Goal: Transaction & Acquisition: Purchase product/service

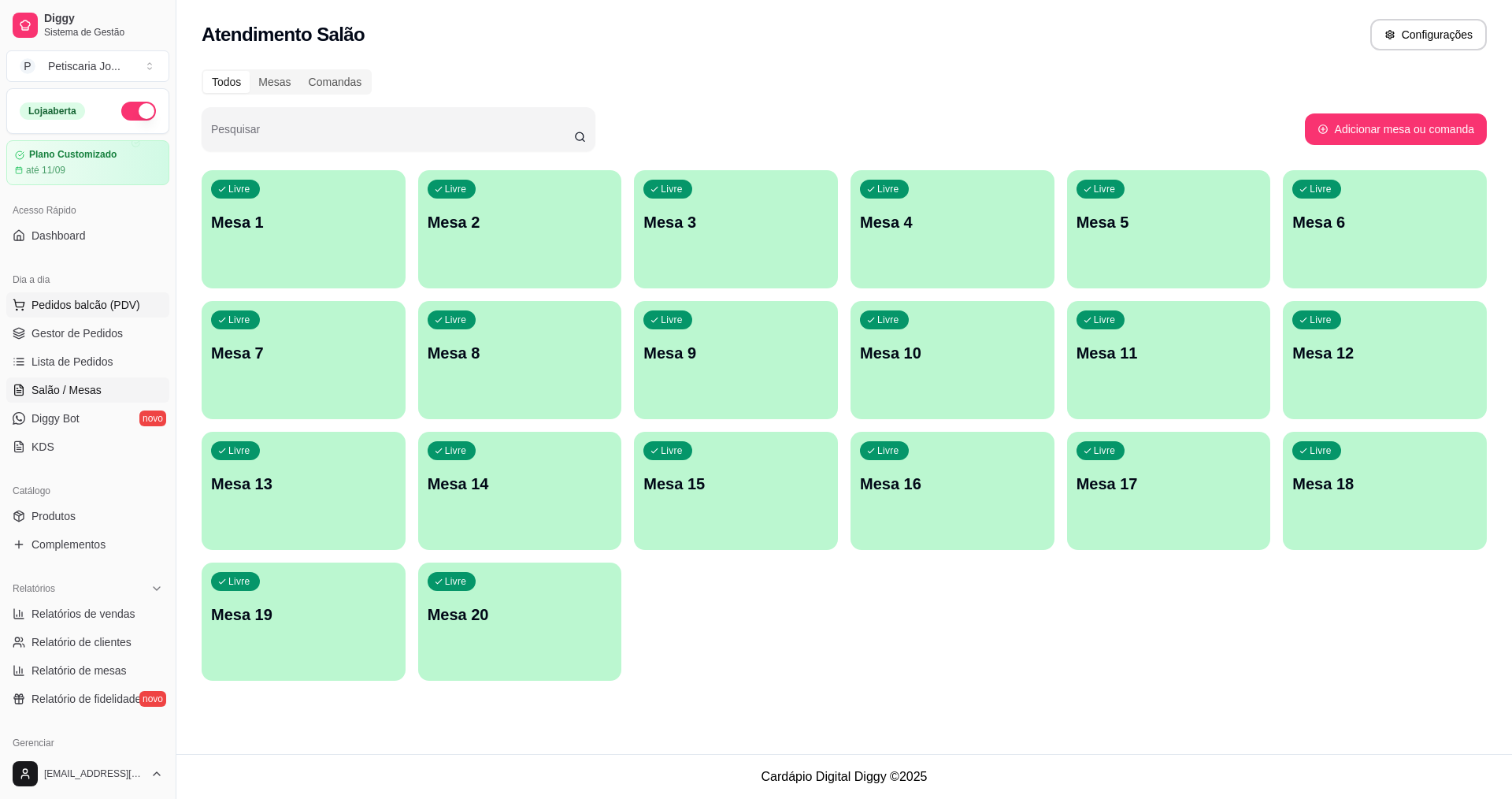
click at [112, 310] on span "Pedidos balcão (PDV)" at bounding box center [86, 305] width 109 height 15
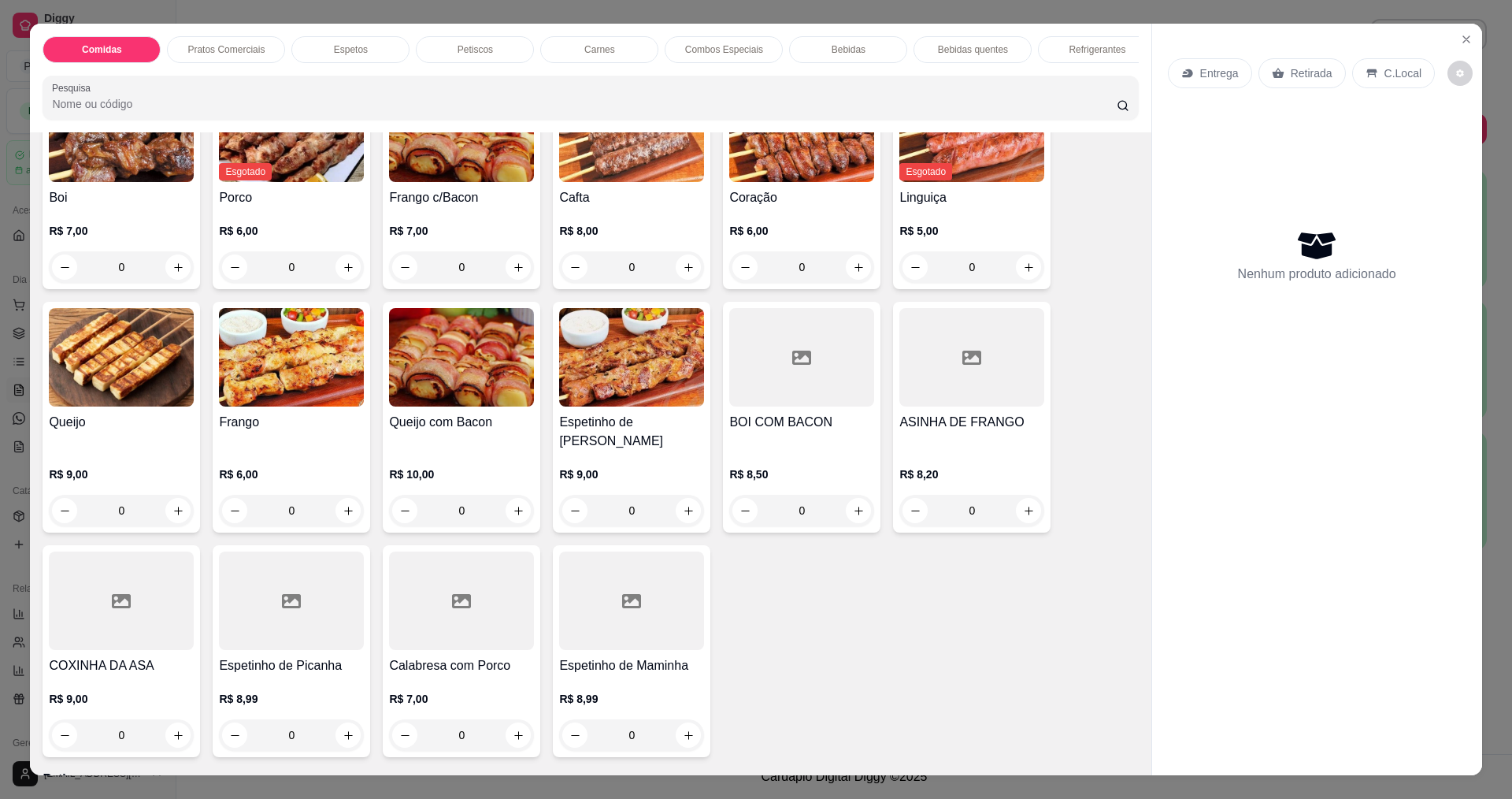
scroll to position [709, 0]
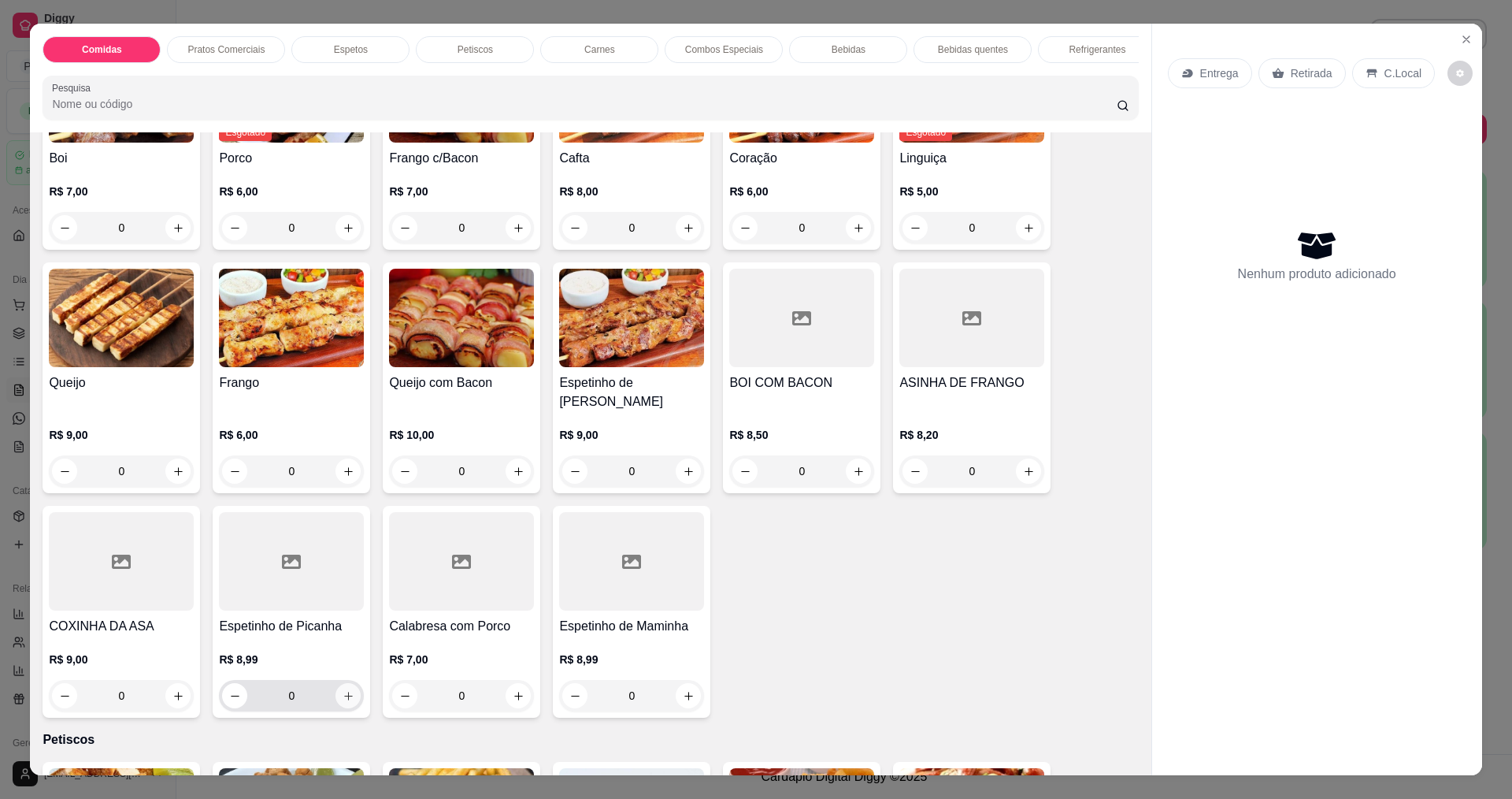
click at [343, 694] on icon "increase-product-quantity" at bounding box center [348, 696] width 12 height 12
type input "1"
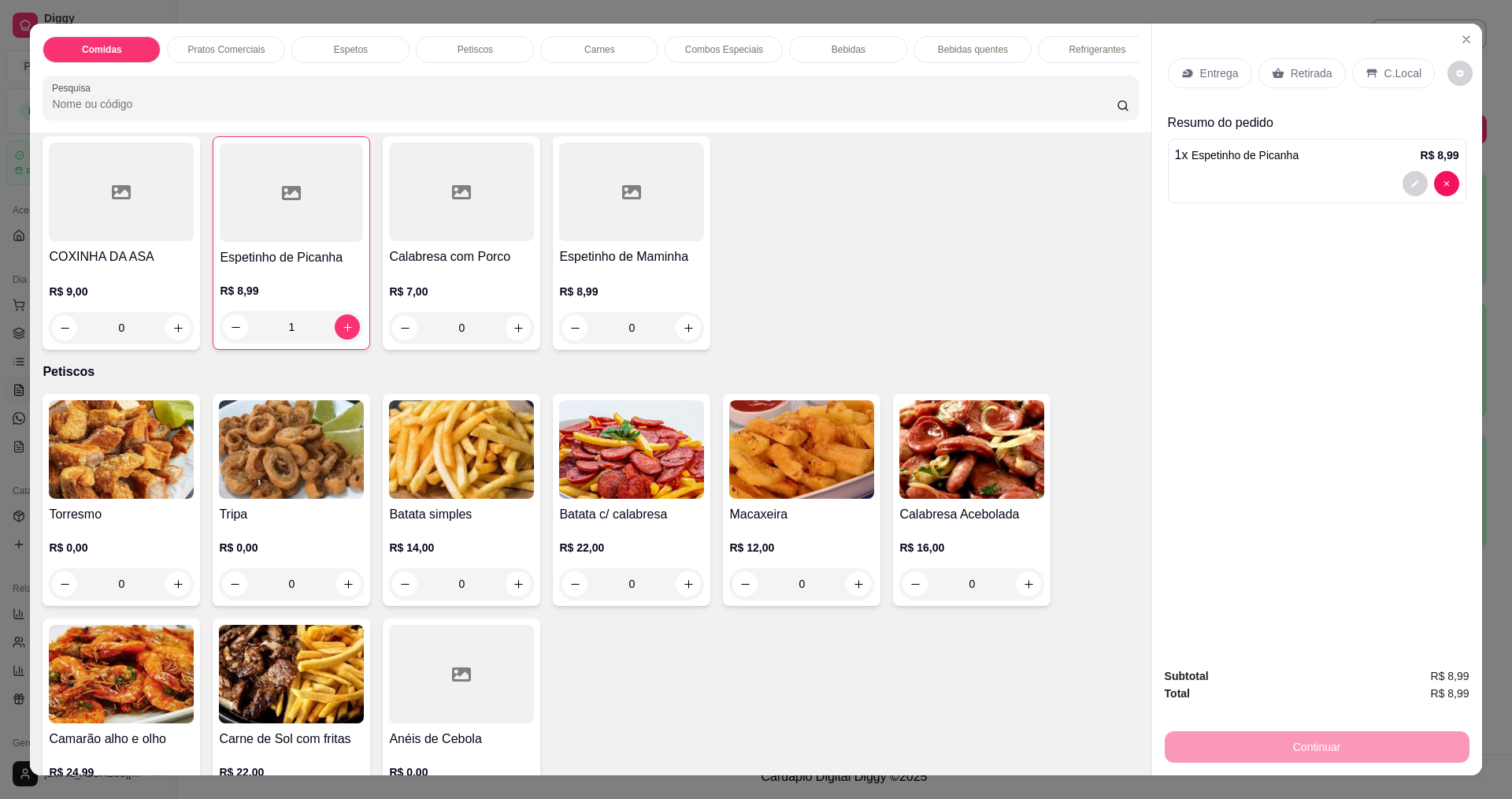
scroll to position [1103, 0]
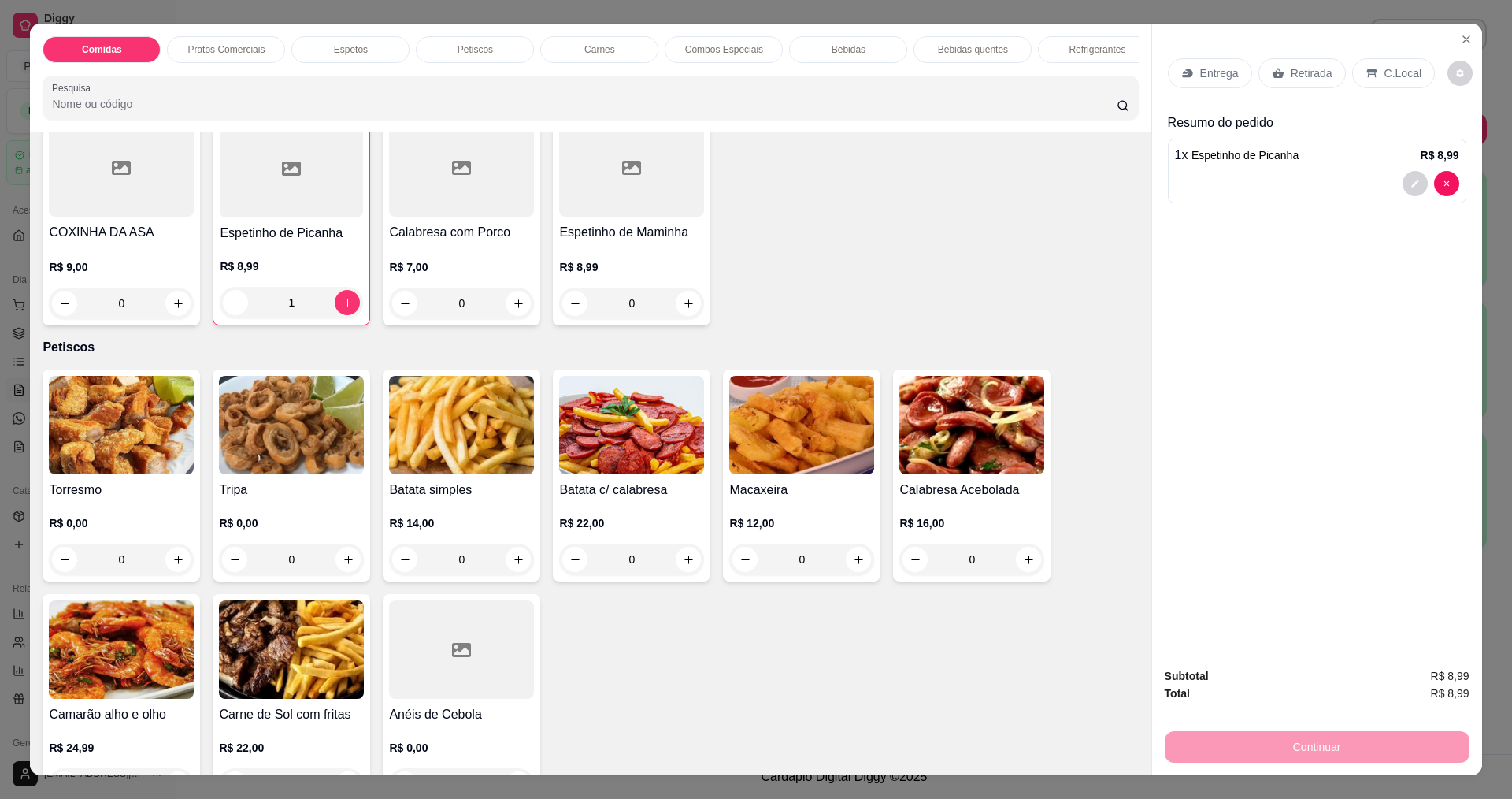
click at [334, 549] on div "0" at bounding box center [291, 559] width 145 height 32
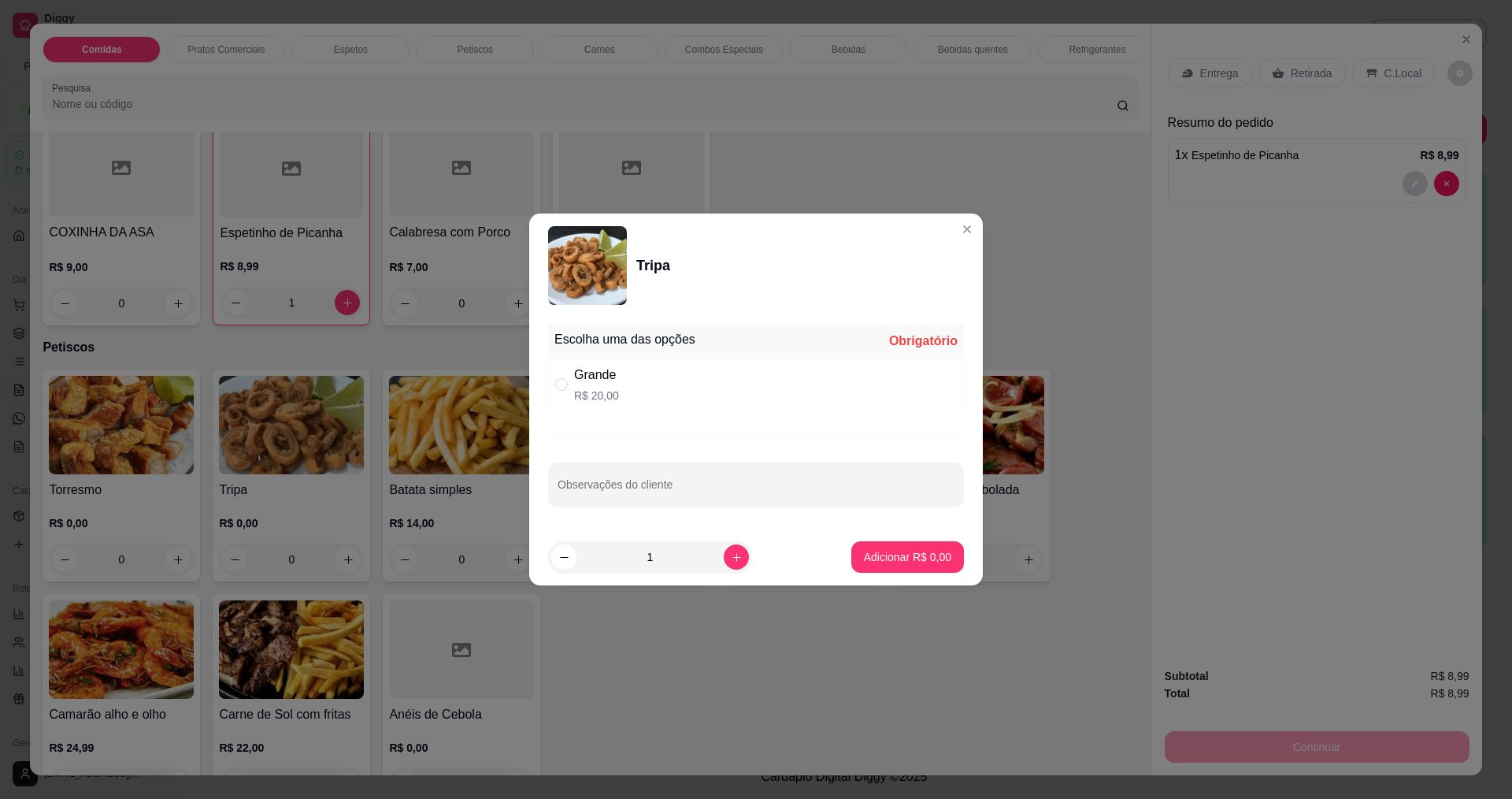
click at [697, 372] on div "Grande R$ 20,00" at bounding box center [756, 384] width 415 height 52
radio input "true"
click at [887, 553] on p "Adicionar R$ 20,00" at bounding box center [905, 557] width 92 height 15
type input "1"
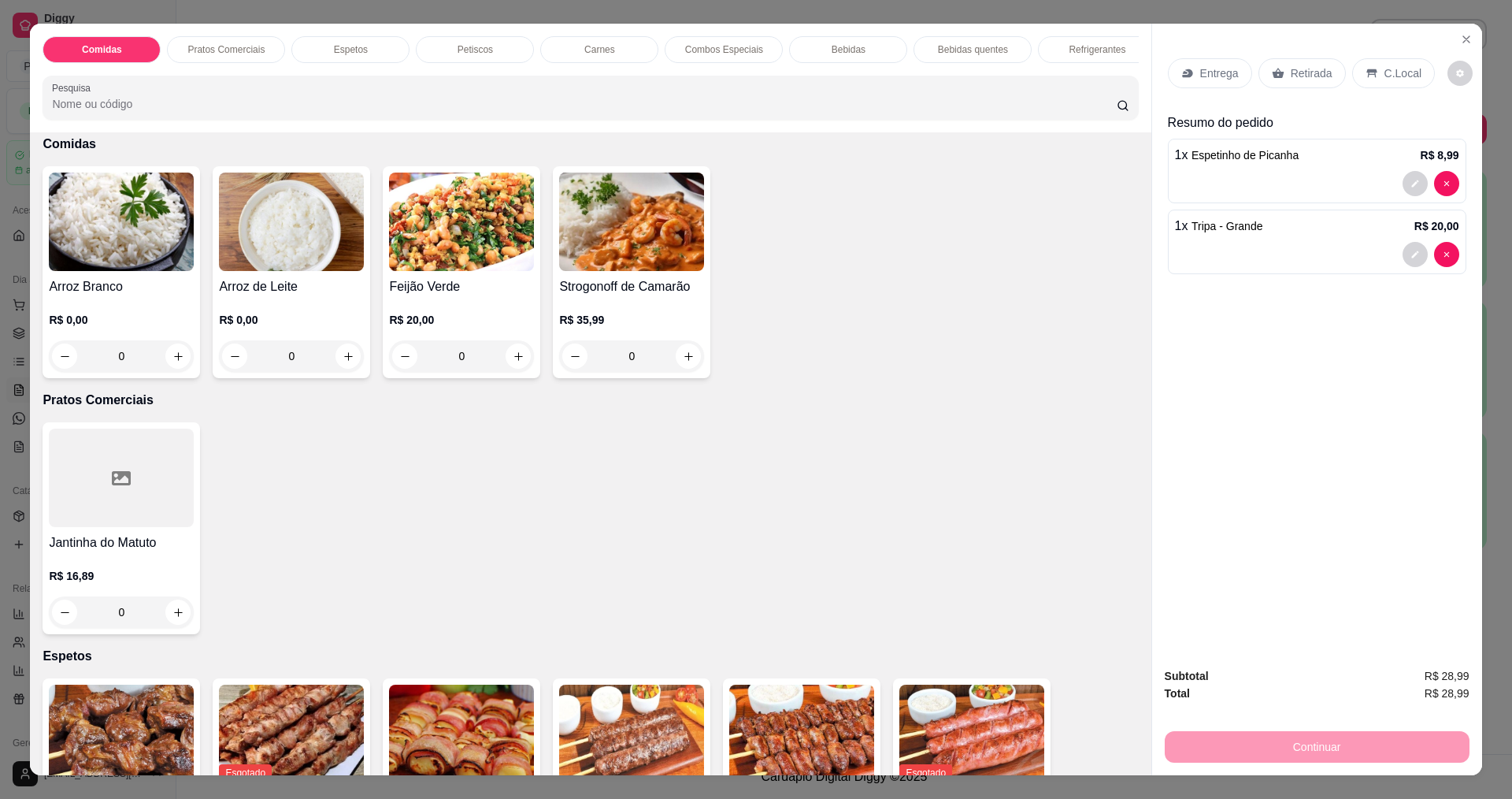
scroll to position [0, 0]
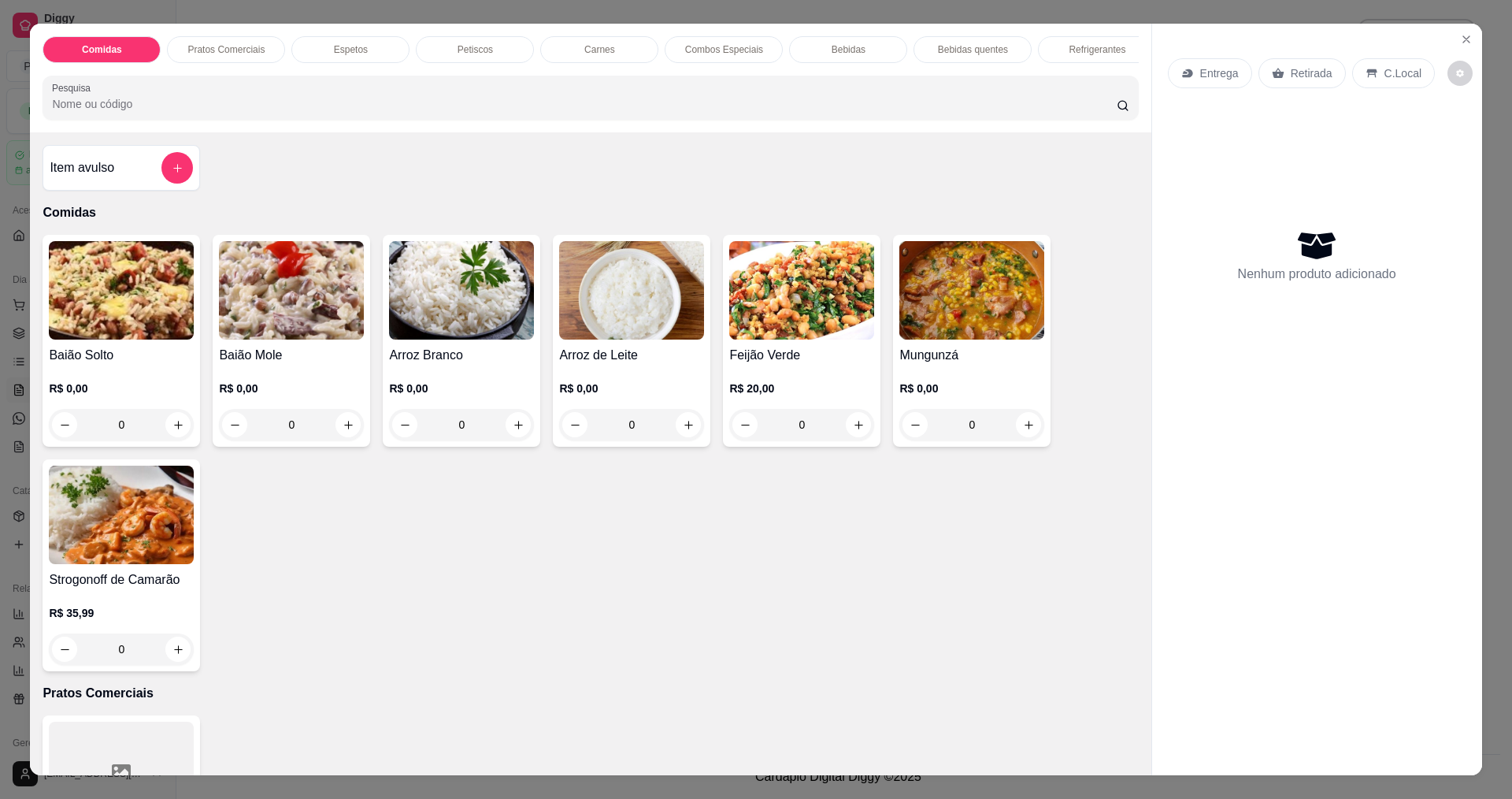
click at [332, 419] on div "R$ 0,00 0" at bounding box center [291, 411] width 145 height 60
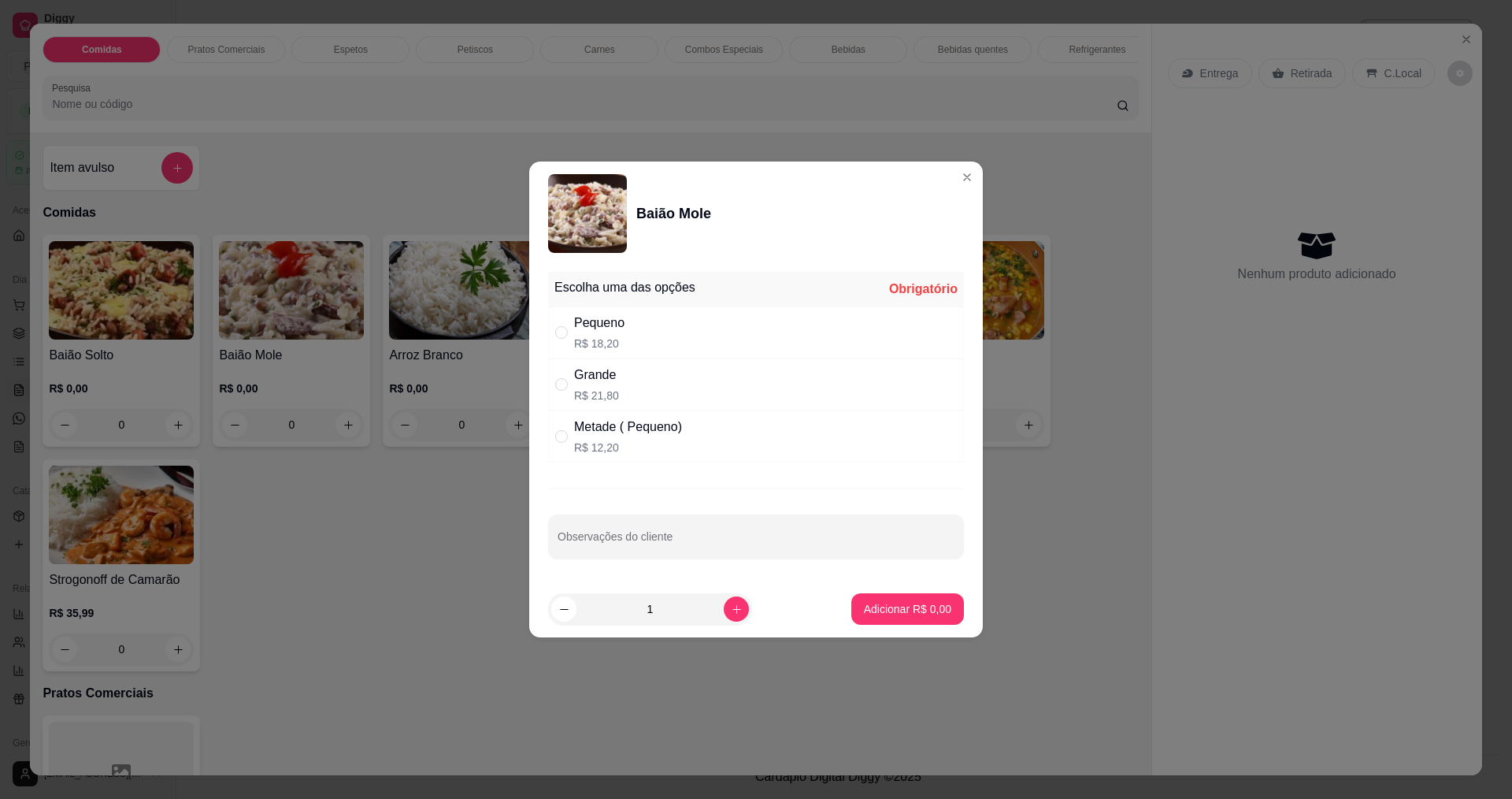
click at [653, 332] on div "Pequeno R$ 18,20" at bounding box center [756, 332] width 415 height 52
radio input "true"
click at [901, 616] on p "Adicionar R$ 18,20" at bounding box center [905, 609] width 94 height 15
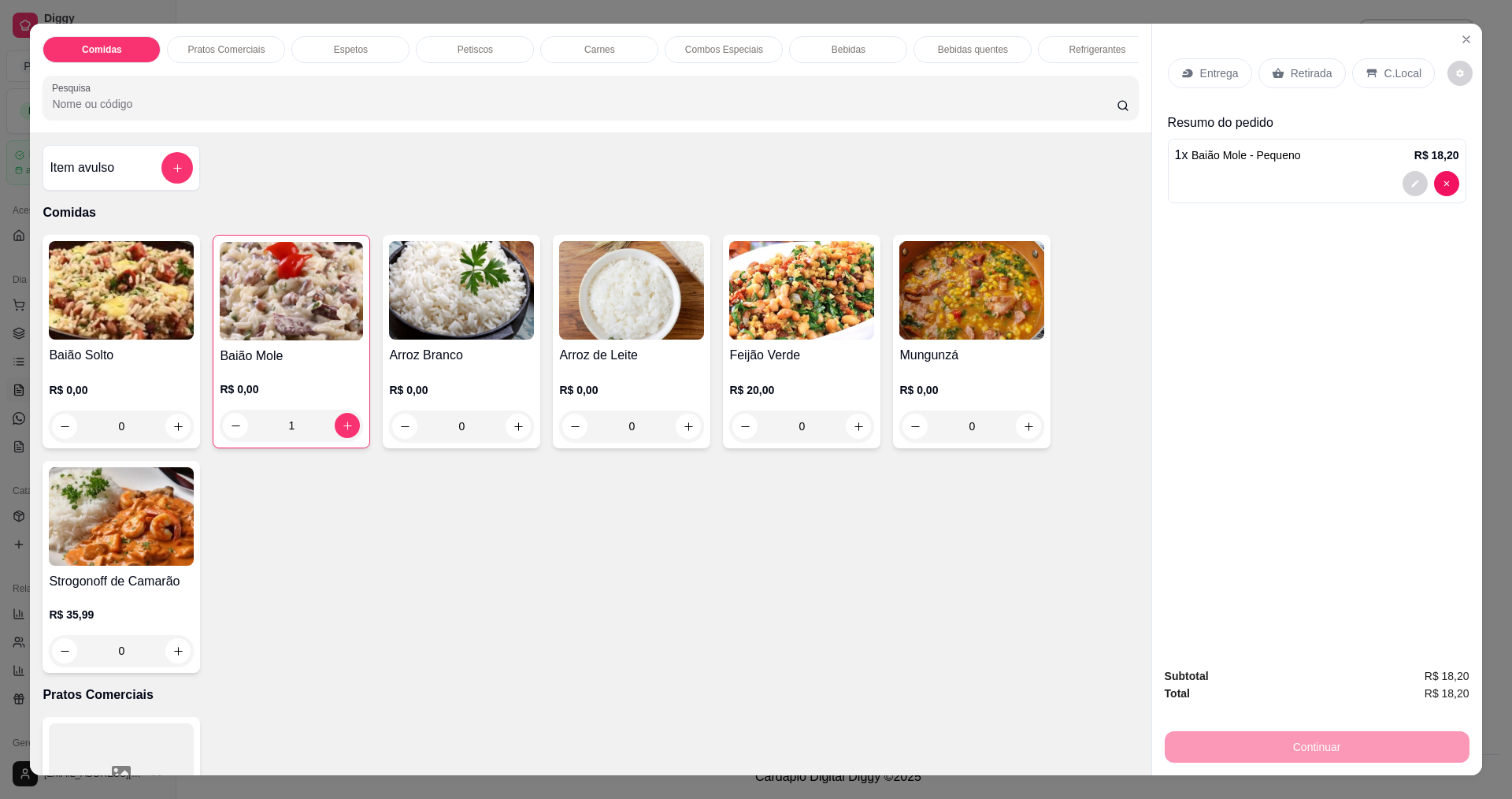
type input "1"
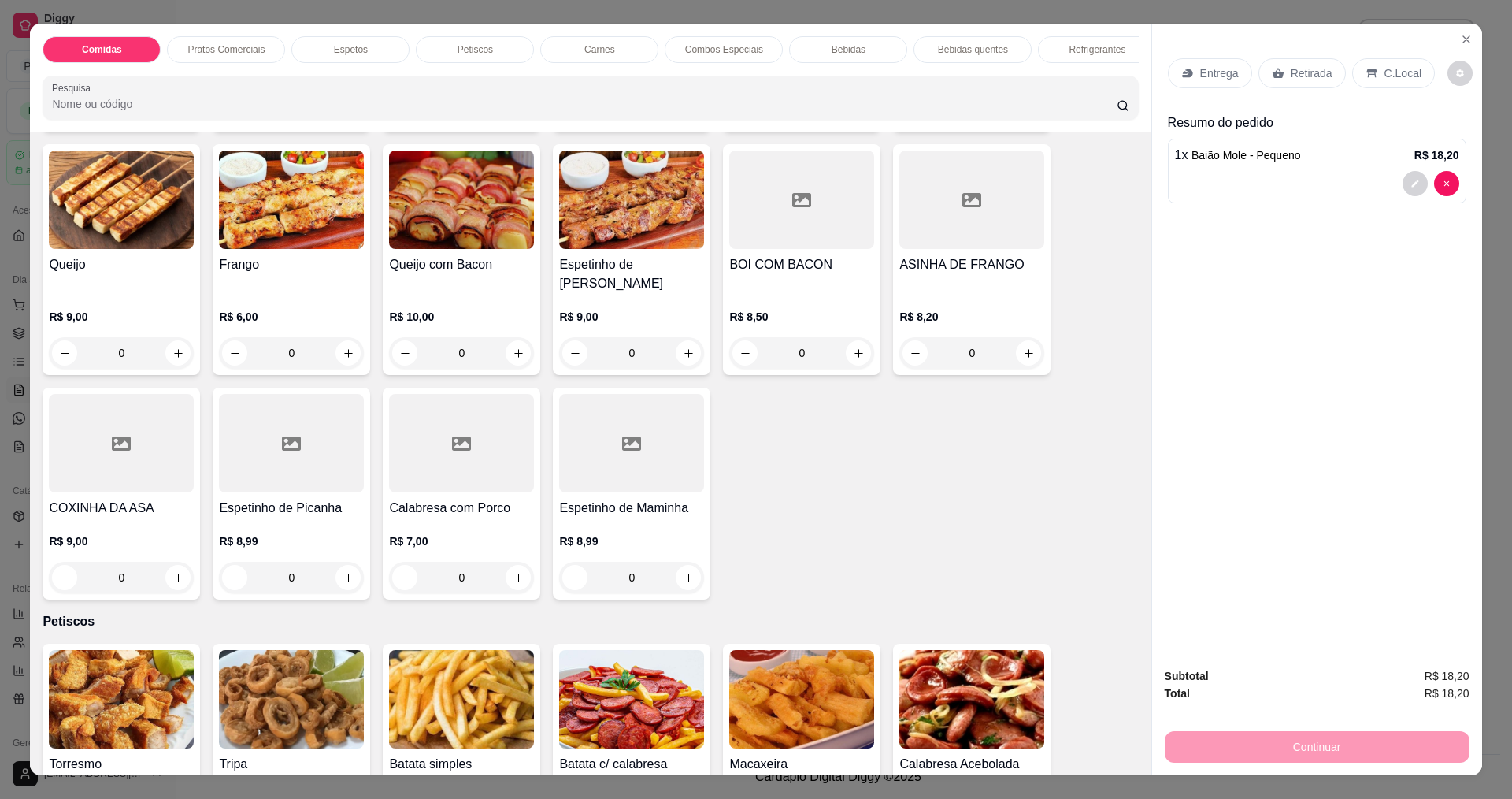
scroll to position [1181, 0]
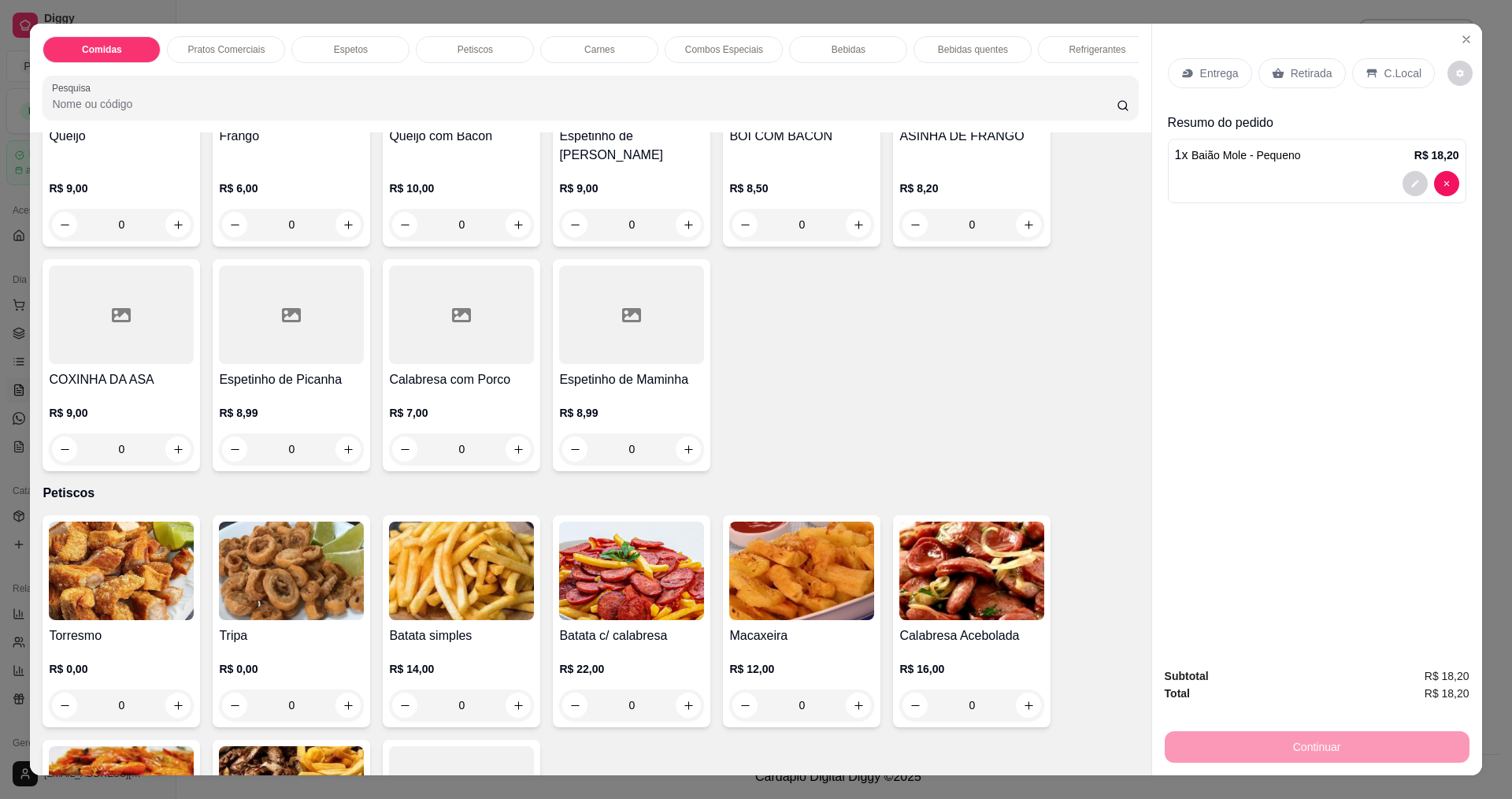
click at [343, 693] on div "0" at bounding box center [291, 705] width 145 height 32
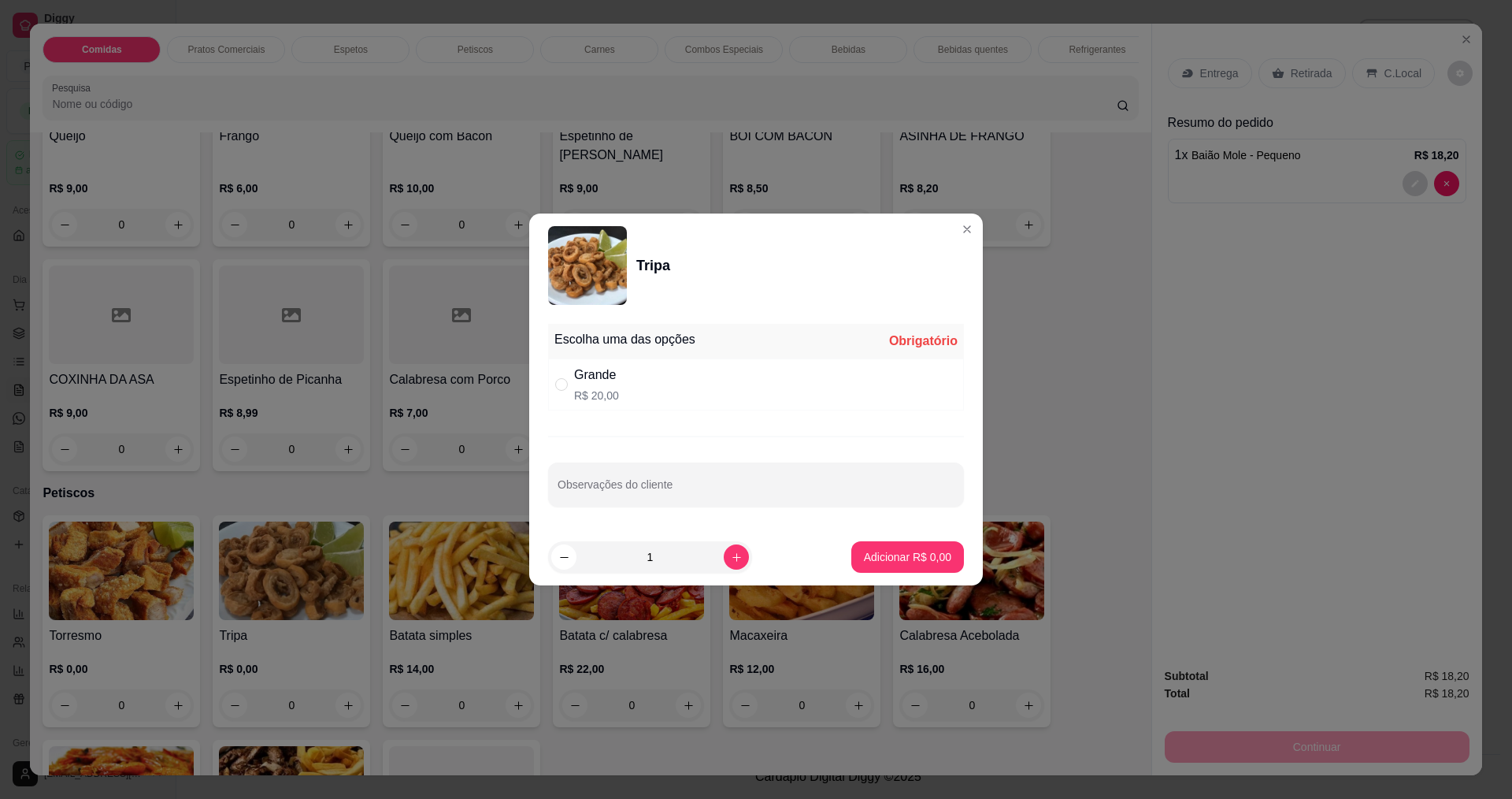
click at [931, 374] on div "Grande R$ 20,00" at bounding box center [756, 384] width 415 height 52
radio input "true"
click at [919, 558] on p "Adicionar R$ 20,00" at bounding box center [905, 557] width 92 height 15
type input "1"
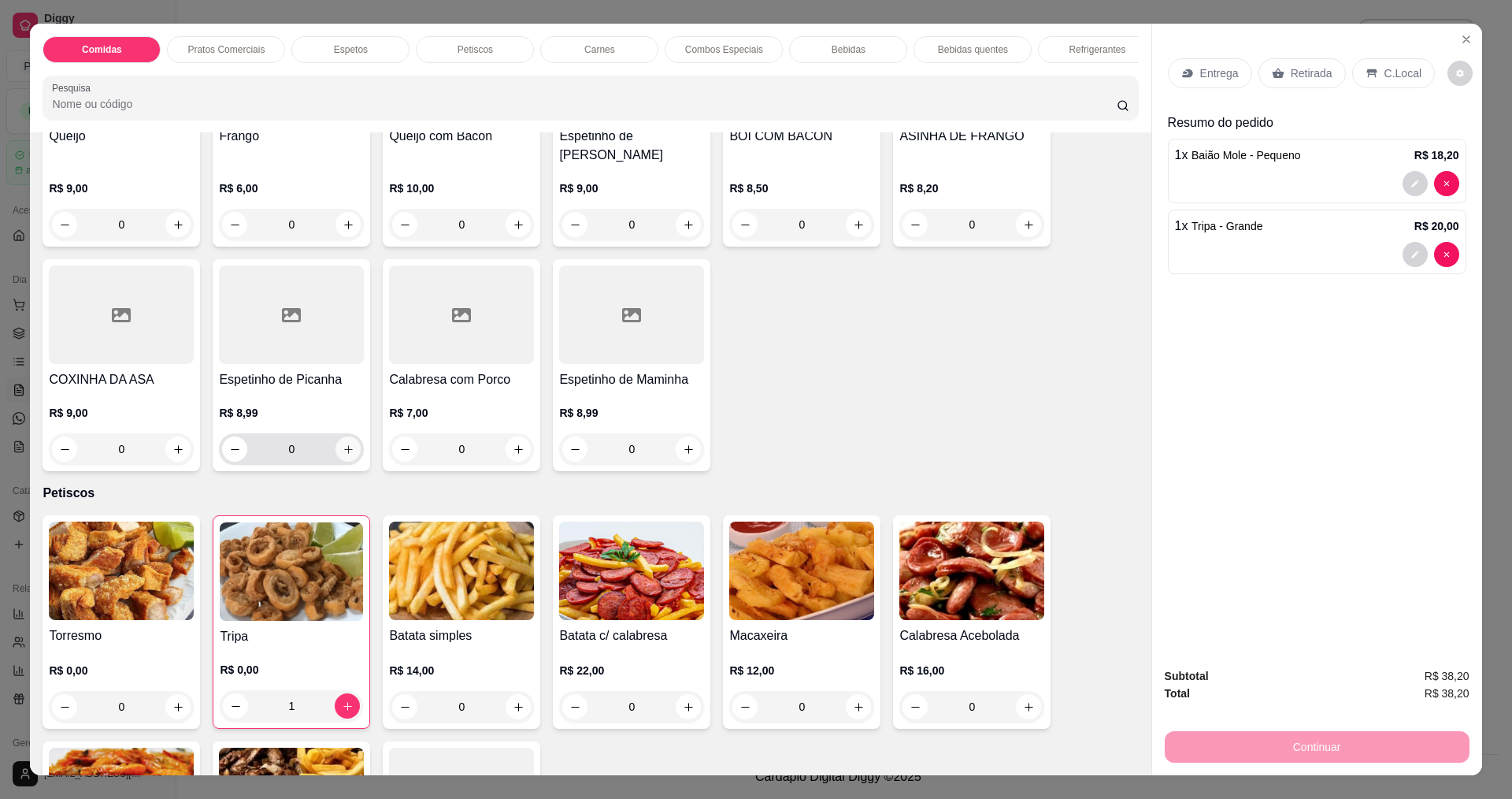
click at [346, 444] on icon "increase-product-quantity" at bounding box center [348, 449] width 12 height 12
type input "1"
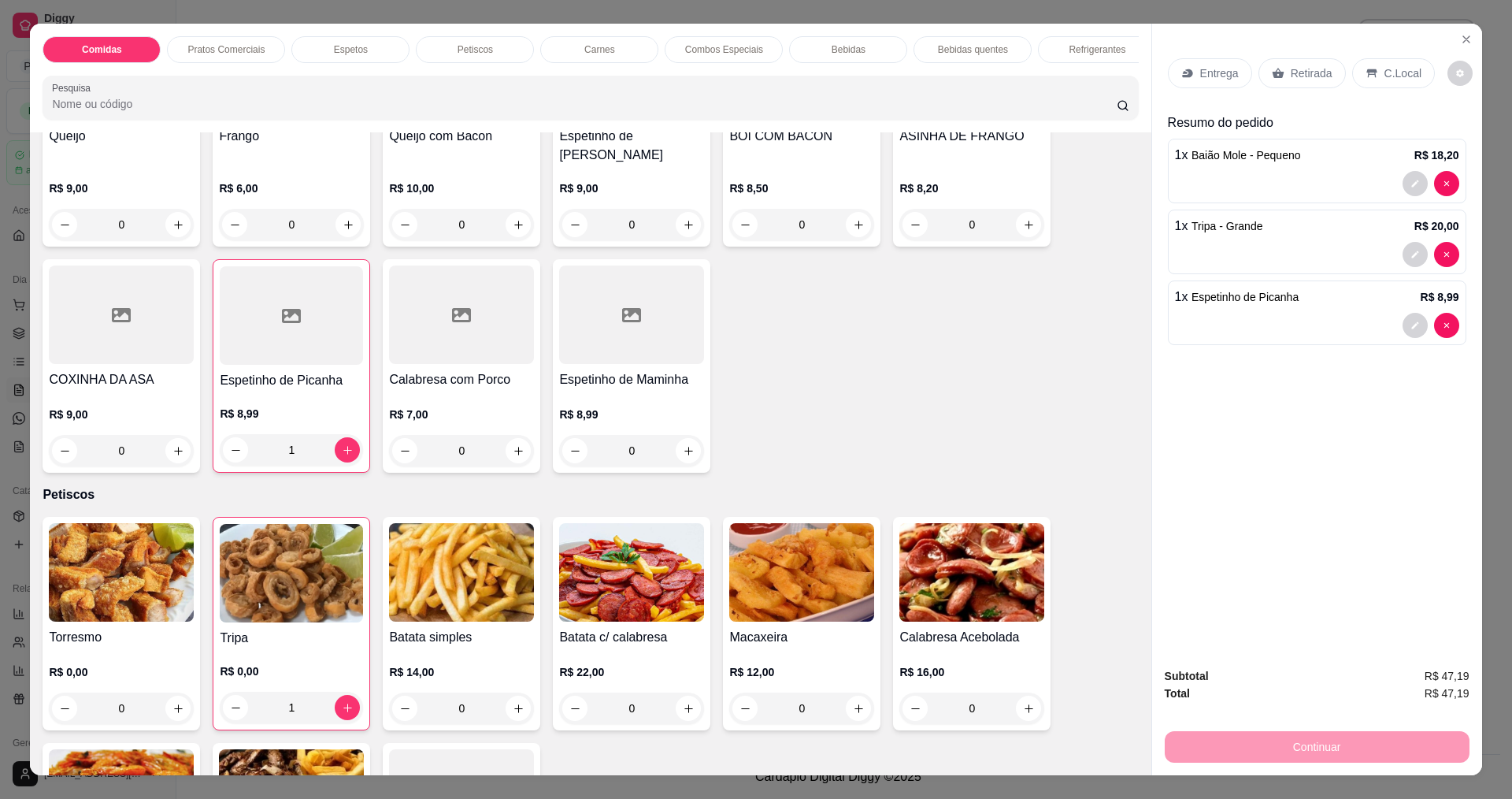
click at [1203, 74] on p "Entrega" at bounding box center [1220, 73] width 39 height 15
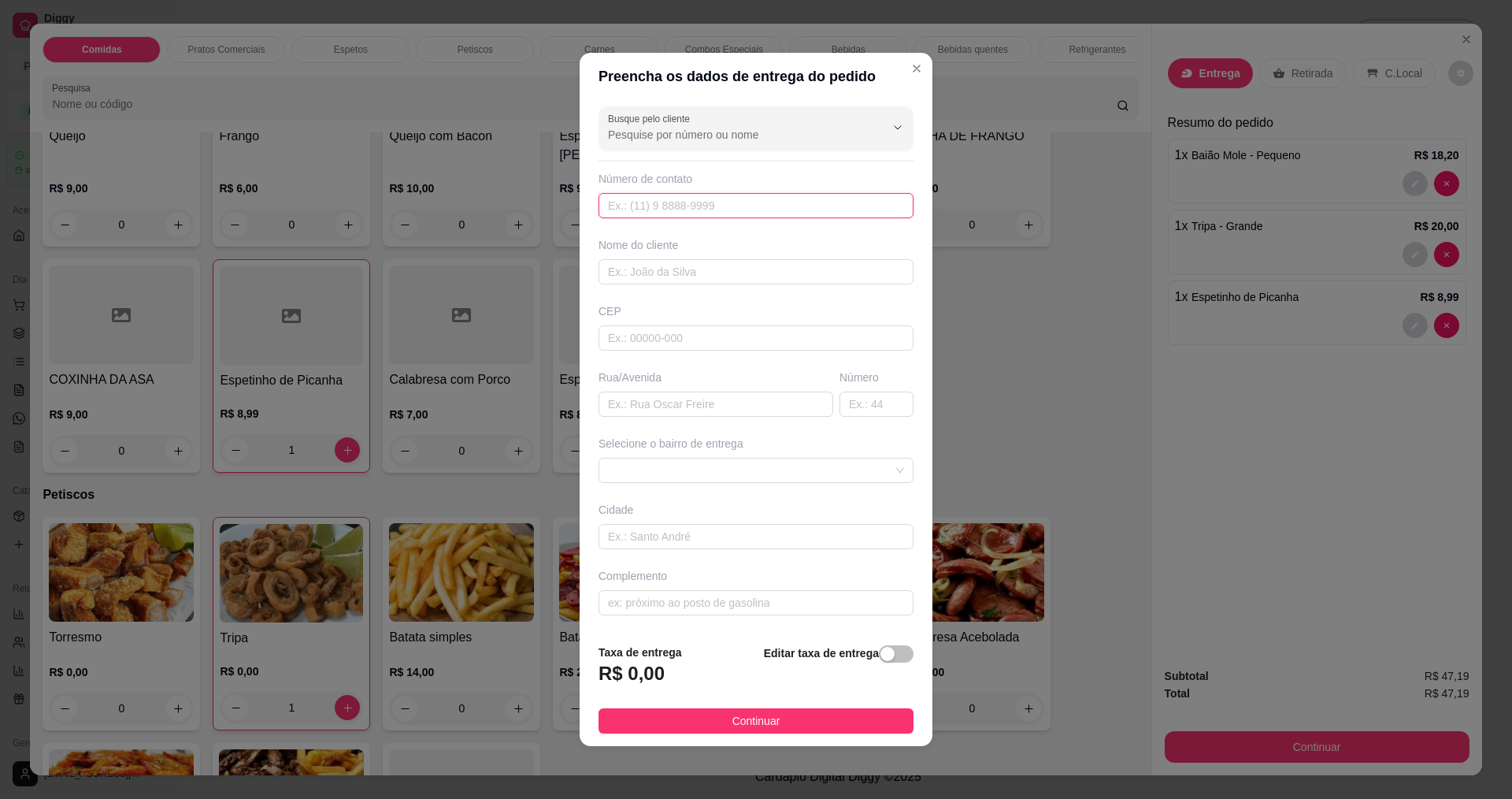
click at [778, 207] on input "text" at bounding box center [756, 205] width 315 height 25
type input "(88) 8888-8888"
click at [778, 279] on input "text" at bounding box center [756, 271] width 315 height 25
click at [613, 272] on input "joyce andrade" at bounding box center [756, 271] width 315 height 25
type input "Joyce andrade"
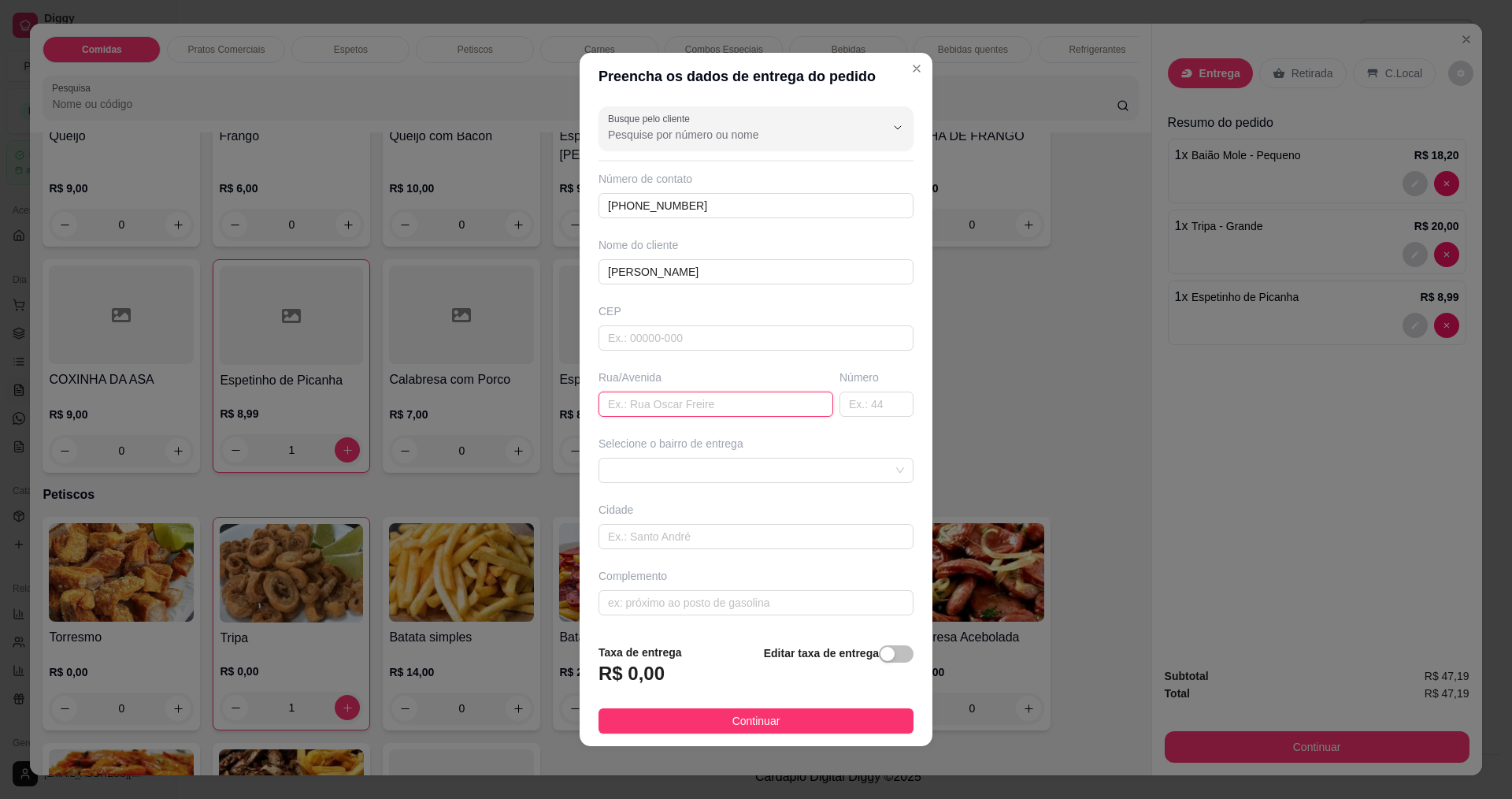
click at [692, 412] on input "text" at bounding box center [716, 404] width 235 height 25
type input "vem pegar"
click at [791, 729] on button "Continuar" at bounding box center [756, 720] width 315 height 25
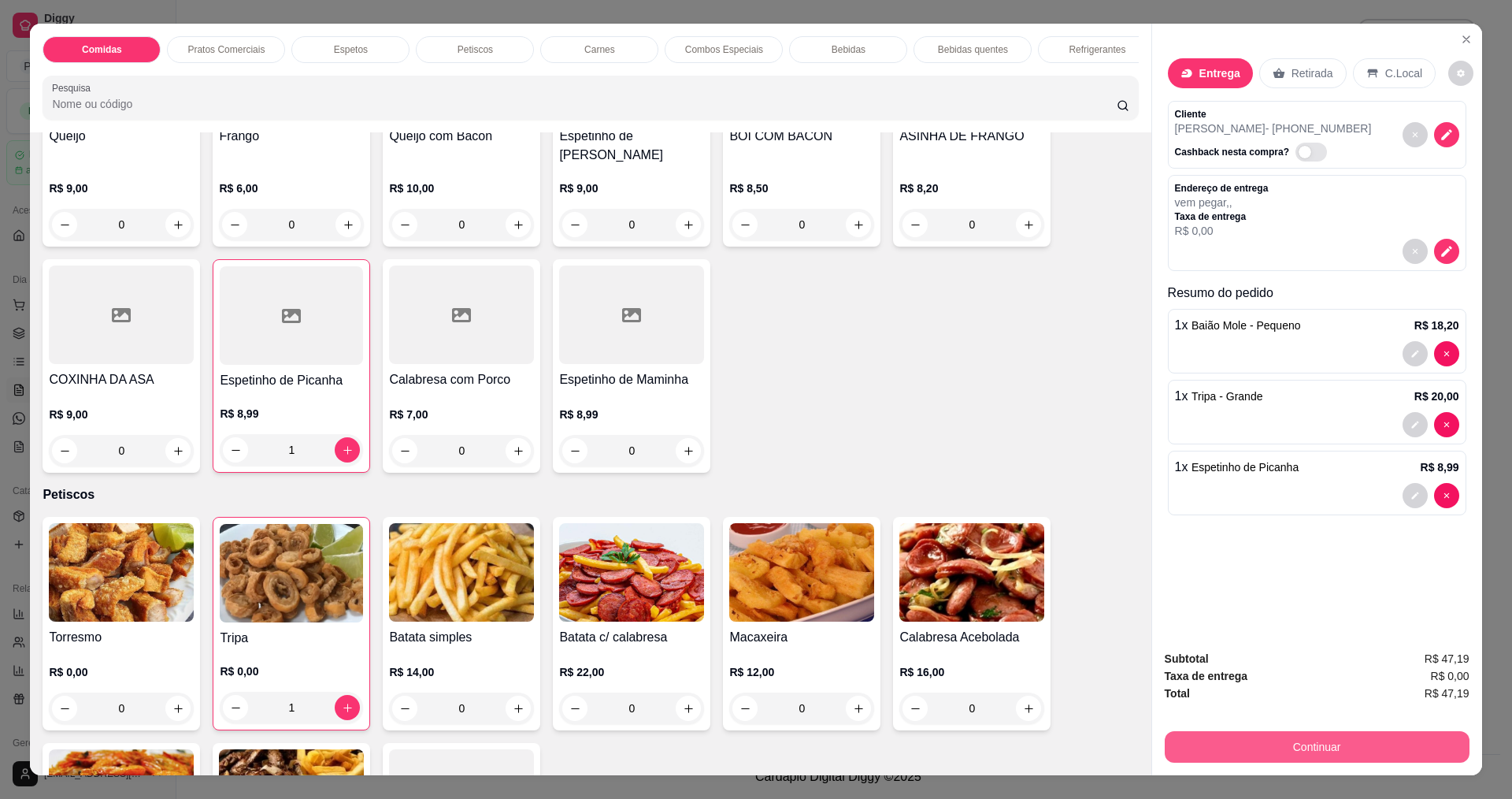
click at [1336, 748] on button "Continuar" at bounding box center [1317, 746] width 305 height 32
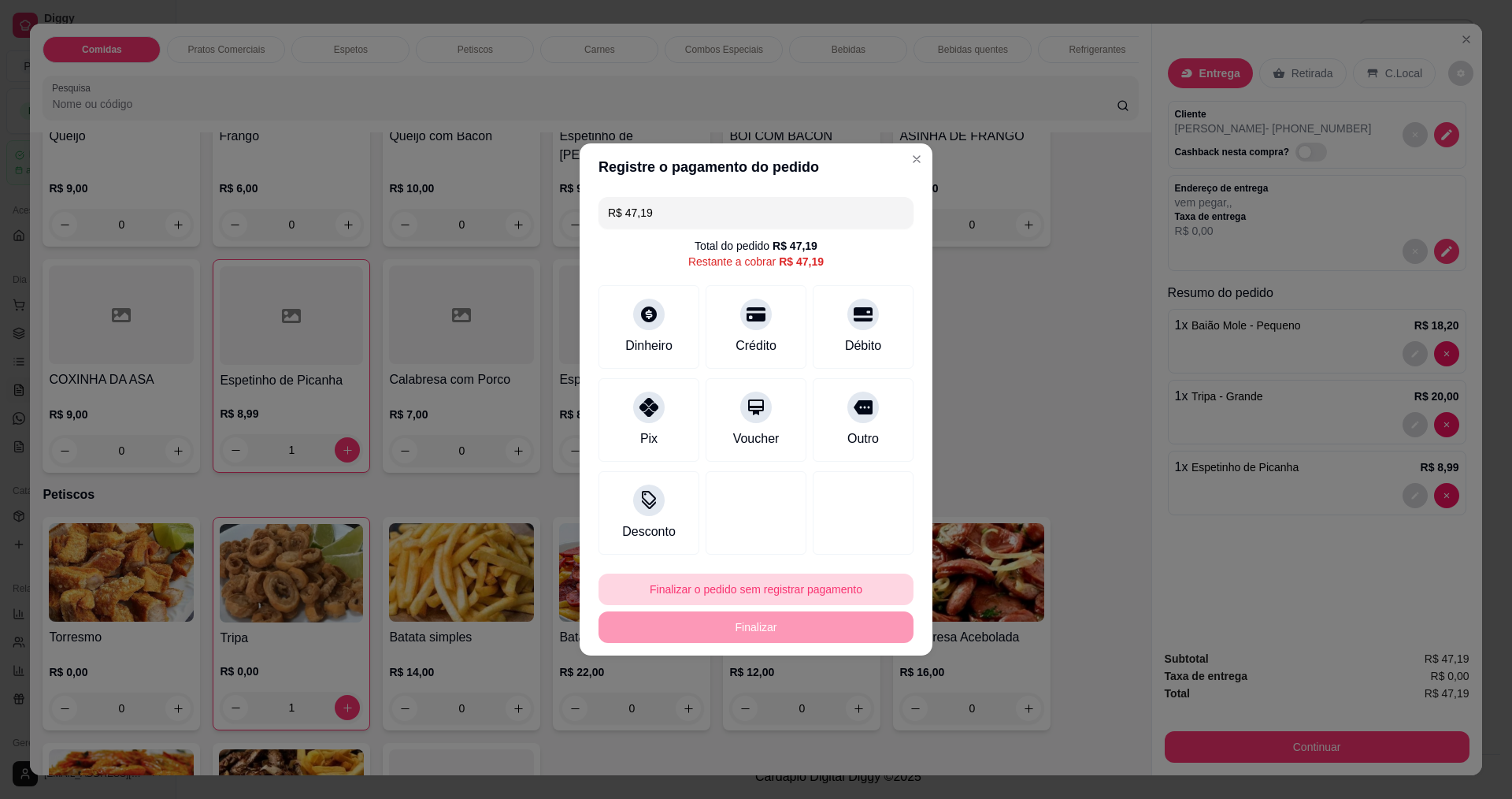
click at [786, 594] on button "Finalizar o pedido sem registrar pagamento" at bounding box center [756, 589] width 315 height 32
click at [854, 730] on button "Confirmar" at bounding box center [857, 718] width 56 height 24
type input "0"
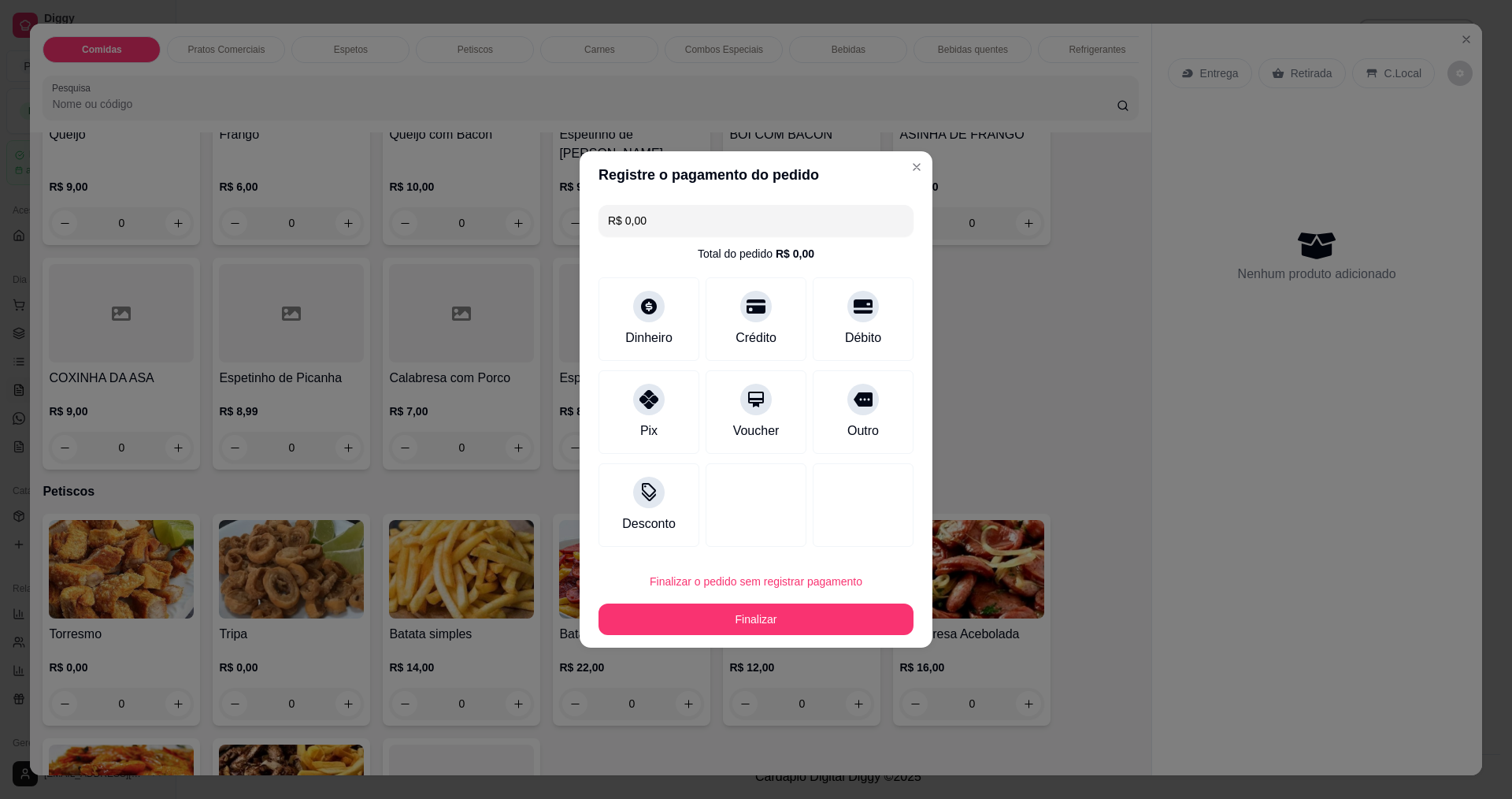
type input "R$ 0,00"
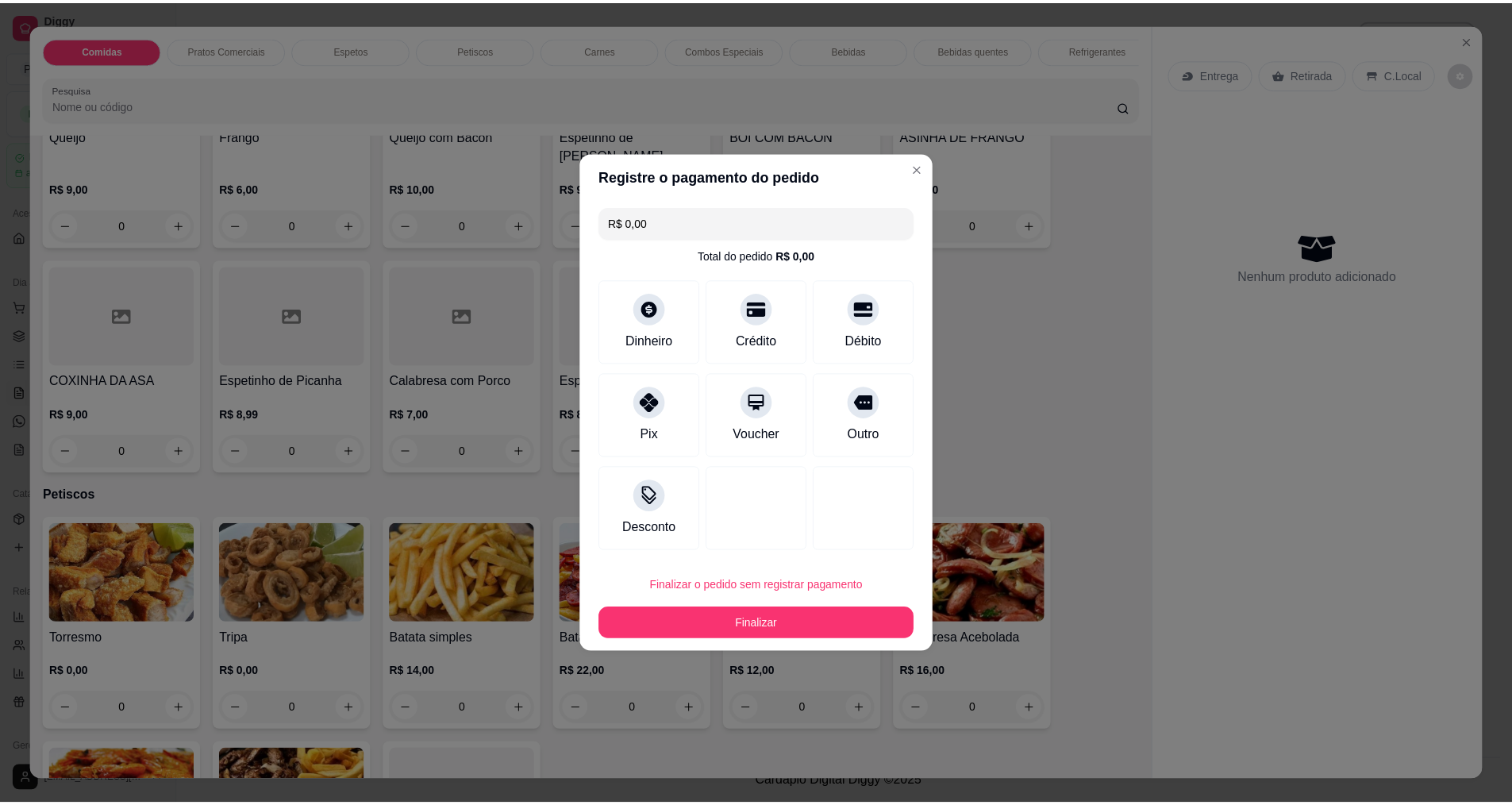
scroll to position [1189, 0]
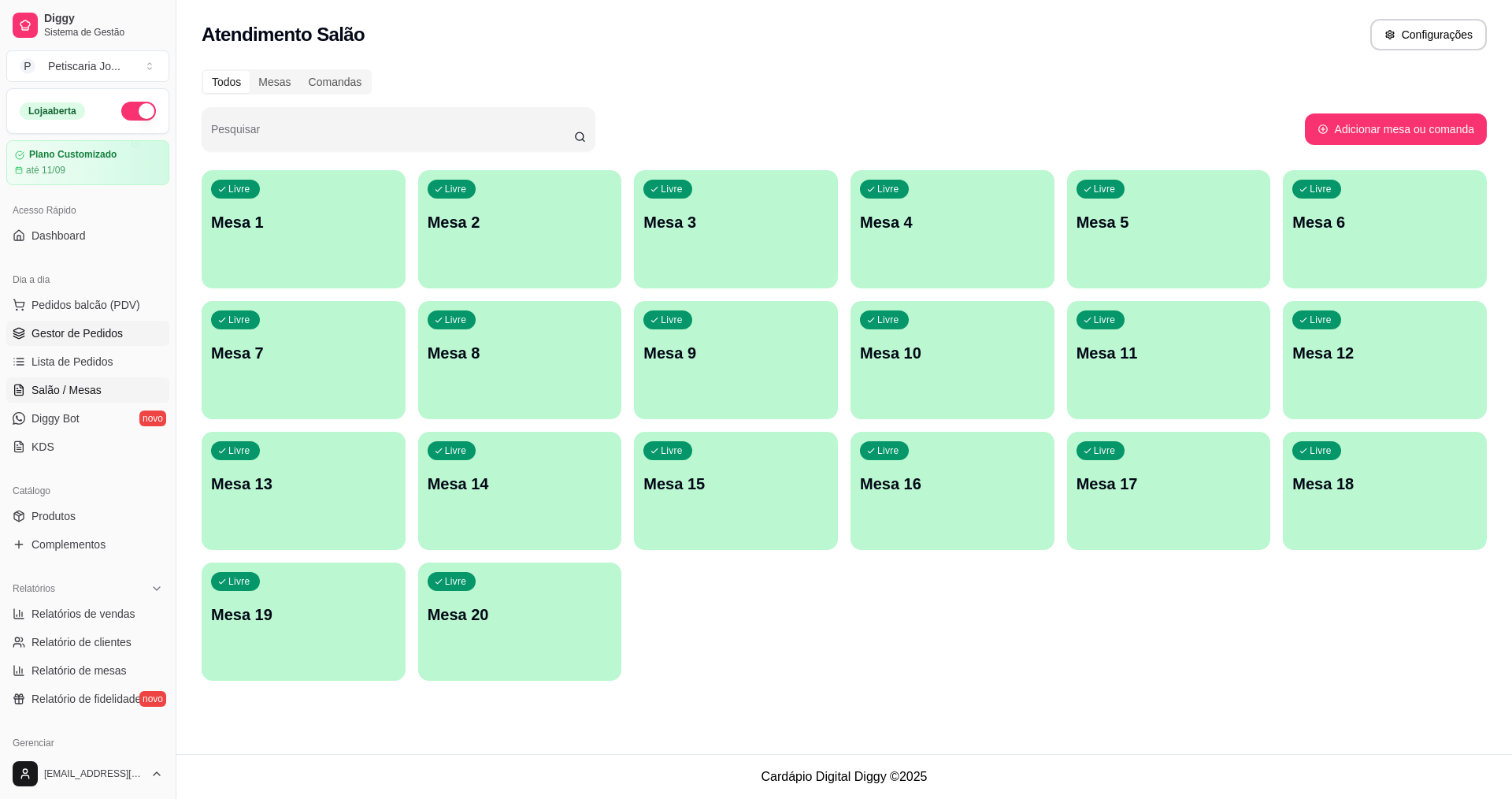
click at [47, 344] on link "Gestor de Pedidos" at bounding box center [87, 333] width 163 height 25
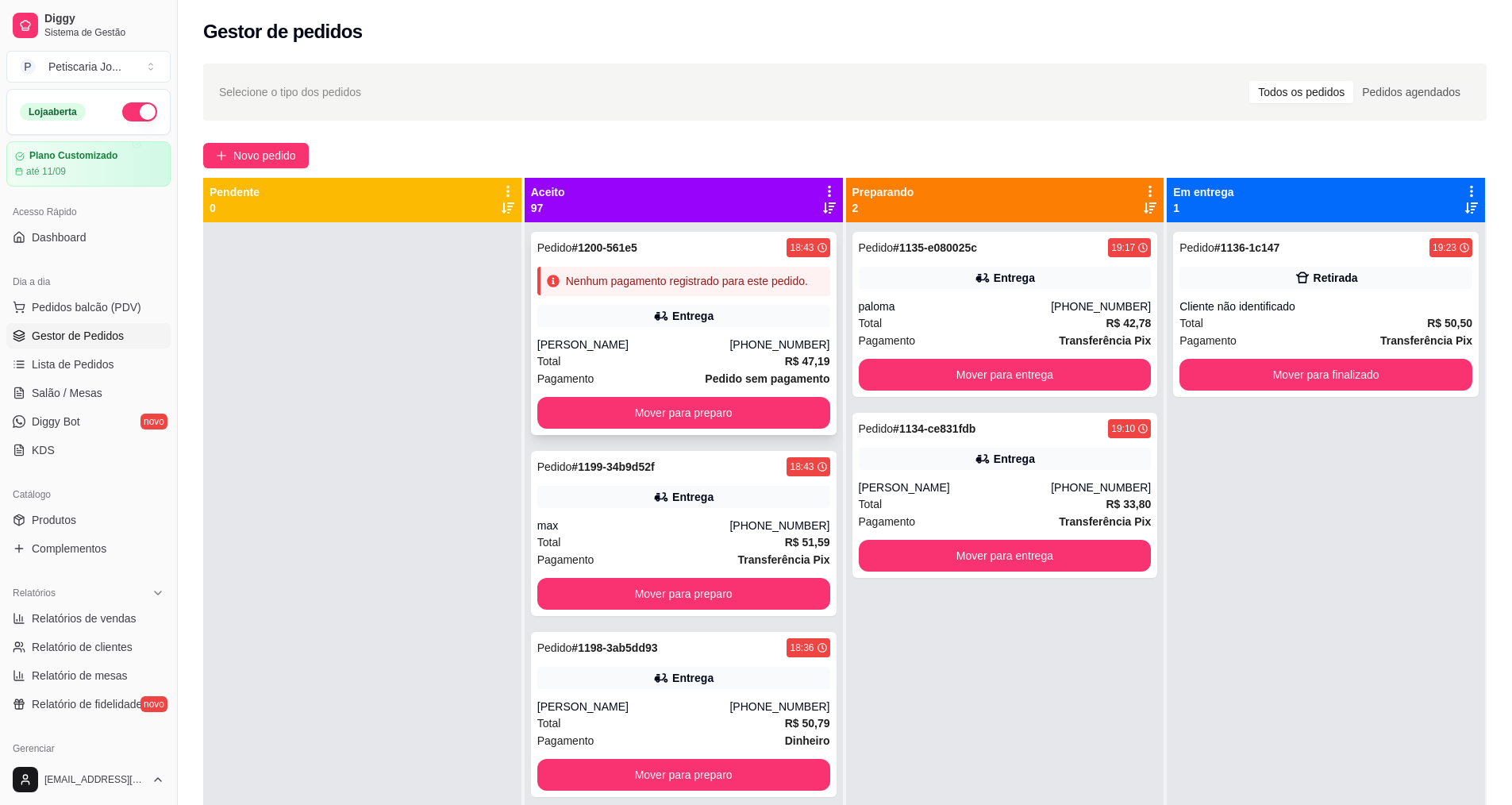
click at [706, 370] on div "Total R$ 47,19" at bounding box center [683, 361] width 293 height 17
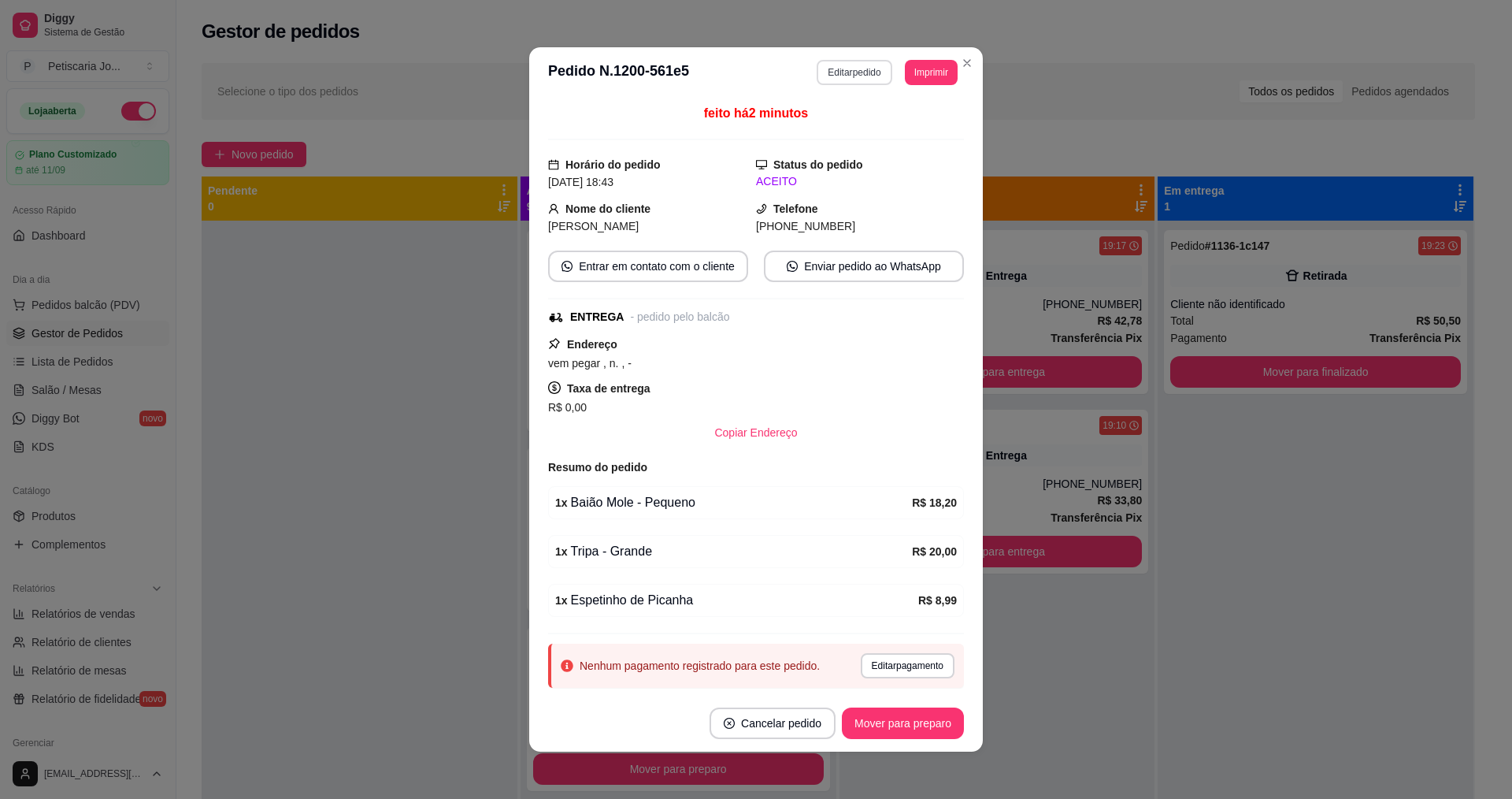
click at [847, 72] on button "Editar pedido" at bounding box center [854, 72] width 75 height 25
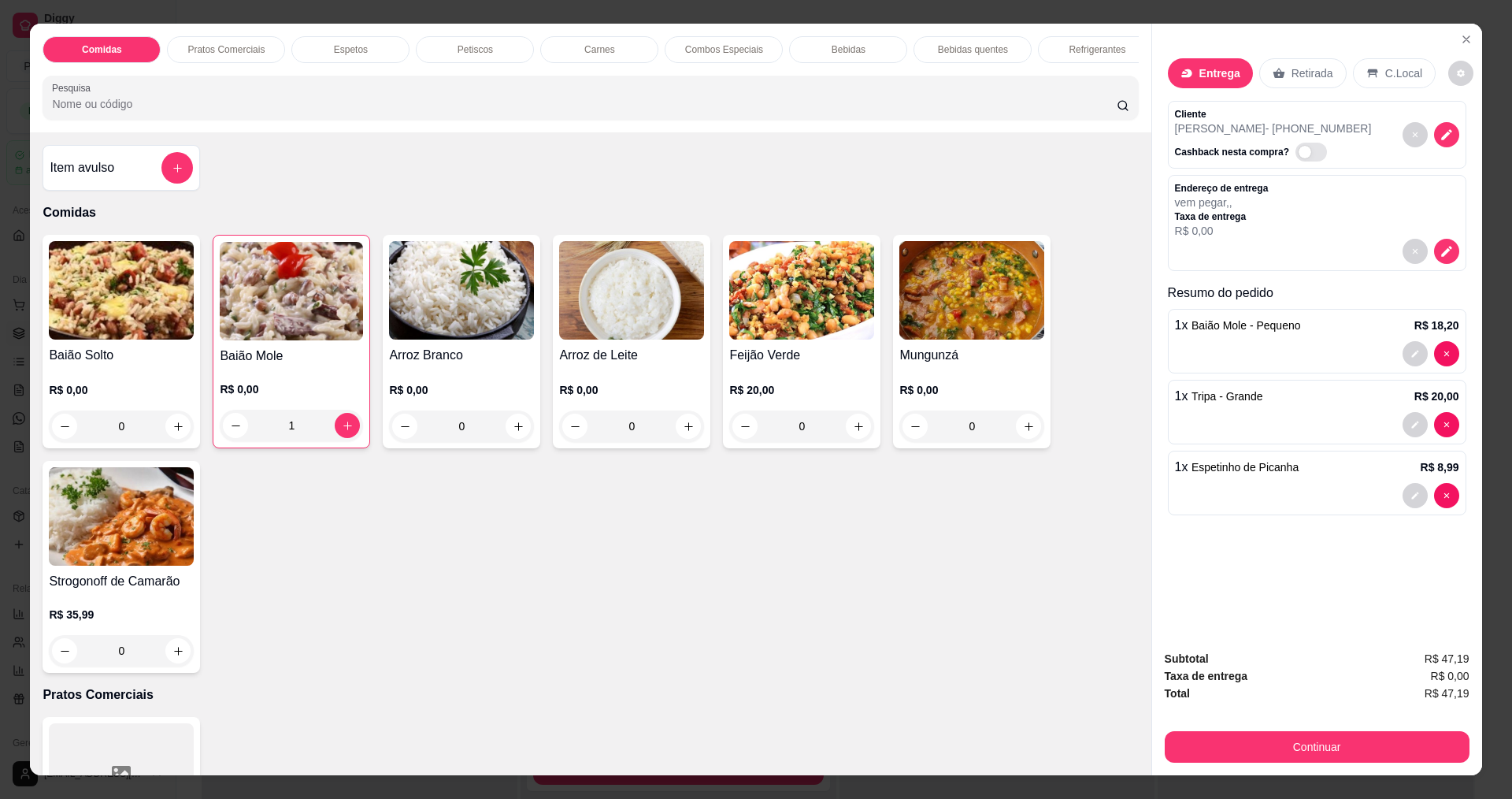
click at [507, 442] on div "0" at bounding box center [461, 426] width 145 height 32
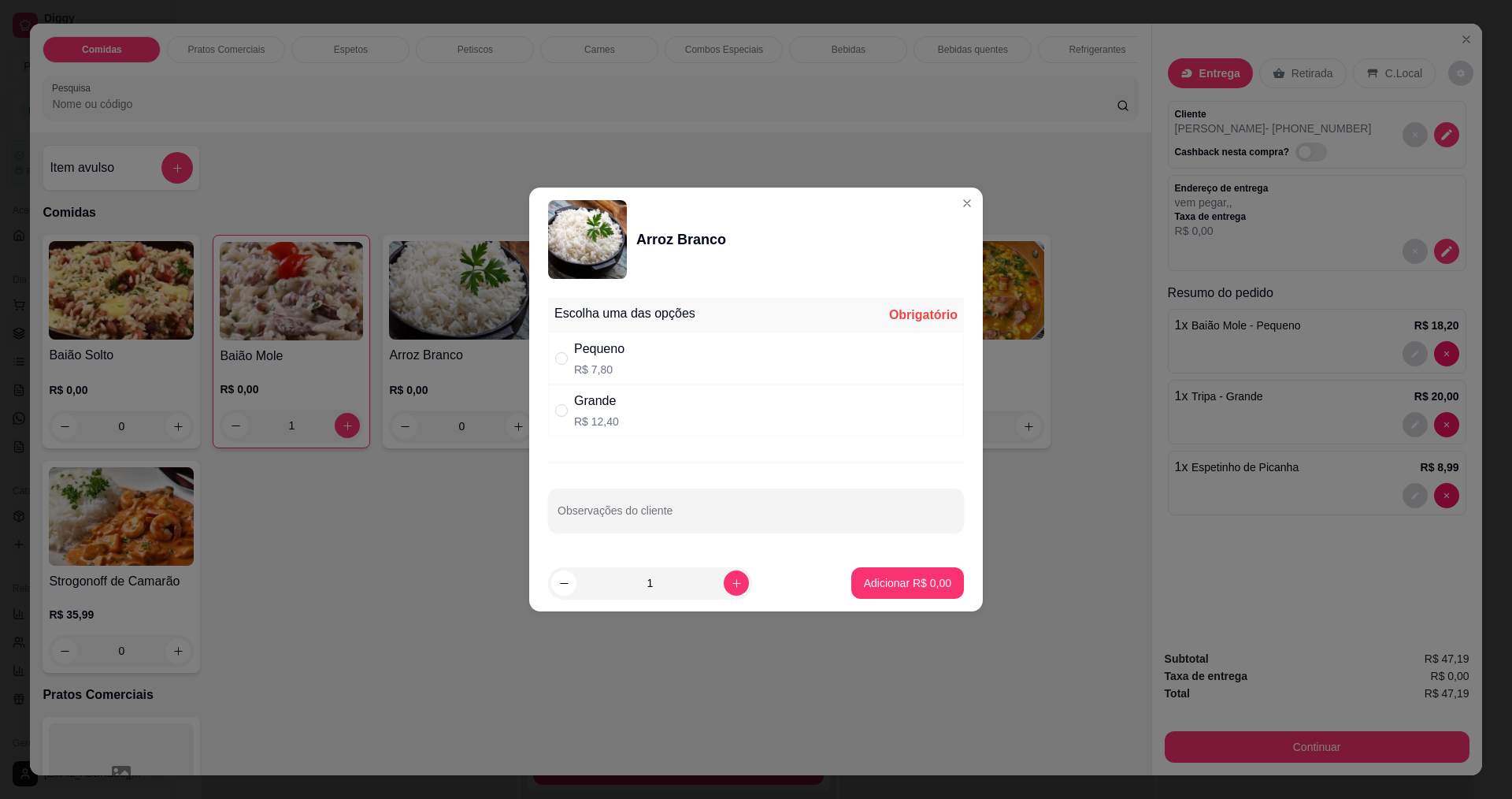
click at [950, 366] on div "Pequeno R$ 7,80" at bounding box center [756, 358] width 415 height 52
radio input "true"
click at [911, 587] on p "Adicionar R$ 7,80" at bounding box center [908, 583] width 87 height 15
type input "1"
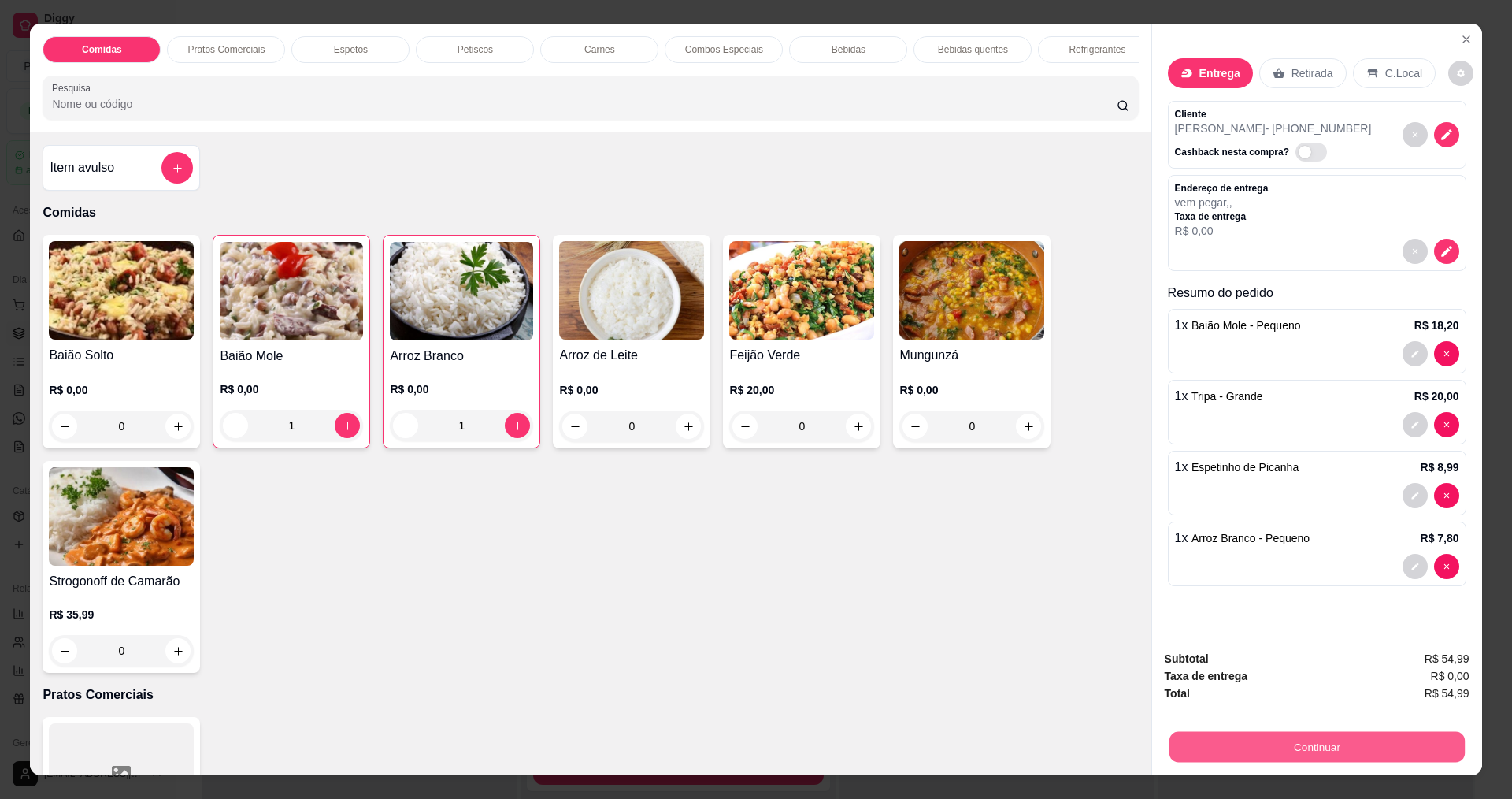
click at [1324, 750] on button "Continuar" at bounding box center [1316, 746] width 296 height 31
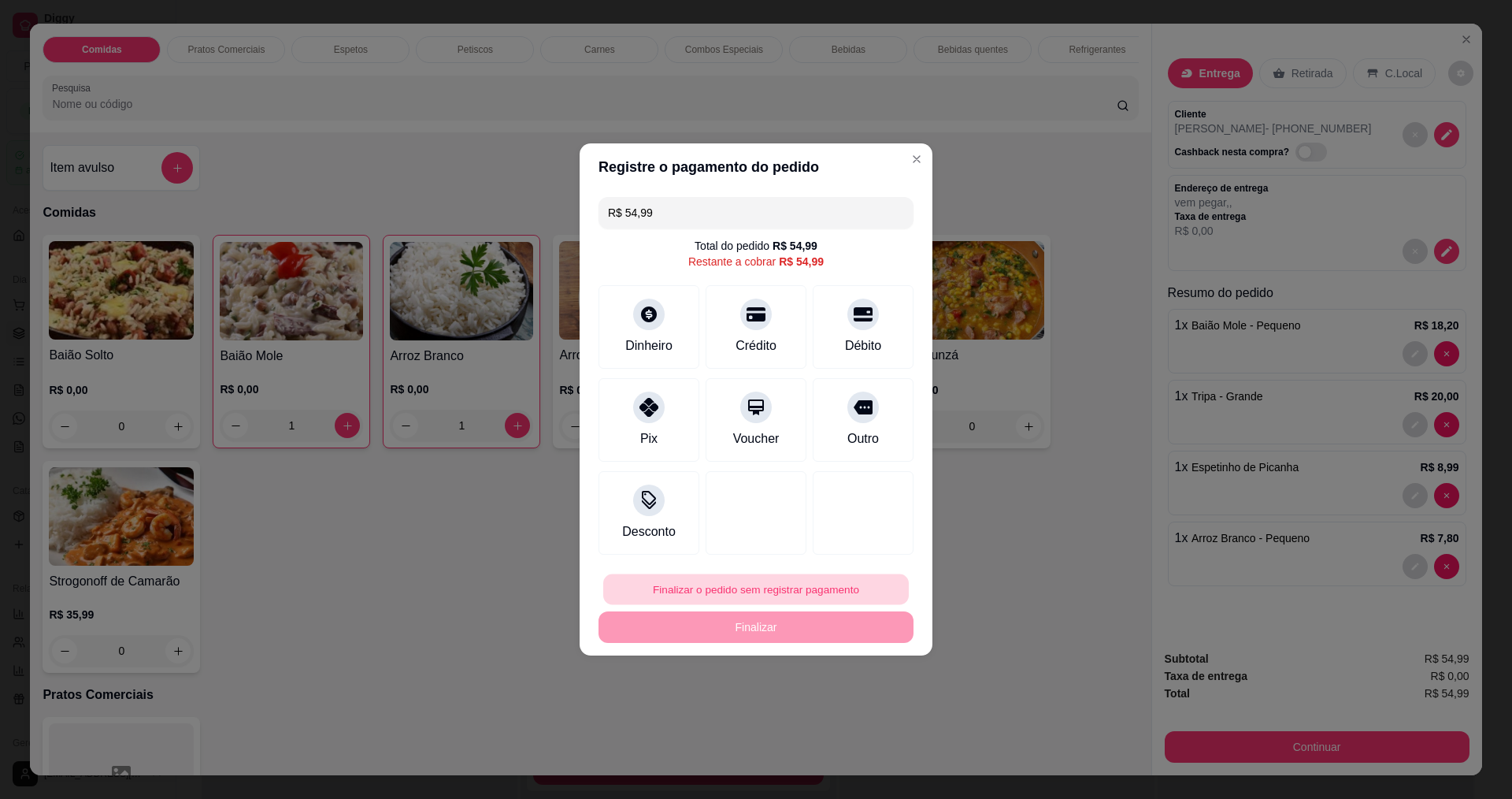
click at [710, 581] on button "Finalizar o pedido sem registrar pagamento" at bounding box center [756, 590] width 305 height 31
click at [842, 725] on button "Confirmar" at bounding box center [858, 719] width 58 height 24
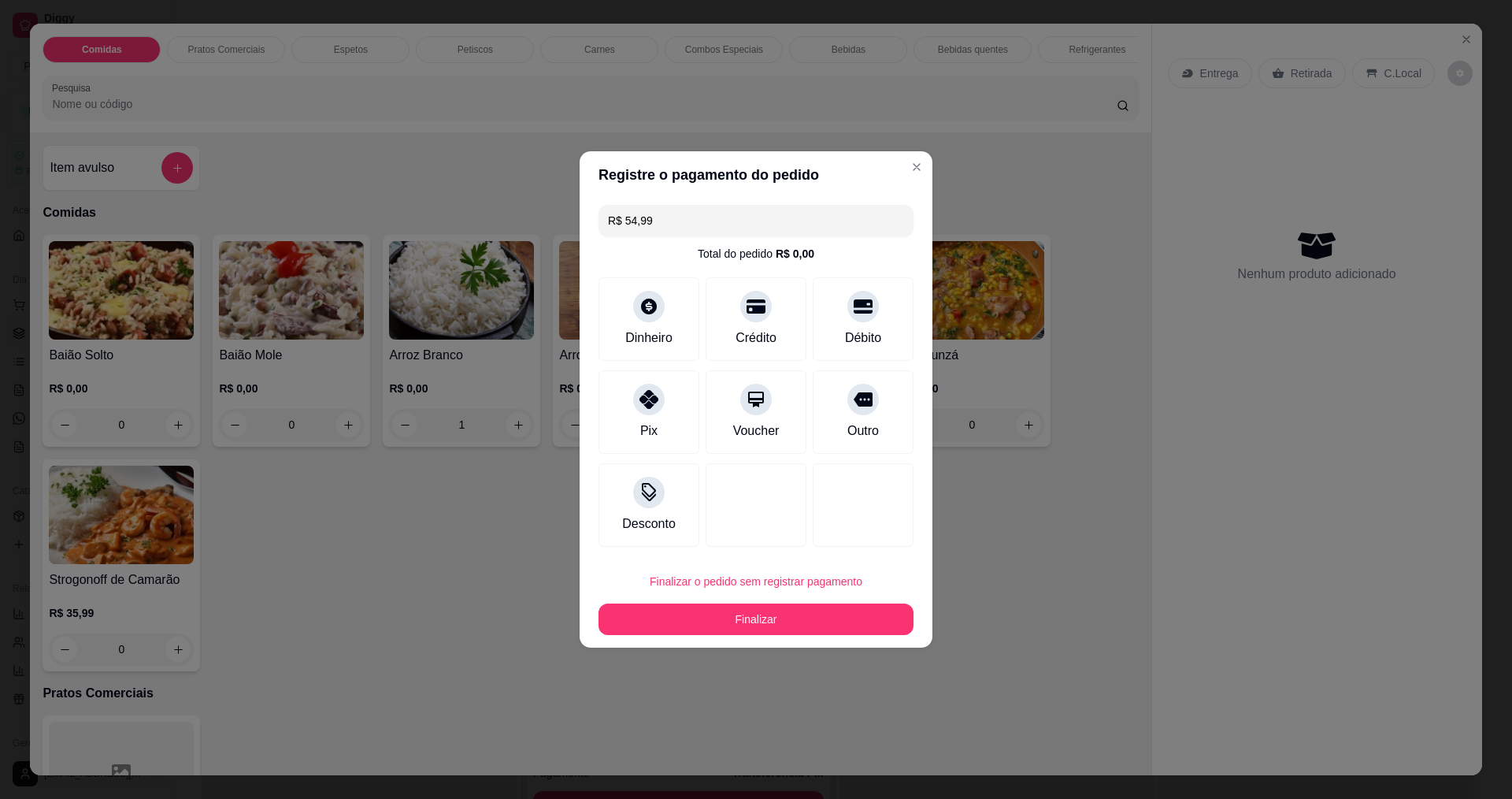
type input "0"
type input "R$ 0,00"
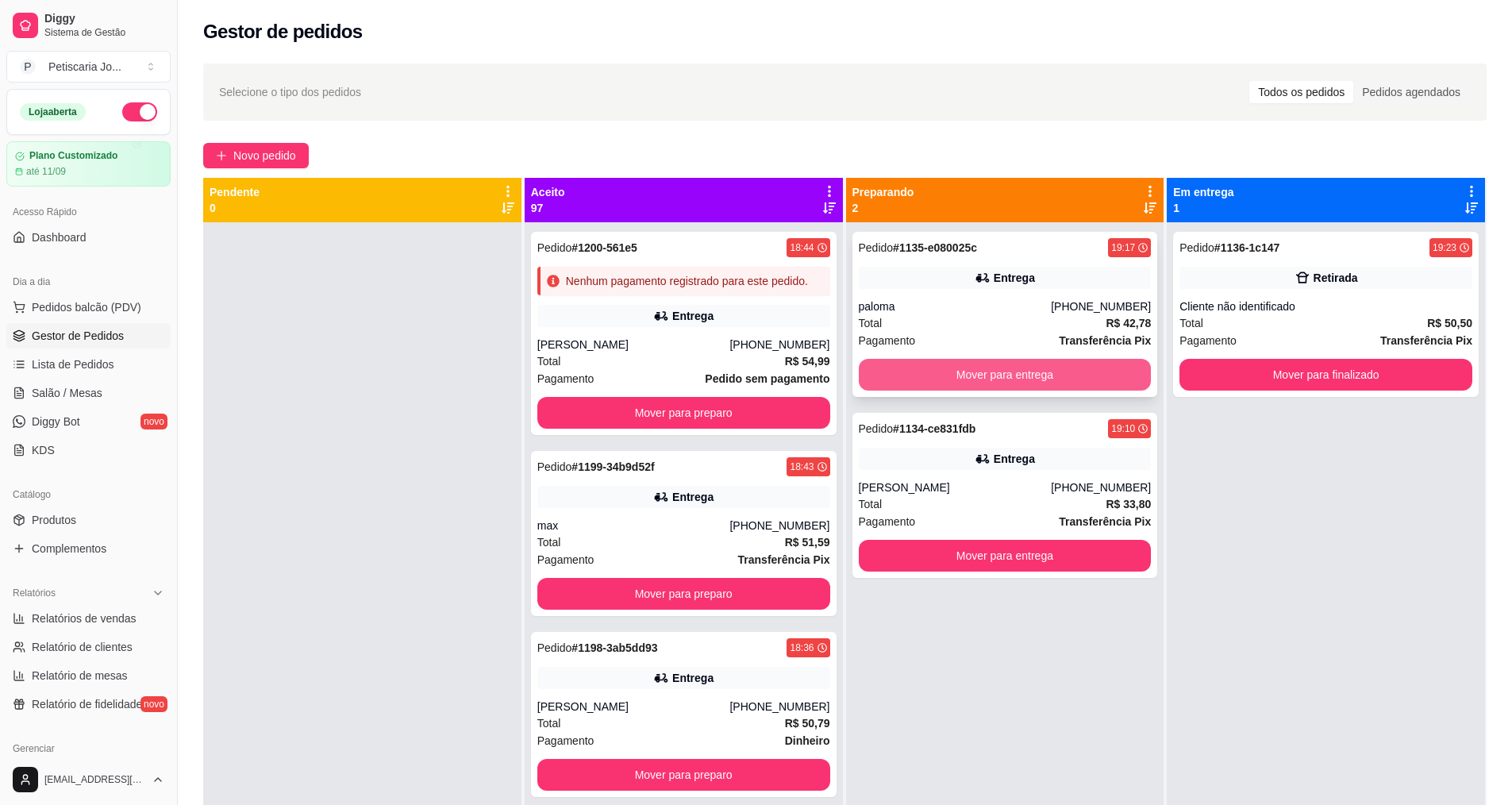
click at [1011, 375] on button "Mover para entrega" at bounding box center [1005, 374] width 293 height 32
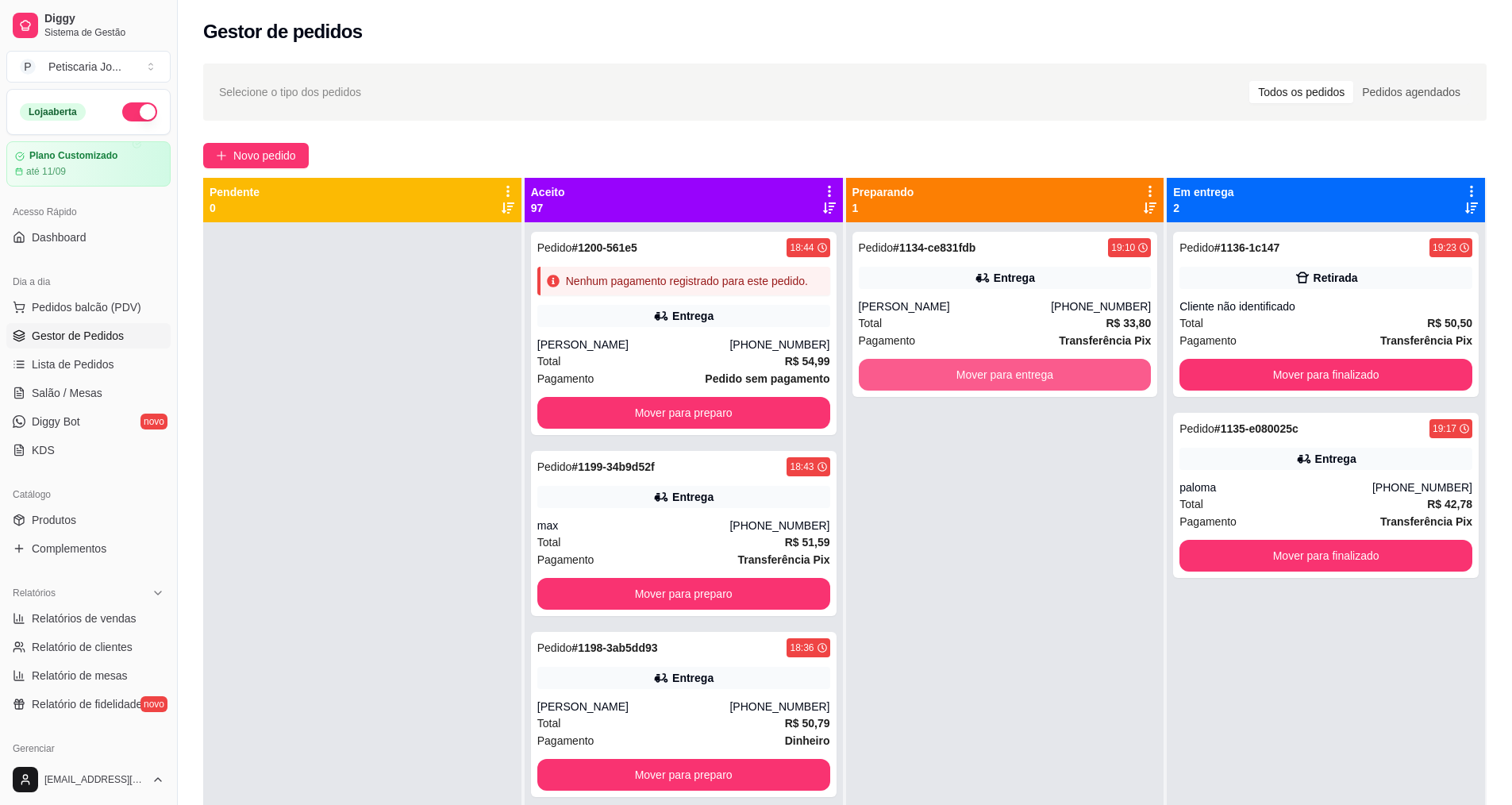
click at [1011, 375] on button "Mover para entrega" at bounding box center [1005, 374] width 293 height 32
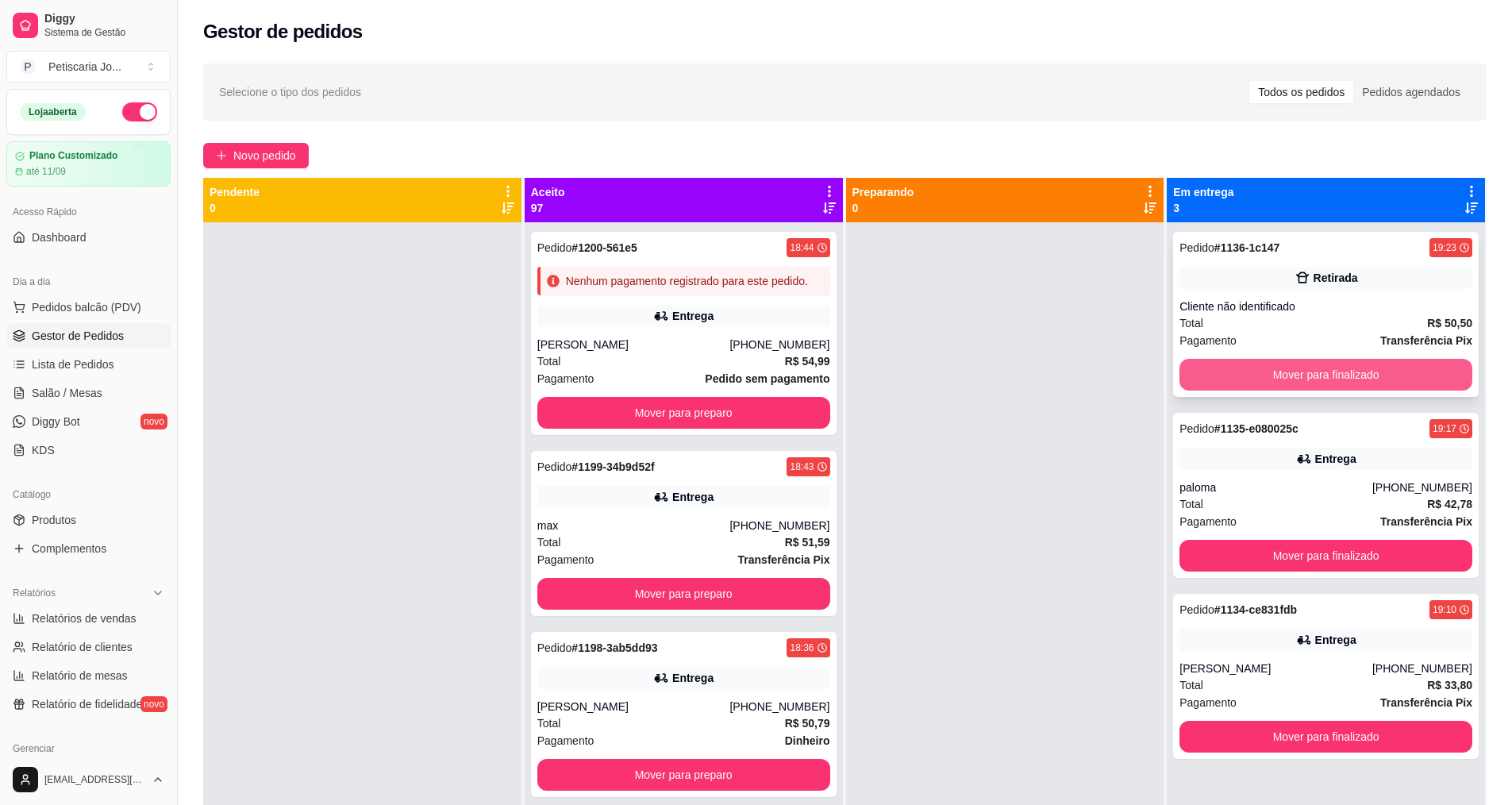
click at [1251, 372] on button "Mover para finalizado" at bounding box center [1326, 374] width 293 height 32
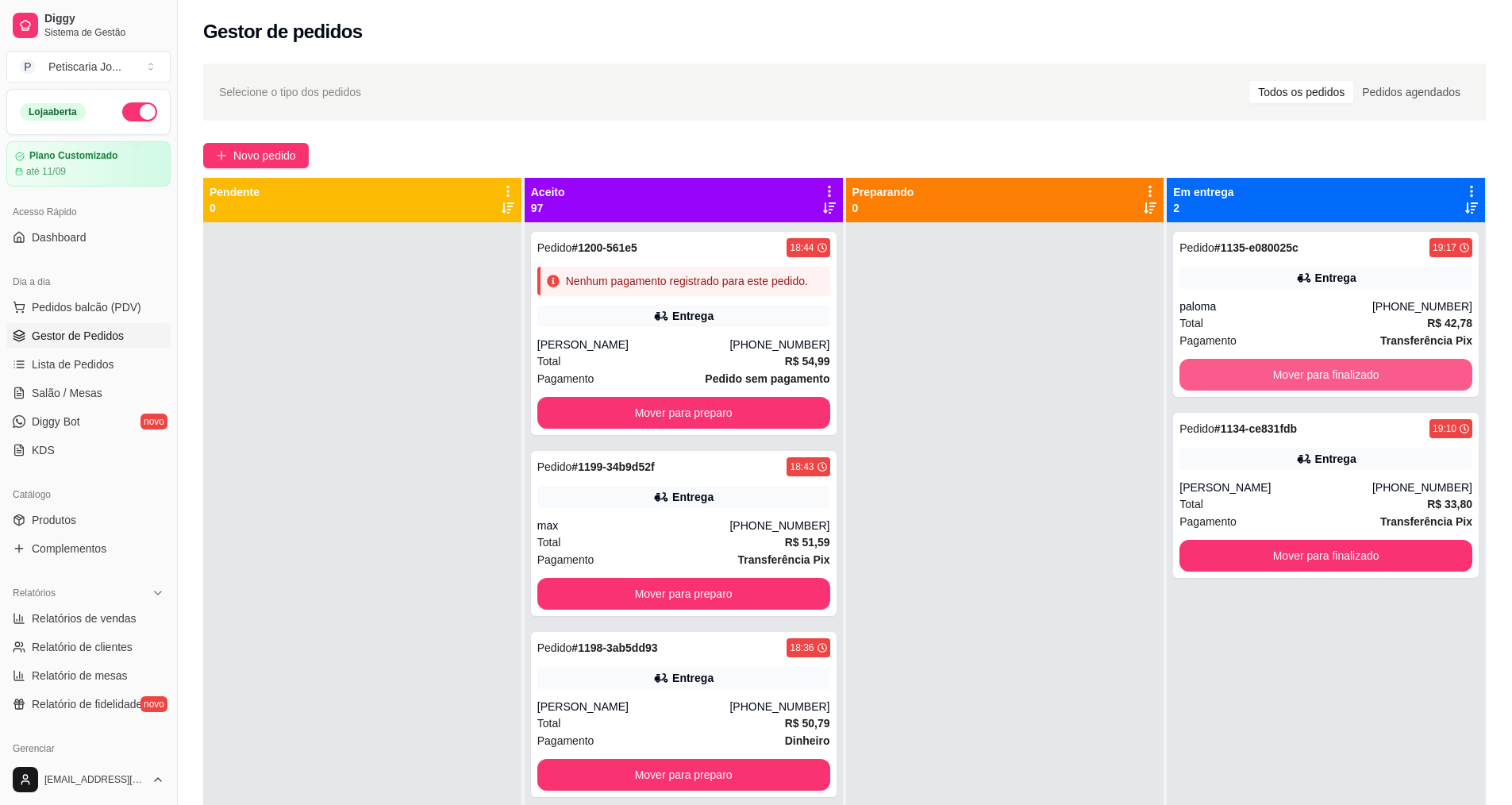
click at [1251, 372] on button "Mover para finalizado" at bounding box center [1326, 374] width 293 height 32
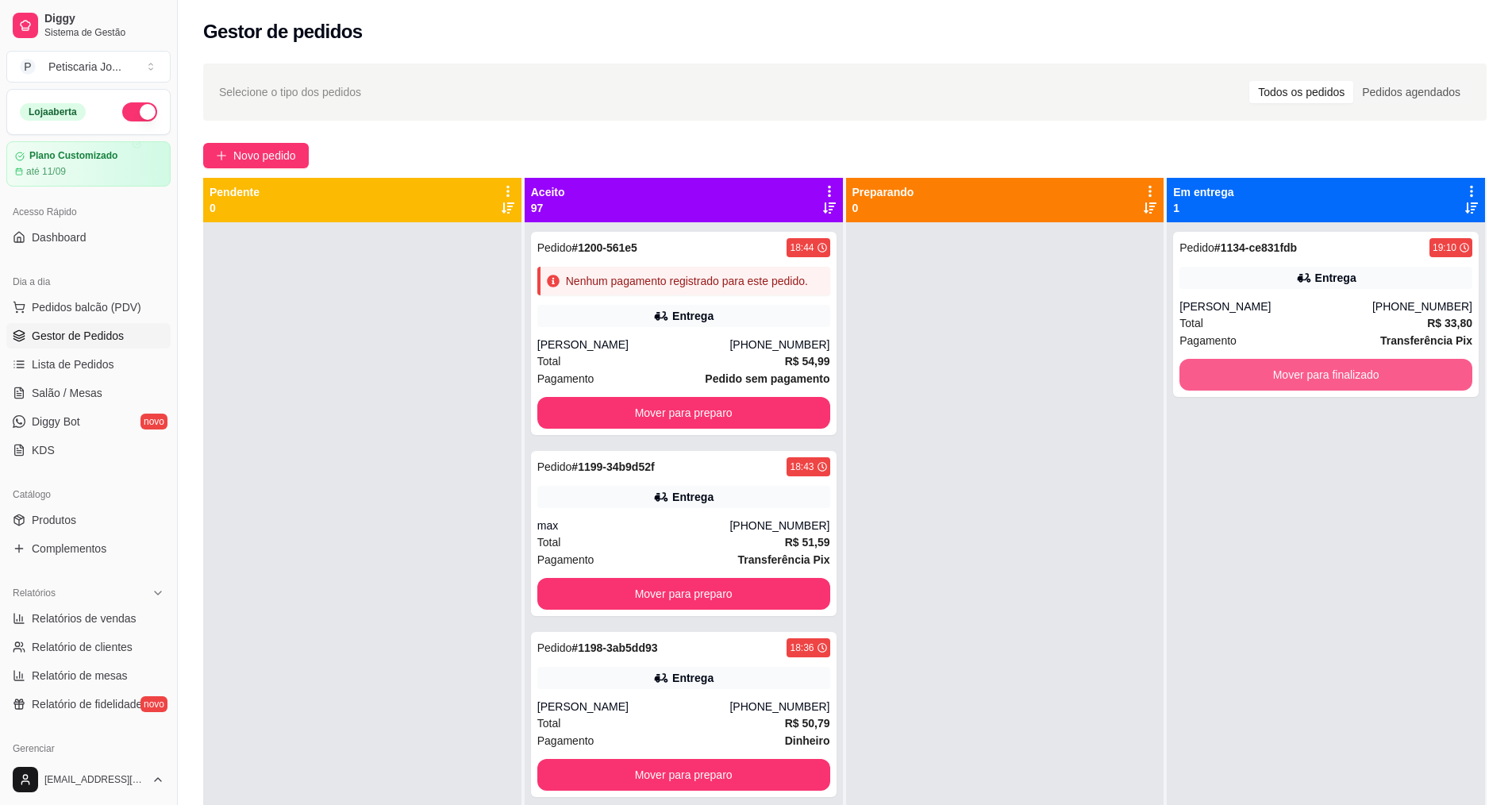
click at [1251, 372] on button "Mover para finalizado" at bounding box center [1326, 374] width 293 height 32
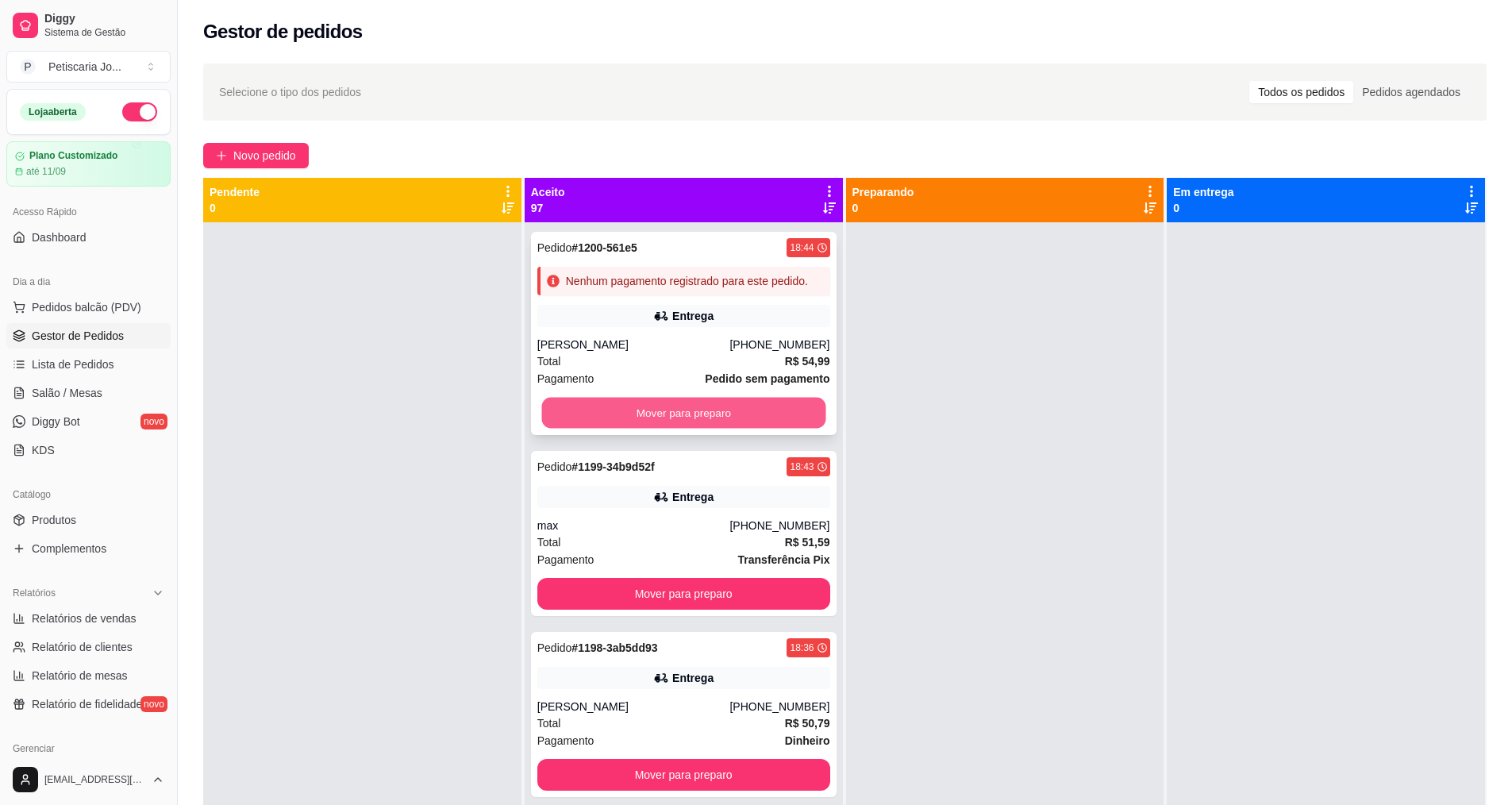
click at [668, 422] on button "Mover para preparo" at bounding box center [683, 413] width 284 height 31
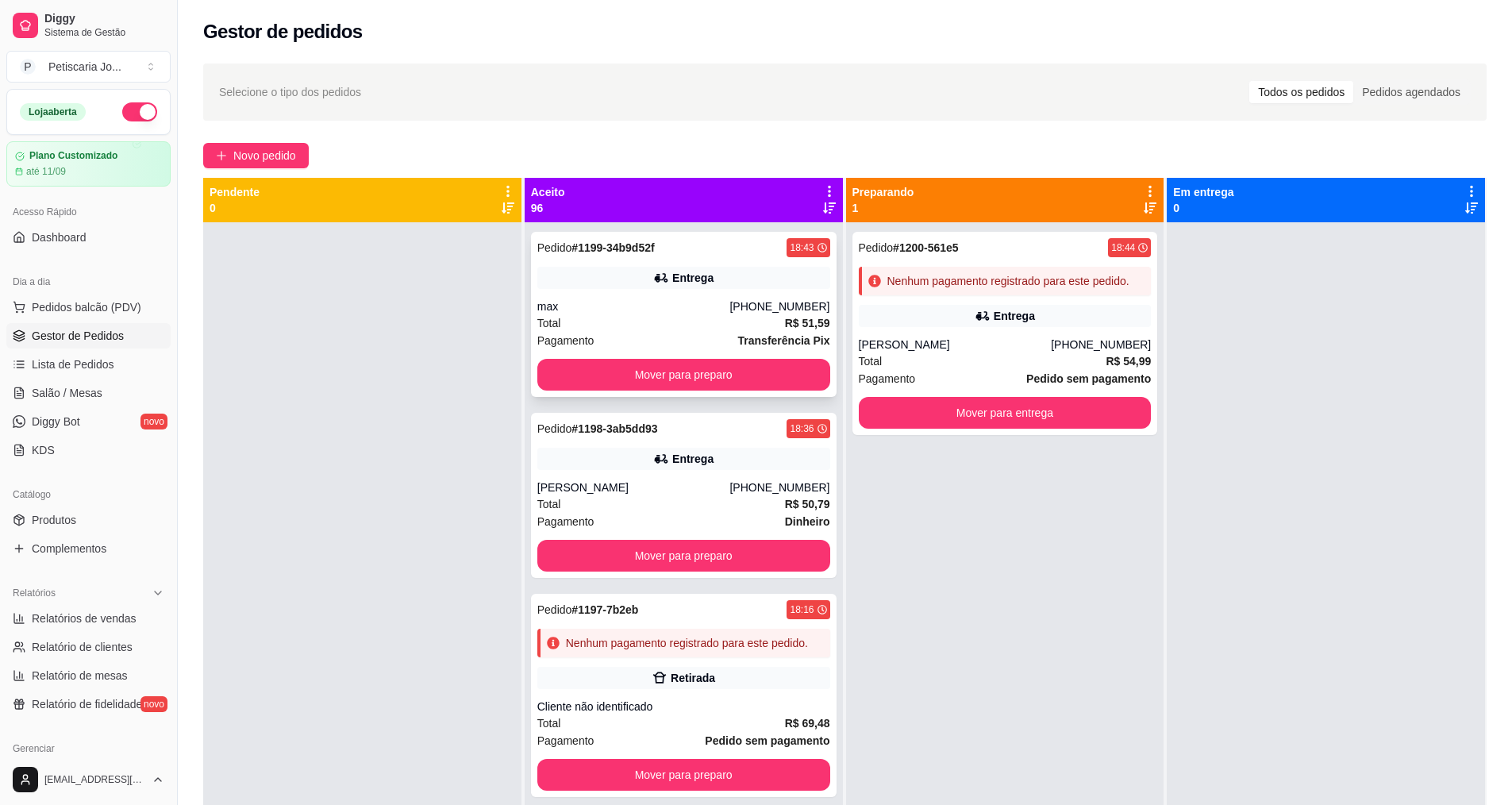
click at [668, 352] on div "Pedido # 1199-34b9d52f 18:43 Entrega max (88) 99802-5678 Total R$ 51,59 Pagamen…" at bounding box center [683, 314] width 305 height 165
click at [740, 369] on button "Mover para preparo" at bounding box center [683, 374] width 293 height 32
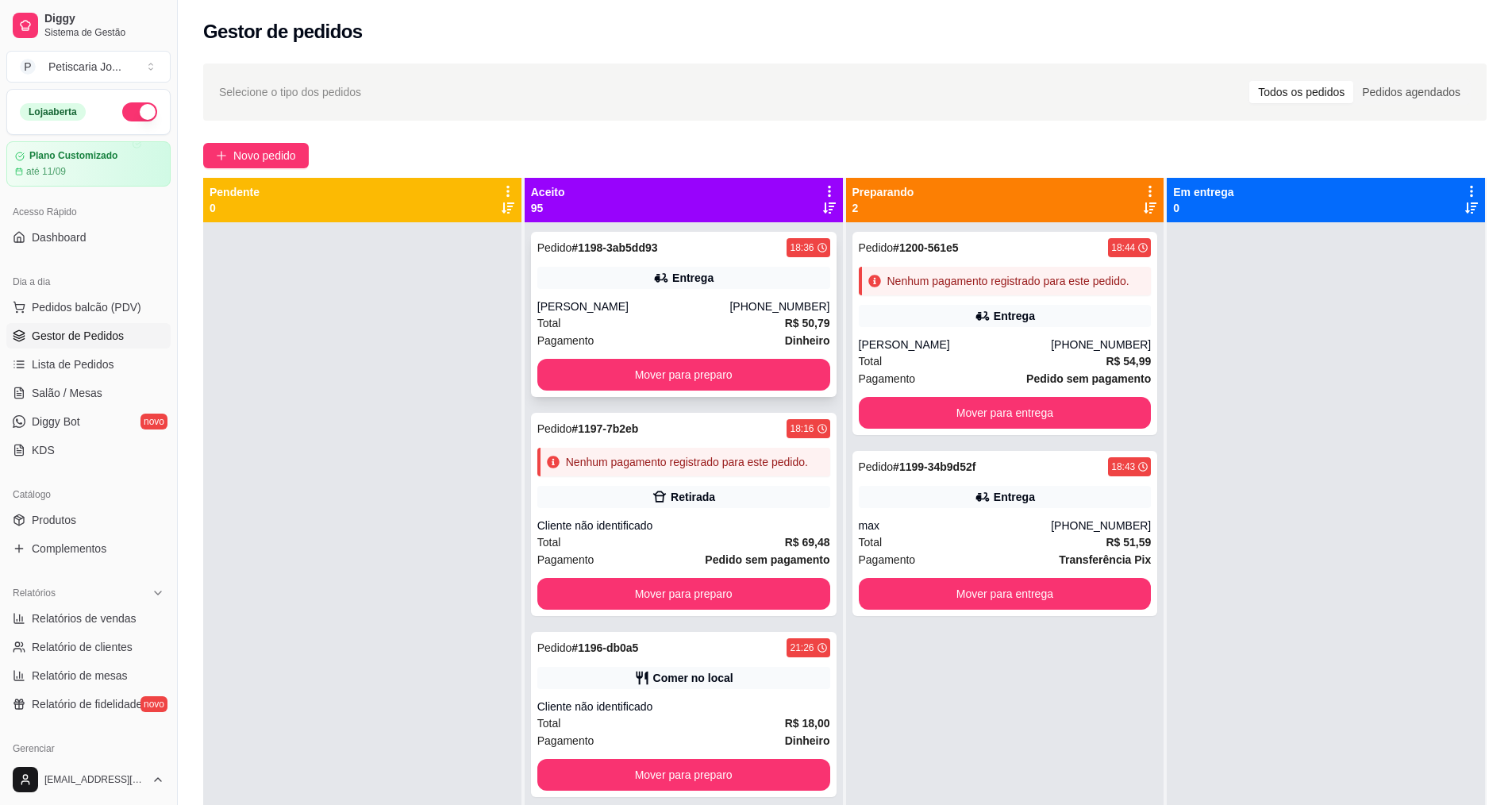
click at [663, 314] on div "Rogerio Krefta" at bounding box center [634, 306] width 193 height 16
click at [750, 530] on div "Pedido # 1197-7b2eb 18:16 Nenhum pagamento registrado para este pedido. Retirad…" at bounding box center [683, 514] width 305 height 203
click at [760, 610] on button "Mover para preparo" at bounding box center [683, 594] width 293 height 32
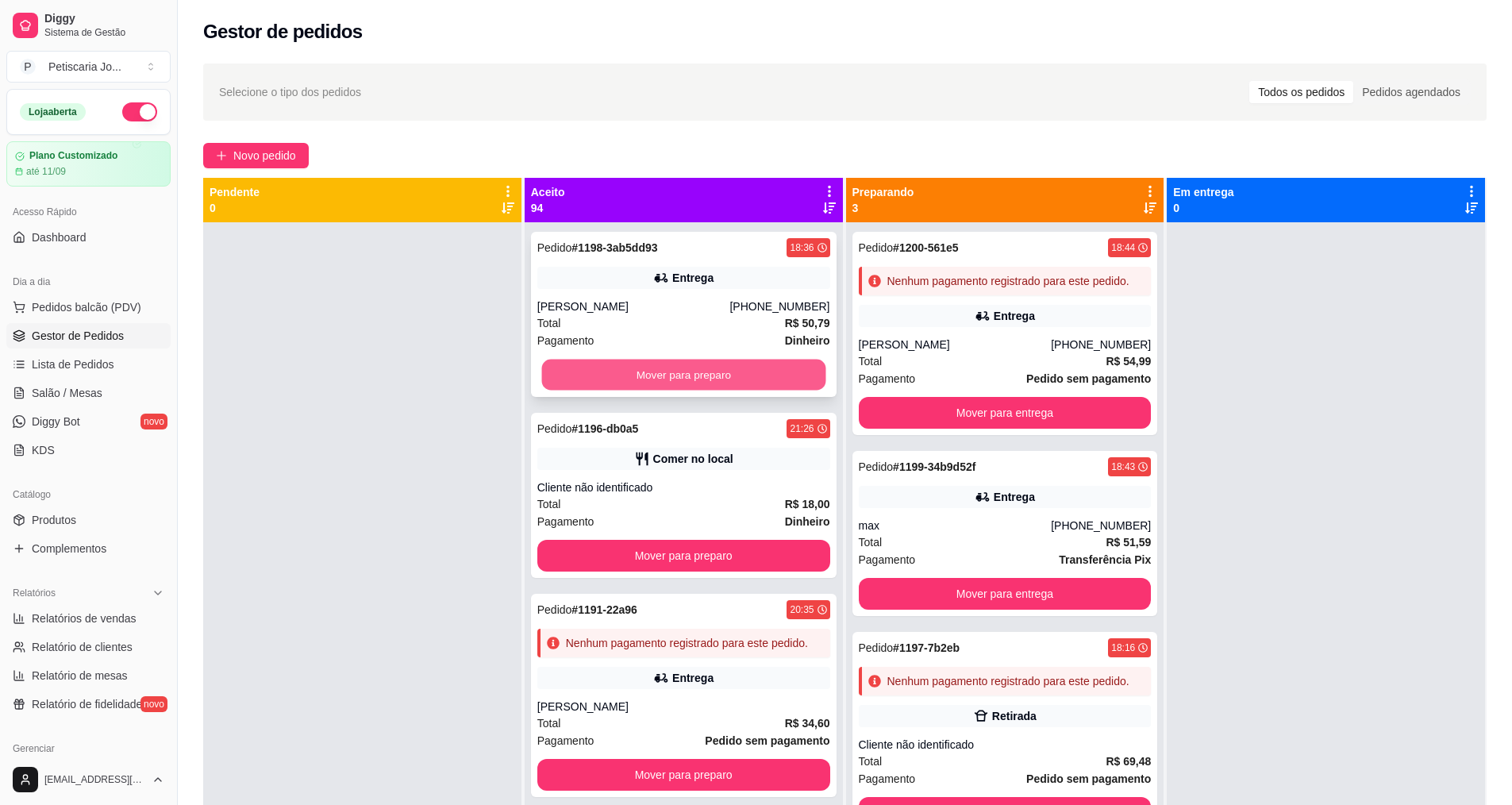
click at [693, 377] on button "Mover para preparo" at bounding box center [683, 375] width 284 height 31
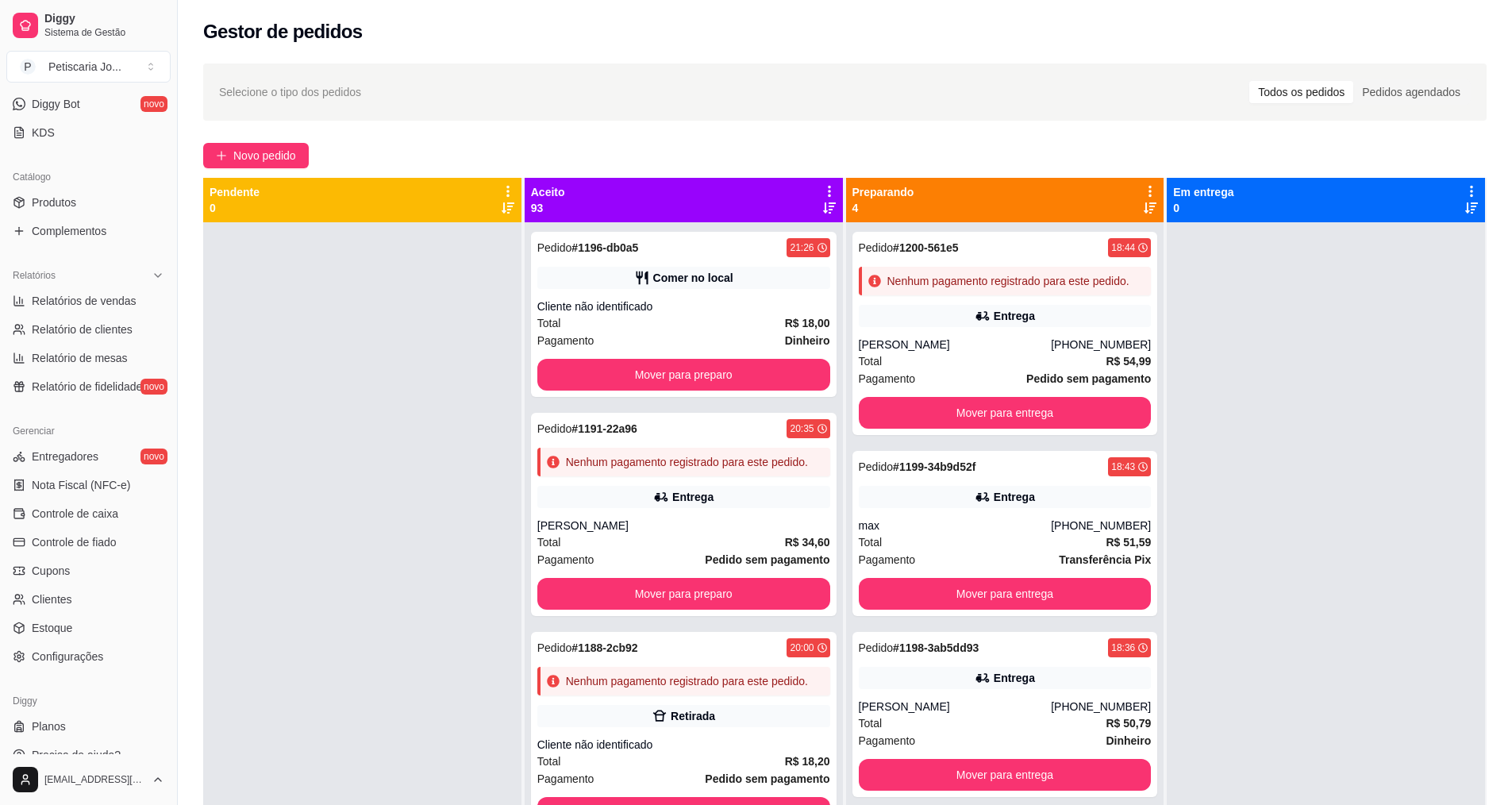
scroll to position [337, 0]
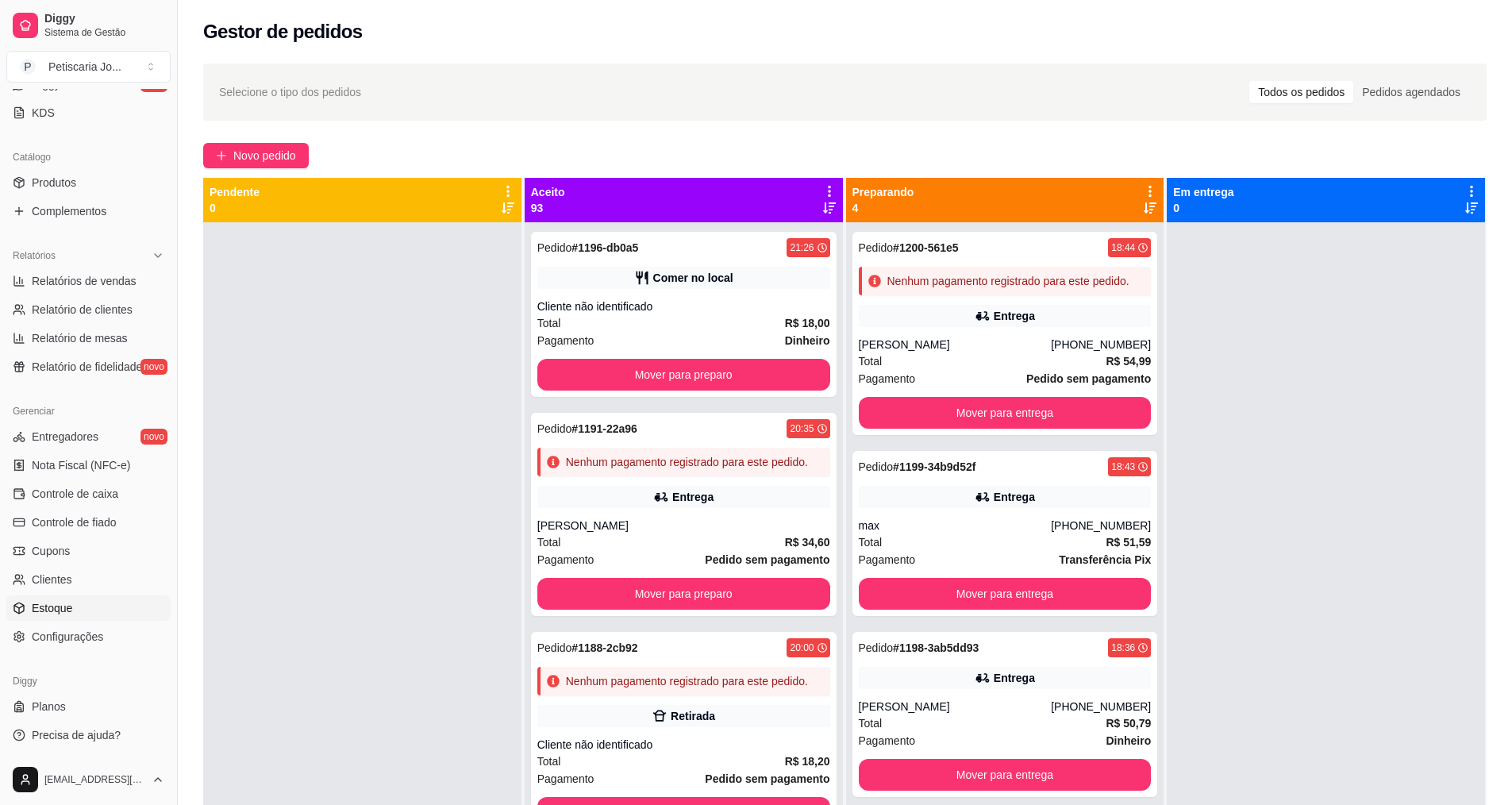
click at [75, 605] on link "Estoque" at bounding box center [88, 607] width 164 height 25
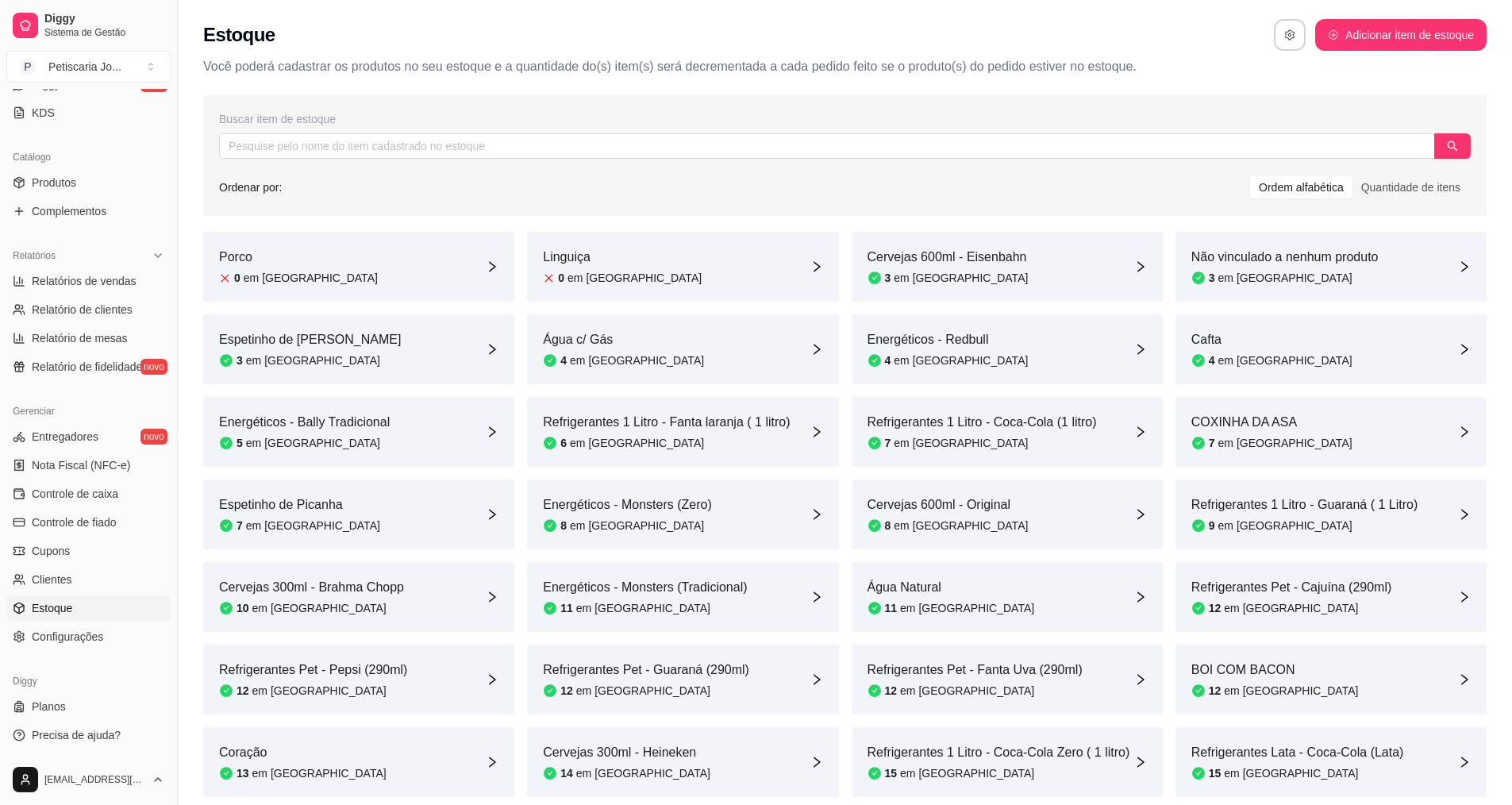
click at [278, 272] on article "em estoque" at bounding box center [310, 278] width 134 height 16
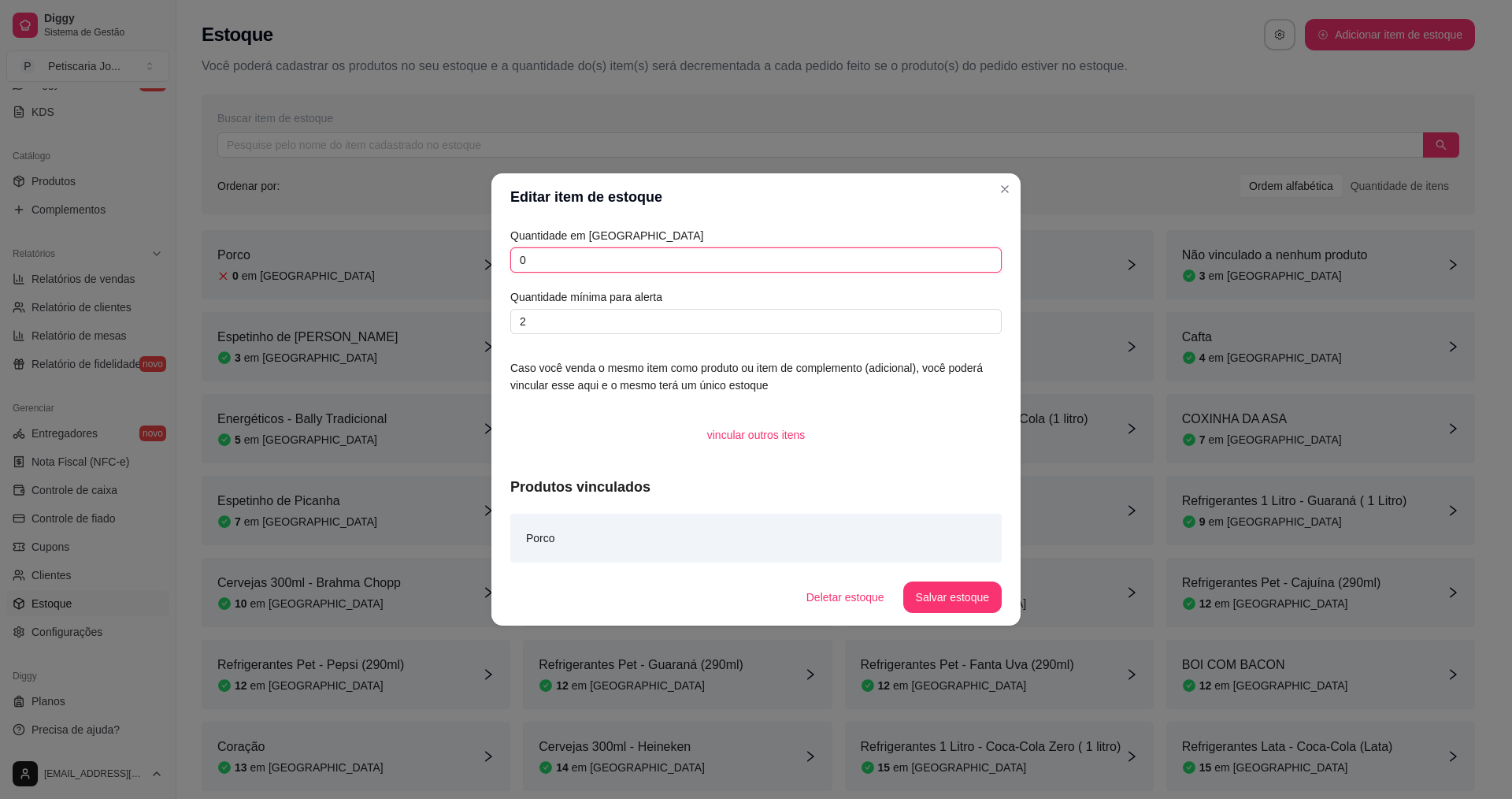
click at [548, 252] on input "0" at bounding box center [756, 259] width 492 height 25
type input "20"
click at [991, 606] on button "Salvar estoque" at bounding box center [952, 597] width 99 height 32
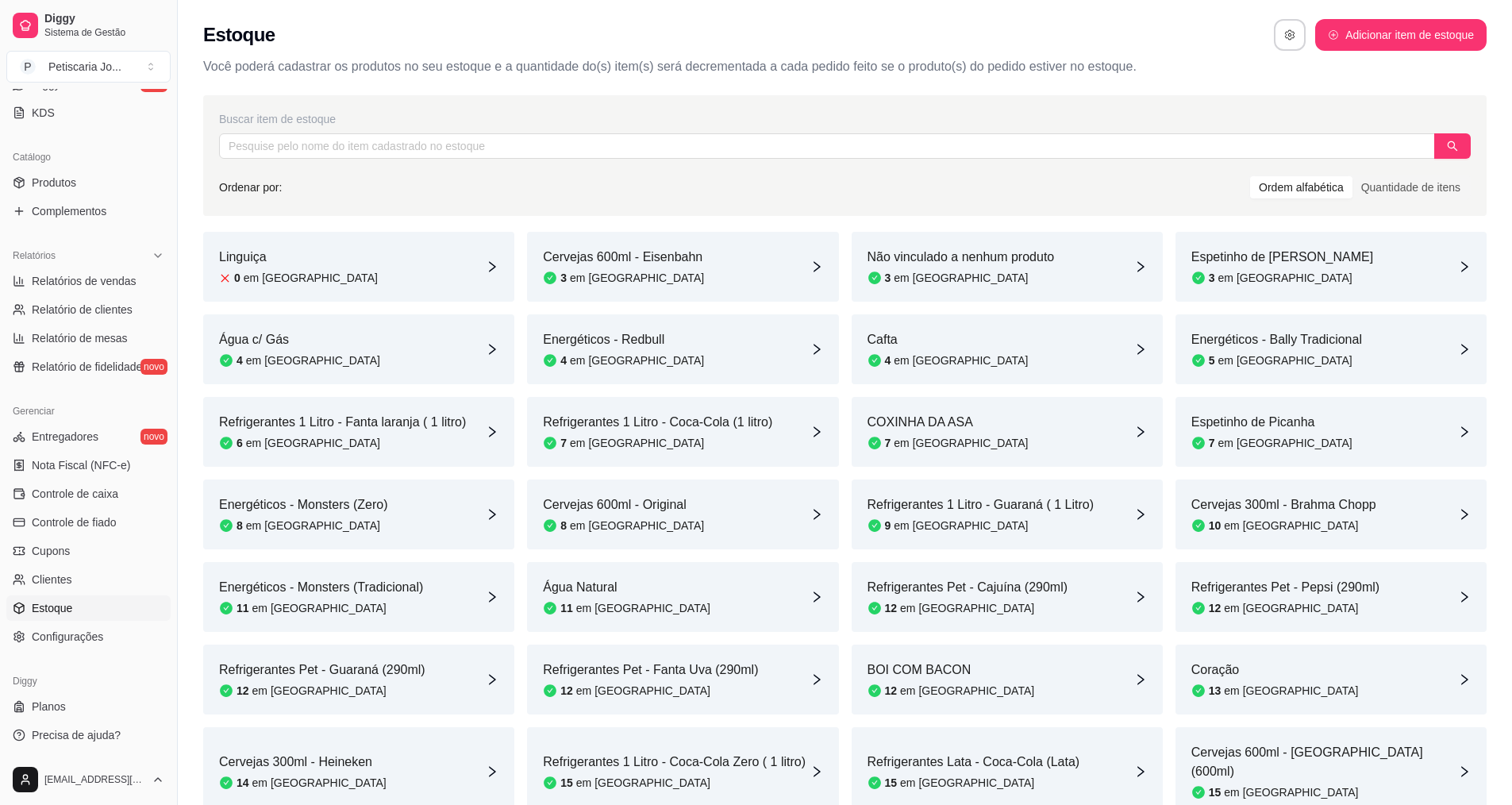
click at [442, 252] on div "Linguiça 0 em estoque" at bounding box center [358, 267] width 311 height 70
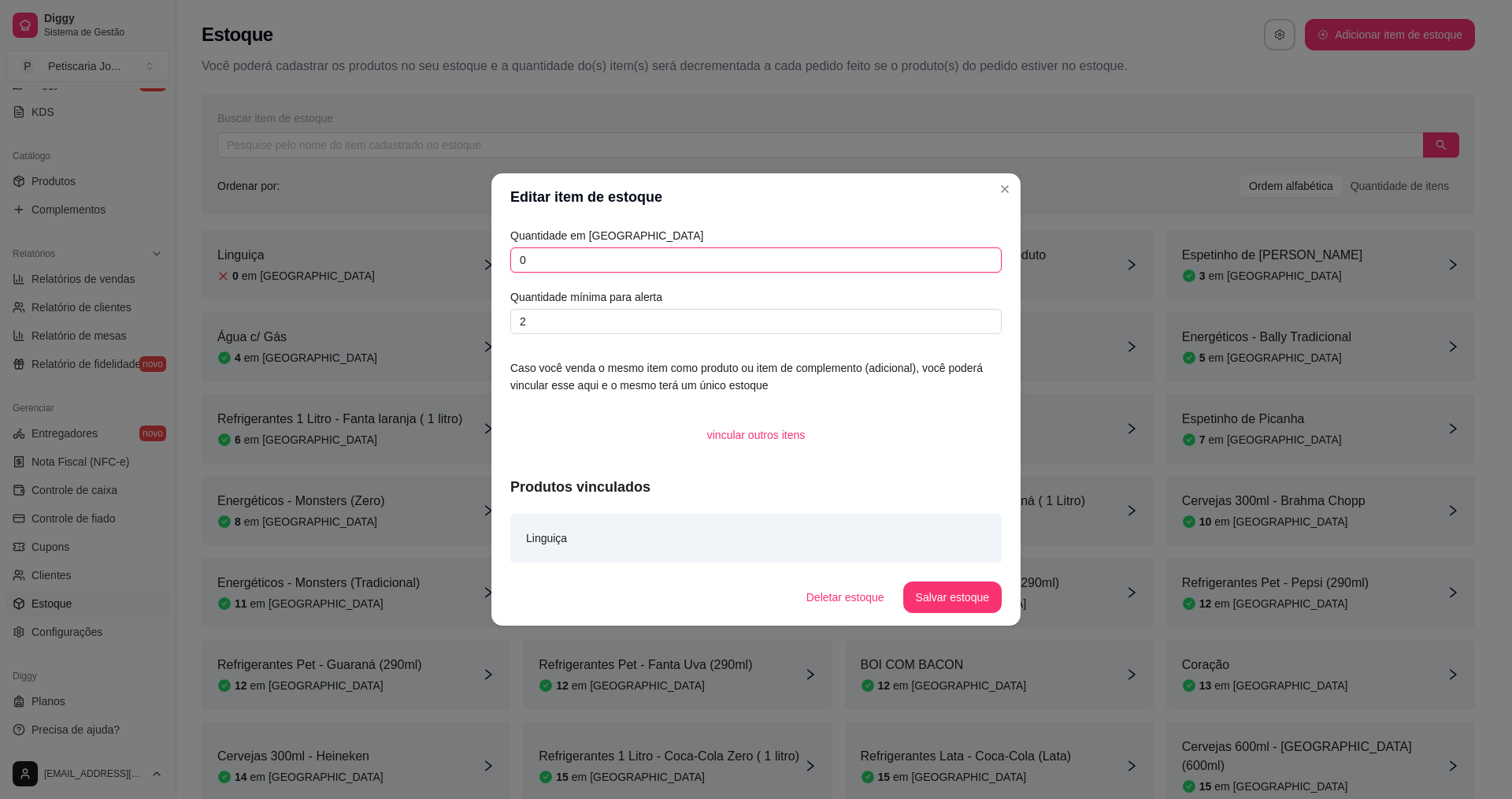
click at [645, 258] on input "0" at bounding box center [756, 259] width 492 height 25
type input "20"
click at [939, 592] on button "Salvar estoque" at bounding box center [952, 597] width 99 height 32
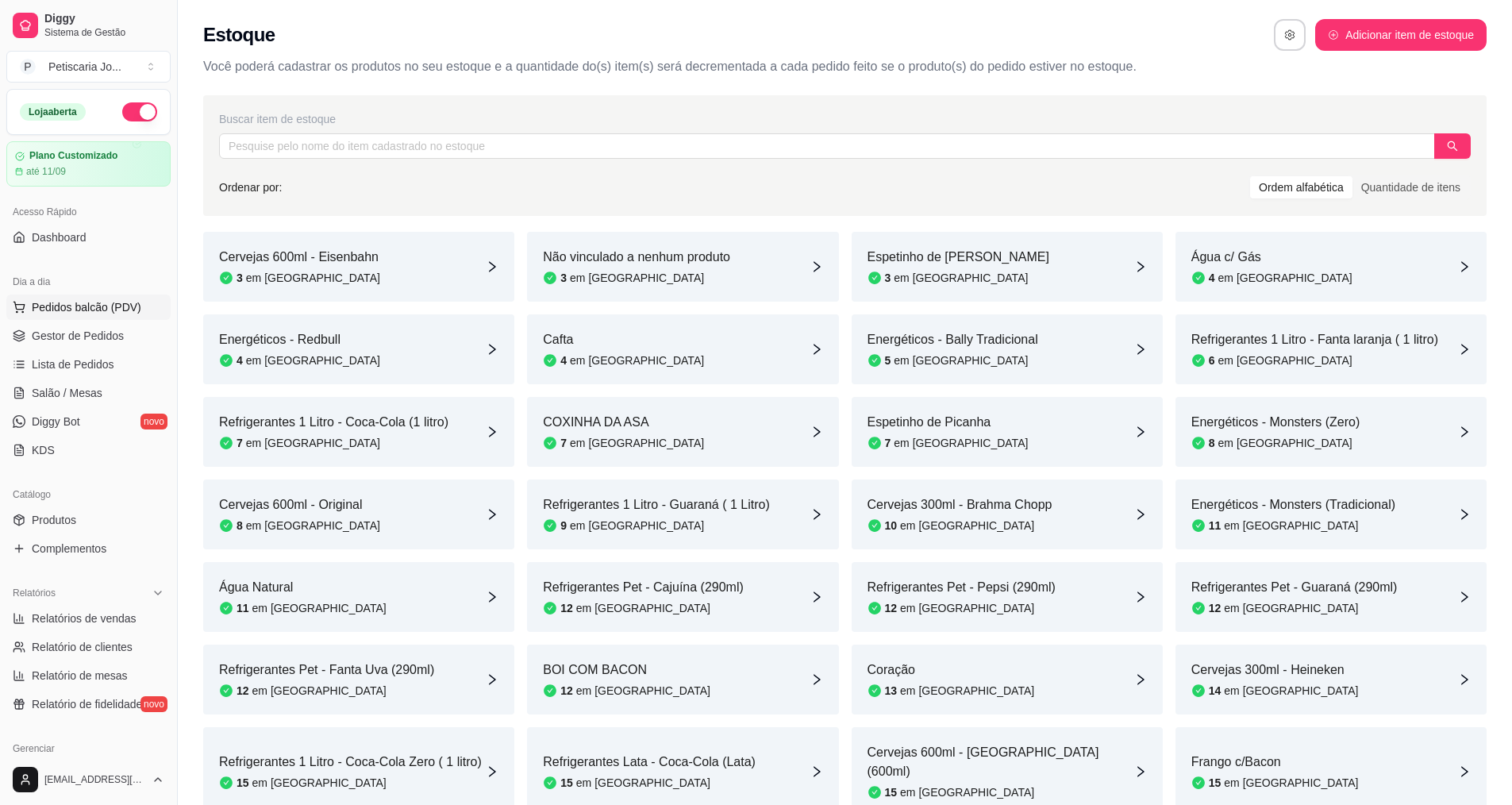
click at [83, 317] on button "Pedidos balcão (PDV)" at bounding box center [88, 307] width 164 height 25
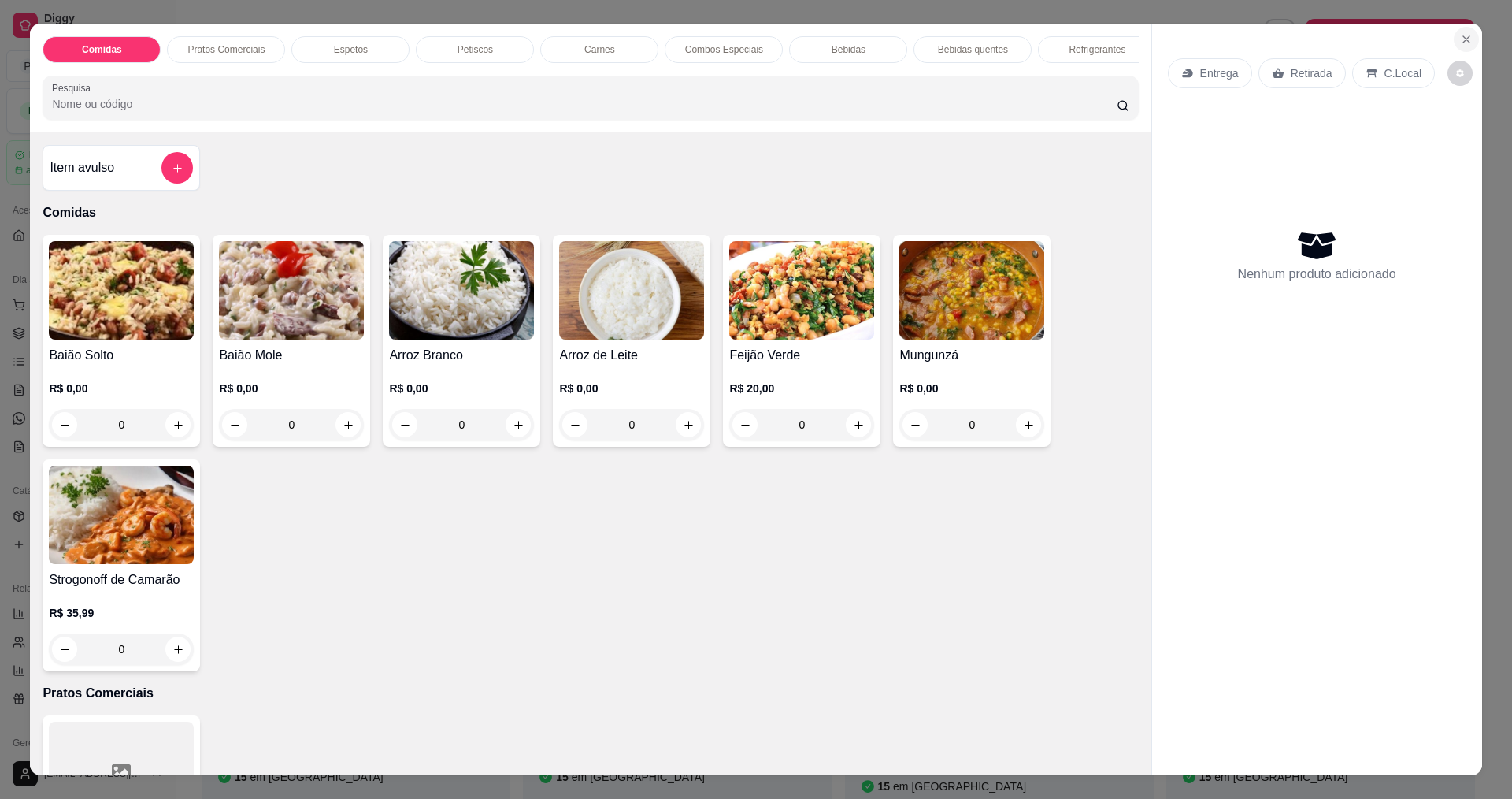
click at [1460, 41] on icon "Close" at bounding box center [1467, 40] width 13 height 13
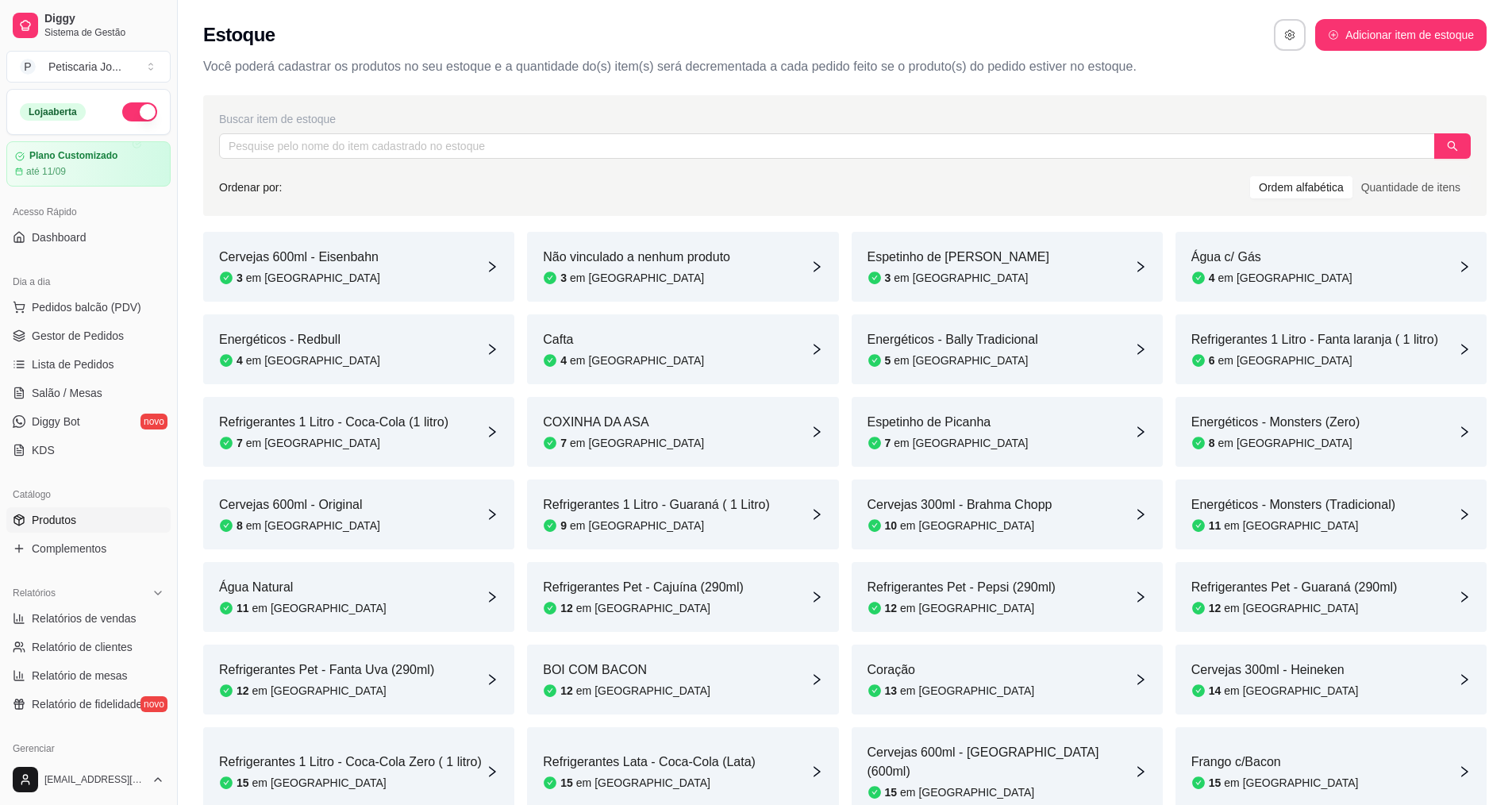
click at [85, 529] on link "Produtos" at bounding box center [88, 519] width 164 height 25
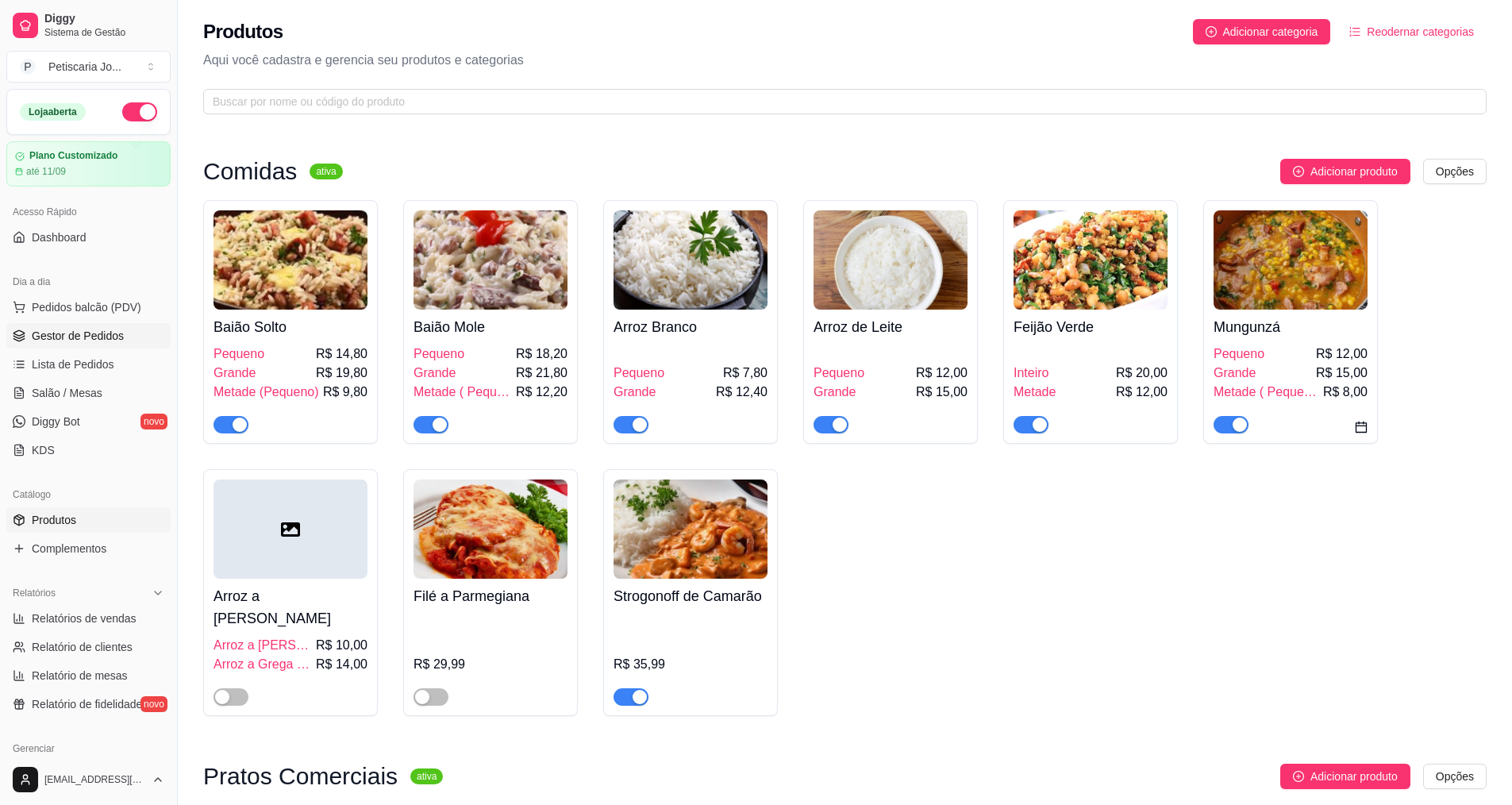
click at [71, 336] on span "Gestor de Pedidos" at bounding box center [78, 336] width 92 height 16
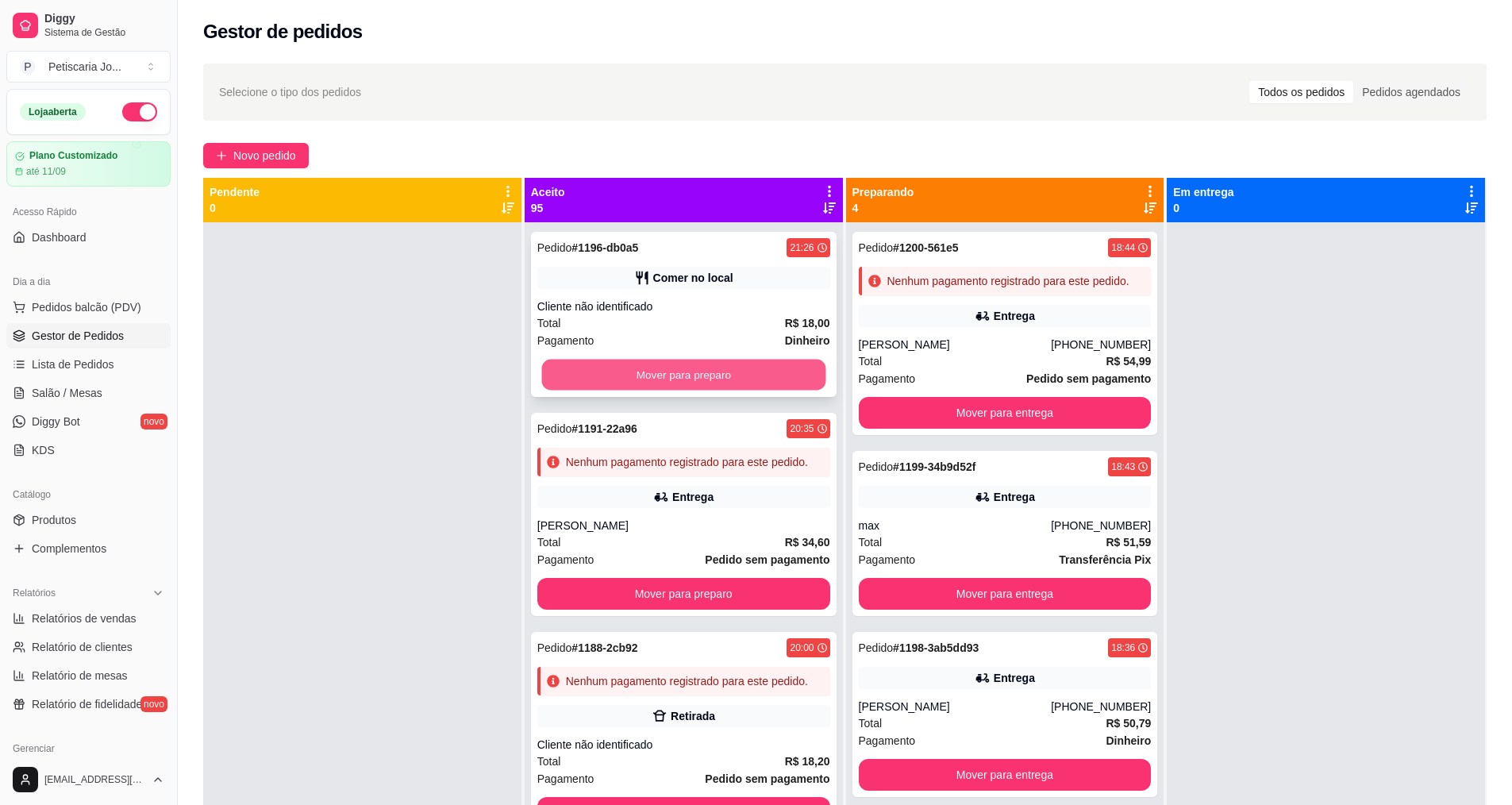
click at [654, 362] on button "Mover para preparo" at bounding box center [683, 375] width 284 height 31
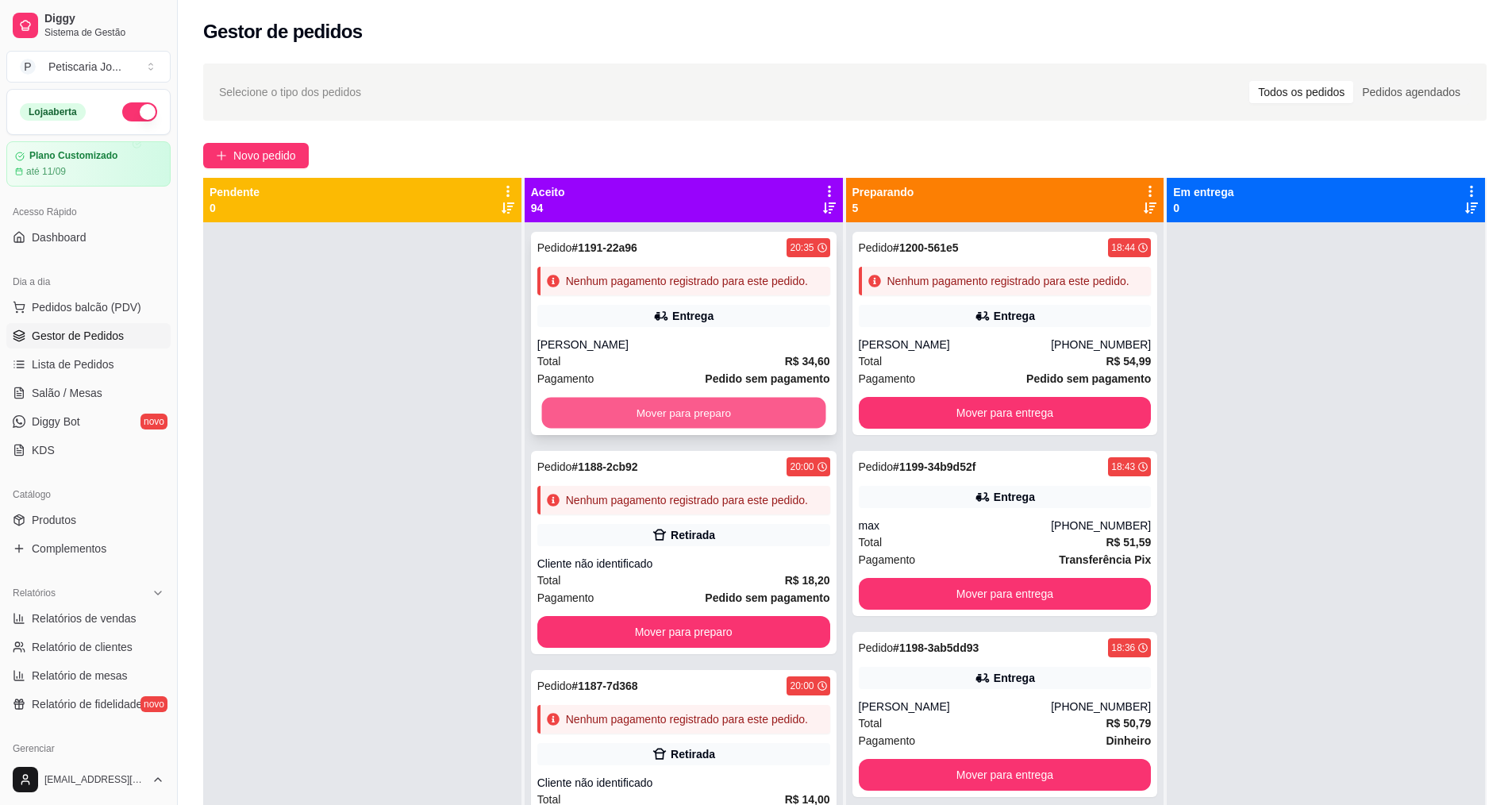
click at [670, 415] on button "Mover para preparo" at bounding box center [683, 413] width 284 height 31
click at [670, 429] on button "Mover para preparo" at bounding box center [683, 412] width 293 height 32
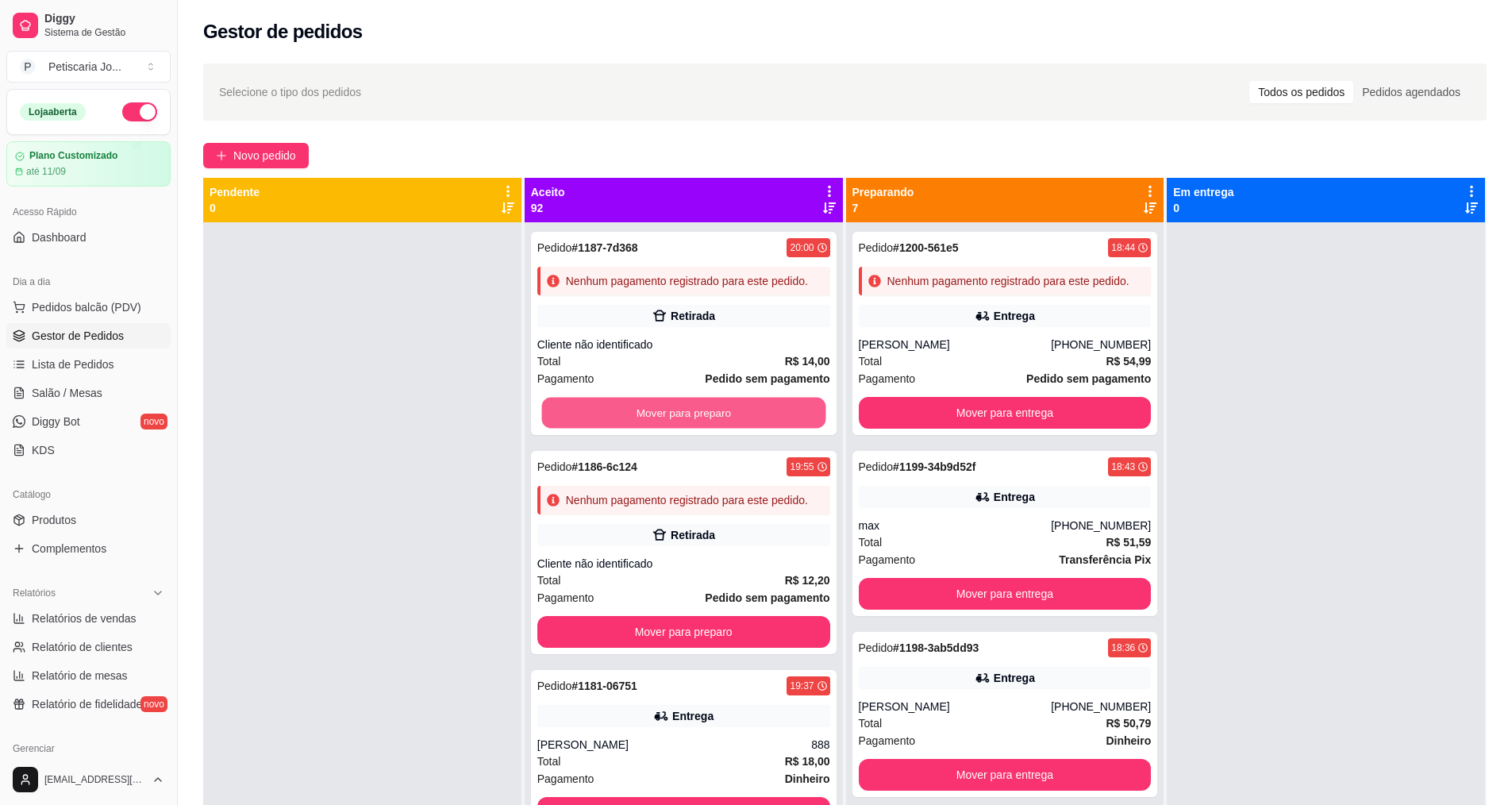
click at [670, 427] on button "Mover para preparo" at bounding box center [683, 413] width 284 height 31
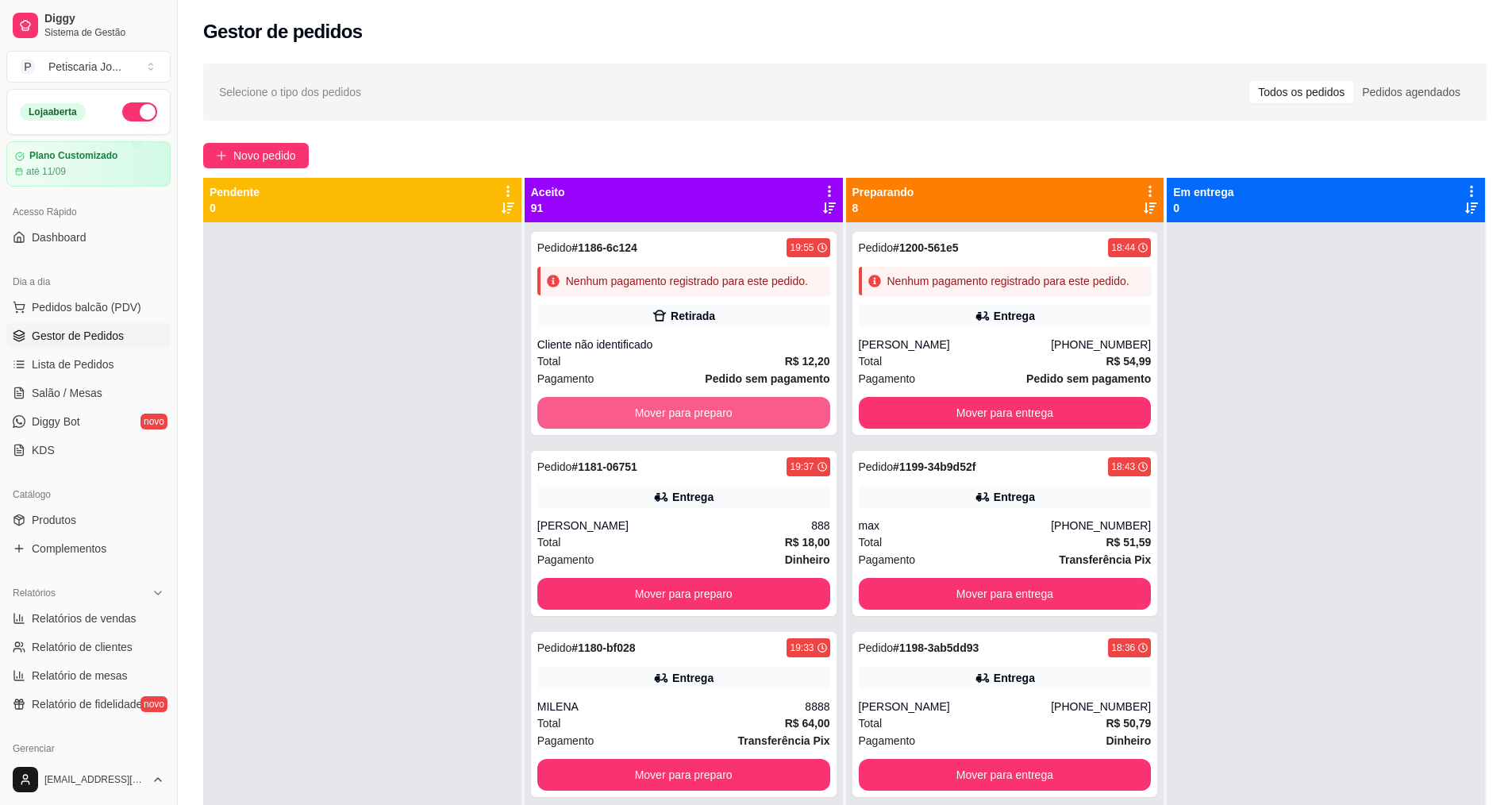
click at [670, 427] on button "Mover para preparo" at bounding box center [683, 412] width 293 height 32
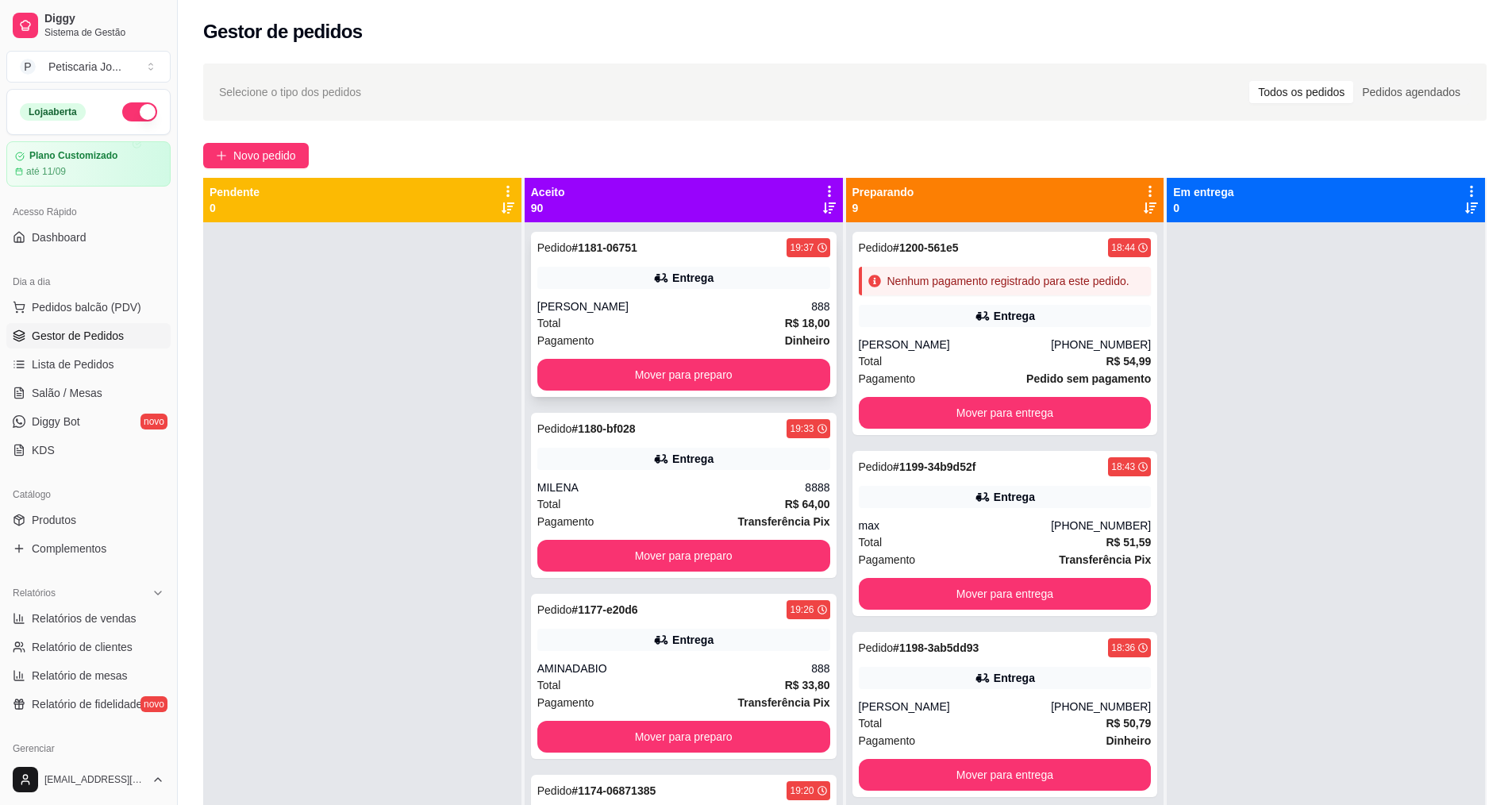
click at [679, 391] on div "Pedido # 1181-06751 19:37 Entrega KELLY 888 Total R$ 18,00 Pagamento Dinheiro M…" at bounding box center [683, 314] width 305 height 165
click at [710, 371] on button "Mover para preparo" at bounding box center [683, 374] width 293 height 32
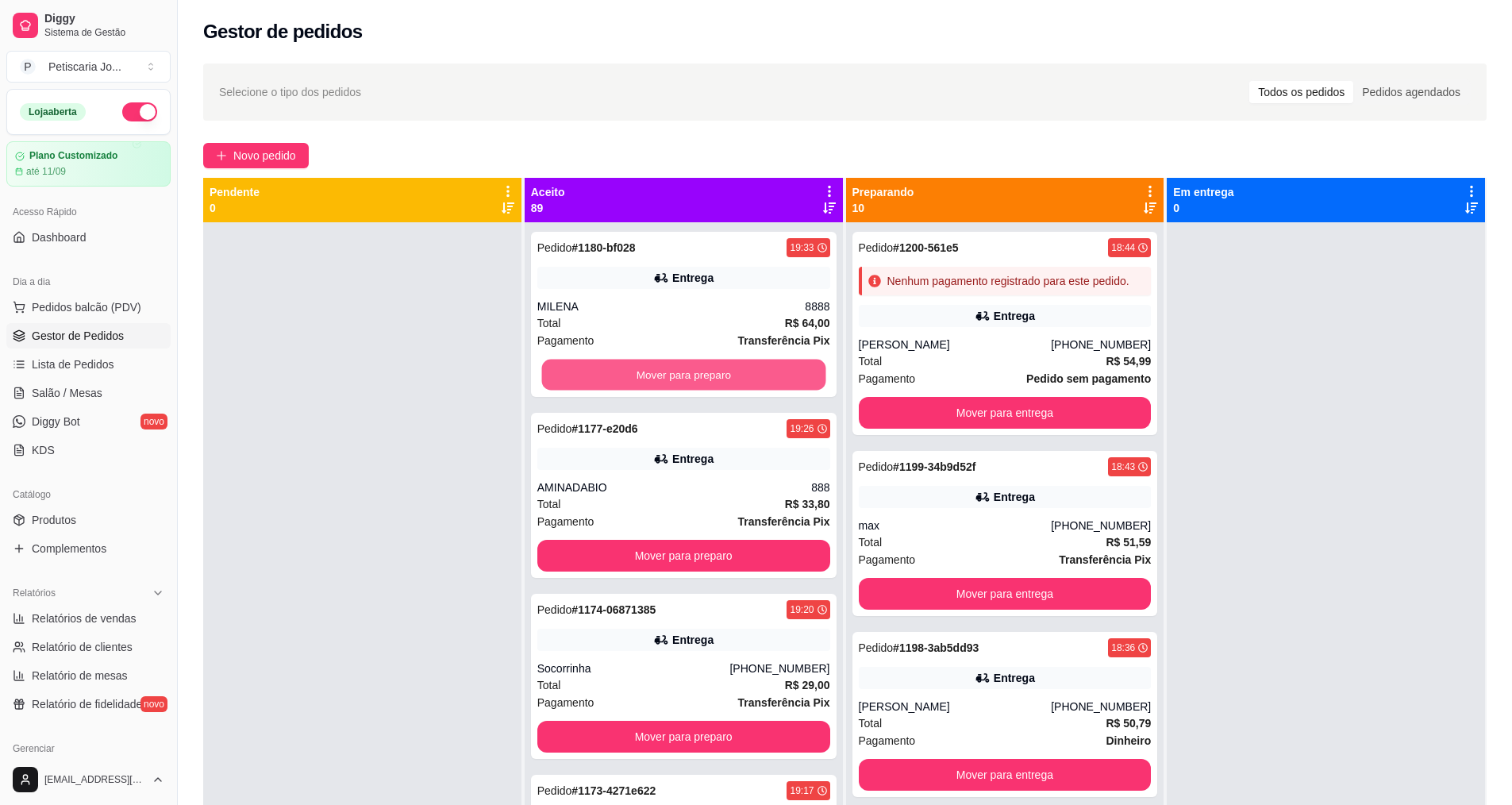
click at [710, 371] on button "Mover para preparo" at bounding box center [683, 375] width 284 height 31
click at [710, 371] on button "Mover para preparo" at bounding box center [683, 374] width 293 height 32
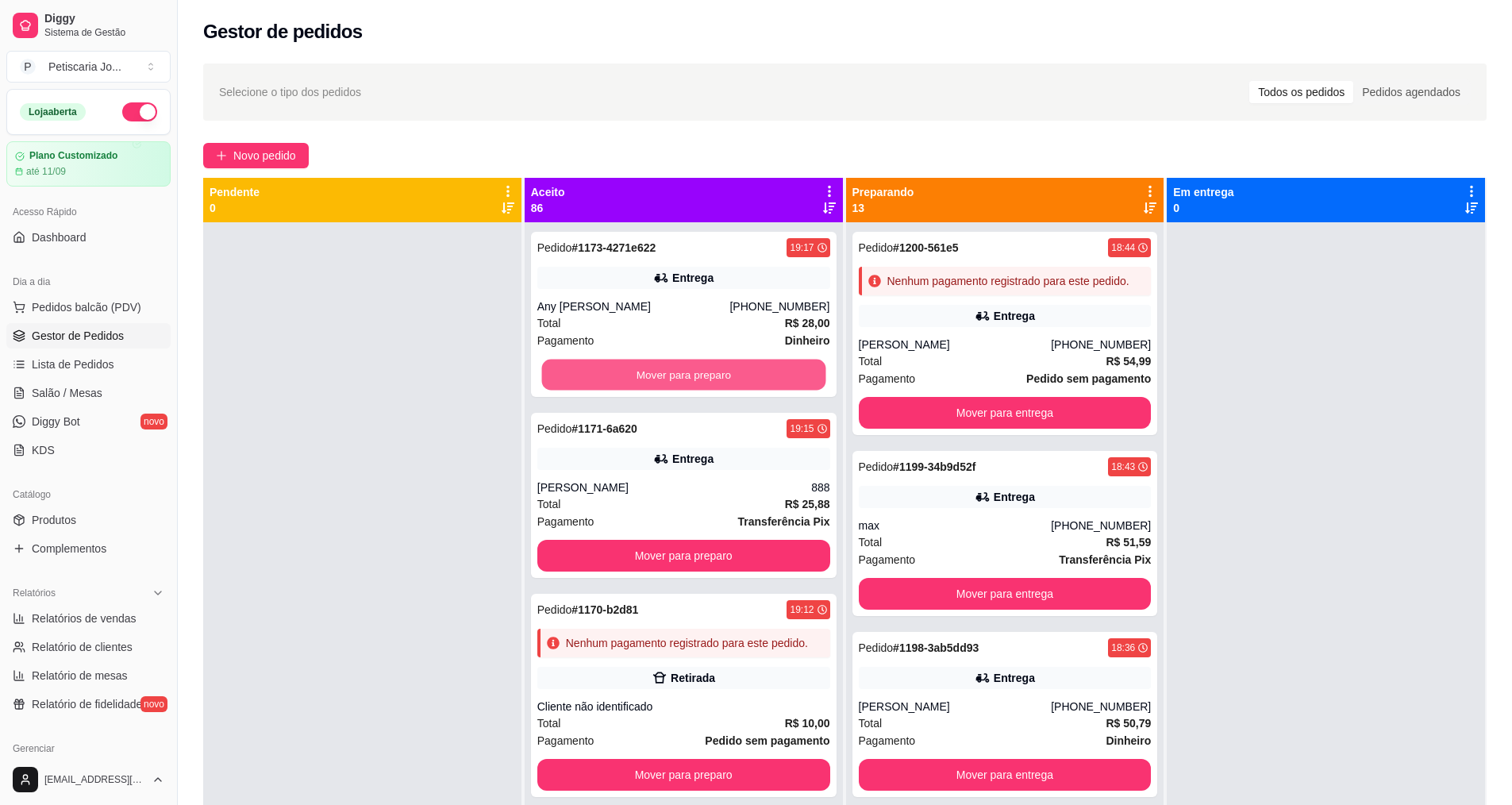
click at [710, 371] on button "Mover para preparo" at bounding box center [683, 375] width 284 height 31
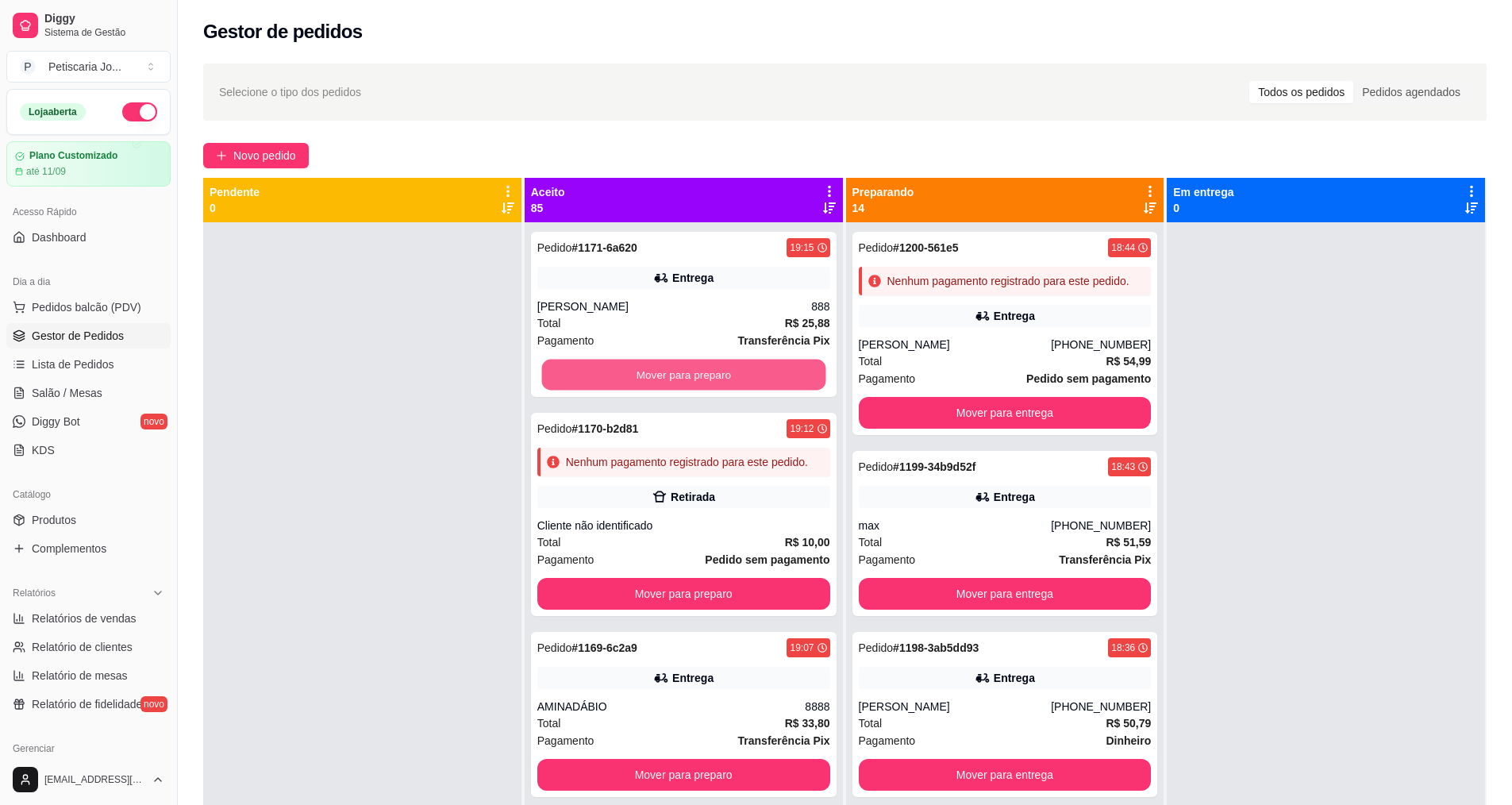
click at [710, 371] on button "Mover para preparo" at bounding box center [683, 375] width 284 height 31
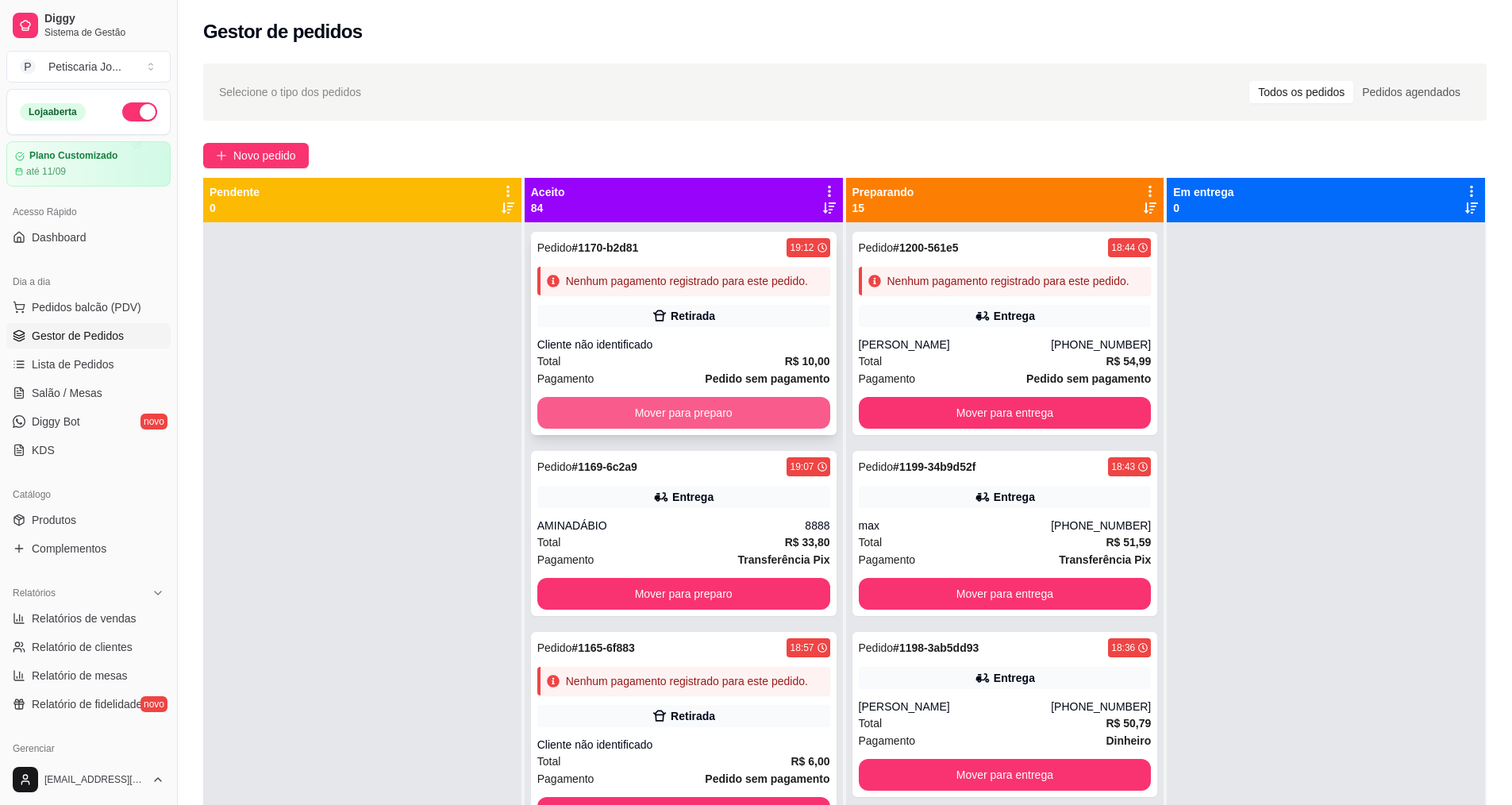
click at [710, 429] on button "Mover para preparo" at bounding box center [683, 412] width 293 height 32
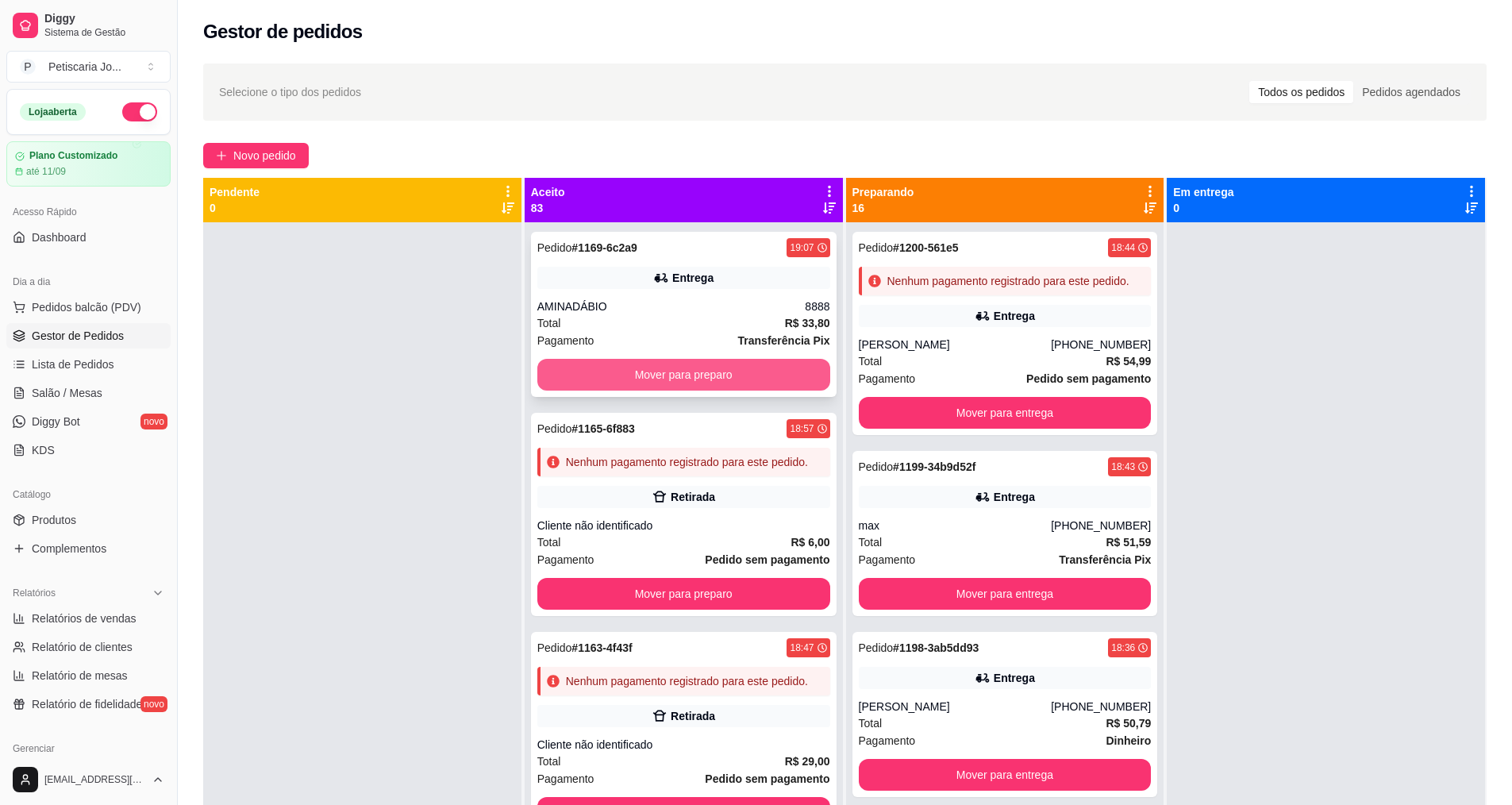
click at [684, 374] on button "Mover para preparo" at bounding box center [683, 374] width 293 height 32
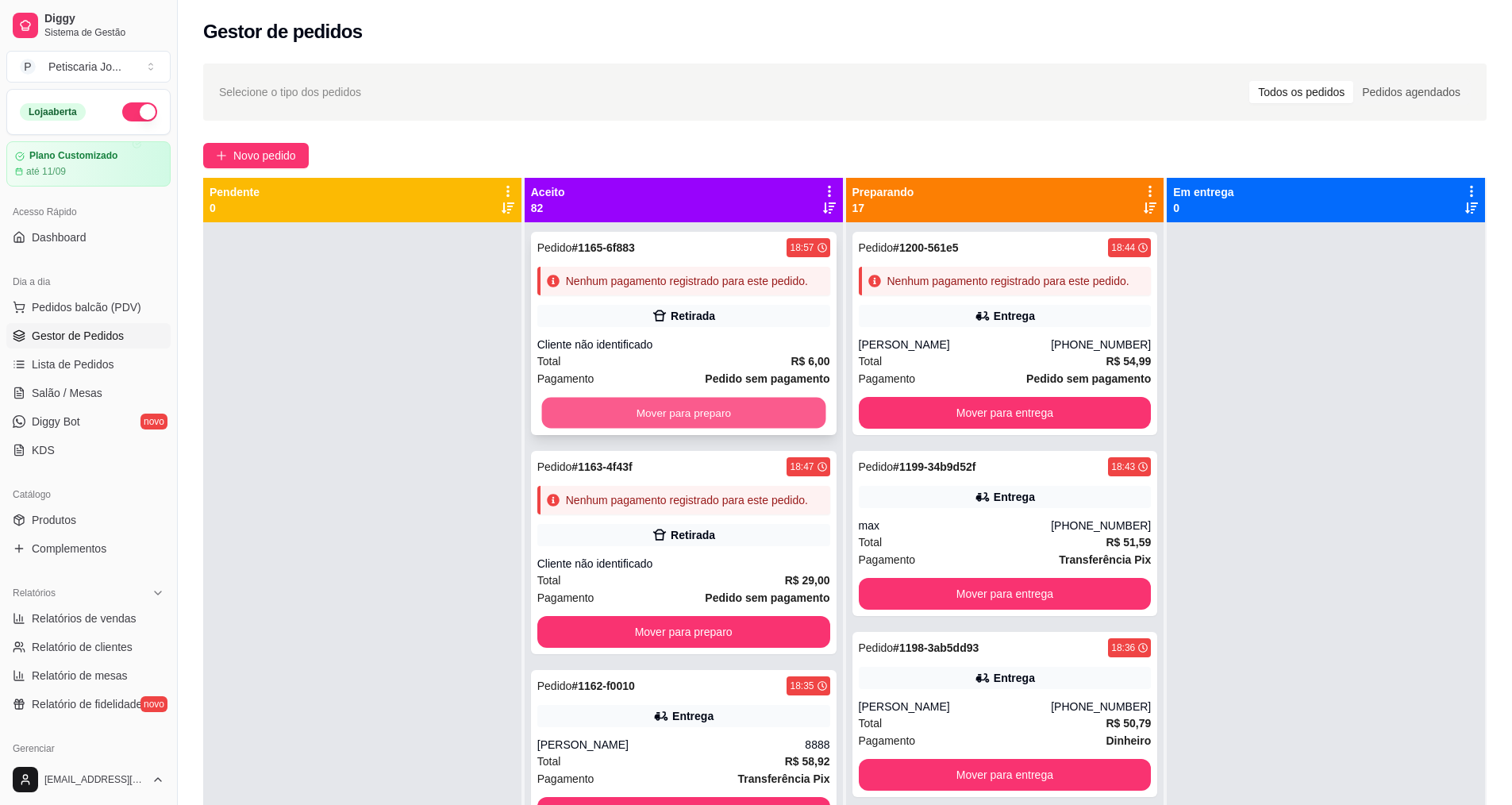
click at [684, 420] on button "Mover para preparo" at bounding box center [683, 413] width 284 height 31
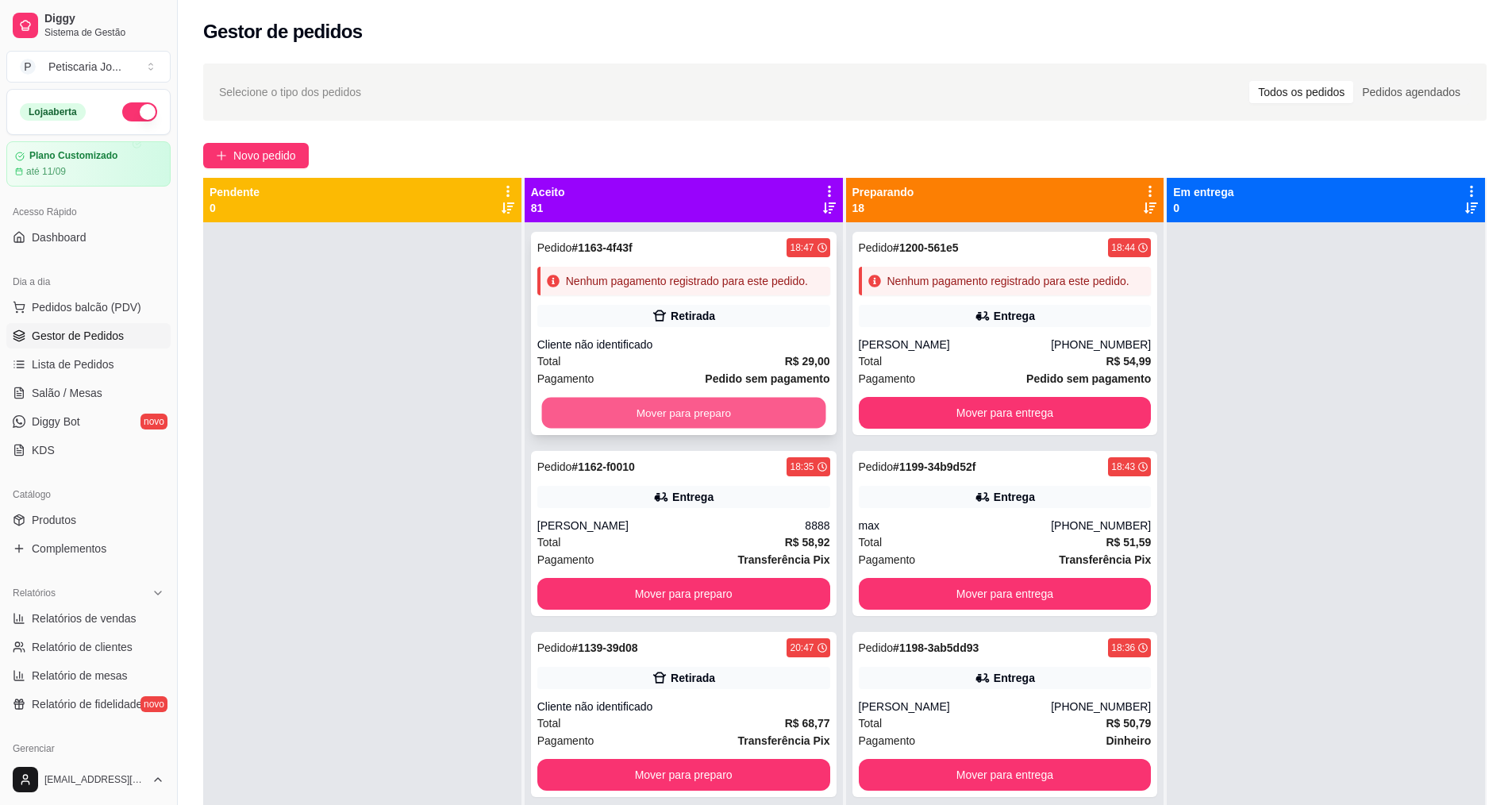
click at [686, 429] on button "Mover para preparo" at bounding box center [683, 413] width 284 height 31
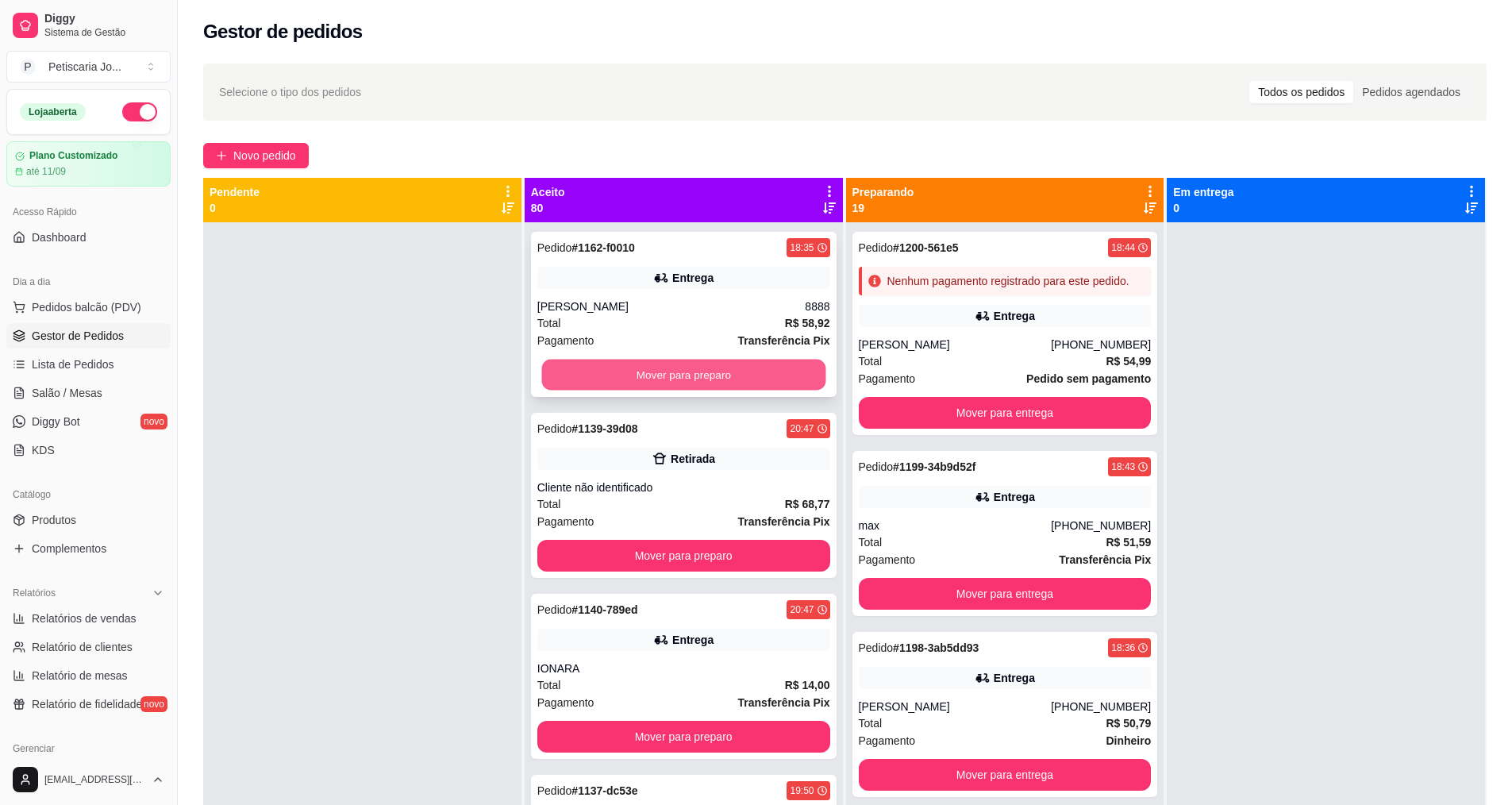
click at [678, 363] on button "Mover para preparo" at bounding box center [683, 375] width 284 height 31
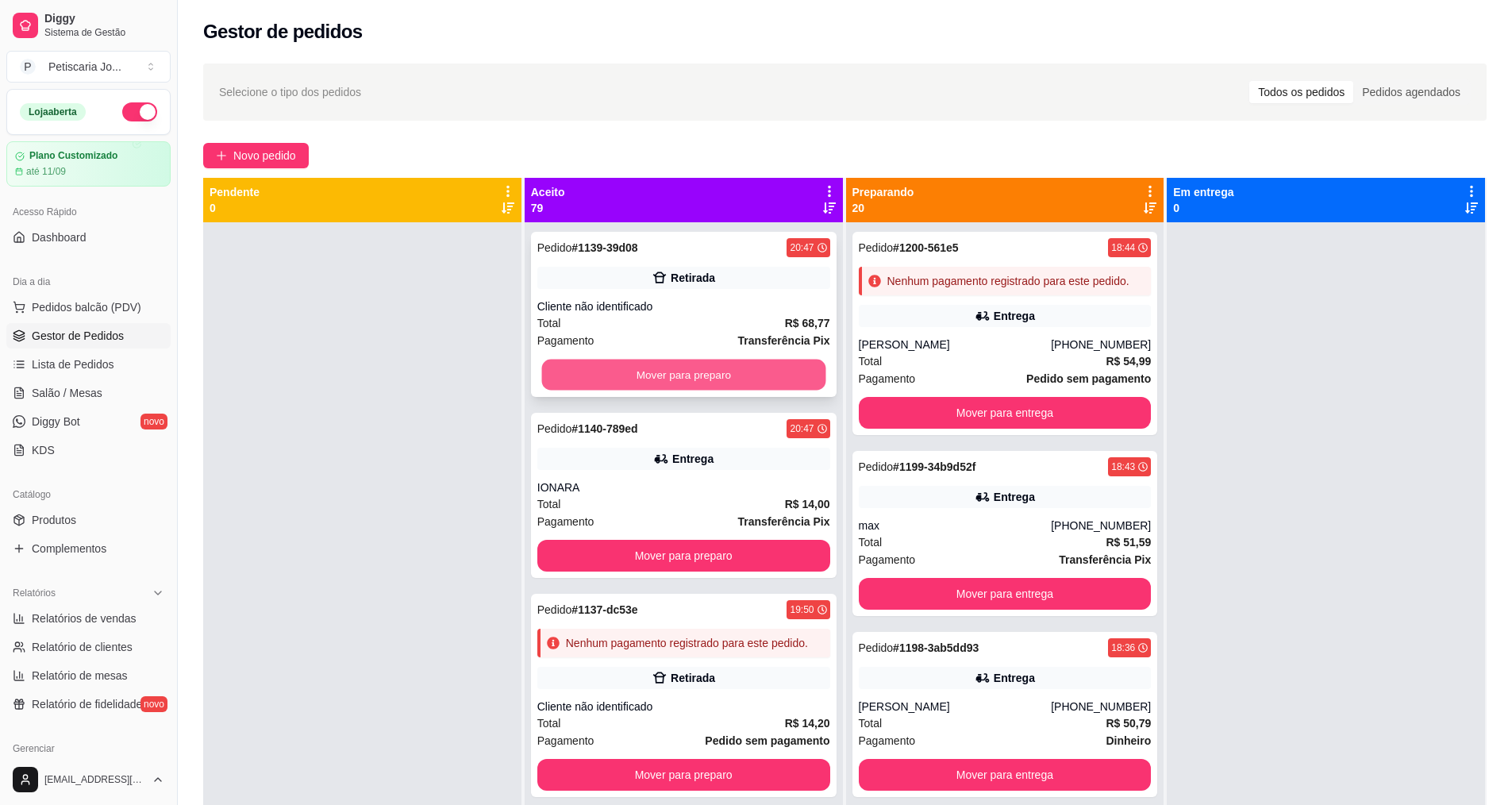
click at [678, 369] on button "Mover para preparo" at bounding box center [683, 375] width 284 height 31
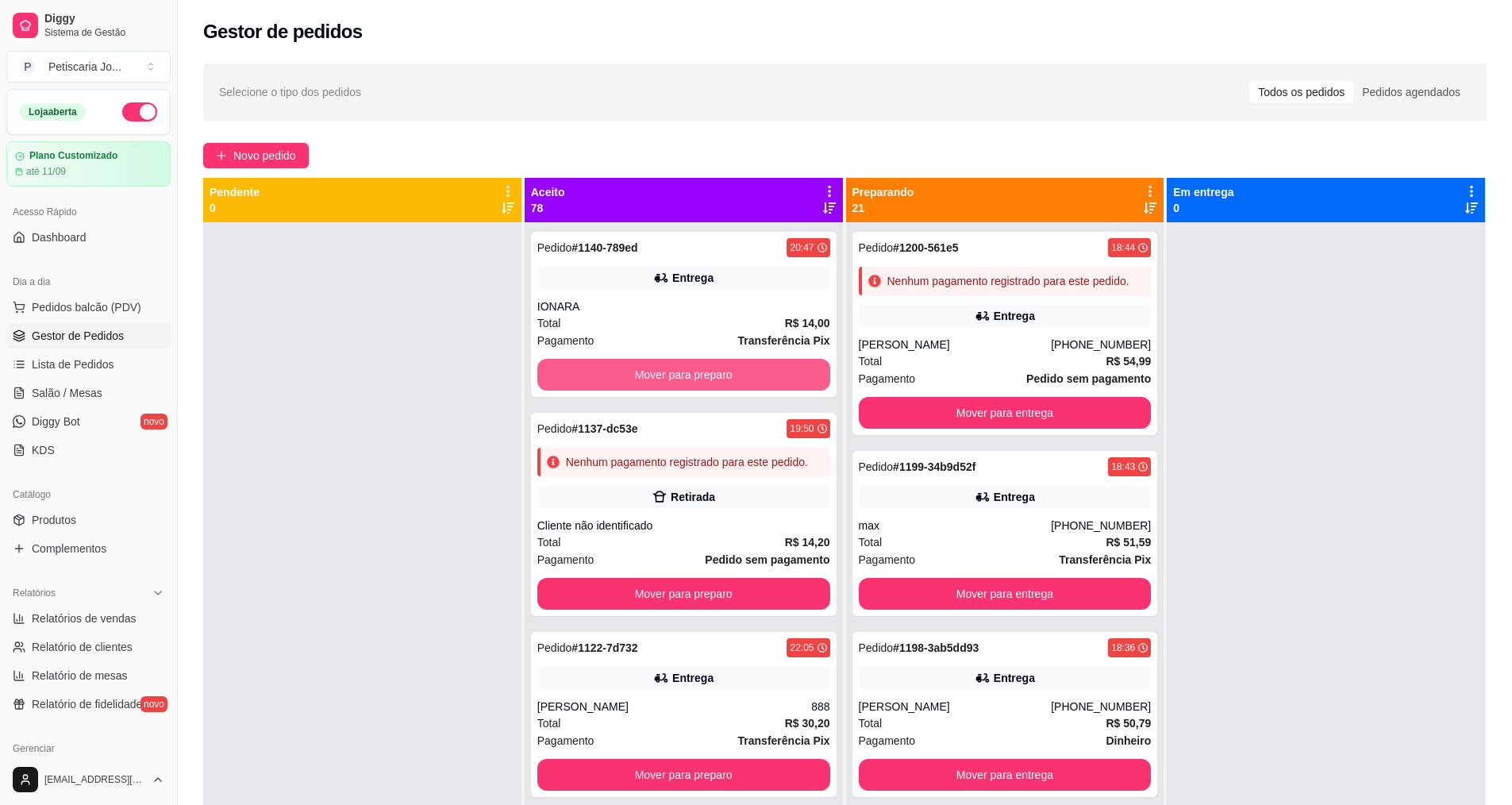
click at [678, 369] on button "Mover para preparo" at bounding box center [683, 374] width 293 height 32
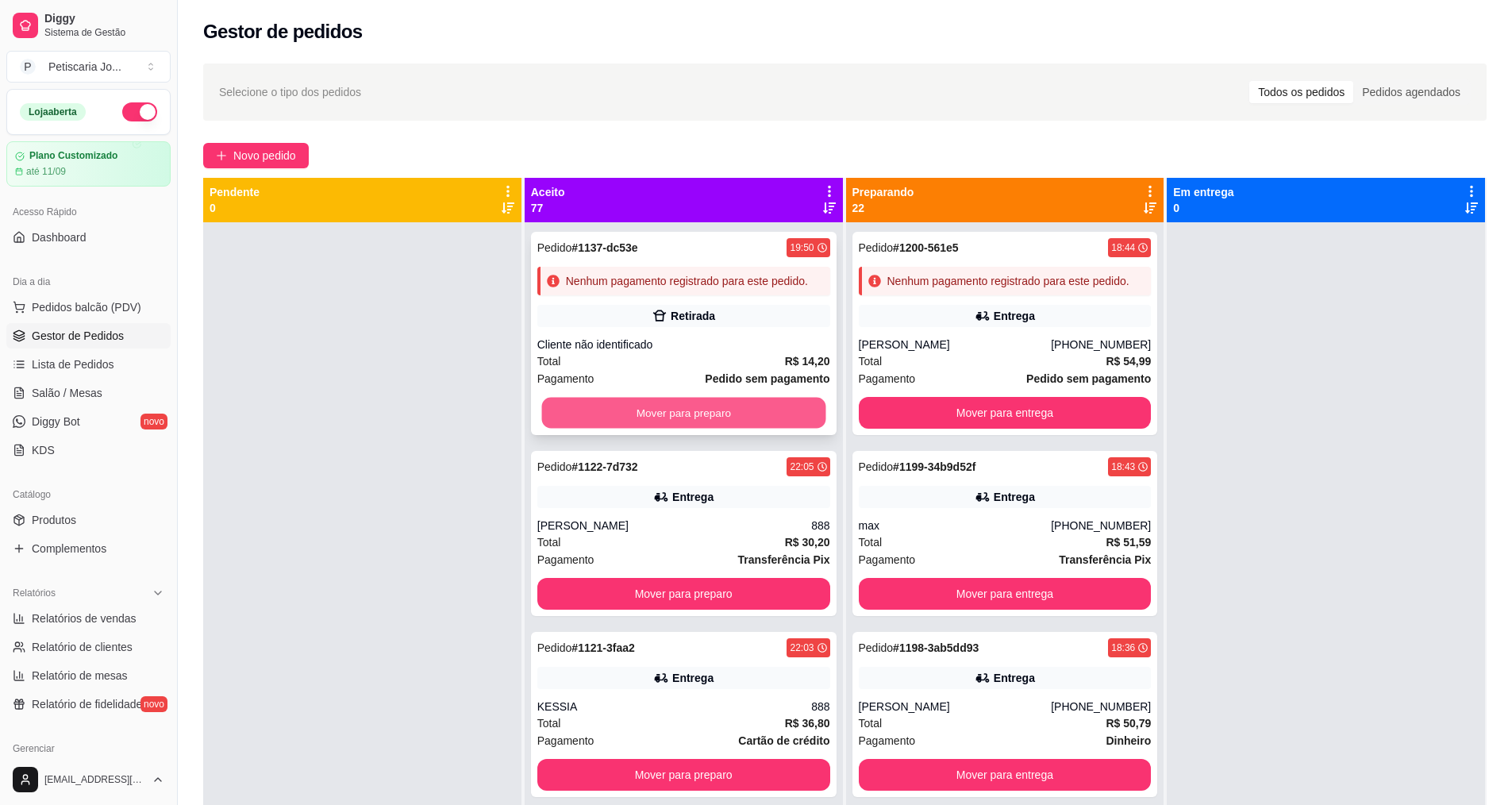
click at [690, 429] on button "Mover para preparo" at bounding box center [683, 413] width 284 height 31
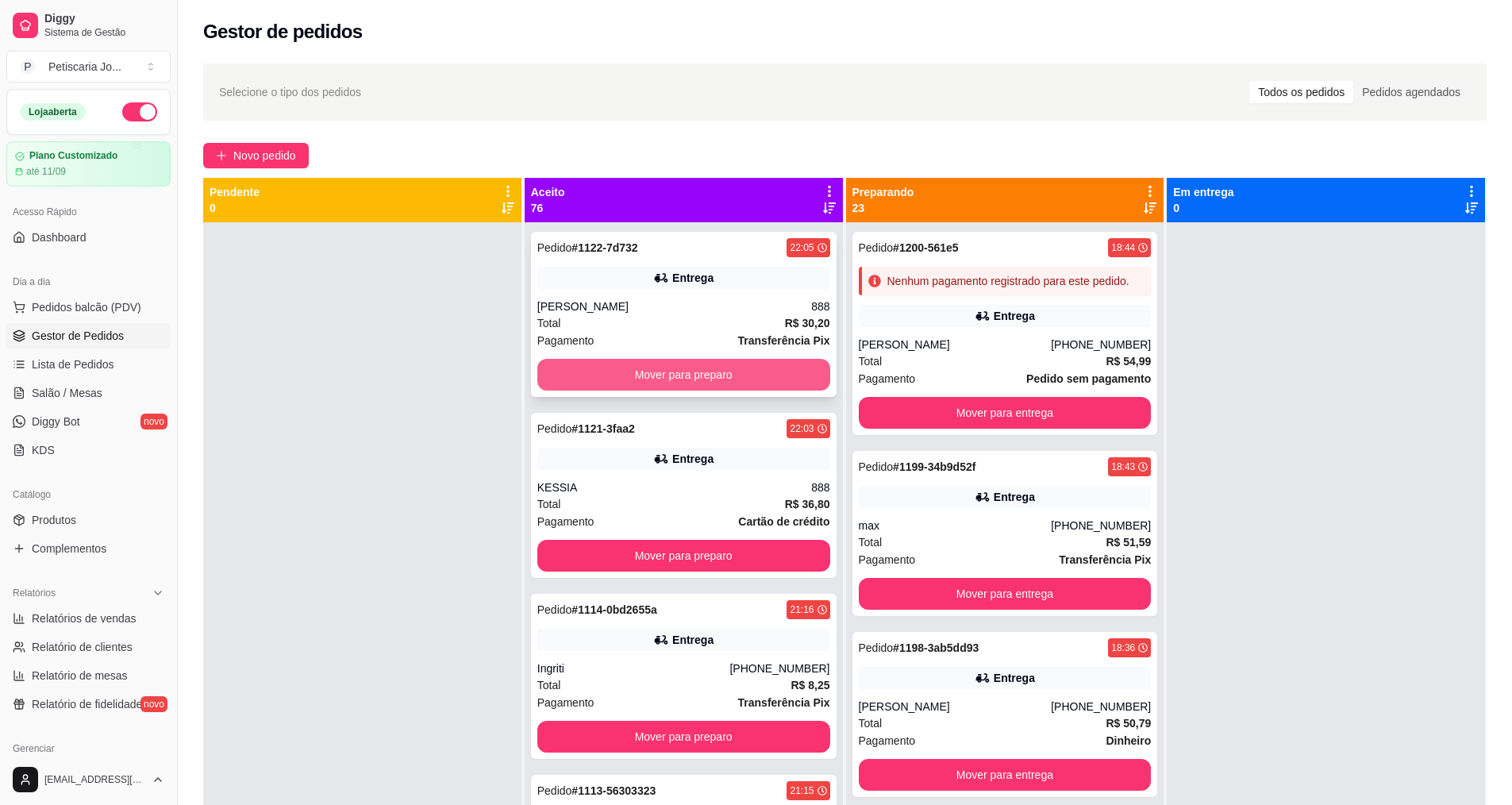
click at [684, 371] on button "Mover para preparo" at bounding box center [683, 374] width 293 height 32
click at [684, 371] on button "Mover para preparo" at bounding box center [683, 375] width 284 height 31
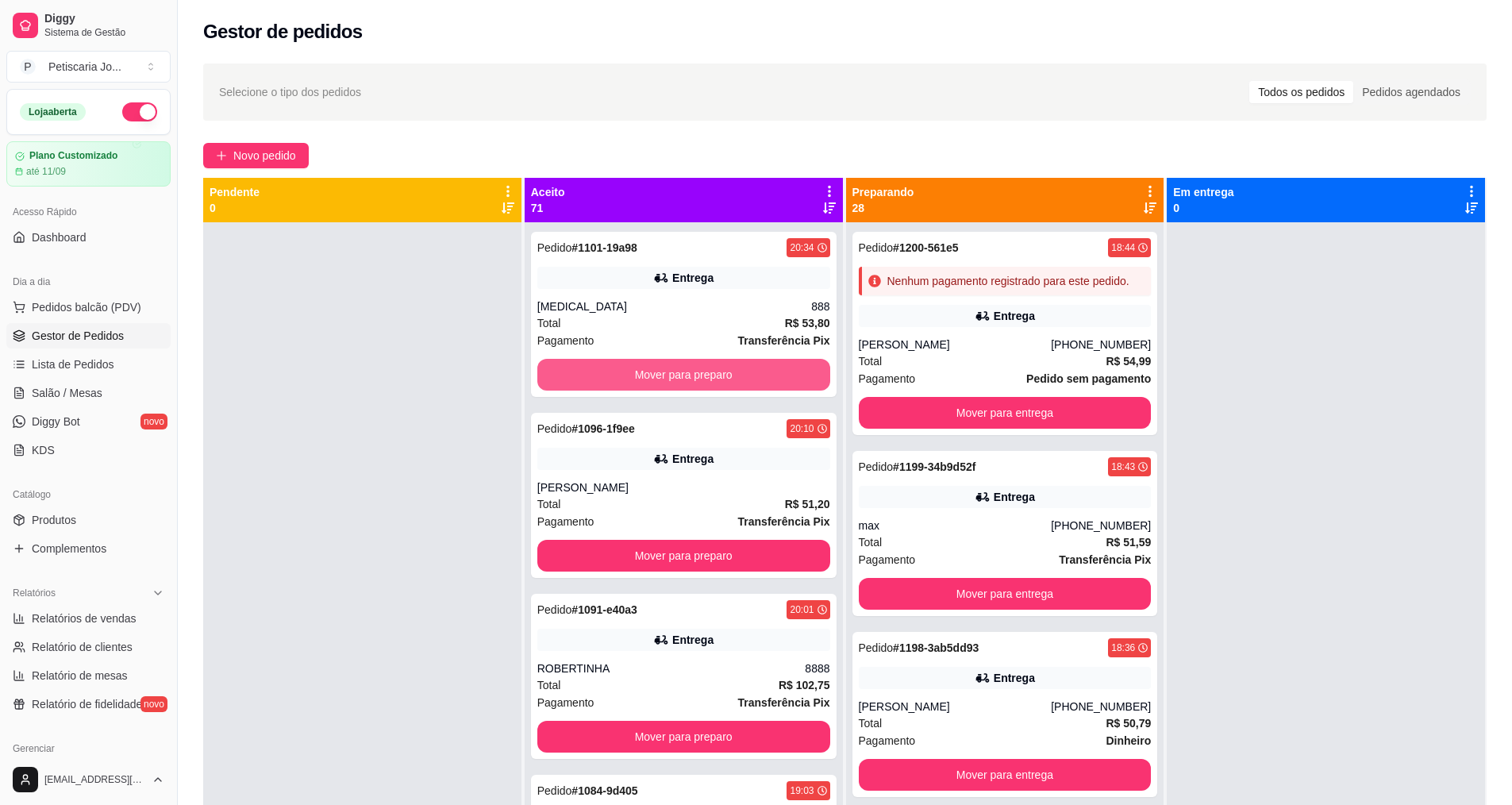
click at [684, 371] on button "Mover para preparo" at bounding box center [683, 374] width 293 height 32
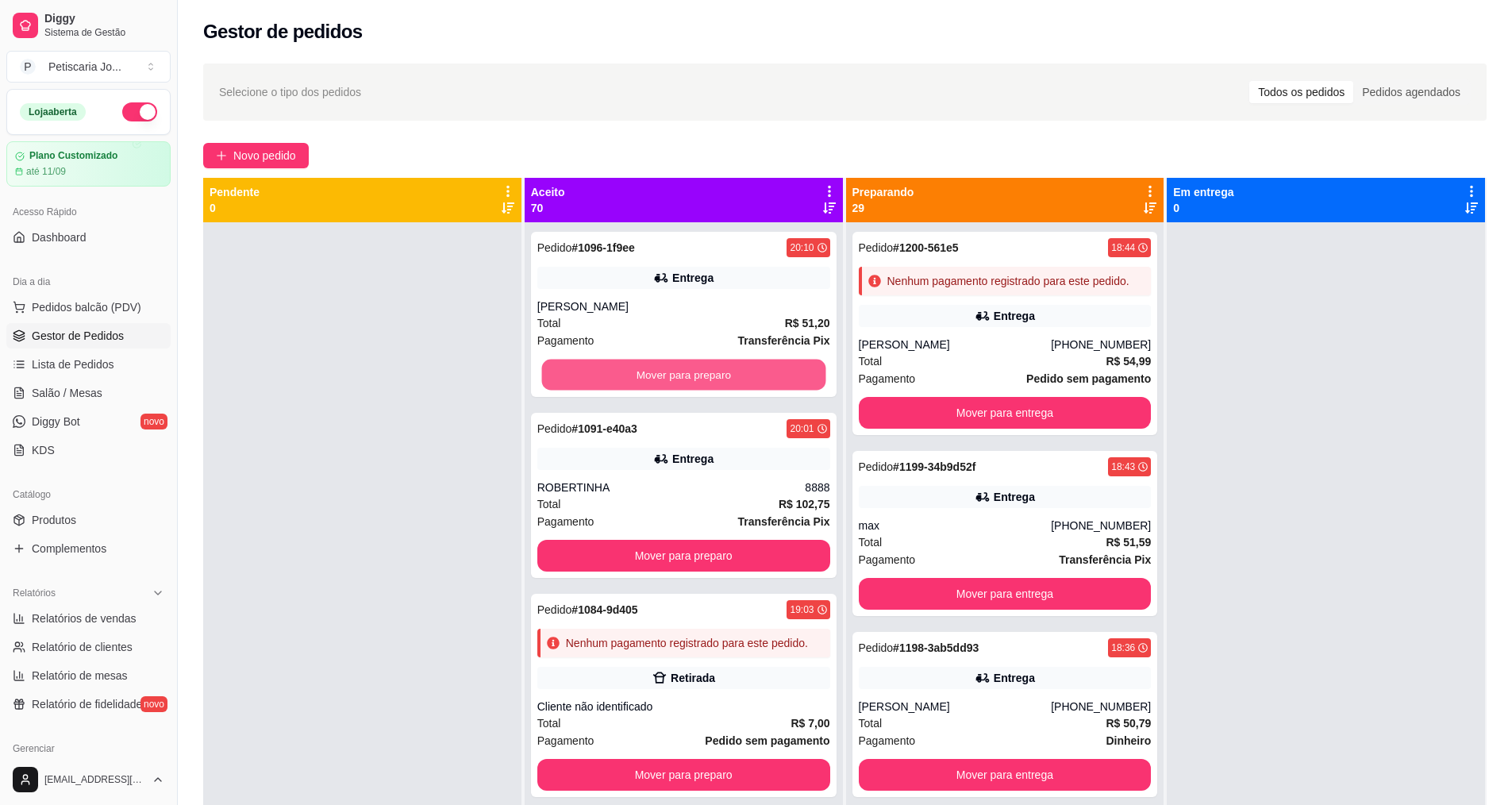
click at [684, 371] on button "Mover para preparo" at bounding box center [683, 375] width 284 height 31
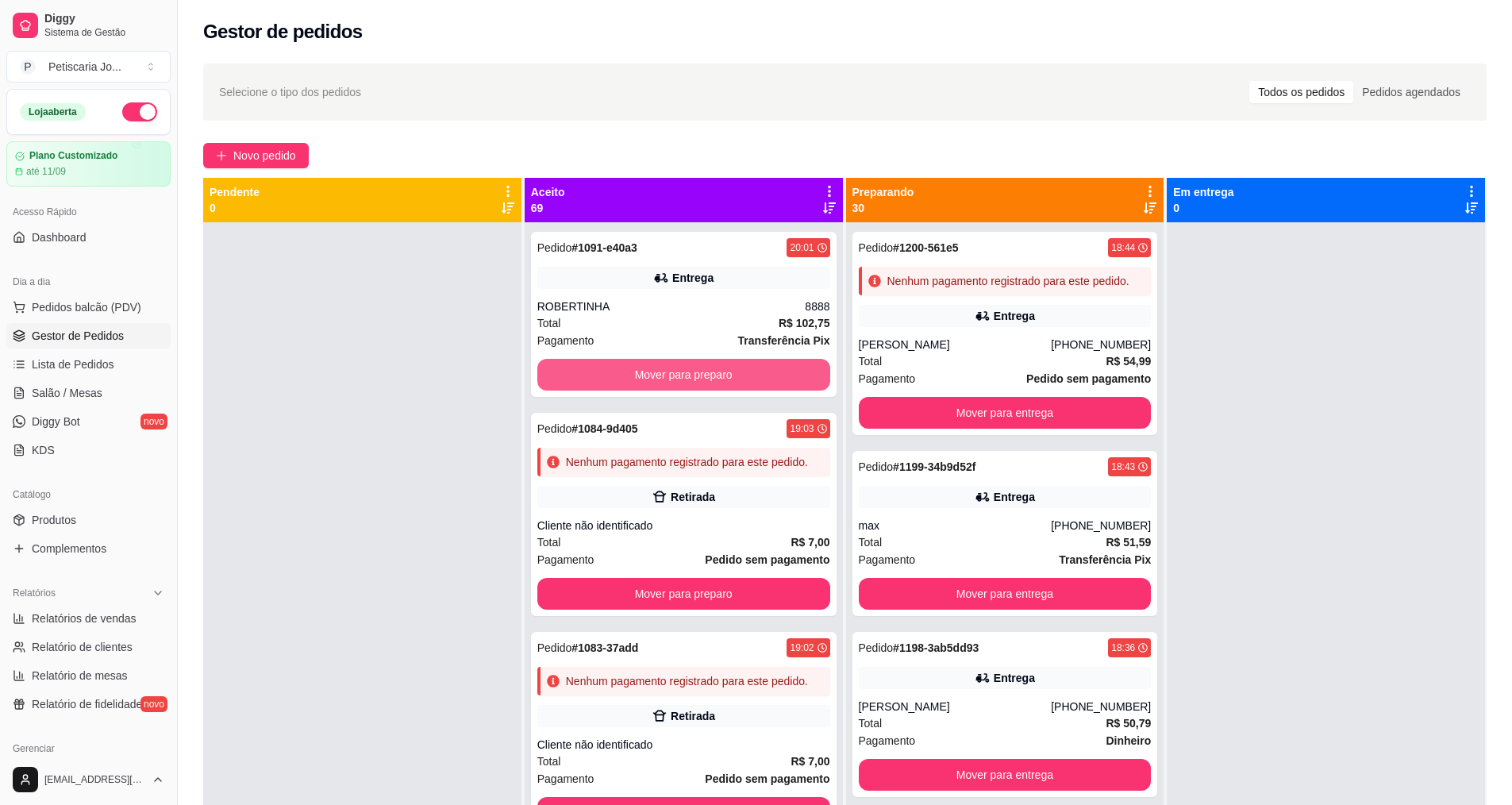
click at [684, 371] on button "Mover para preparo" at bounding box center [683, 374] width 293 height 32
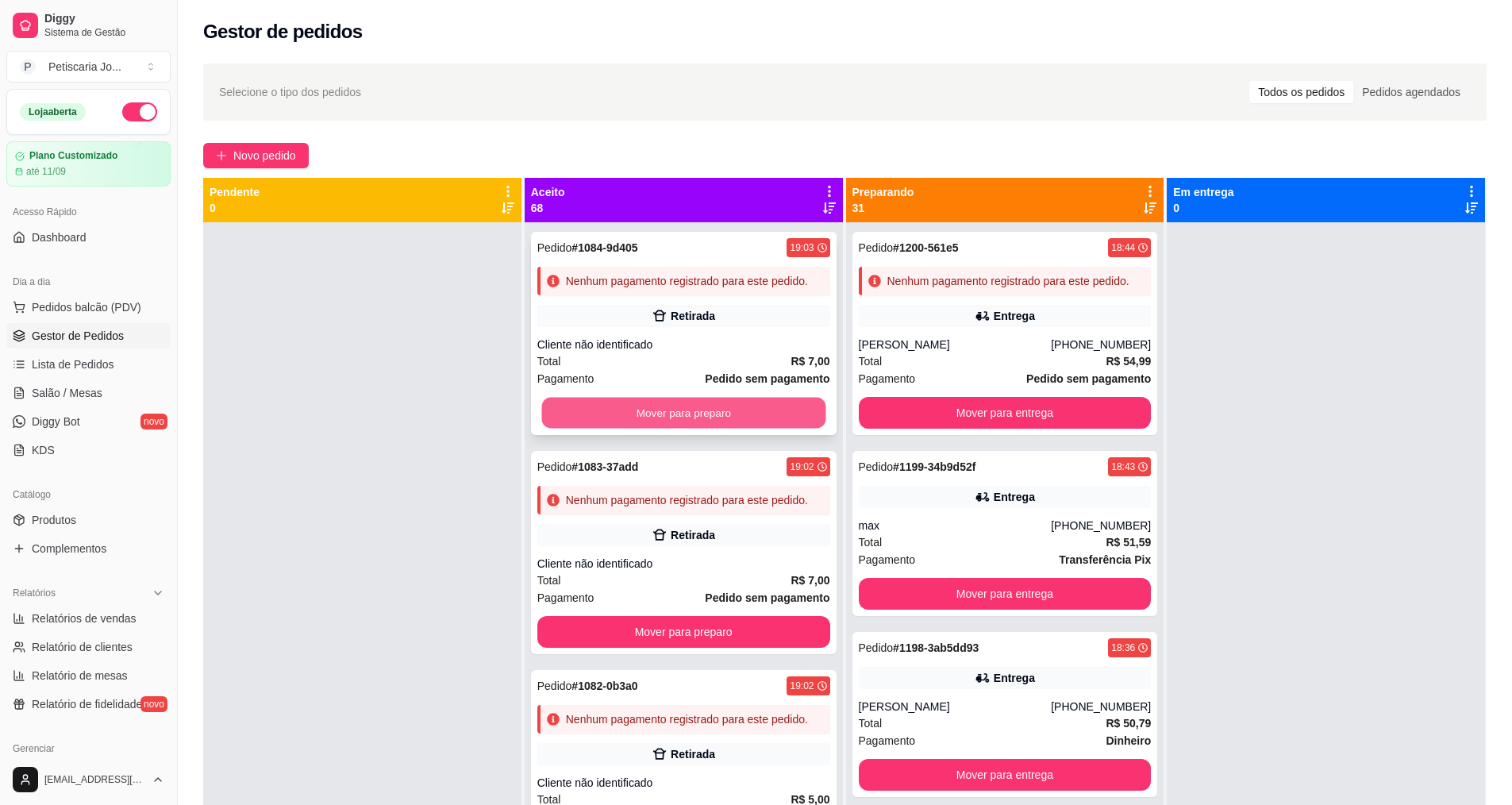
click at [705, 429] on button "Mover para preparo" at bounding box center [683, 413] width 284 height 31
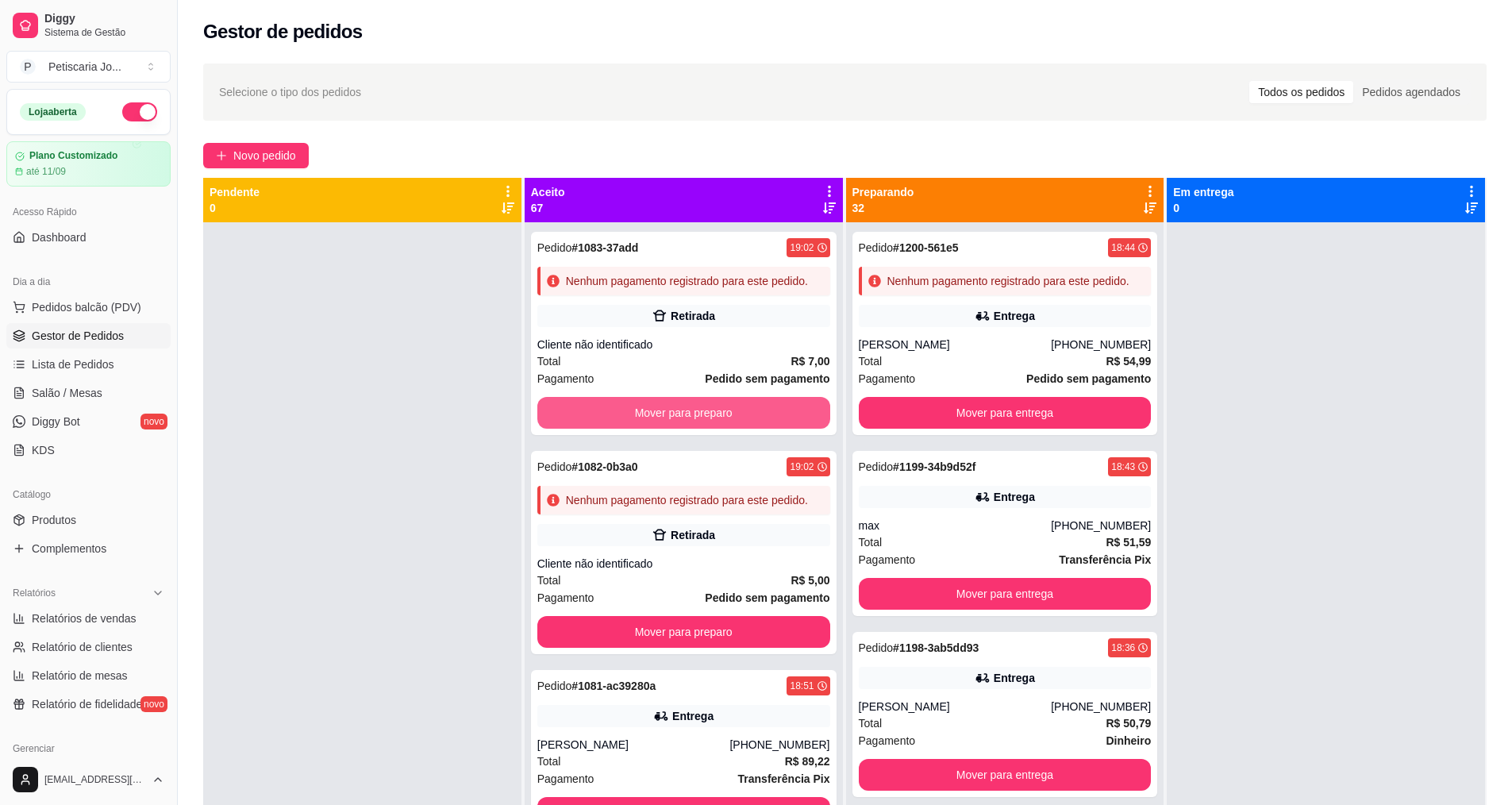
click at [705, 429] on button "Mover para preparo" at bounding box center [683, 412] width 293 height 32
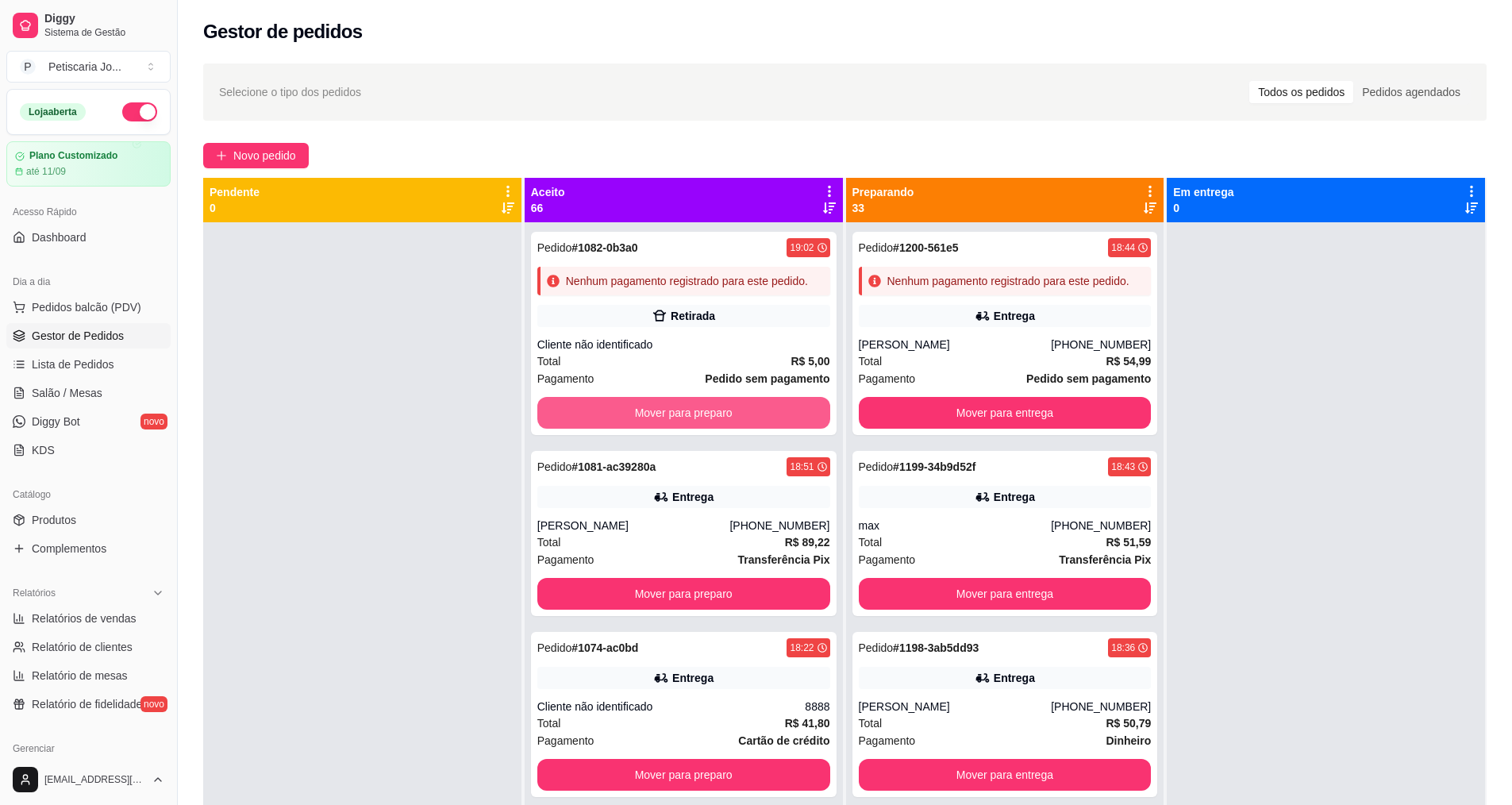
click at [705, 429] on button "Mover para preparo" at bounding box center [683, 412] width 293 height 32
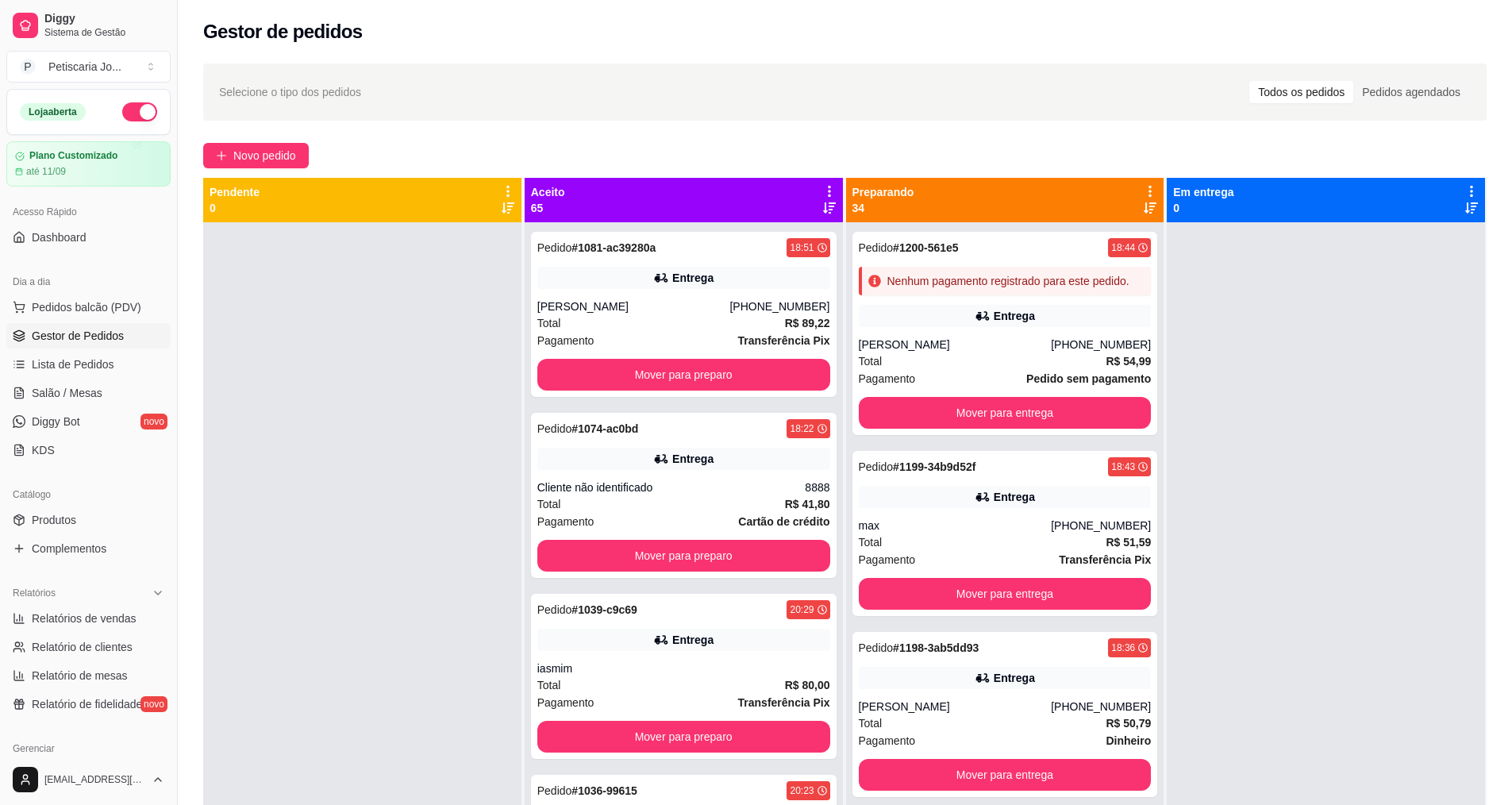
click at [705, 429] on div "Pedido # 1074-ac0bd 18:22" at bounding box center [683, 428] width 293 height 19
click at [681, 369] on button "Mover para preparo" at bounding box center [683, 374] width 293 height 32
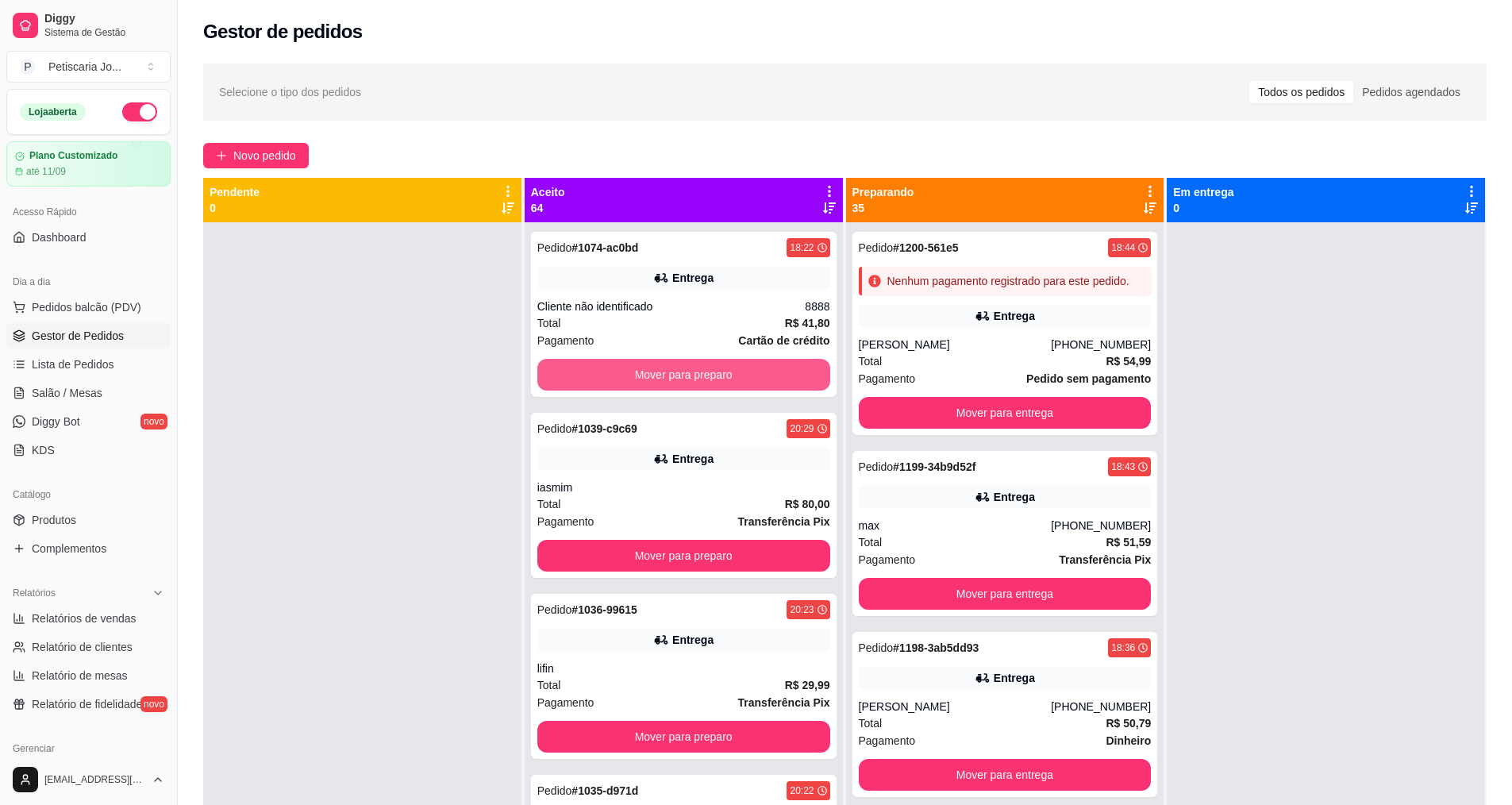
click at [681, 369] on button "Mover para preparo" at bounding box center [683, 374] width 293 height 32
click at [681, 369] on button "Mover para preparo" at bounding box center [683, 375] width 284 height 31
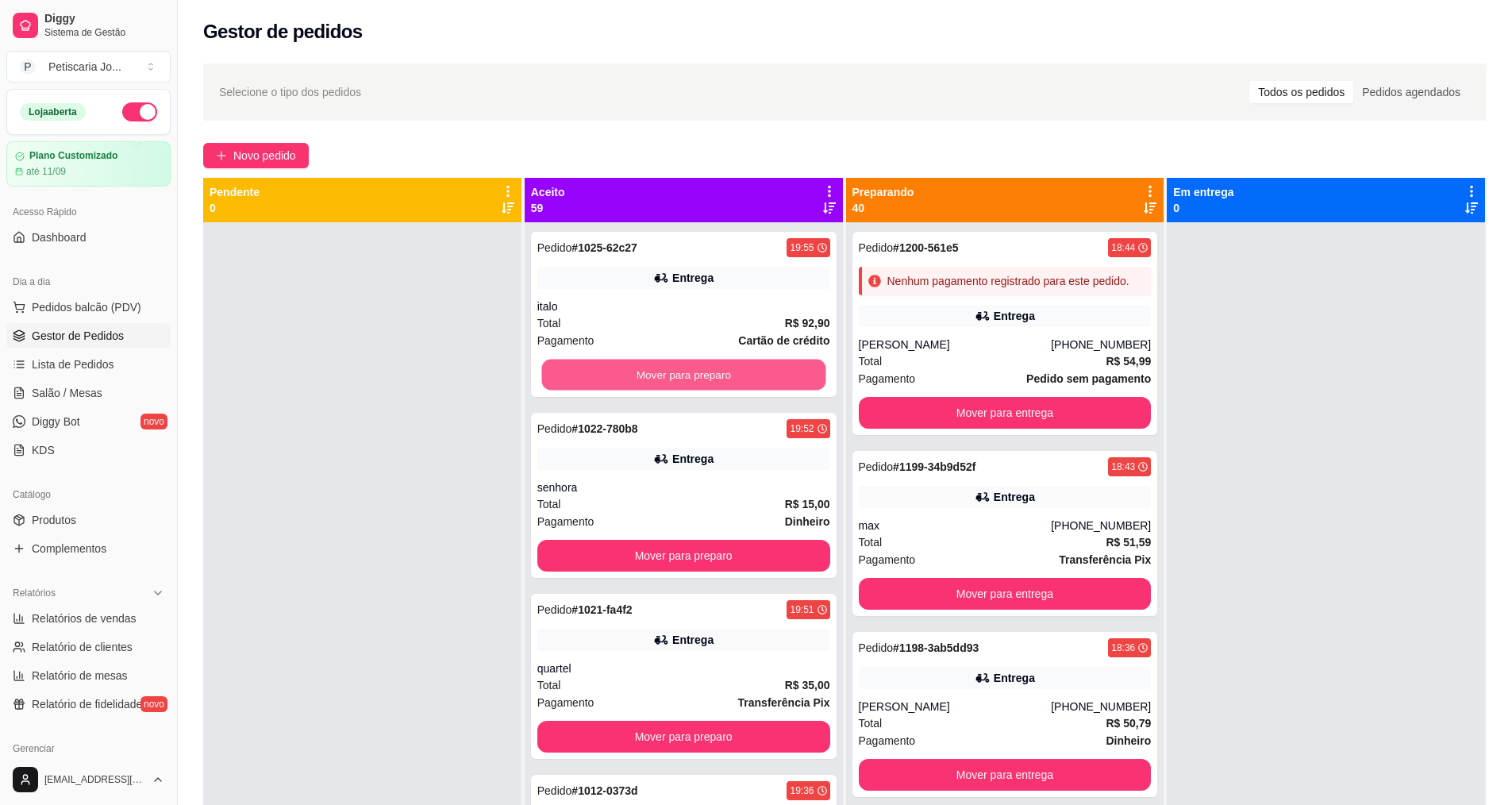
click at [681, 369] on button "Mover para preparo" at bounding box center [683, 375] width 284 height 31
click at [681, 369] on button "Mover para preparo" at bounding box center [683, 374] width 293 height 32
click at [681, 369] on button "Mover para preparo" at bounding box center [683, 375] width 284 height 31
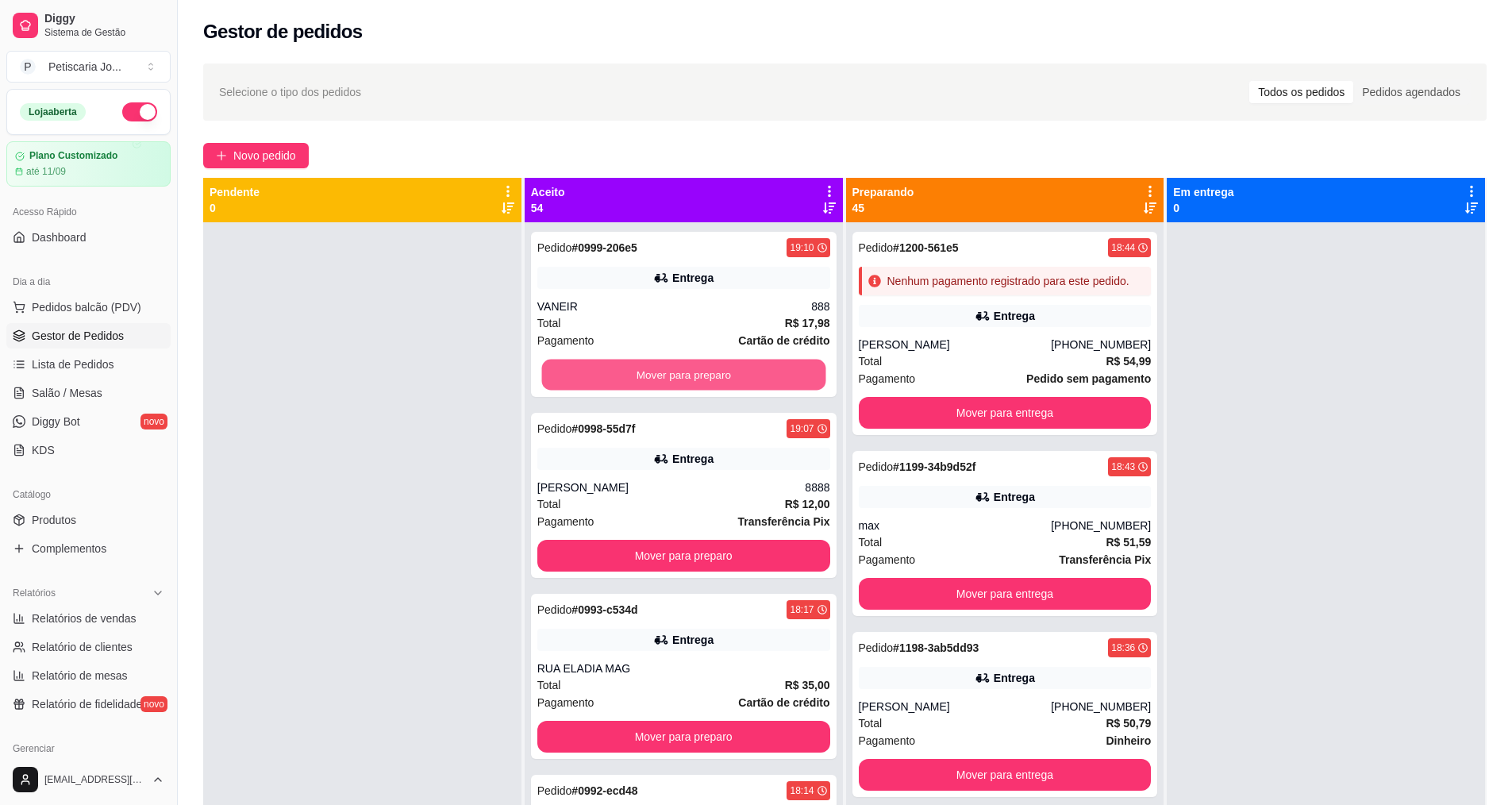
click at [681, 369] on button "Mover para preparo" at bounding box center [683, 375] width 284 height 31
click at [681, 369] on button "Mover para preparo" at bounding box center [683, 374] width 293 height 32
click at [681, 369] on button "Mover para preparo" at bounding box center [683, 375] width 284 height 31
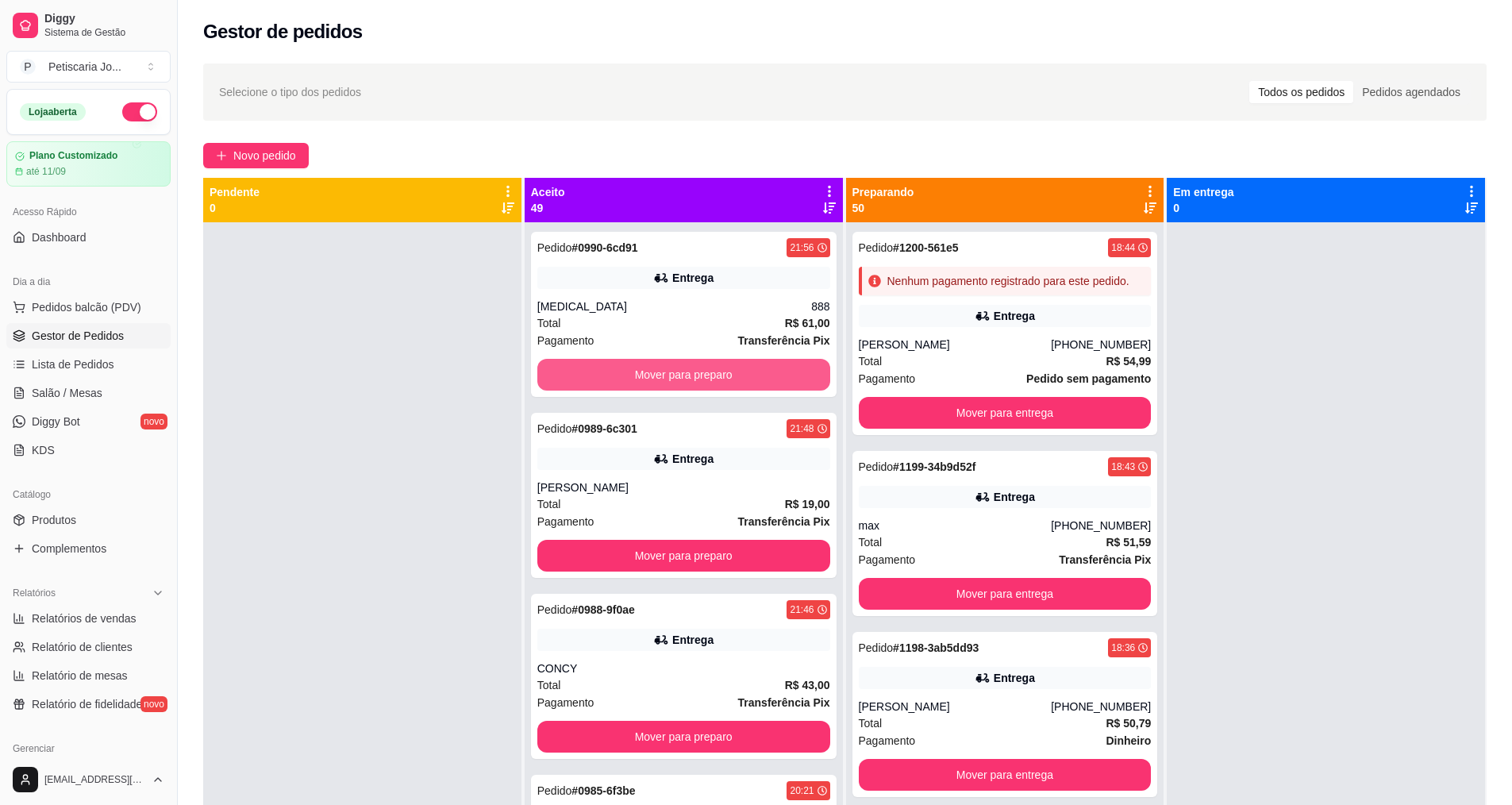
click at [681, 369] on button "Mover para preparo" at bounding box center [683, 374] width 293 height 32
click at [681, 369] on button "Mover para preparo" at bounding box center [683, 375] width 284 height 31
click at [681, 369] on button "Mover para preparo" at bounding box center [683, 374] width 293 height 32
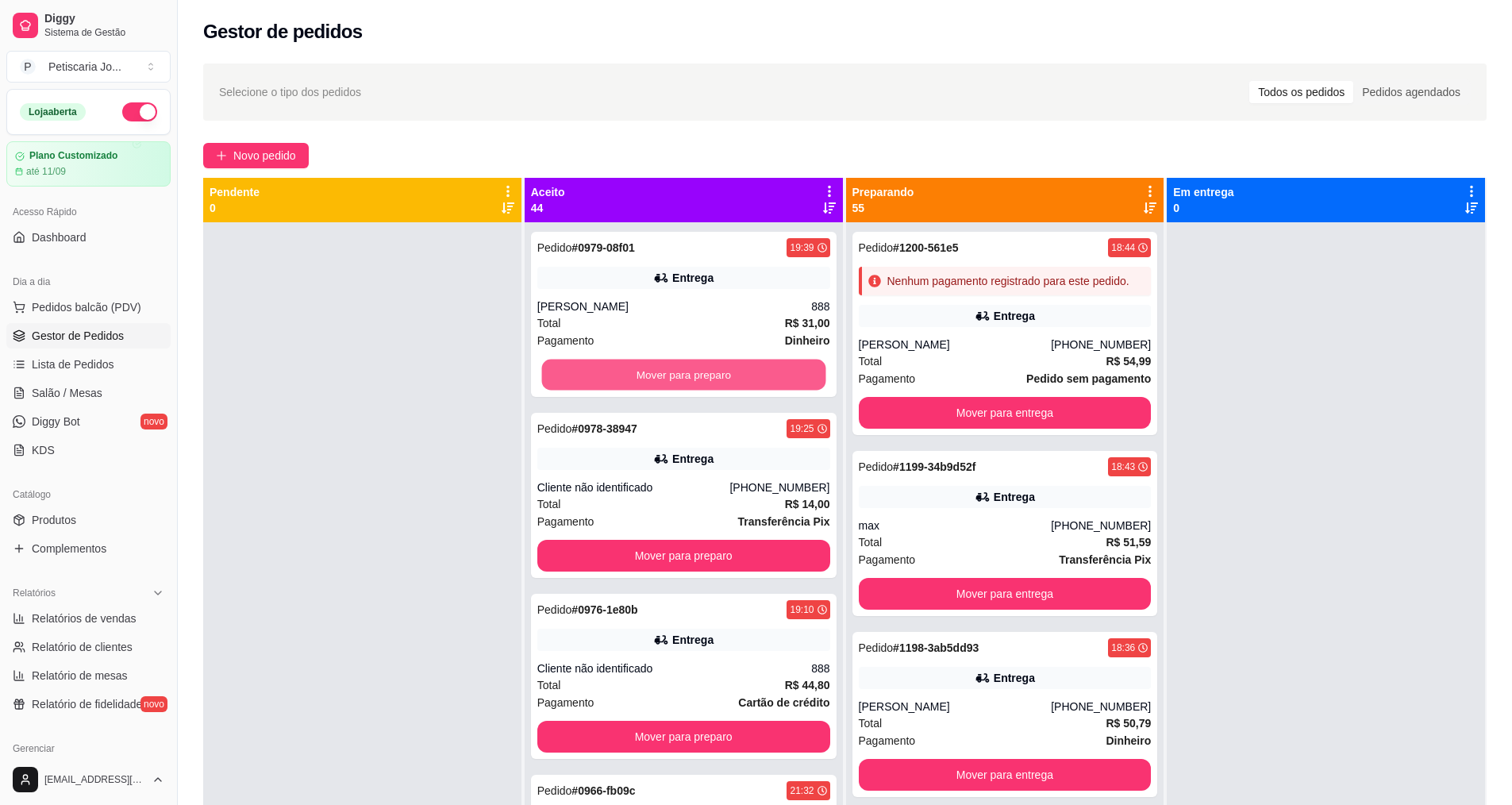
click at [681, 369] on button "Mover para preparo" at bounding box center [683, 375] width 284 height 31
click at [681, 369] on button "Mover para preparo" at bounding box center [683, 374] width 293 height 32
click at [681, 369] on button "Mover para preparo" at bounding box center [683, 375] width 284 height 31
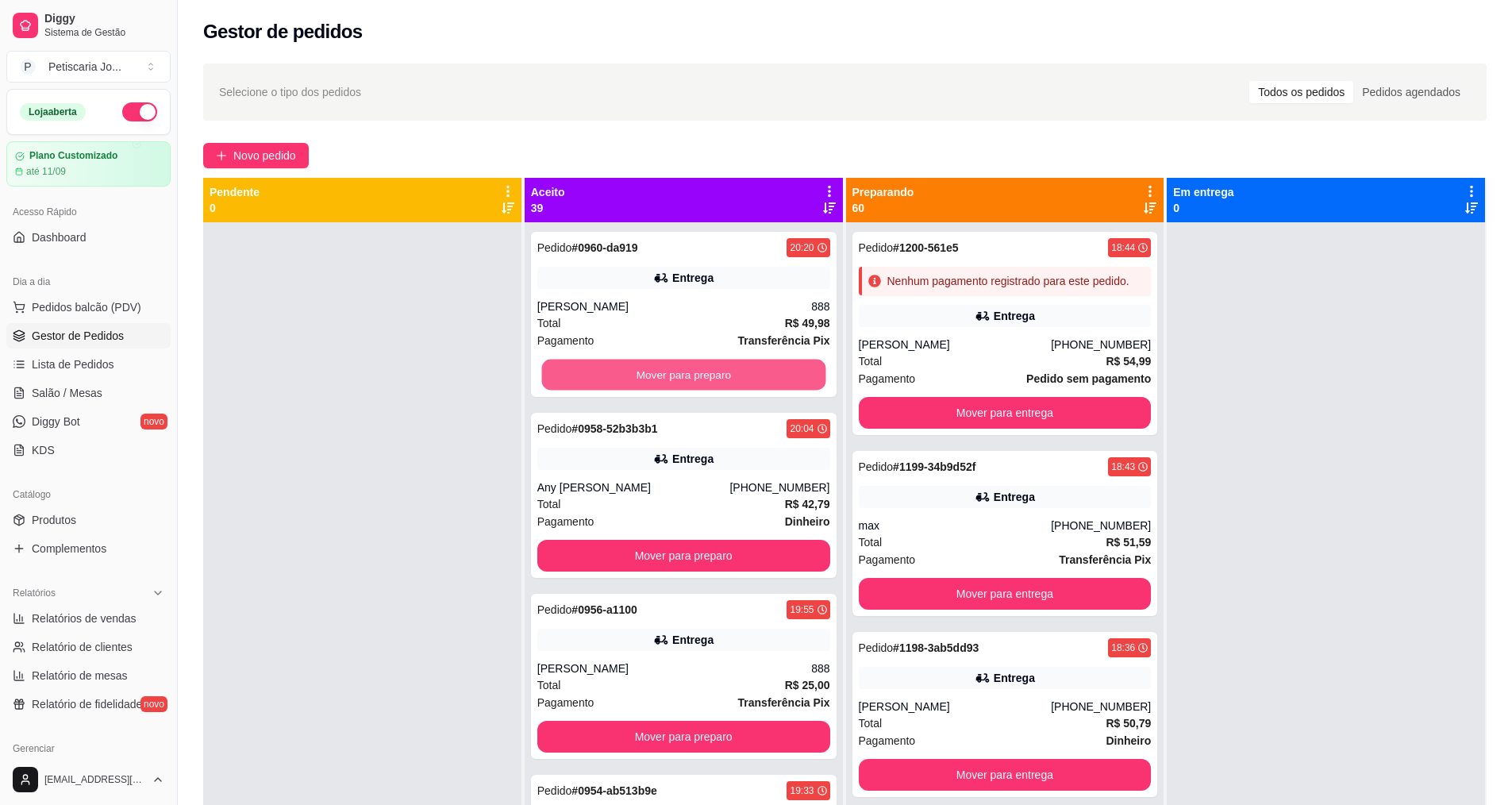
click at [681, 369] on button "Mover para preparo" at bounding box center [683, 375] width 284 height 31
click at [681, 369] on button "Mover para preparo" at bounding box center [683, 374] width 293 height 32
click at [681, 369] on button "Mover para preparo" at bounding box center [683, 375] width 284 height 31
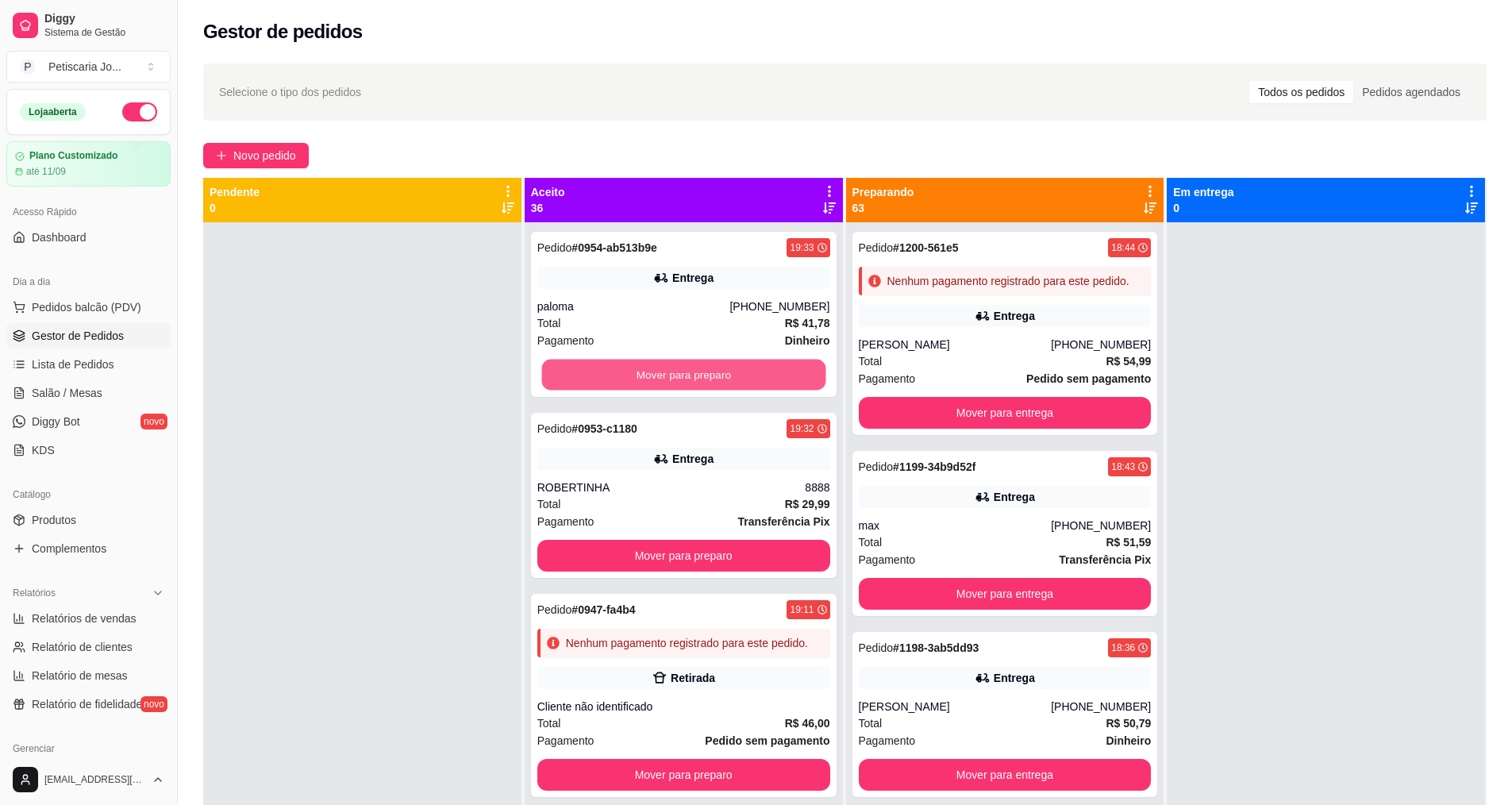
click at [681, 369] on button "Mover para preparo" at bounding box center [683, 375] width 284 height 31
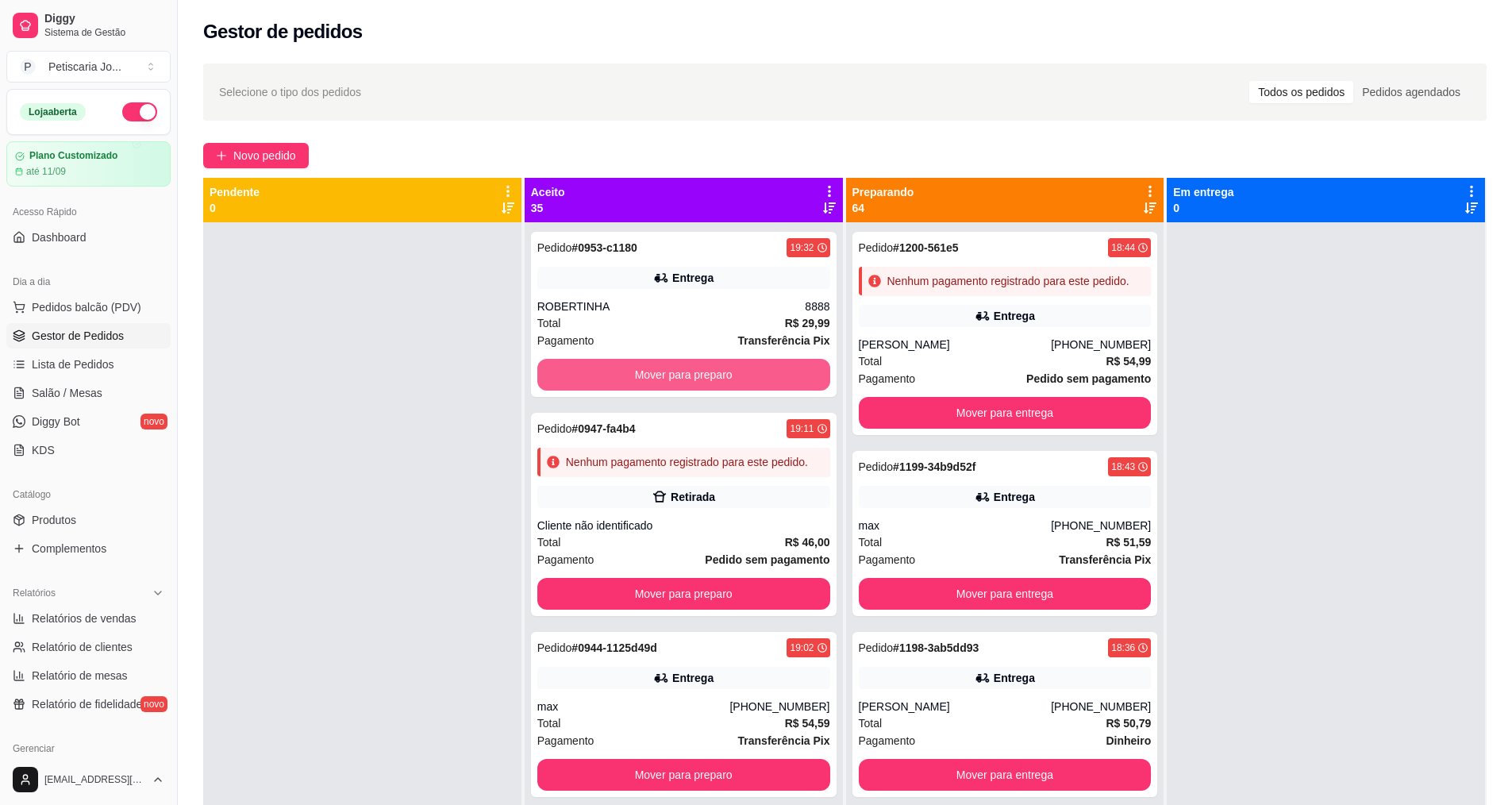
click at [681, 369] on button "Mover para preparo" at bounding box center [683, 374] width 293 height 32
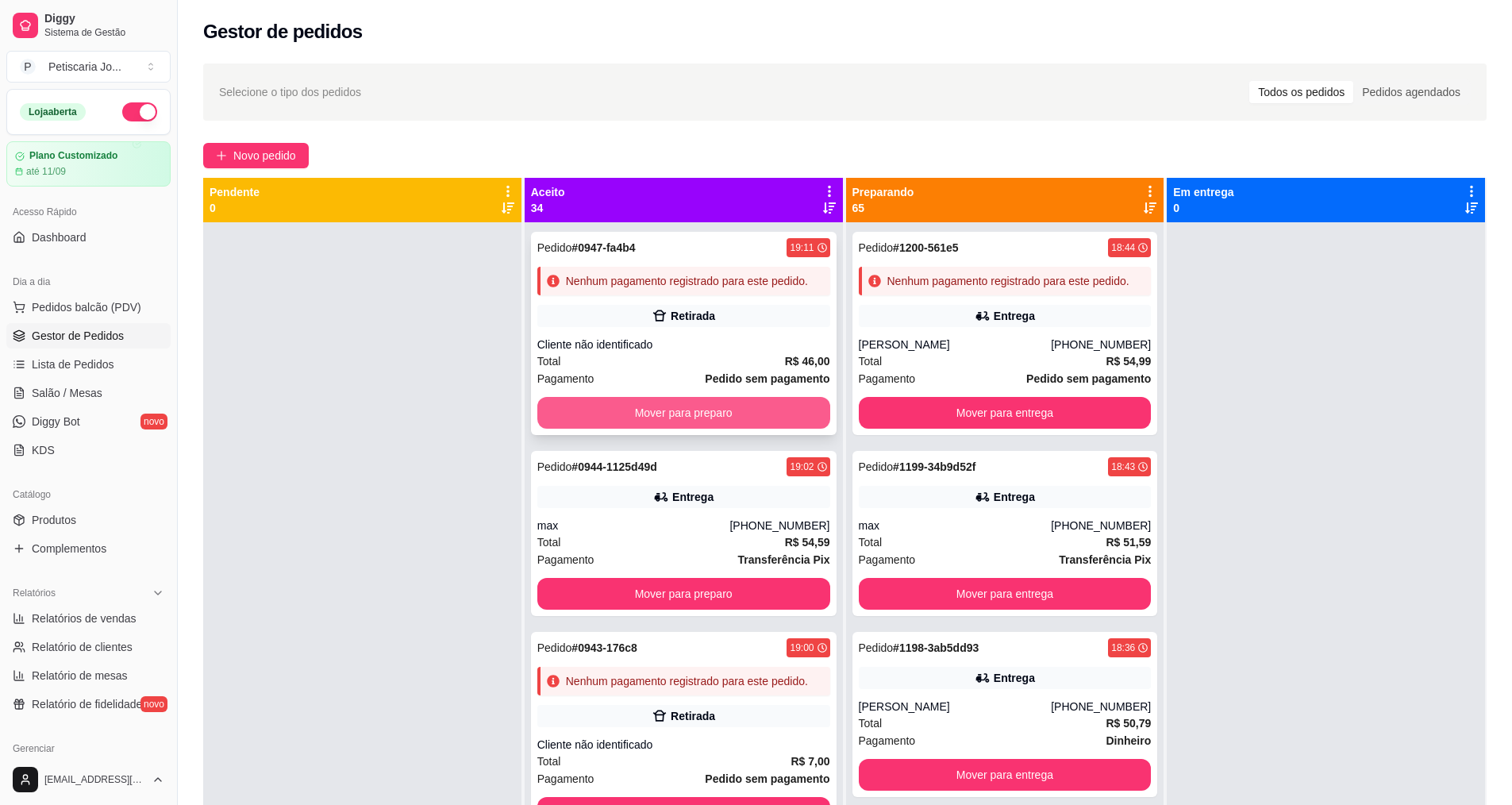
click at [682, 429] on button "Mover para preparo" at bounding box center [683, 412] width 293 height 32
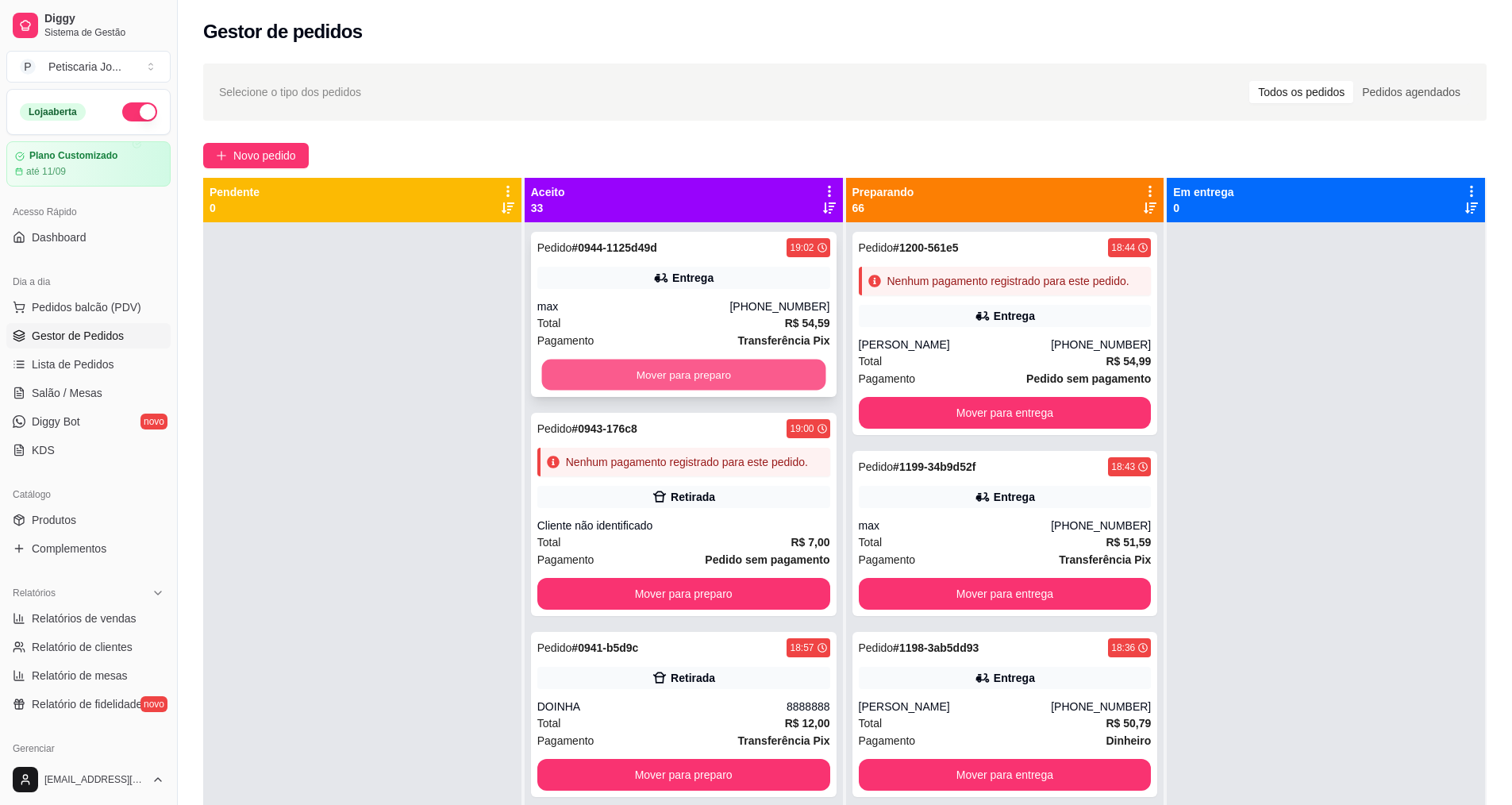
click at [687, 376] on button "Mover para preparo" at bounding box center [683, 375] width 284 height 31
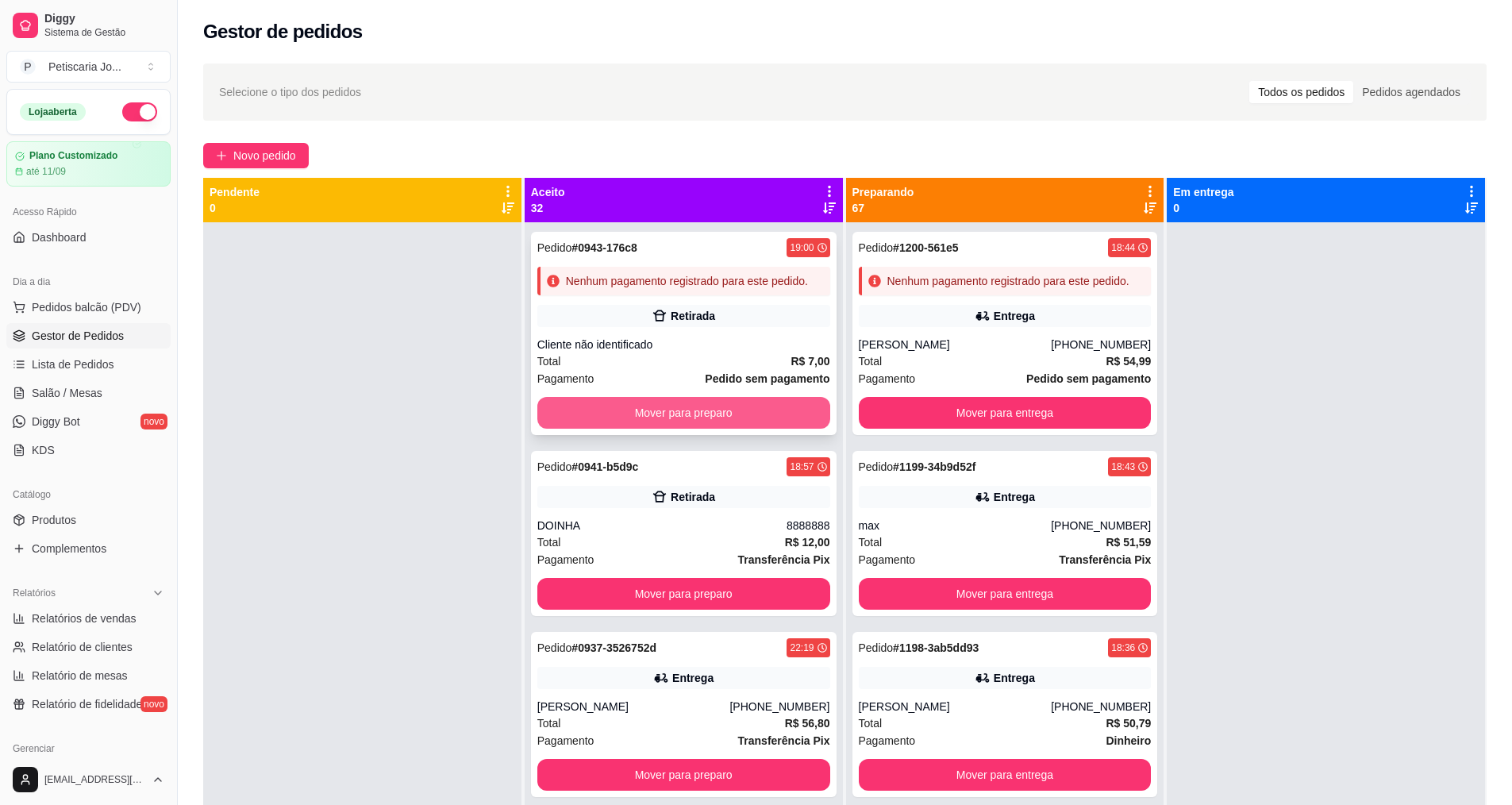
click at [687, 419] on button "Mover para preparo" at bounding box center [683, 412] width 293 height 32
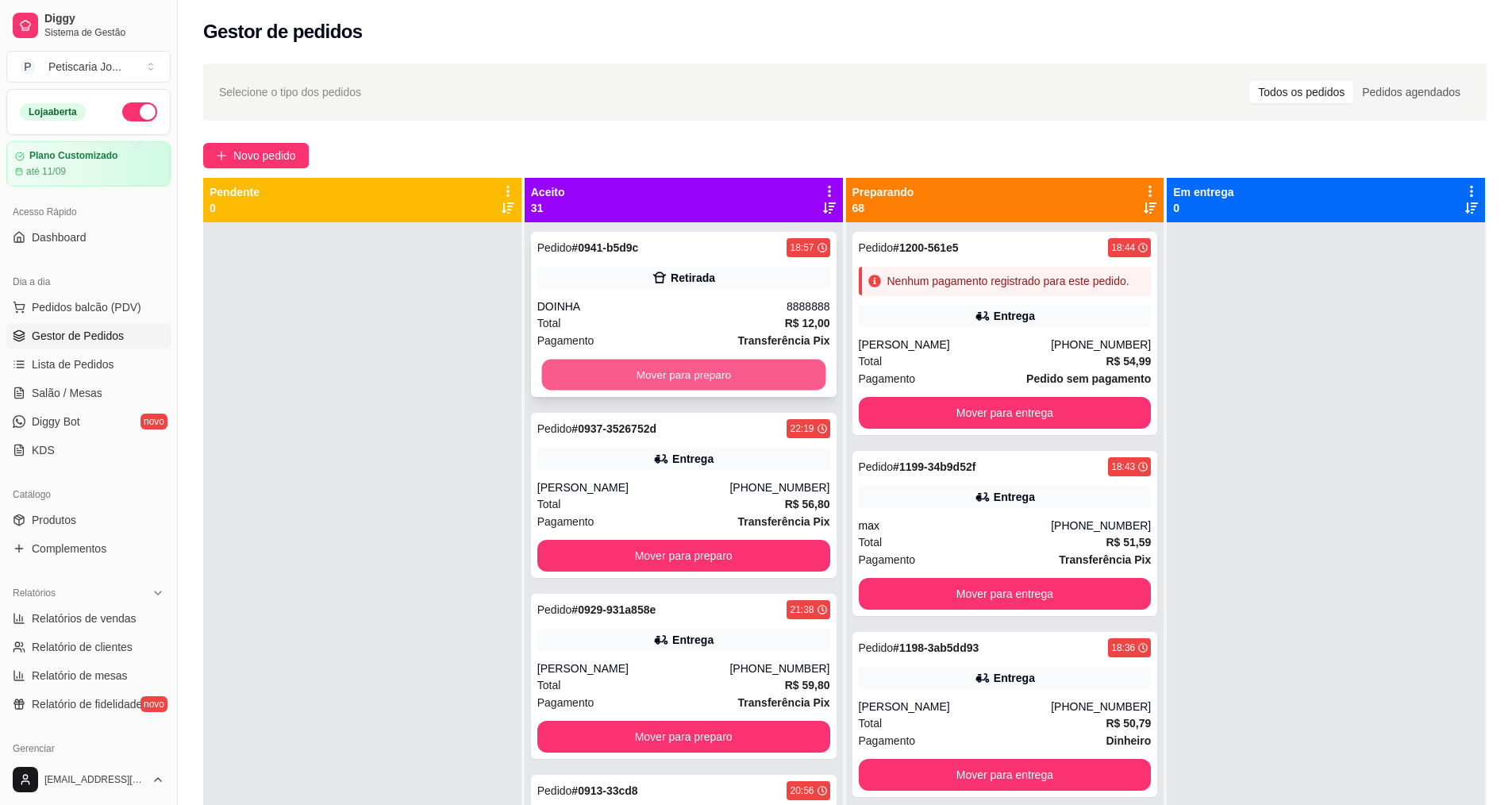
click at [685, 374] on button "Mover para preparo" at bounding box center [683, 375] width 284 height 31
click at [685, 374] on button "Mover para preparo" at bounding box center [683, 374] width 293 height 32
click at [685, 374] on button "Mover para preparo" at bounding box center [683, 375] width 284 height 31
click at [685, 374] on button "Mover para preparo" at bounding box center [683, 374] width 293 height 32
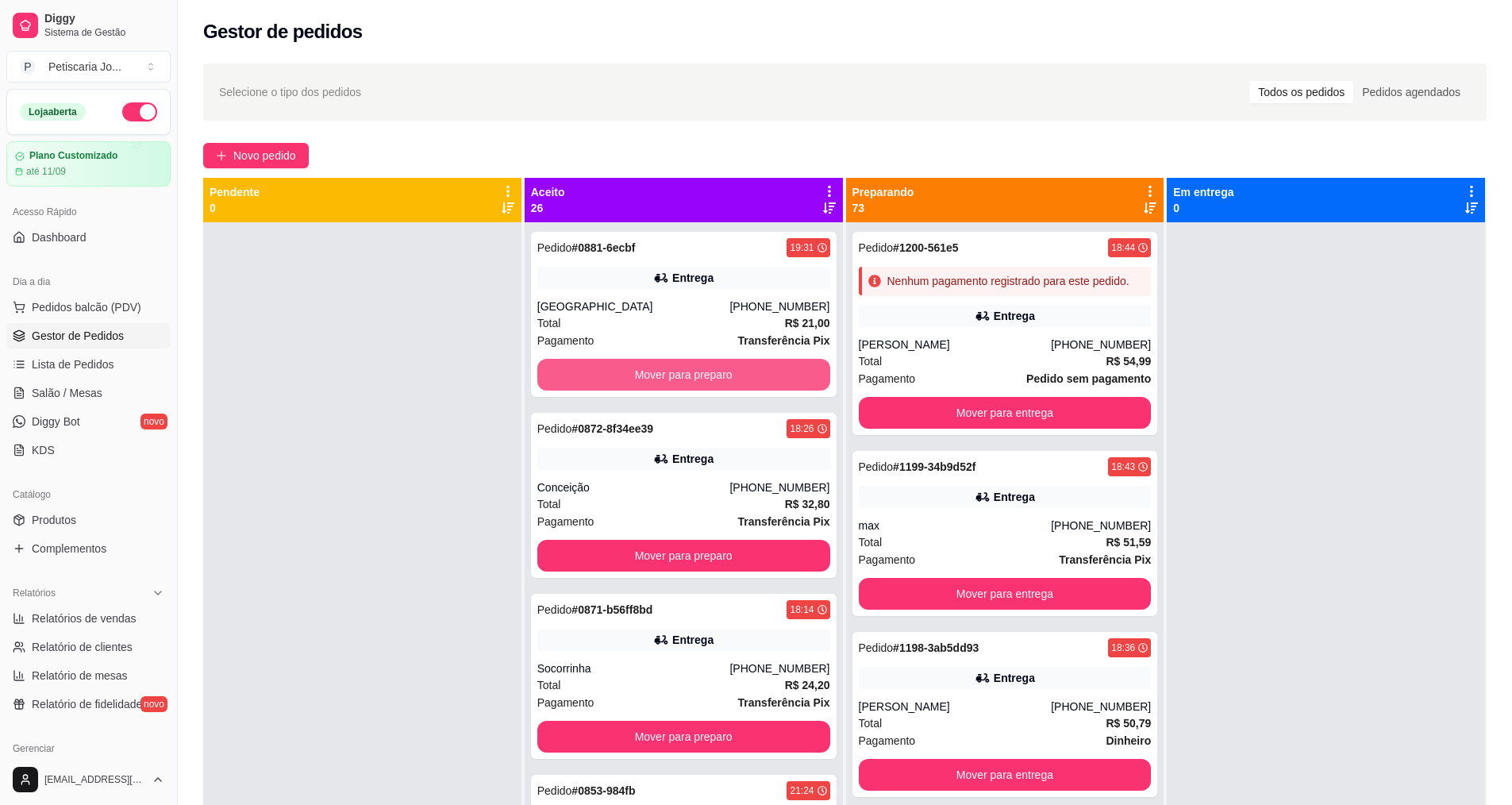
click at [685, 374] on button "Mover para preparo" at bounding box center [683, 374] width 293 height 32
click at [685, 374] on button "Mover para preparo" at bounding box center [683, 375] width 284 height 31
click at [685, 374] on button "Mover para preparo" at bounding box center [683, 374] width 293 height 32
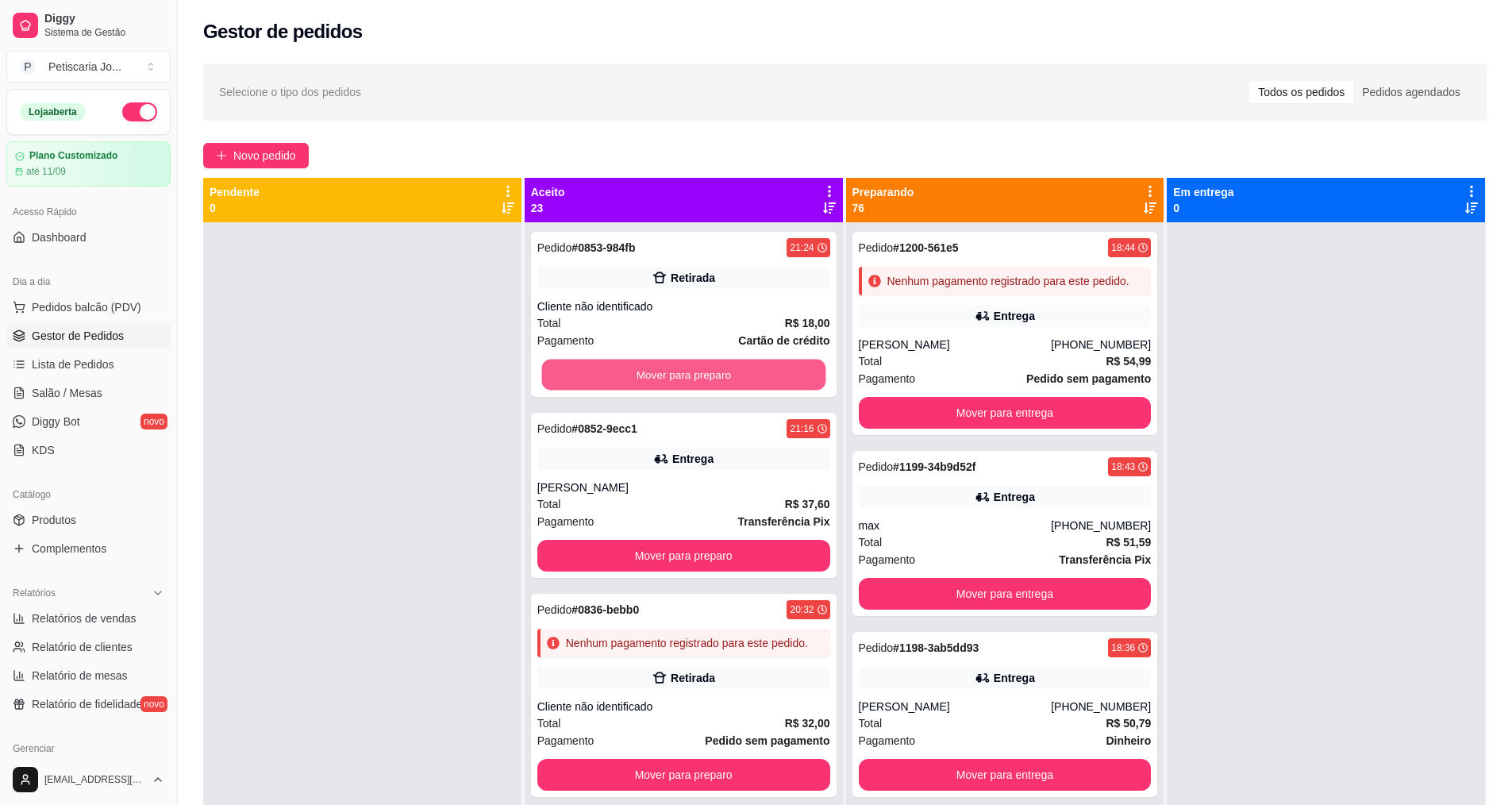
click at [684, 374] on button "Mover para preparo" at bounding box center [683, 375] width 284 height 31
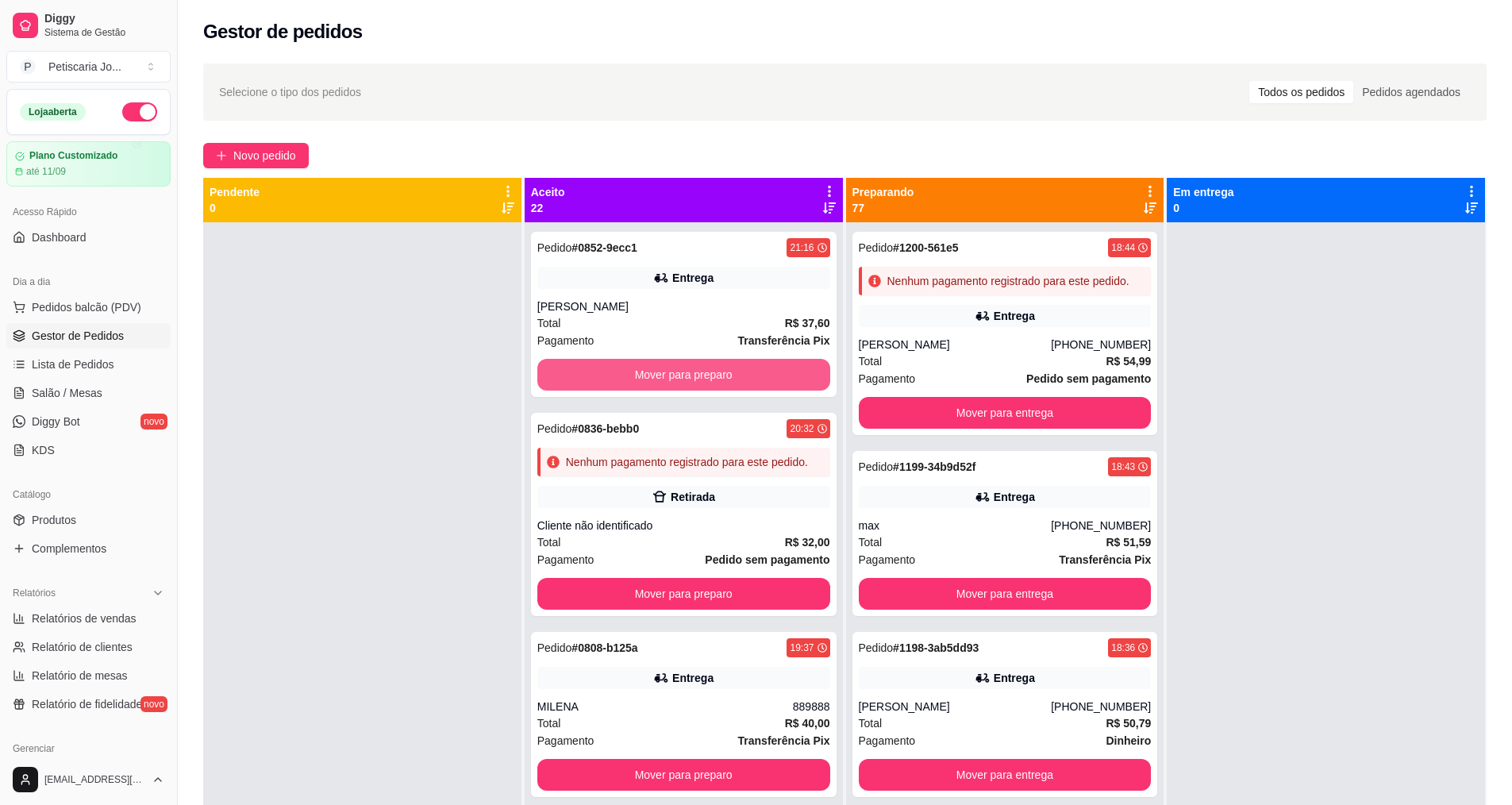
click at [684, 374] on button "Mover para preparo" at bounding box center [683, 374] width 293 height 32
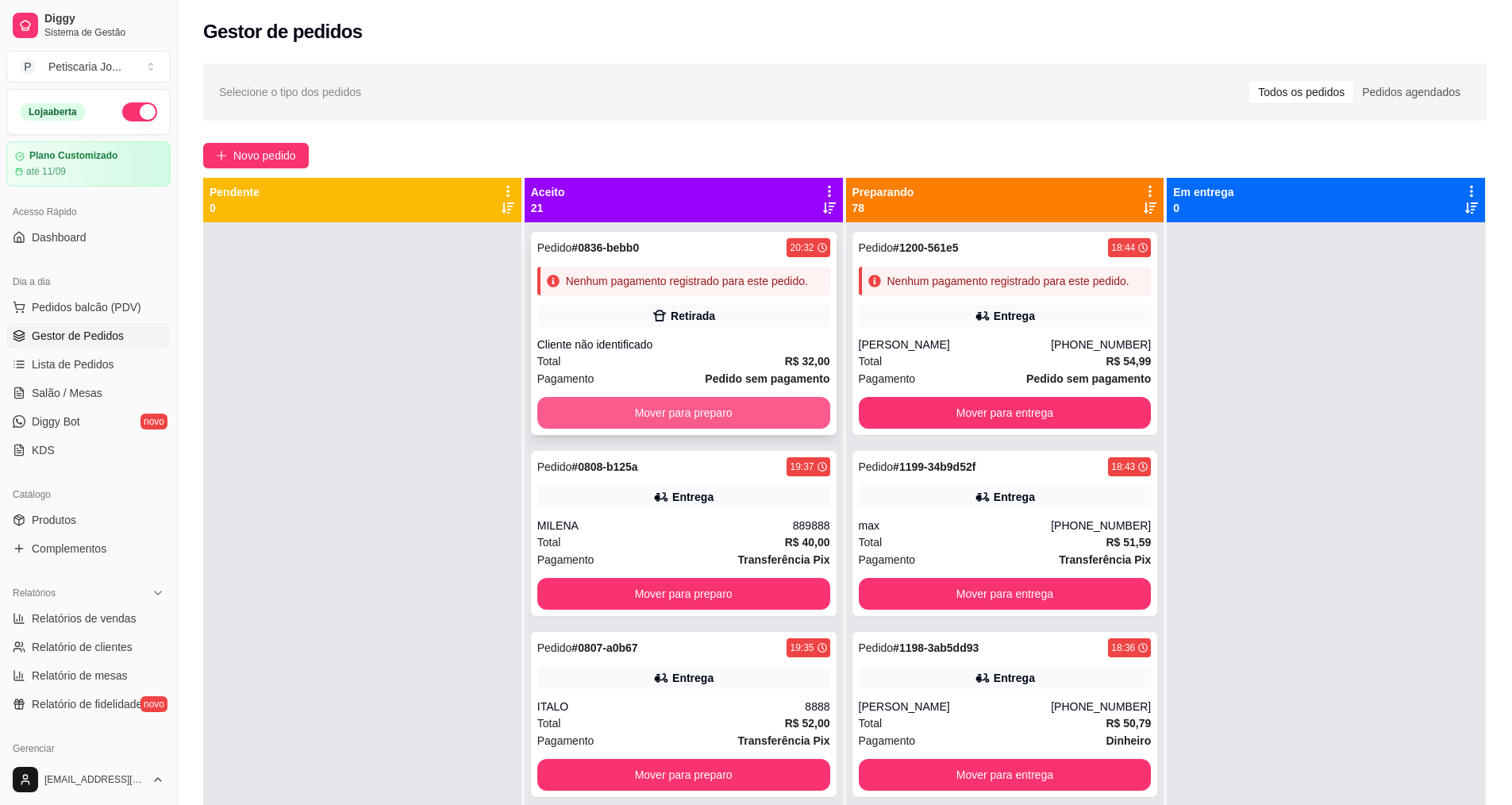
click at [684, 429] on button "Mover para preparo" at bounding box center [683, 412] width 293 height 32
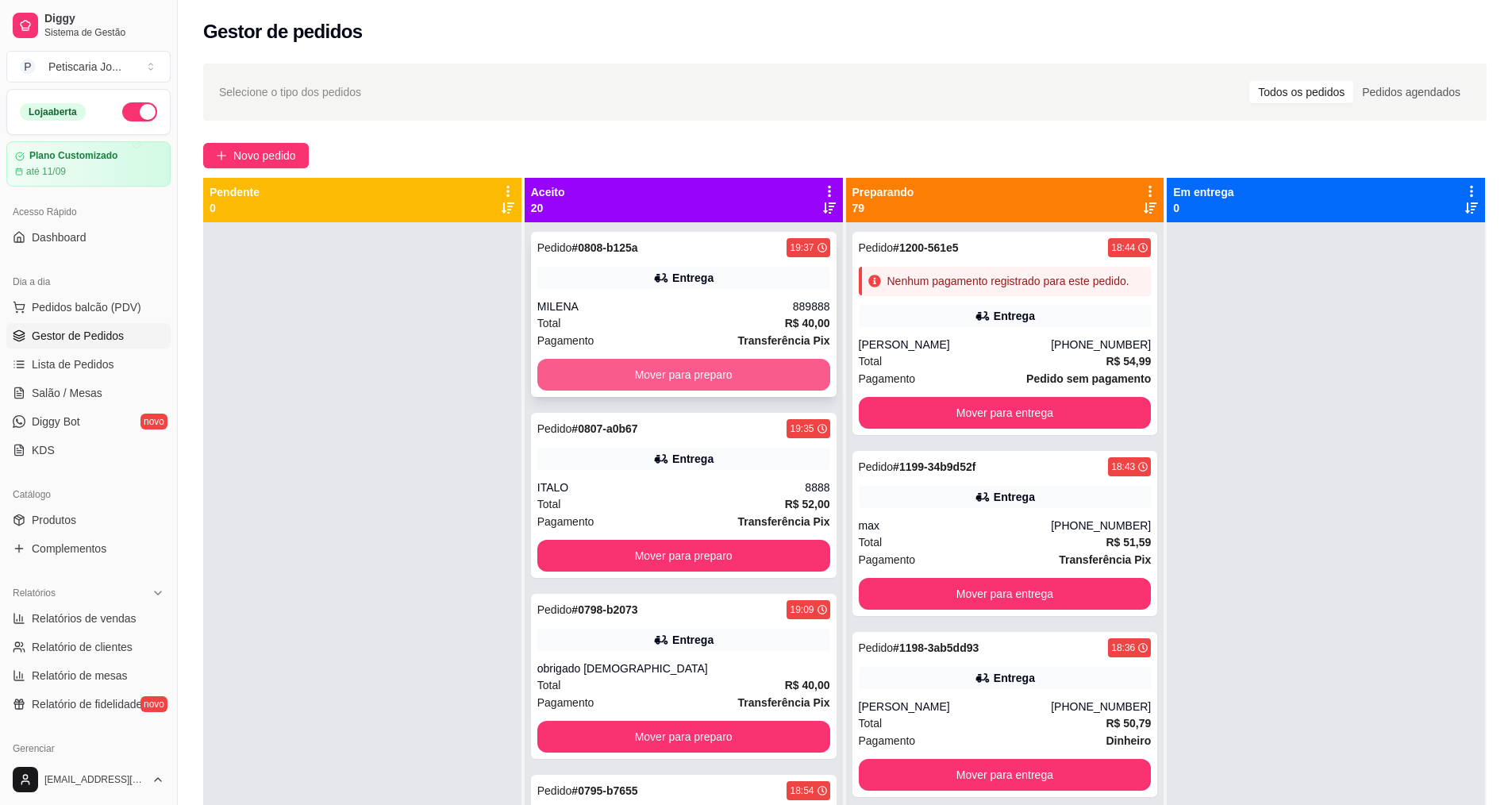
click at [716, 384] on button "Mover para preparo" at bounding box center [683, 374] width 293 height 32
click at [714, 385] on button "Mover para preparo" at bounding box center [683, 374] width 293 height 32
click at [714, 385] on button "Mover para preparo" at bounding box center [683, 375] width 284 height 31
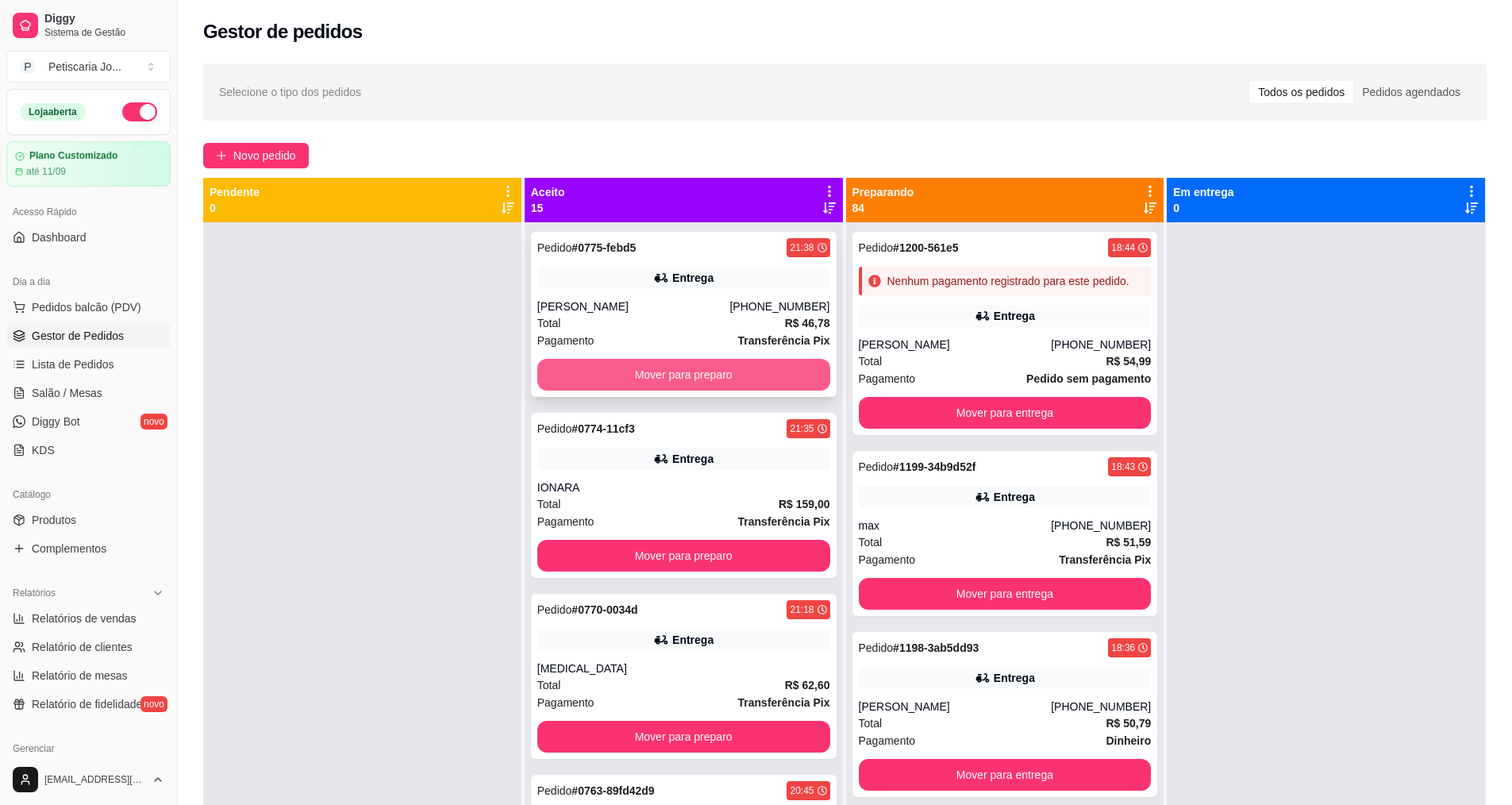
click at [714, 378] on button "Mover para preparo" at bounding box center [683, 374] width 293 height 32
click at [714, 378] on button "Mover para preparo" at bounding box center [683, 375] width 284 height 31
click at [714, 378] on button "Mover para preparo" at bounding box center [683, 374] width 293 height 32
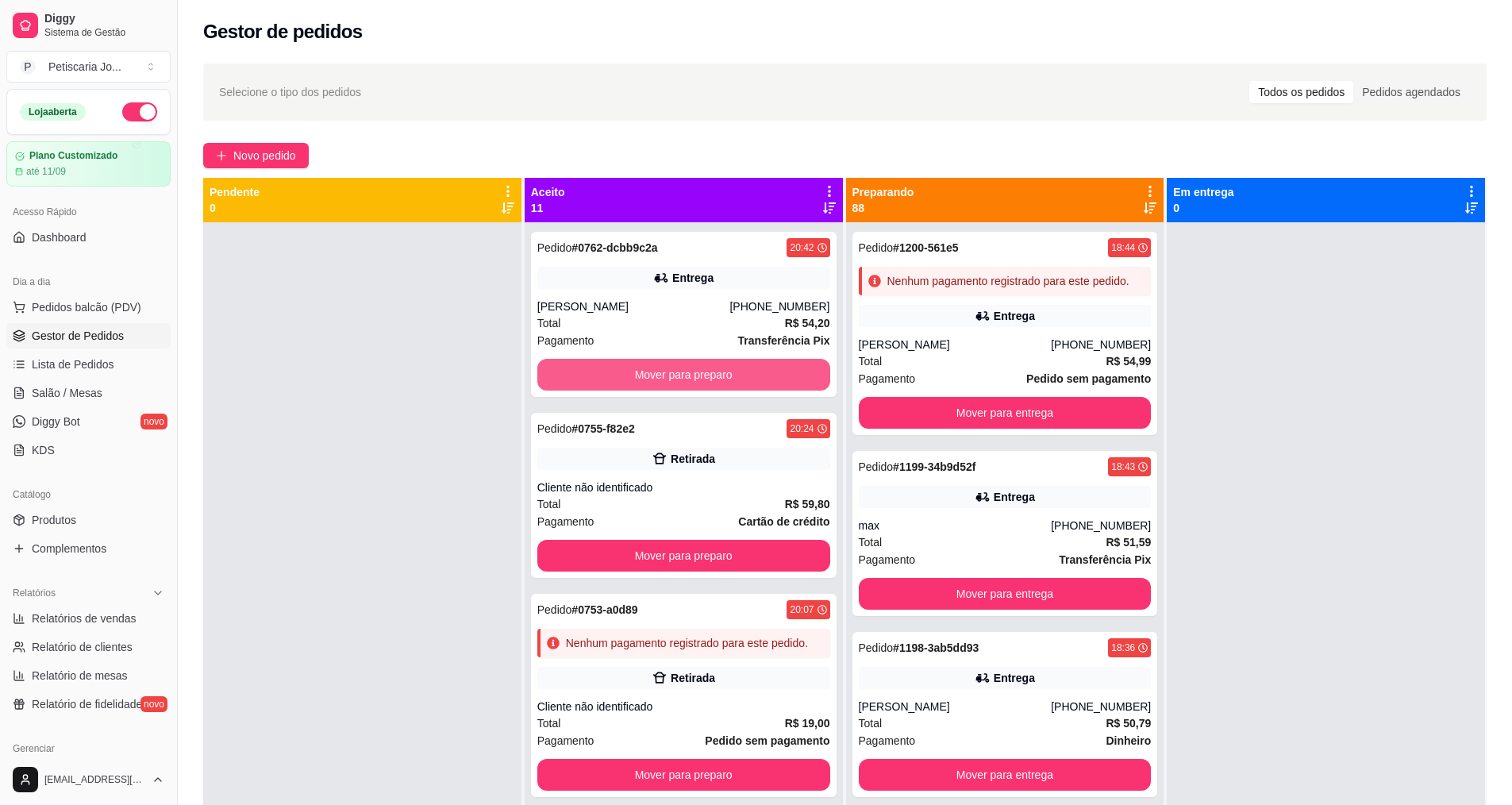
click at [714, 378] on button "Mover para preparo" at bounding box center [683, 374] width 293 height 32
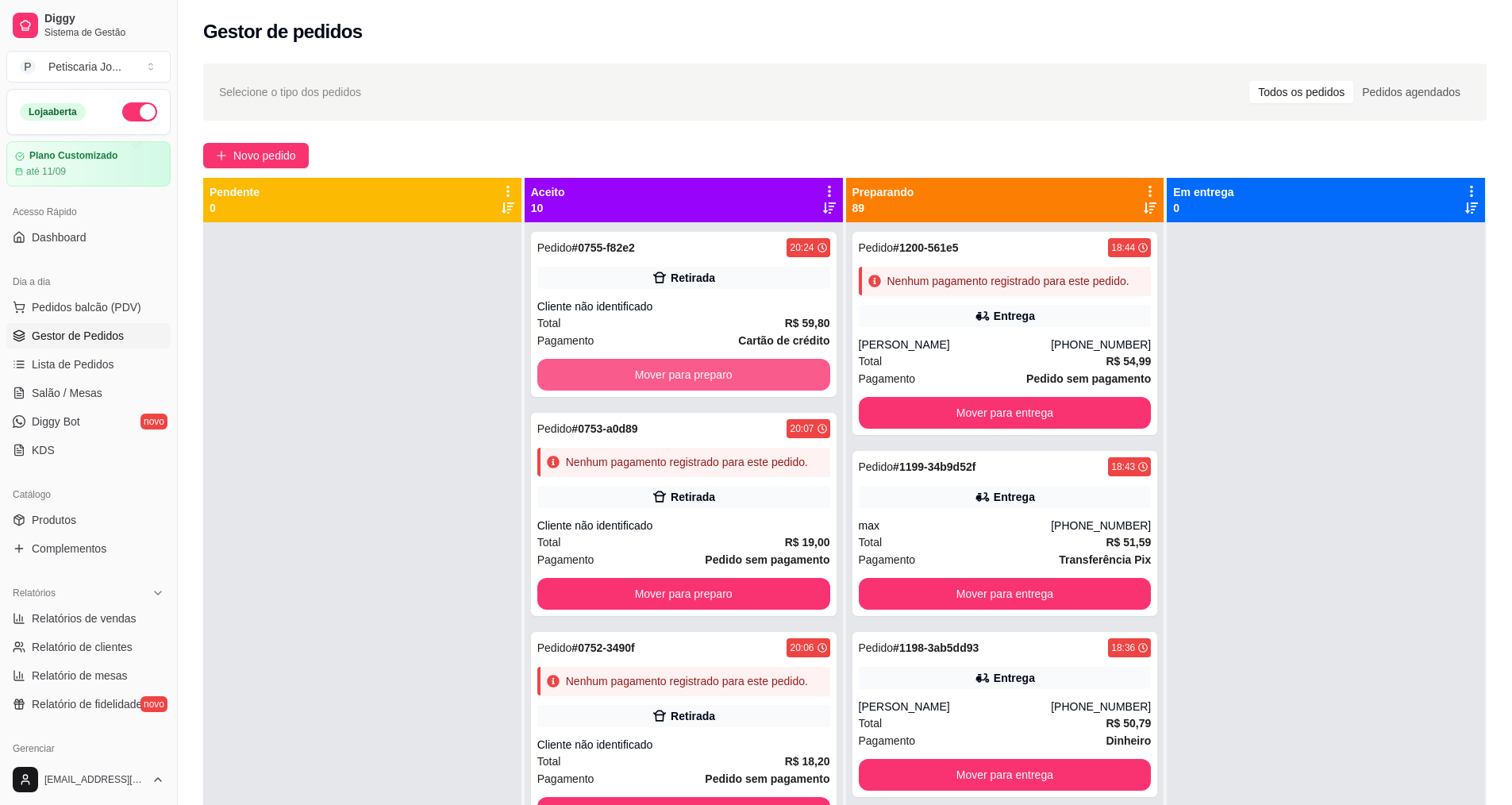
click at [714, 378] on button "Mover para preparo" at bounding box center [683, 374] width 293 height 32
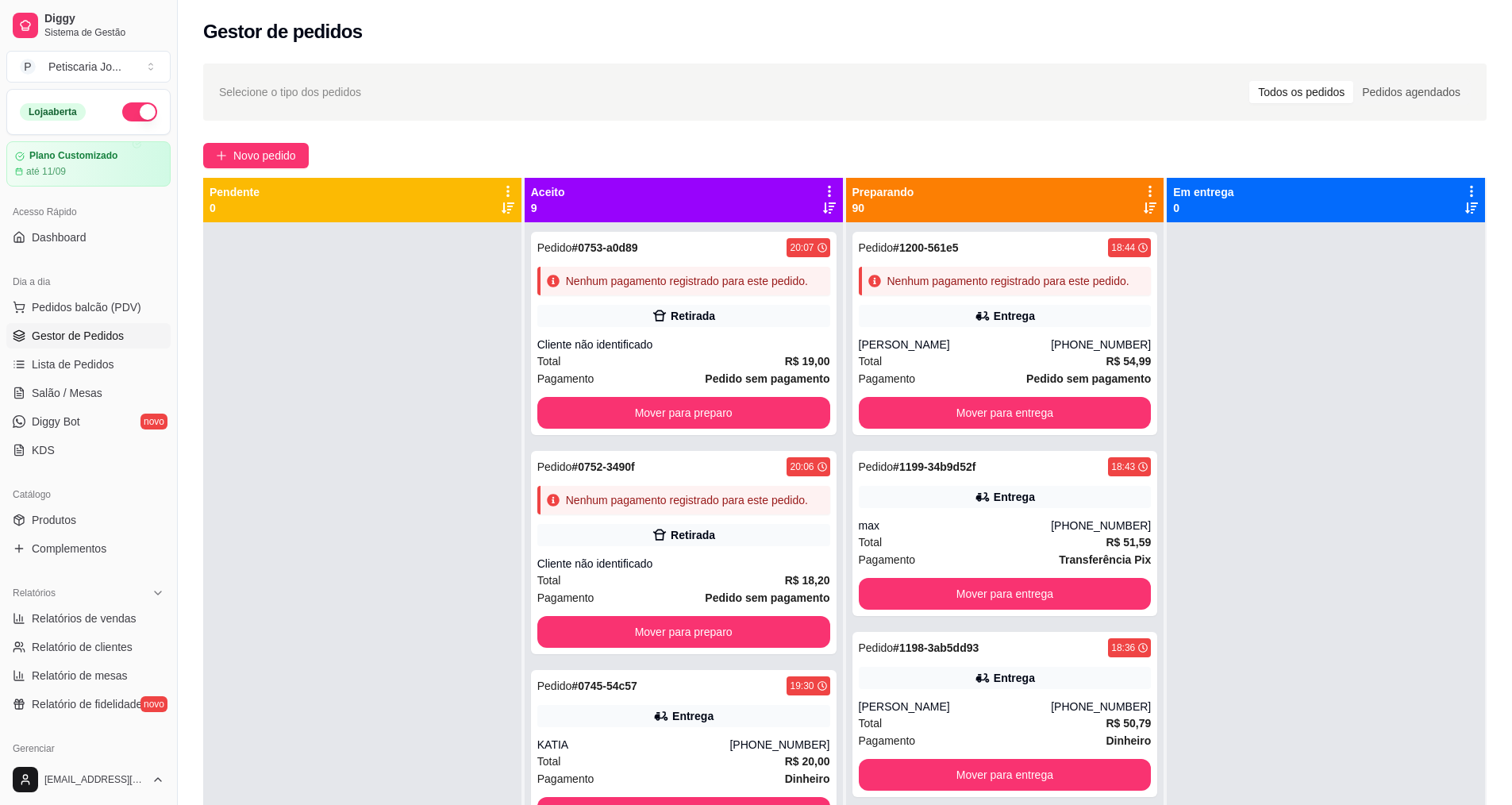
click at [714, 370] on div "Total R$ 19,00" at bounding box center [683, 361] width 293 height 17
click at [736, 429] on button "Mover para preparo" at bounding box center [683, 412] width 293 height 32
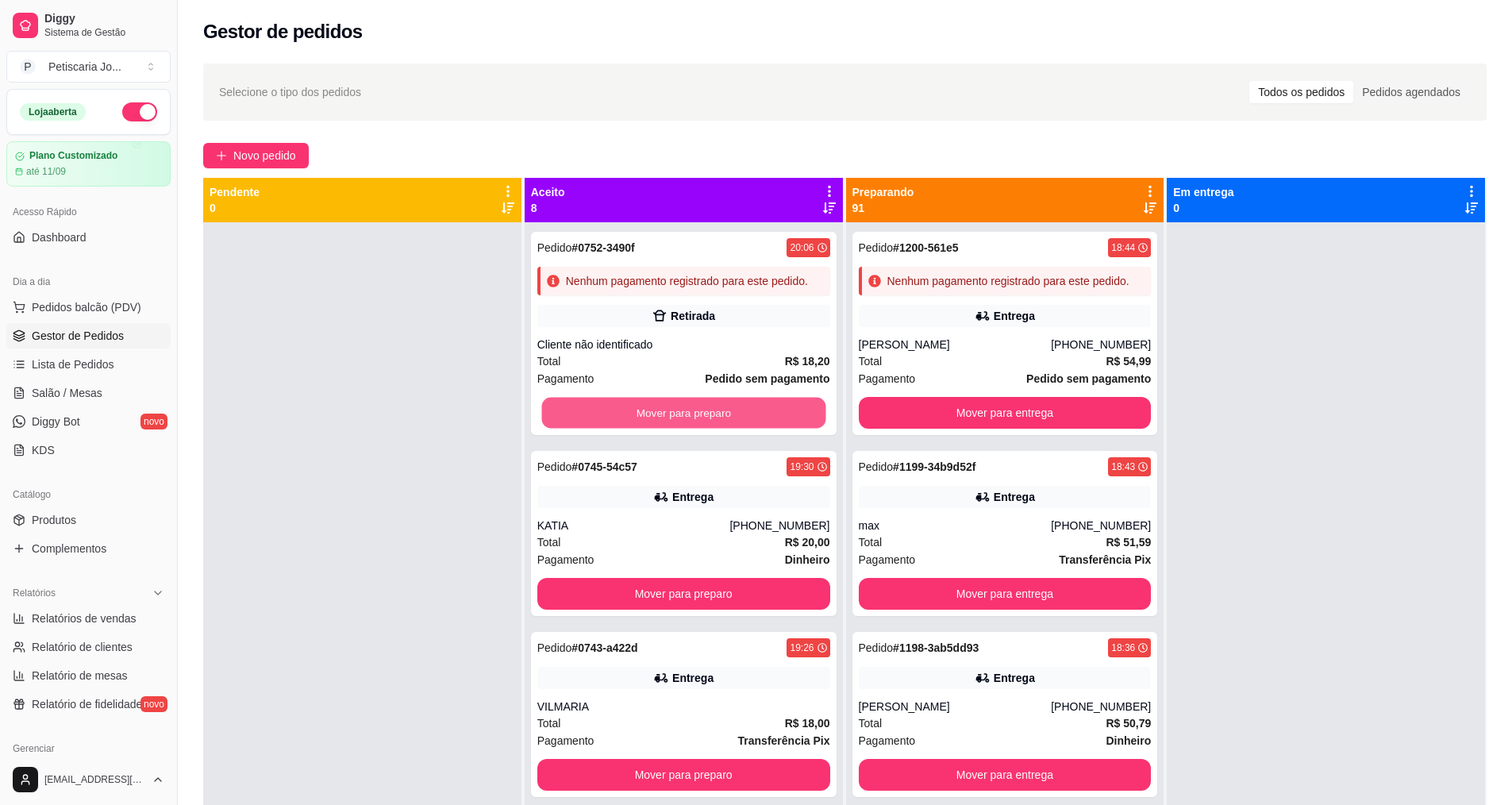
click at [736, 429] on button "Mover para preparo" at bounding box center [683, 413] width 284 height 31
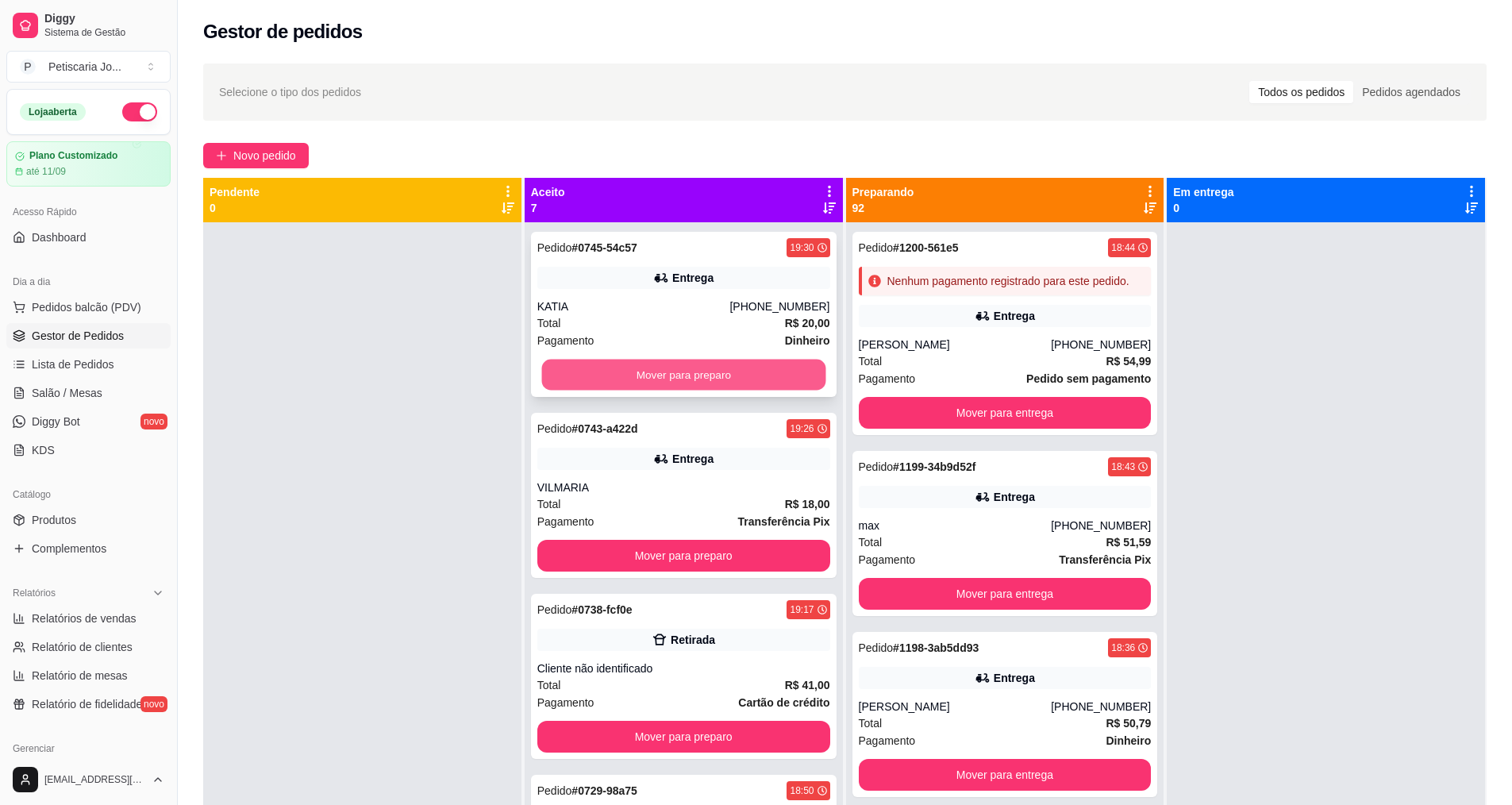
click at [794, 372] on button "Mover para preparo" at bounding box center [683, 375] width 284 height 31
click at [781, 378] on button "Mover para preparo" at bounding box center [683, 374] width 293 height 32
click at [781, 378] on button "Mover para preparo" at bounding box center [683, 375] width 284 height 31
click at [781, 378] on button "Mover para preparo" at bounding box center [683, 374] width 293 height 32
click at [781, 378] on button "Mover para preparo" at bounding box center [683, 375] width 284 height 31
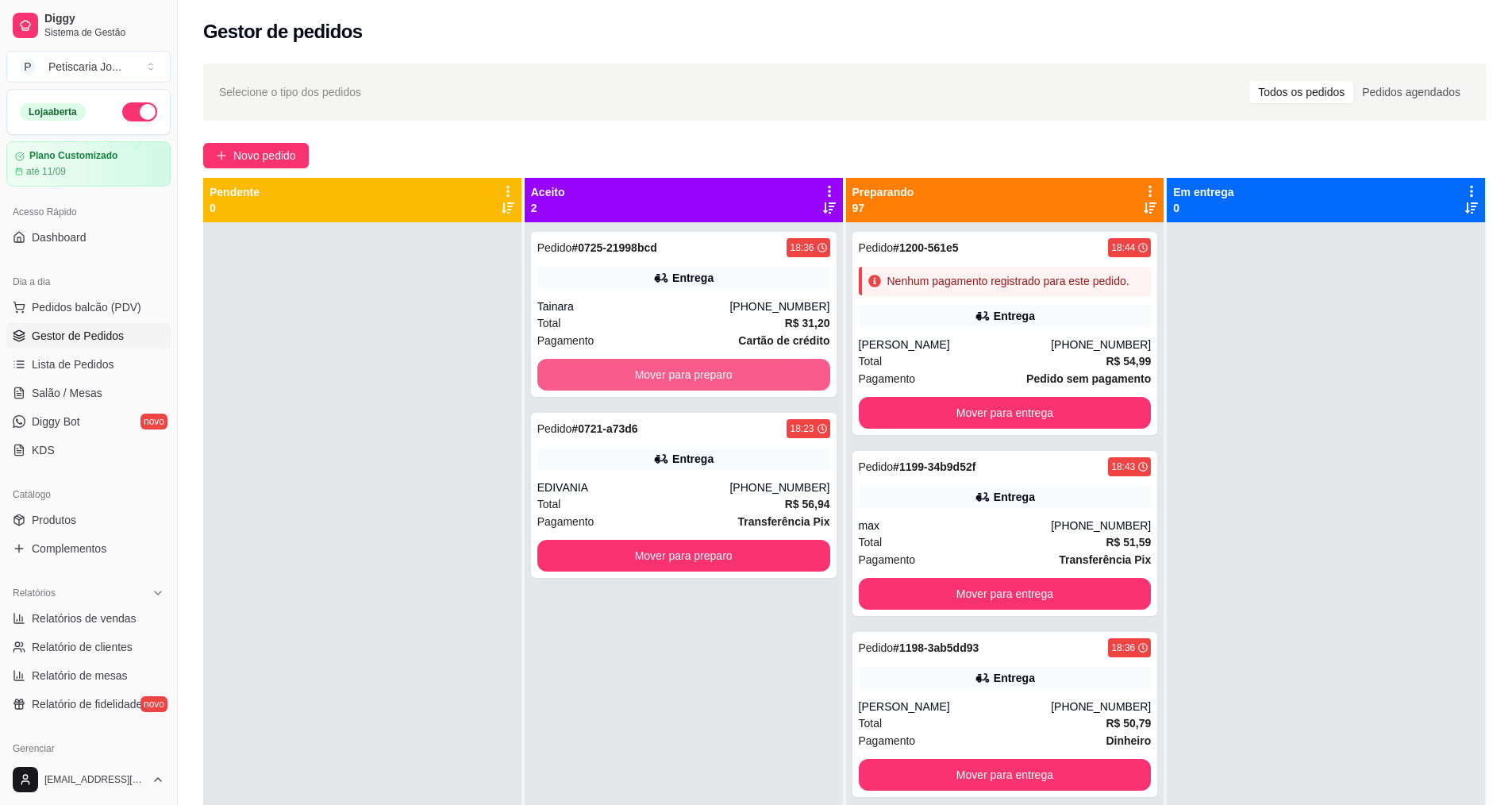
click at [781, 378] on button "Mover para preparo" at bounding box center [683, 374] width 293 height 32
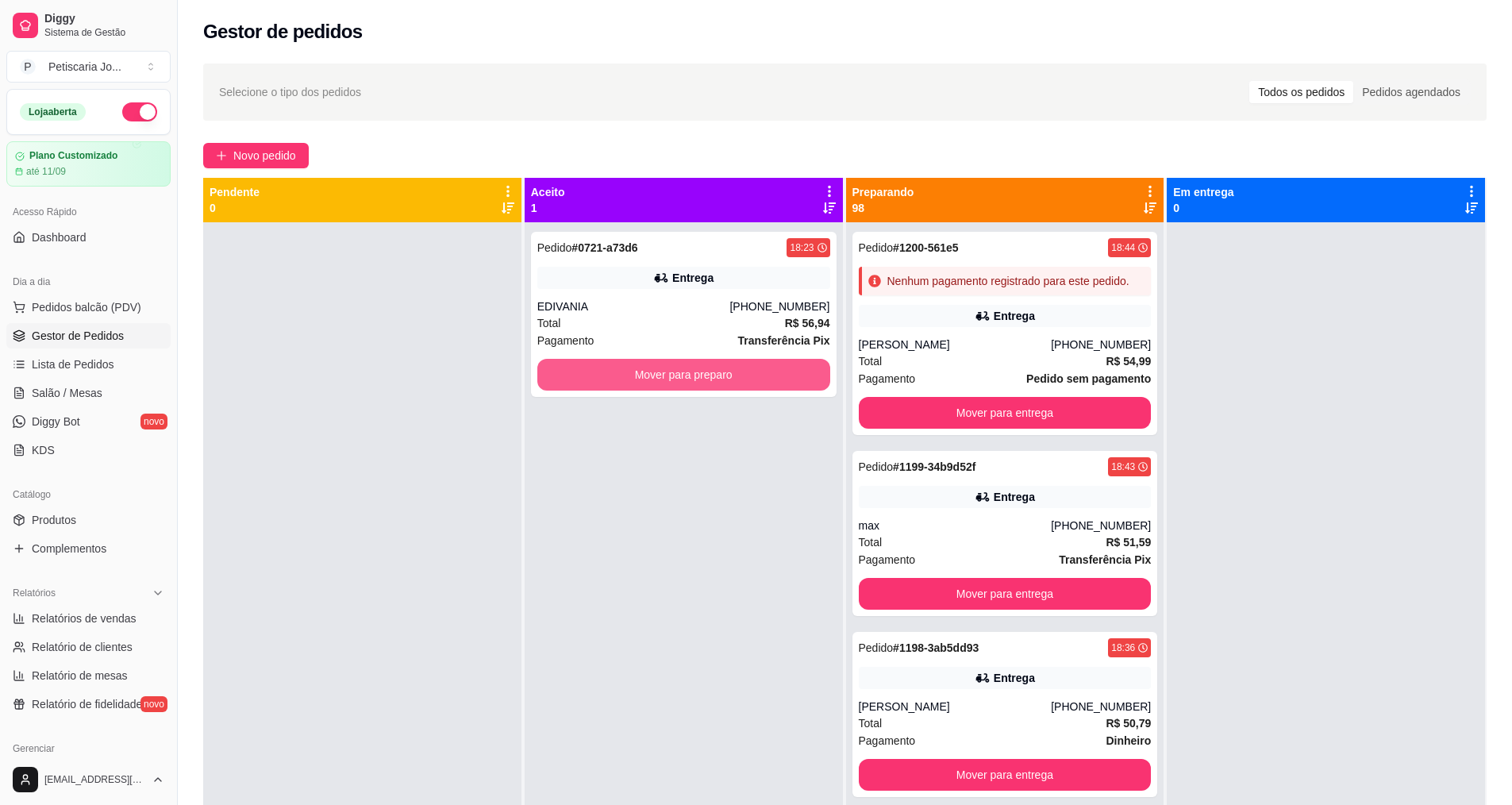
click at [781, 378] on button "Mover para preparo" at bounding box center [683, 374] width 293 height 32
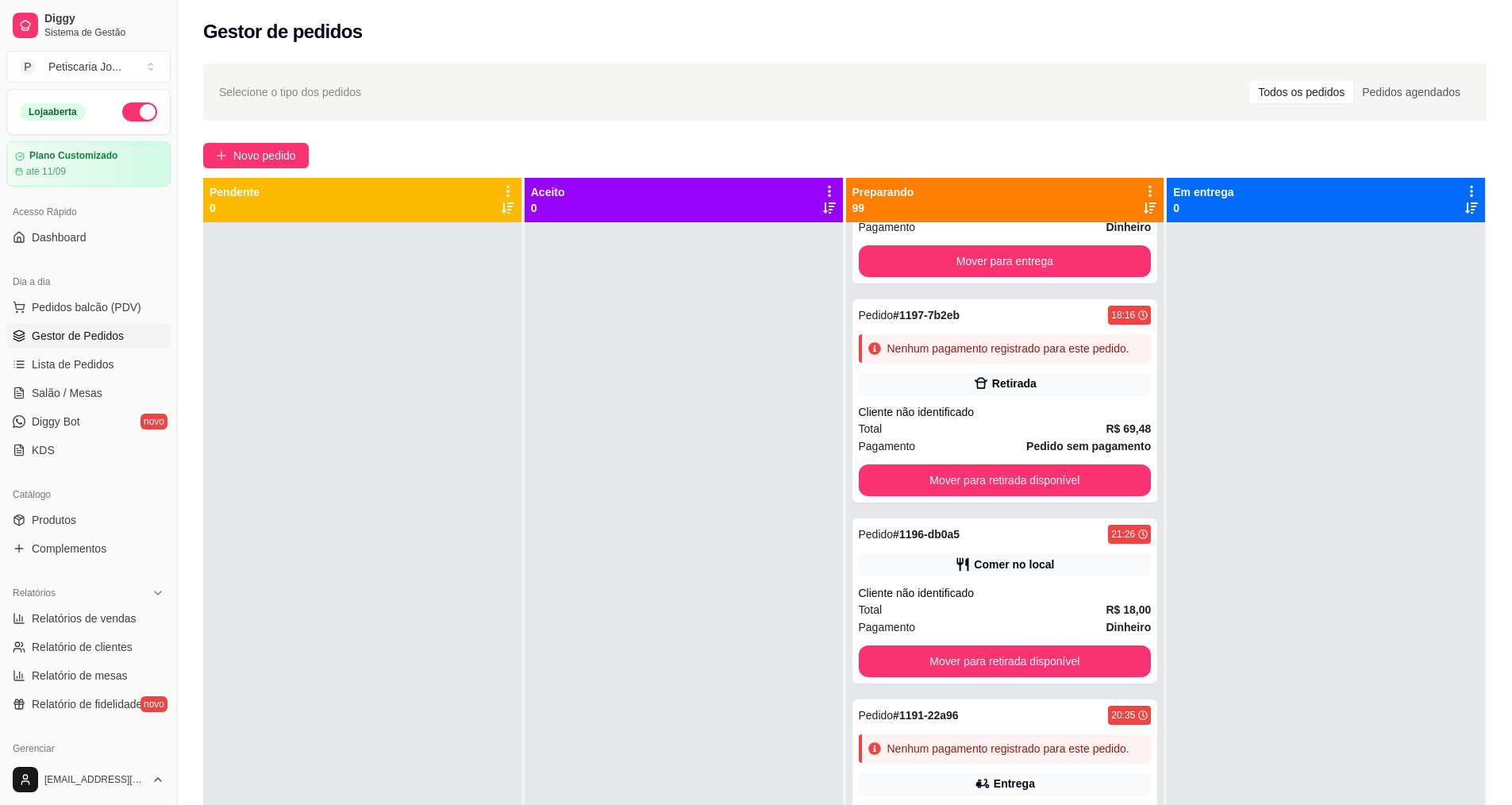
scroll to position [556, 0]
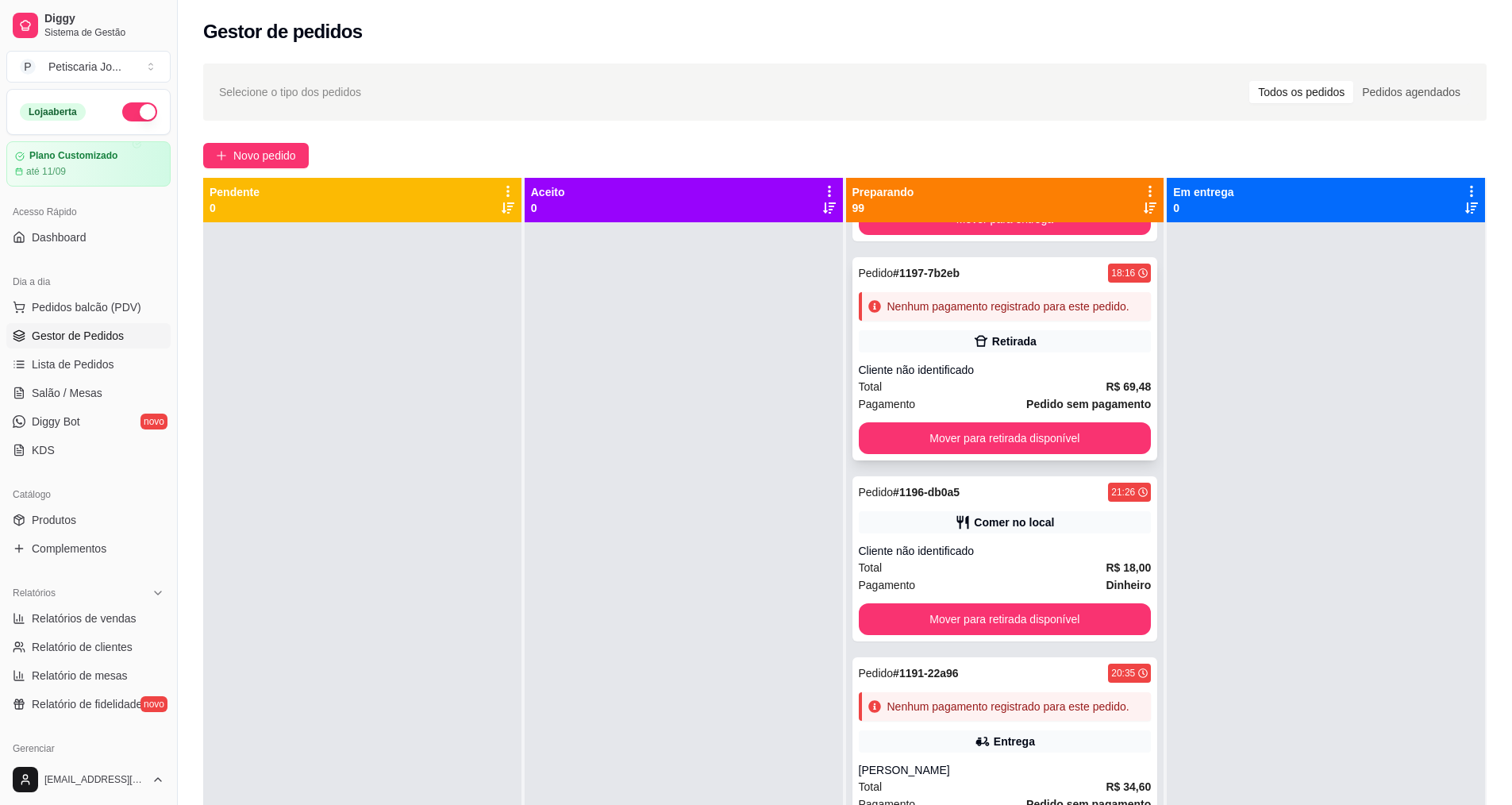
click at [956, 395] on div "Total R$ 69,48" at bounding box center [1005, 386] width 293 height 17
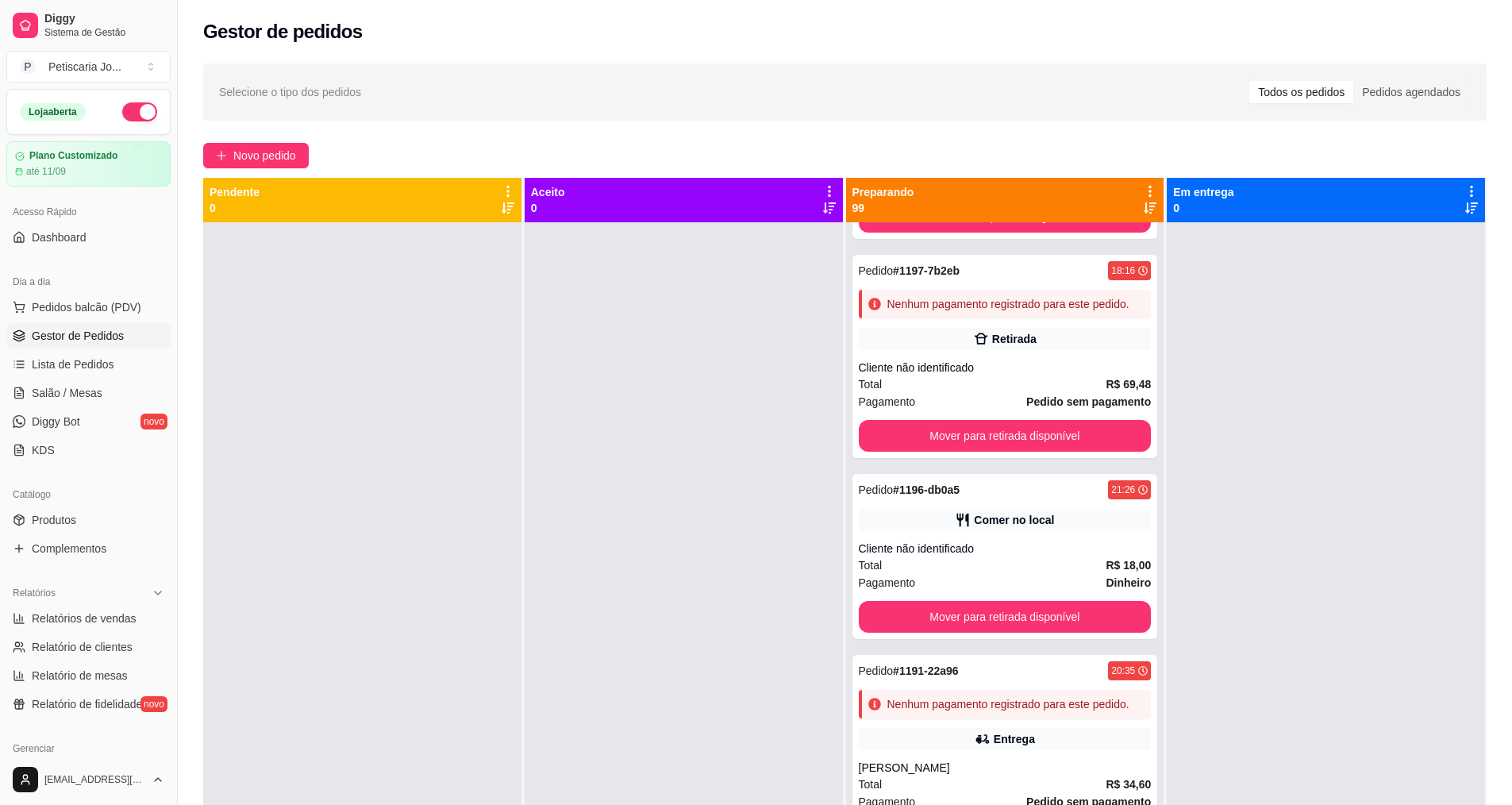
scroll to position [635, 0]
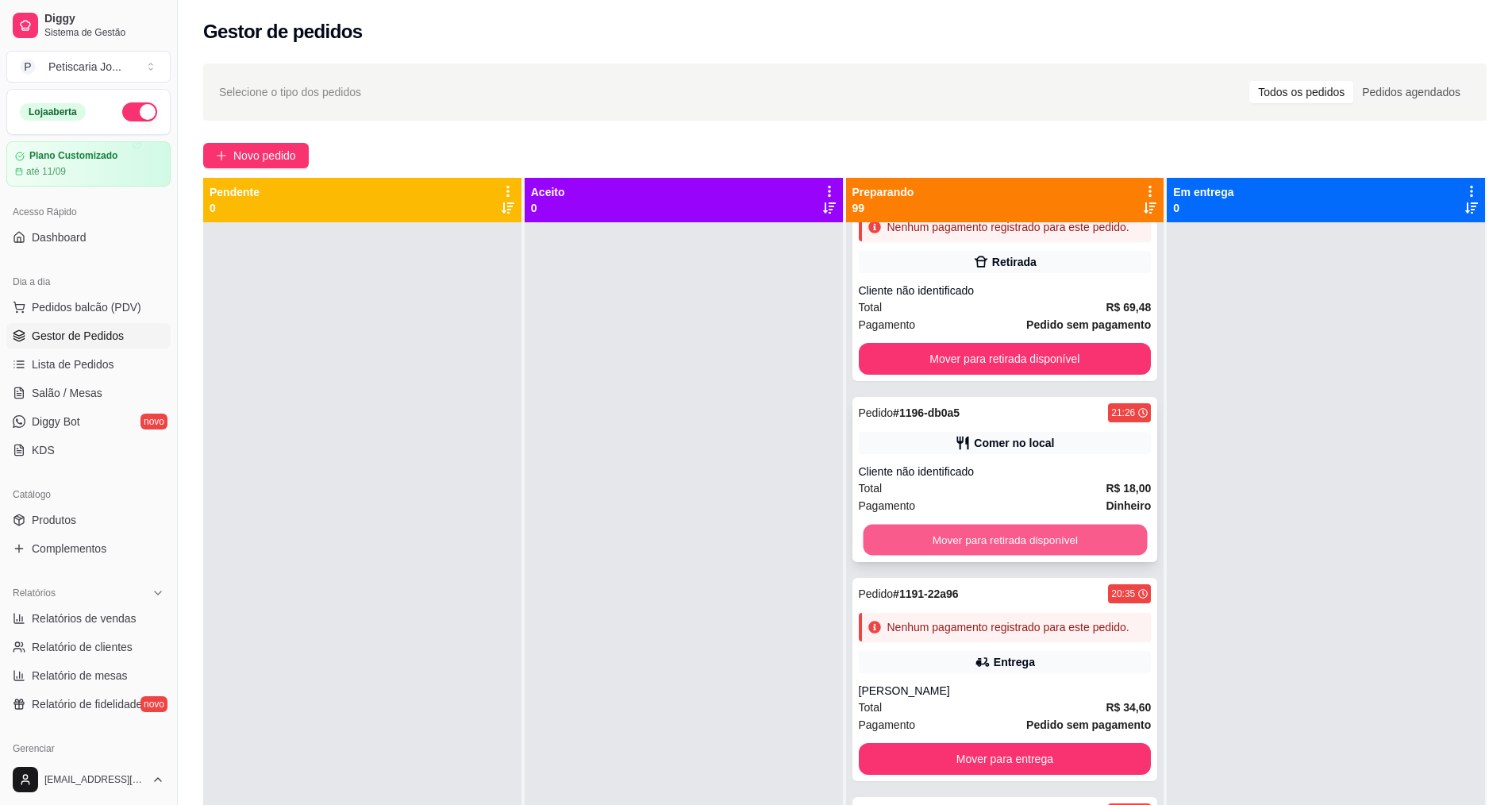
click at [1019, 556] on button "Mover para retirada disponível" at bounding box center [1005, 540] width 284 height 31
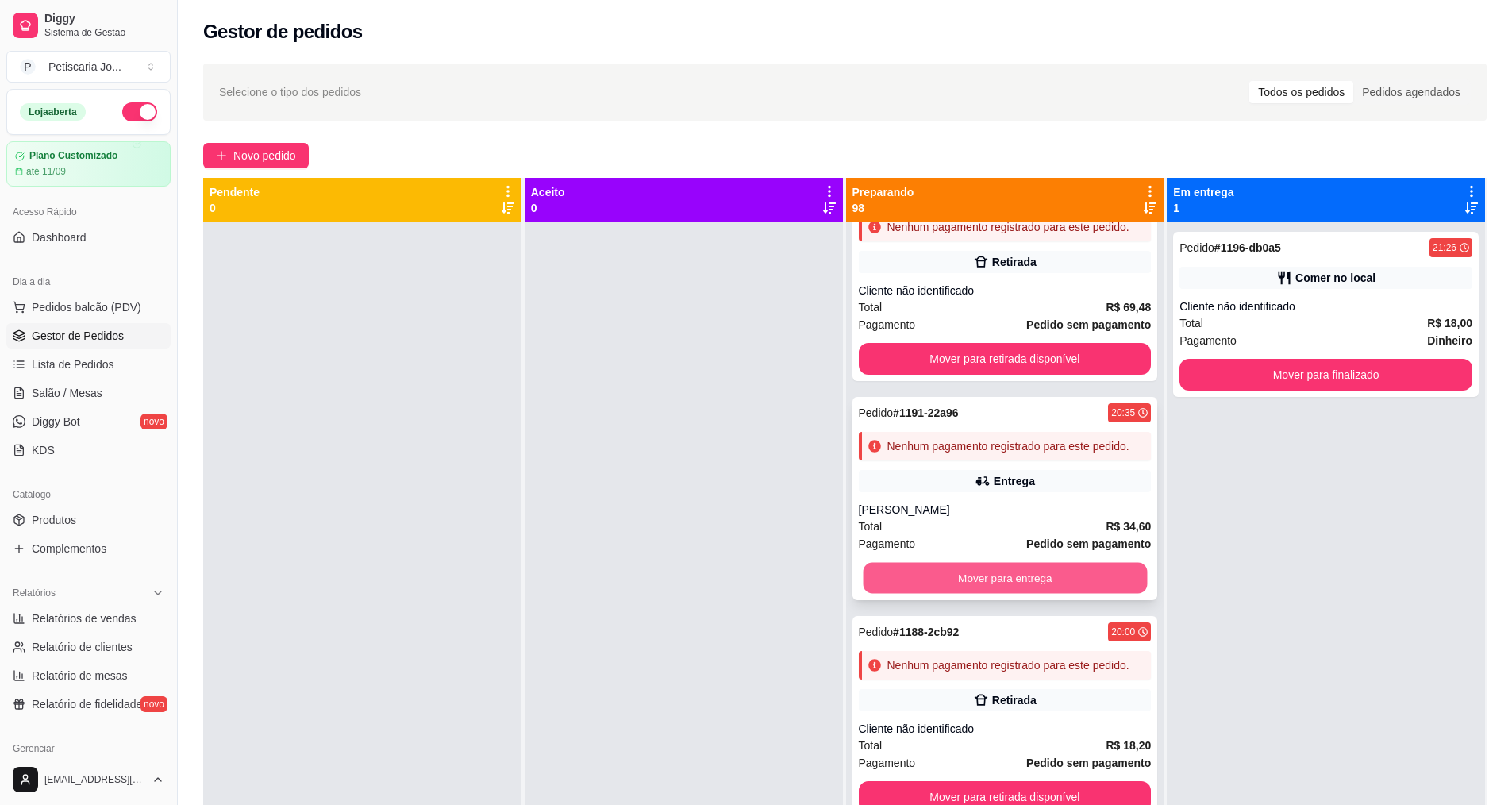
click at [1014, 594] on button "Mover para entrega" at bounding box center [1005, 578] width 284 height 31
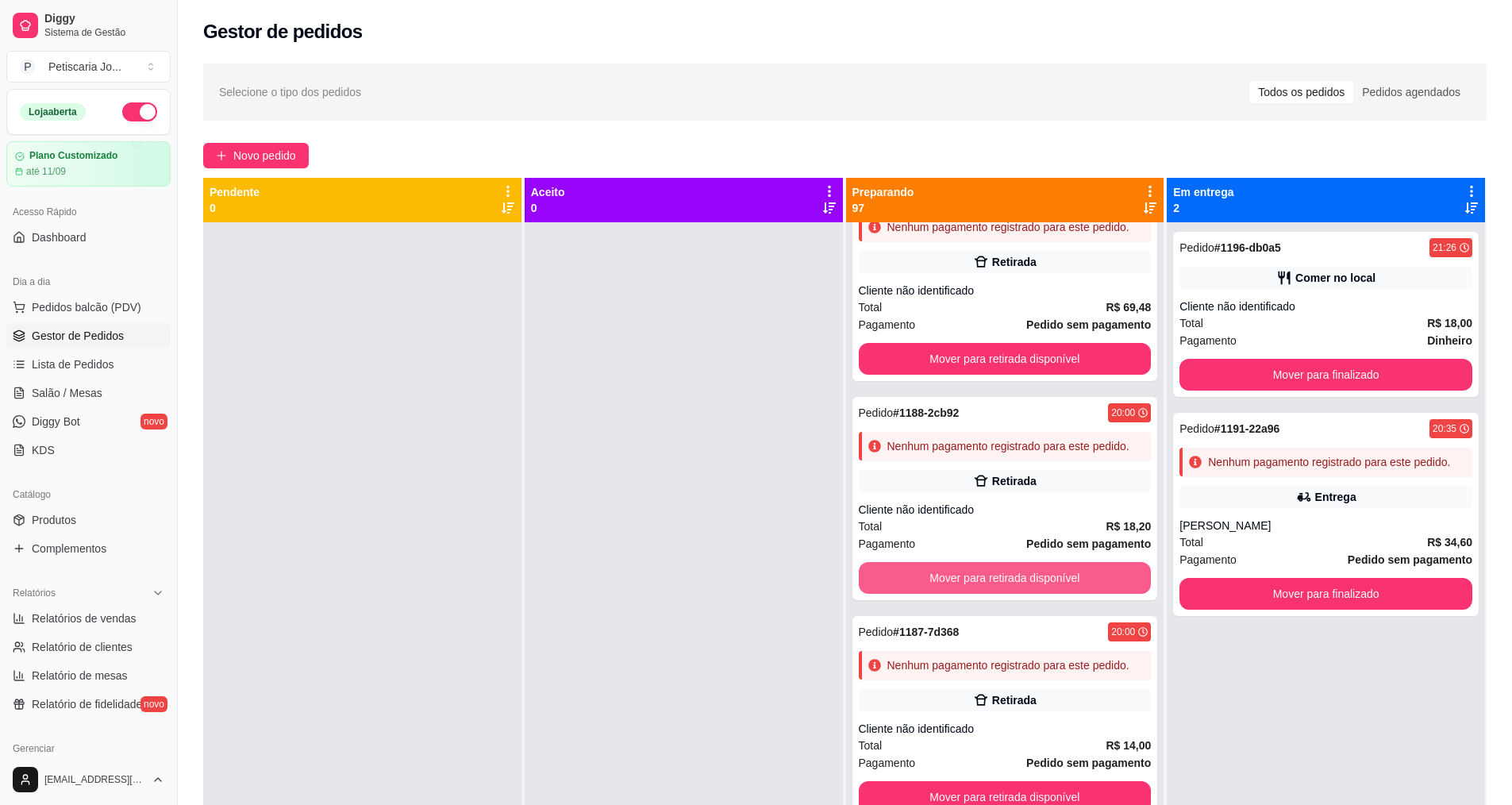
click at [1014, 594] on button "Mover para retirada disponível" at bounding box center [1005, 577] width 293 height 32
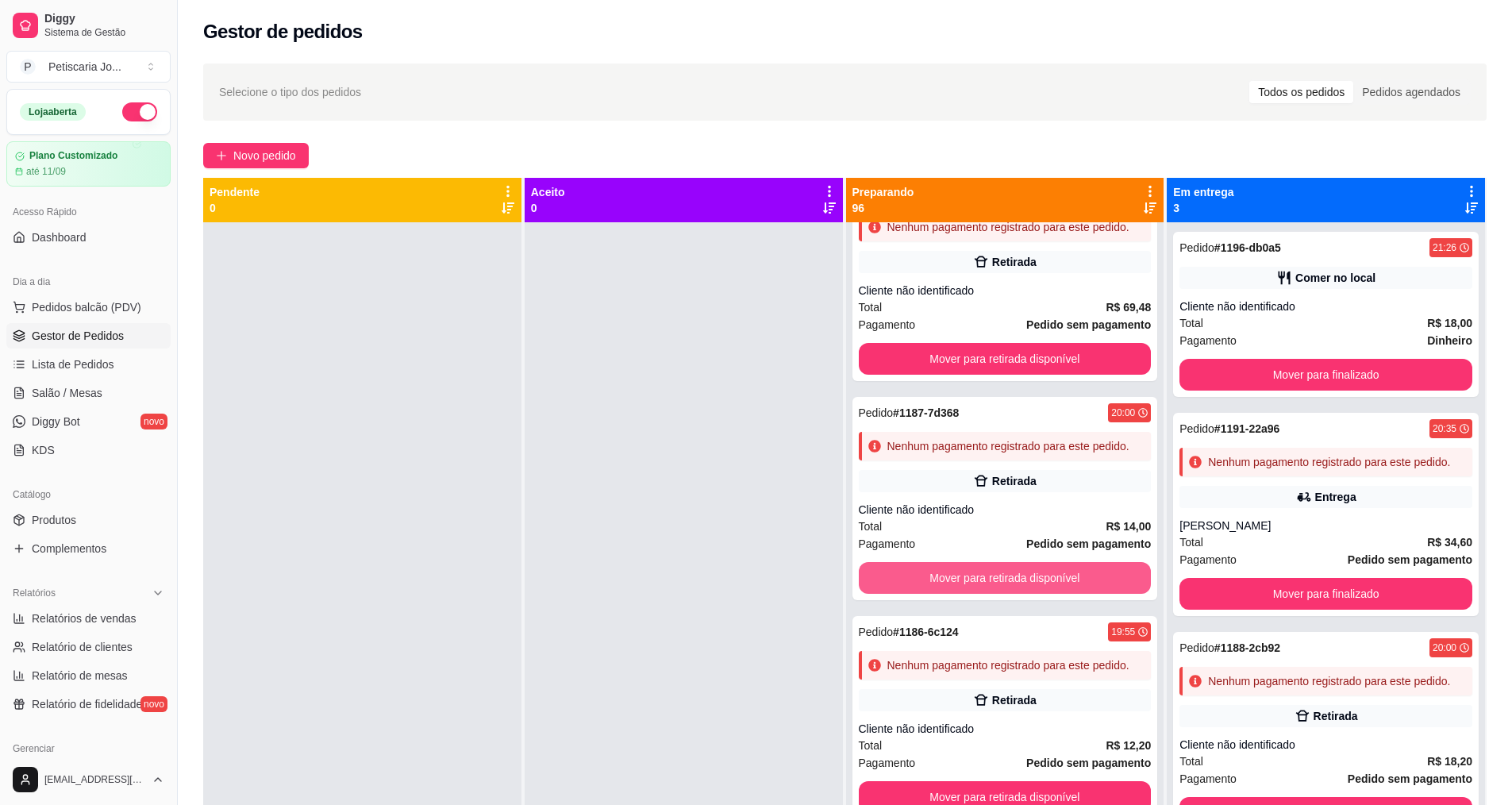
click at [1014, 594] on button "Mover para retirada disponível" at bounding box center [1005, 577] width 293 height 32
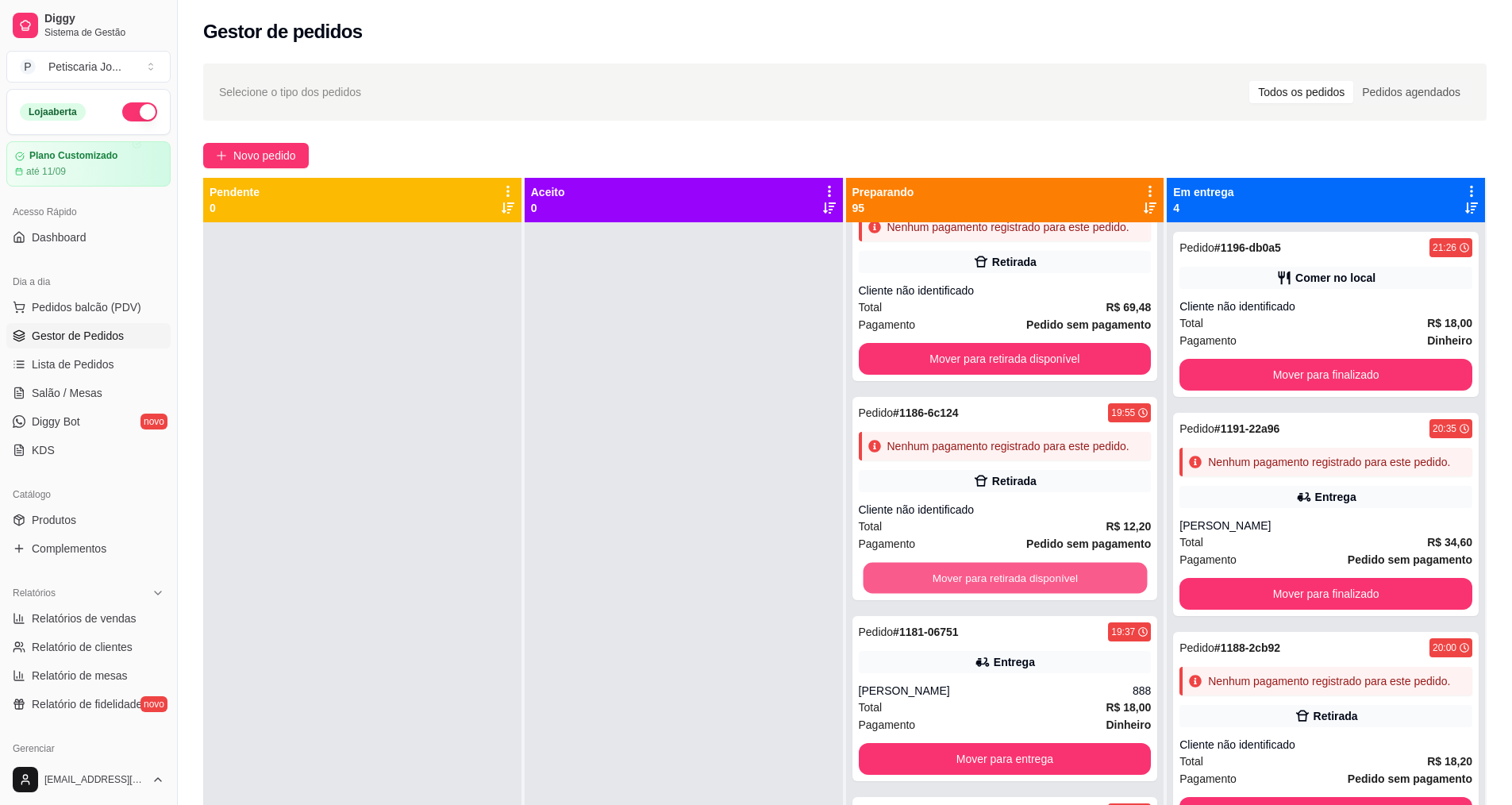
click at [1014, 594] on button "Mover para retirada disponível" at bounding box center [1005, 578] width 284 height 31
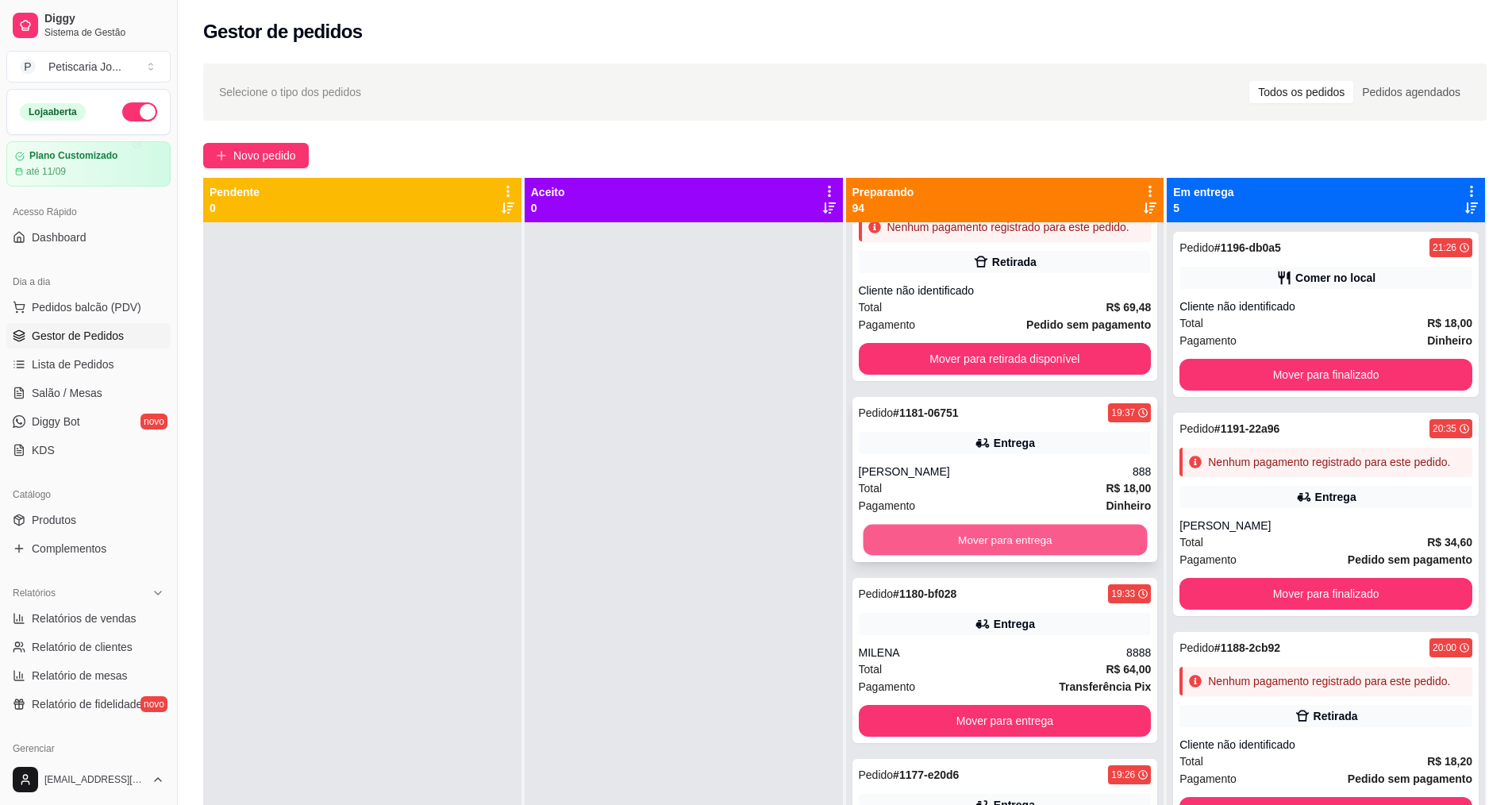
click at [1016, 556] on button "Mover para entrega" at bounding box center [1005, 540] width 284 height 31
click at [1016, 556] on button "Mover para entrega" at bounding box center [1005, 540] width 293 height 32
click at [1016, 556] on button "Mover para entrega" at bounding box center [1005, 540] width 284 height 31
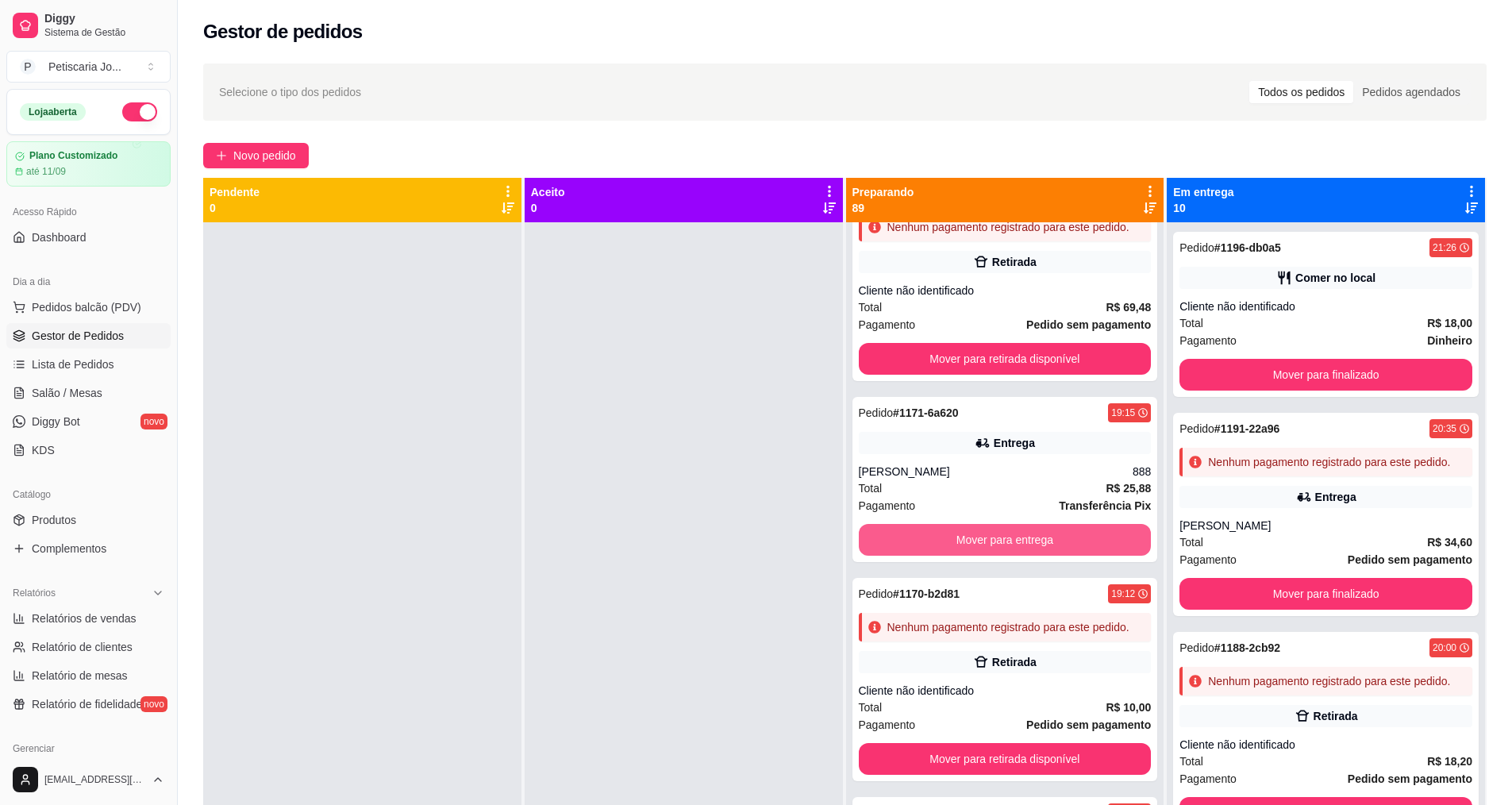
click at [1016, 556] on button "Mover para entrega" at bounding box center [1005, 540] width 293 height 32
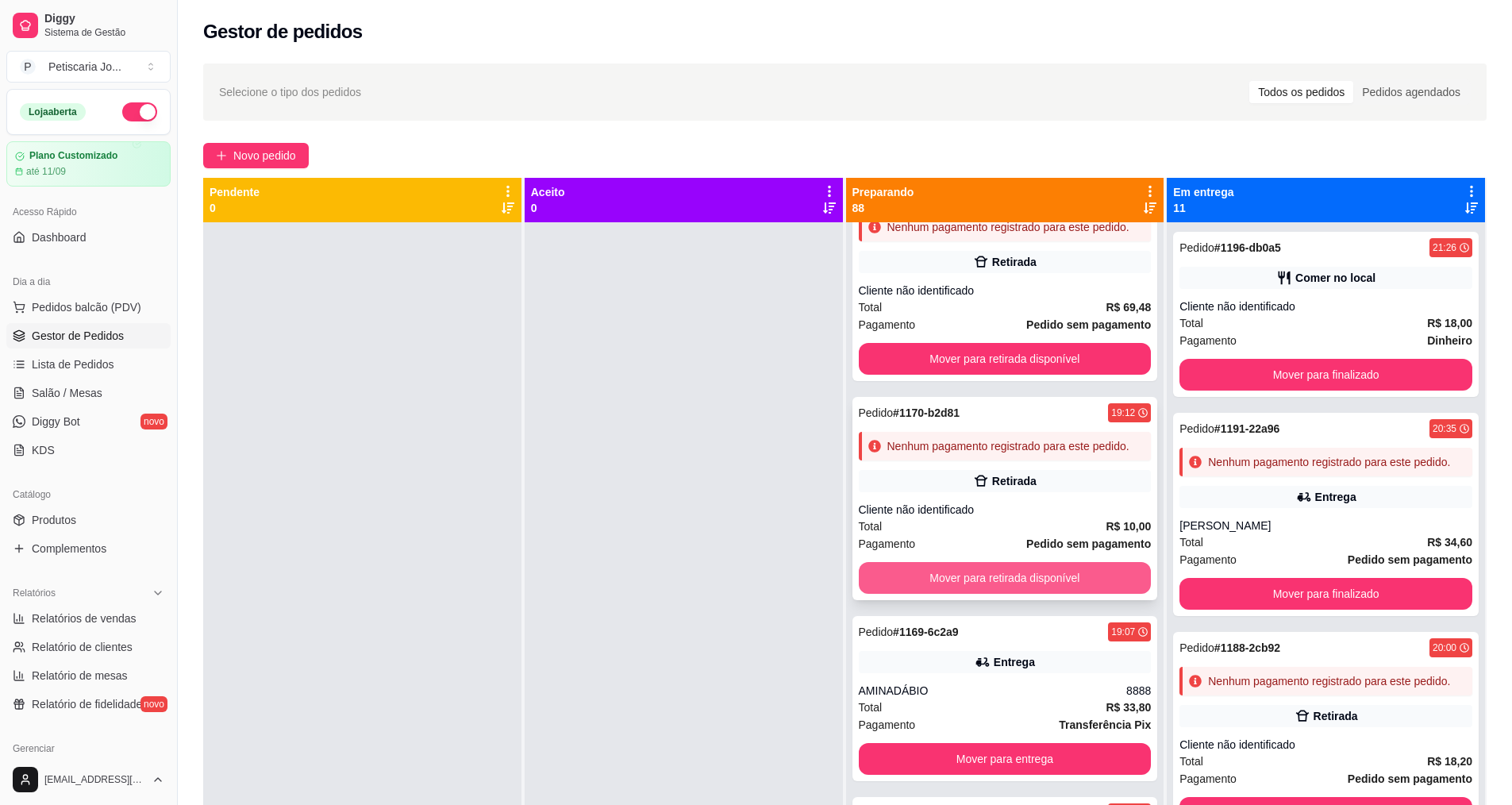
click at [1013, 594] on button "Mover para retirada disponível" at bounding box center [1005, 577] width 293 height 32
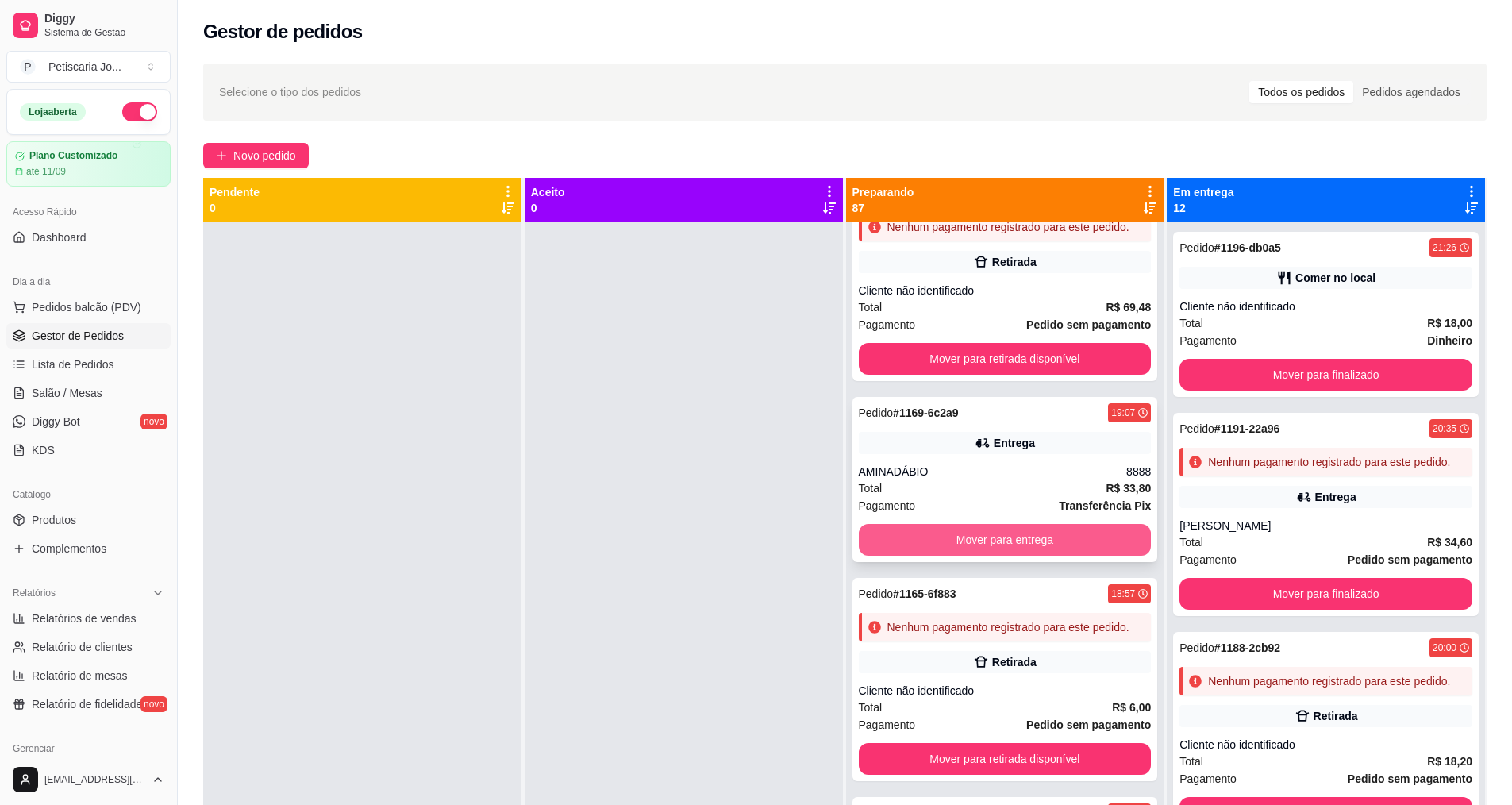
click at [1037, 556] on button "Mover para entrega" at bounding box center [1005, 540] width 293 height 32
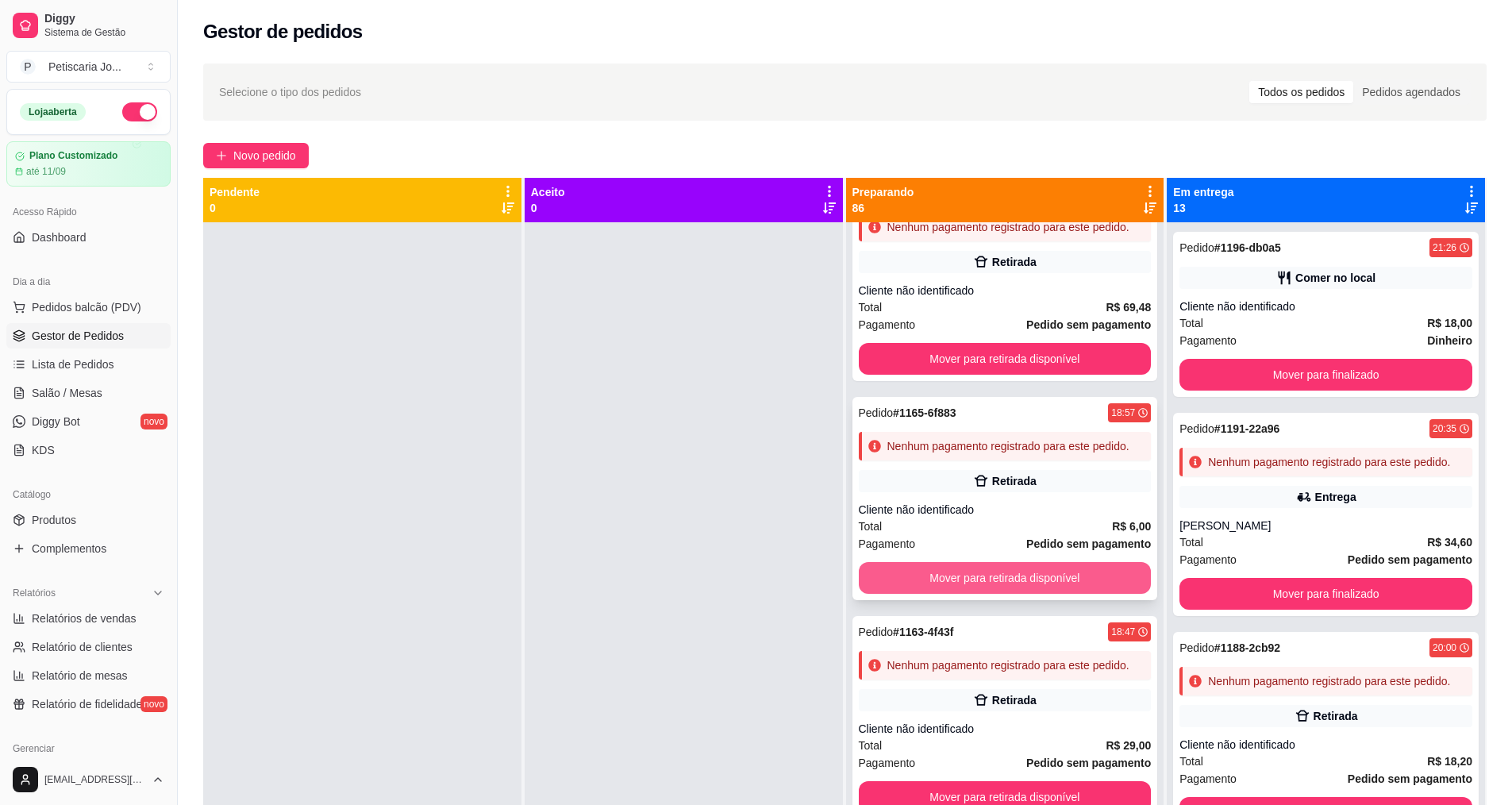
click at [1033, 594] on button "Mover para retirada disponível" at bounding box center [1005, 577] width 293 height 32
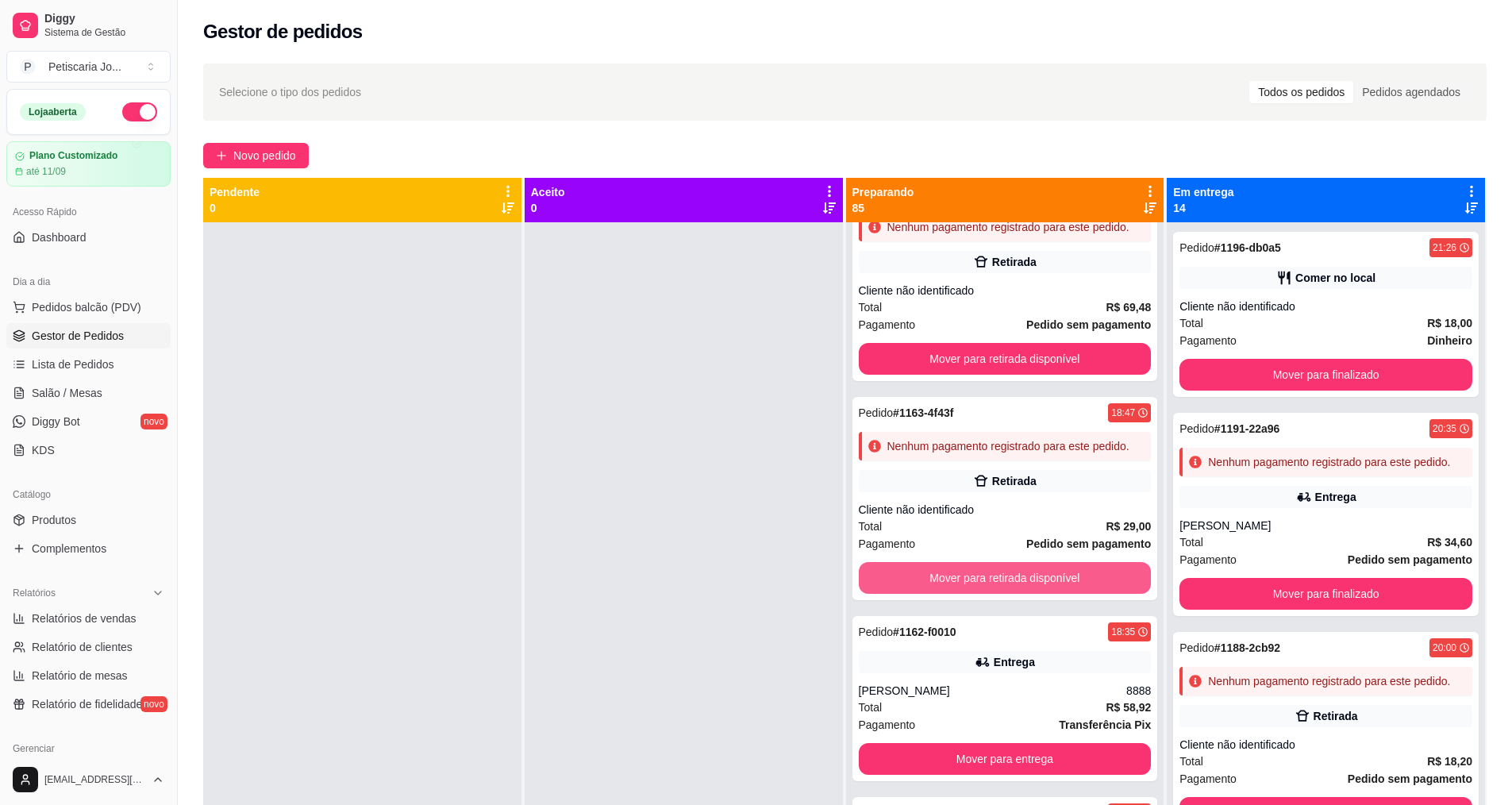
click at [1033, 594] on button "Mover para retirada disponível" at bounding box center [1005, 577] width 293 height 32
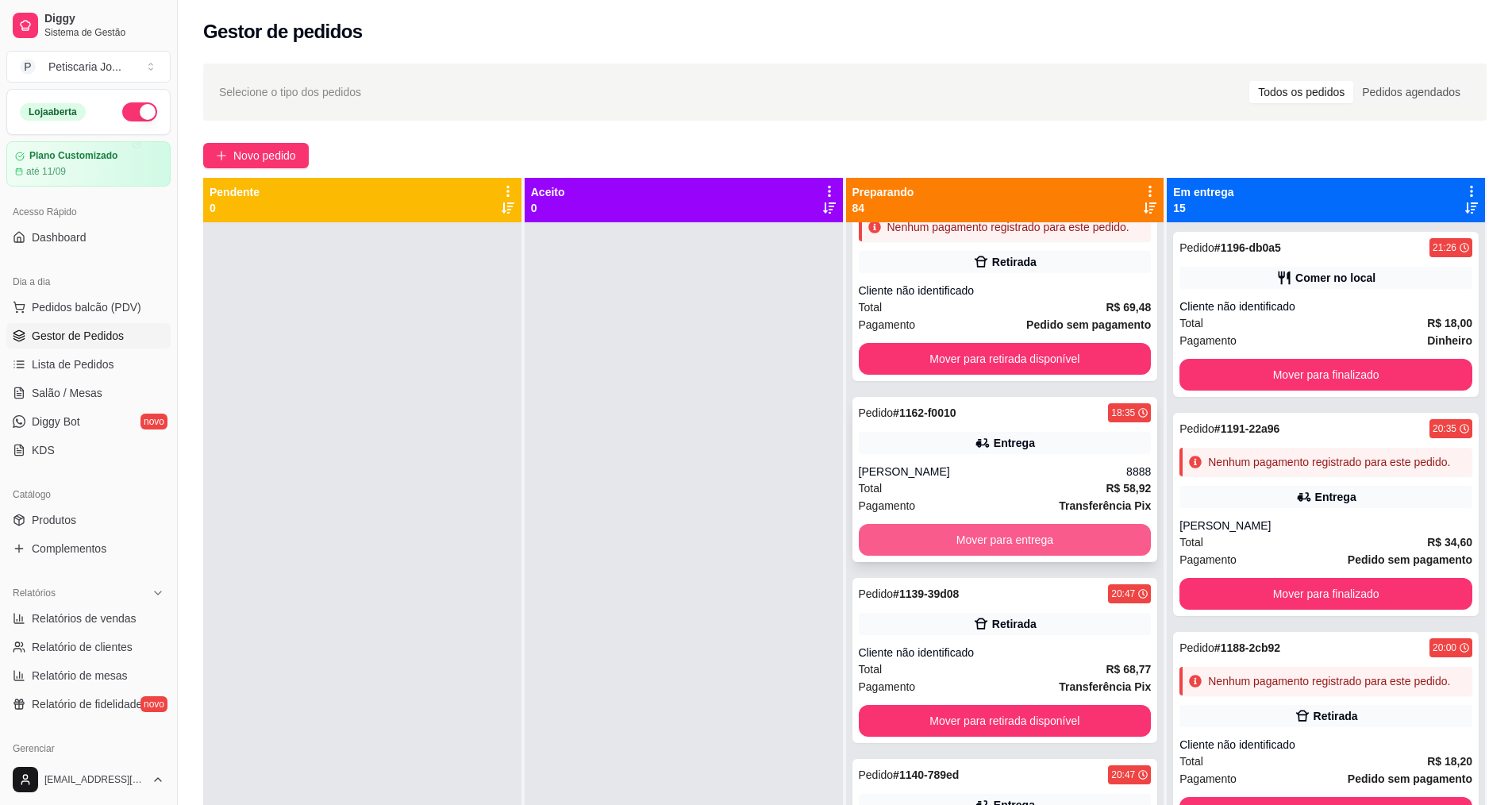
click at [1036, 556] on button "Mover para entrega" at bounding box center [1005, 540] width 293 height 32
click at [1036, 556] on button "Mover para retirada disponível" at bounding box center [1005, 540] width 293 height 32
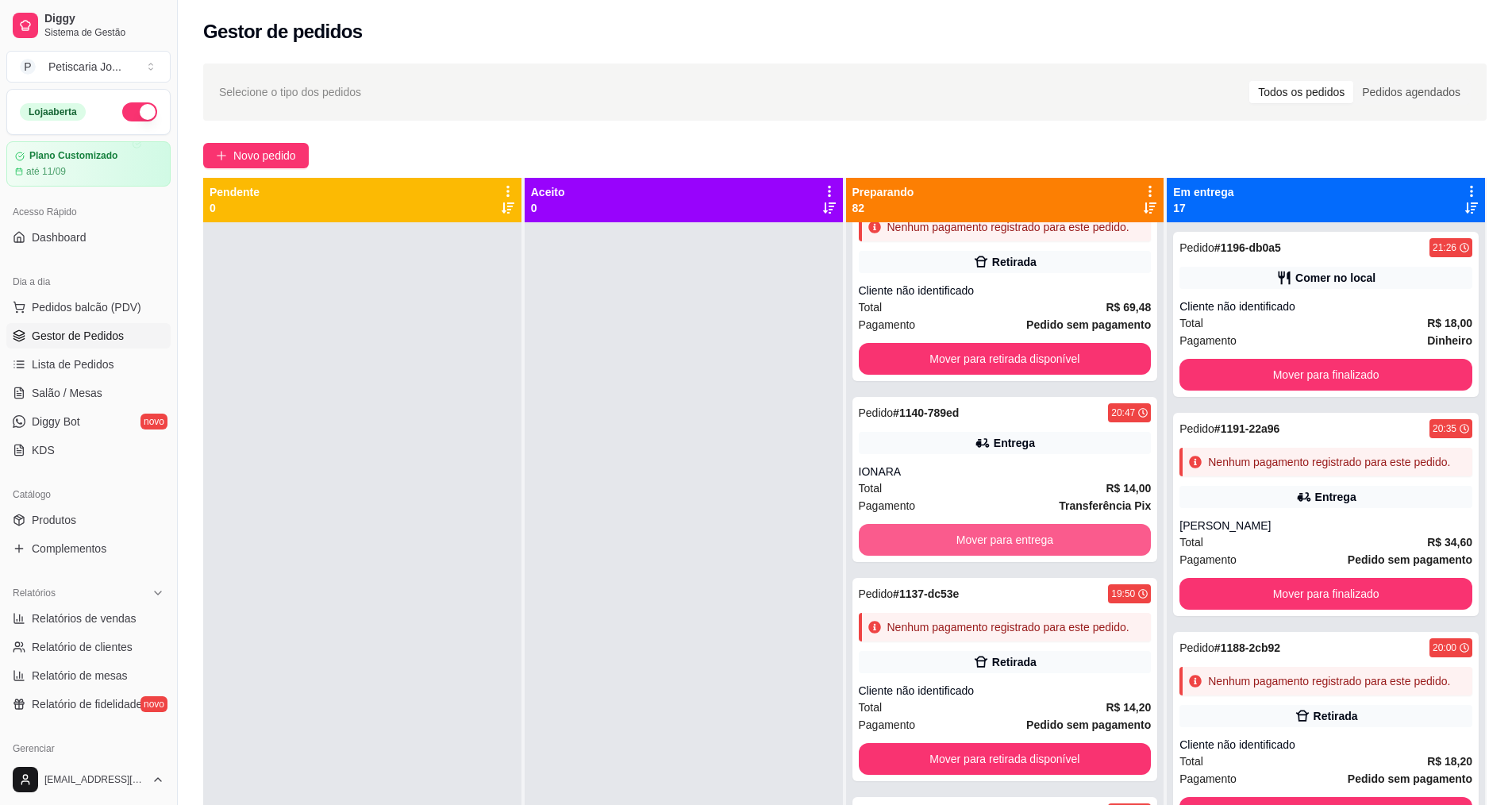
click at [1036, 556] on button "Mover para entrega" at bounding box center [1005, 540] width 293 height 32
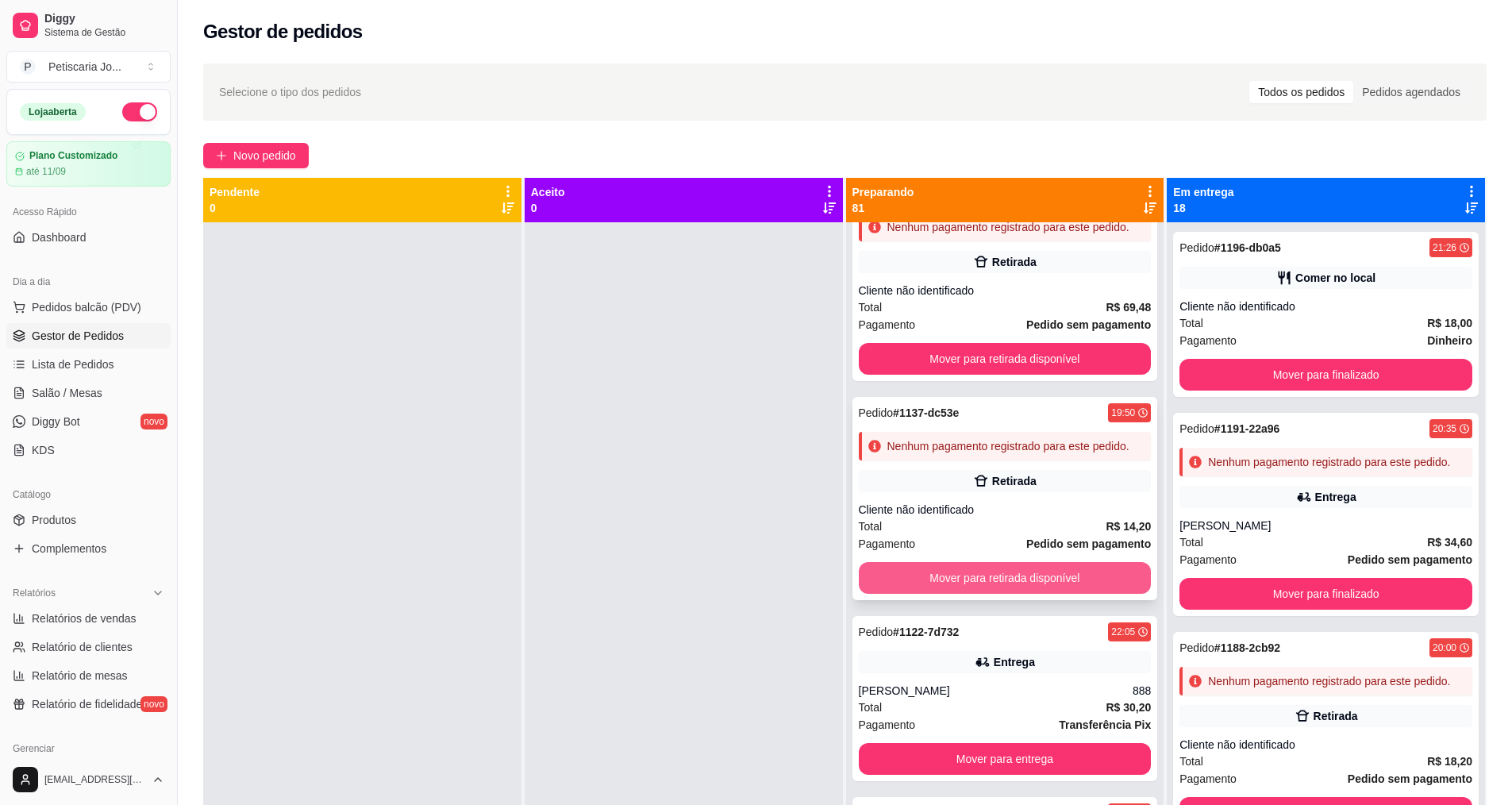
click at [1019, 594] on button "Mover para retirada disponível" at bounding box center [1005, 577] width 293 height 32
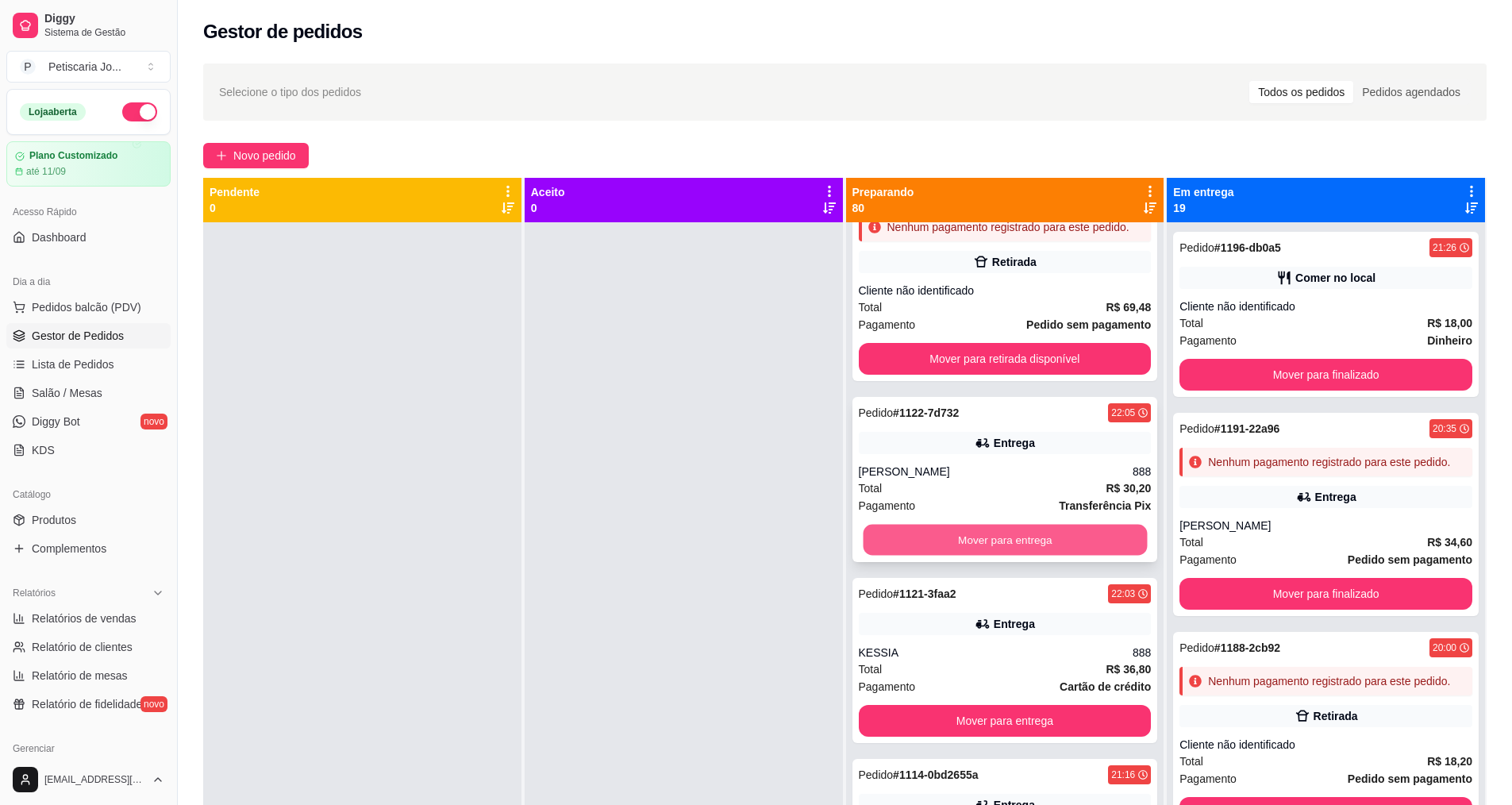
click at [1029, 556] on button "Mover para entrega" at bounding box center [1005, 540] width 284 height 31
click at [1029, 556] on button "Mover para entrega" at bounding box center [1005, 540] width 293 height 32
click at [1029, 556] on button "Mover para entrega" at bounding box center [1005, 540] width 284 height 31
click at [1029, 556] on button "Mover para entrega" at bounding box center [1005, 540] width 293 height 32
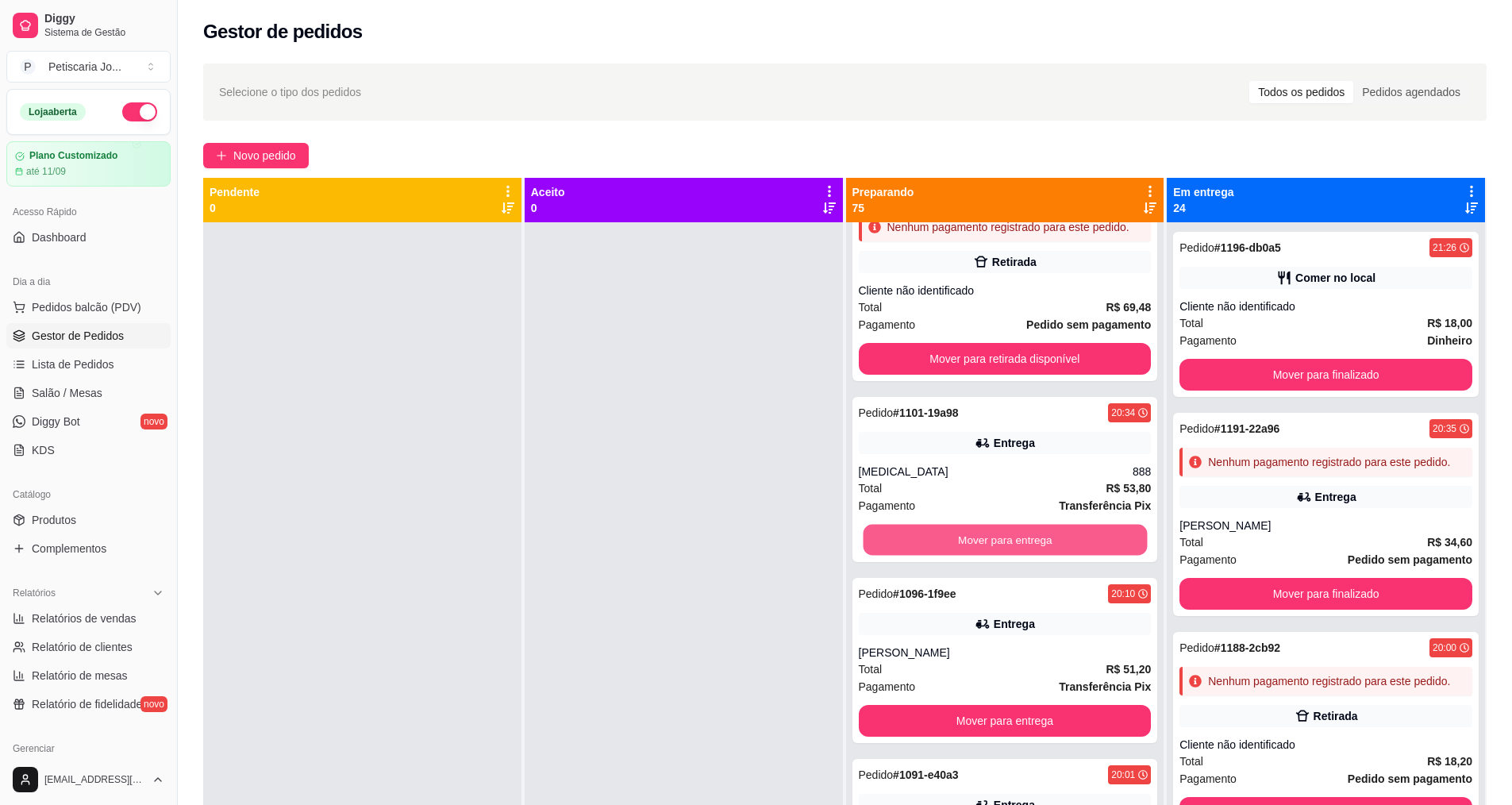
click at [1029, 556] on button "Mover para entrega" at bounding box center [1005, 540] width 284 height 31
click at [1029, 556] on button "Mover para entrega" at bounding box center [1005, 540] width 293 height 32
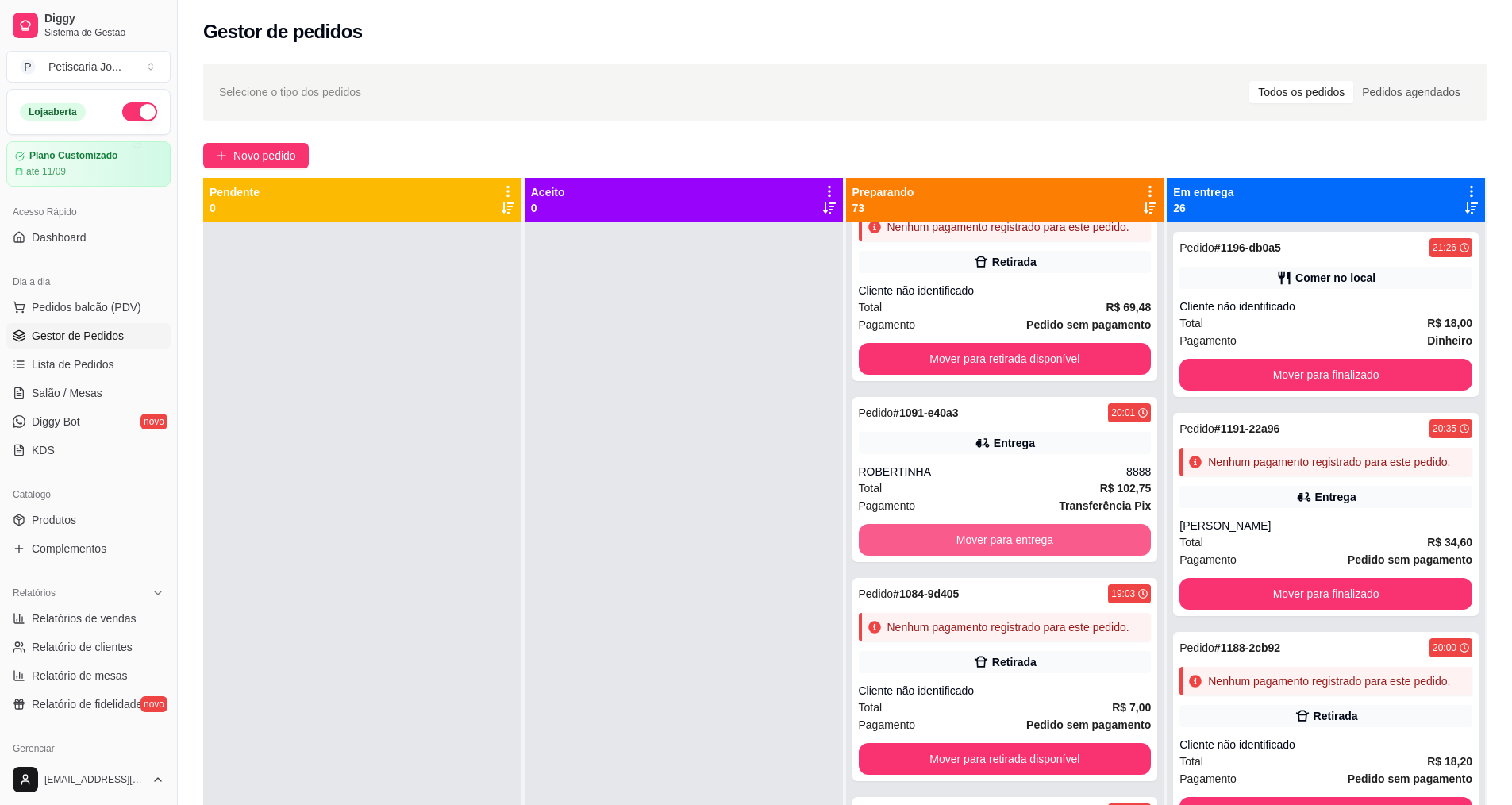
click at [1029, 556] on button "Mover para entrega" at bounding box center [1005, 540] width 293 height 32
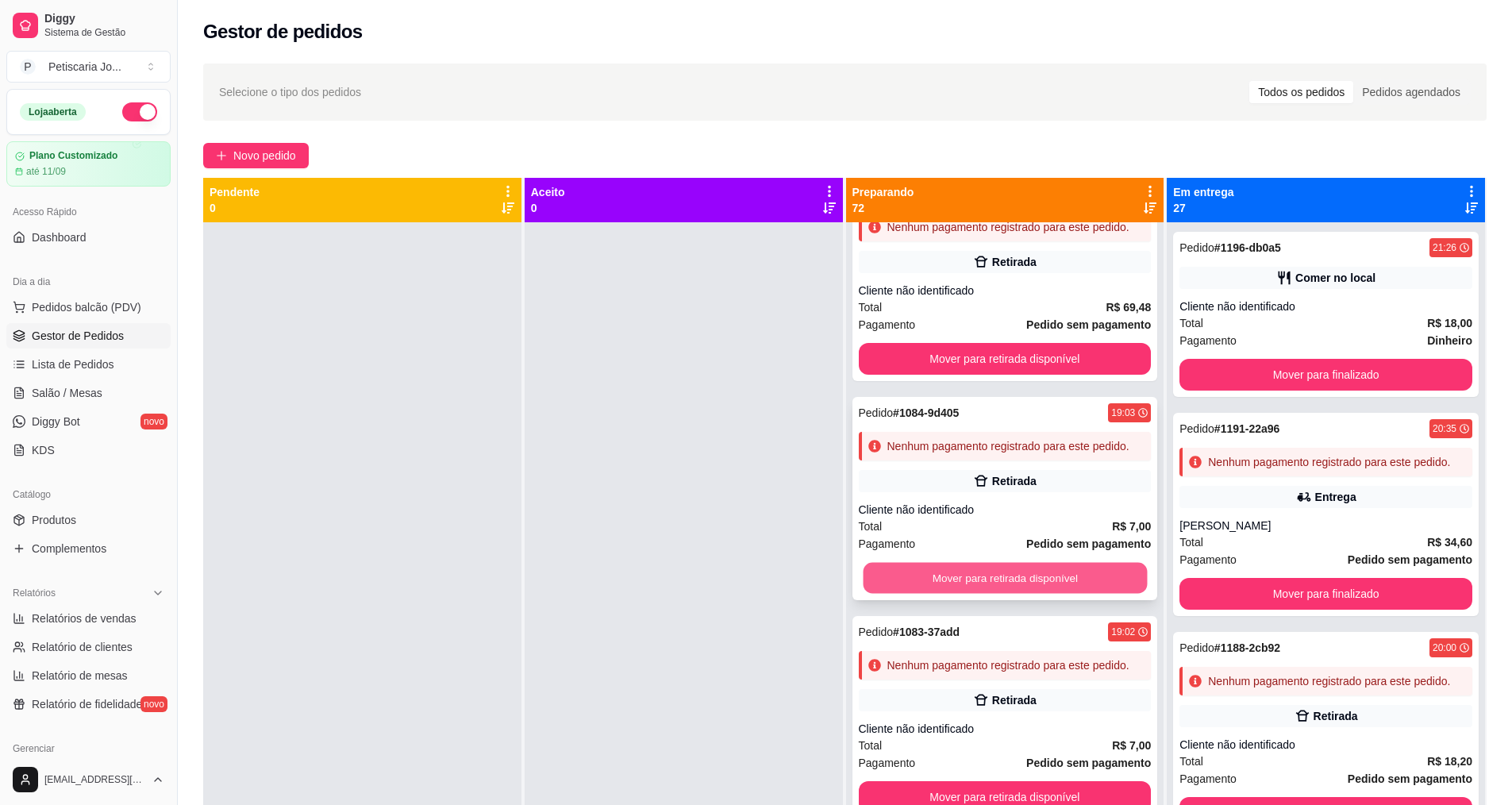
click at [1034, 594] on button "Mover para retirada disponível" at bounding box center [1005, 578] width 284 height 31
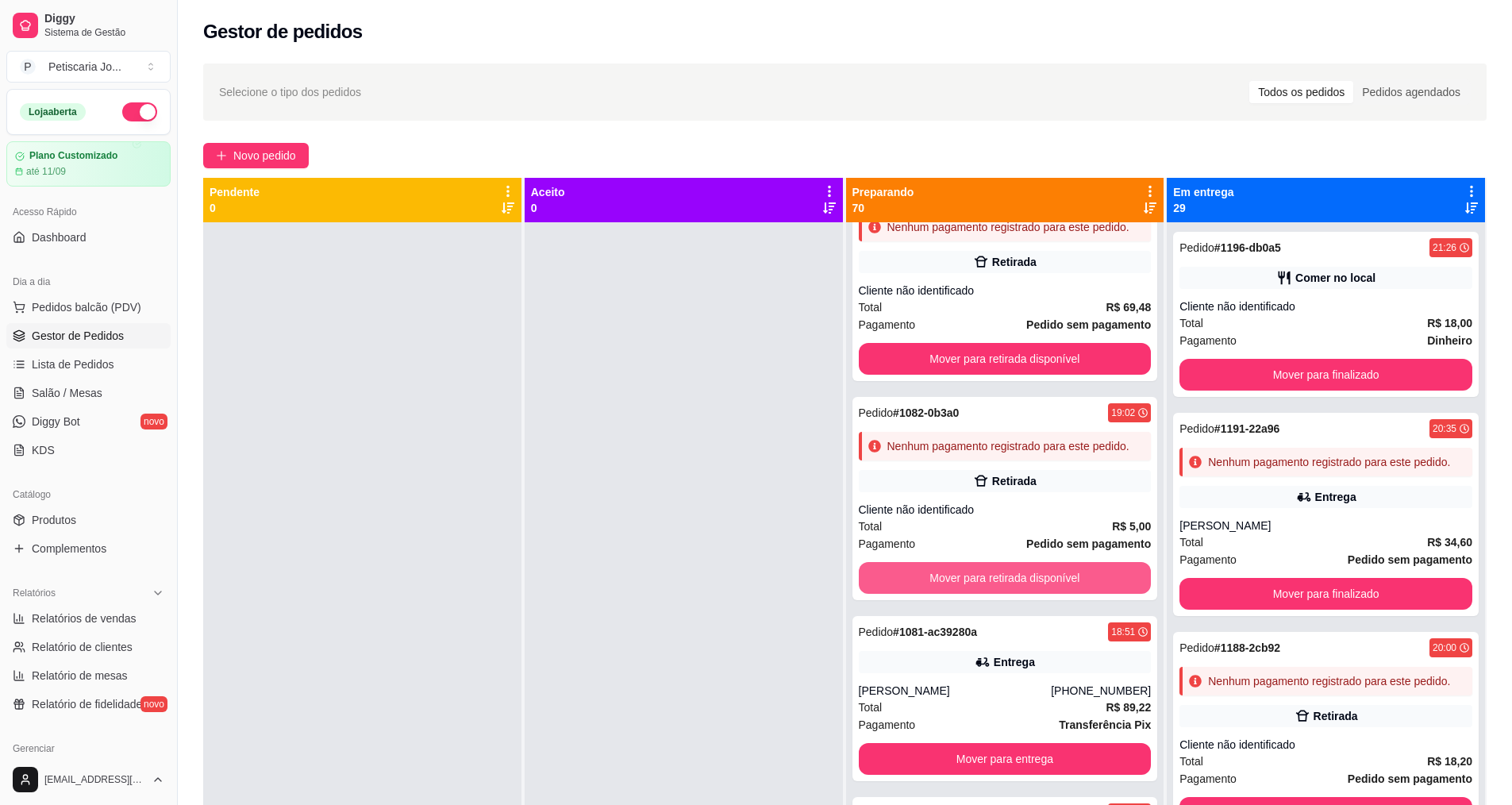
click at [1034, 594] on button "Mover para retirada disponível" at bounding box center [1005, 577] width 293 height 32
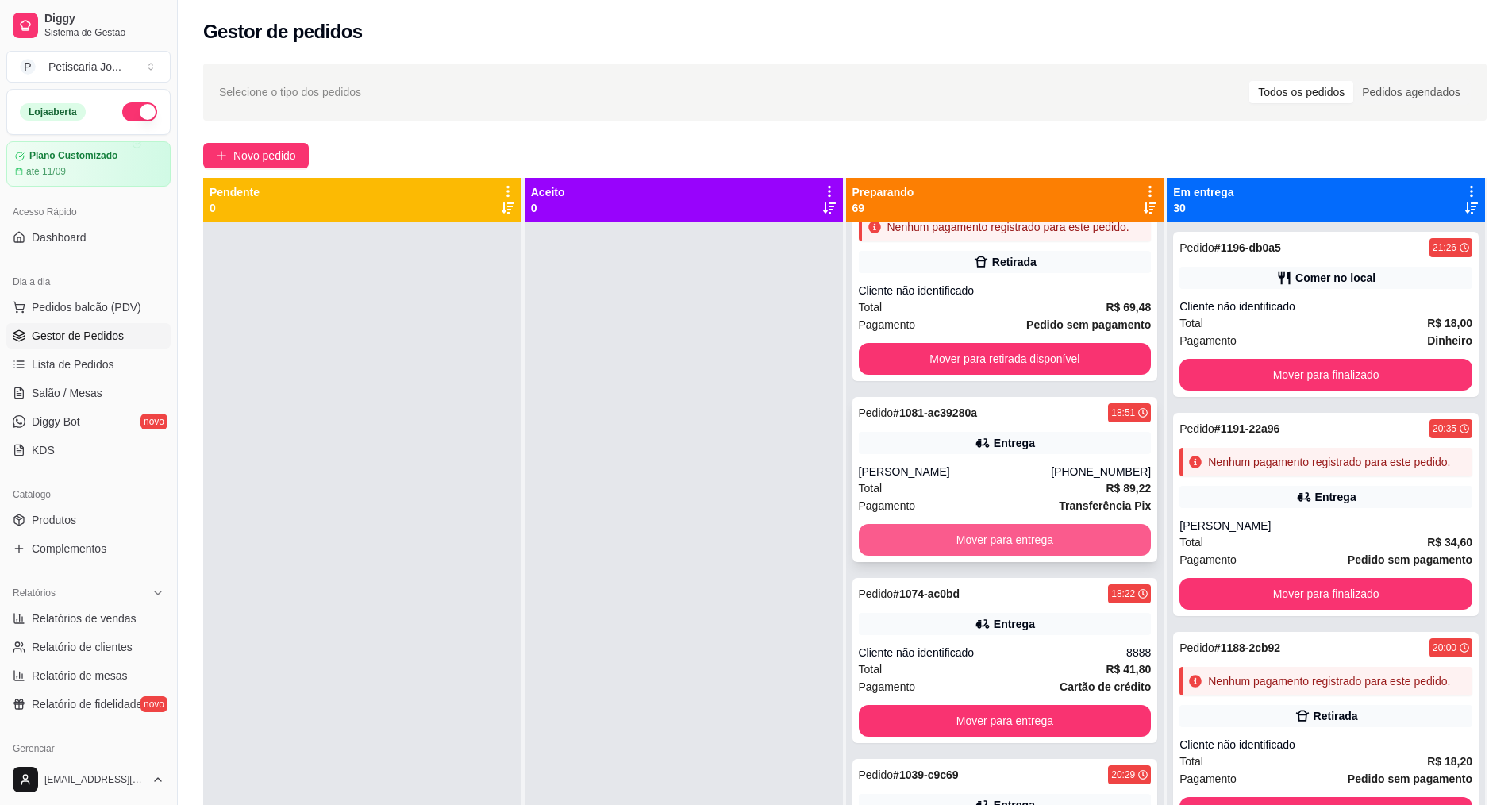
click at [1028, 556] on button "Mover para entrega" at bounding box center [1005, 540] width 293 height 32
click at [1028, 556] on button "Mover para entrega" at bounding box center [1005, 540] width 284 height 31
click at [1028, 556] on button "Mover para entrega" at bounding box center [1005, 540] width 293 height 32
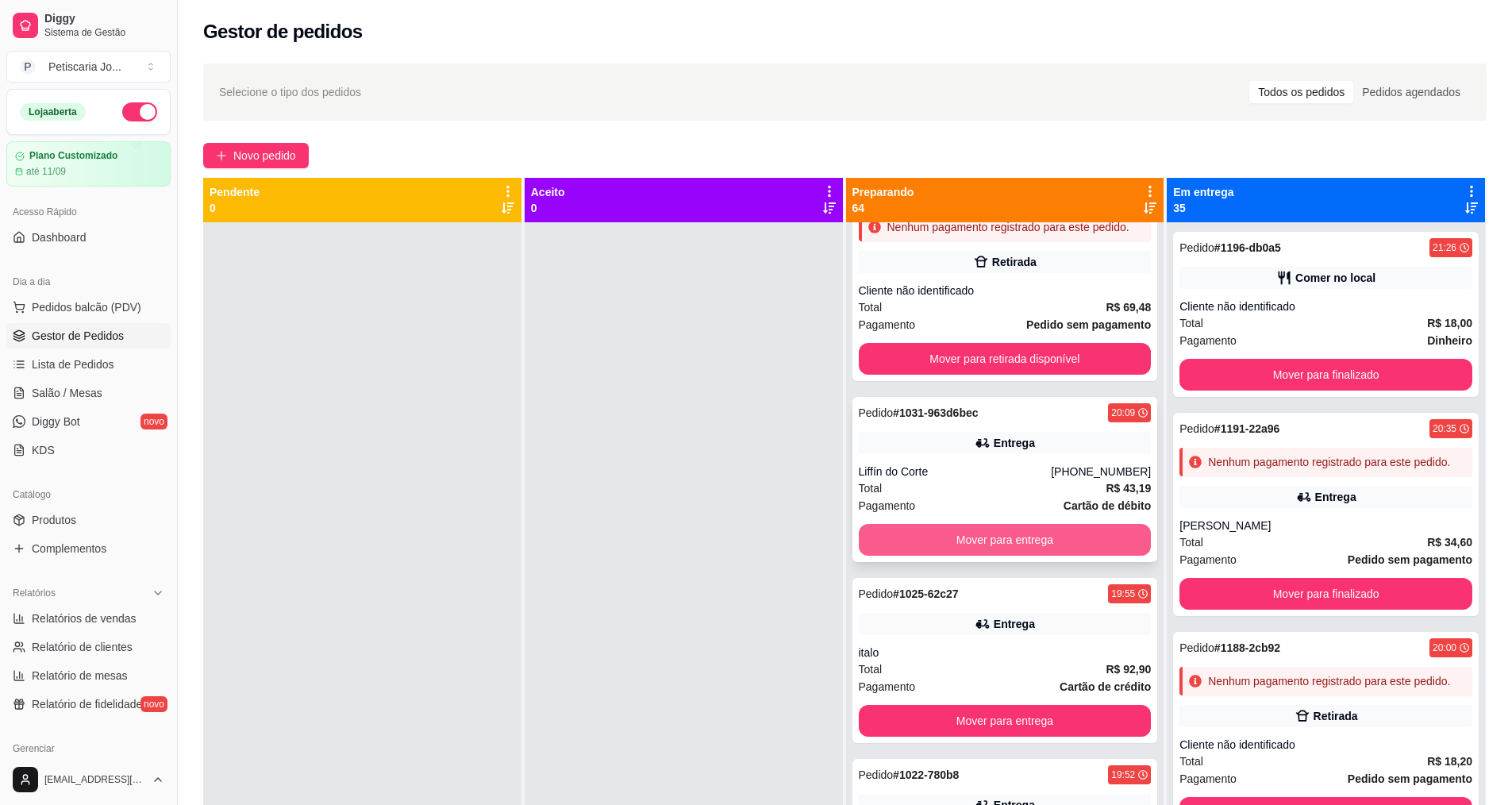
click at [1028, 556] on button "Mover para entrega" at bounding box center [1005, 540] width 293 height 32
click at [1028, 556] on button "Mover para entrega" at bounding box center [1005, 540] width 284 height 31
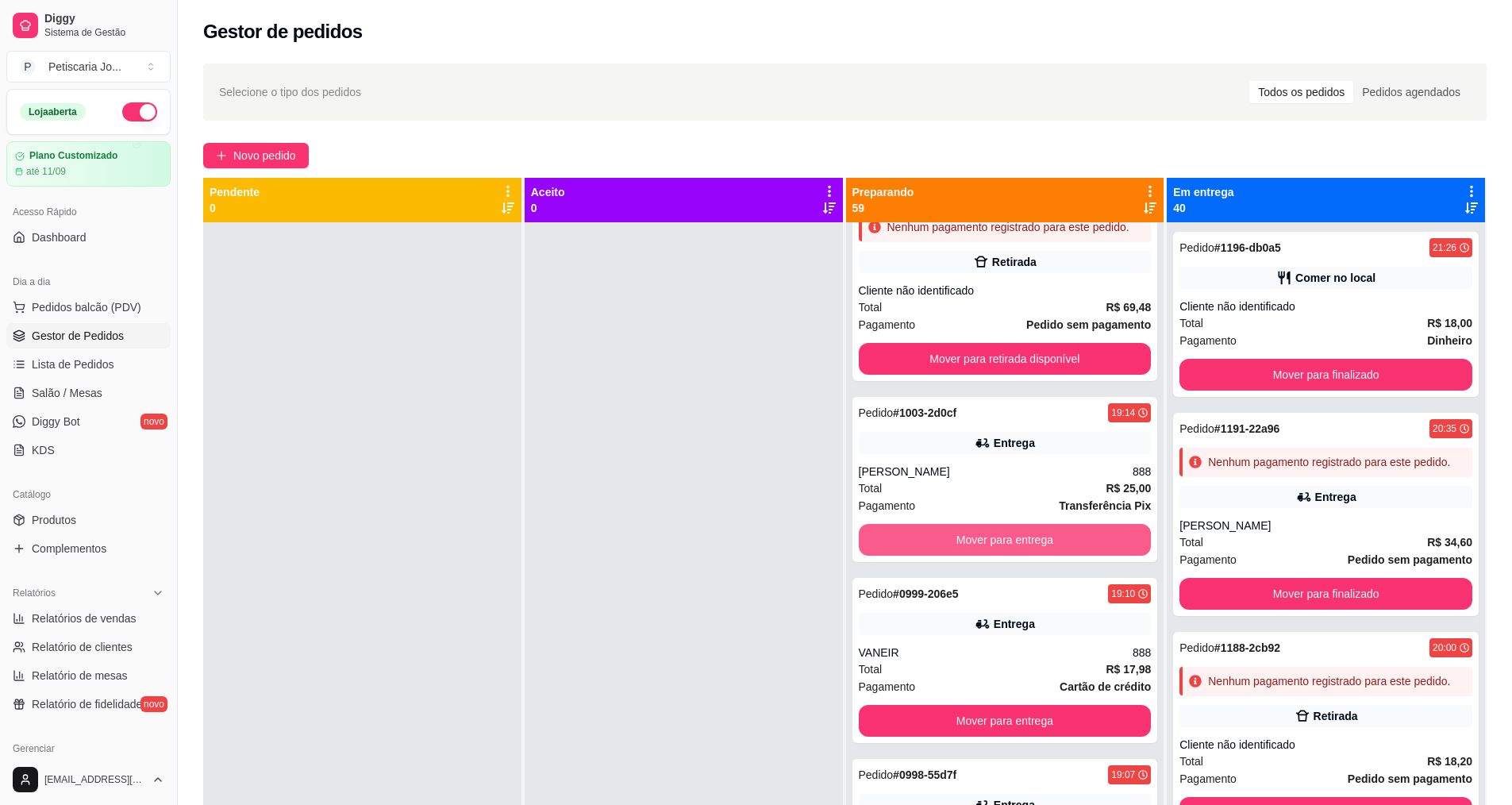
click at [1028, 556] on button "Mover para entrega" at bounding box center [1005, 540] width 293 height 32
click at [1028, 556] on button "Mover para entrega" at bounding box center [1005, 540] width 284 height 31
click at [1028, 556] on button "Mover para entrega" at bounding box center [1005, 540] width 293 height 32
click at [1028, 556] on button "Mover para entrega" at bounding box center [1005, 540] width 284 height 31
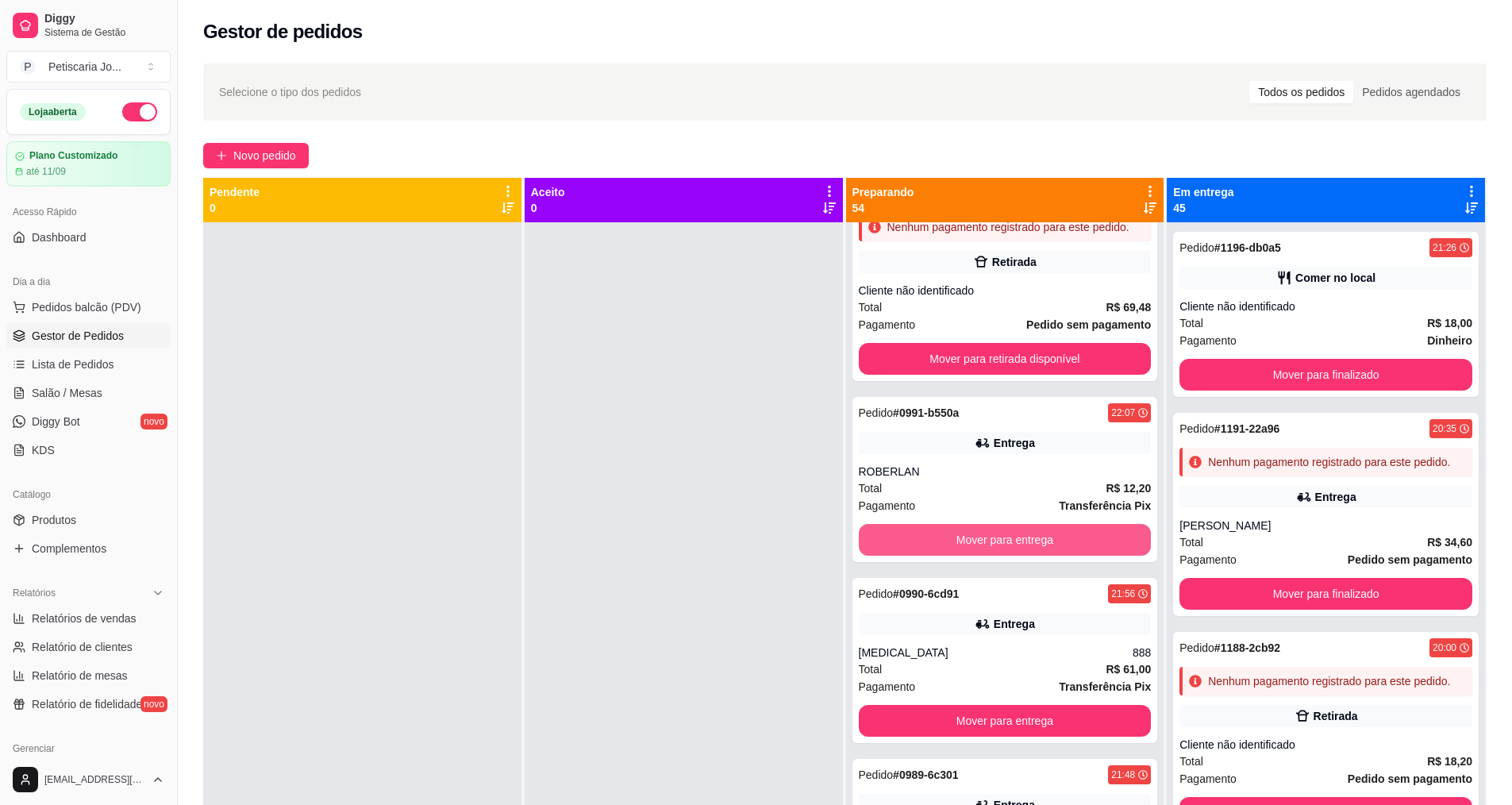
click at [1028, 556] on button "Mover para entrega" at bounding box center [1005, 540] width 293 height 32
click at [1027, 556] on button "Mover para entrega" at bounding box center [1005, 540] width 293 height 32
click at [1027, 556] on button "Mover para entrega" at bounding box center [1005, 540] width 284 height 31
click at [1027, 556] on button "Mover para retirada disponível" at bounding box center [1005, 540] width 284 height 31
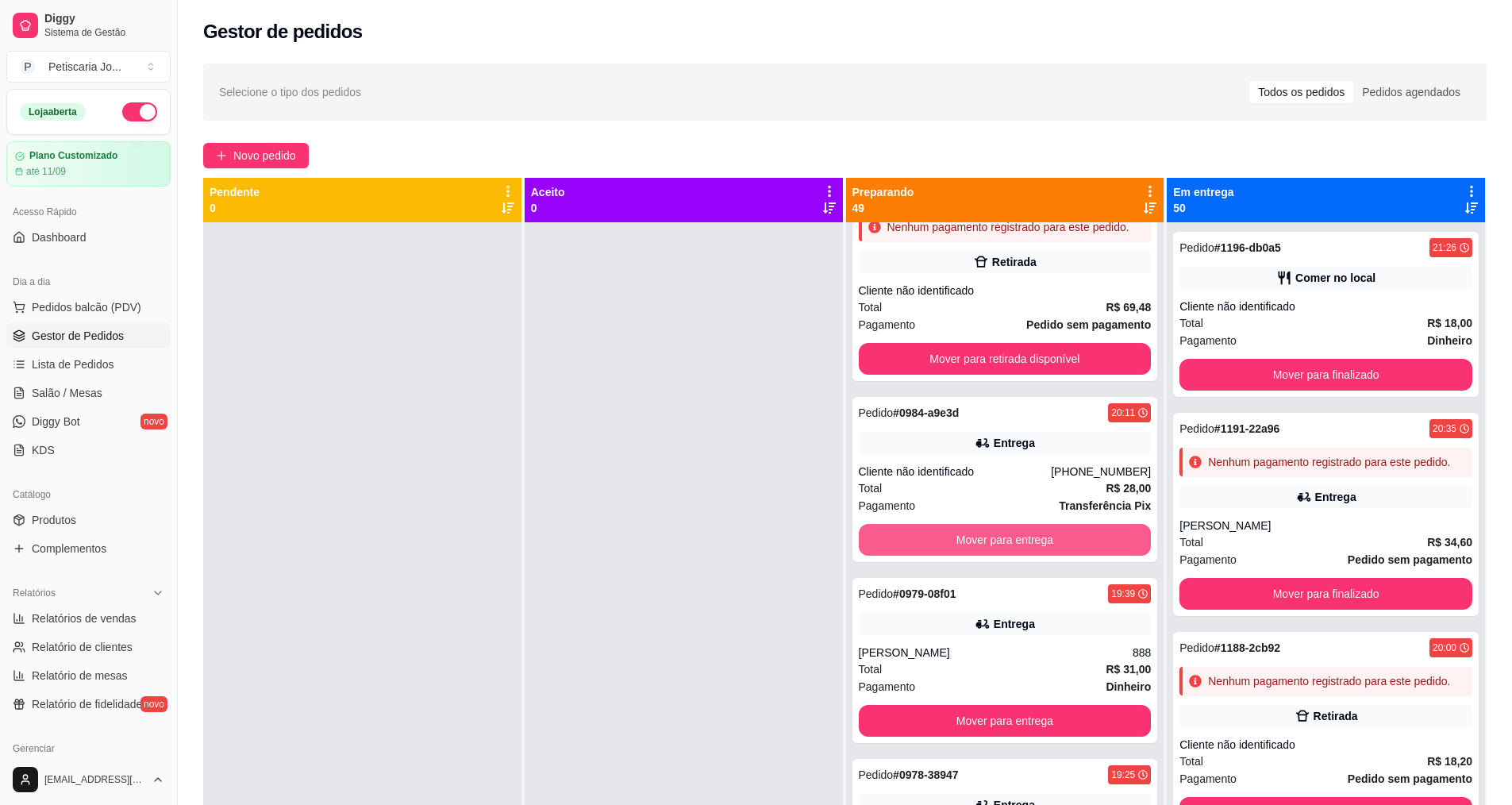
click at [1027, 556] on button "Mover para entrega" at bounding box center [1005, 540] width 293 height 32
click at [1027, 556] on button "Mover para retirada disponível" at bounding box center [1005, 540] width 284 height 31
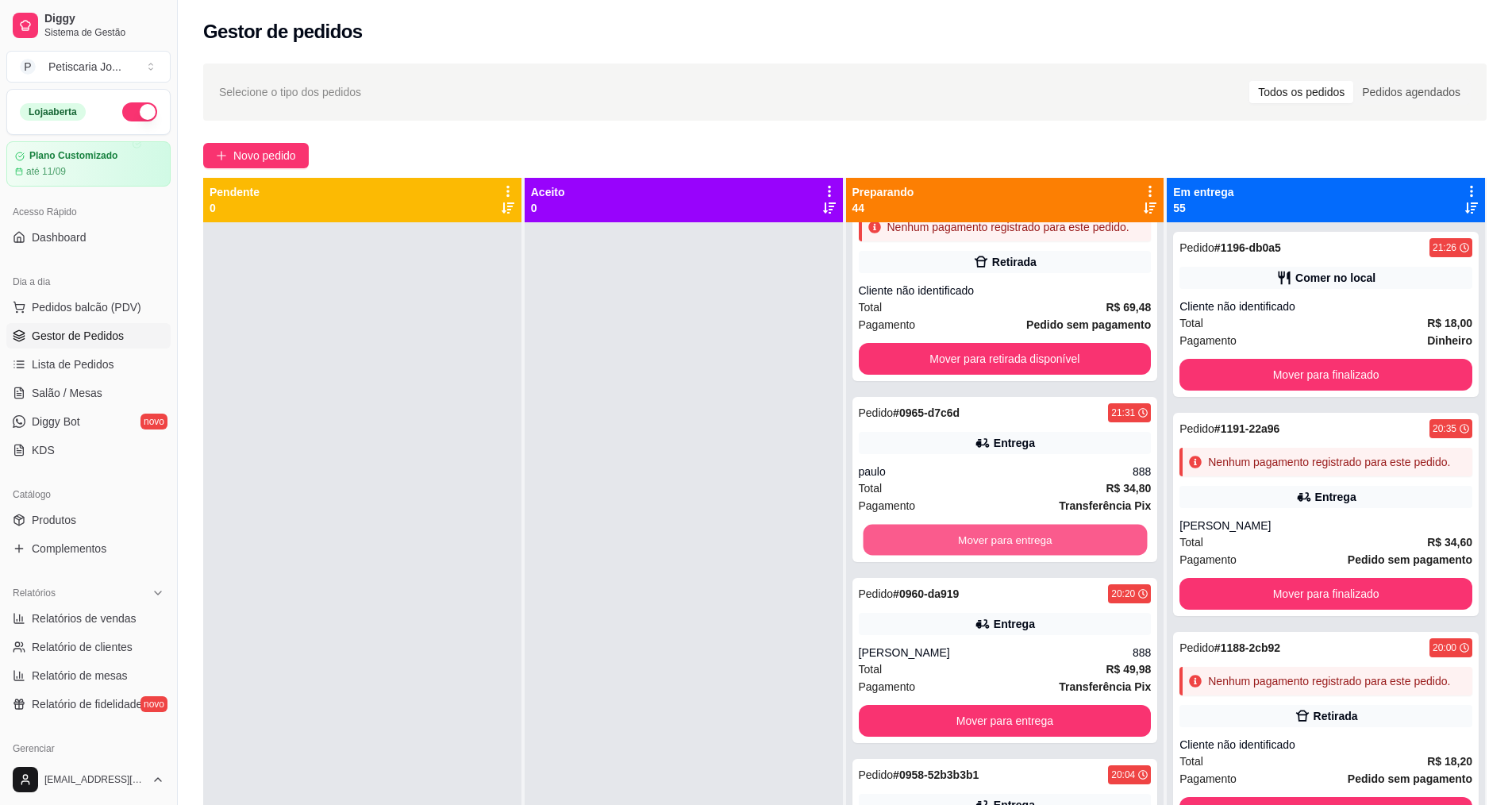
click at [1027, 556] on button "Mover para entrega" at bounding box center [1005, 540] width 284 height 31
click at [1027, 556] on button "Mover para entrega" at bounding box center [1005, 540] width 293 height 32
click at [1027, 556] on button "Mover para entrega" at bounding box center [1005, 540] width 284 height 31
click at [1027, 556] on button "Mover para entrega" at bounding box center [1005, 540] width 293 height 32
click at [1027, 556] on button "Mover para entrega" at bounding box center [1005, 540] width 284 height 31
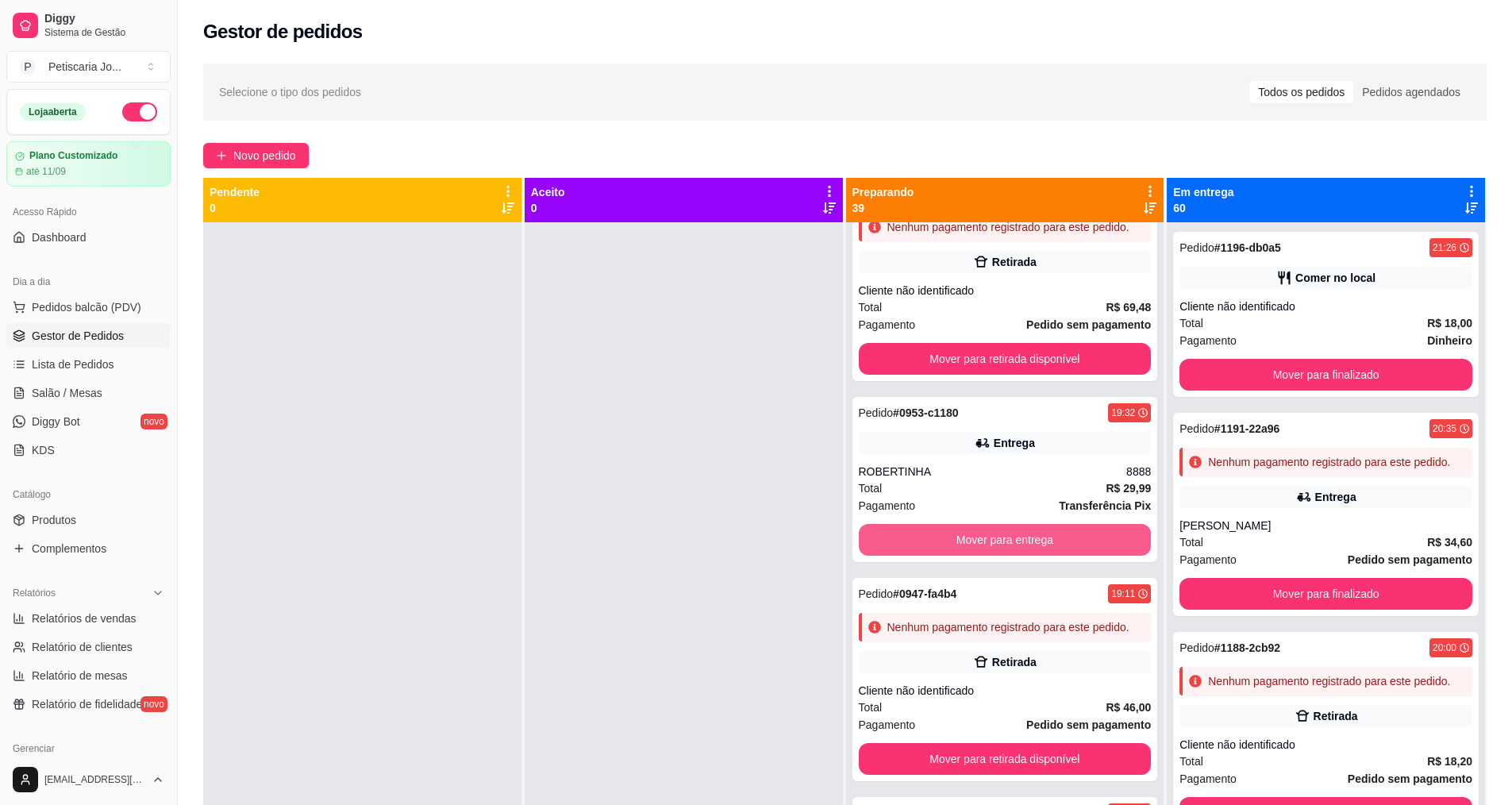
click at [1027, 556] on button "Mover para entrega" at bounding box center [1005, 540] width 293 height 32
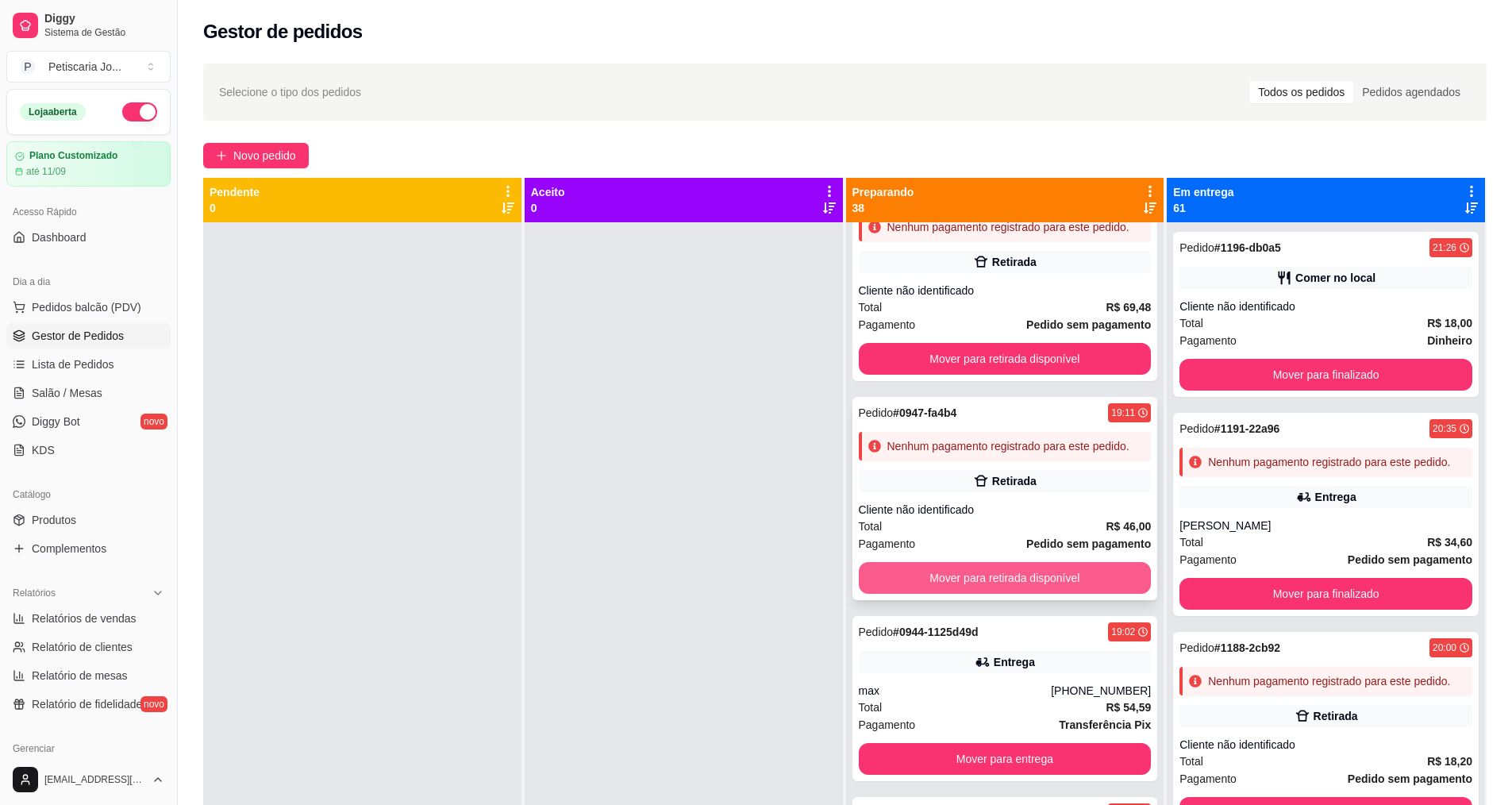
click at [1025, 594] on button "Mover para retirada disponível" at bounding box center [1005, 577] width 293 height 32
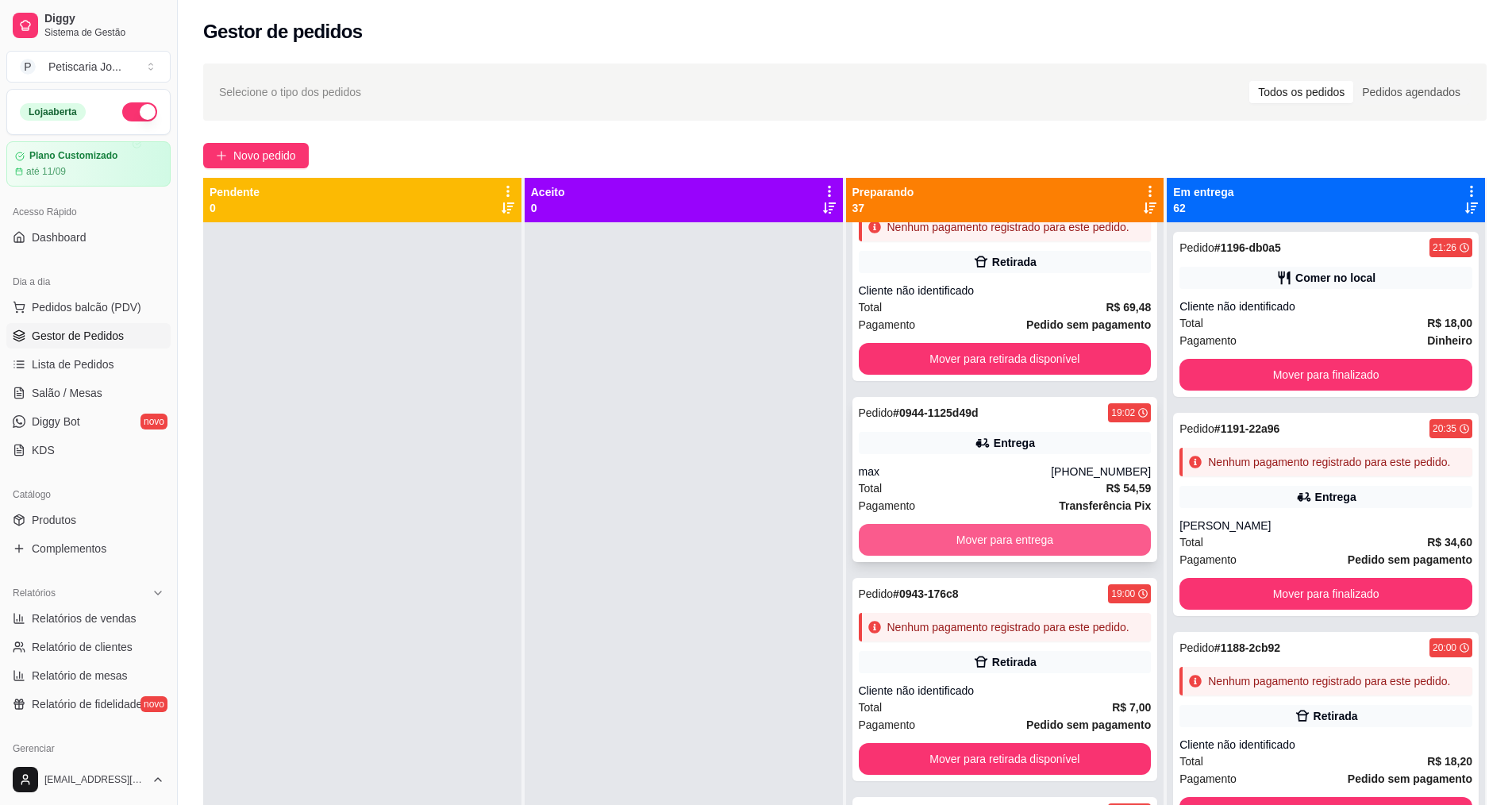
click at [1044, 556] on button "Mover para entrega" at bounding box center [1005, 540] width 293 height 32
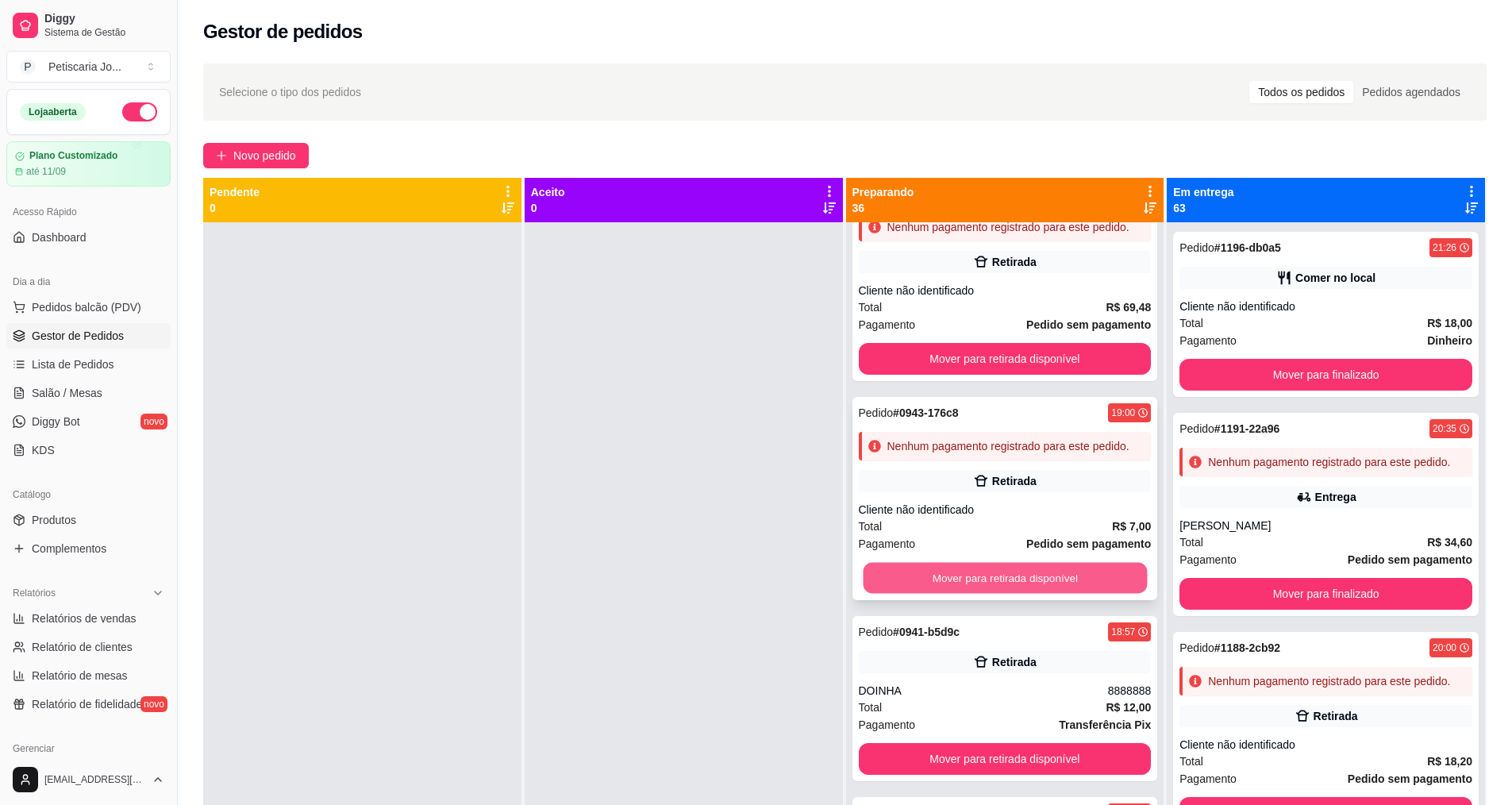
click at [1044, 594] on button "Mover para retirada disponível" at bounding box center [1005, 578] width 284 height 31
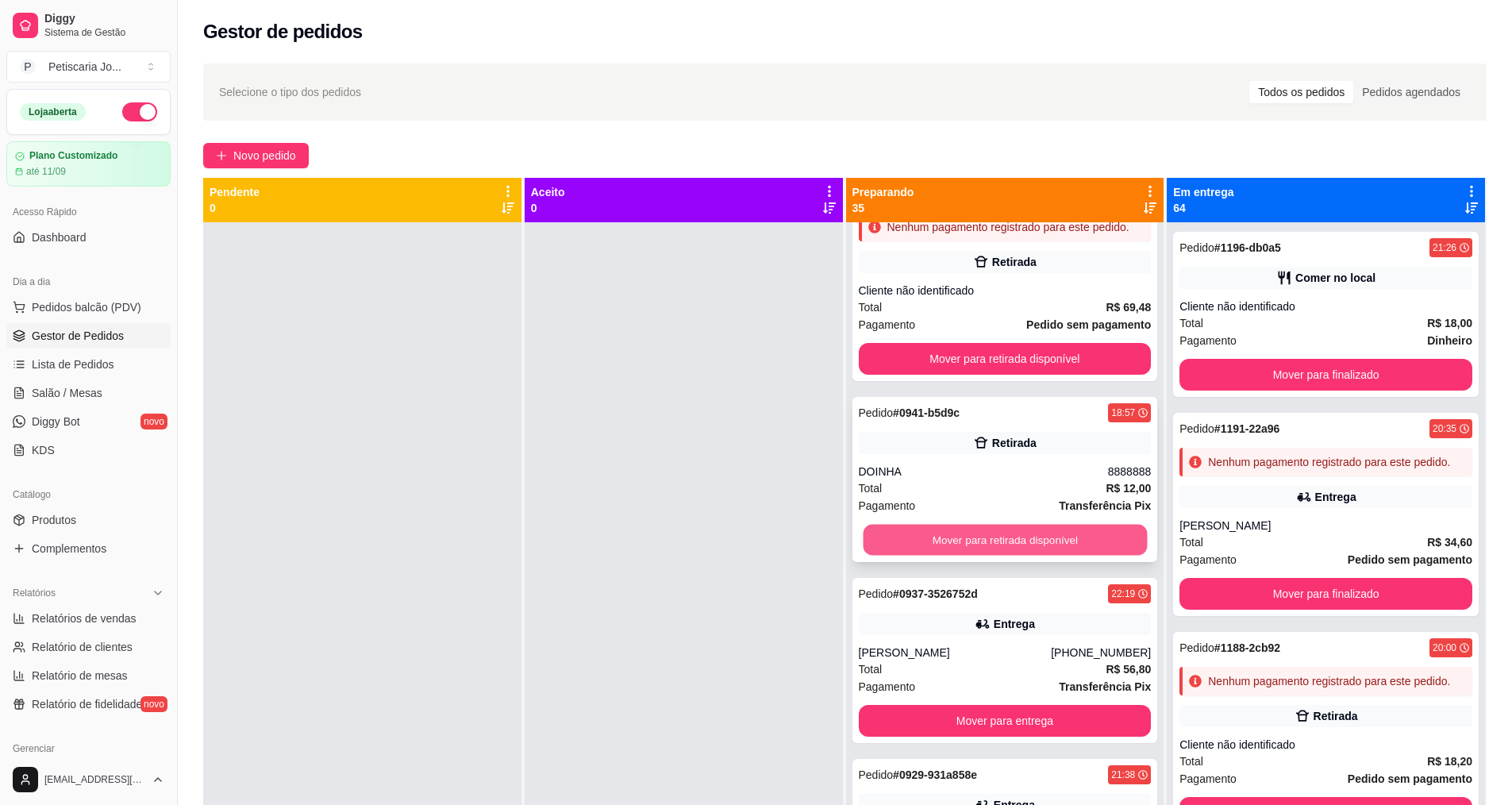
click at [1060, 556] on button "Mover para retirada disponível" at bounding box center [1005, 540] width 284 height 31
click at [1060, 556] on button "Mover para entrega" at bounding box center [1005, 540] width 293 height 32
click at [1060, 556] on button "Mover para retirada disponível" at bounding box center [1005, 540] width 293 height 32
click at [1060, 556] on button "Mover para entrega" at bounding box center [1005, 540] width 284 height 31
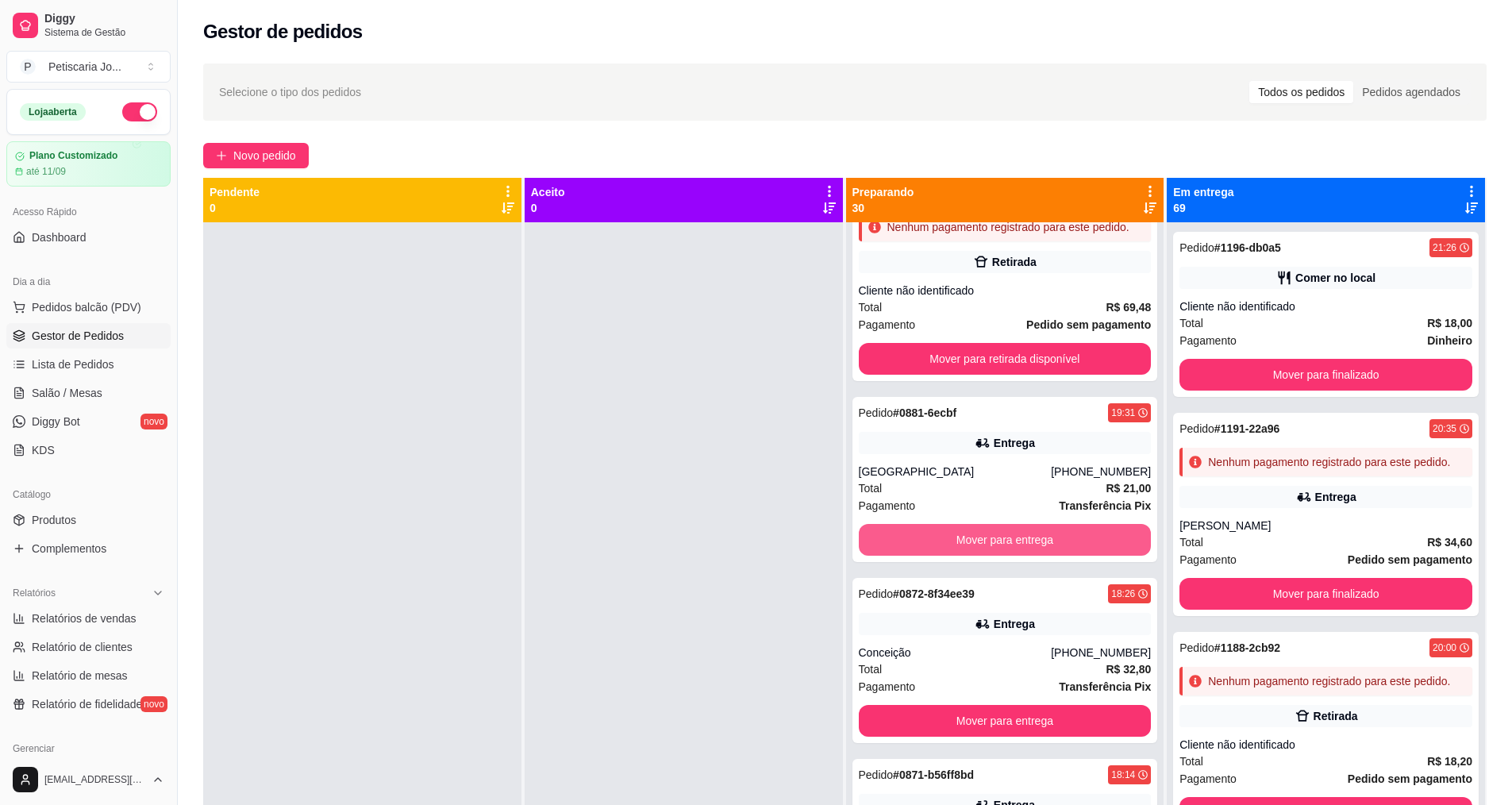
click at [1060, 556] on button "Mover para entrega" at bounding box center [1005, 540] width 293 height 32
click at [1060, 556] on button "Mover para retirada disponível" at bounding box center [1005, 540] width 293 height 32
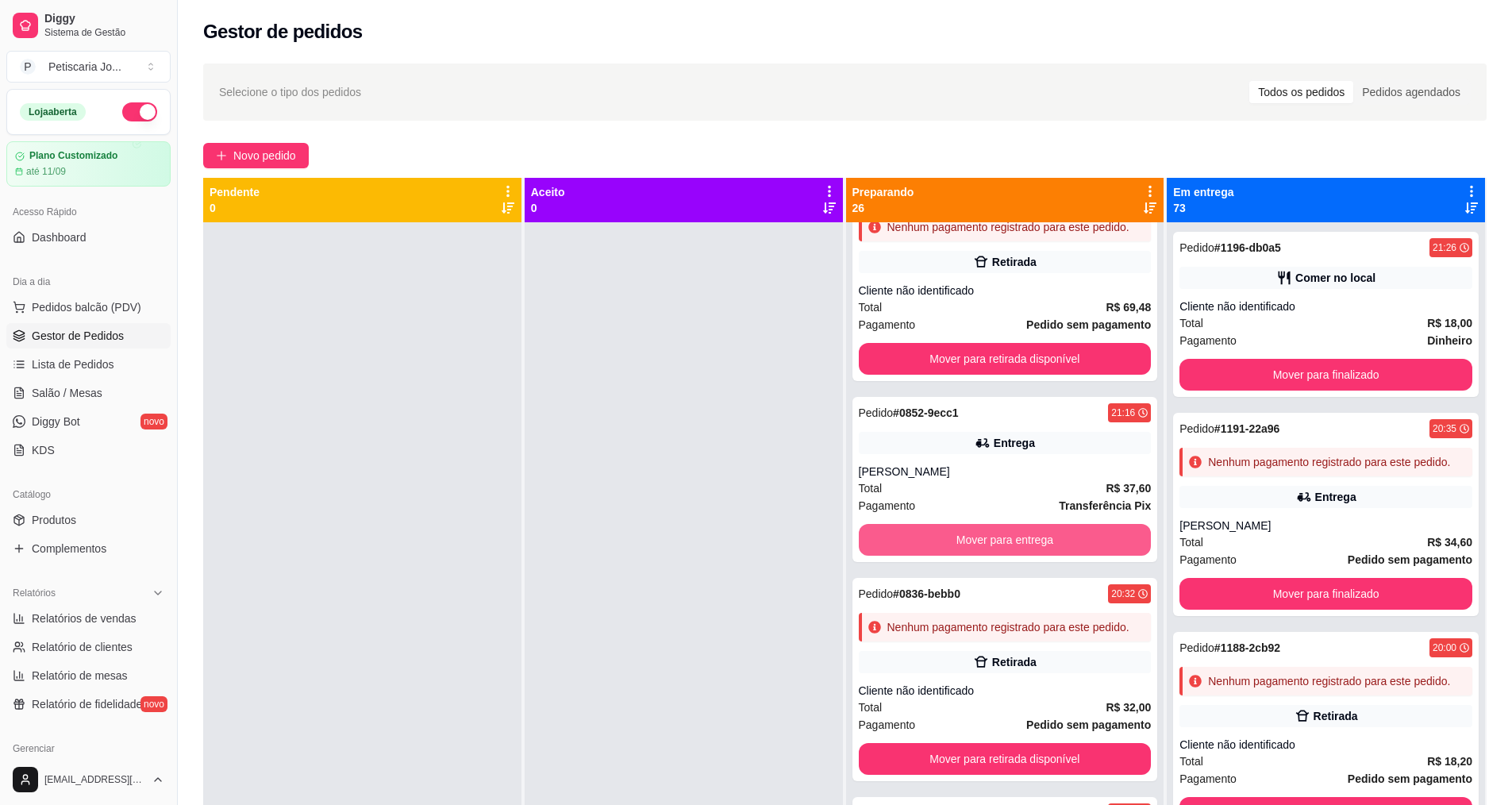
click at [1060, 556] on button "Mover para entrega" at bounding box center [1005, 540] width 293 height 32
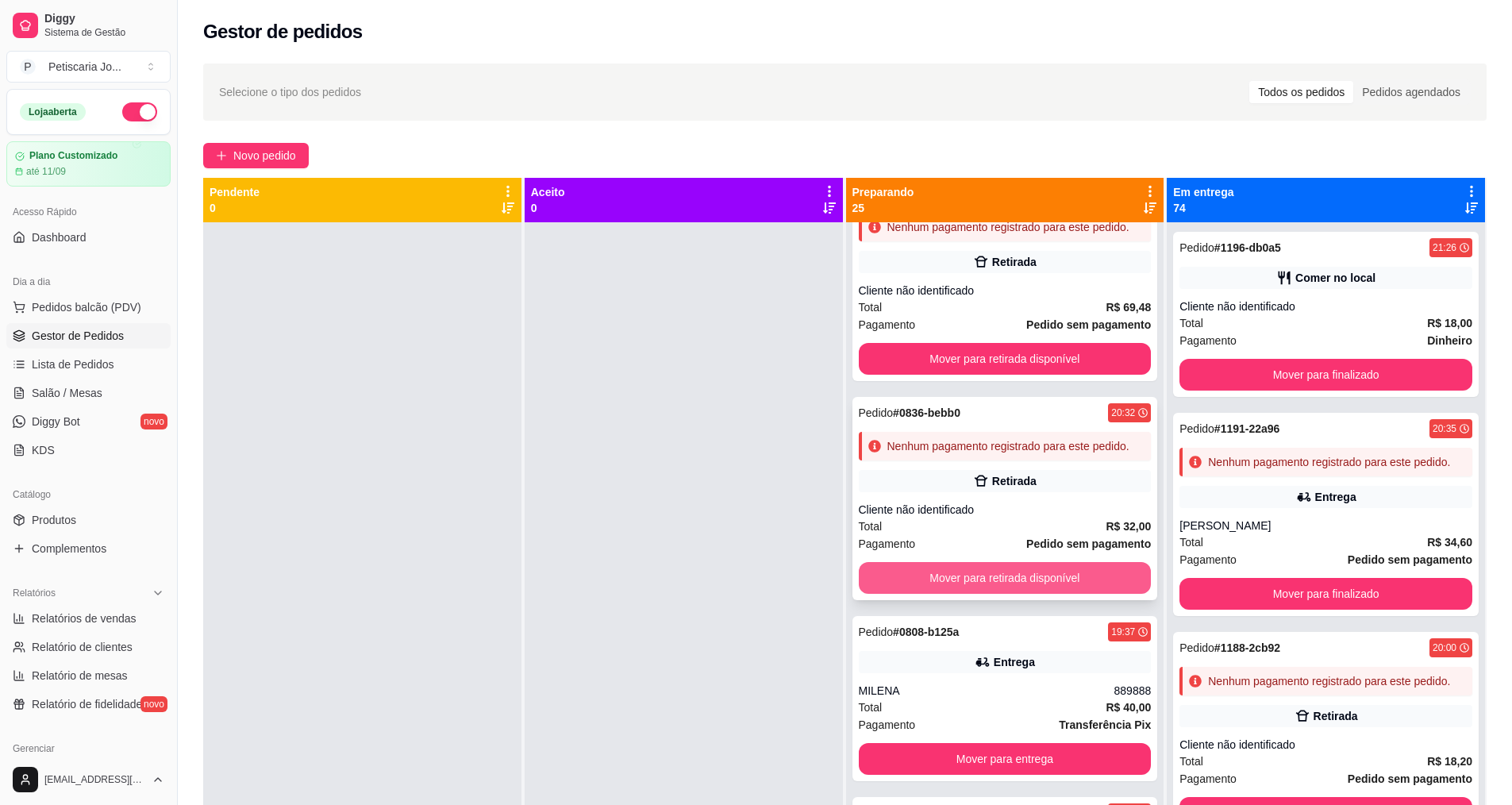
click at [1054, 594] on button "Mover para retirada disponível" at bounding box center [1005, 577] width 293 height 32
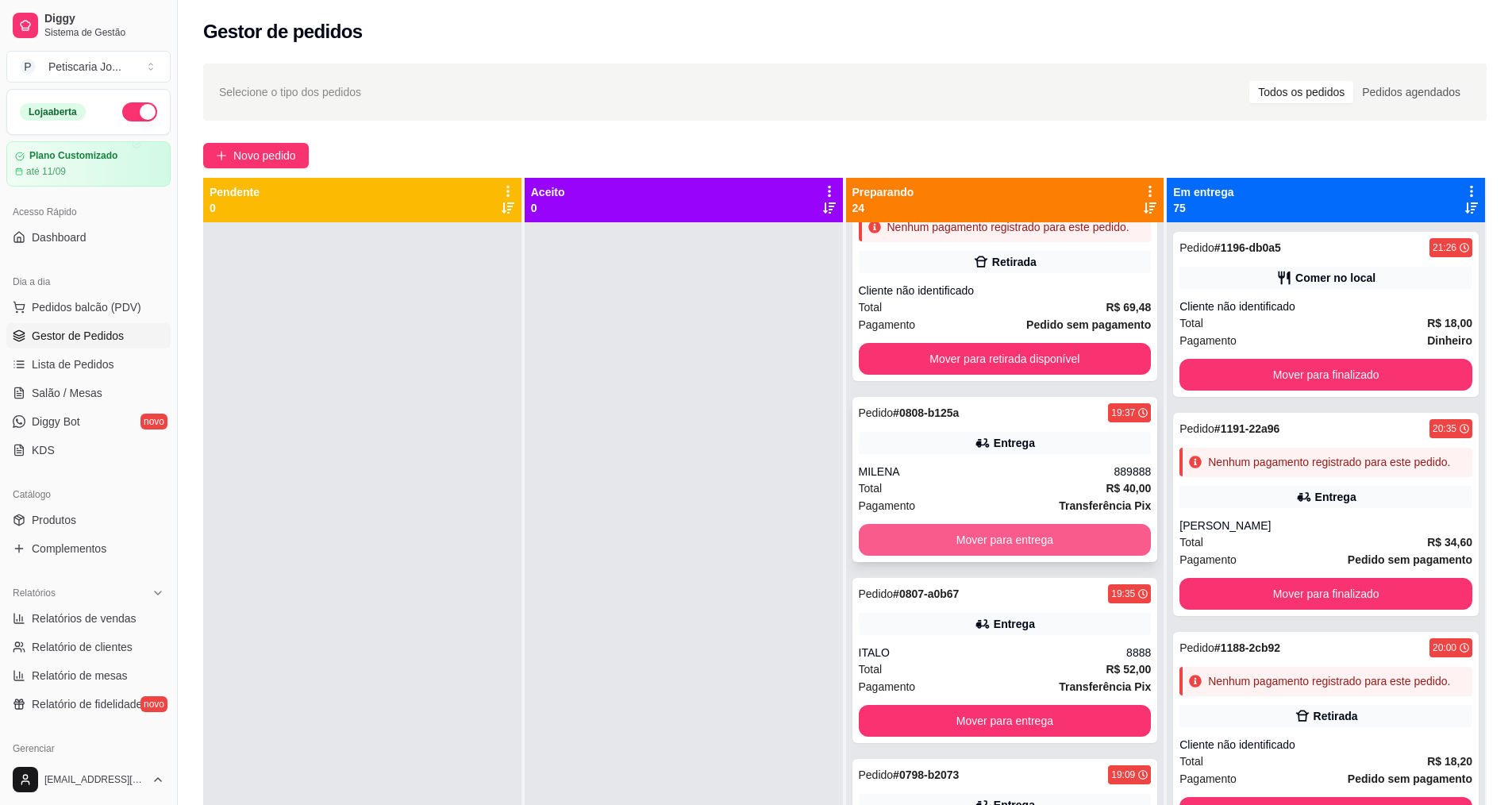
click at [1049, 556] on button "Mover para entrega" at bounding box center [1005, 540] width 293 height 32
click at [1049, 556] on button "Mover para entrega" at bounding box center [1005, 540] width 284 height 31
click at [940, 556] on button "Mover para retirada disponível" at bounding box center [1005, 540] width 293 height 32
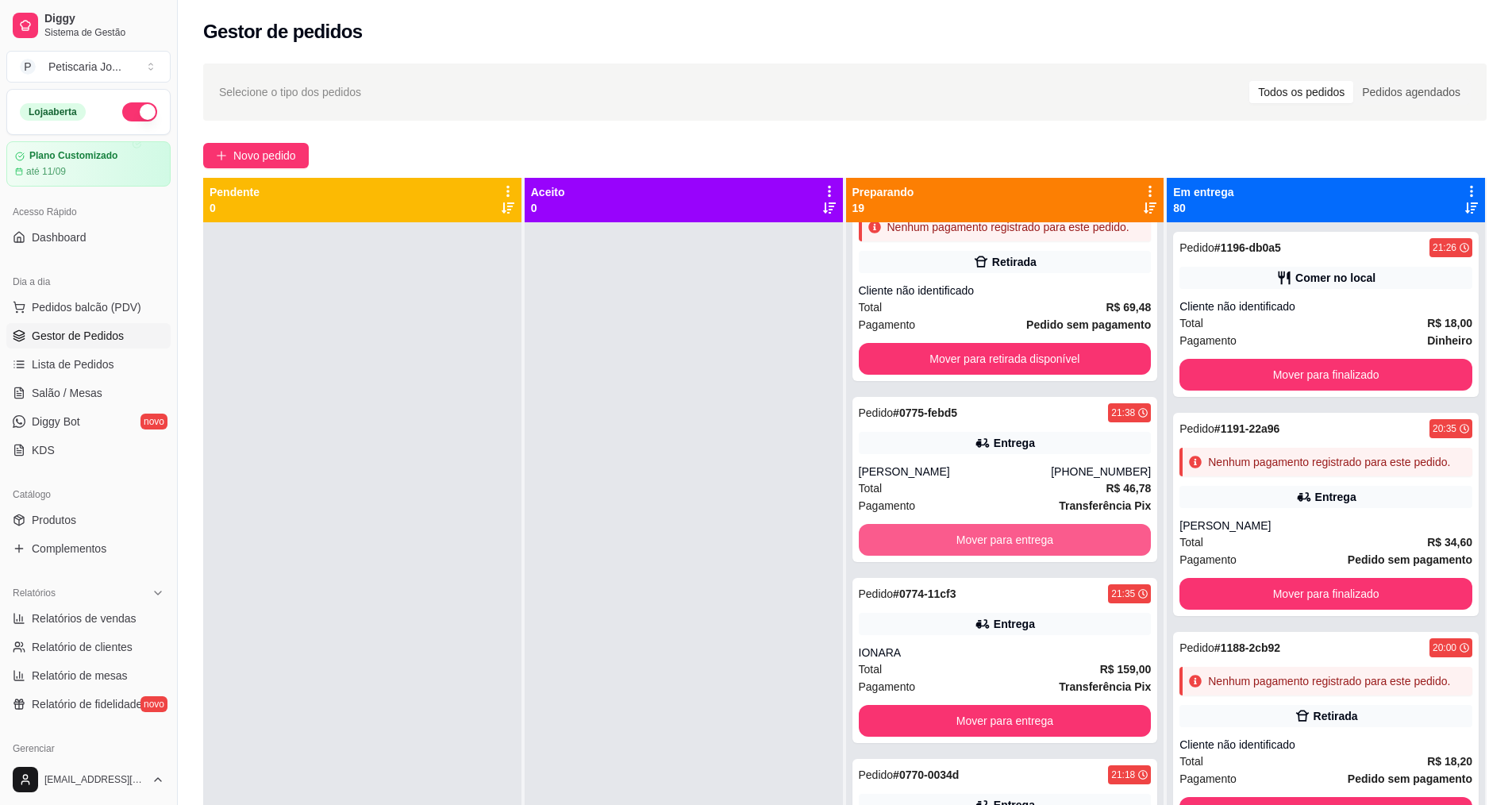
click at [940, 556] on button "Mover para entrega" at bounding box center [1005, 540] width 293 height 32
click at [940, 556] on button "Mover para entrega" at bounding box center [1005, 540] width 284 height 31
click at [965, 556] on button "Mover para entrega" at bounding box center [1005, 540] width 293 height 32
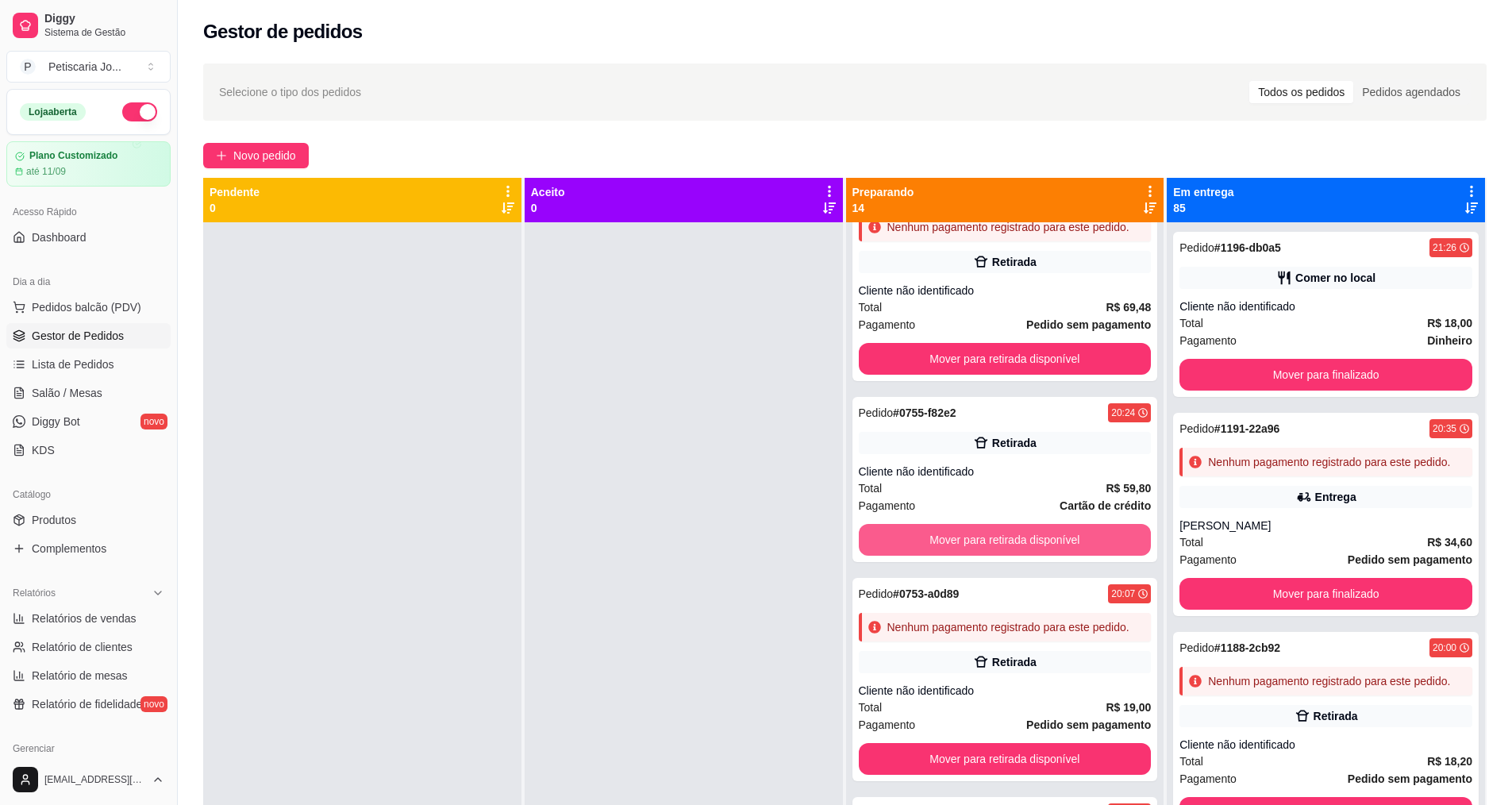
click at [965, 556] on button "Mover para retirada disponível" at bounding box center [1005, 540] width 293 height 32
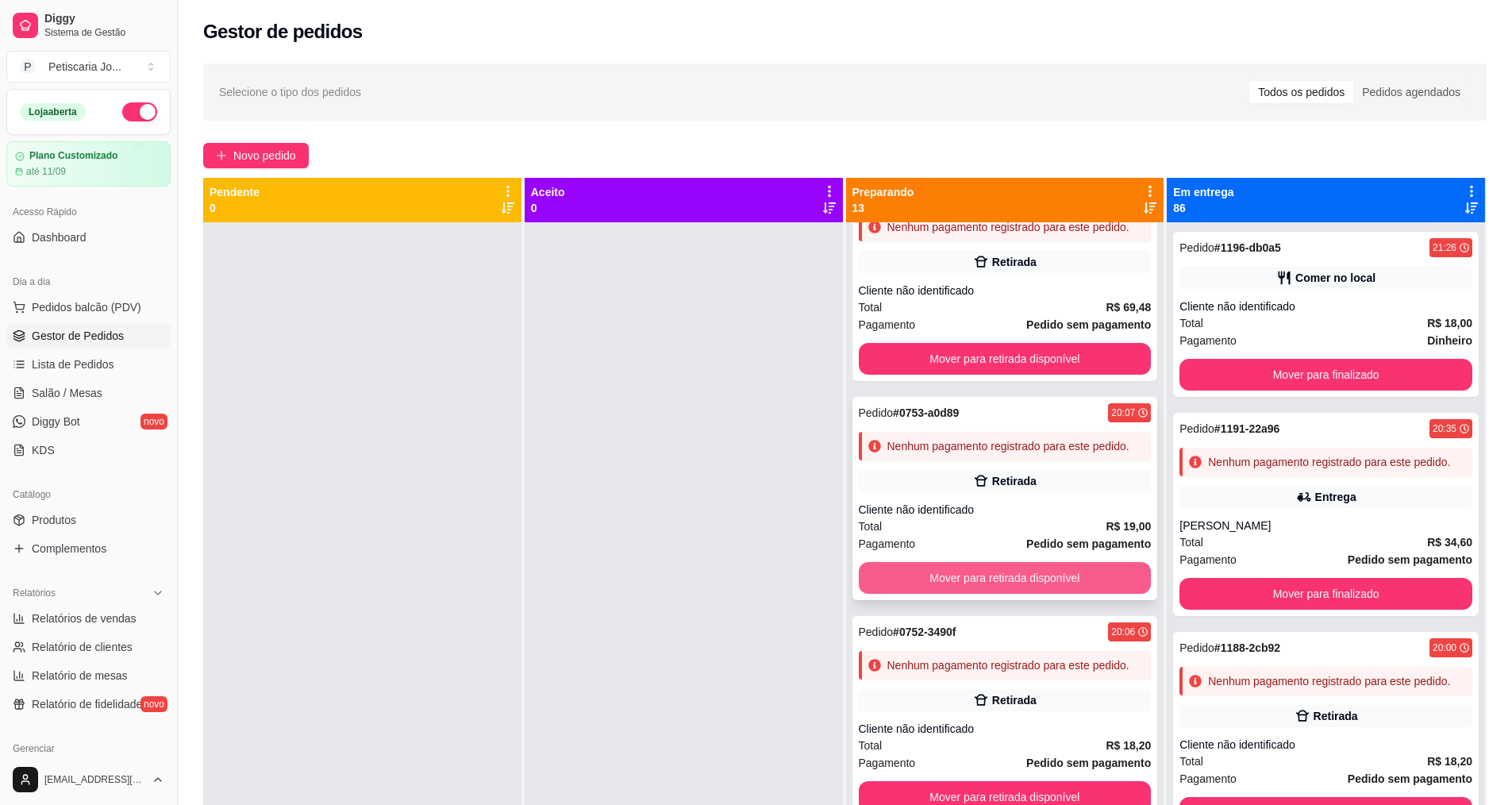
click at [980, 594] on button "Mover para retirada disponível" at bounding box center [1005, 577] width 293 height 32
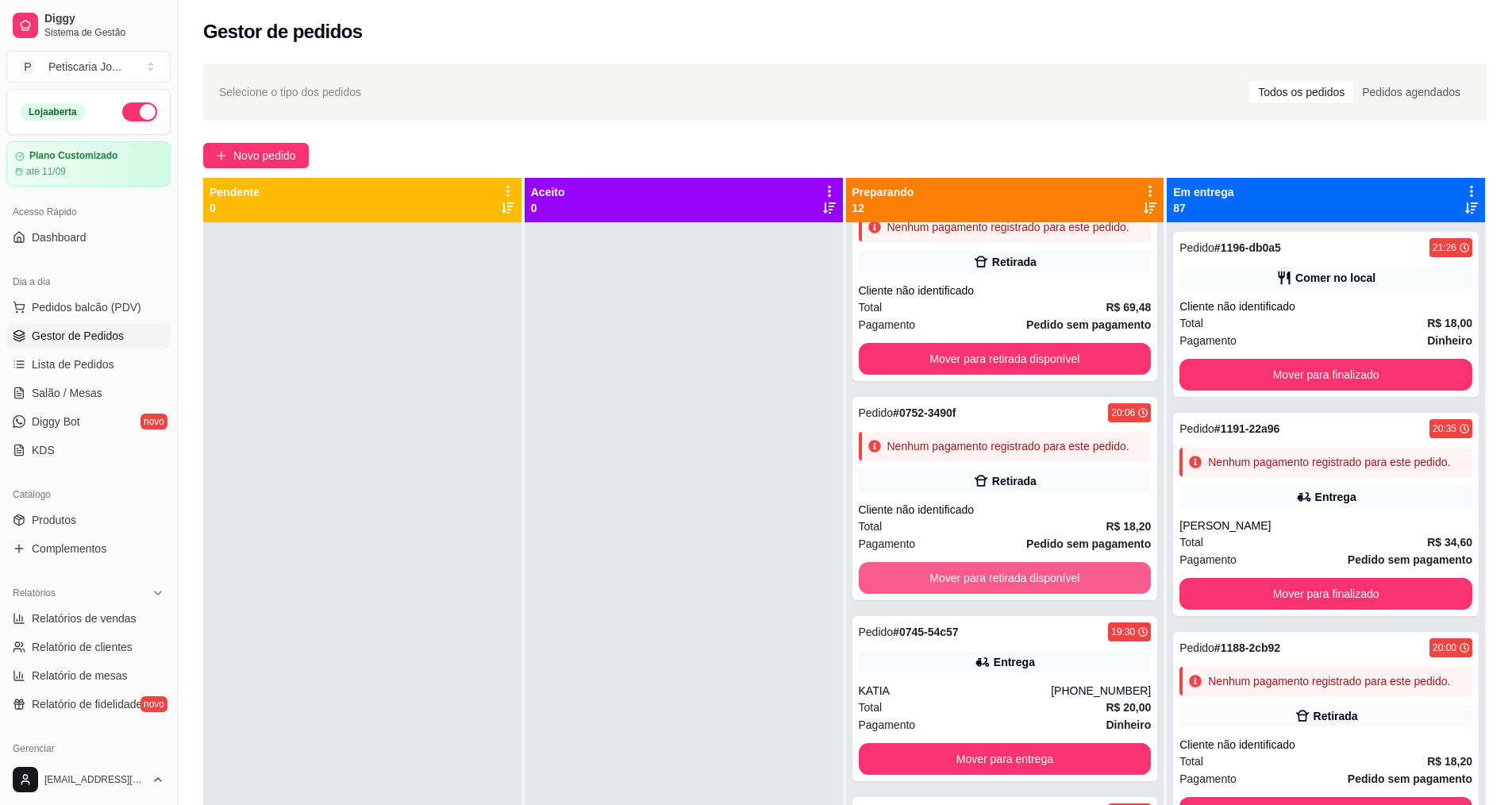
click at [980, 594] on button "Mover para retirada disponível" at bounding box center [1005, 577] width 293 height 32
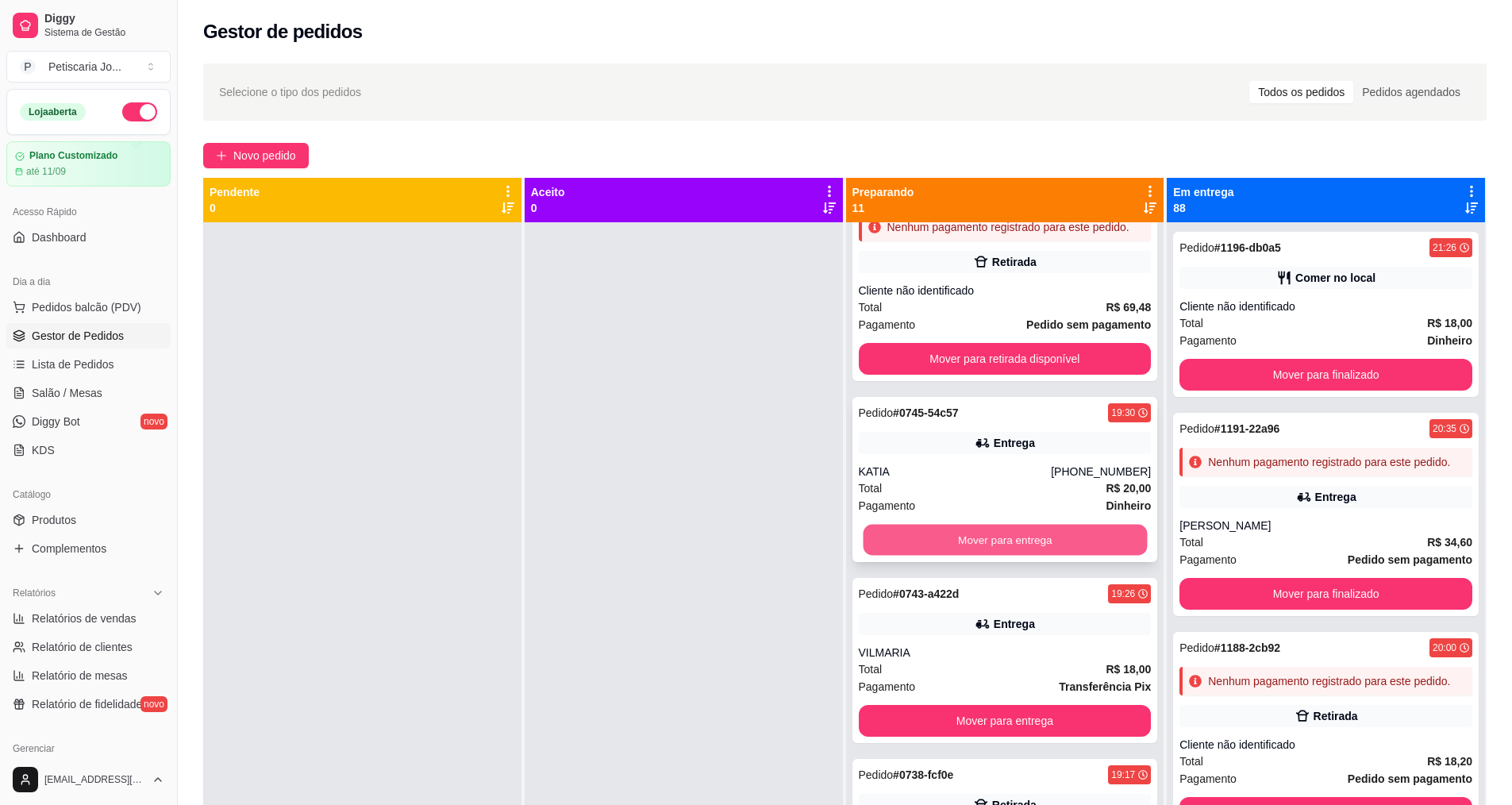
click at [994, 556] on button "Mover para entrega" at bounding box center [1005, 540] width 284 height 31
click at [994, 556] on button "Mover para retirada disponível" at bounding box center [1005, 540] width 293 height 32
click at [994, 556] on button "Mover para entrega" at bounding box center [1005, 540] width 293 height 32
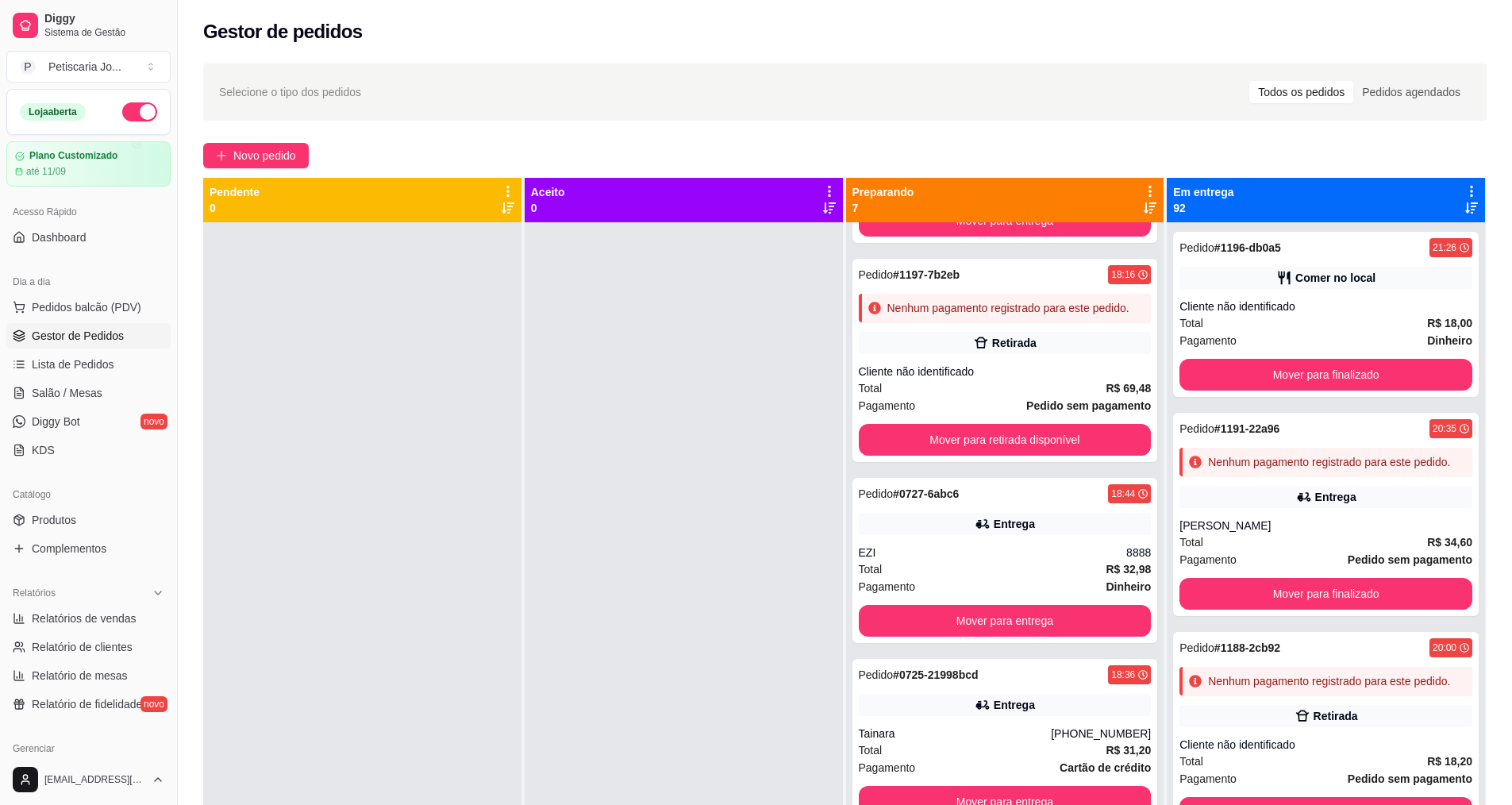
scroll to position [586, 0]
click at [994, 616] on button "Mover para entrega" at bounding box center [1005, 620] width 293 height 32
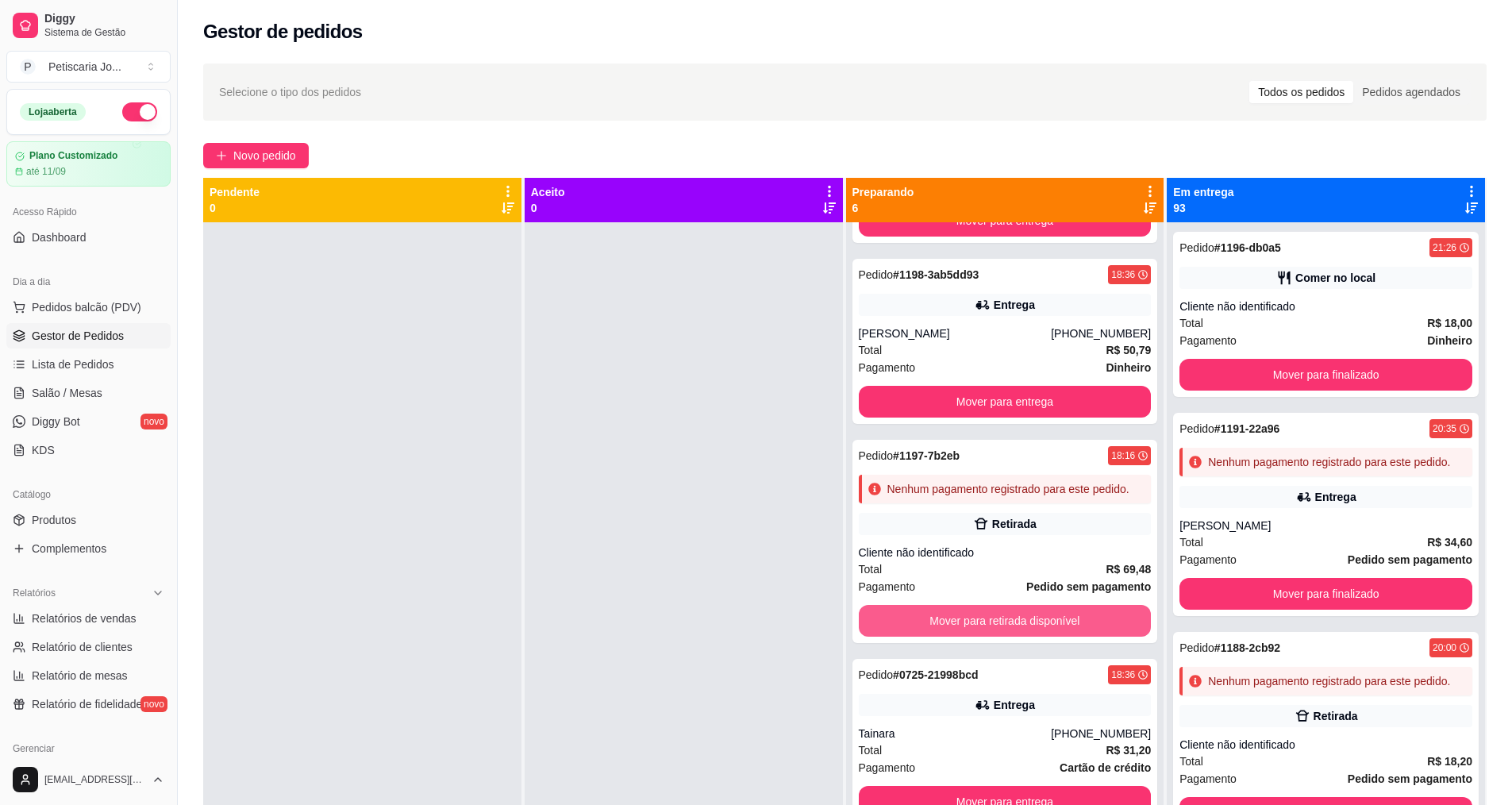
scroll to position [405, 0]
click at [1018, 625] on button "Mover para retirada disponível" at bounding box center [1005, 621] width 284 height 31
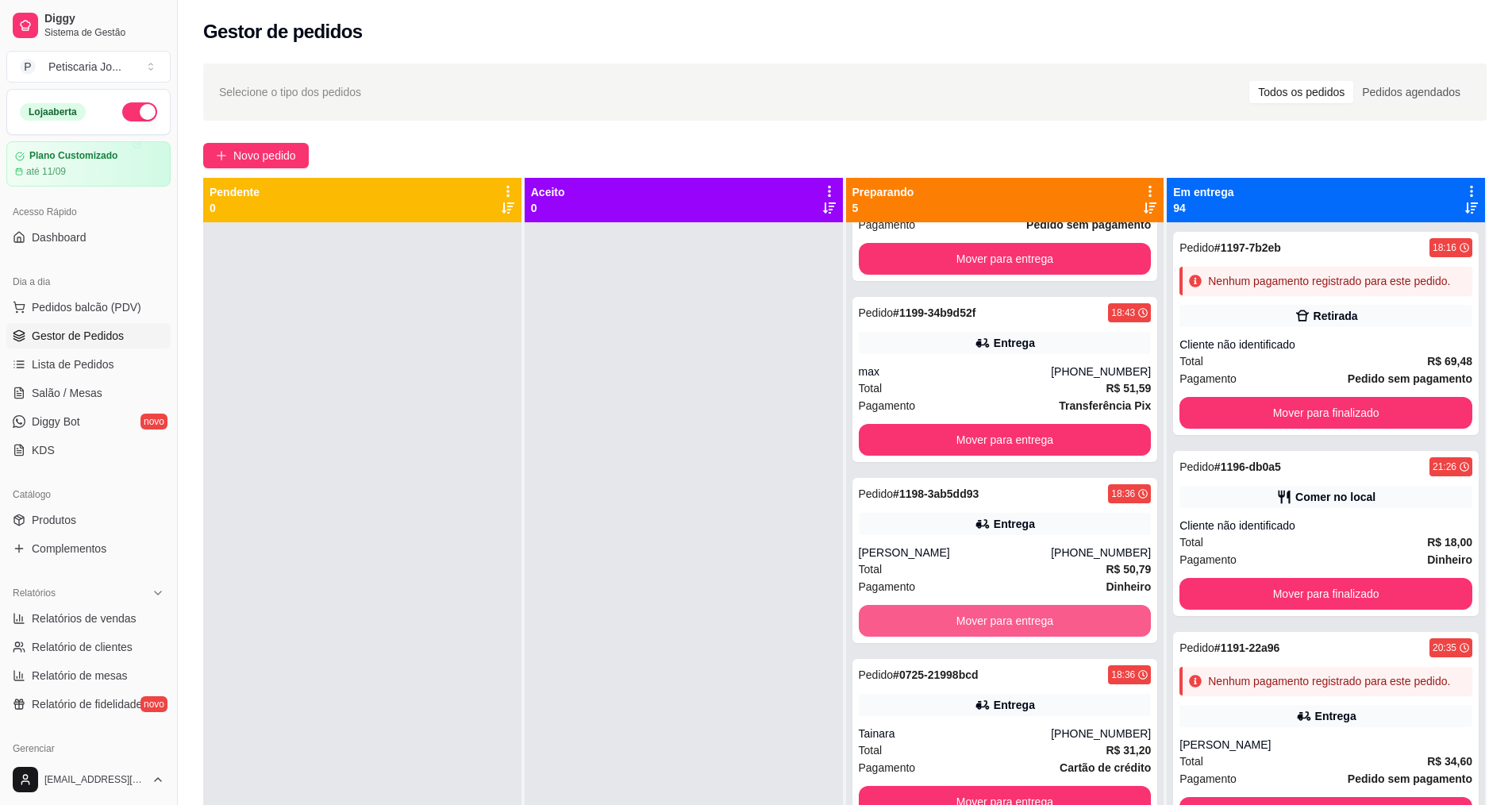
scroll to position [170, 0]
click at [1018, 625] on button "Mover para entrega" at bounding box center [1005, 620] width 293 height 32
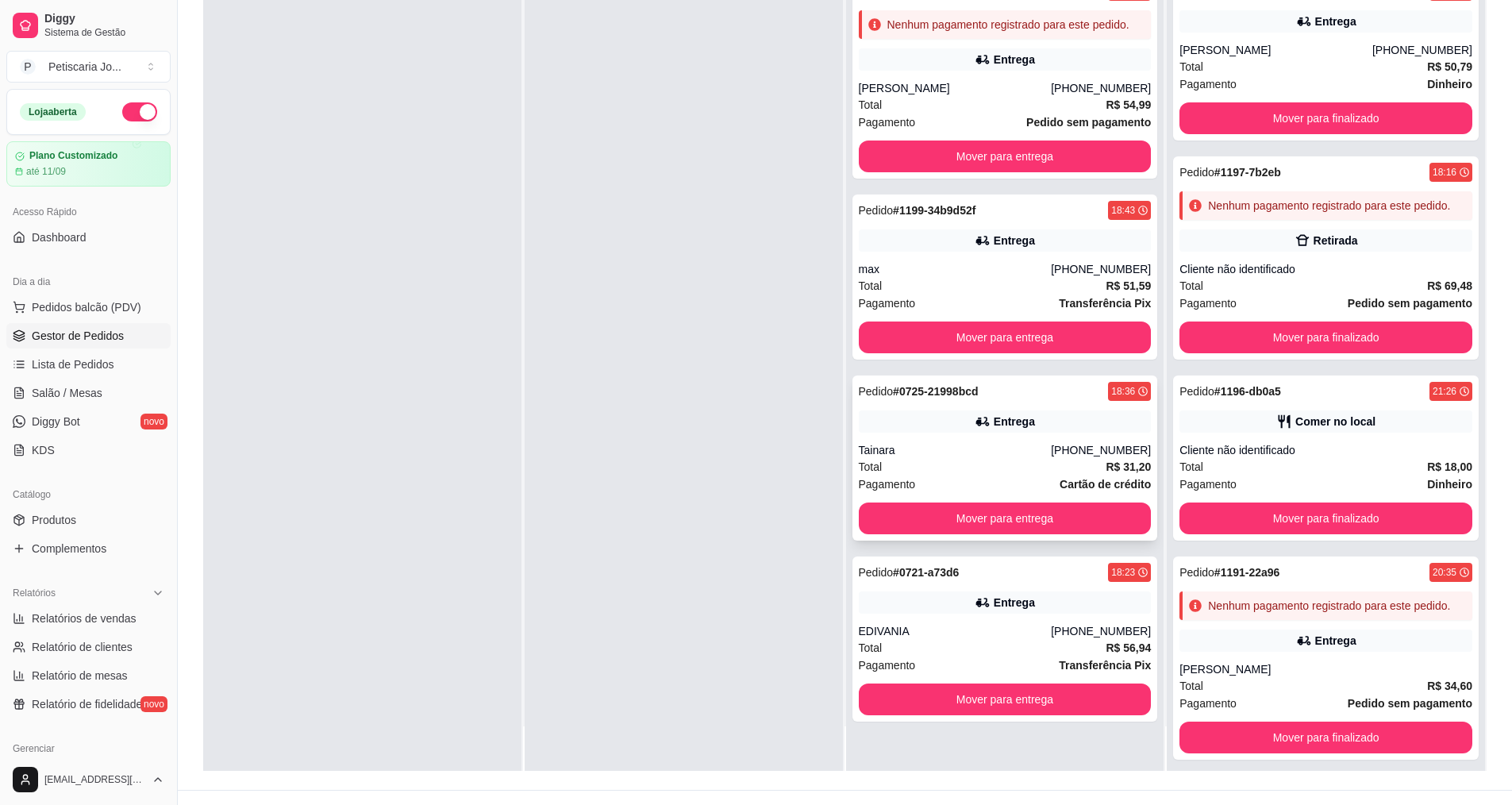
scroll to position [238, 0]
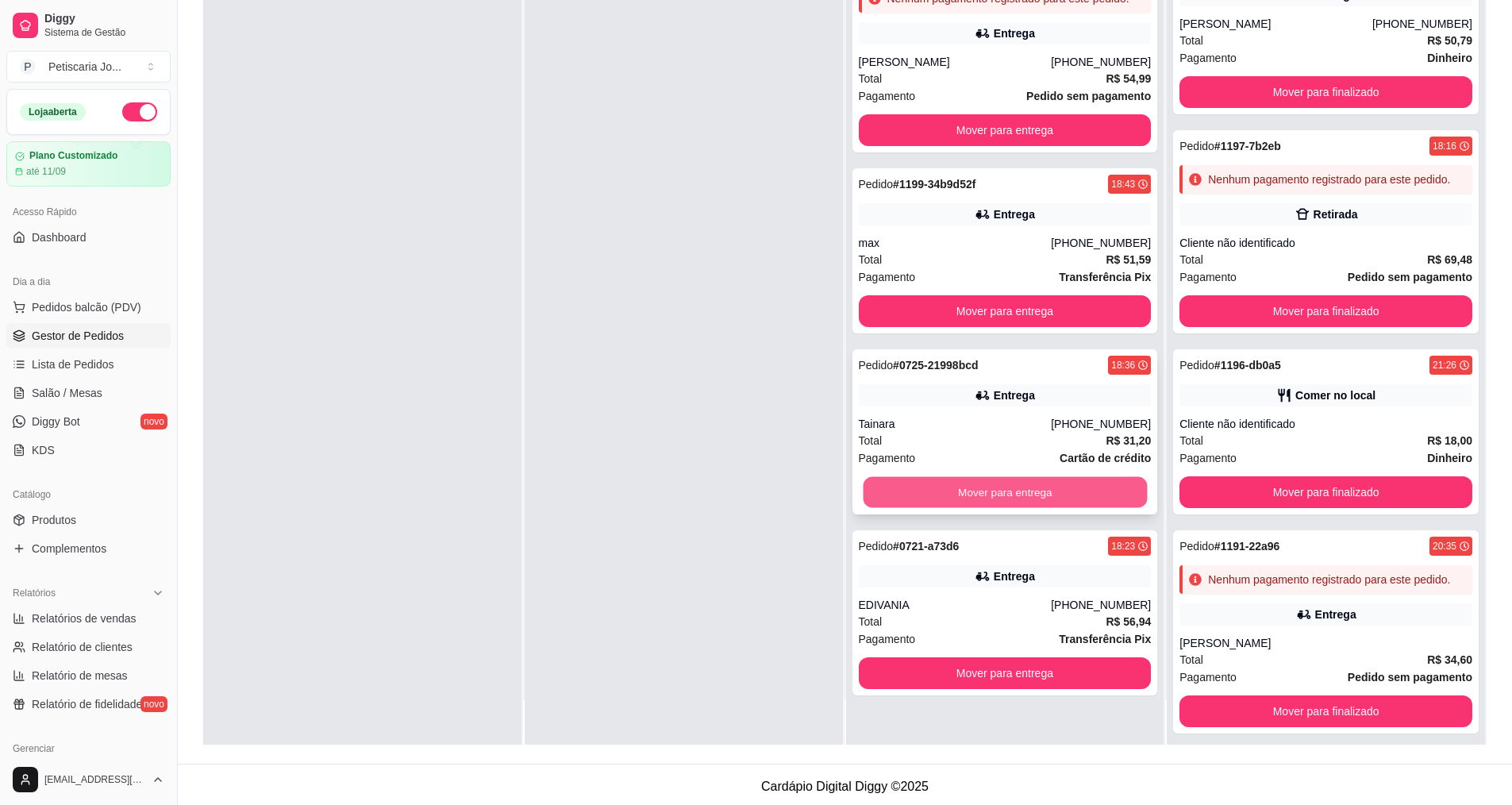
click at [994, 500] on button "Mover para entrega" at bounding box center [1005, 492] width 284 height 31
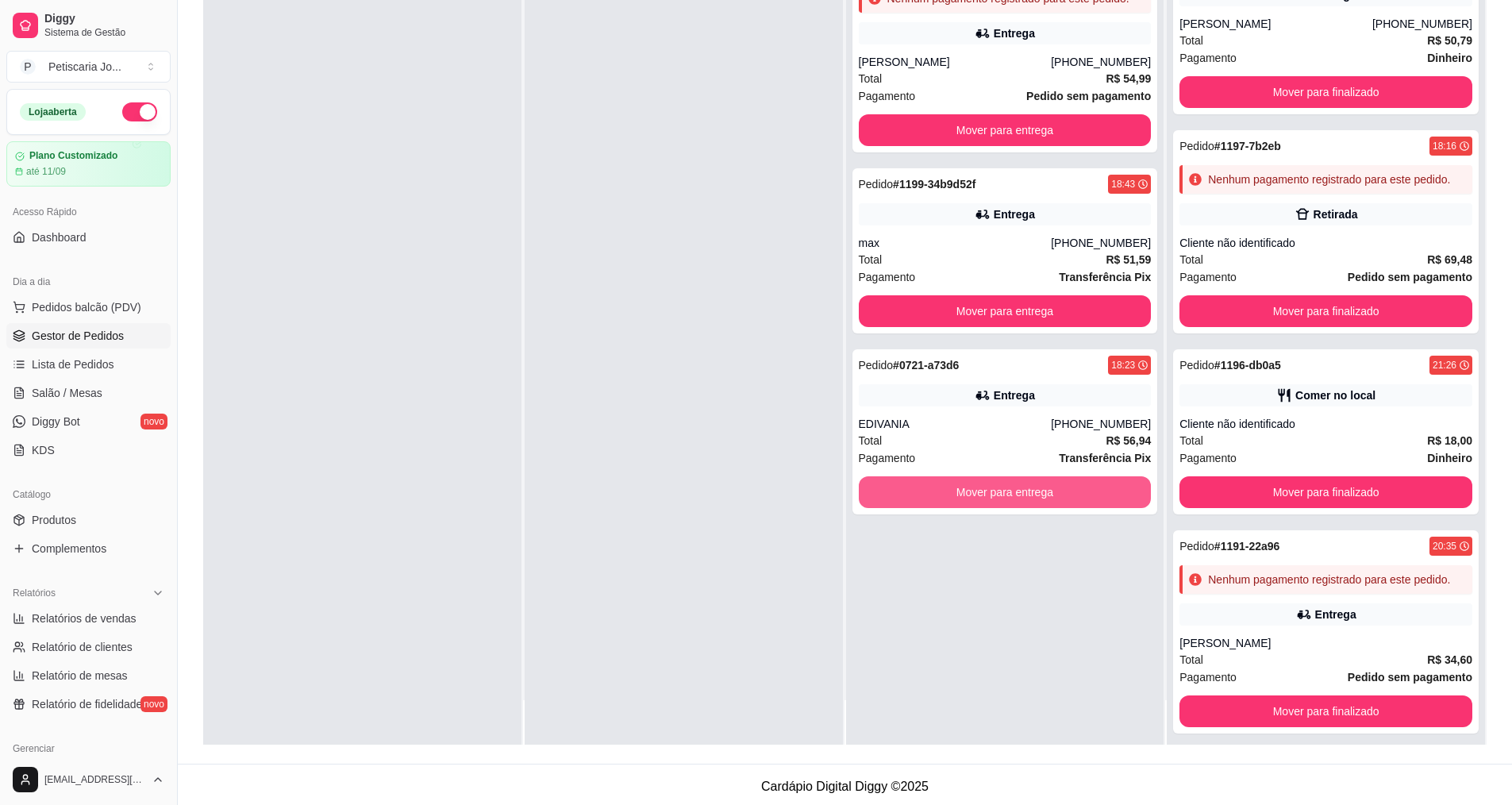
click at [994, 500] on button "Mover para entrega" at bounding box center [1005, 491] width 293 height 32
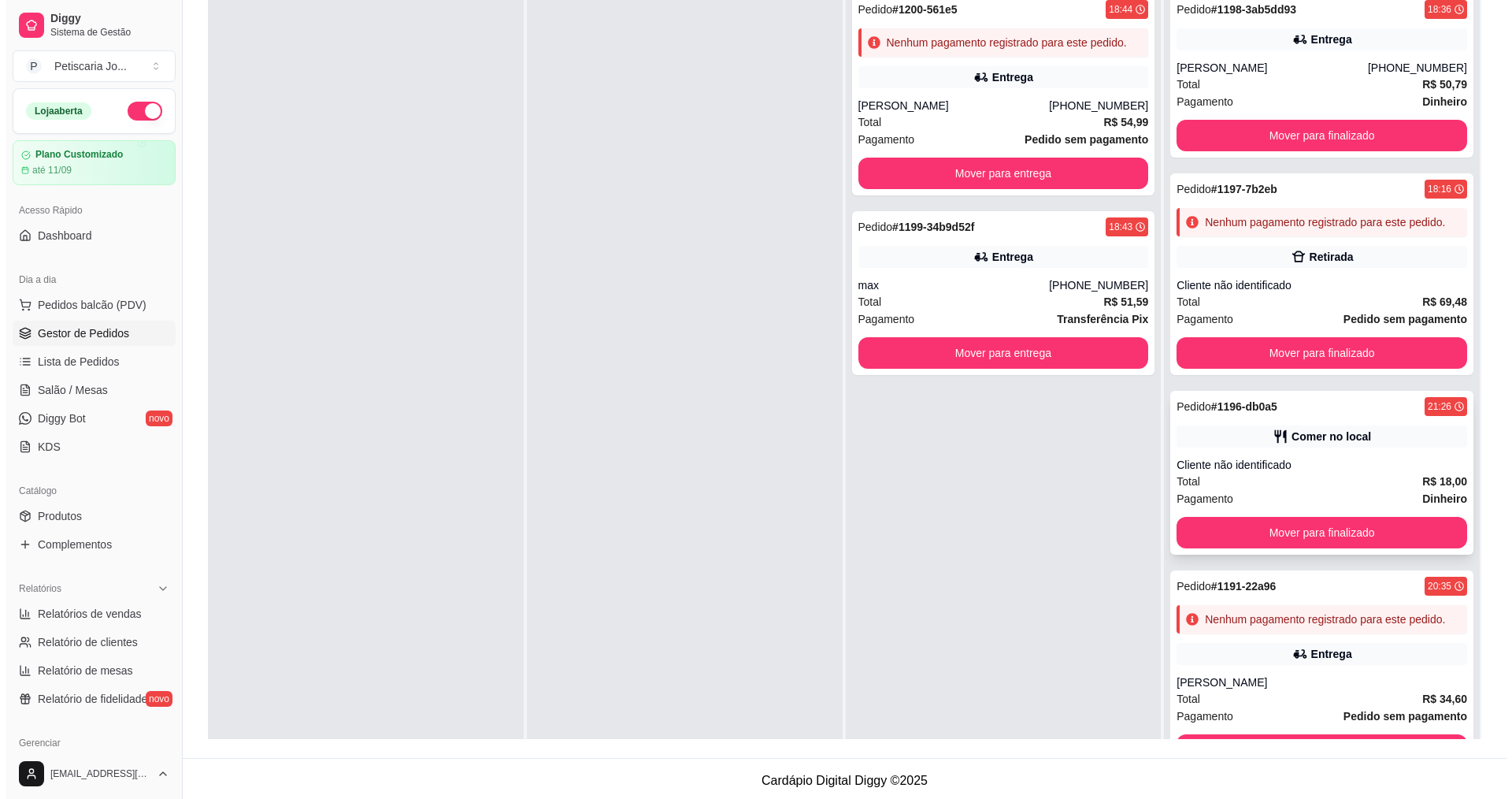
scroll to position [79, 0]
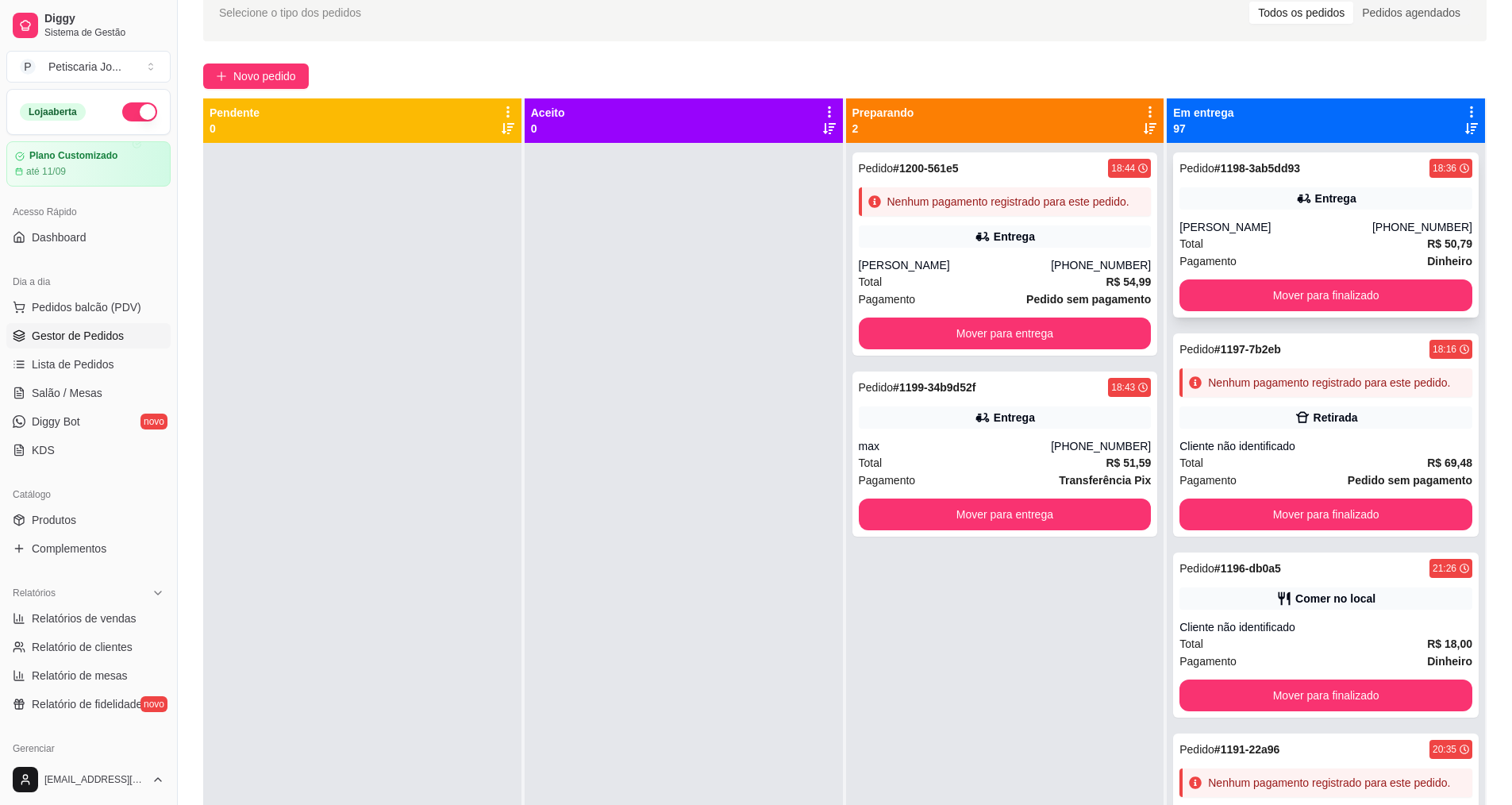
click at [1302, 256] on div "Pagamento Dinheiro" at bounding box center [1326, 260] width 293 height 17
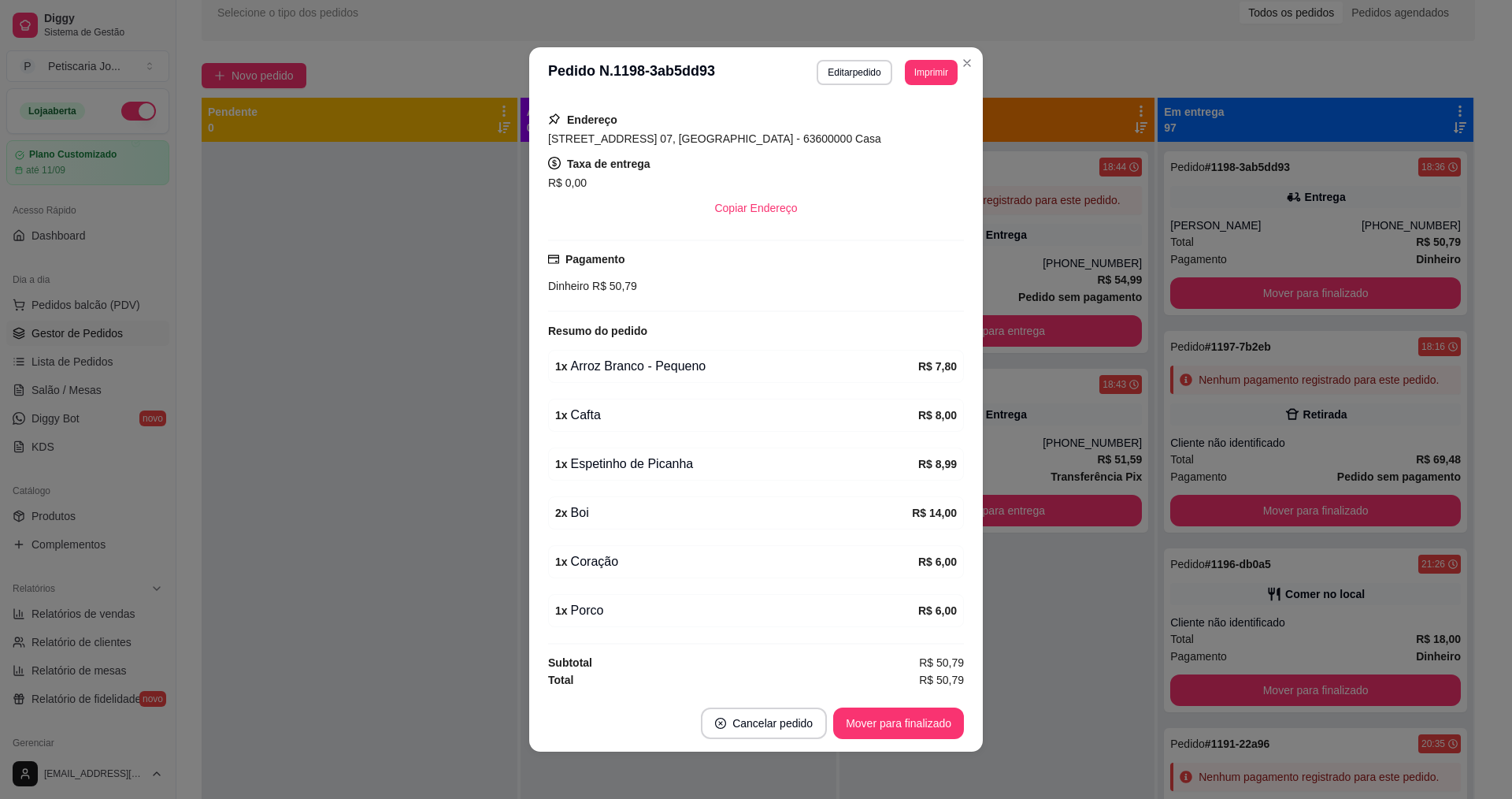
scroll to position [3, 0]
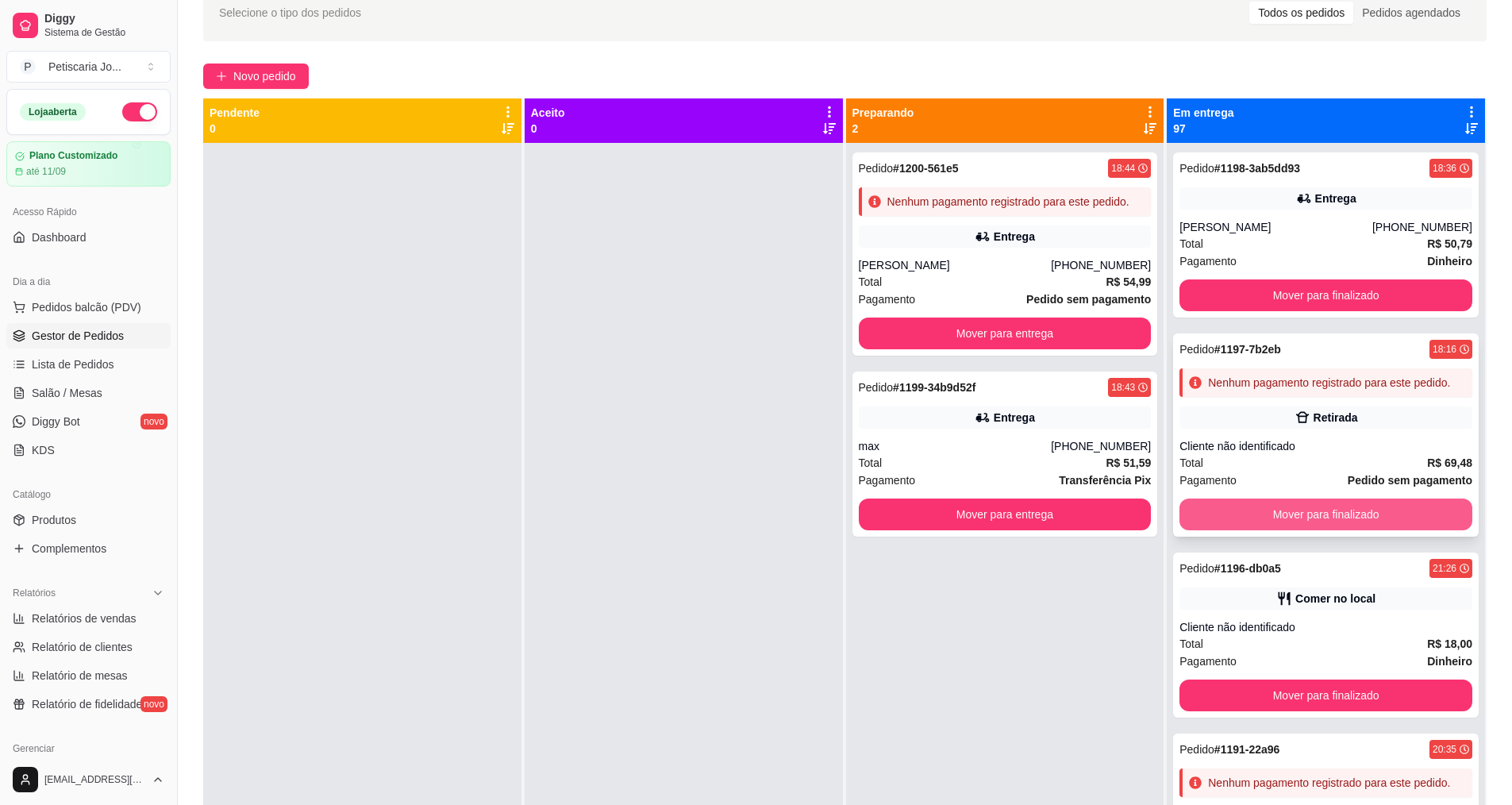
click at [1363, 530] on button "Mover para finalizado" at bounding box center [1326, 514] width 293 height 32
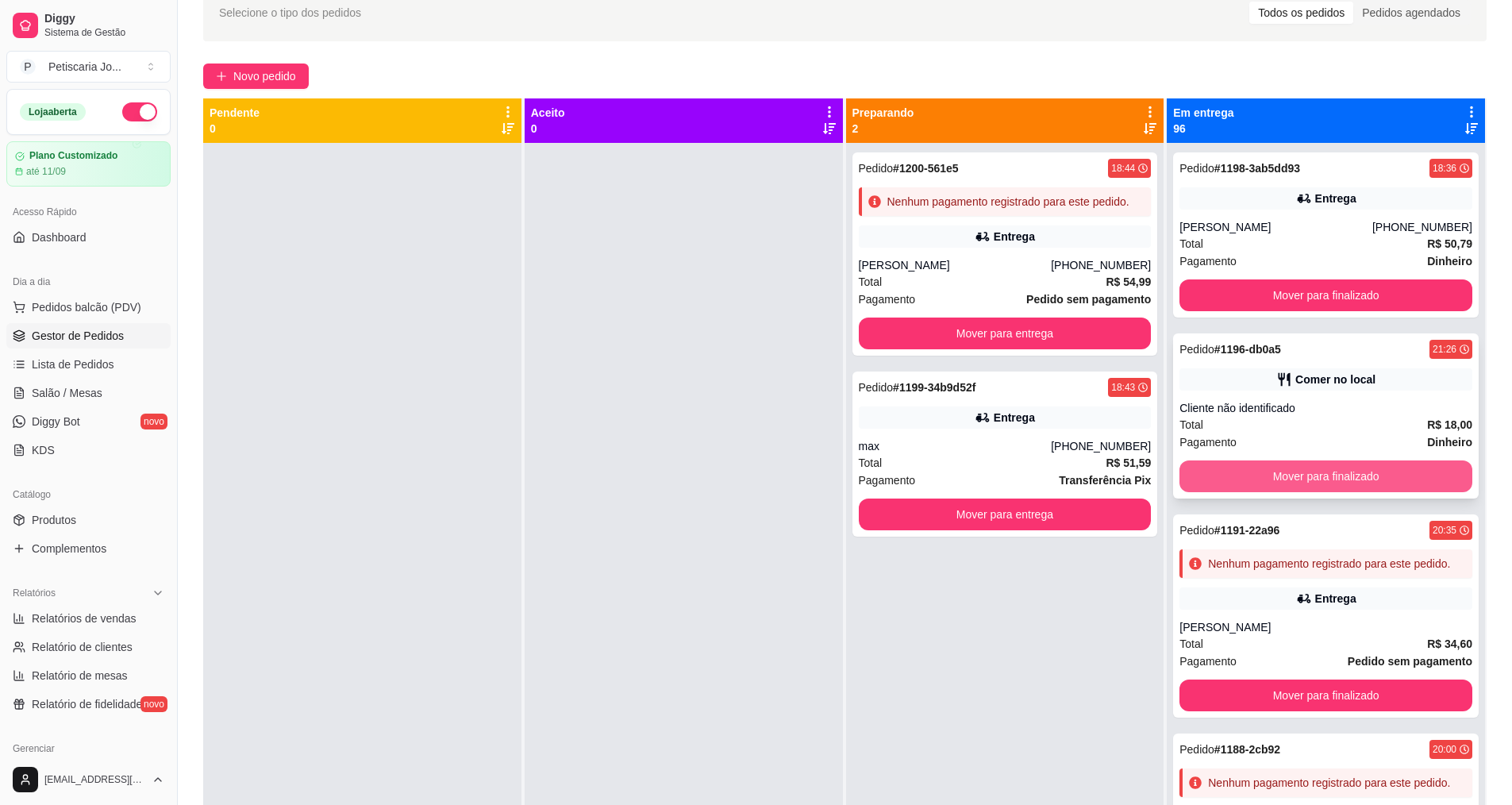
click at [1351, 479] on button "Mover para finalizado" at bounding box center [1326, 476] width 293 height 32
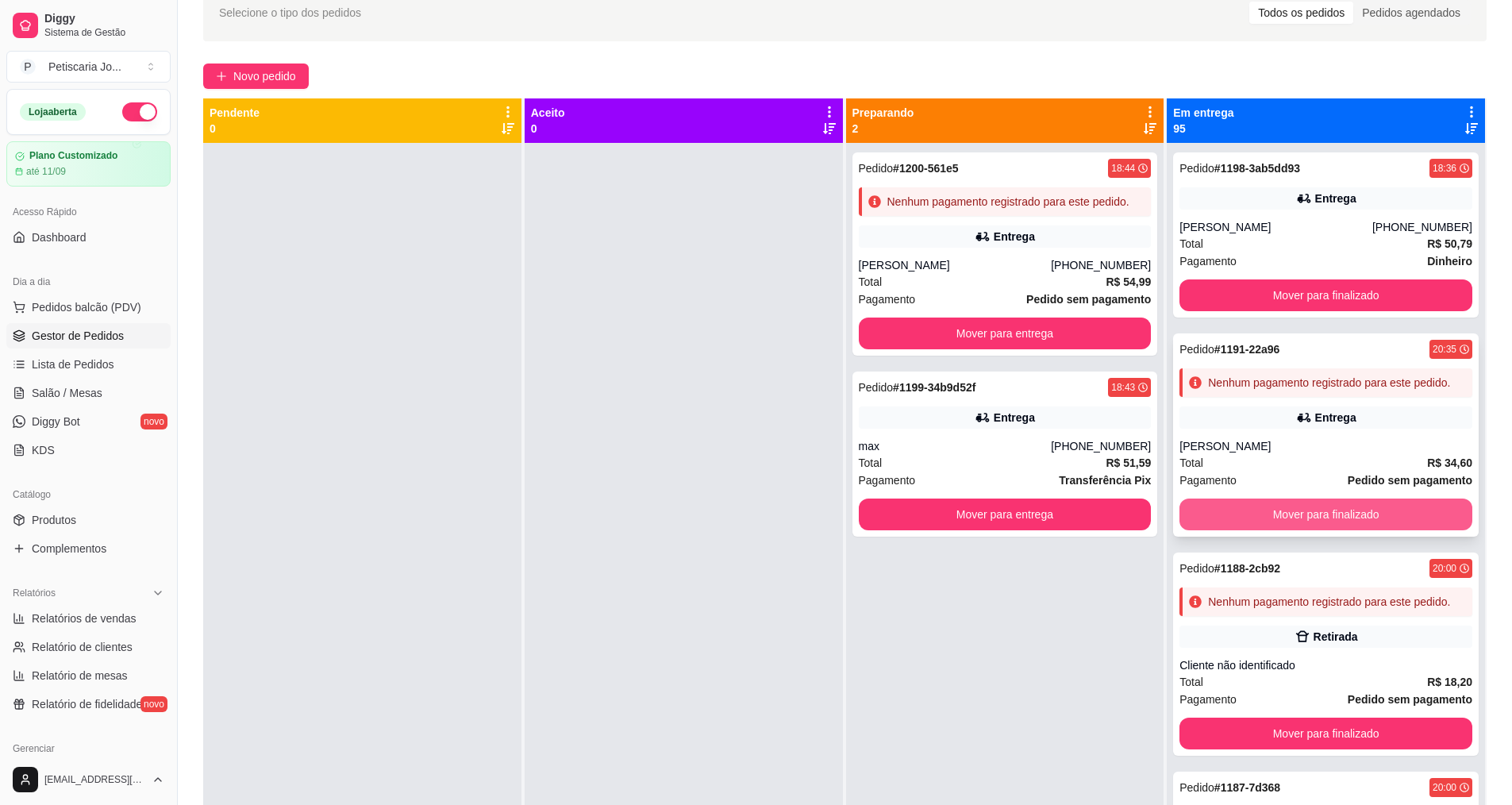
click at [1347, 530] on button "Mover para finalizado" at bounding box center [1326, 514] width 293 height 32
click at [1347, 530] on button "Mover para finalizado" at bounding box center [1327, 515] width 284 height 31
click at [1347, 530] on button "Mover para finalizado" at bounding box center [1326, 514] width 293 height 32
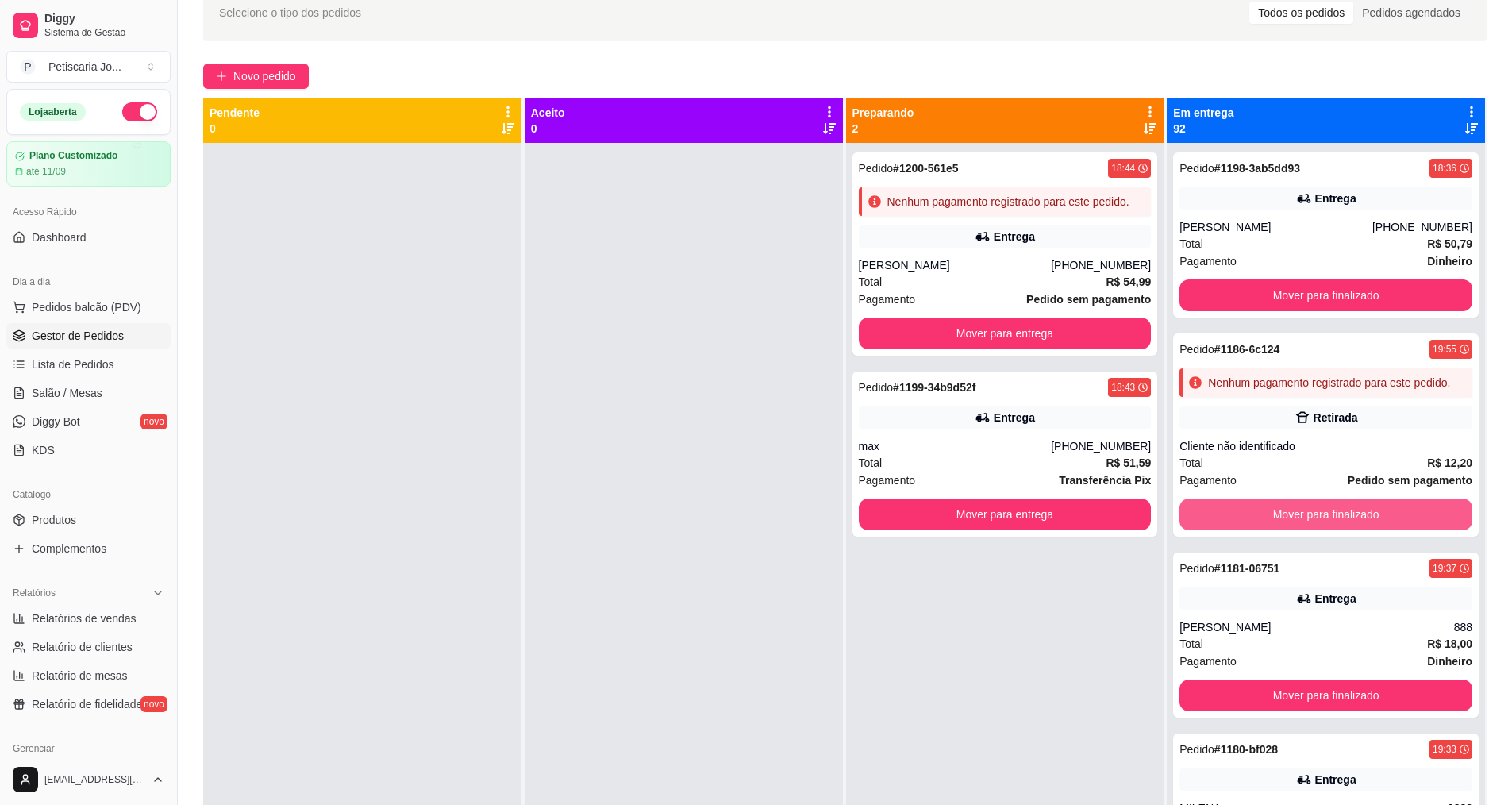
click at [1347, 530] on button "Mover para finalizado" at bounding box center [1326, 514] width 293 height 32
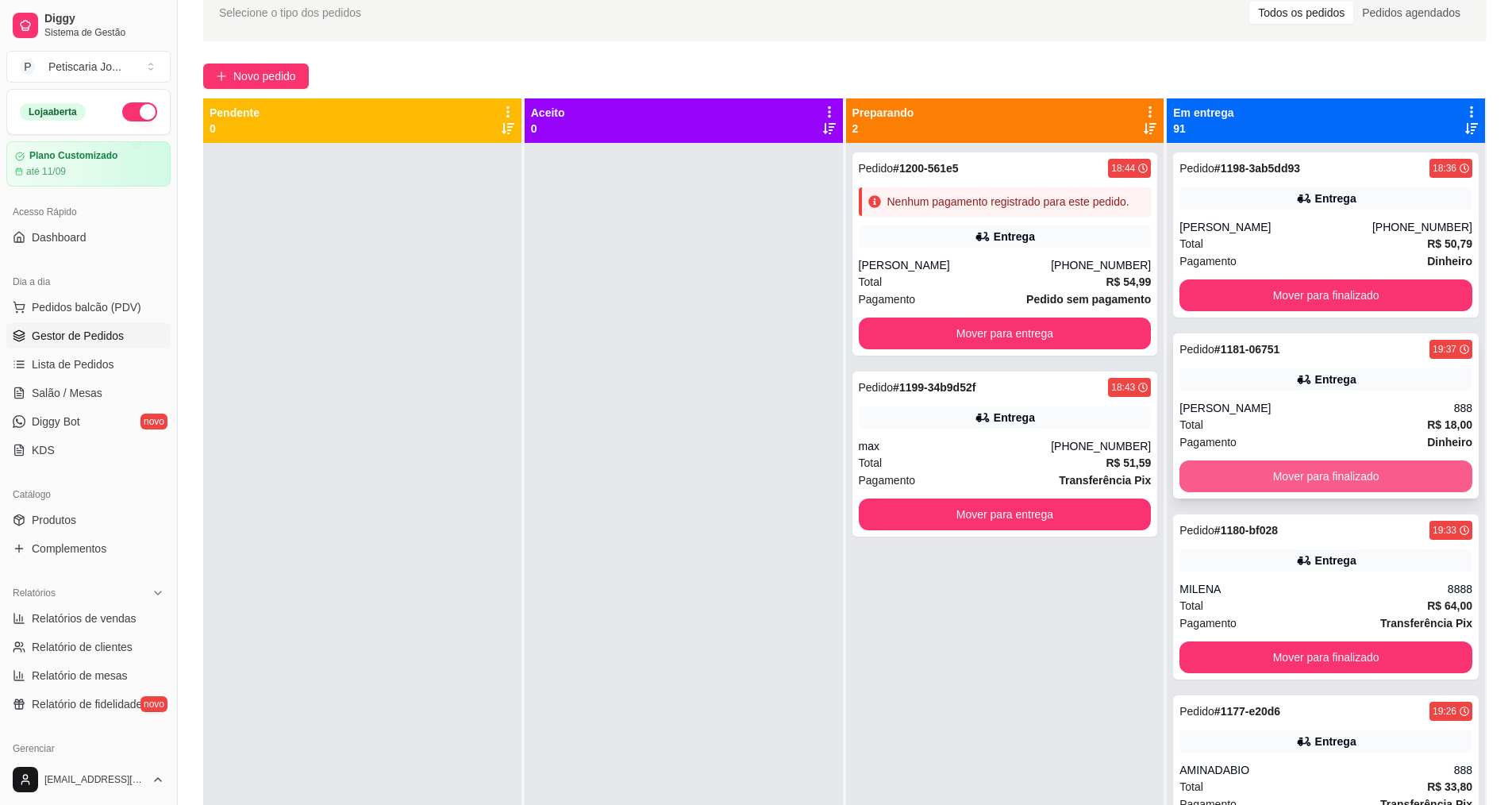
click at [1344, 484] on button "Mover para finalizado" at bounding box center [1326, 476] width 293 height 32
click at [1344, 483] on button "Mover para finalizado" at bounding box center [1326, 476] width 293 height 32
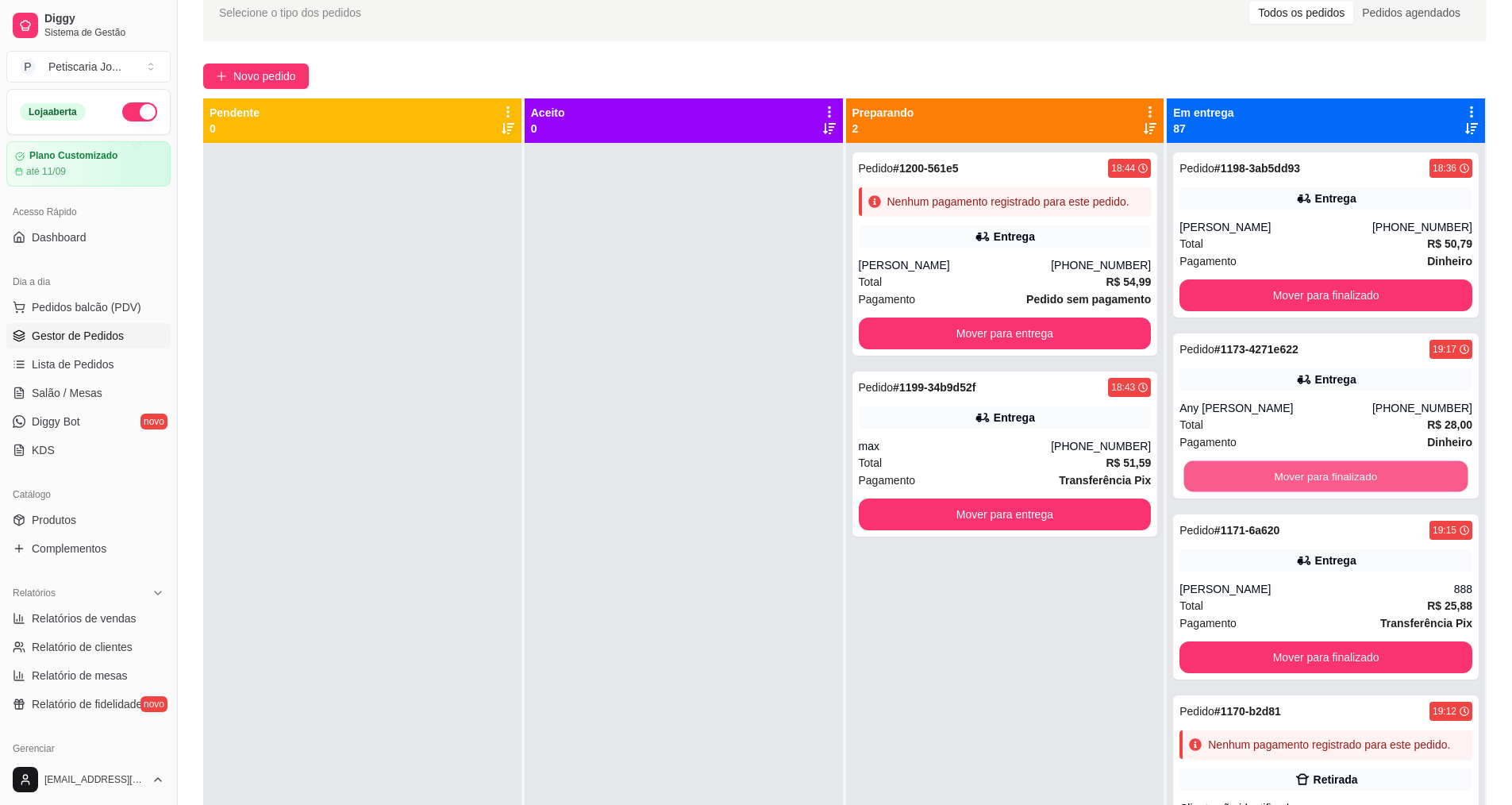
click at [1344, 483] on button "Mover para finalizado" at bounding box center [1327, 477] width 284 height 31
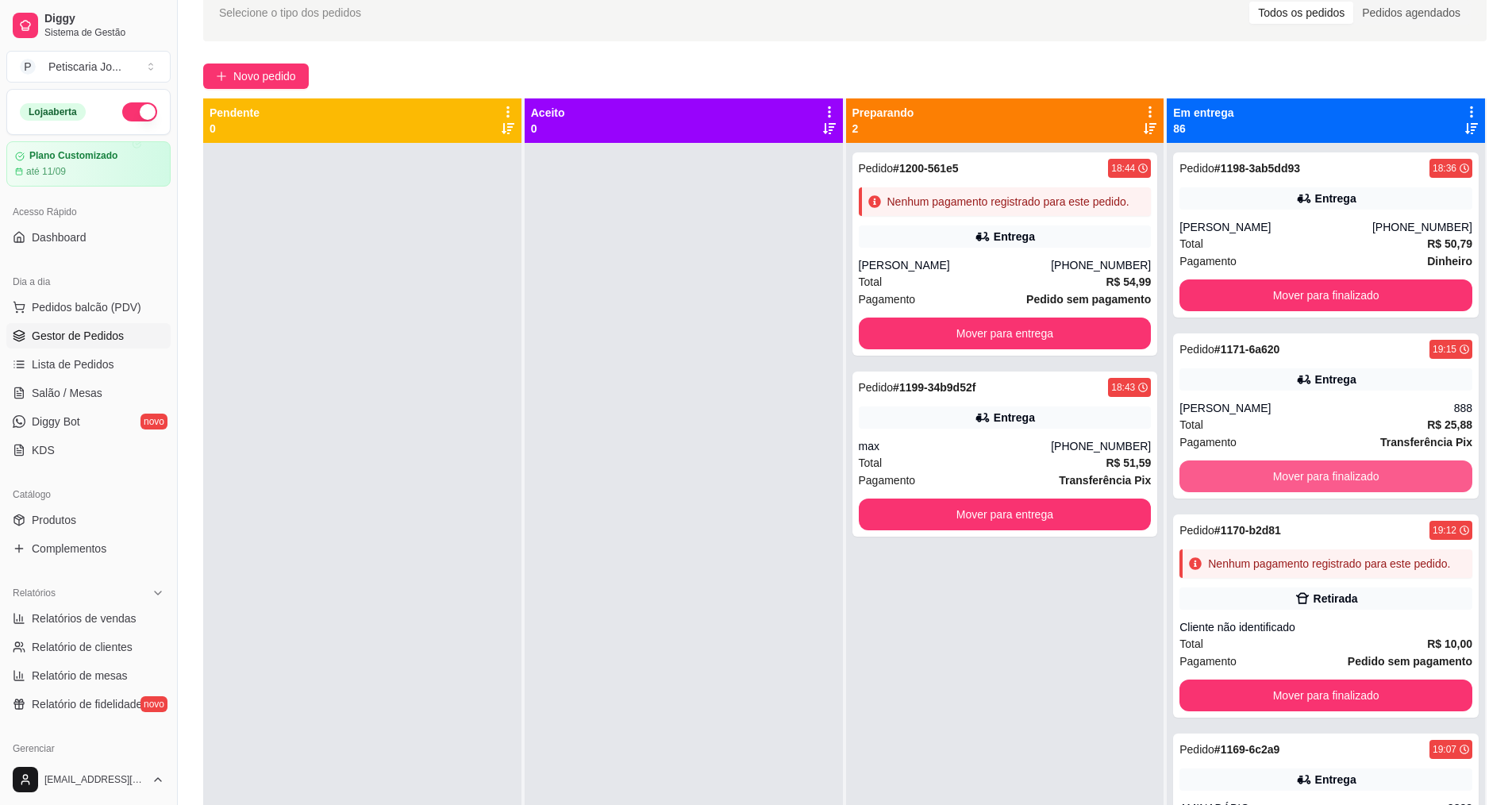
click at [1344, 483] on button "Mover para finalizado" at bounding box center [1326, 476] width 293 height 32
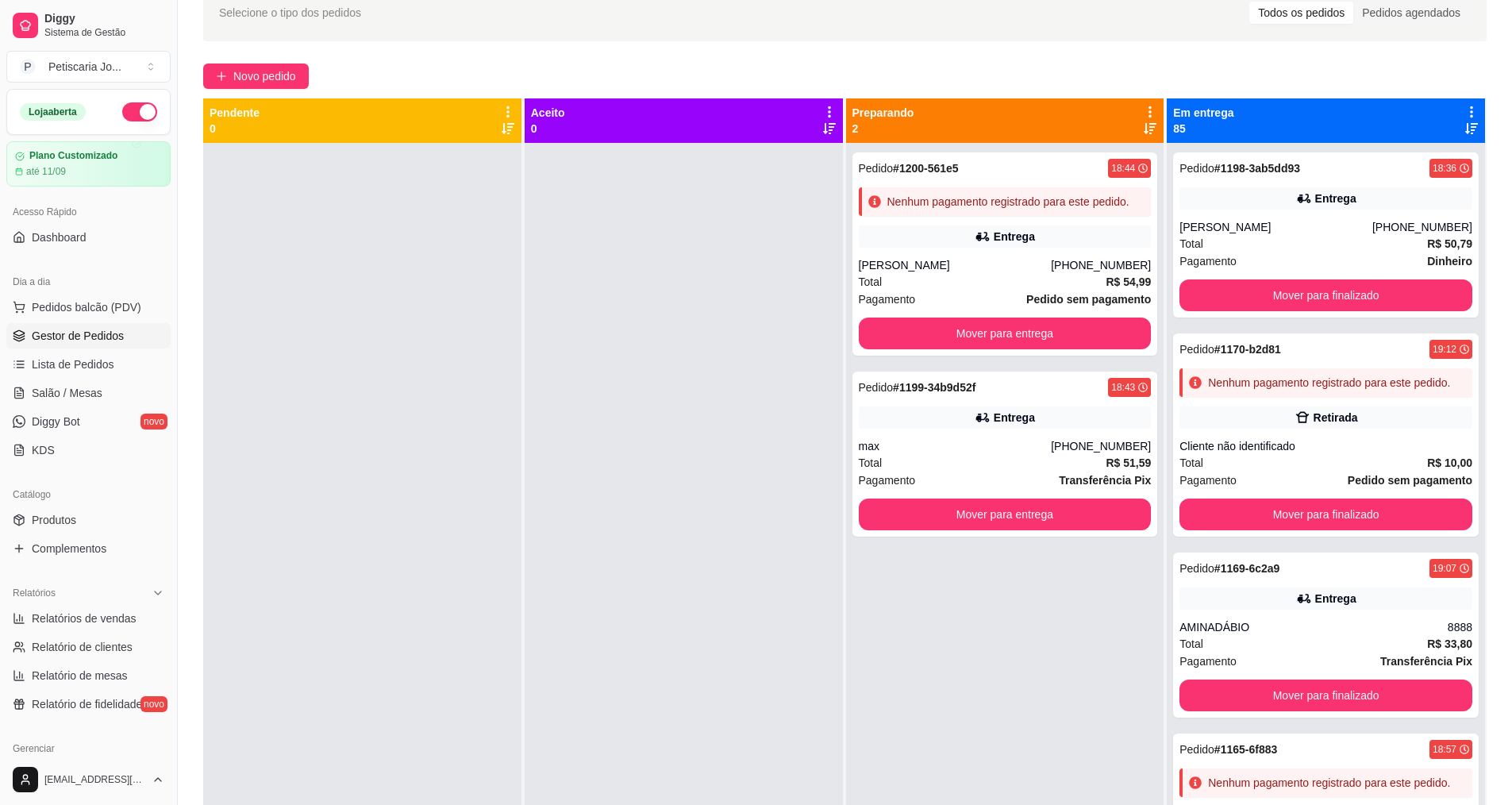
click at [1344, 472] on div "Total R$ 10,00" at bounding box center [1326, 462] width 293 height 17
click at [1278, 526] on button "Mover para finalizado" at bounding box center [1326, 514] width 293 height 32
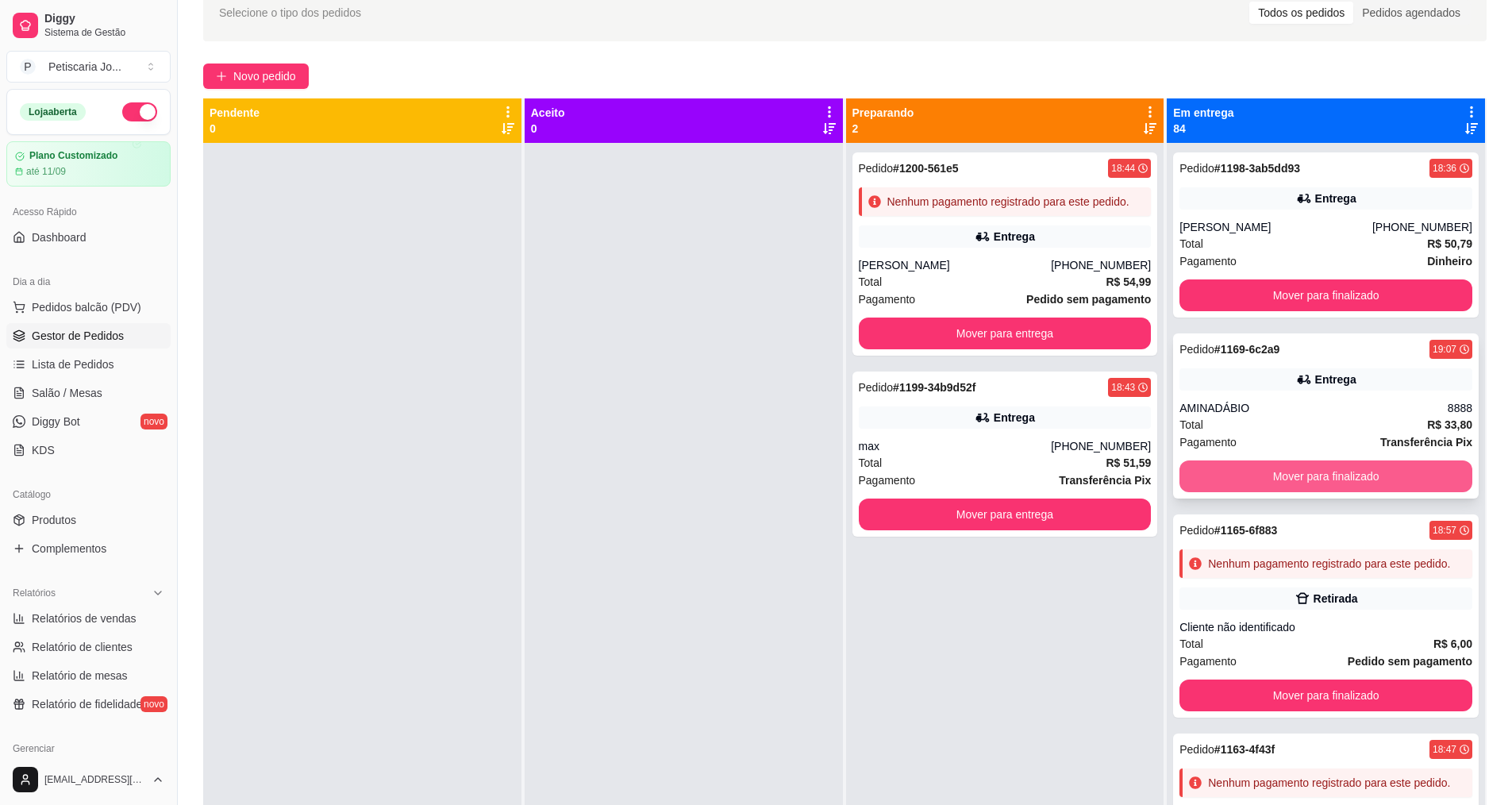
click at [1270, 478] on button "Mover para finalizado" at bounding box center [1326, 476] width 293 height 32
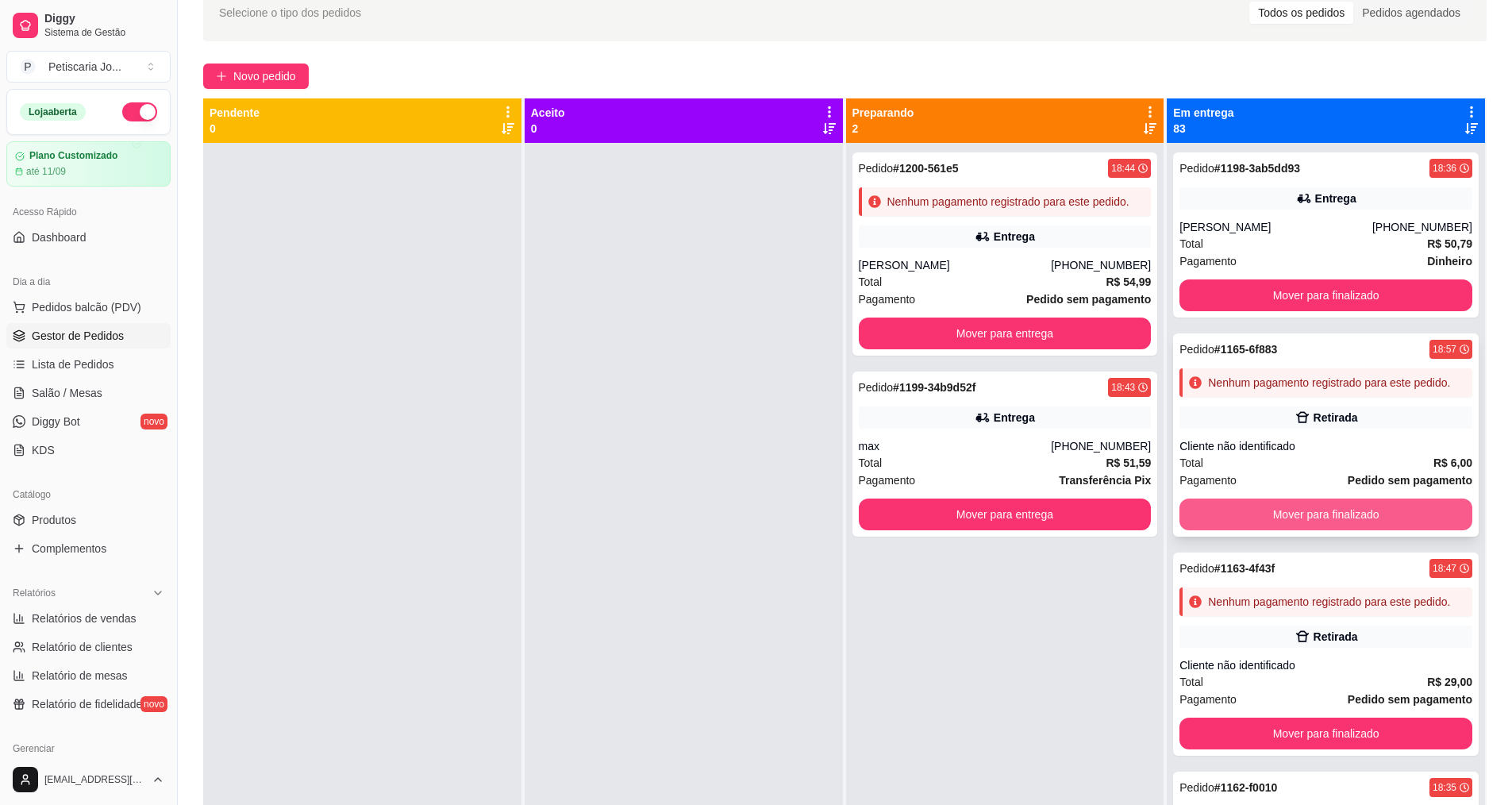
click at [1298, 526] on button "Mover para finalizado" at bounding box center [1326, 514] width 293 height 32
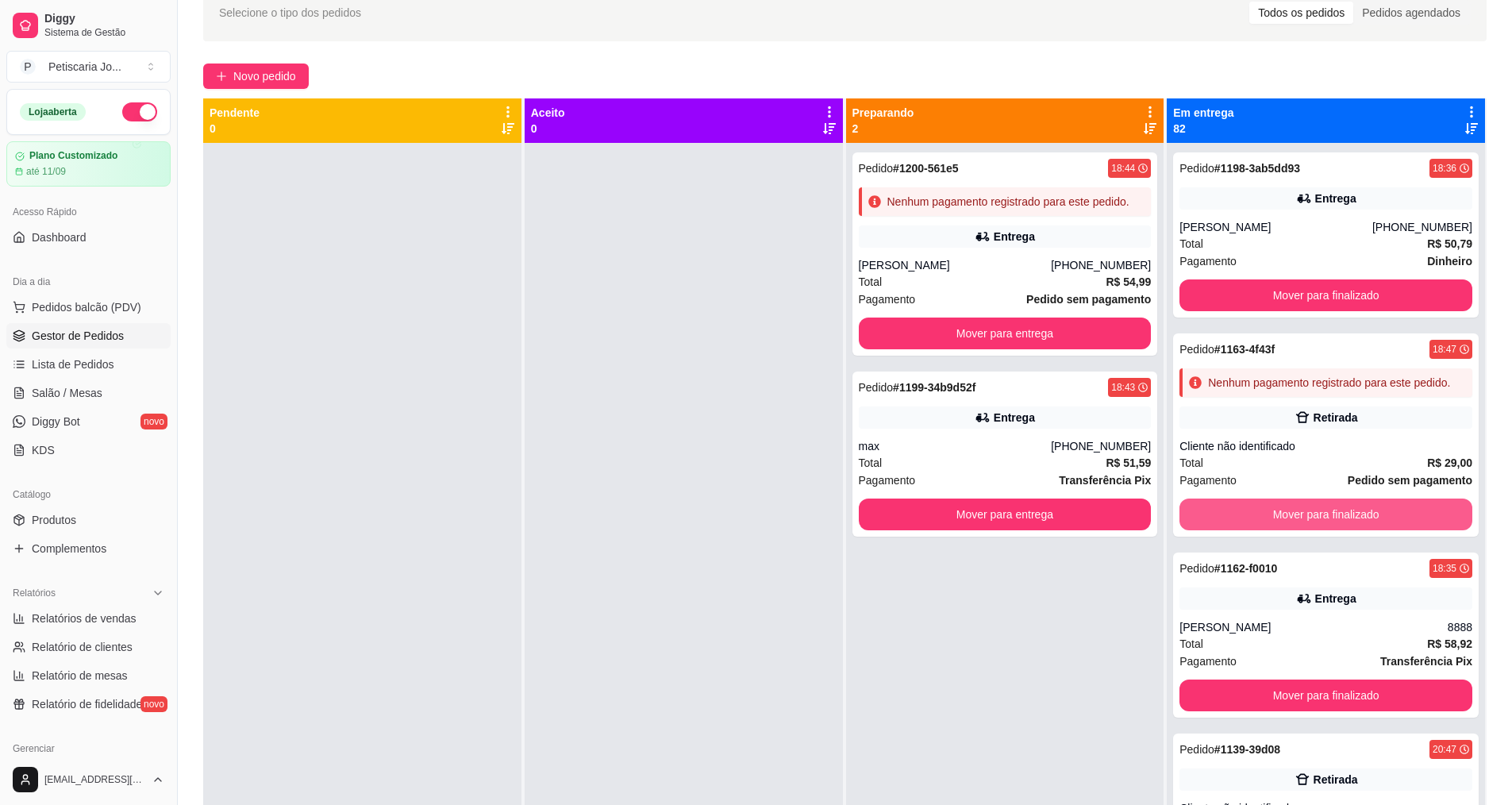
click at [1298, 526] on button "Mover para finalizado" at bounding box center [1326, 514] width 293 height 32
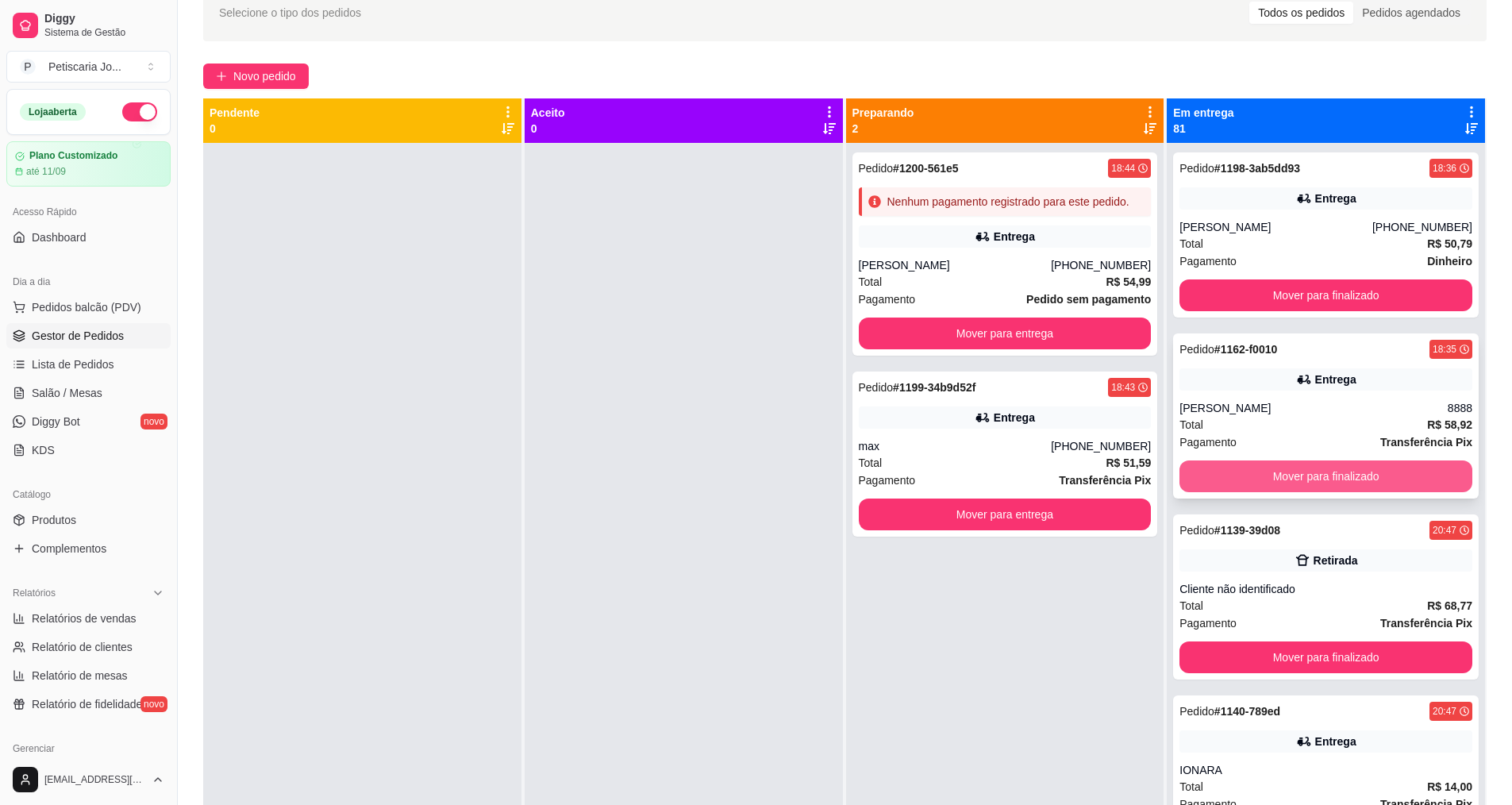
click at [1296, 480] on button "Mover para finalizado" at bounding box center [1326, 476] width 293 height 32
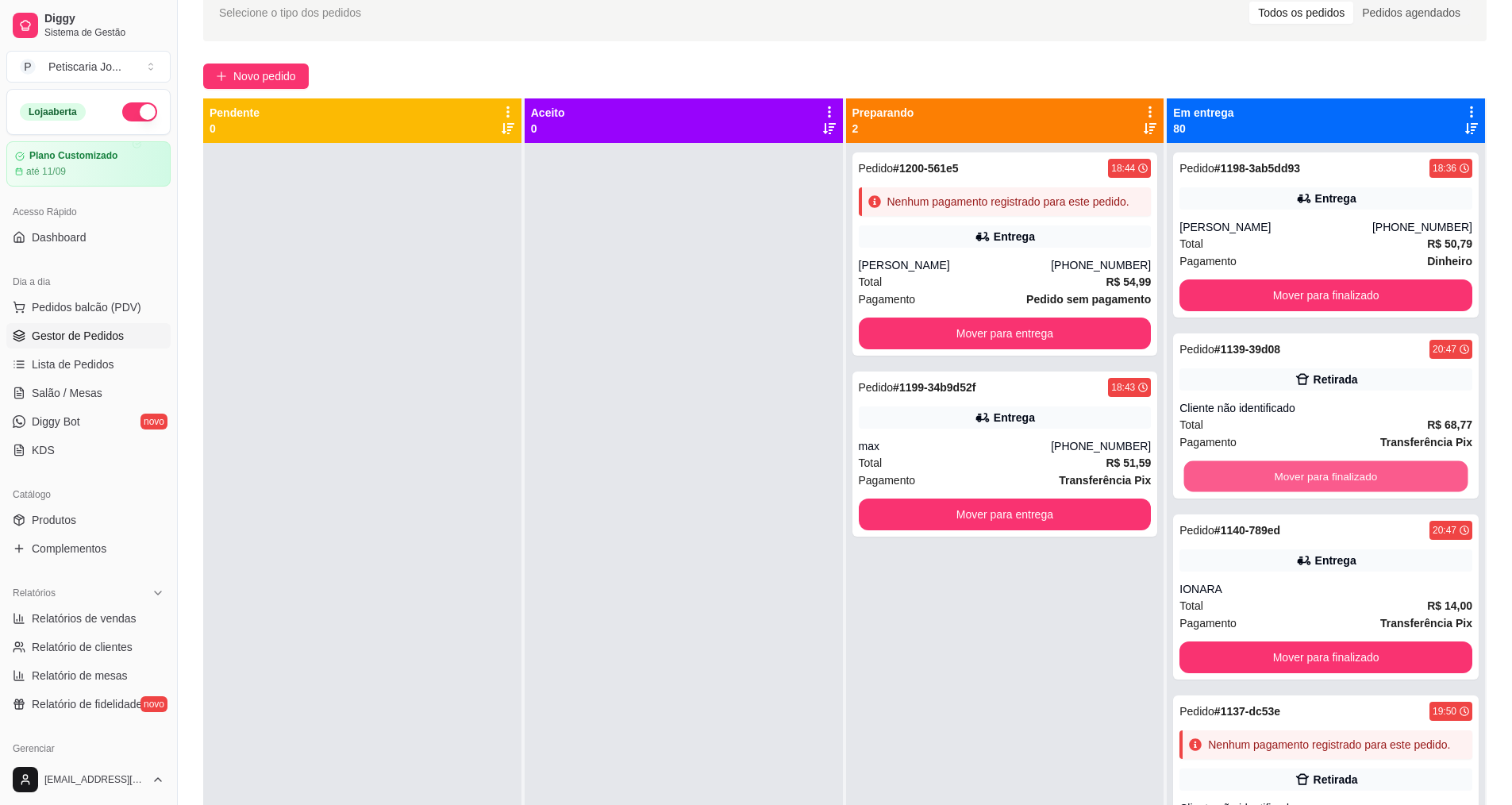
click at [1296, 480] on button "Mover para finalizado" at bounding box center [1327, 477] width 284 height 31
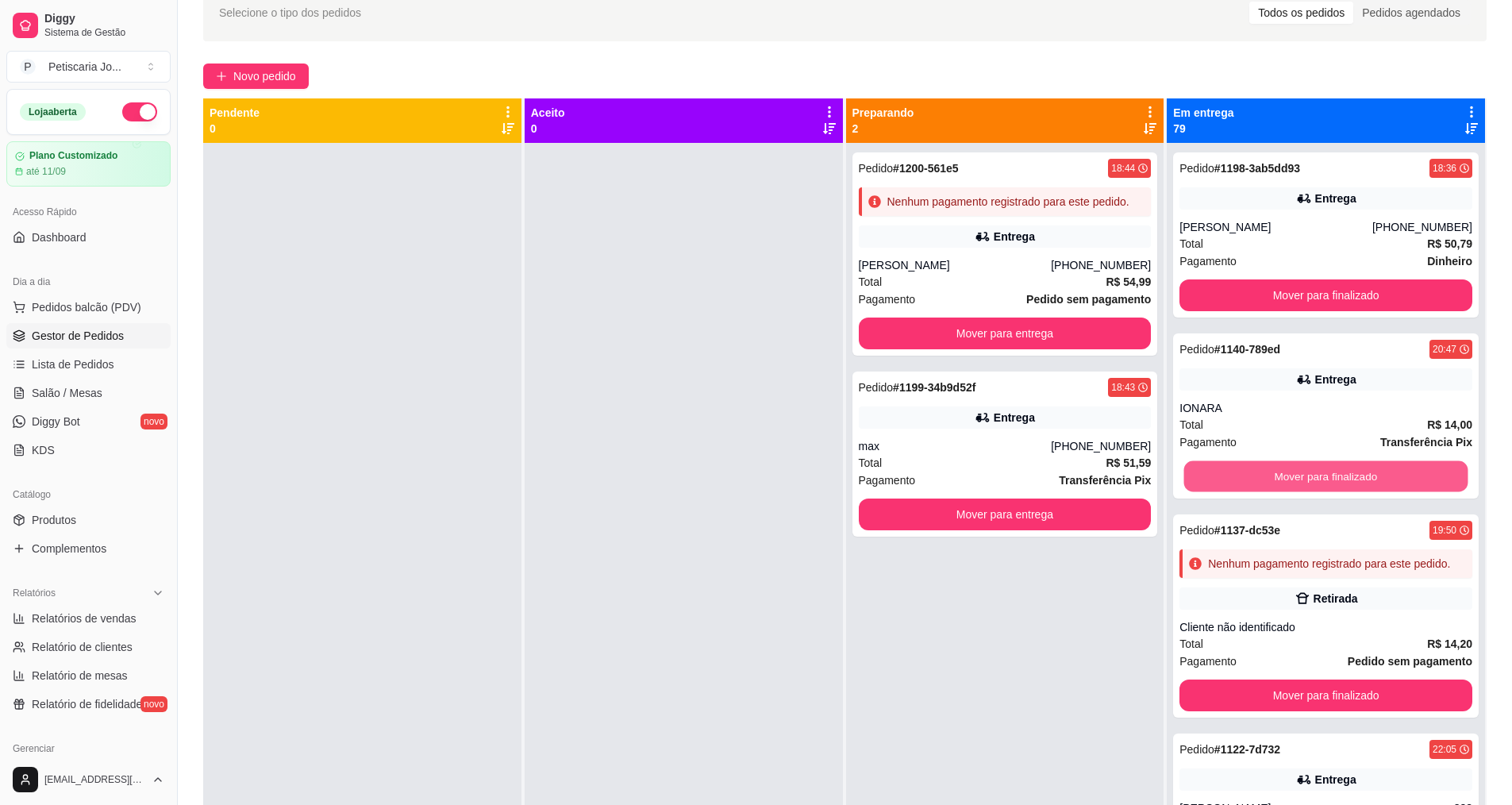
click at [1296, 480] on button "Mover para finalizado" at bounding box center [1327, 477] width 284 height 31
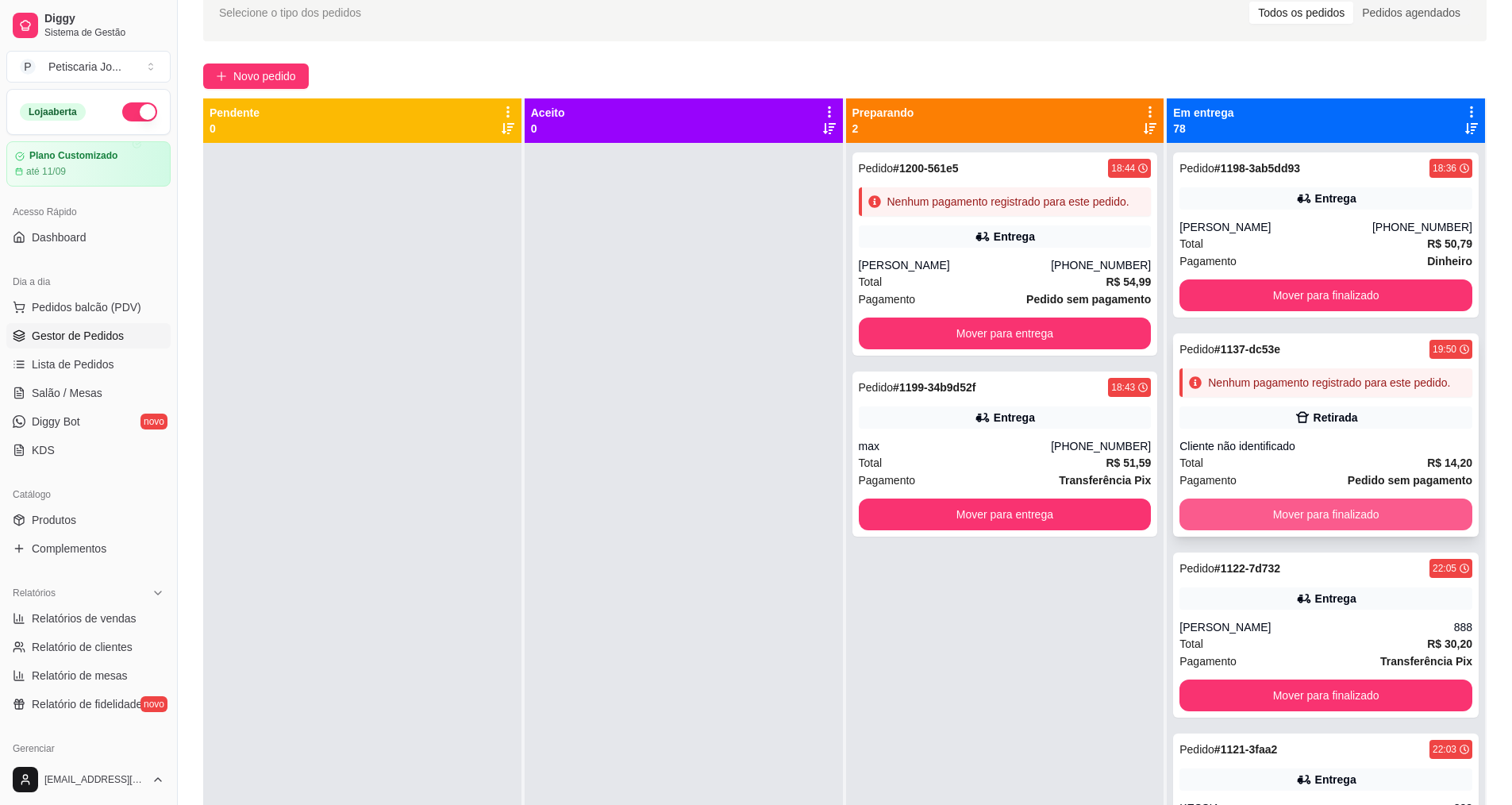
click at [1304, 527] on button "Mover para finalizado" at bounding box center [1326, 514] width 293 height 32
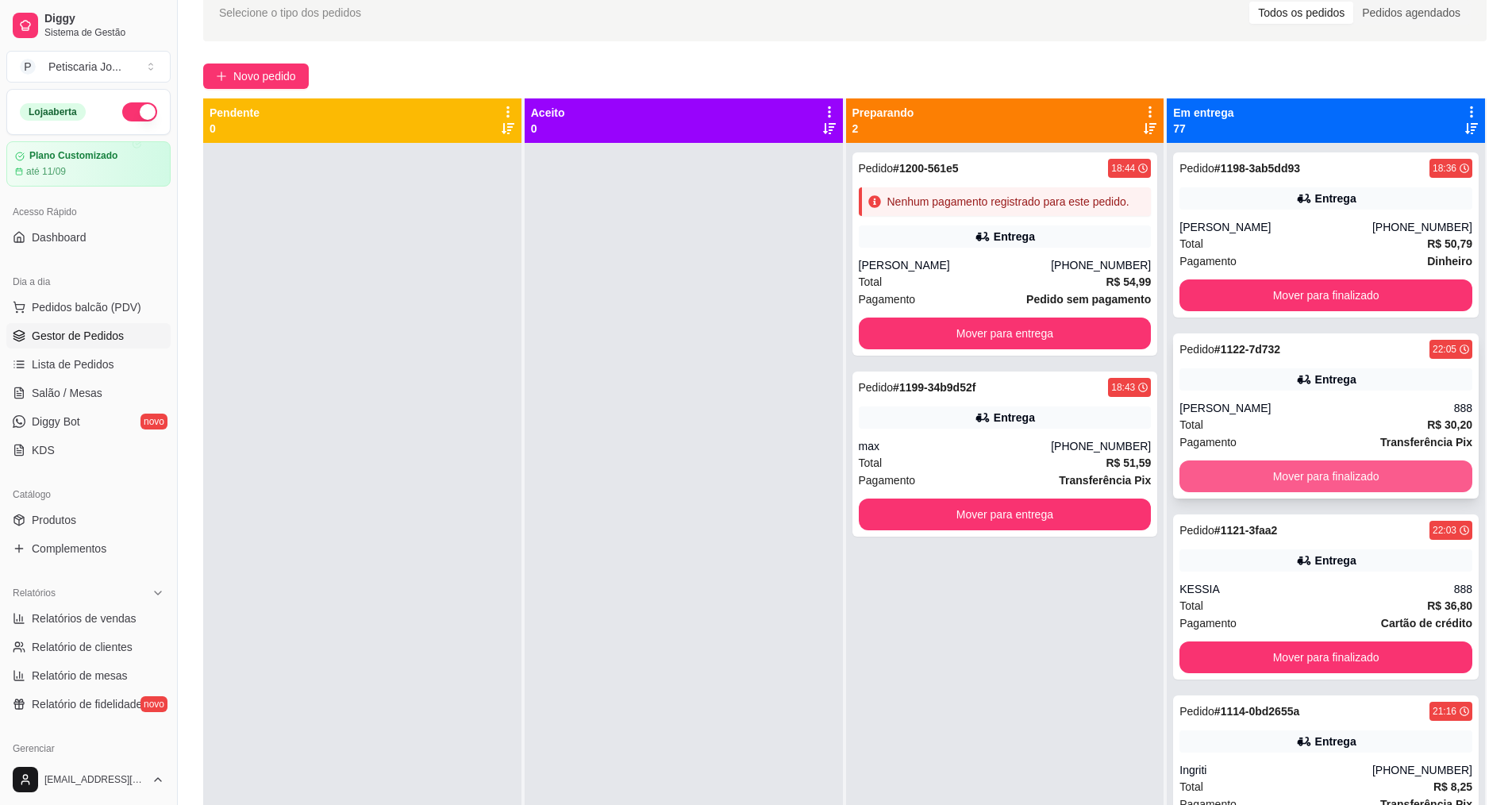
click at [1304, 476] on button "Mover para finalizado" at bounding box center [1326, 476] width 293 height 32
click at [1304, 476] on button "Mover para finalizado" at bounding box center [1327, 477] width 284 height 31
click at [1304, 476] on button "Mover para finalizado" at bounding box center [1326, 476] width 293 height 32
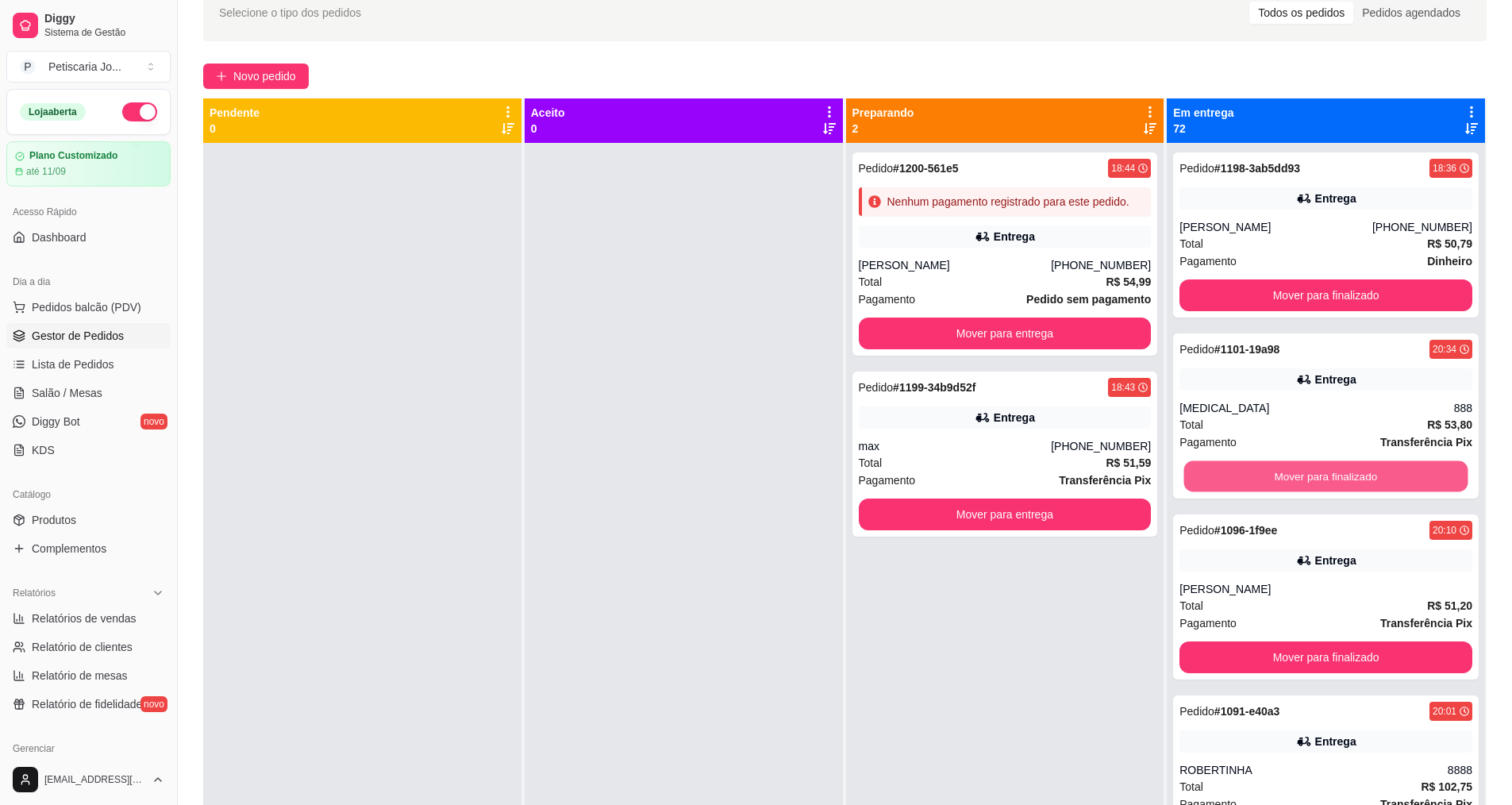
click at [1304, 476] on button "Mover para finalizado" at bounding box center [1327, 477] width 284 height 31
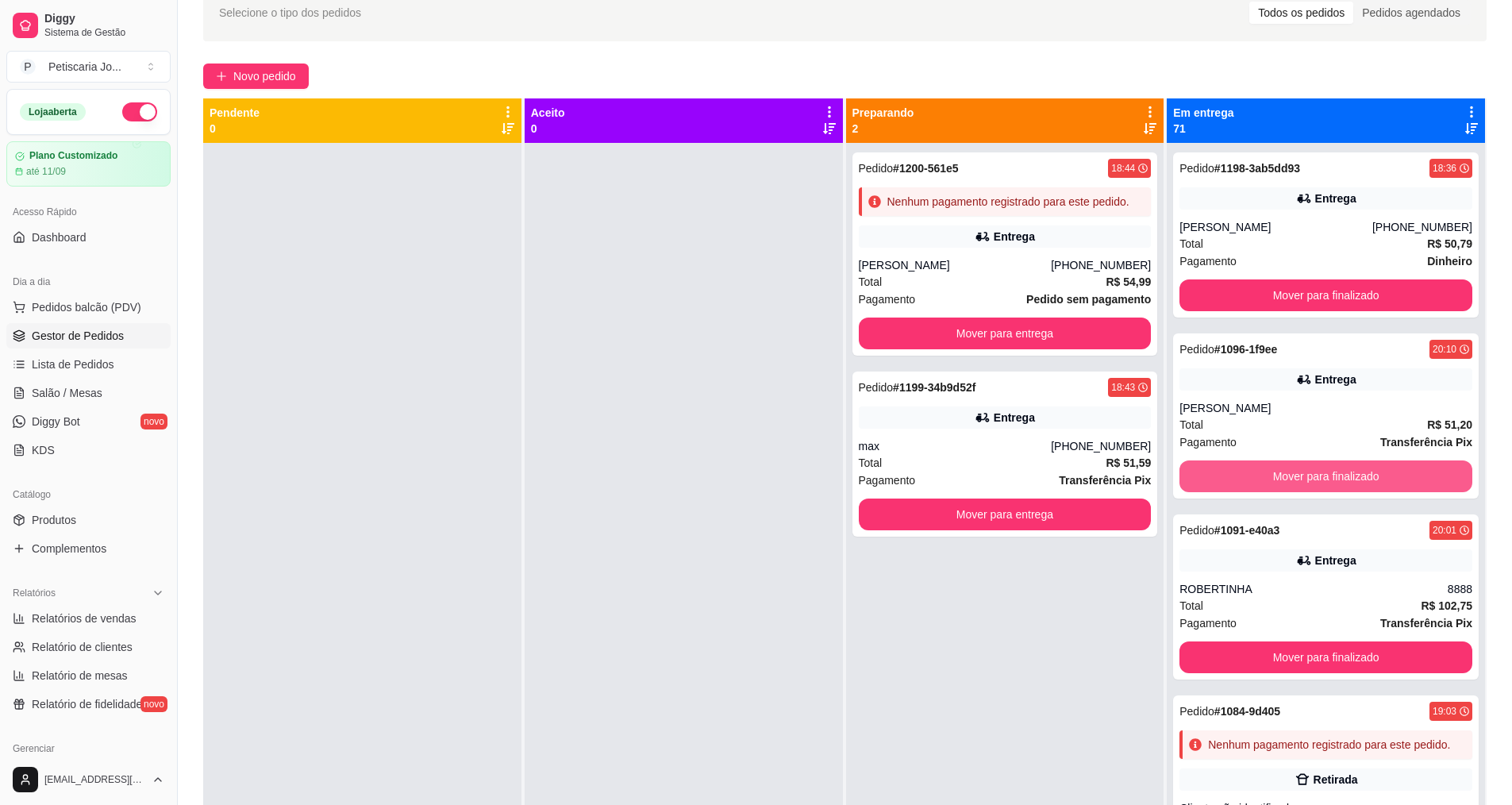
click at [1304, 476] on button "Mover para finalizado" at bounding box center [1326, 476] width 293 height 32
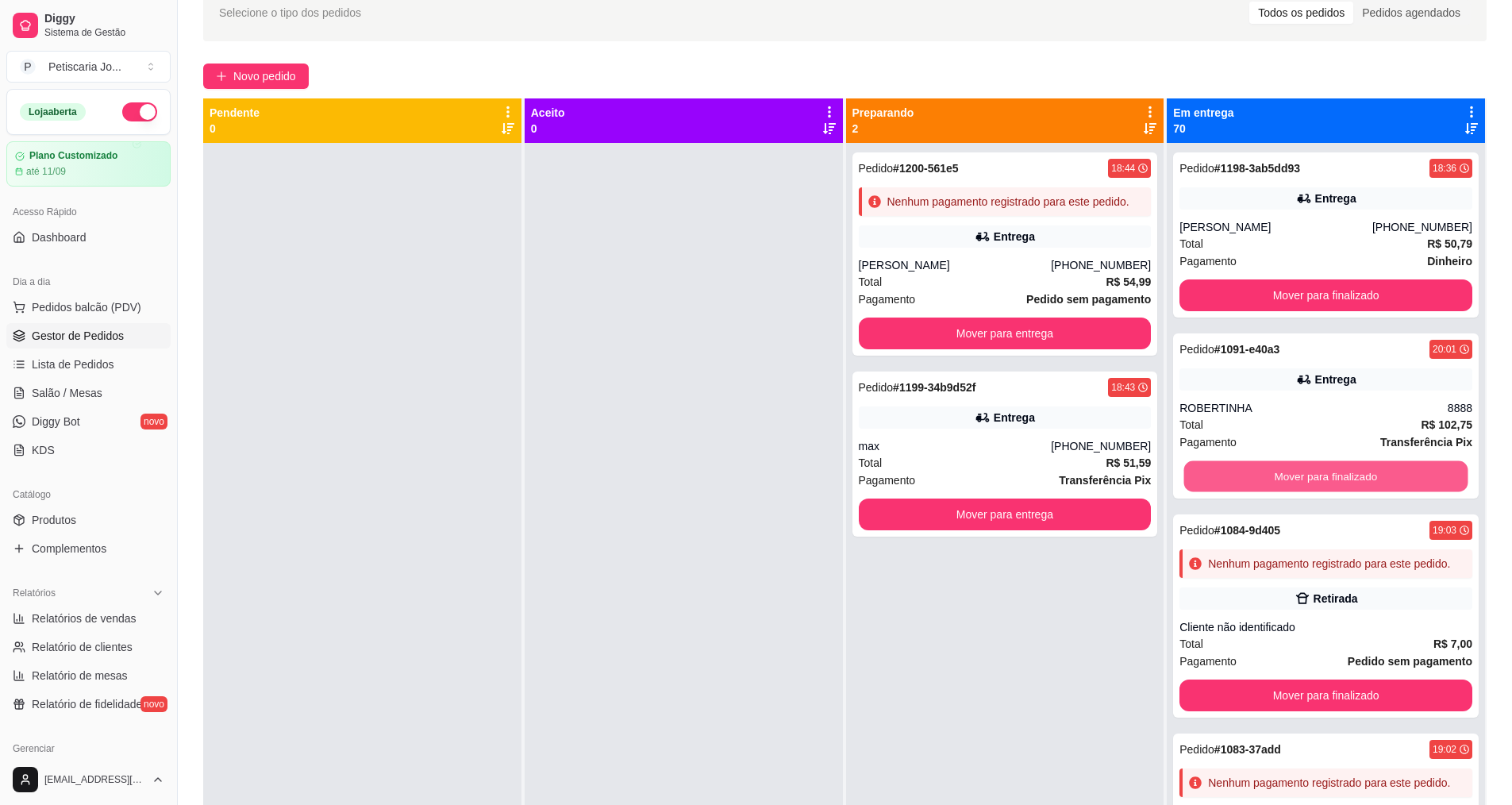
click at [1304, 476] on button "Mover para finalizado" at bounding box center [1327, 477] width 284 height 31
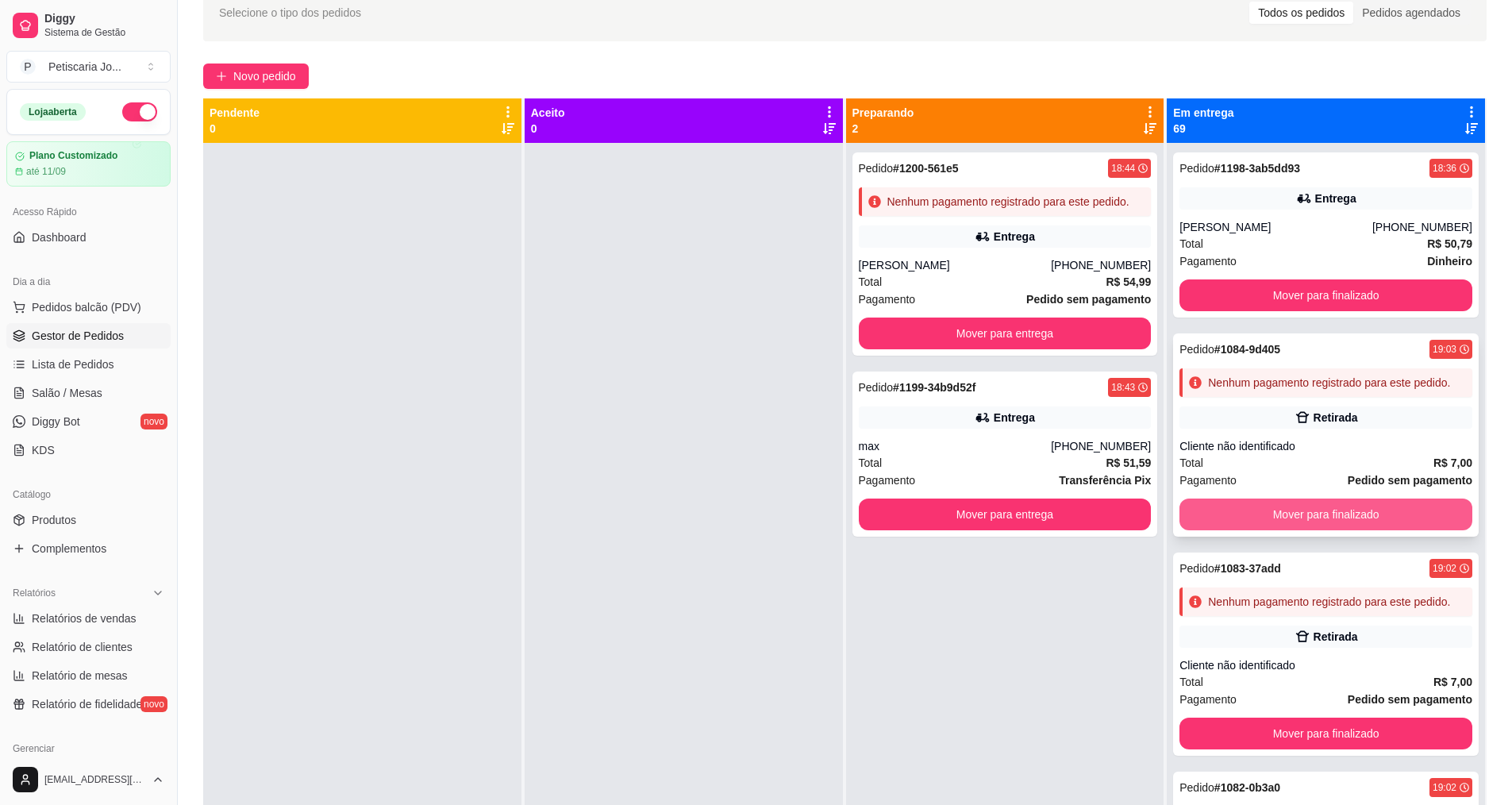
click at [1330, 527] on button "Mover para finalizado" at bounding box center [1326, 514] width 293 height 32
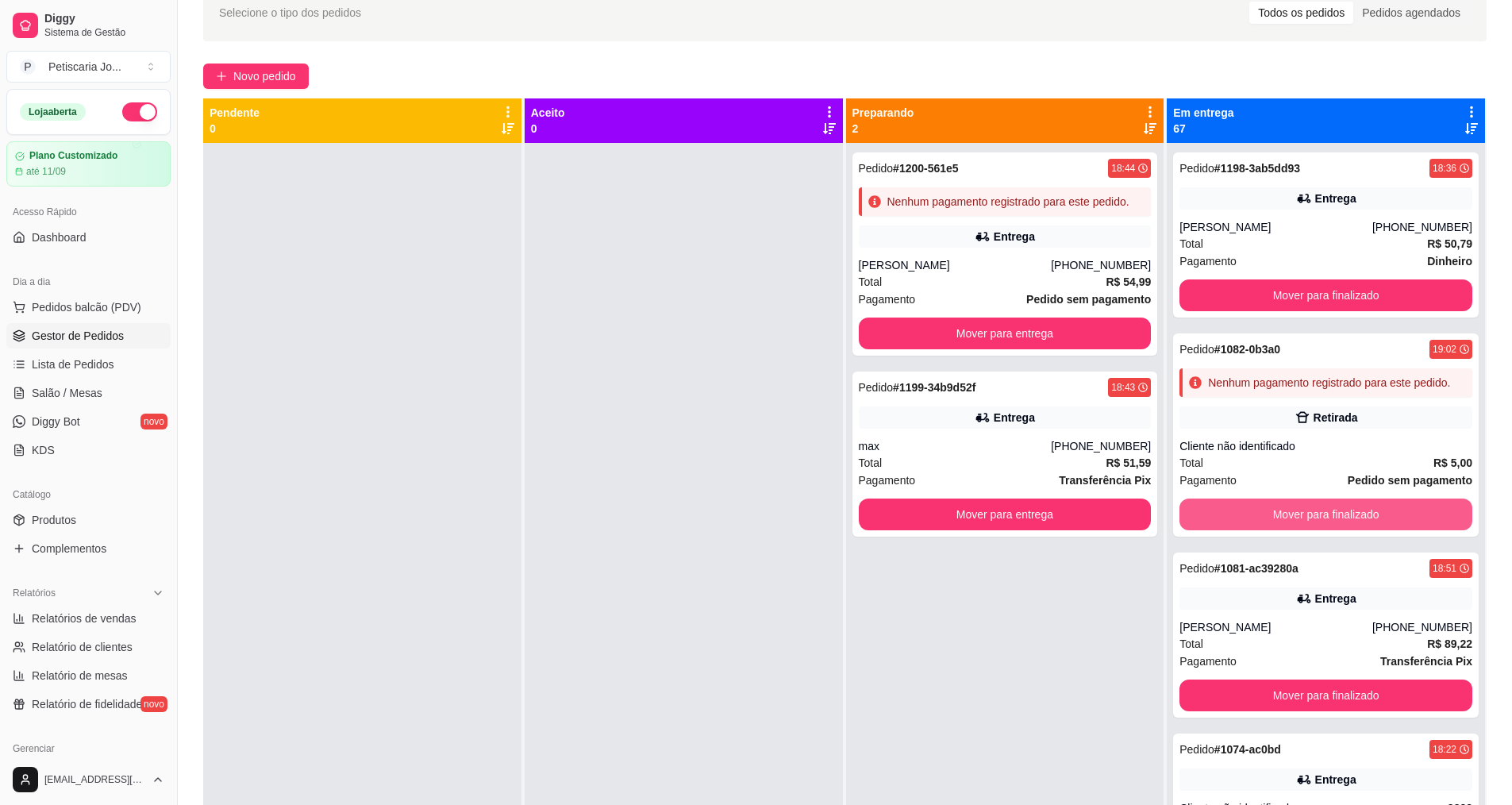
click at [1330, 527] on button "Mover para finalizado" at bounding box center [1326, 514] width 293 height 32
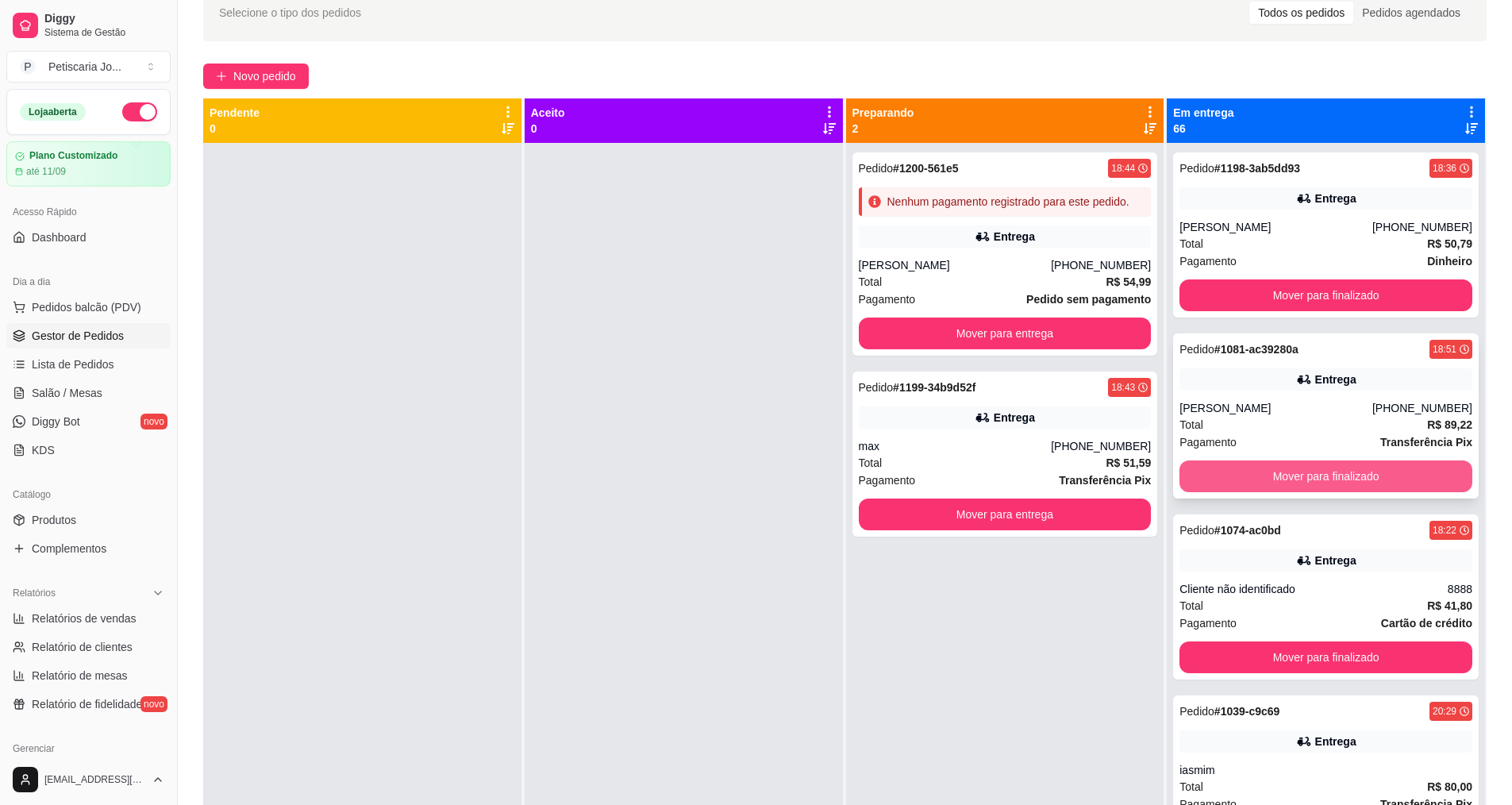
click at [1329, 482] on button "Mover para finalizado" at bounding box center [1326, 476] width 293 height 32
click at [1329, 480] on button "Mover para finalizado" at bounding box center [1326, 476] width 293 height 32
click at [1329, 480] on button "Mover para finalizado" at bounding box center [1327, 477] width 284 height 31
click at [1329, 480] on button "Mover para finalizado" at bounding box center [1326, 476] width 293 height 32
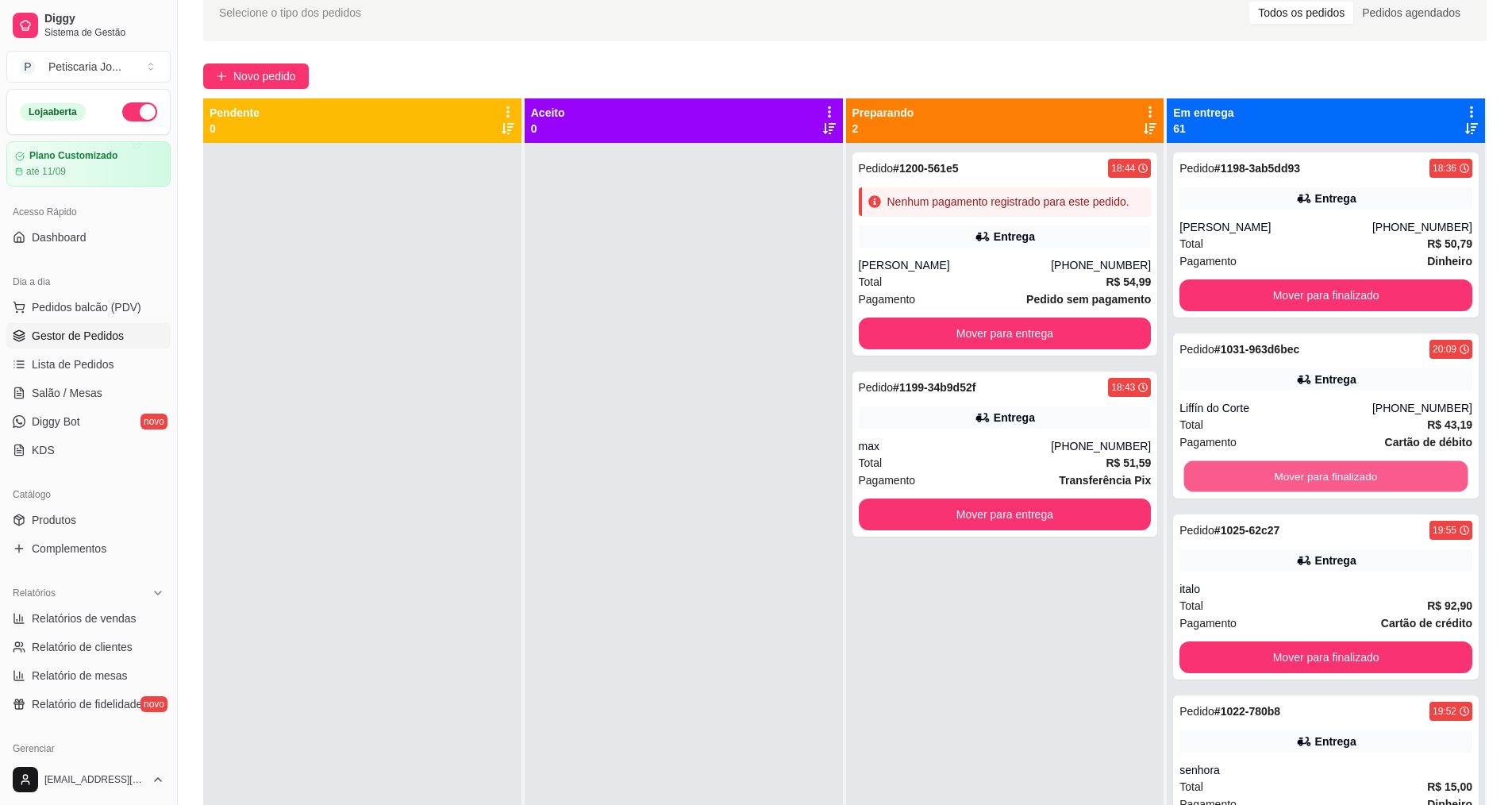
click at [1329, 480] on button "Mover para finalizado" at bounding box center [1327, 477] width 284 height 31
click at [1329, 480] on button "Mover para finalizado" at bounding box center [1326, 476] width 293 height 32
click at [1329, 480] on button "Mover para finalizado" at bounding box center [1327, 477] width 284 height 31
click at [1329, 480] on button "Mover para finalizado" at bounding box center [1326, 476] width 293 height 32
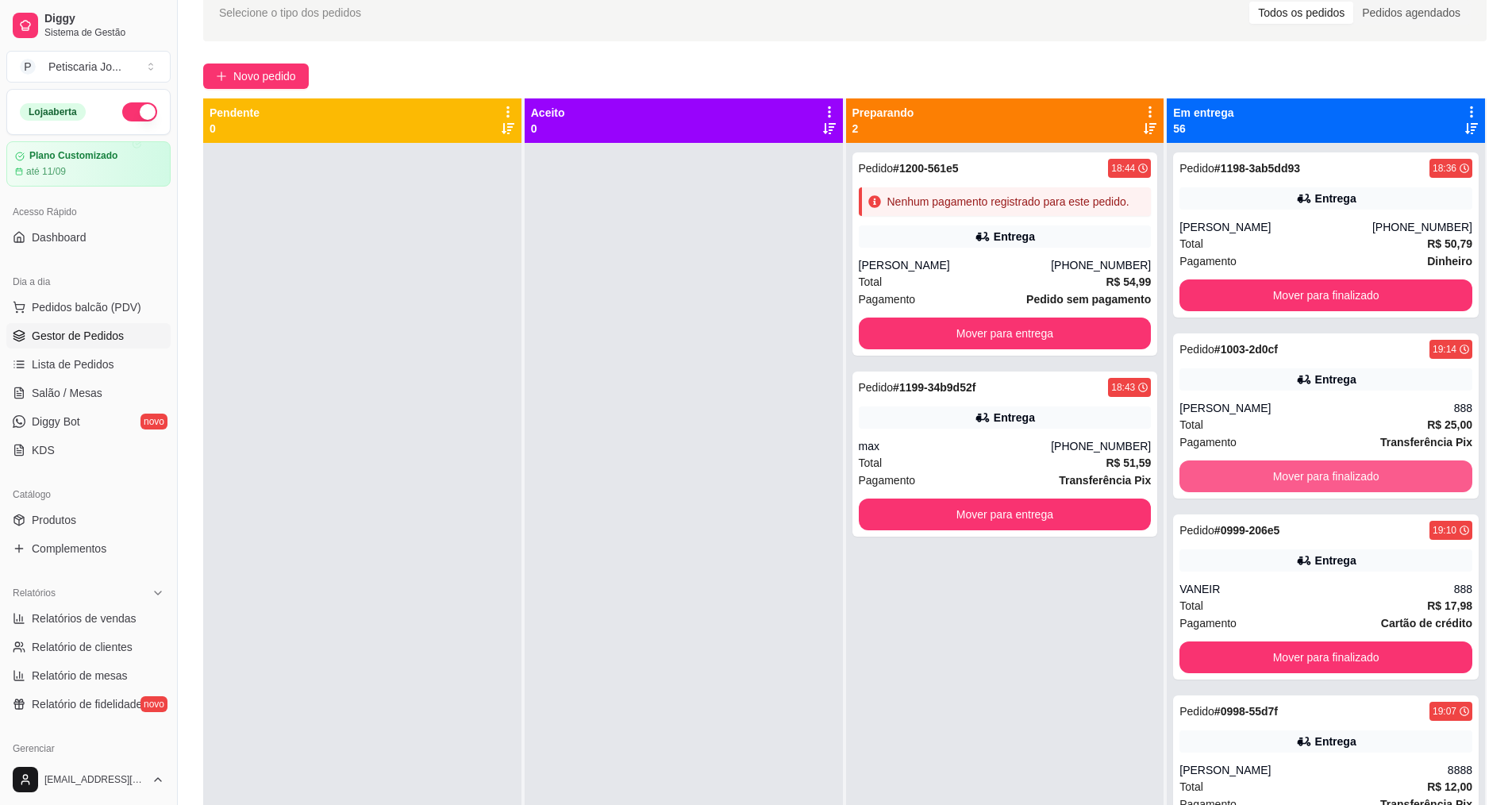
click at [1329, 480] on button "Mover para finalizado" at bounding box center [1326, 476] width 293 height 32
click at [1329, 480] on button "Mover para finalizado" at bounding box center [1327, 477] width 284 height 31
click at [1329, 480] on button "Mover para finalizado" at bounding box center [1326, 476] width 293 height 32
click at [1329, 480] on button "Mover para finalizado" at bounding box center [1327, 477] width 284 height 31
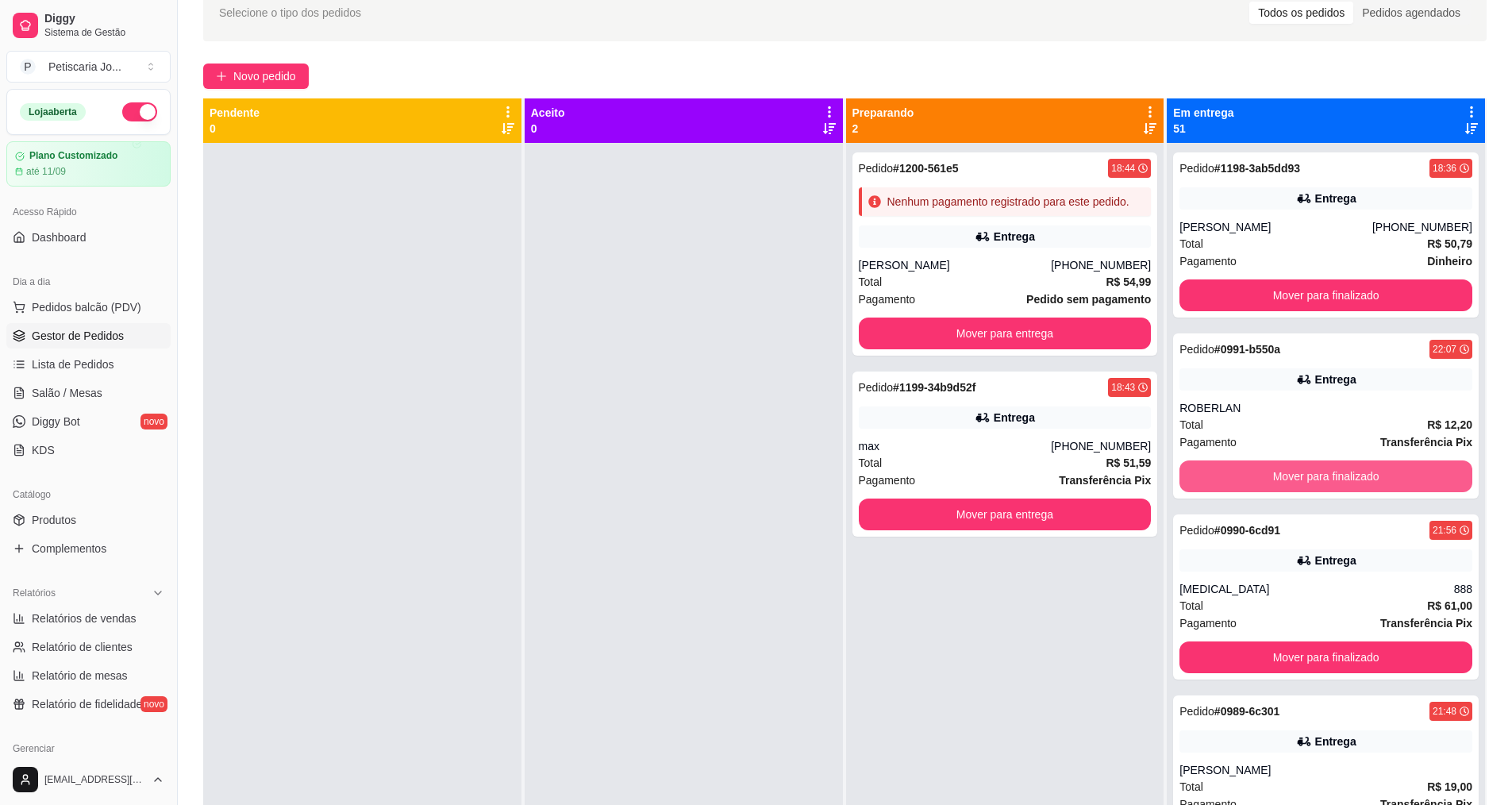
click at [1329, 480] on button "Mover para finalizado" at bounding box center [1326, 476] width 293 height 32
click at [1329, 480] on button "Mover para finalizado" at bounding box center [1327, 477] width 284 height 31
click at [1329, 480] on button "Mover para finalizado" at bounding box center [1326, 476] width 293 height 32
click at [1329, 480] on button "Mover para finalizado" at bounding box center [1327, 477] width 284 height 31
click at [1329, 480] on button "Mover para finalizado" at bounding box center [1326, 476] width 293 height 32
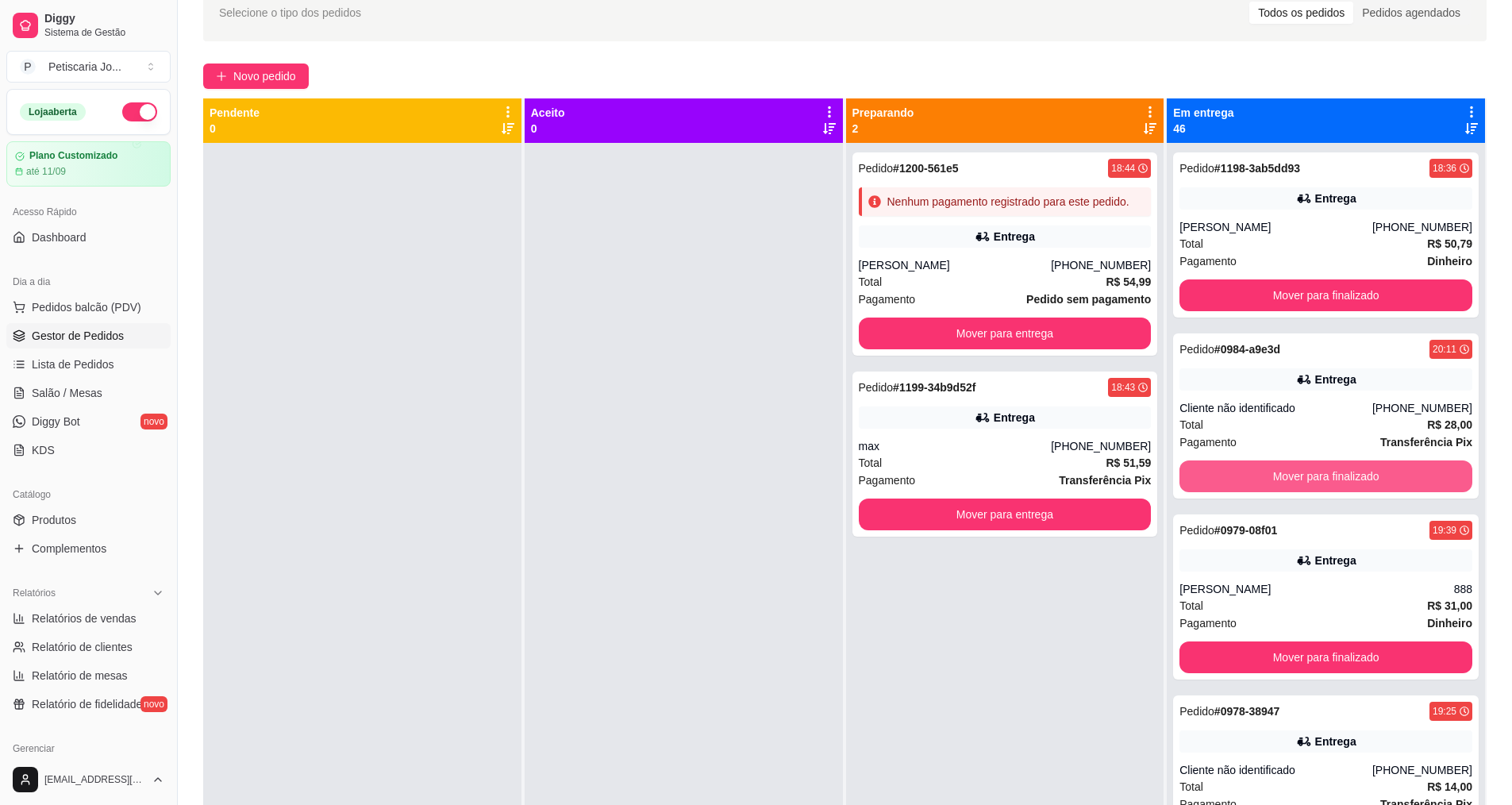
click at [1329, 480] on button "Mover para finalizado" at bounding box center [1326, 476] width 293 height 32
click at [1329, 480] on button "Mover para finalizado" at bounding box center [1327, 477] width 284 height 31
click at [1329, 480] on button "Mover para finalizado" at bounding box center [1326, 476] width 293 height 32
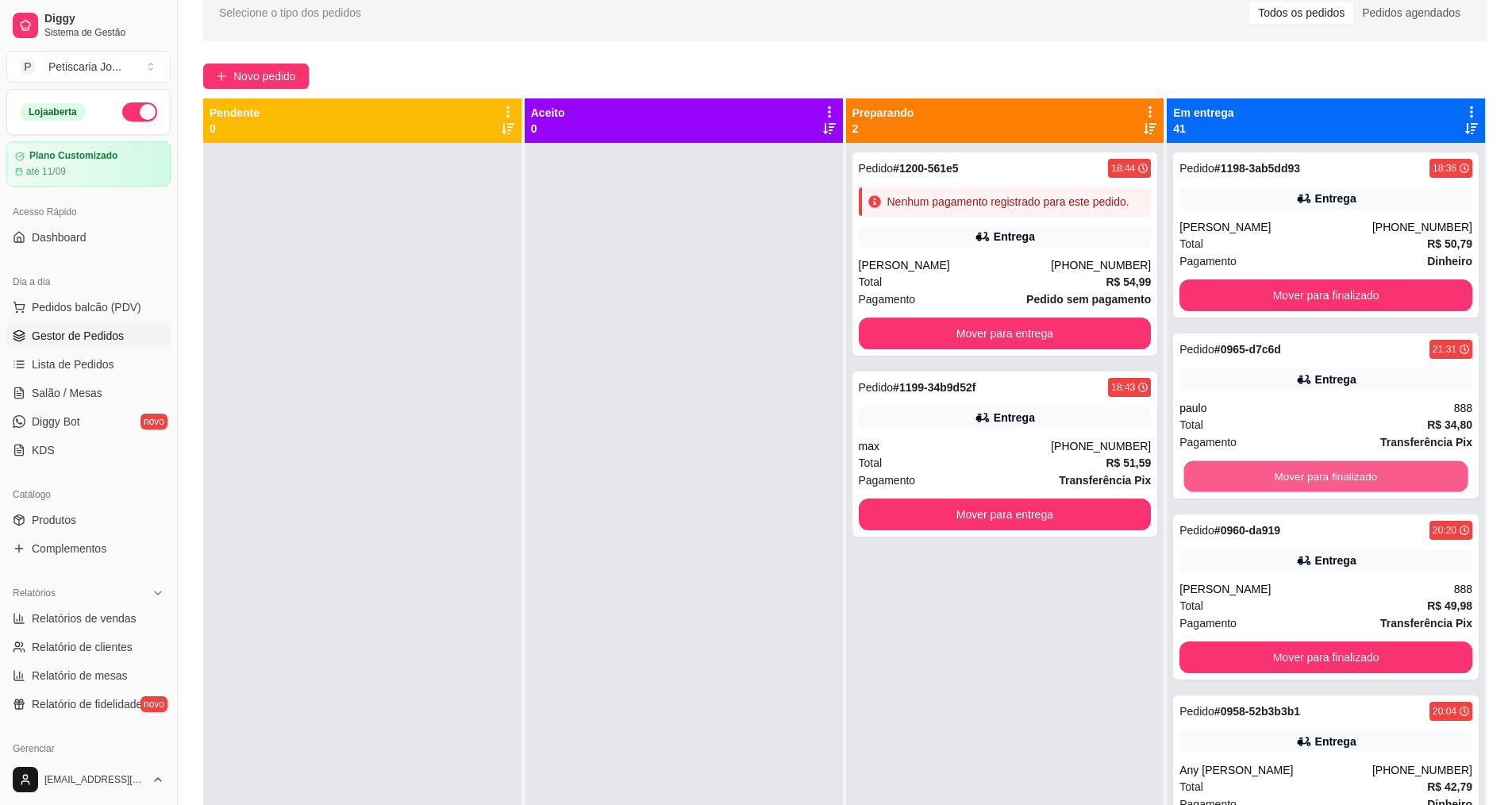
click at [1329, 480] on button "Mover para finalizado" at bounding box center [1327, 477] width 284 height 31
click at [1329, 480] on button "Mover para finalizado" at bounding box center [1326, 476] width 293 height 32
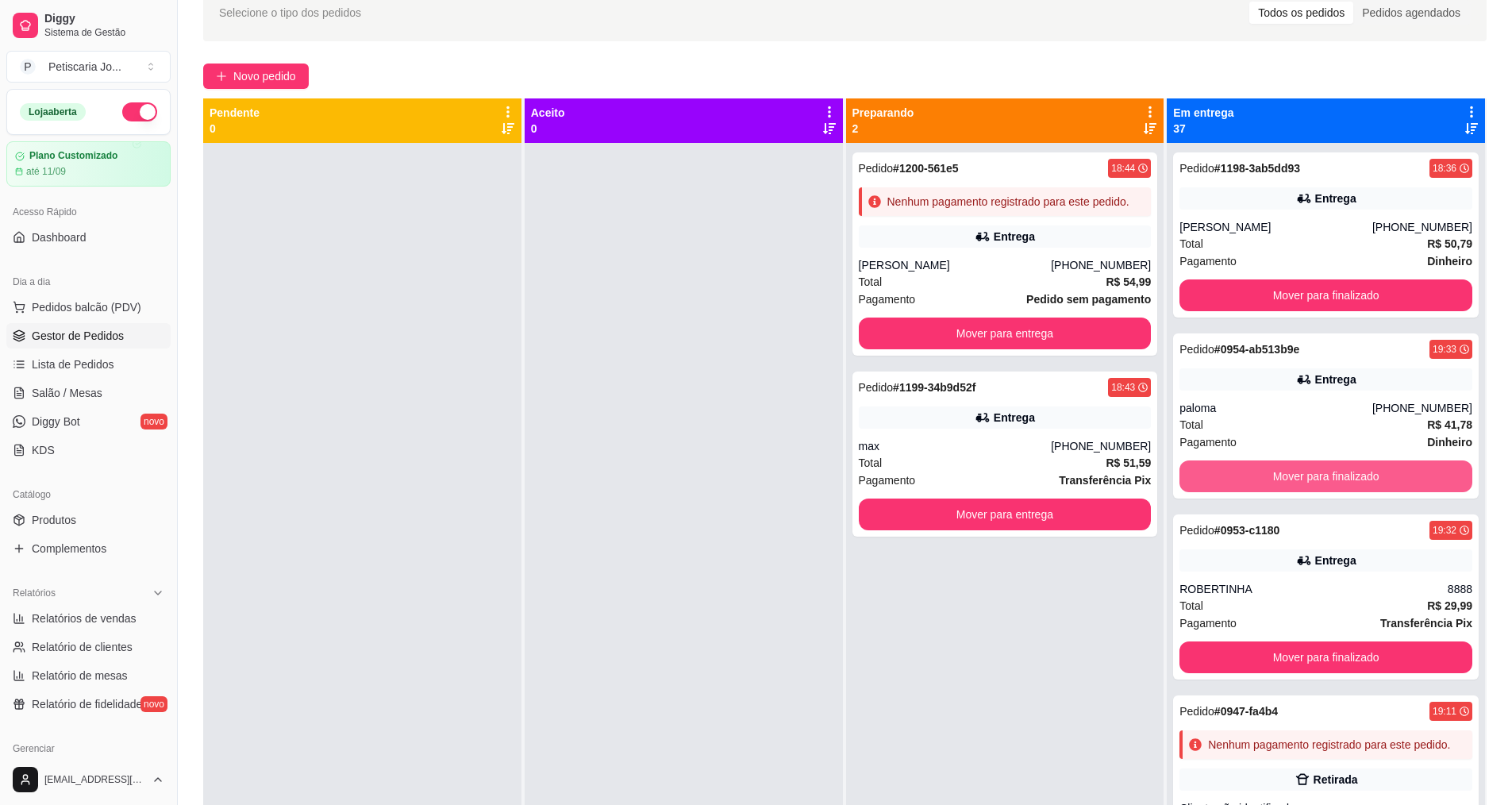
click at [1329, 480] on button "Mover para finalizado" at bounding box center [1326, 476] width 293 height 32
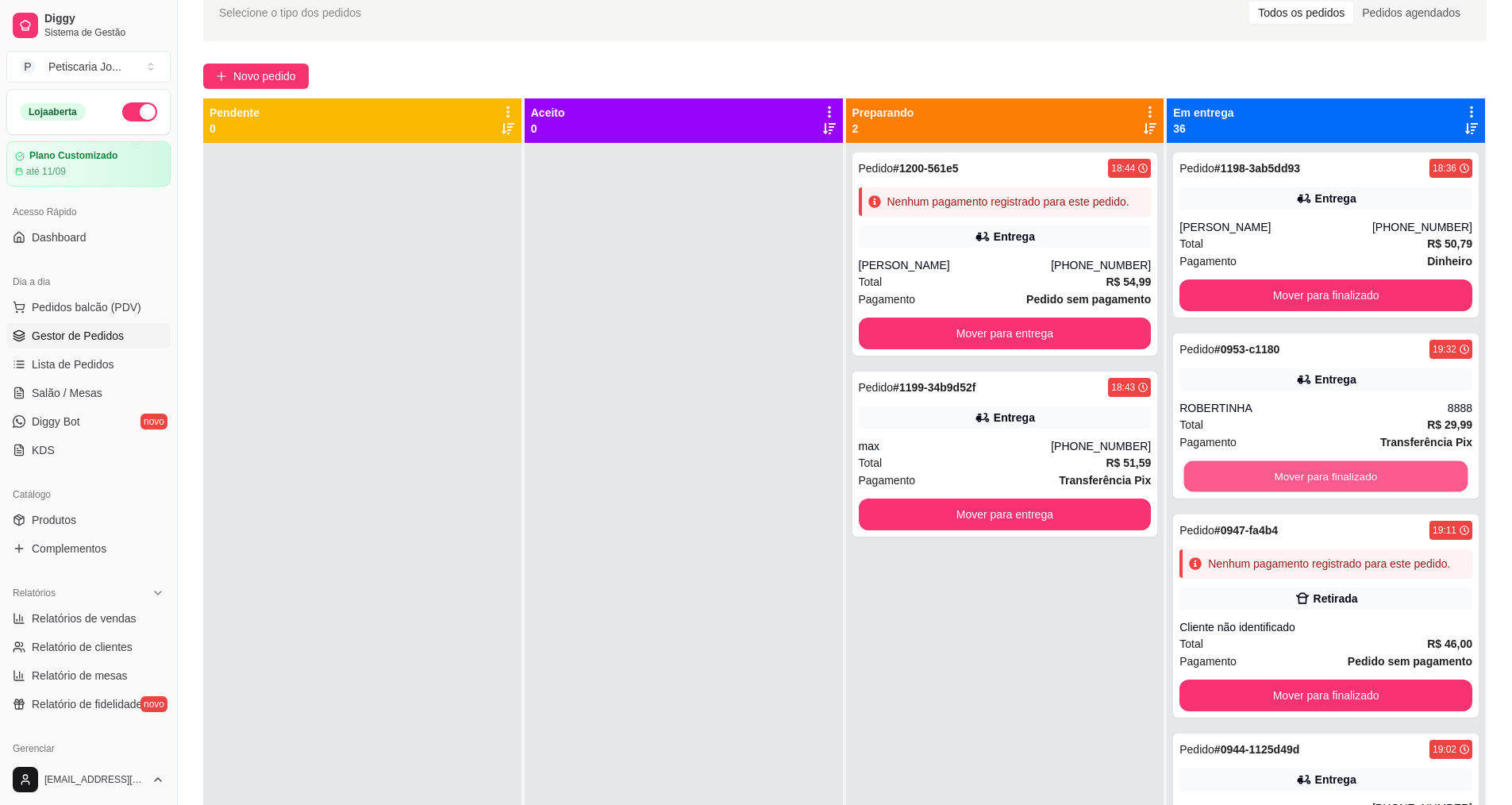
click at [1329, 480] on button "Mover para finalizado" at bounding box center [1327, 477] width 284 height 31
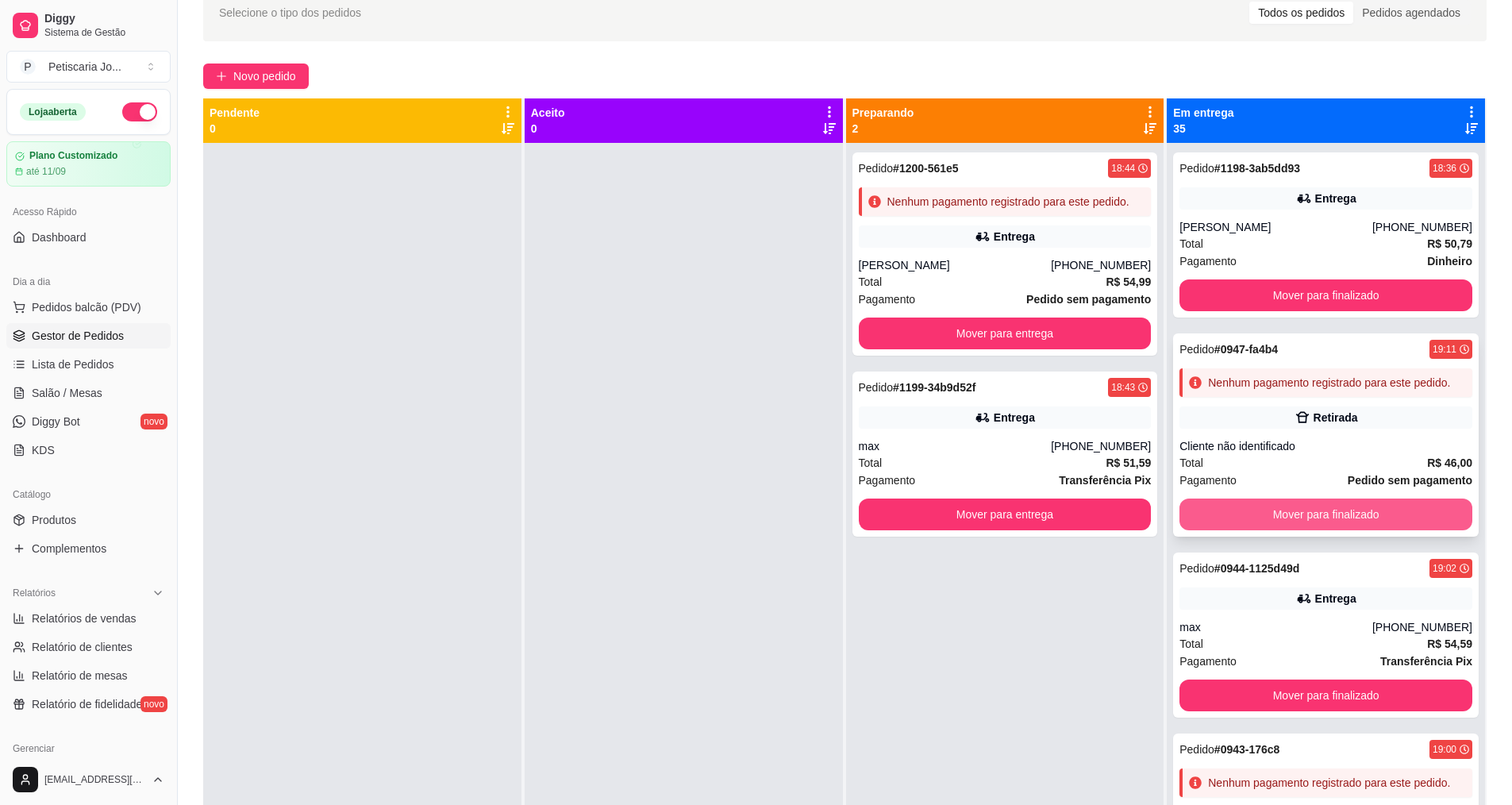
click at [1328, 525] on button "Mover para finalizado" at bounding box center [1326, 514] width 293 height 32
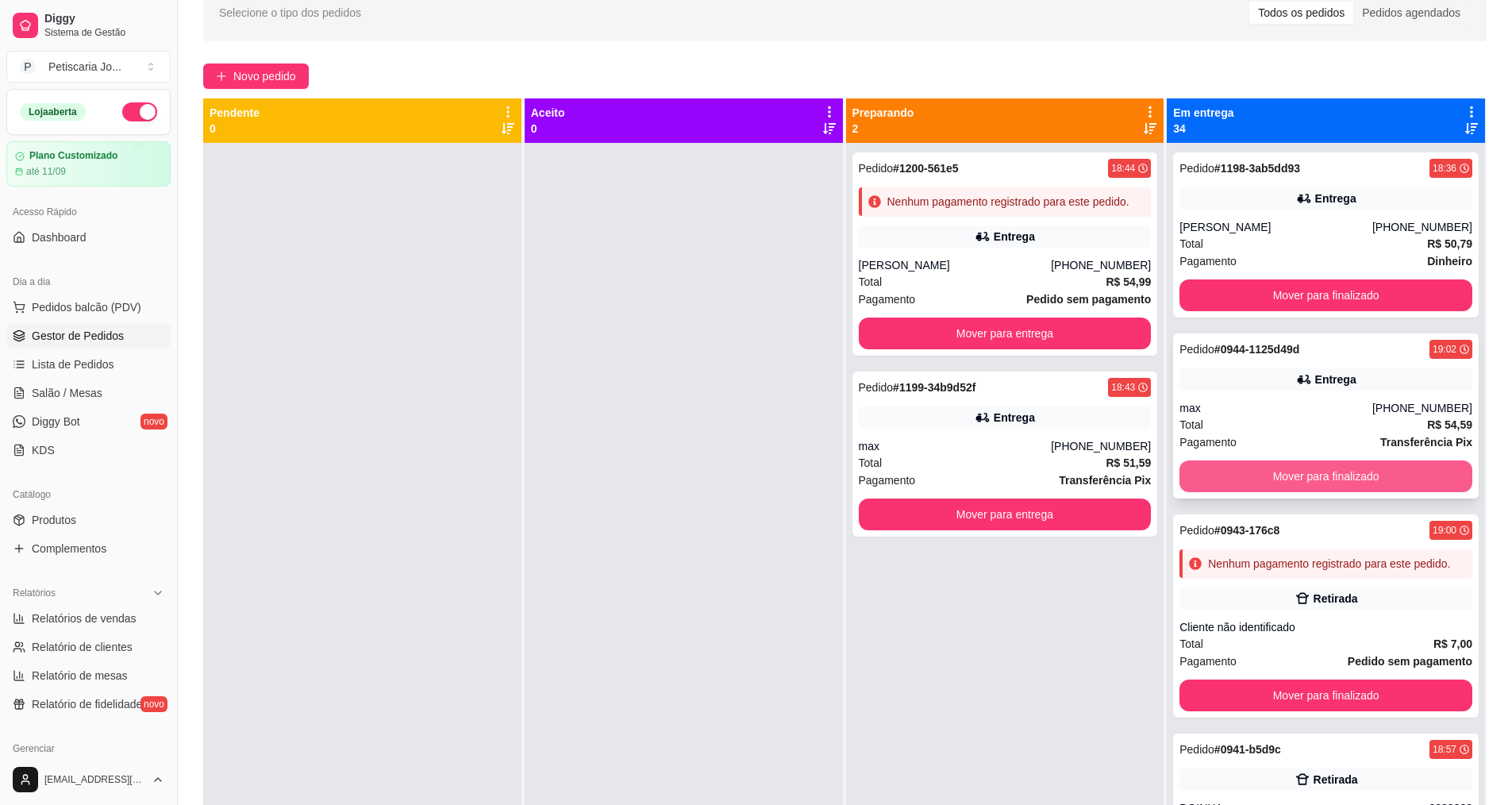
click at [1314, 472] on button "Mover para finalizado" at bounding box center [1326, 476] width 293 height 32
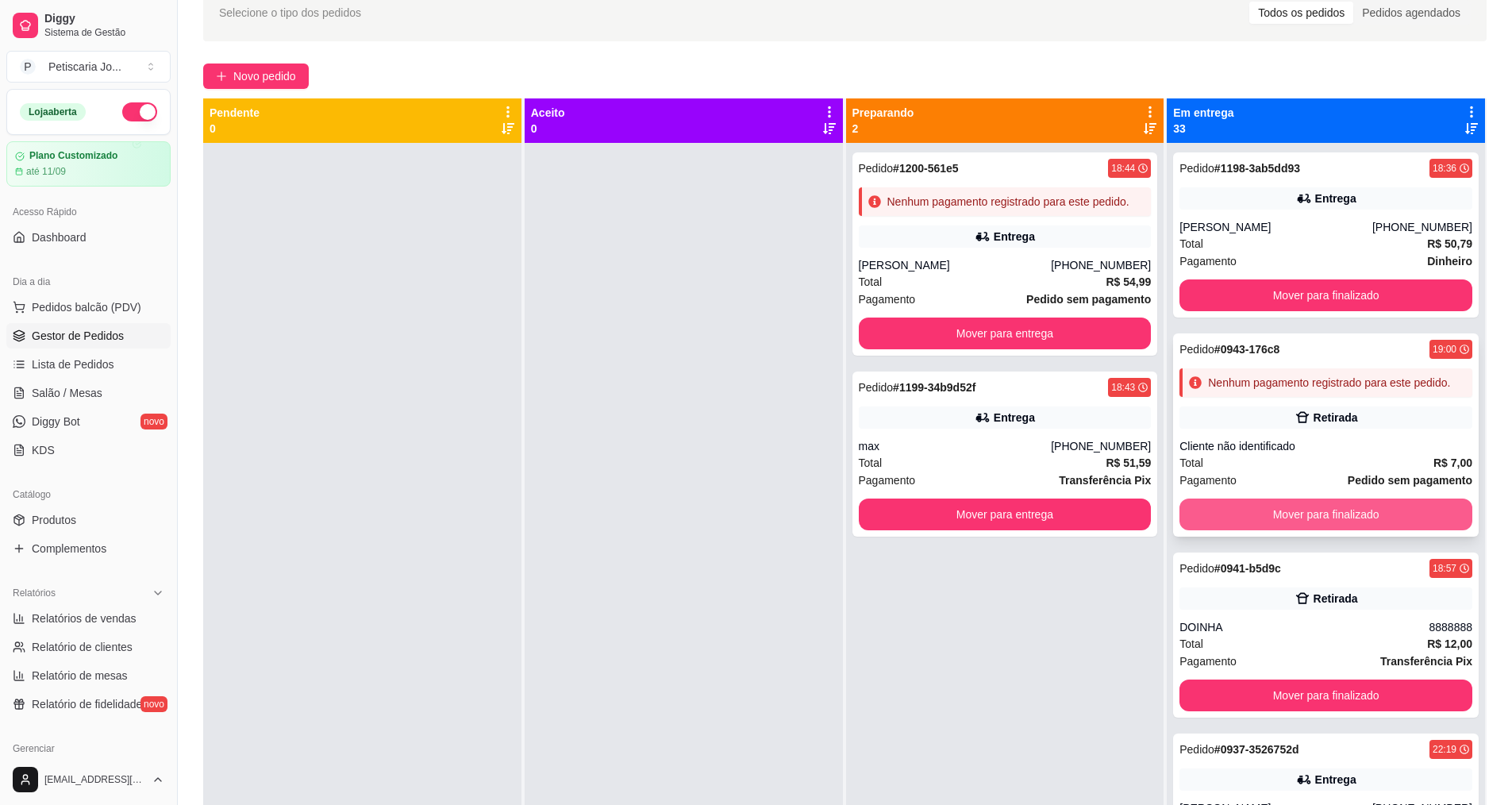
click at [1331, 527] on button "Mover para finalizado" at bounding box center [1326, 514] width 293 height 32
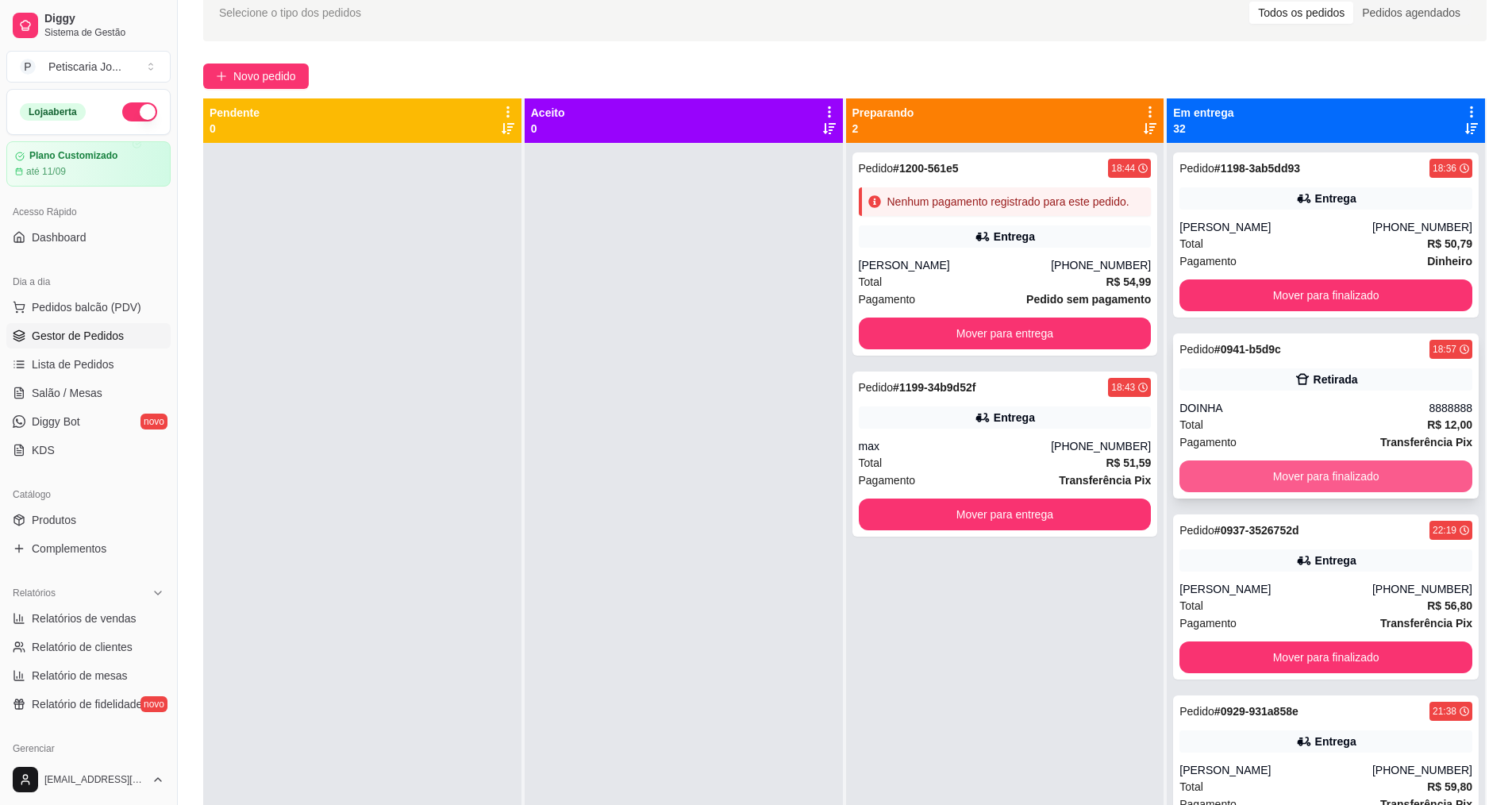
click at [1318, 483] on button "Mover para finalizado" at bounding box center [1326, 476] width 293 height 32
click at [1318, 483] on button "Mover para finalizado" at bounding box center [1327, 477] width 284 height 31
click at [1314, 479] on button "Mover para finalizado" at bounding box center [1326, 476] width 293 height 32
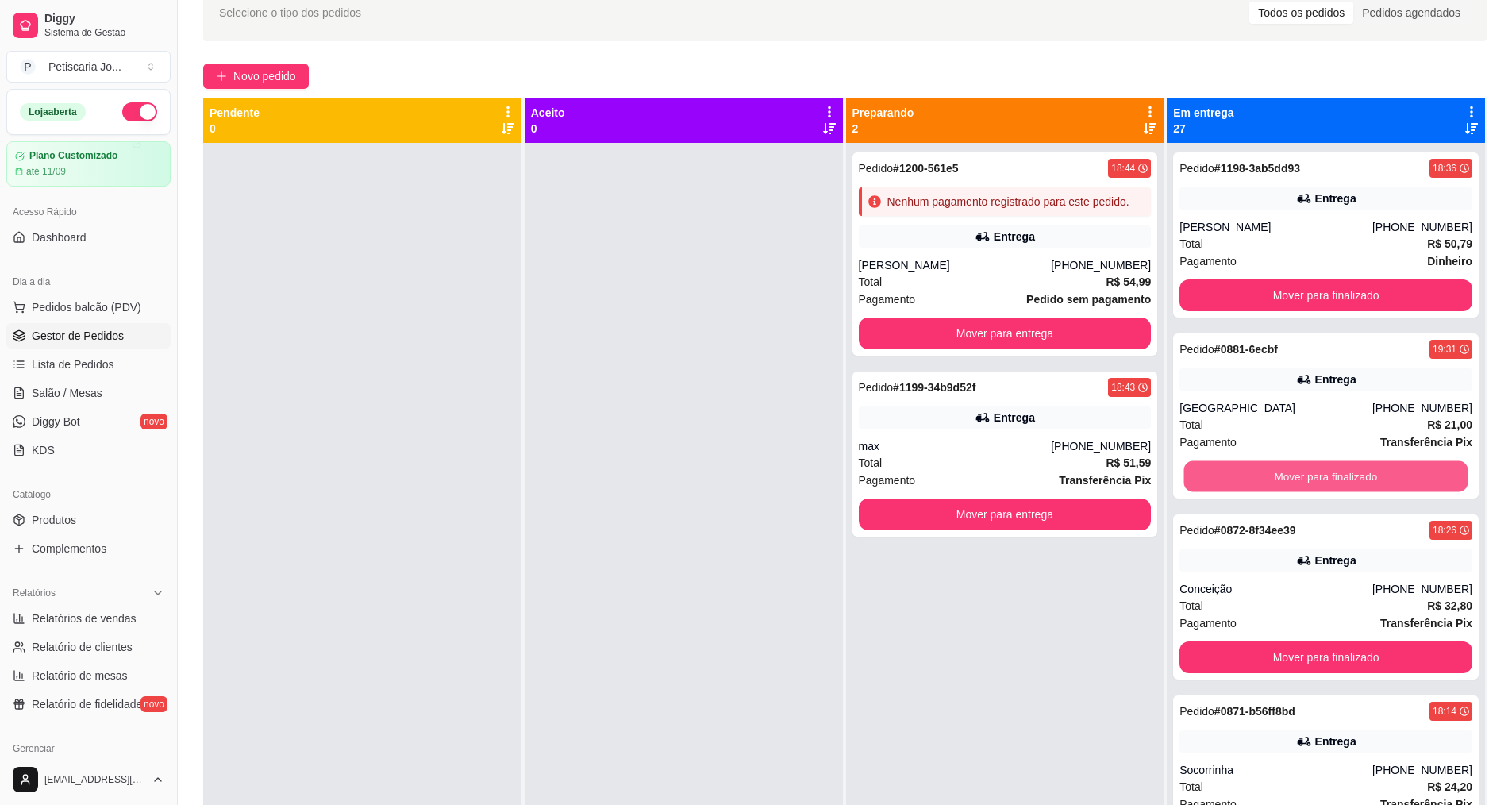
click at [1314, 479] on button "Mover para finalizado" at bounding box center [1327, 477] width 284 height 31
click at [1314, 479] on button "Mover para finalizado" at bounding box center [1326, 476] width 293 height 32
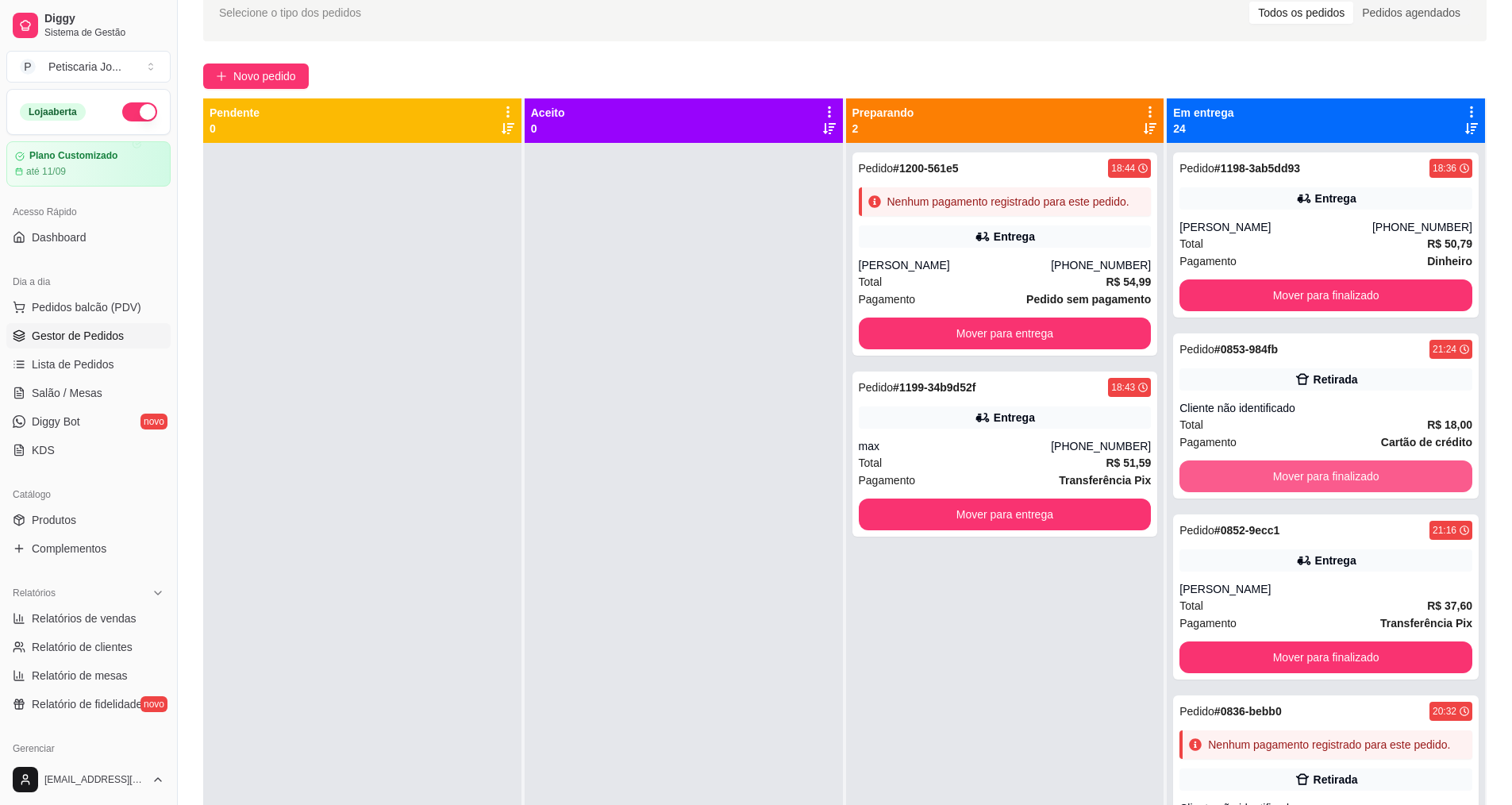
click at [1314, 479] on button "Mover para finalizado" at bounding box center [1326, 476] width 293 height 32
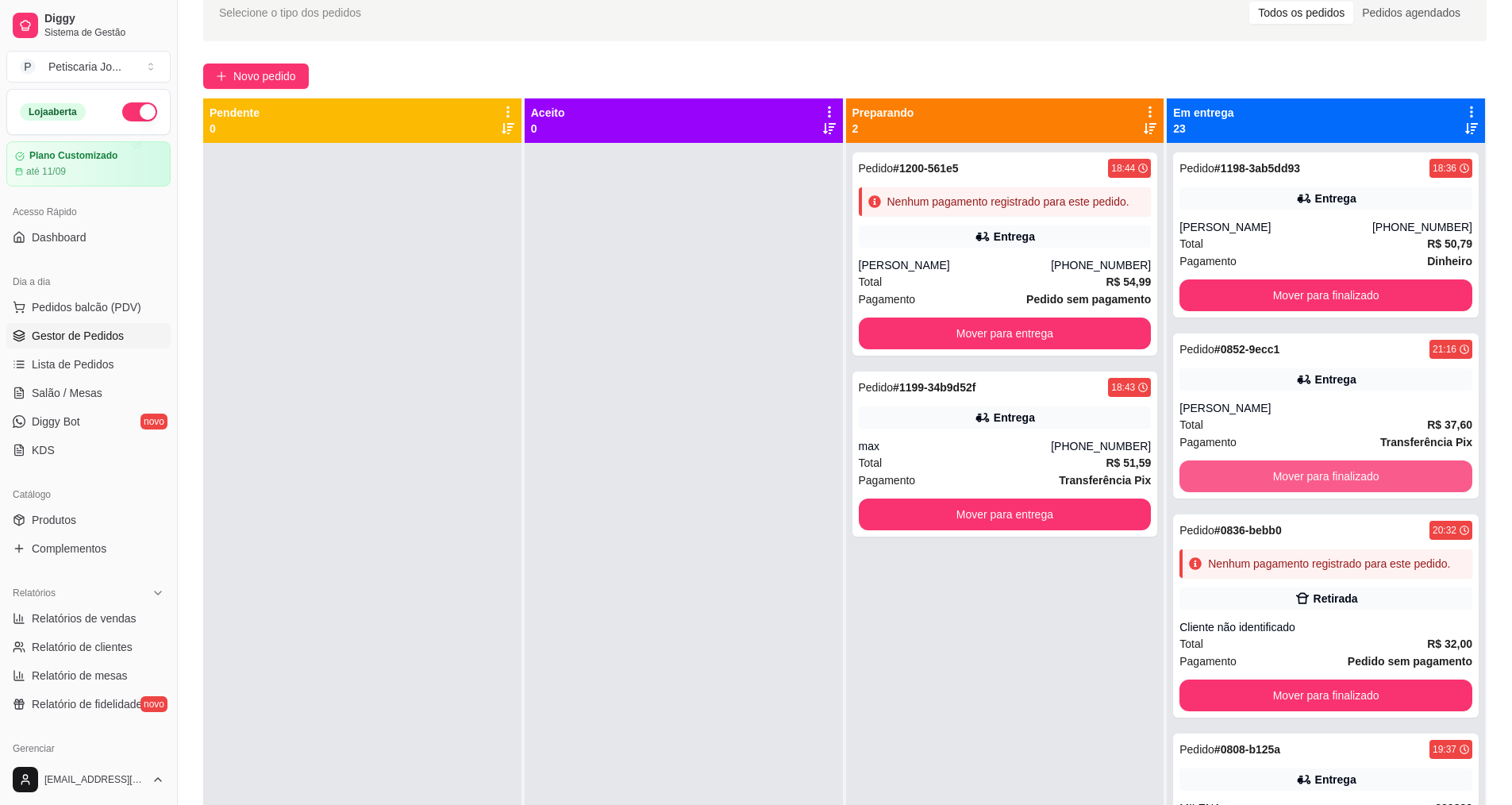
click at [1314, 479] on button "Mover para finalizado" at bounding box center [1326, 476] width 293 height 32
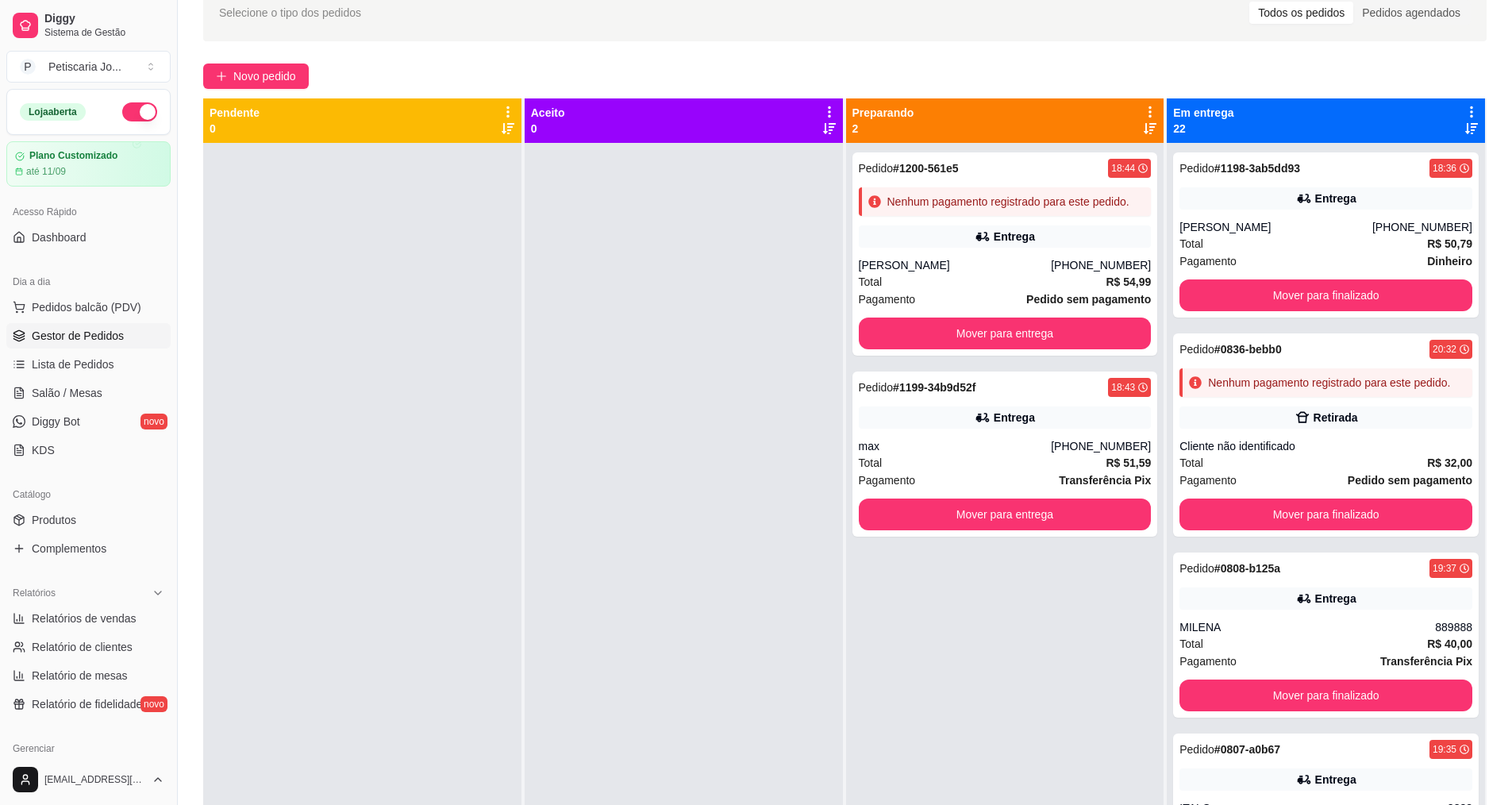
click at [1314, 472] on div "Total R$ 32,00" at bounding box center [1326, 462] width 293 height 17
click at [1343, 527] on button "Mover para finalizado" at bounding box center [1326, 514] width 293 height 32
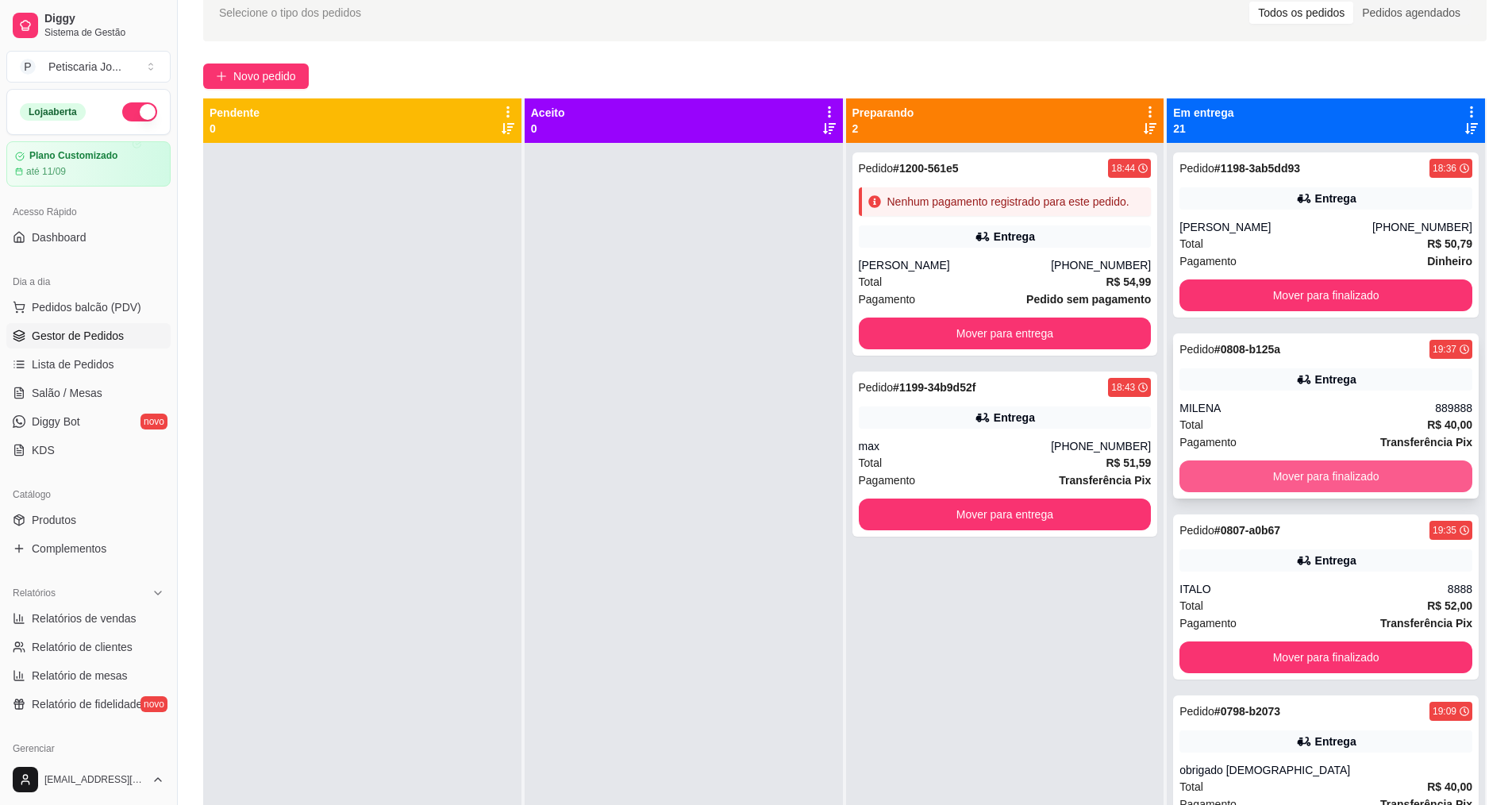
click at [1326, 487] on button "Mover para finalizado" at bounding box center [1326, 476] width 293 height 32
click at [1323, 480] on button "Mover para finalizado" at bounding box center [1326, 476] width 293 height 32
click at [1323, 480] on button "Mover para finalizado" at bounding box center [1327, 477] width 284 height 31
click at [1323, 480] on button "Mover para finalizado" at bounding box center [1326, 476] width 293 height 32
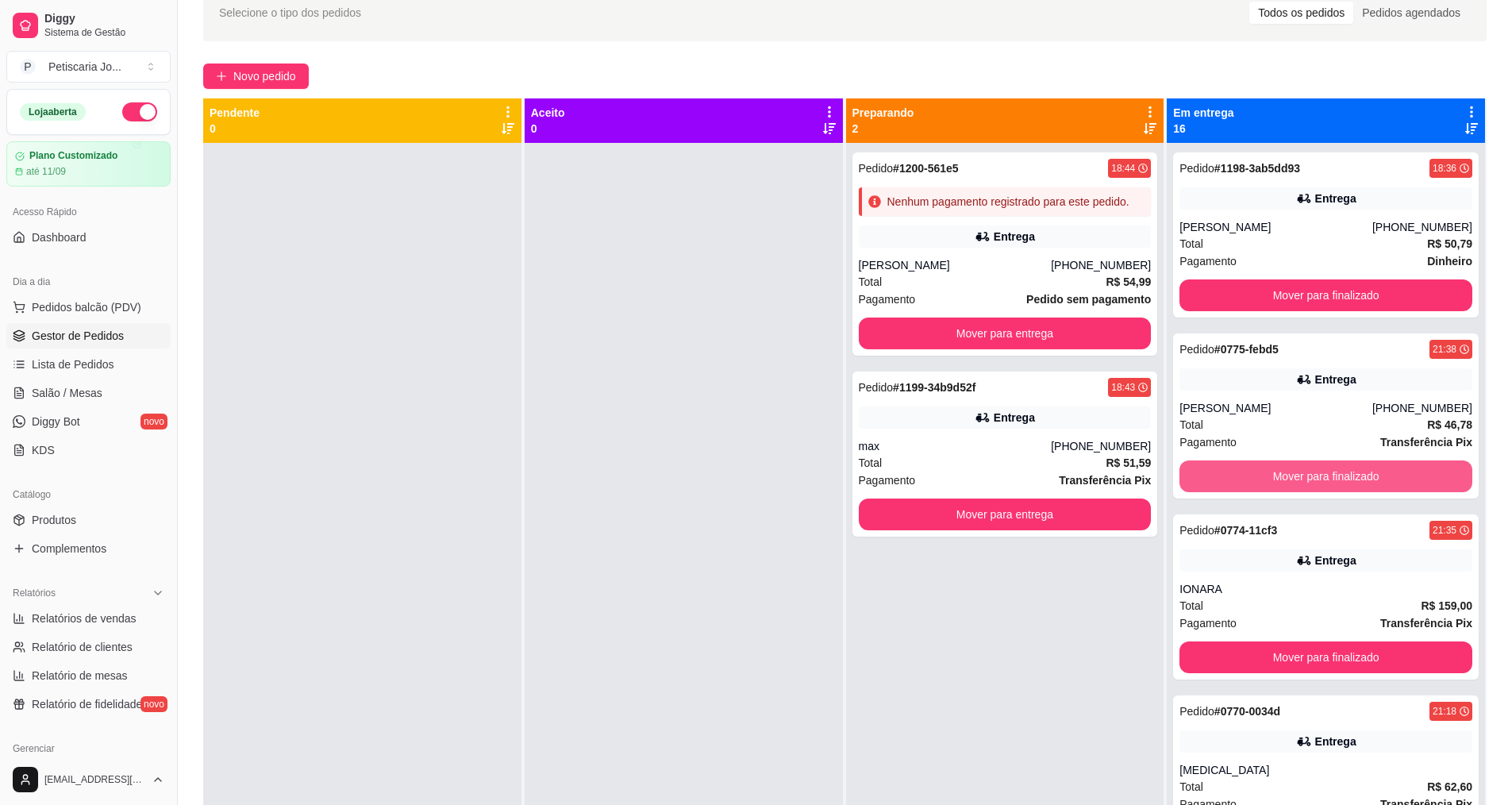
click at [1323, 480] on button "Mover para finalizado" at bounding box center [1326, 476] width 293 height 32
click at [1323, 480] on button "Mover para finalizado" at bounding box center [1327, 477] width 284 height 31
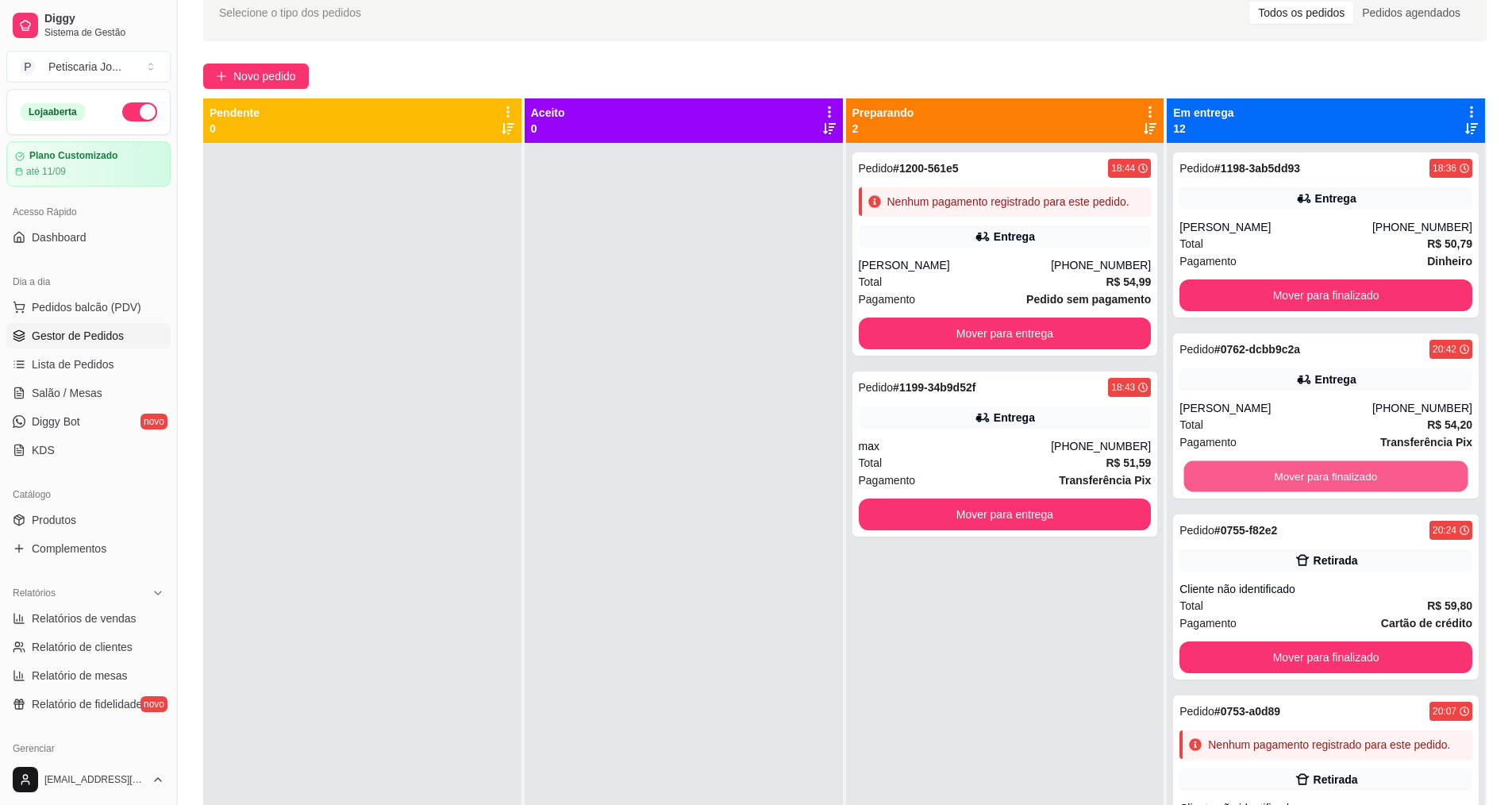
click at [1323, 480] on button "Mover para finalizado" at bounding box center [1327, 477] width 284 height 31
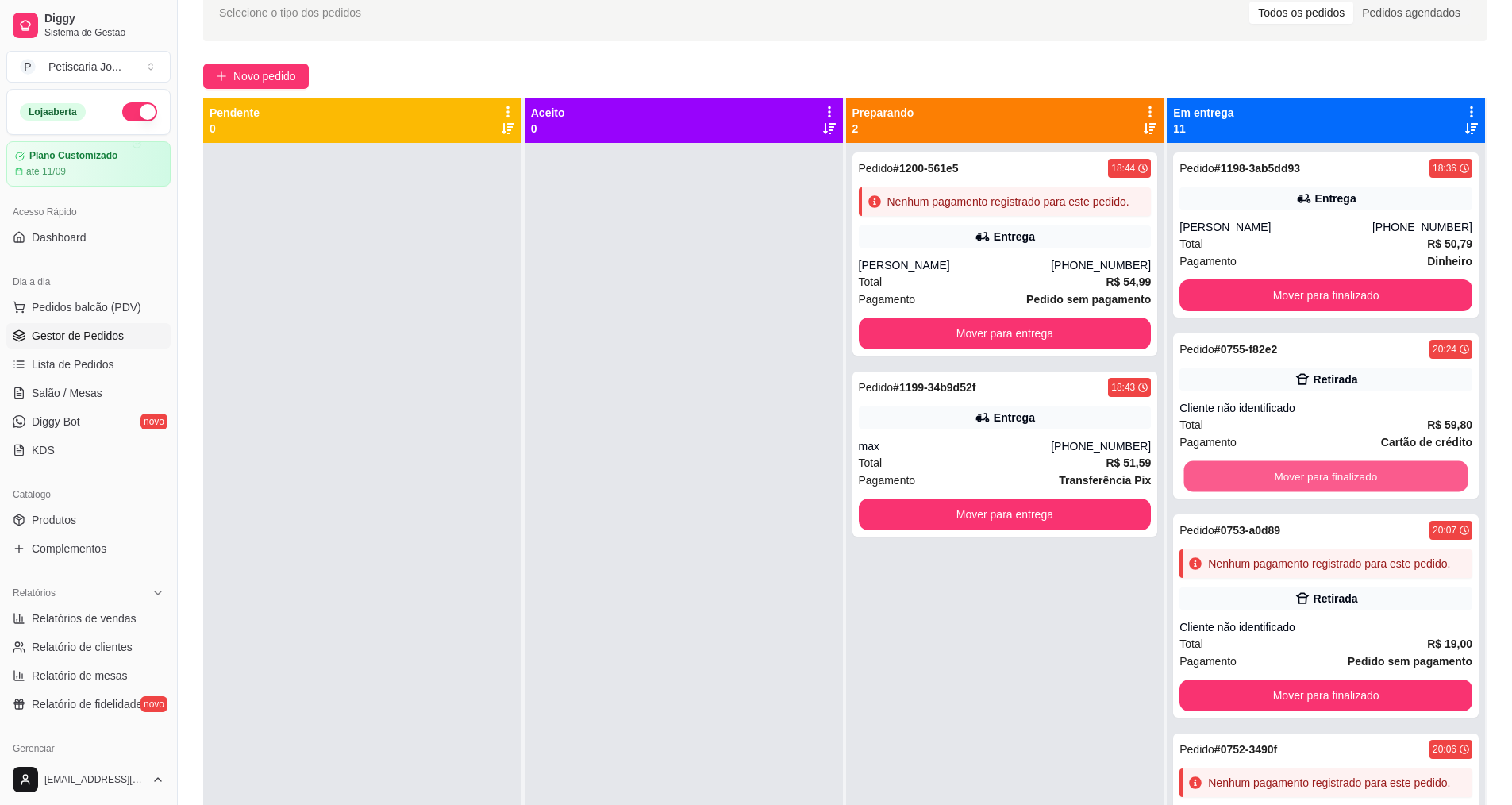
click at [1323, 480] on button "Mover para finalizado" at bounding box center [1327, 477] width 284 height 31
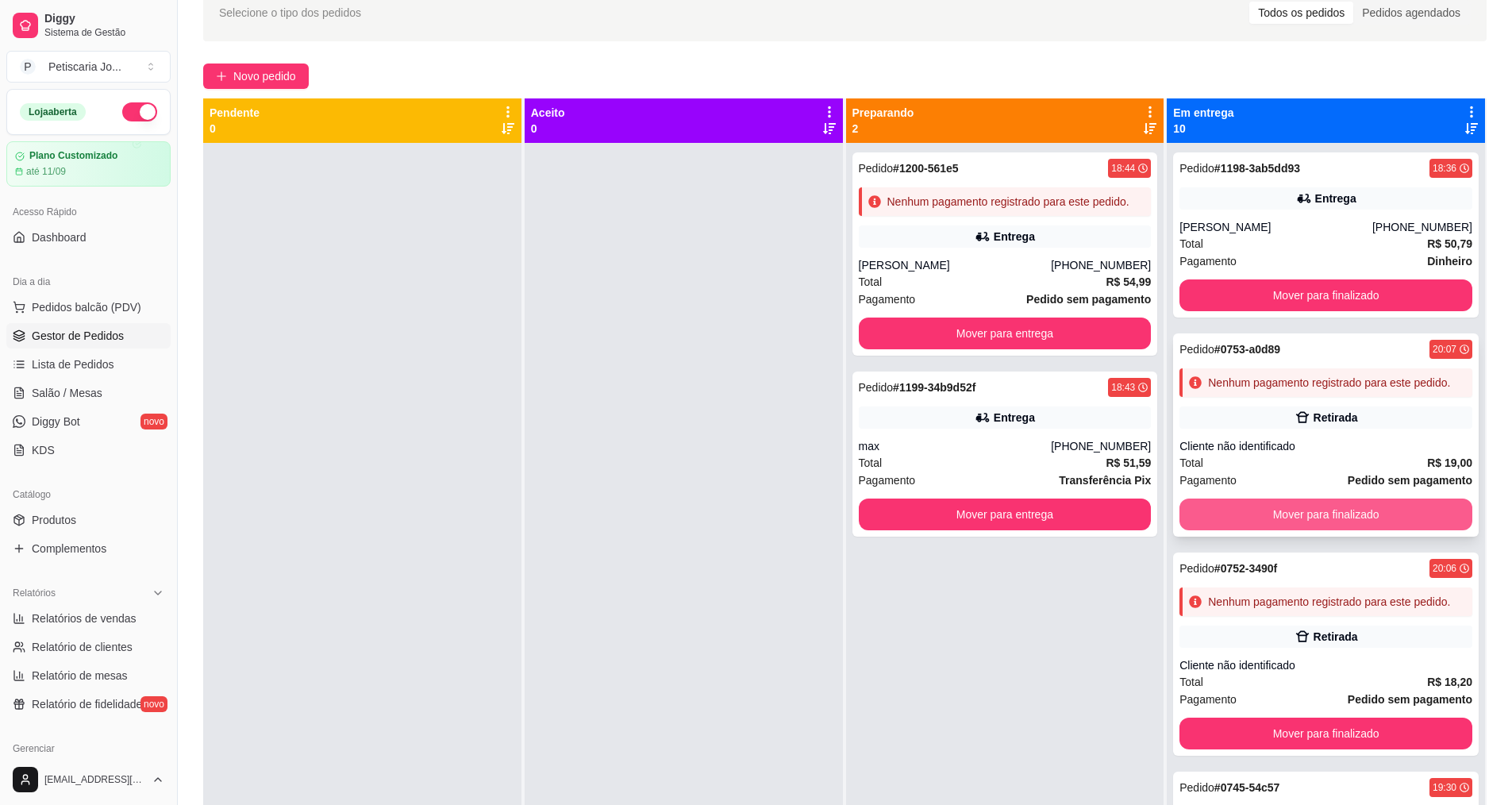
click at [1316, 530] on button "Mover para finalizado" at bounding box center [1326, 514] width 293 height 32
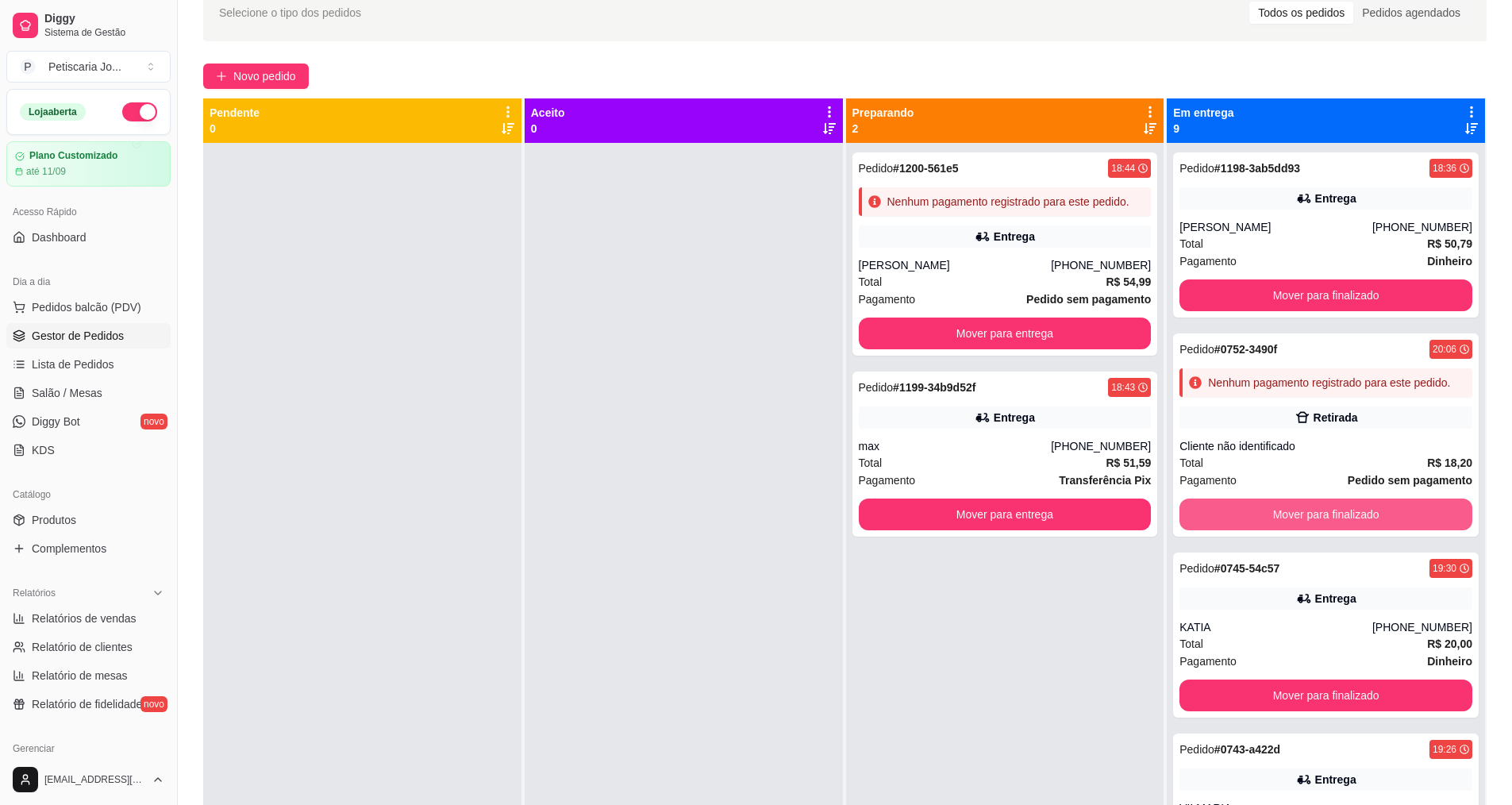
click at [1316, 530] on button "Mover para finalizado" at bounding box center [1326, 514] width 293 height 32
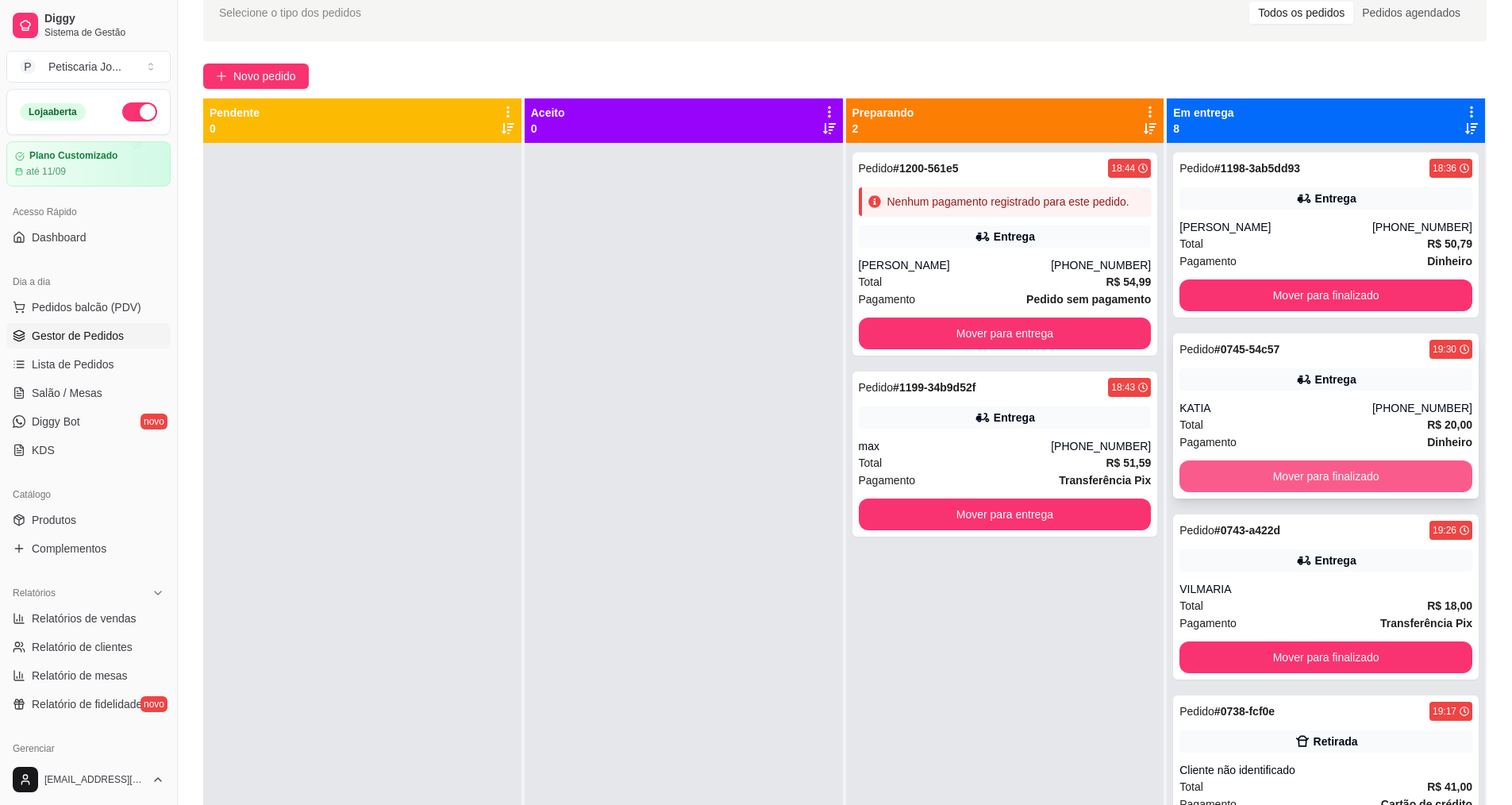
click at [1319, 485] on button "Mover para finalizado" at bounding box center [1326, 476] width 293 height 32
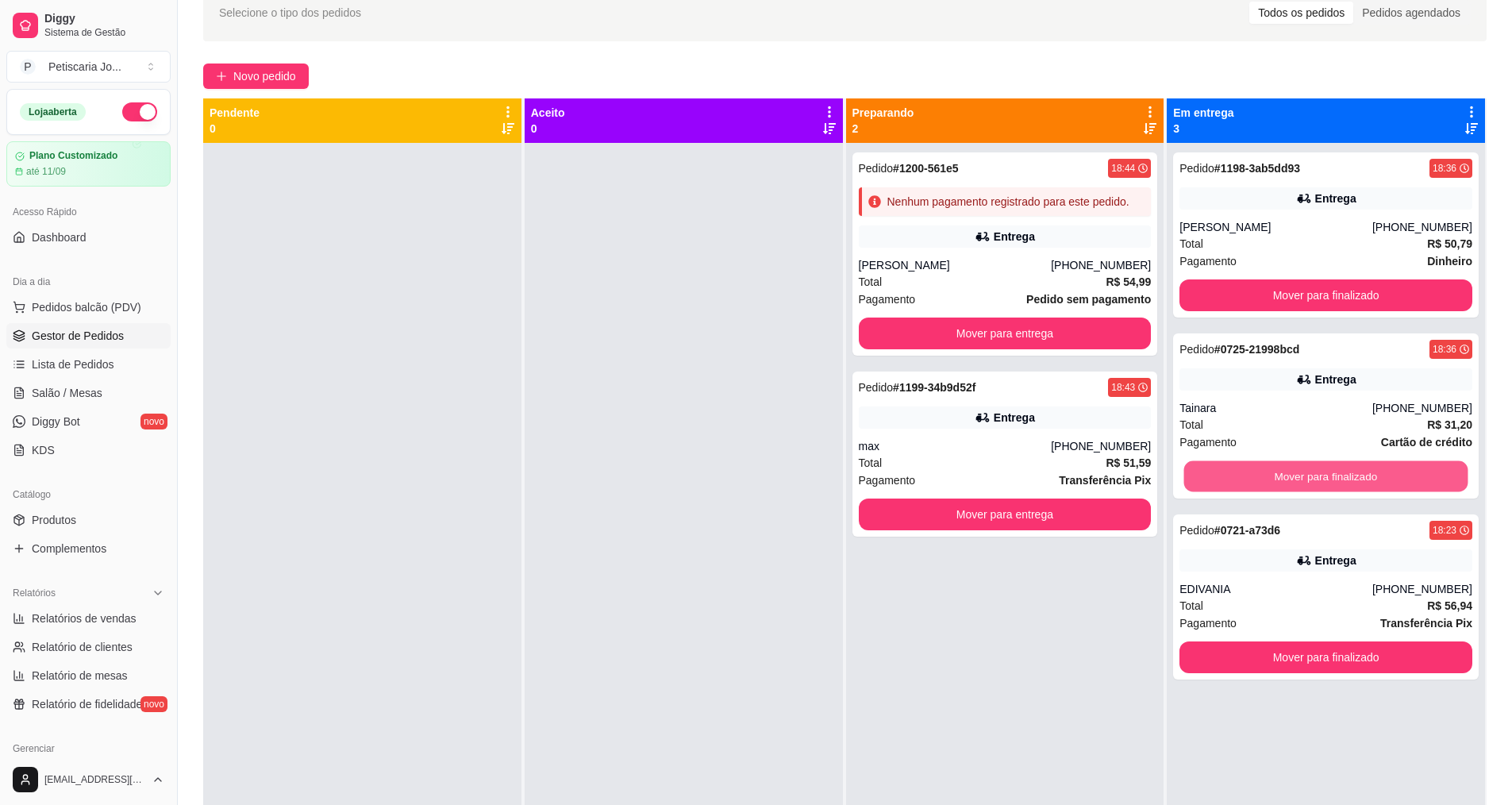
click at [1319, 485] on button "Mover para finalizado" at bounding box center [1327, 477] width 284 height 31
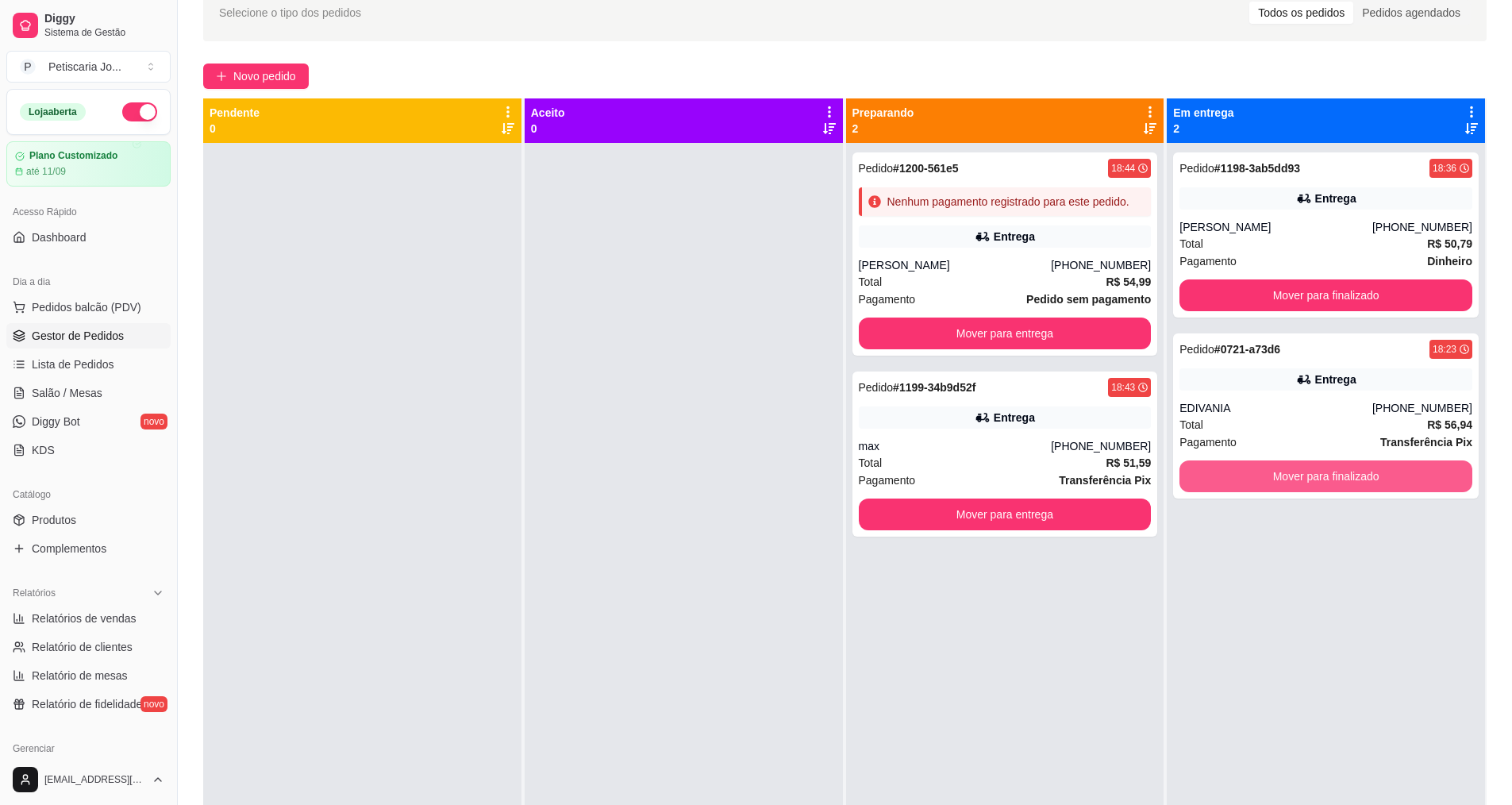
click at [1319, 485] on button "Mover para finalizado" at bounding box center [1326, 476] width 293 height 32
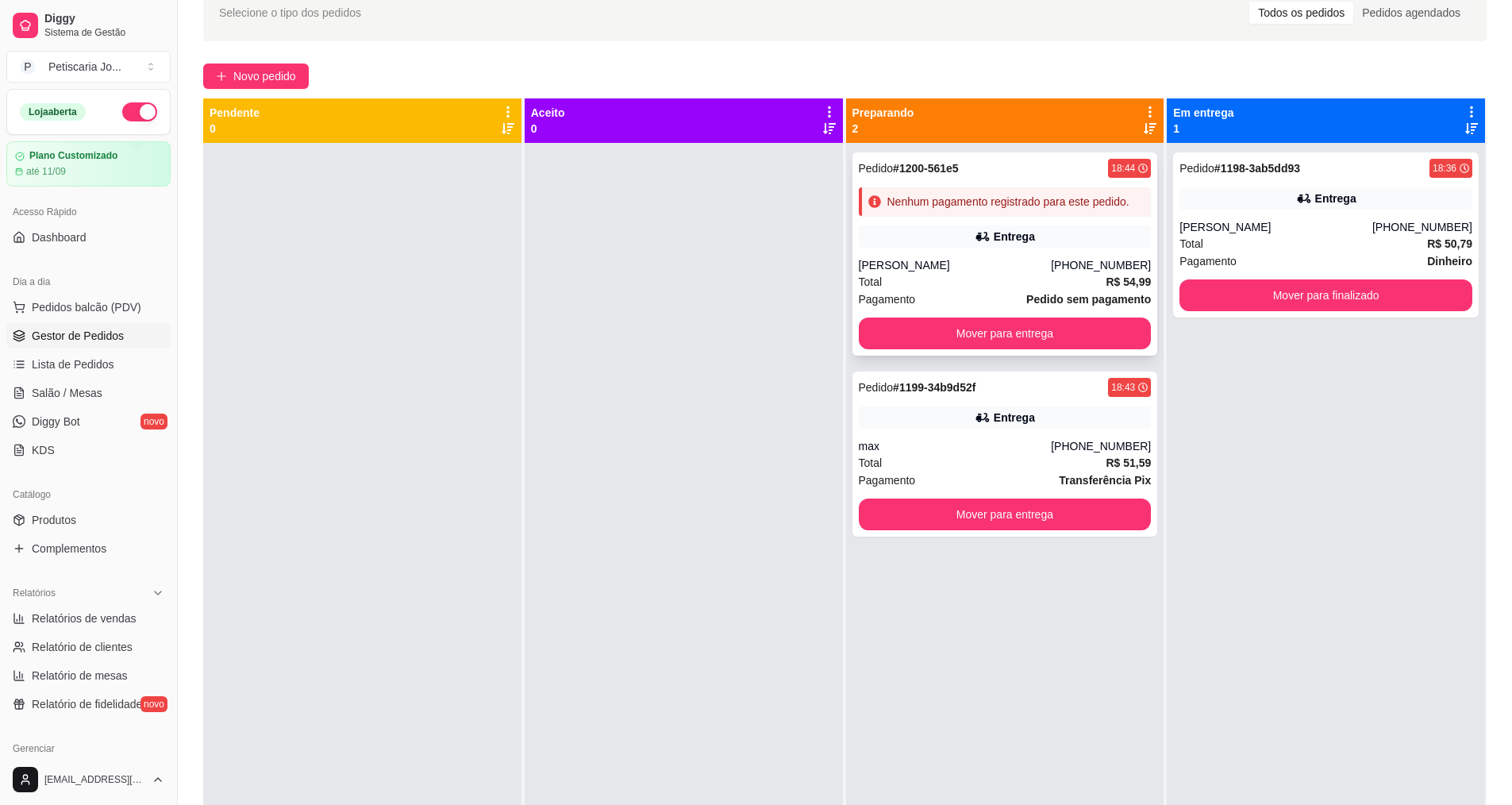
click at [1076, 278] on div "Total R$ 54,99" at bounding box center [1005, 281] width 293 height 17
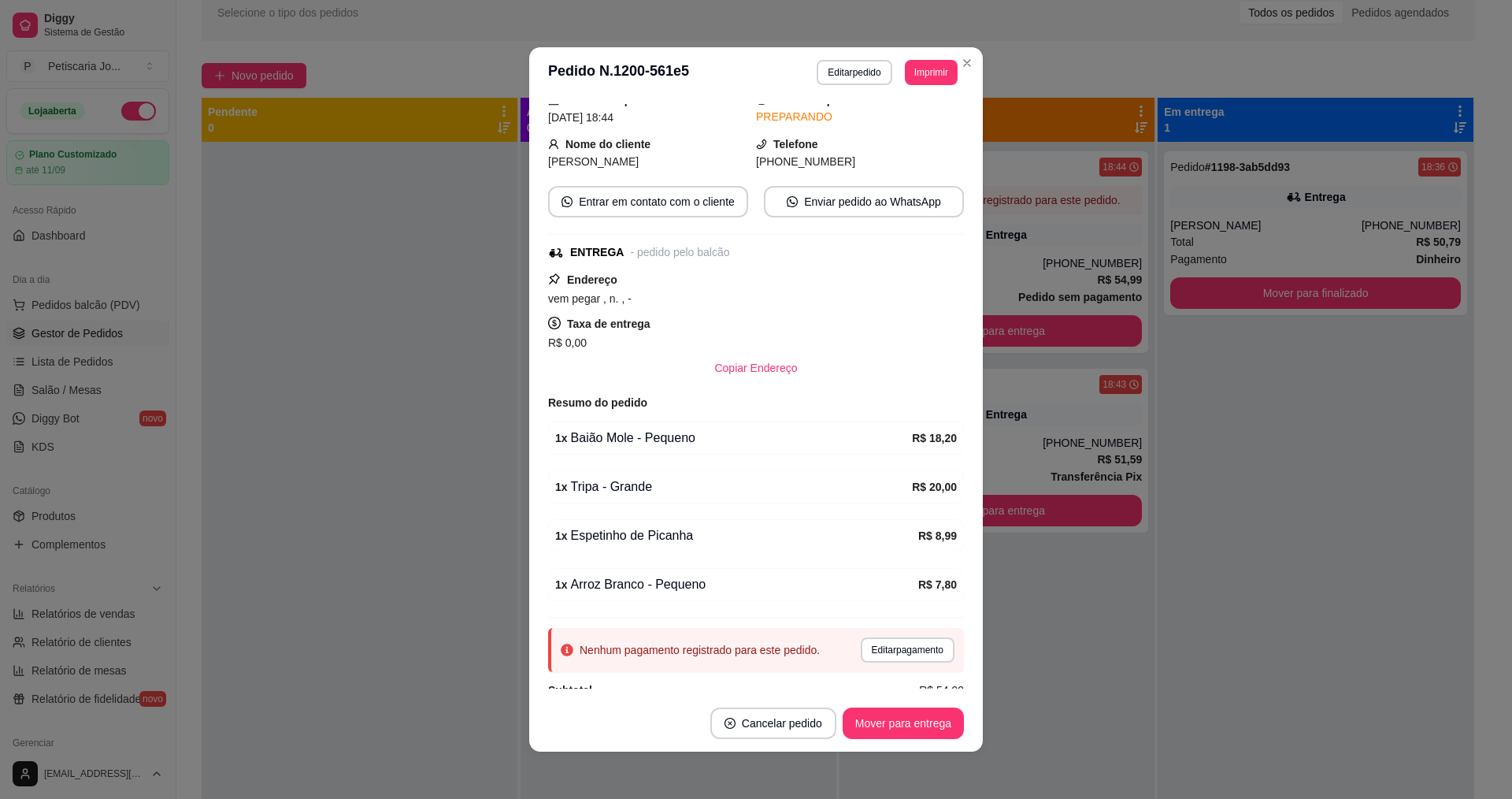
scroll to position [127, 0]
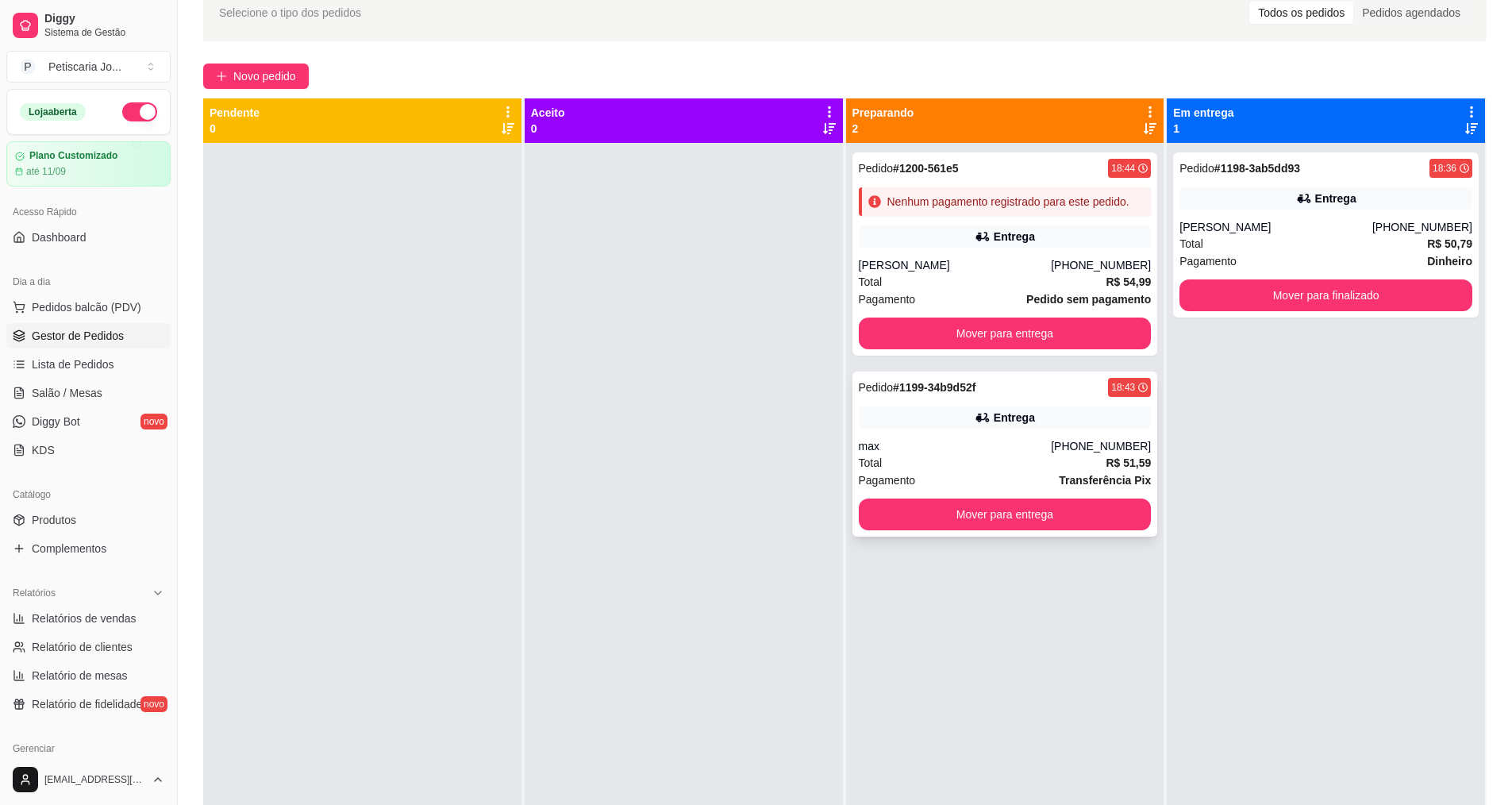
click at [1024, 425] on div "Entrega" at bounding box center [1005, 417] width 293 height 22
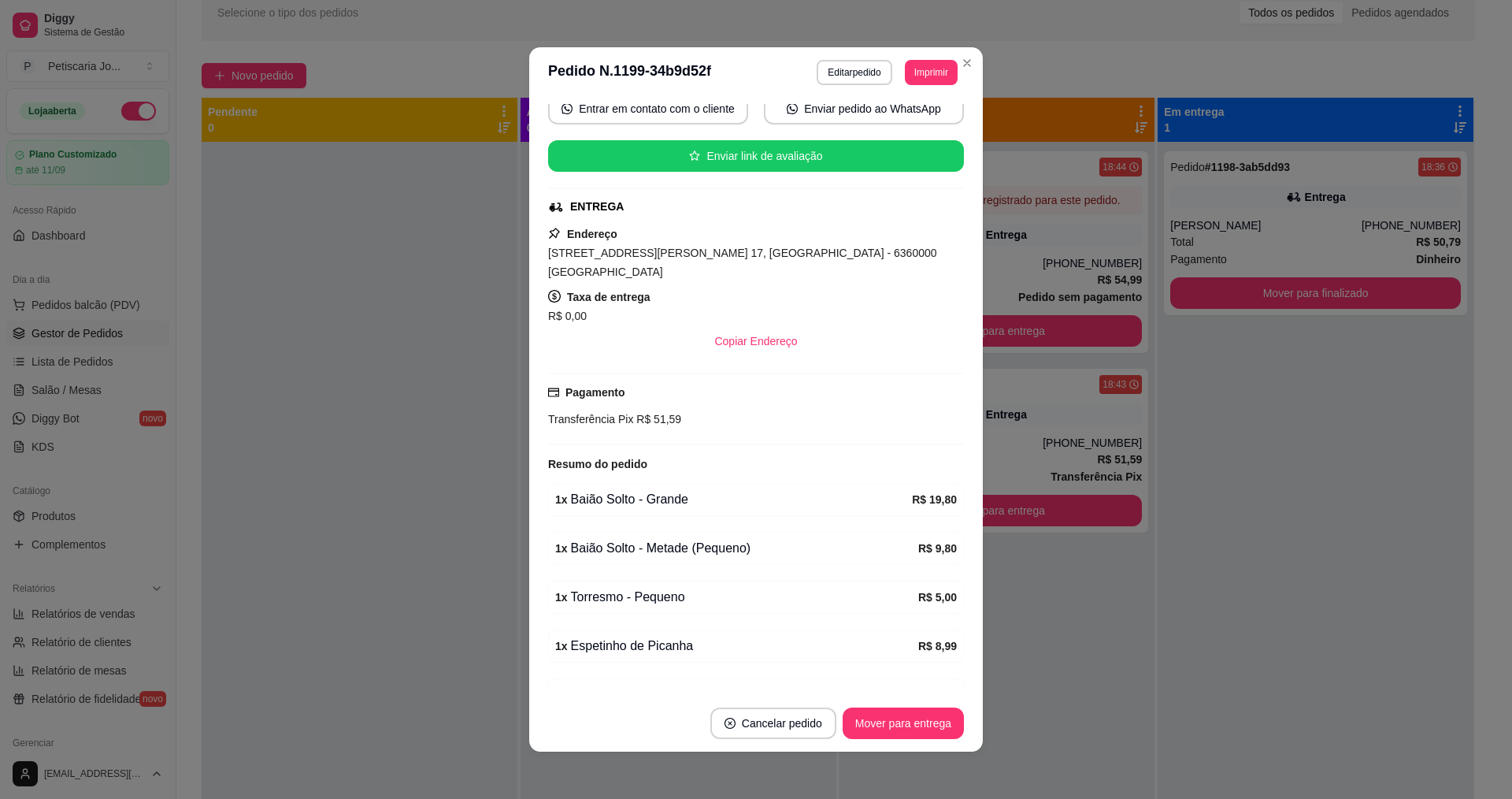
scroll to position [223, 0]
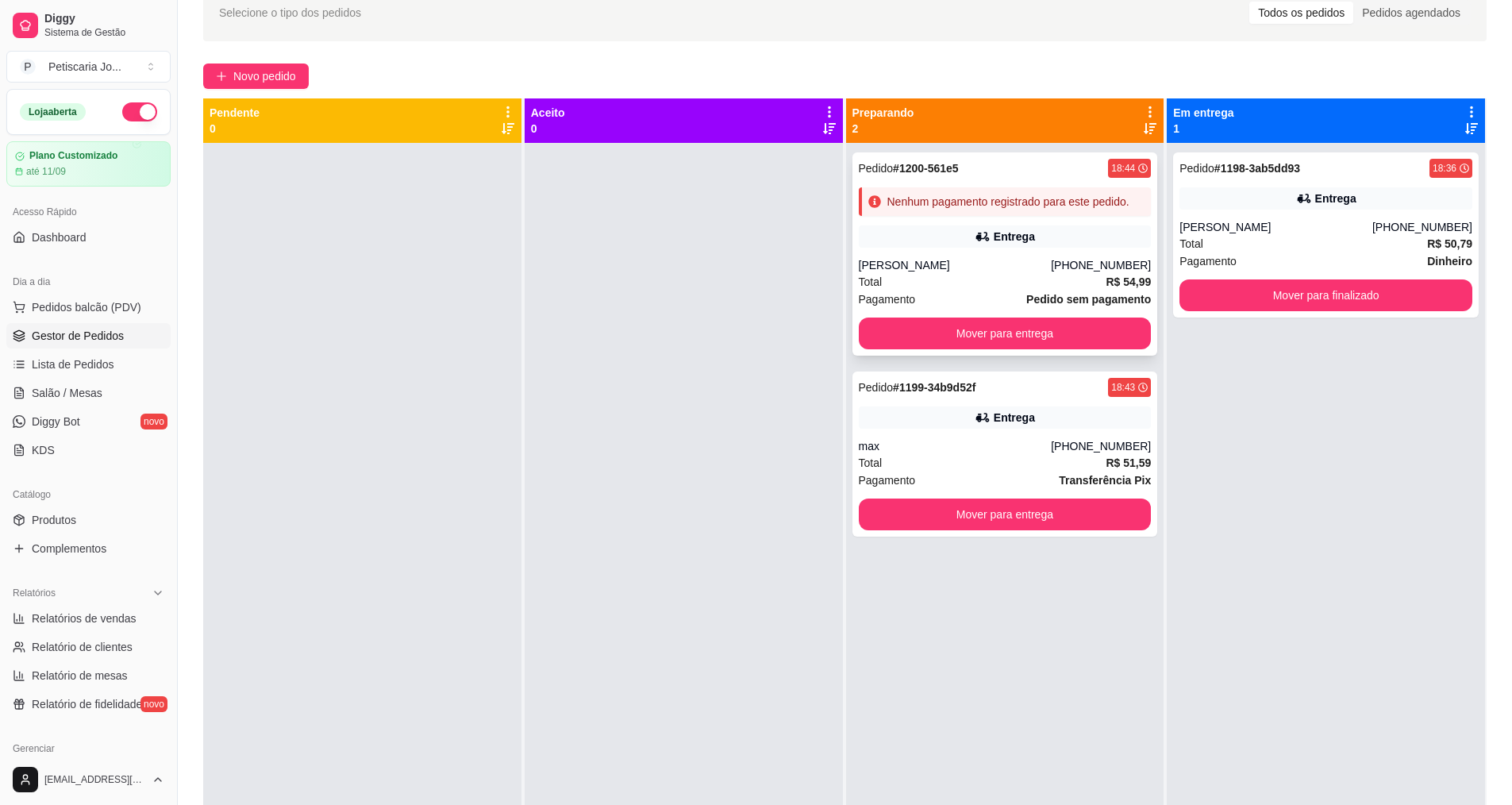
click at [993, 273] on div "Total R$ 54,99" at bounding box center [1005, 281] width 293 height 17
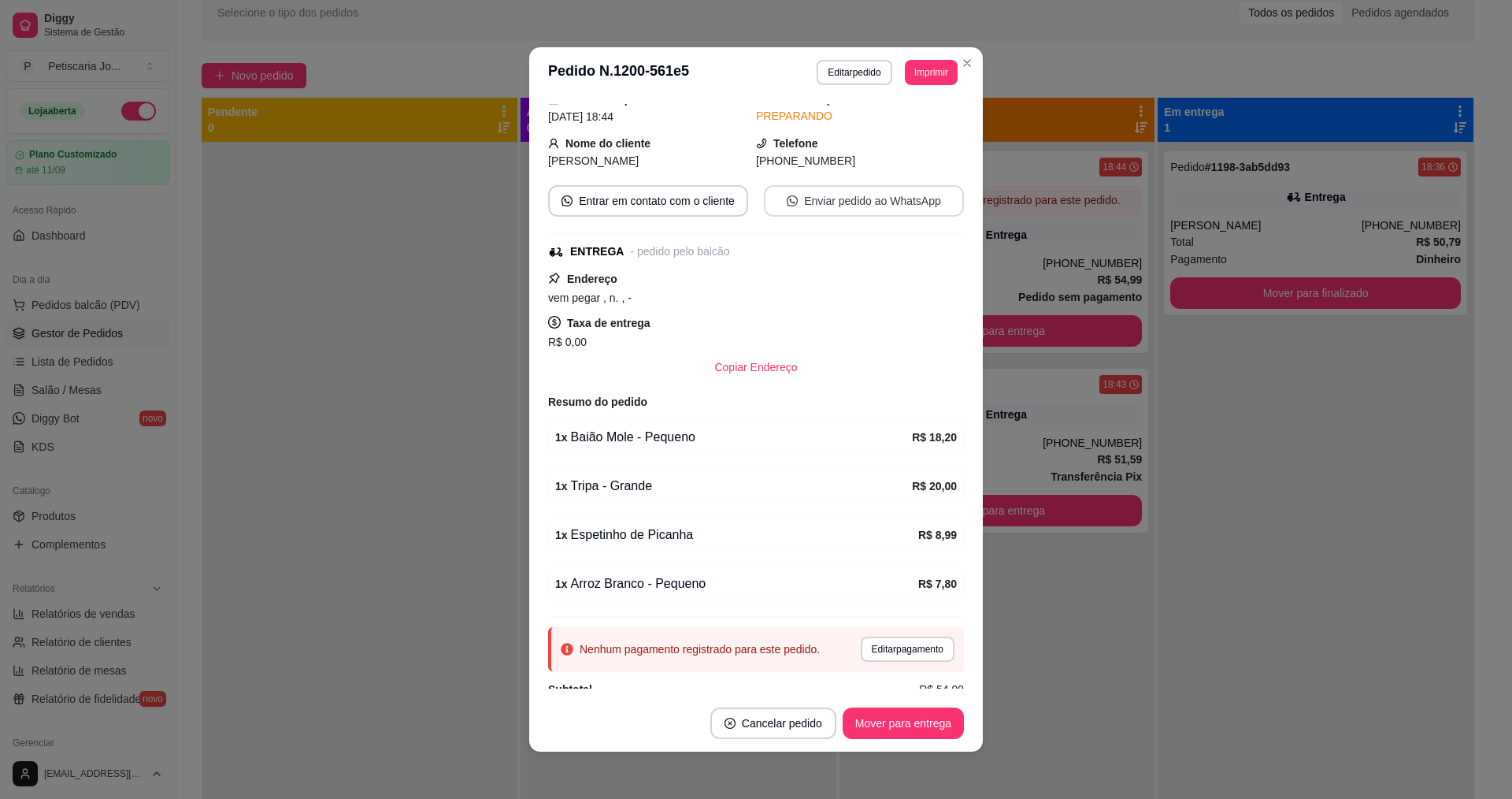
scroll to position [127, 0]
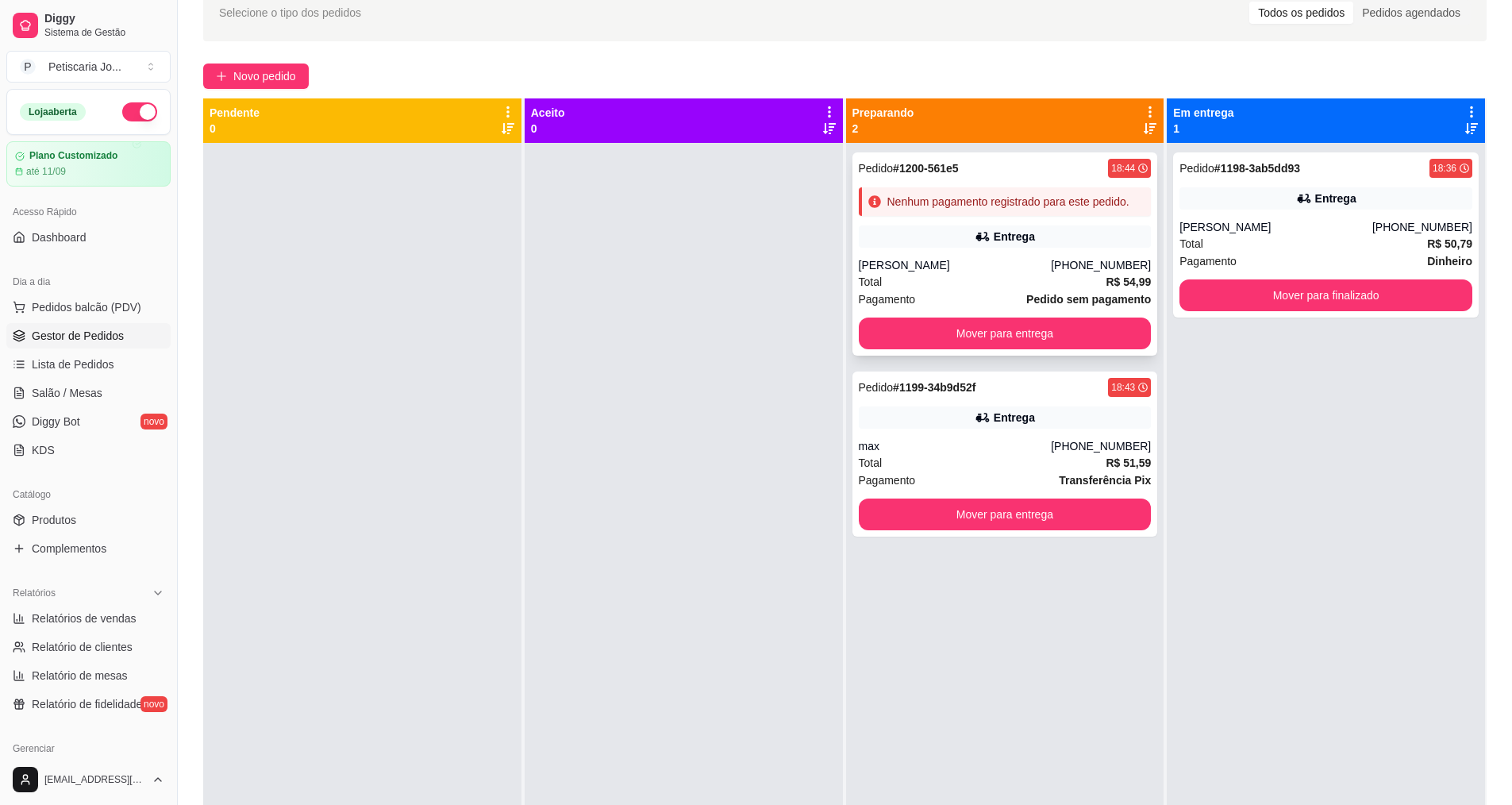
click at [986, 272] on div "Joyce andrade" at bounding box center [955, 265] width 193 height 16
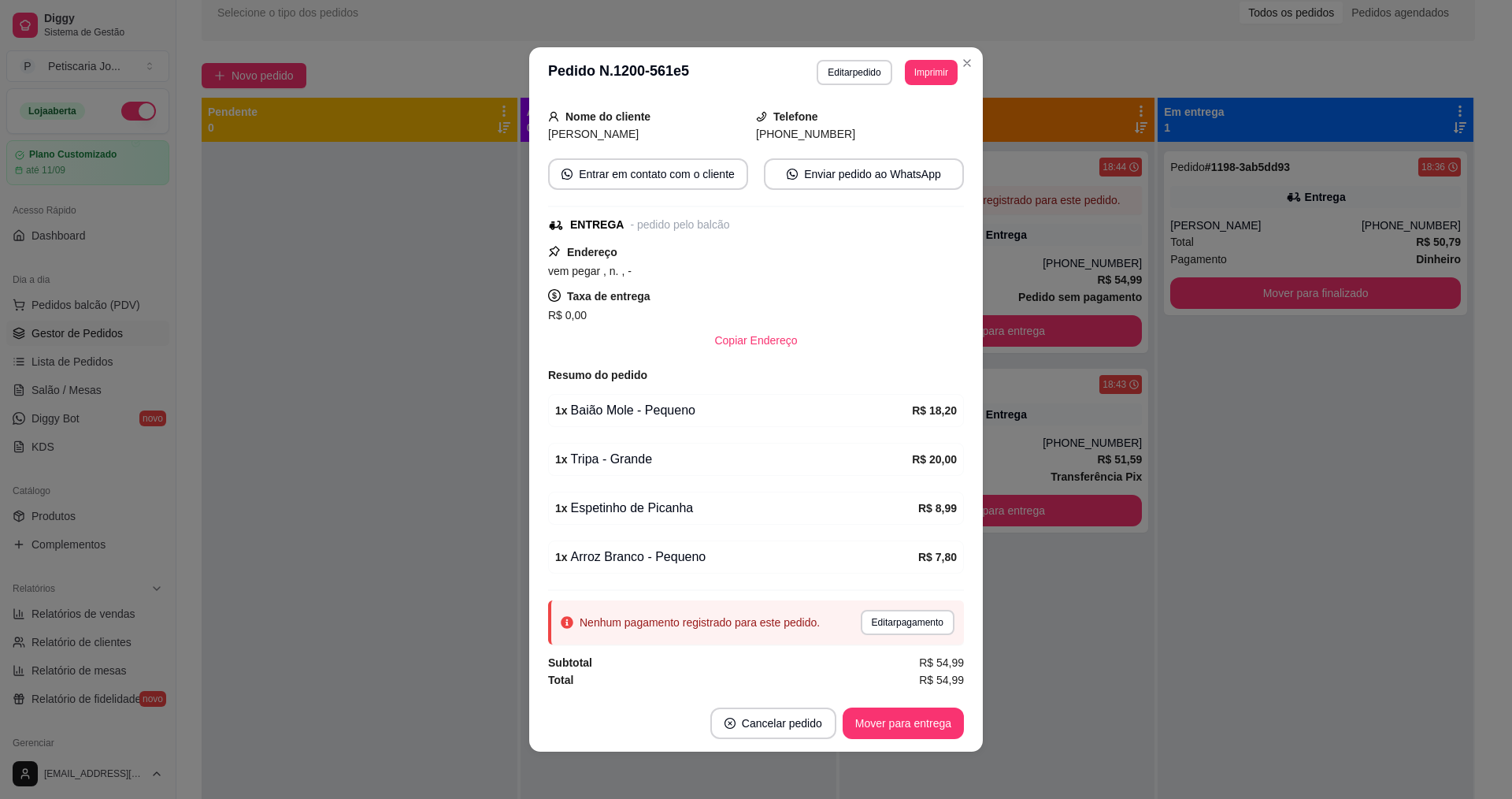
scroll to position [3, 0]
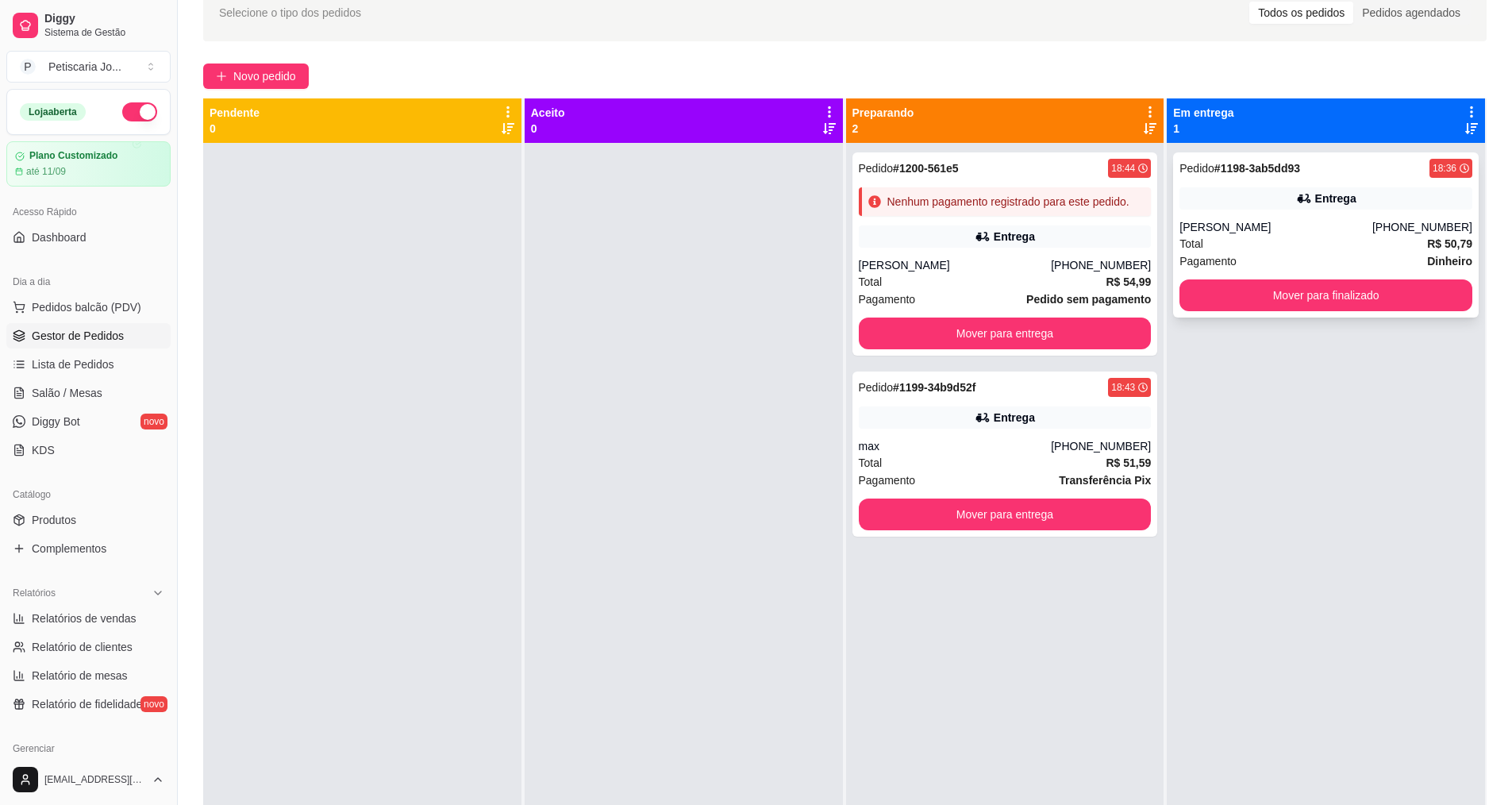
click at [1345, 235] on div "Total R$ 50,79" at bounding box center [1326, 243] width 293 height 17
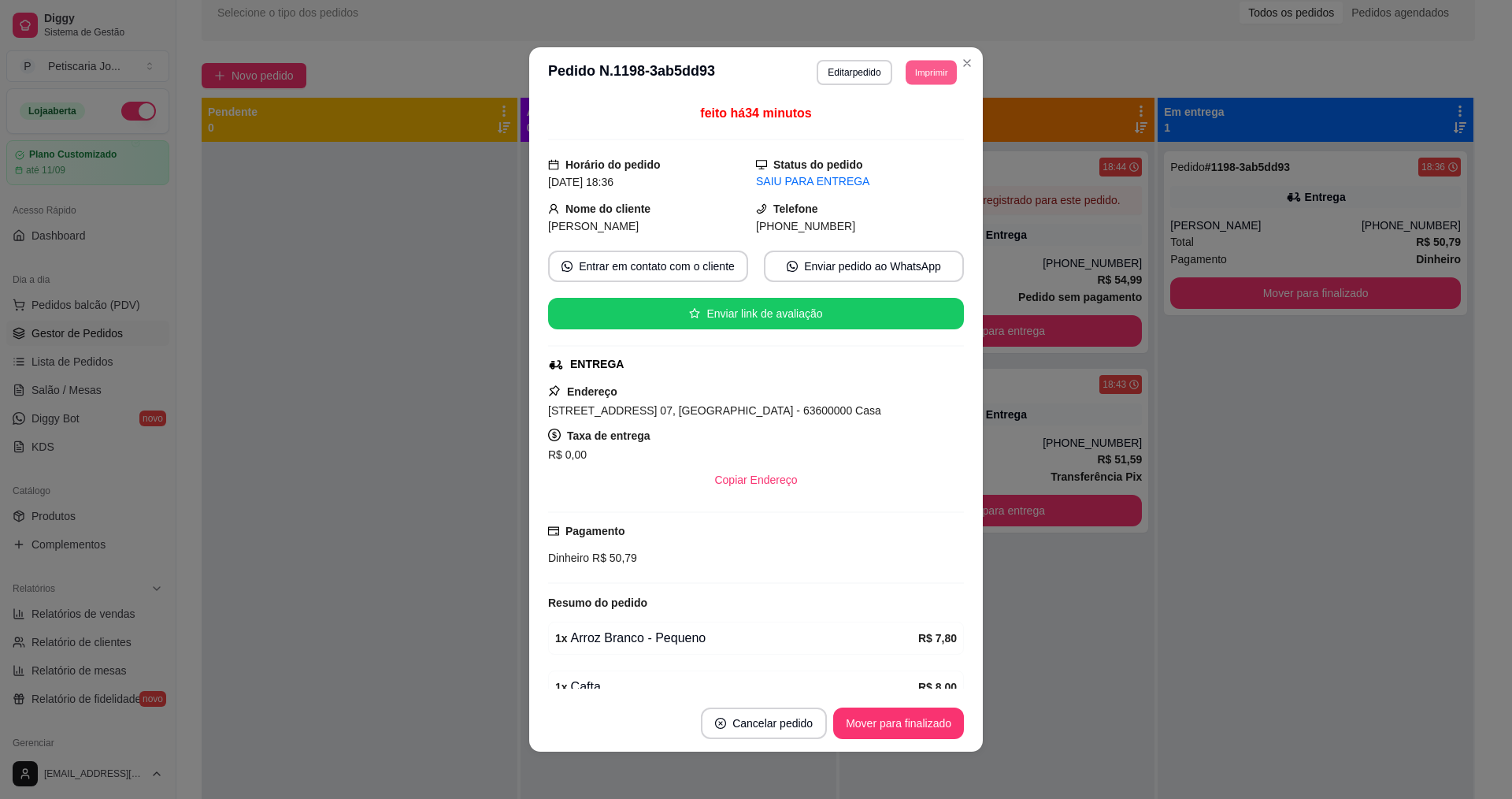
click at [923, 81] on button "Imprimir" at bounding box center [931, 72] width 51 height 24
click at [922, 126] on button "IMPRESSORA" at bounding box center [895, 127] width 114 height 25
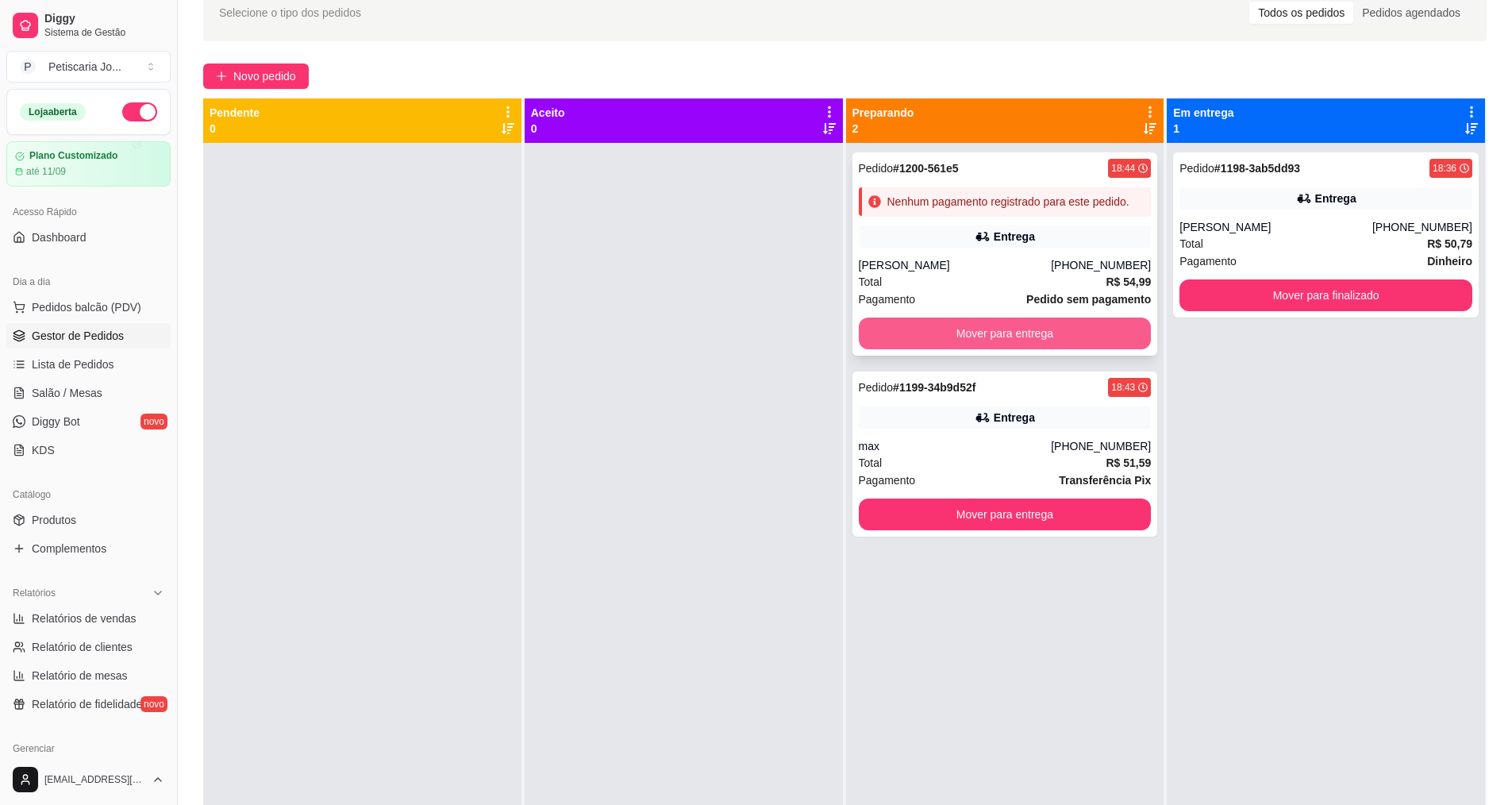
click at [1038, 348] on button "Mover para entrega" at bounding box center [1005, 333] width 293 height 32
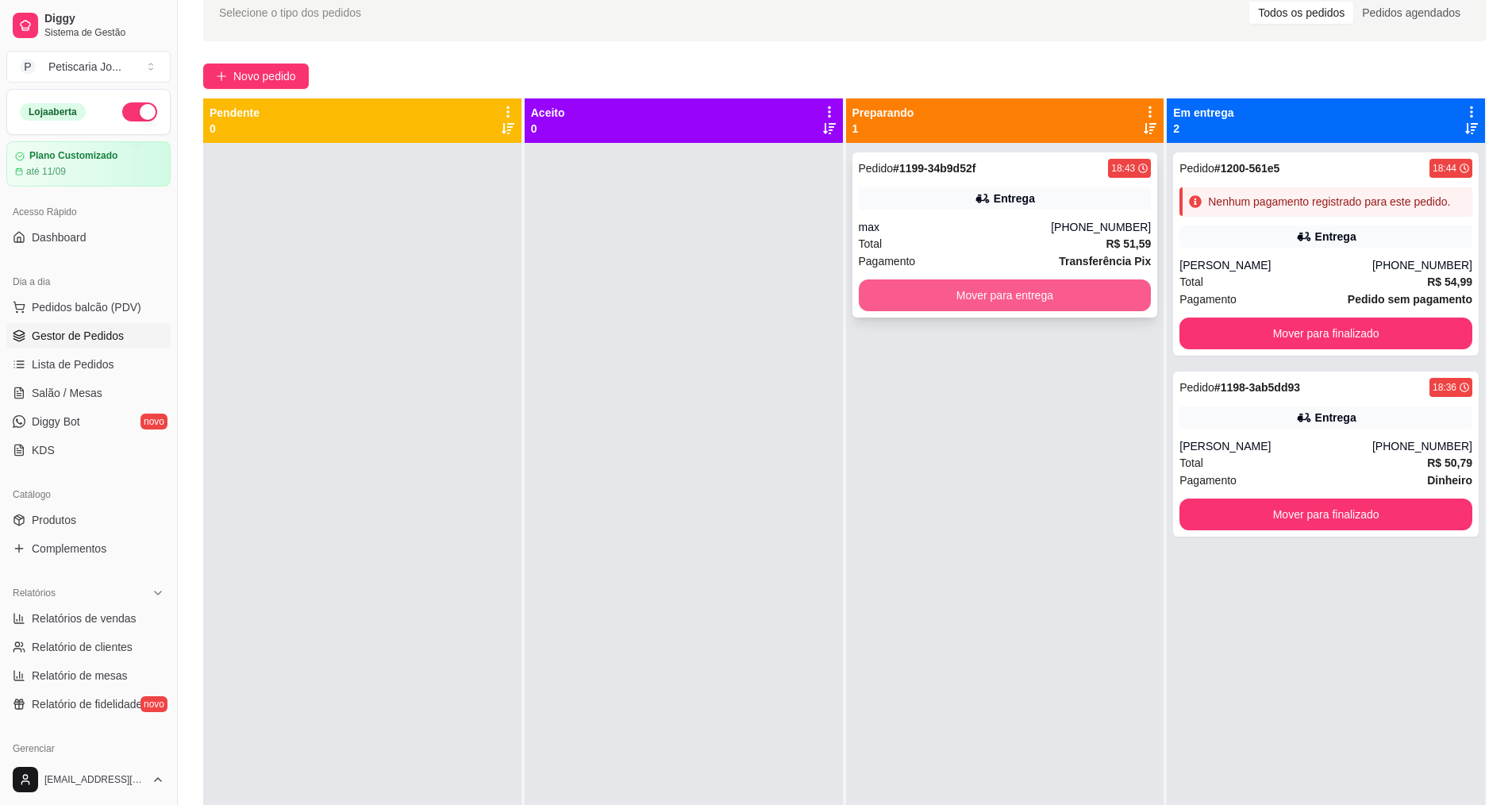
click at [1037, 310] on button "Mover para entrega" at bounding box center [1005, 295] width 293 height 32
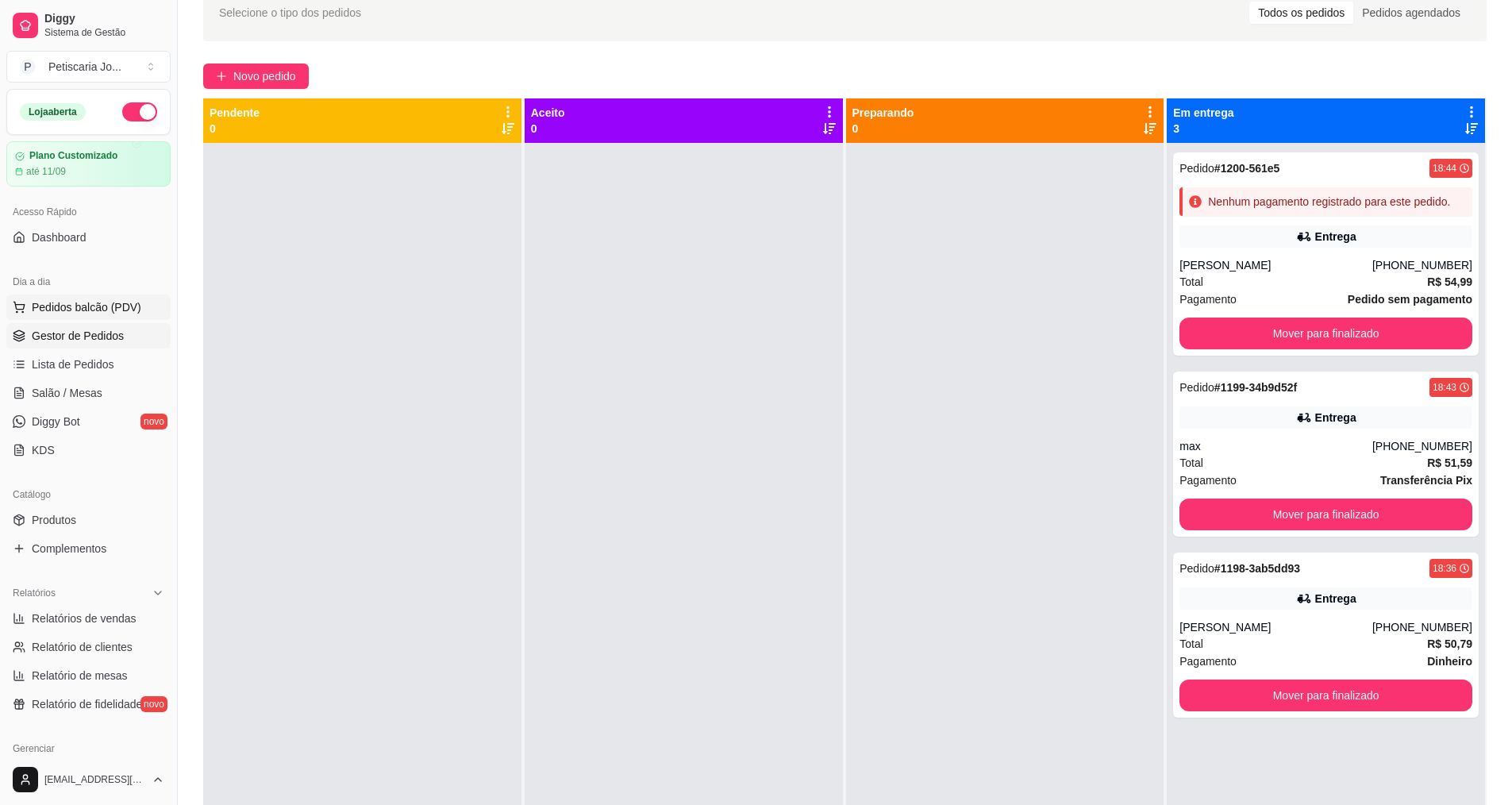
click at [89, 302] on span "Pedidos balcão (PDV)" at bounding box center [87, 307] width 109 height 16
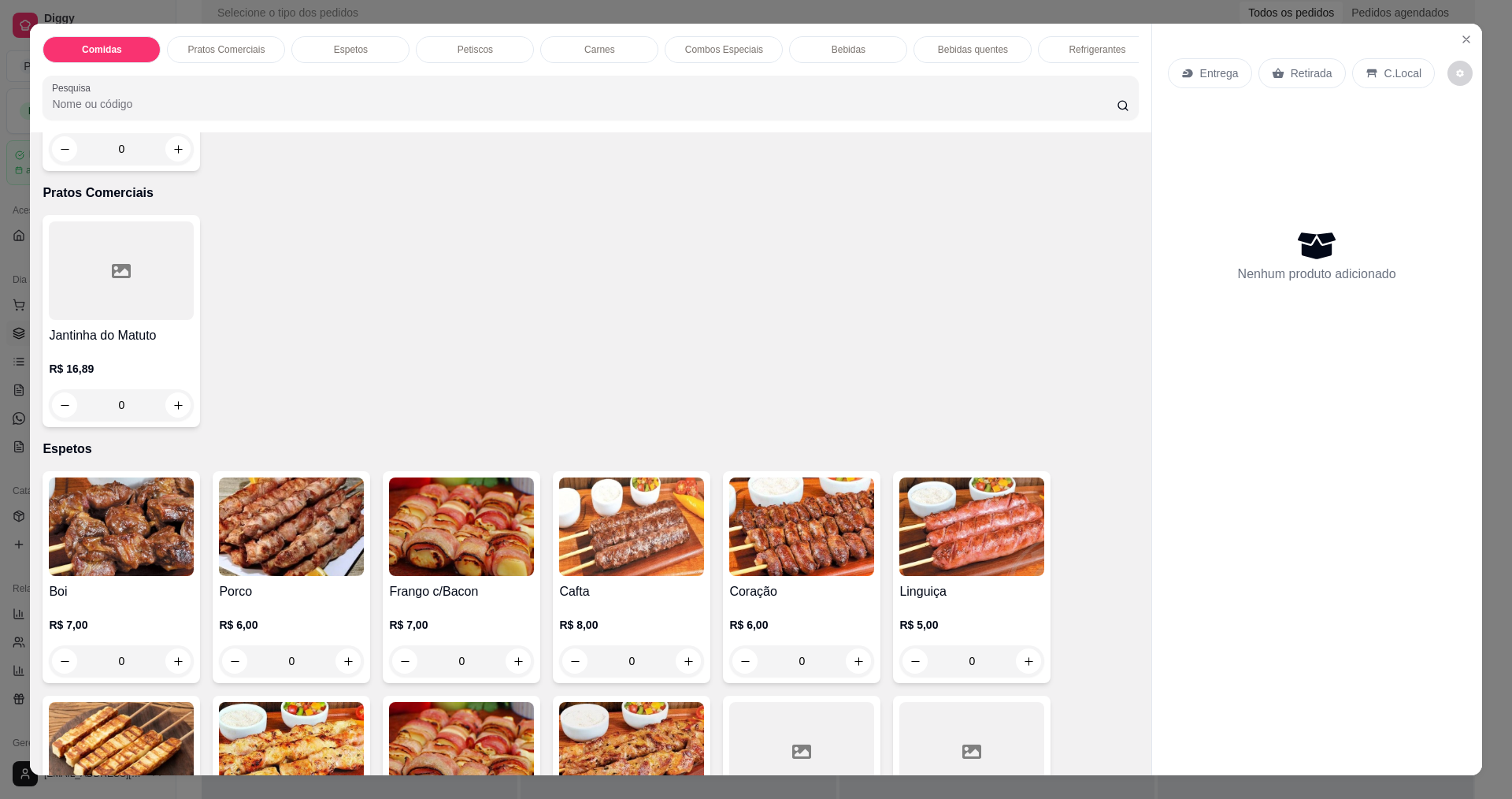
scroll to position [630, 0]
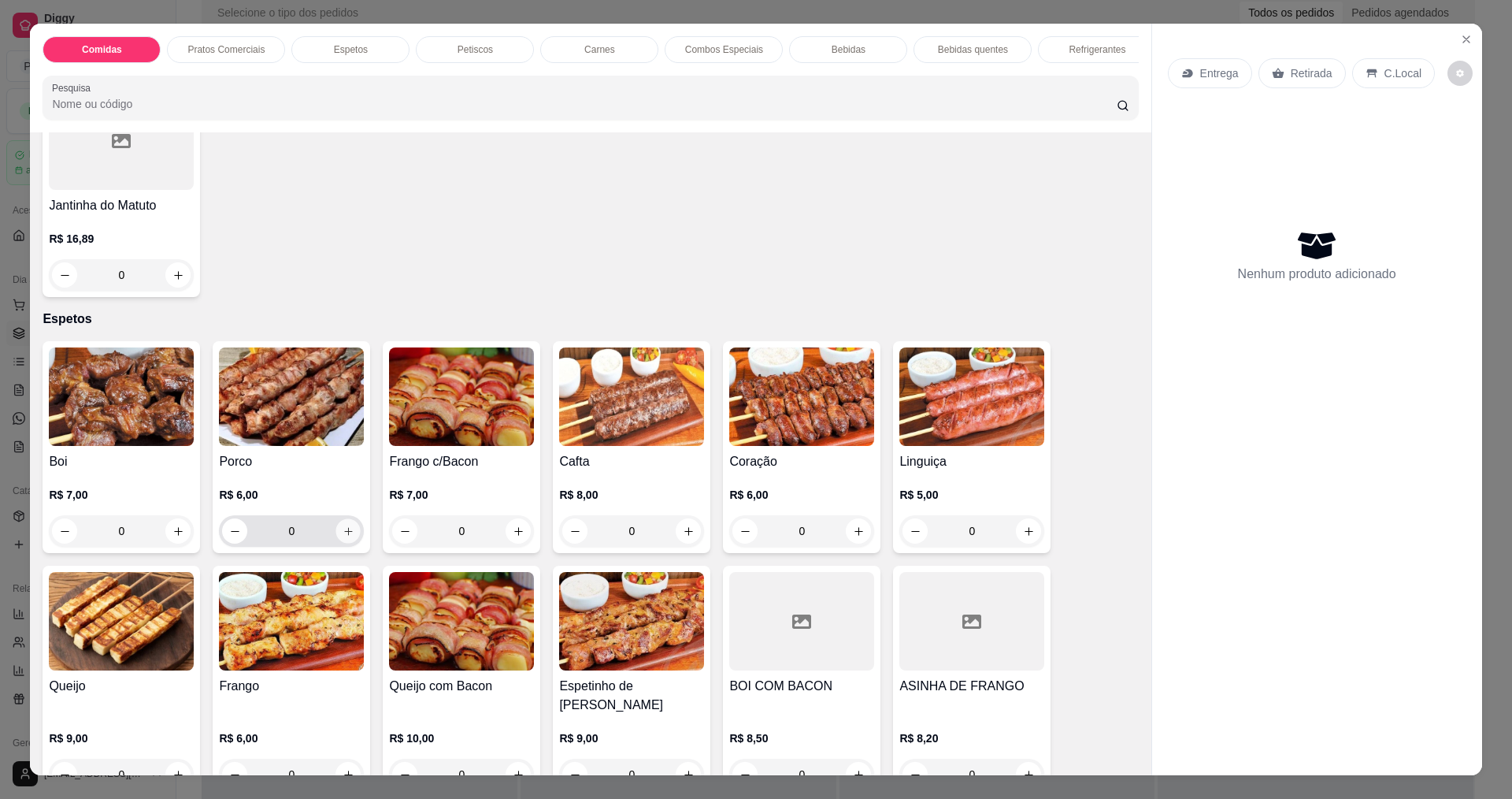
click at [347, 537] on icon "increase-product-quantity" at bounding box center [348, 531] width 12 height 12
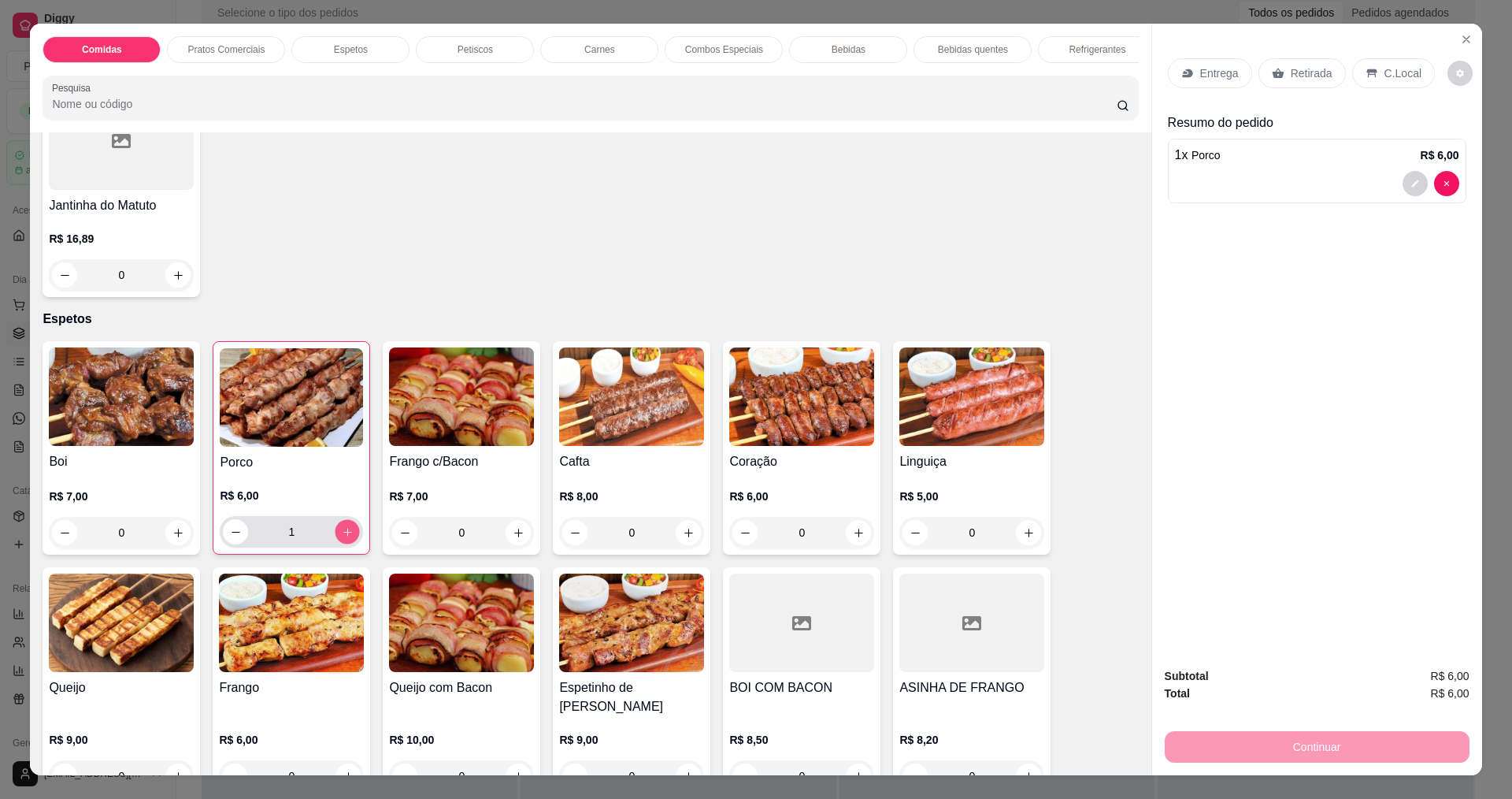
click at [347, 538] on icon "increase-product-quantity" at bounding box center [347, 532] width 12 height 12
type input "2"
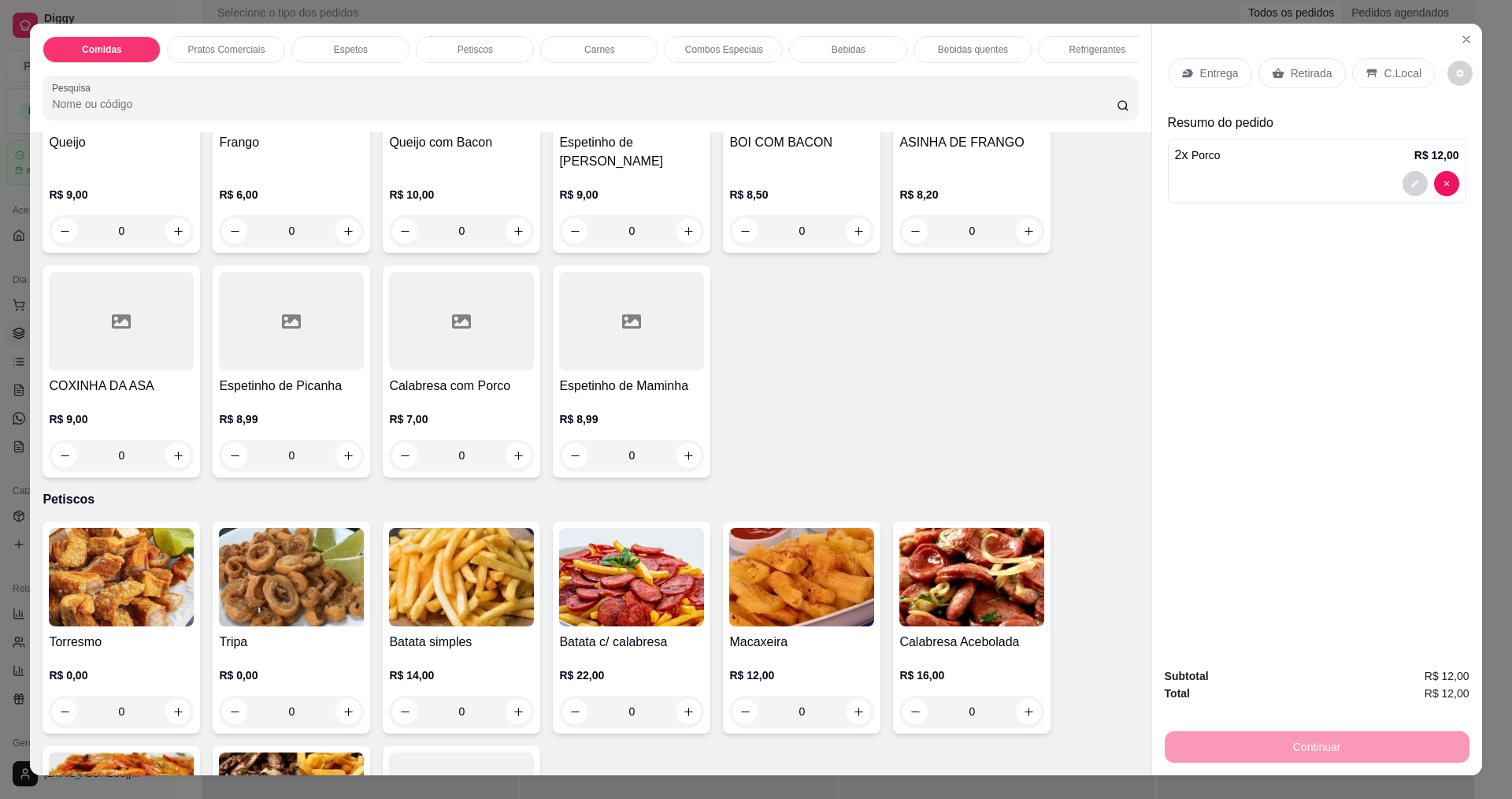
scroll to position [1181, 0]
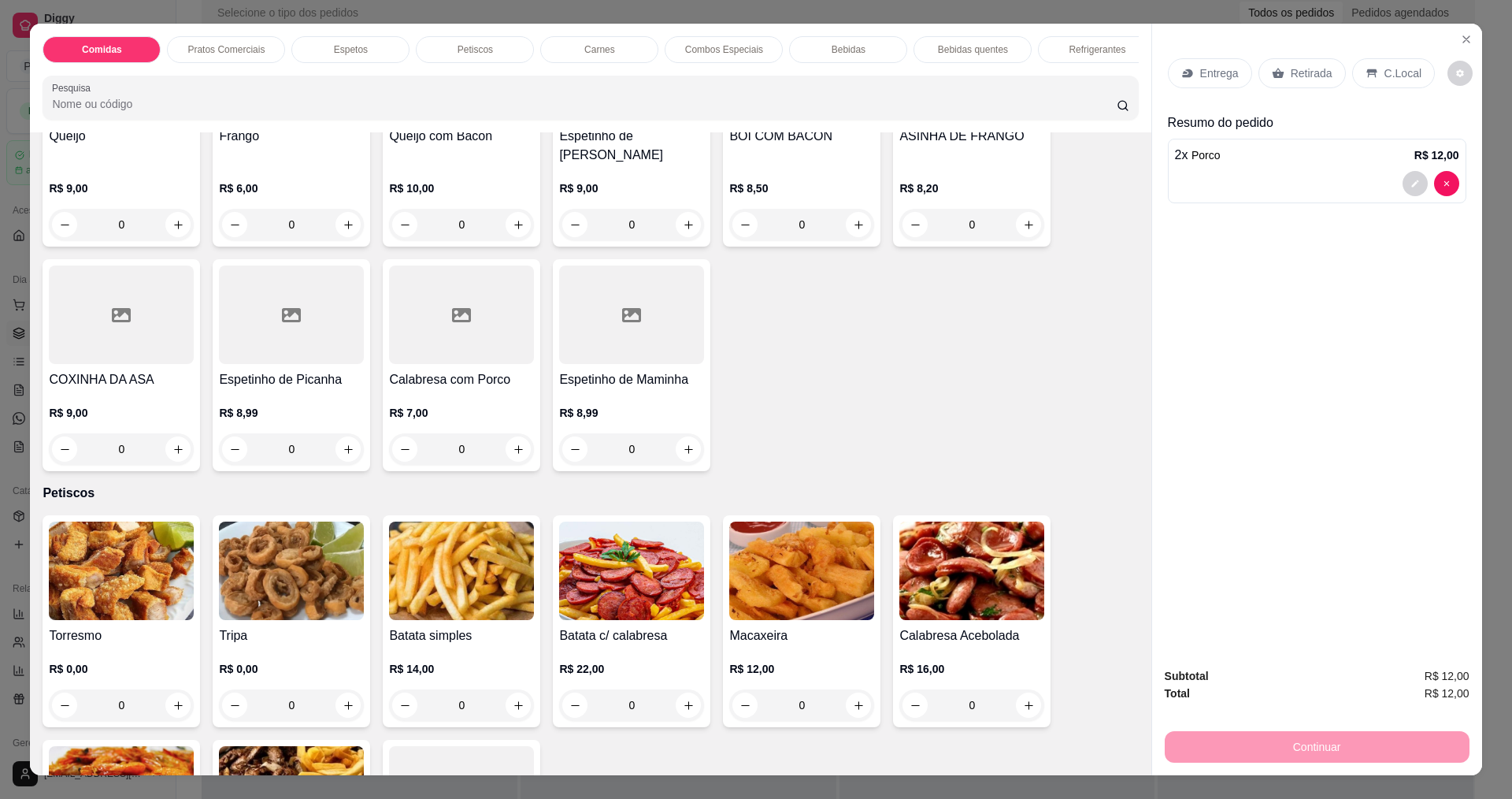
click at [167, 692] on div "0" at bounding box center [121, 705] width 145 height 32
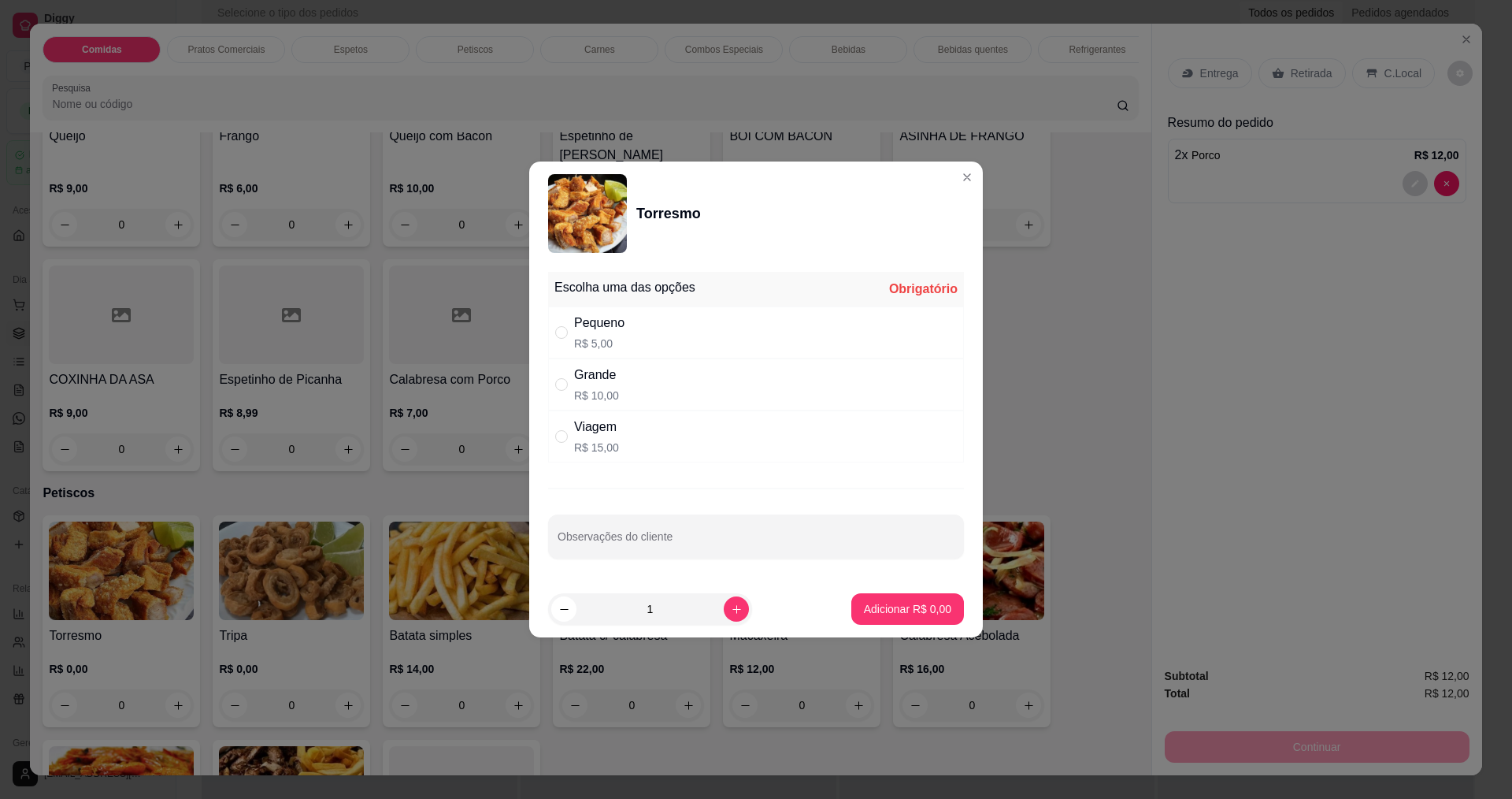
click at [651, 338] on div "Pequeno R$ 5,00" at bounding box center [756, 332] width 415 height 52
radio input "true"
click at [884, 610] on p "Adicionar R$ 5,00" at bounding box center [908, 609] width 87 height 15
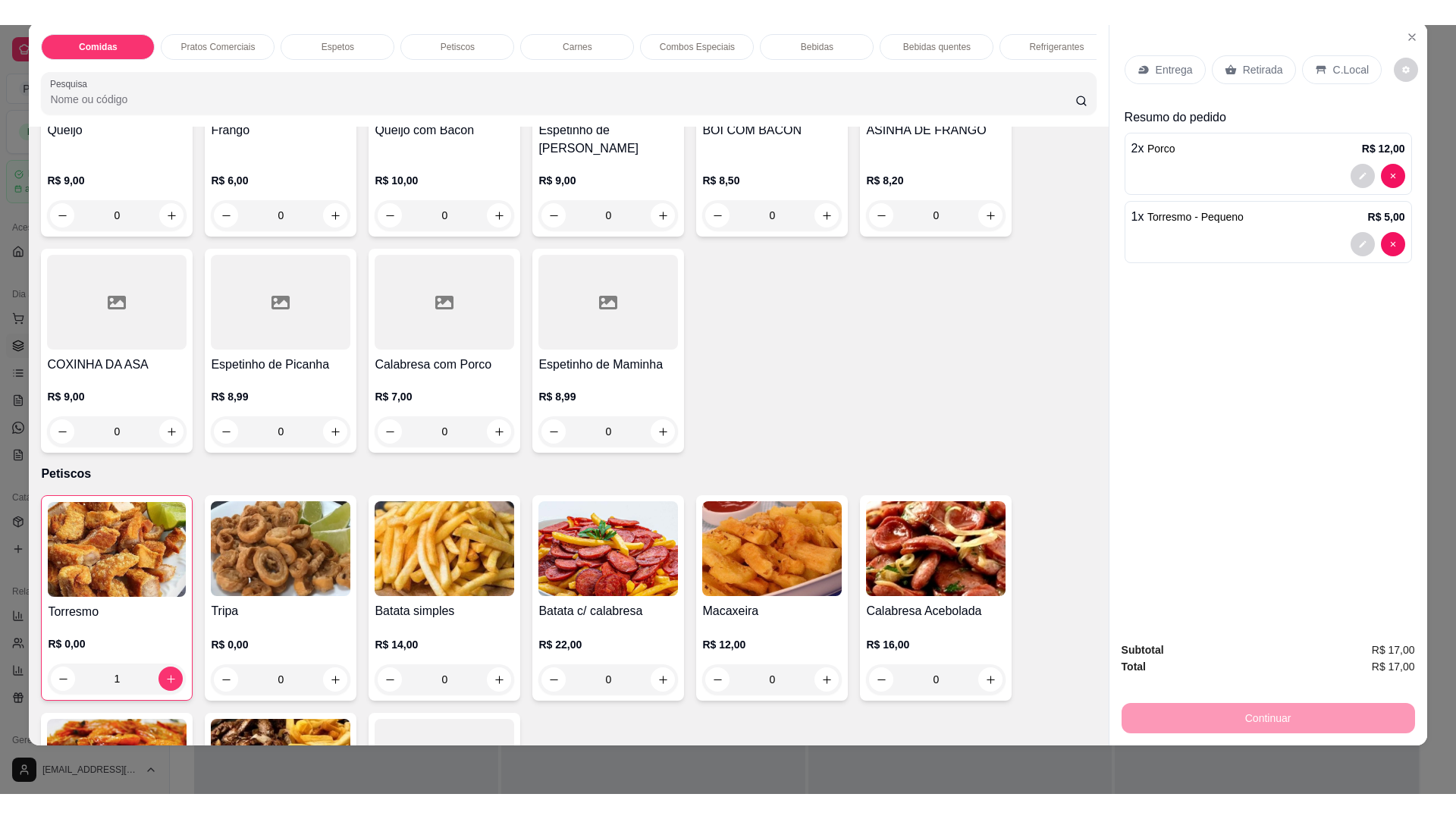
scroll to position [24, 0]
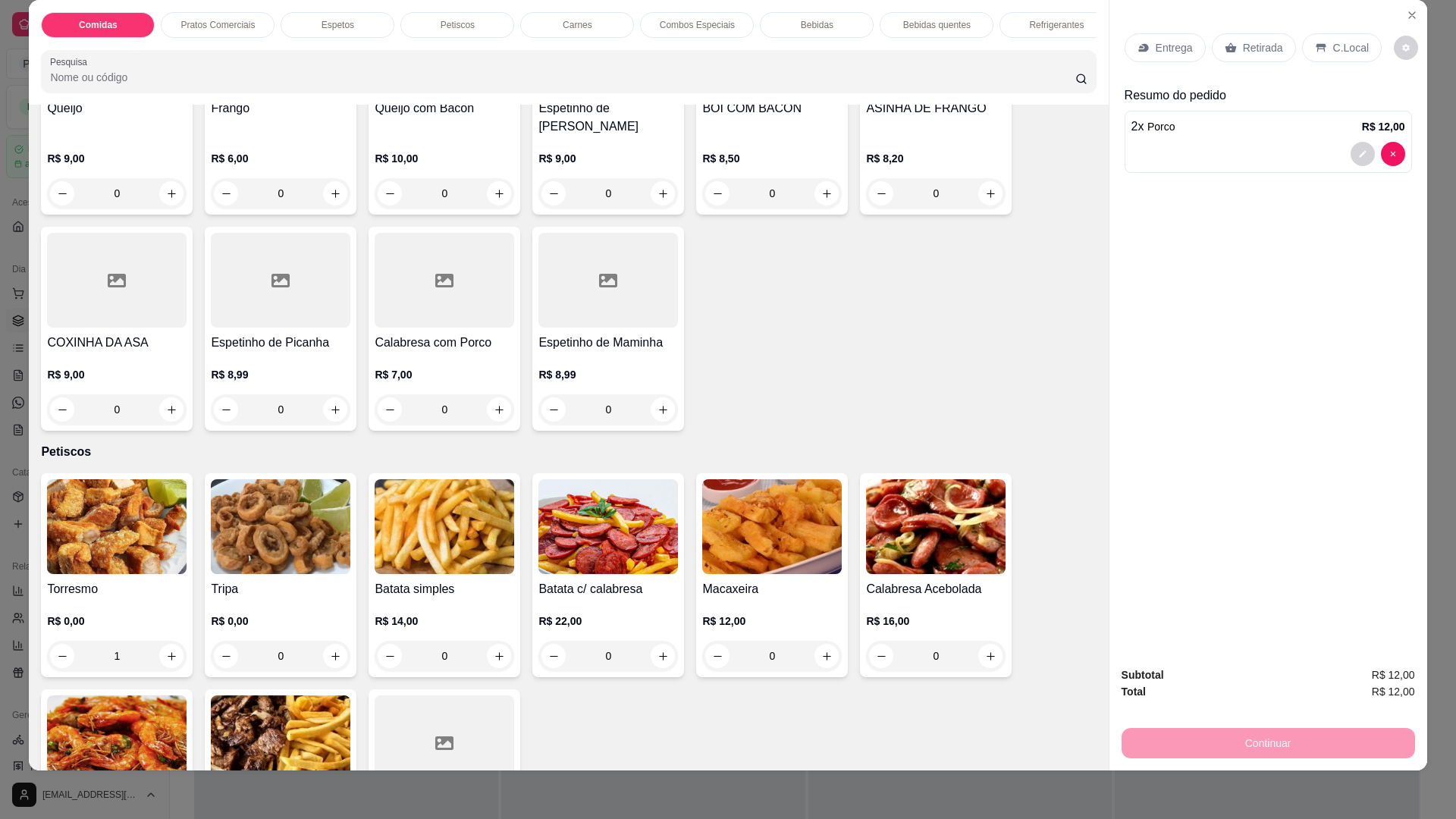
type input "0"
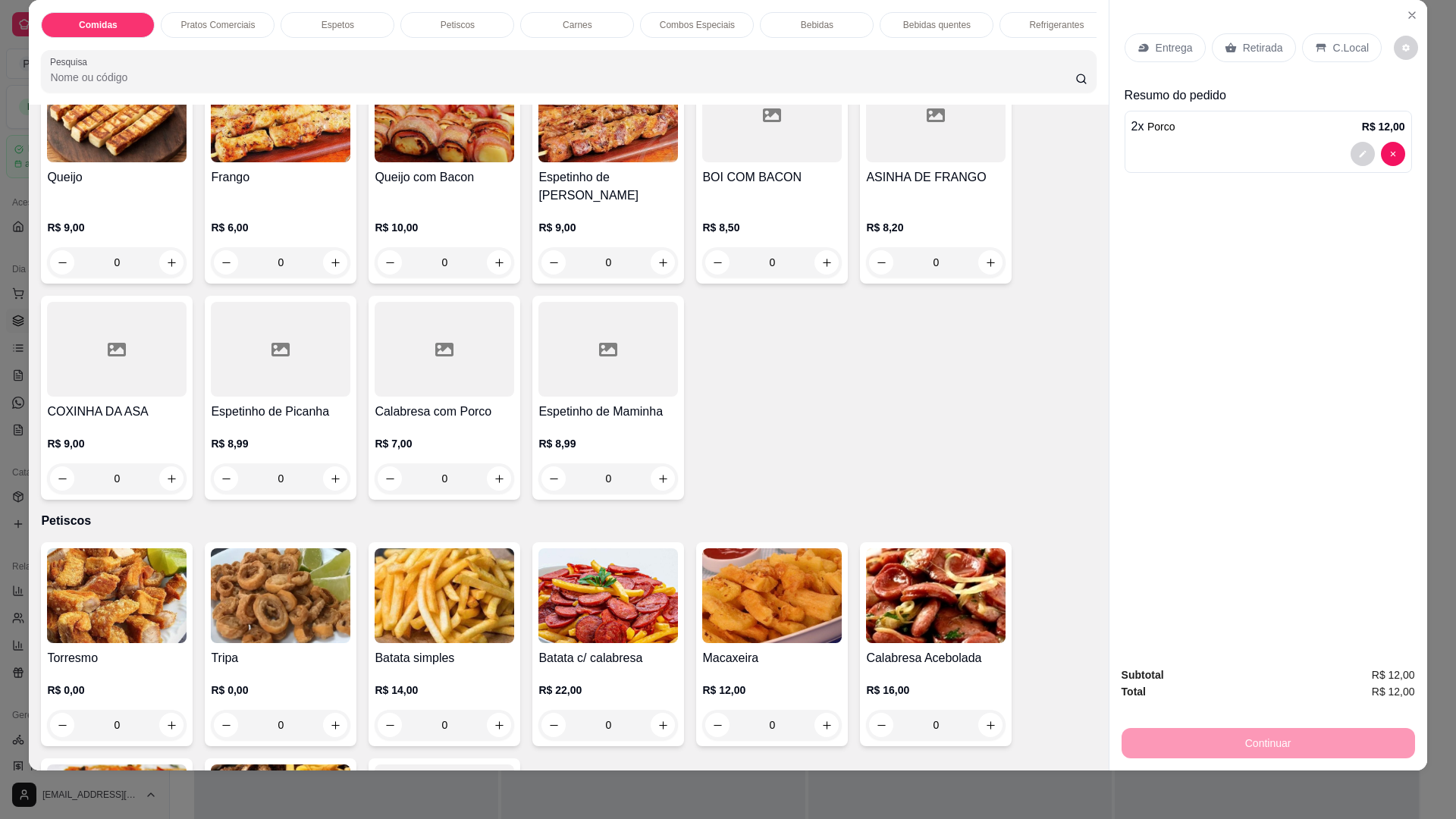
scroll to position [1062, 0]
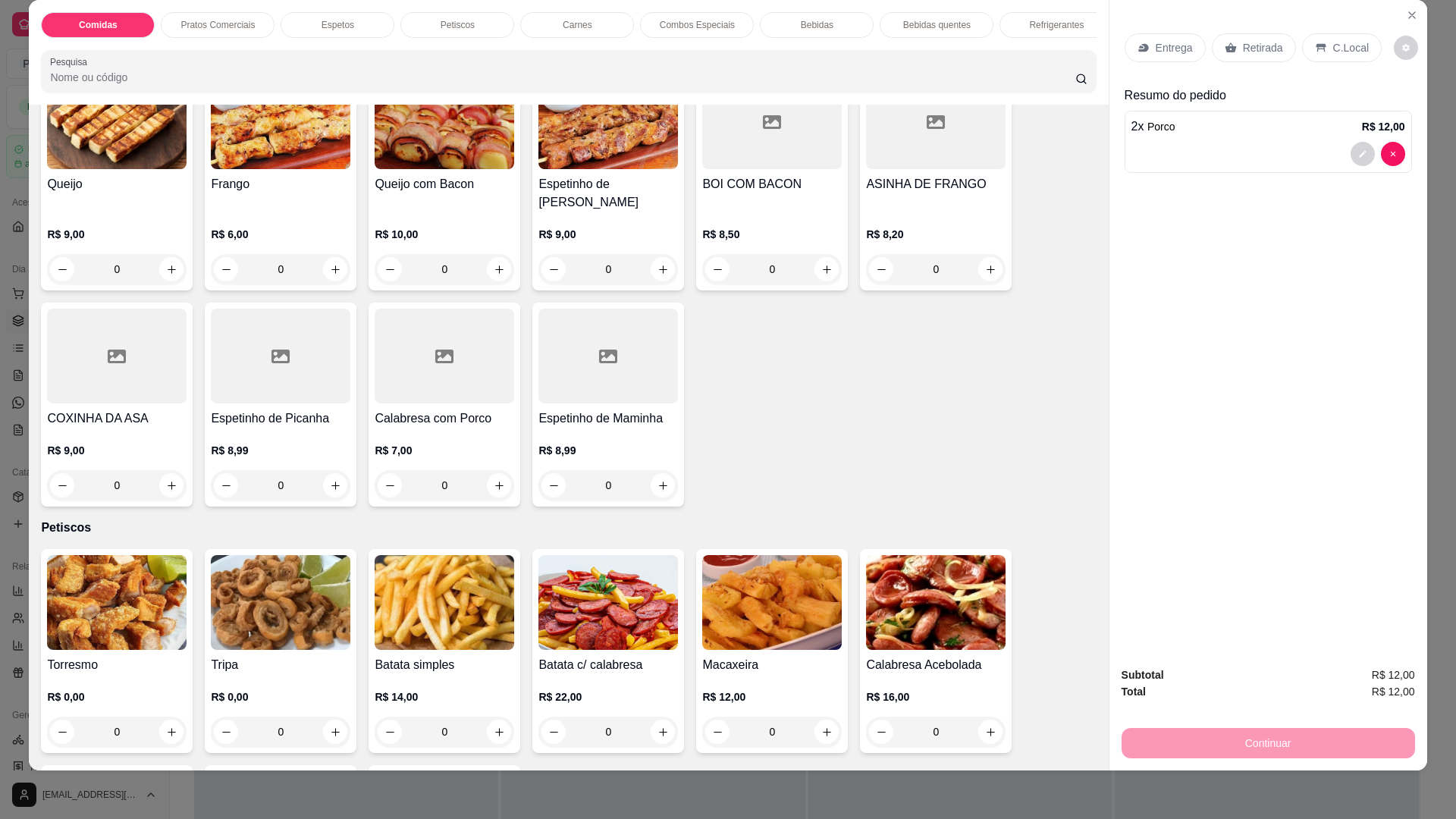
click at [167, 729] on div "0" at bounding box center [116, 732] width 140 height 30
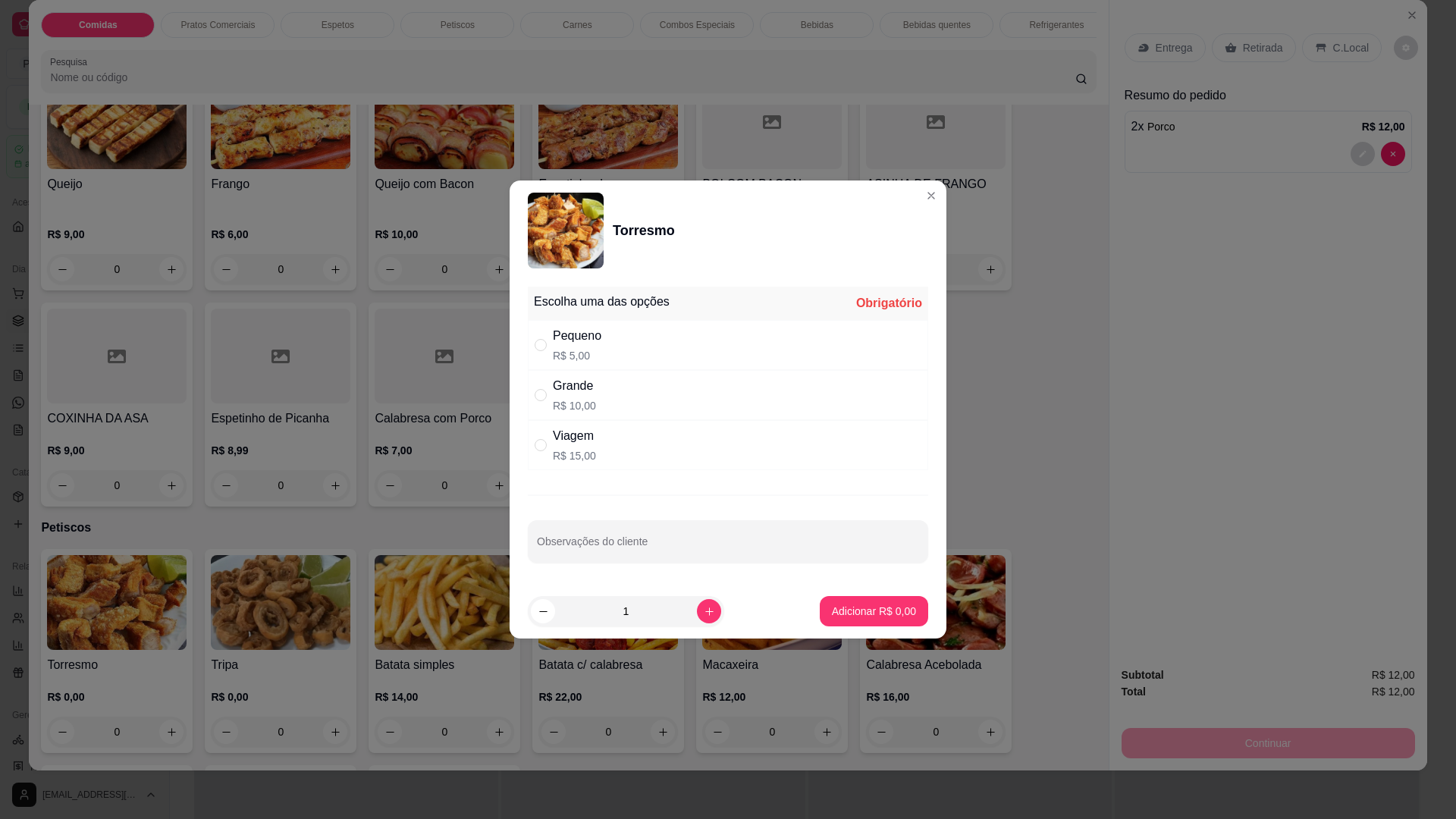
click at [575, 455] on p "R$ 15,00" at bounding box center [574, 456] width 43 height 15
radio input "true"
click at [877, 615] on p "Adicionar R$ 15,00" at bounding box center [871, 611] width 88 height 14
type input "1"
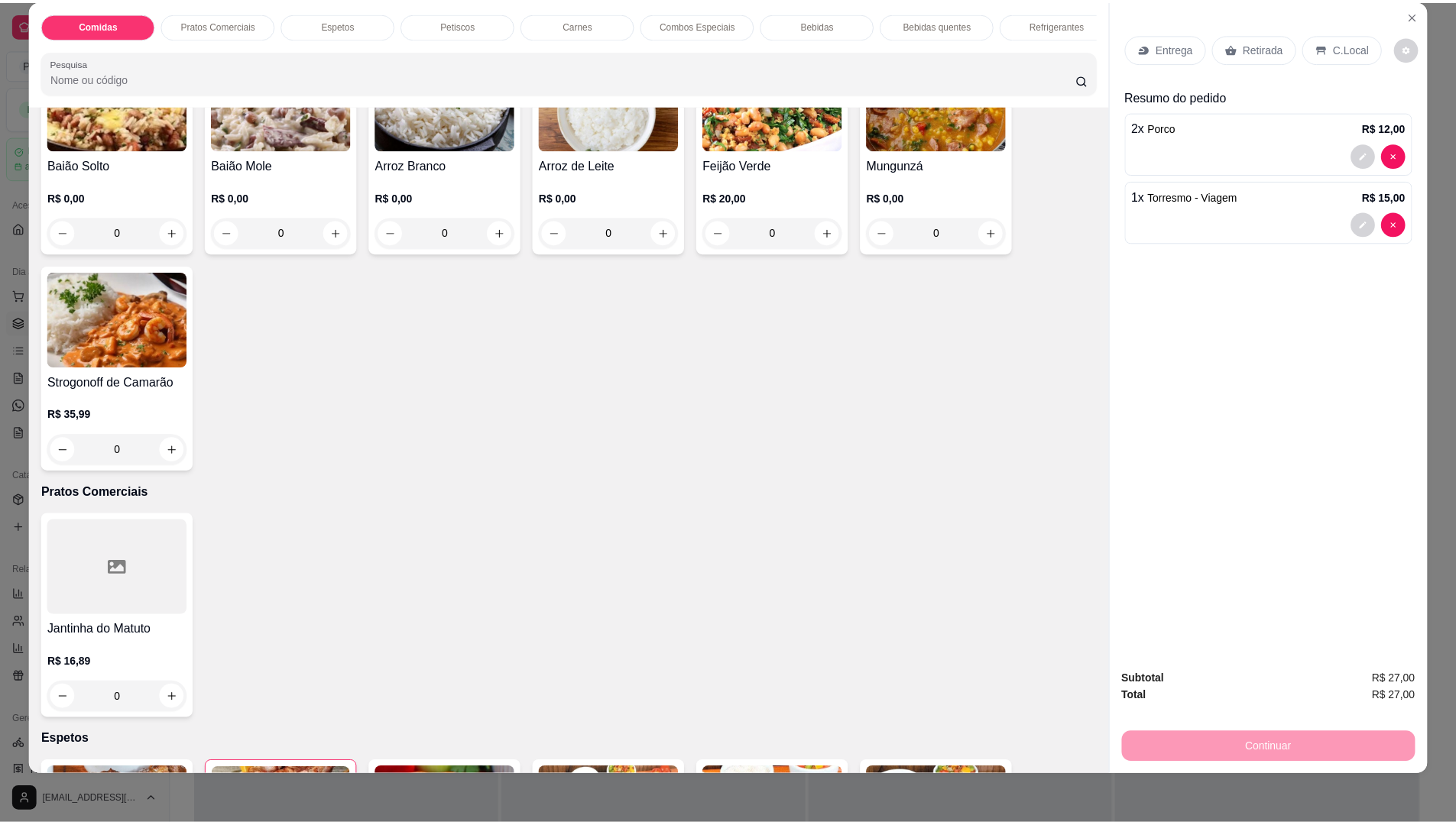
scroll to position [76, 0]
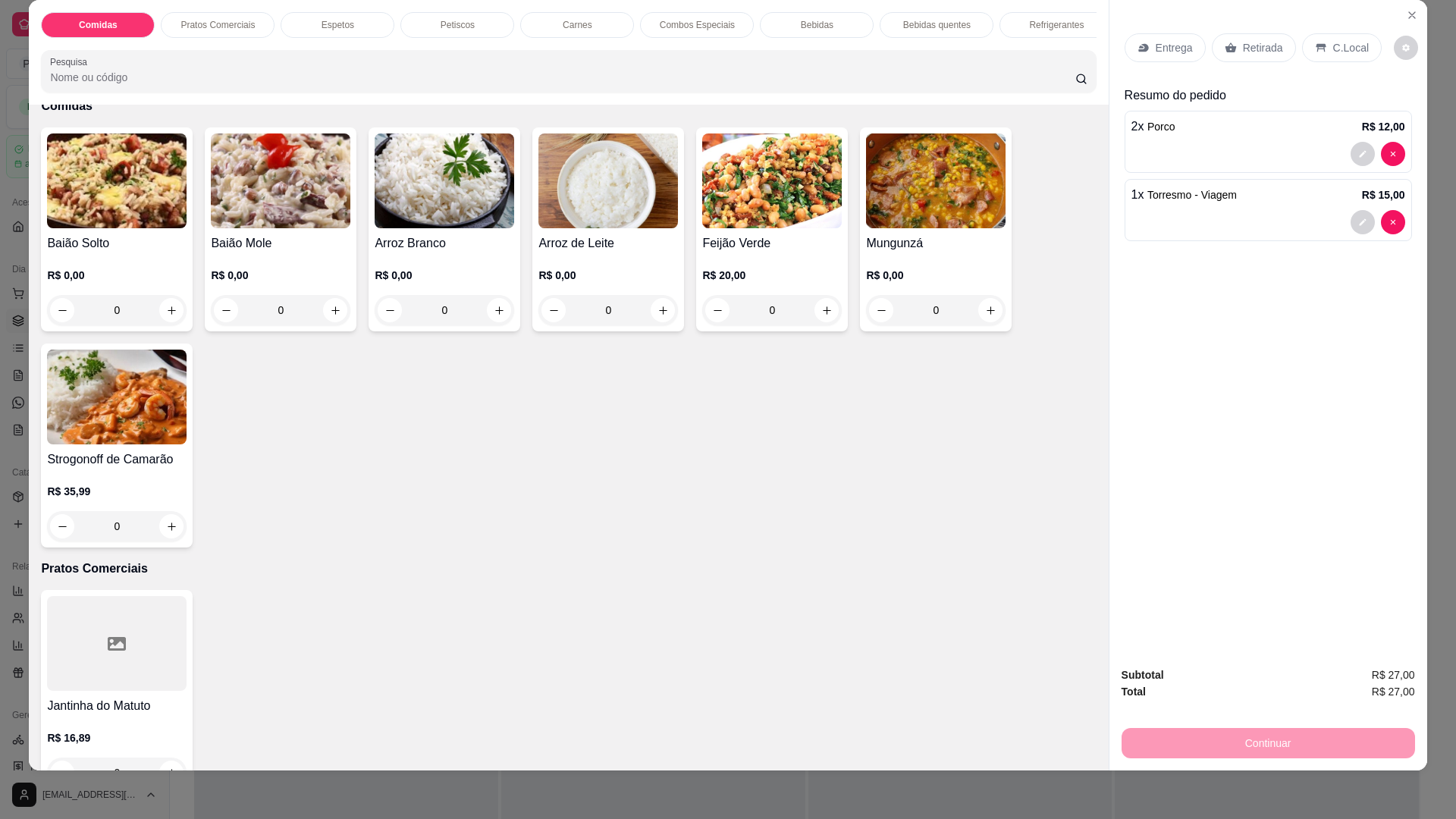
click at [978, 324] on div "0" at bounding box center [935, 310] width 140 height 30
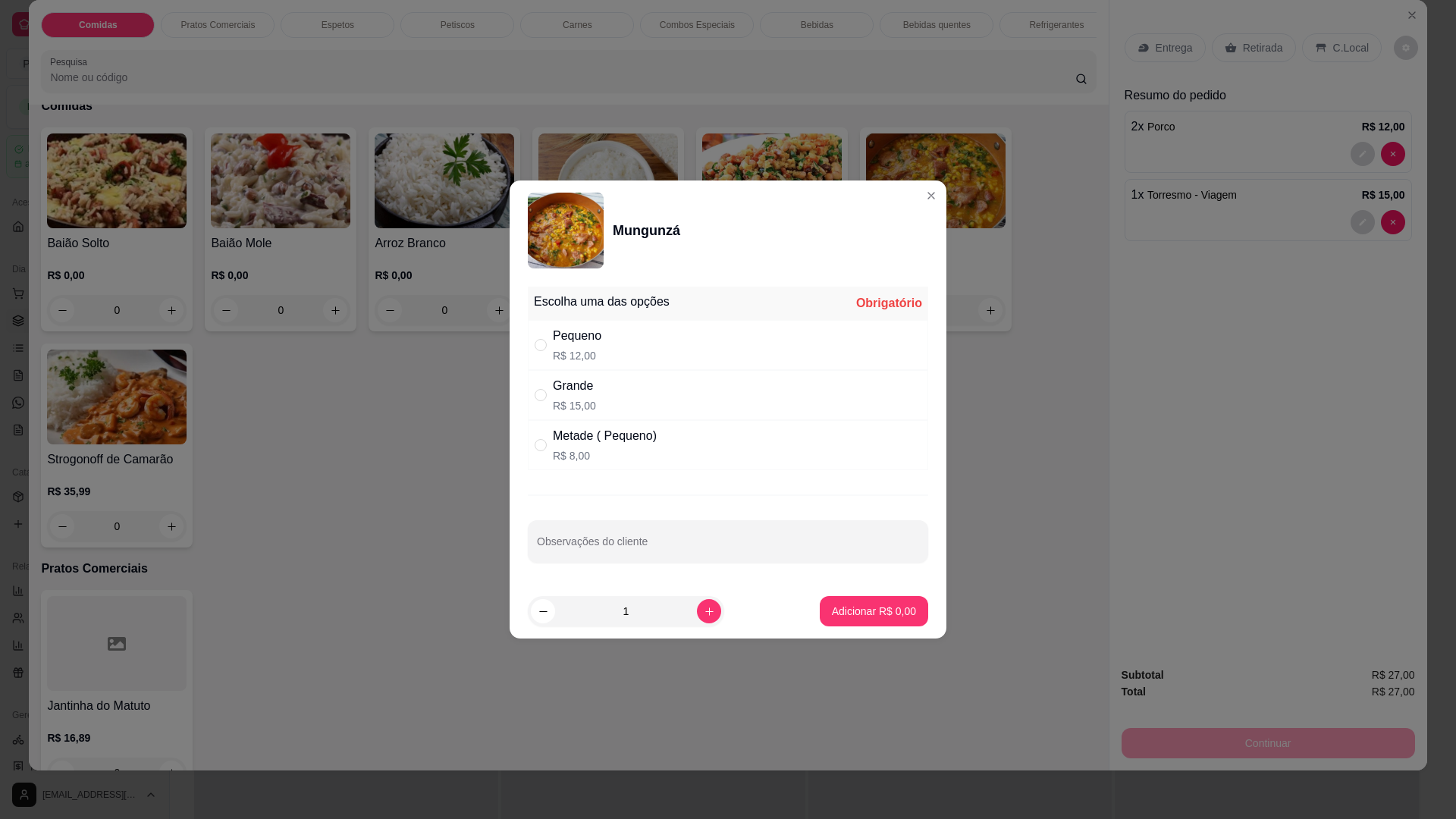
click at [565, 399] on p "R$ 15,00" at bounding box center [574, 405] width 43 height 15
radio input "true"
click at [863, 612] on p "Adicionar R$ 15,00" at bounding box center [871, 611] width 88 height 14
type input "1"
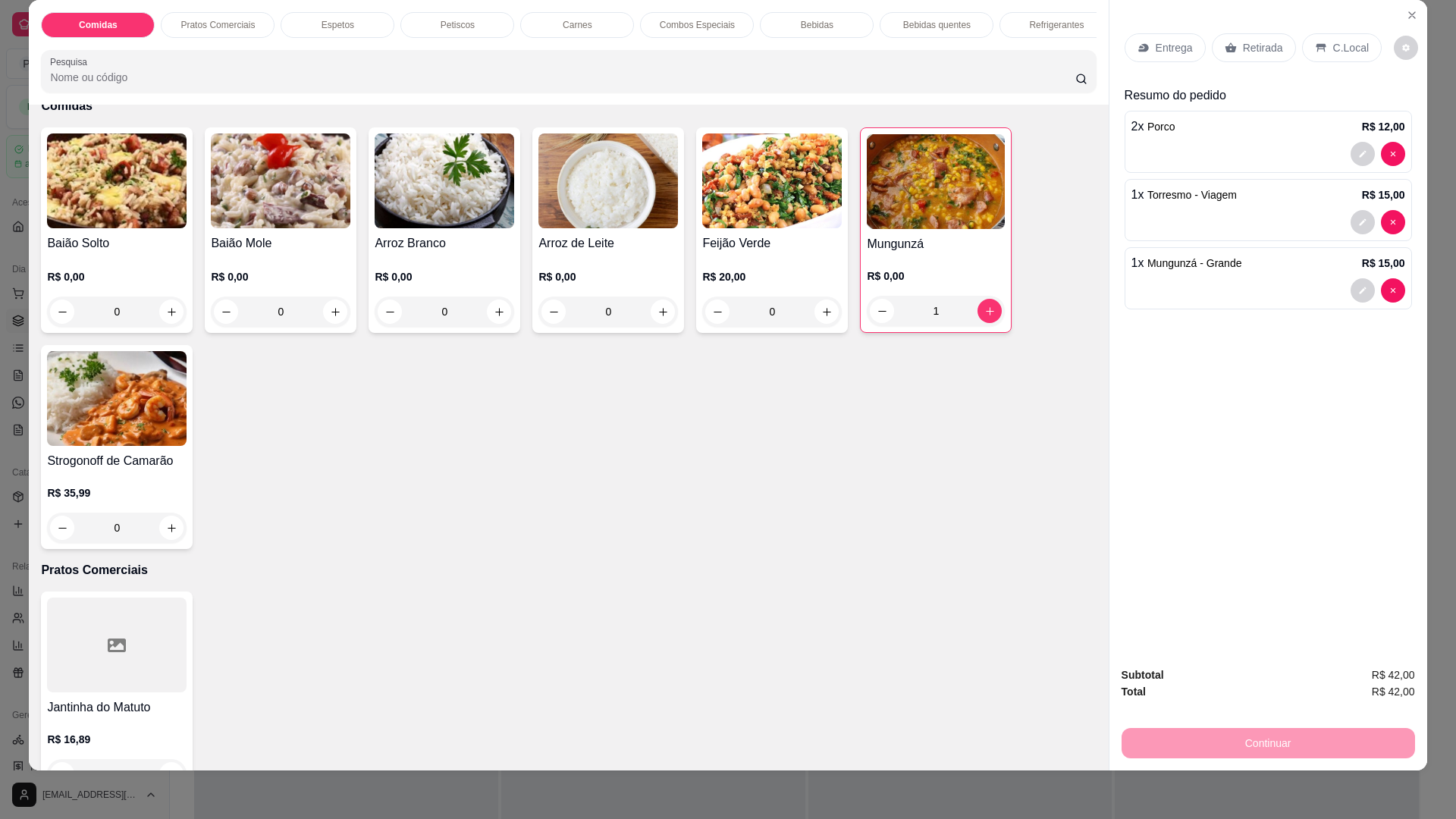
click at [1171, 41] on p "Entrega" at bounding box center [1174, 48] width 37 height 15
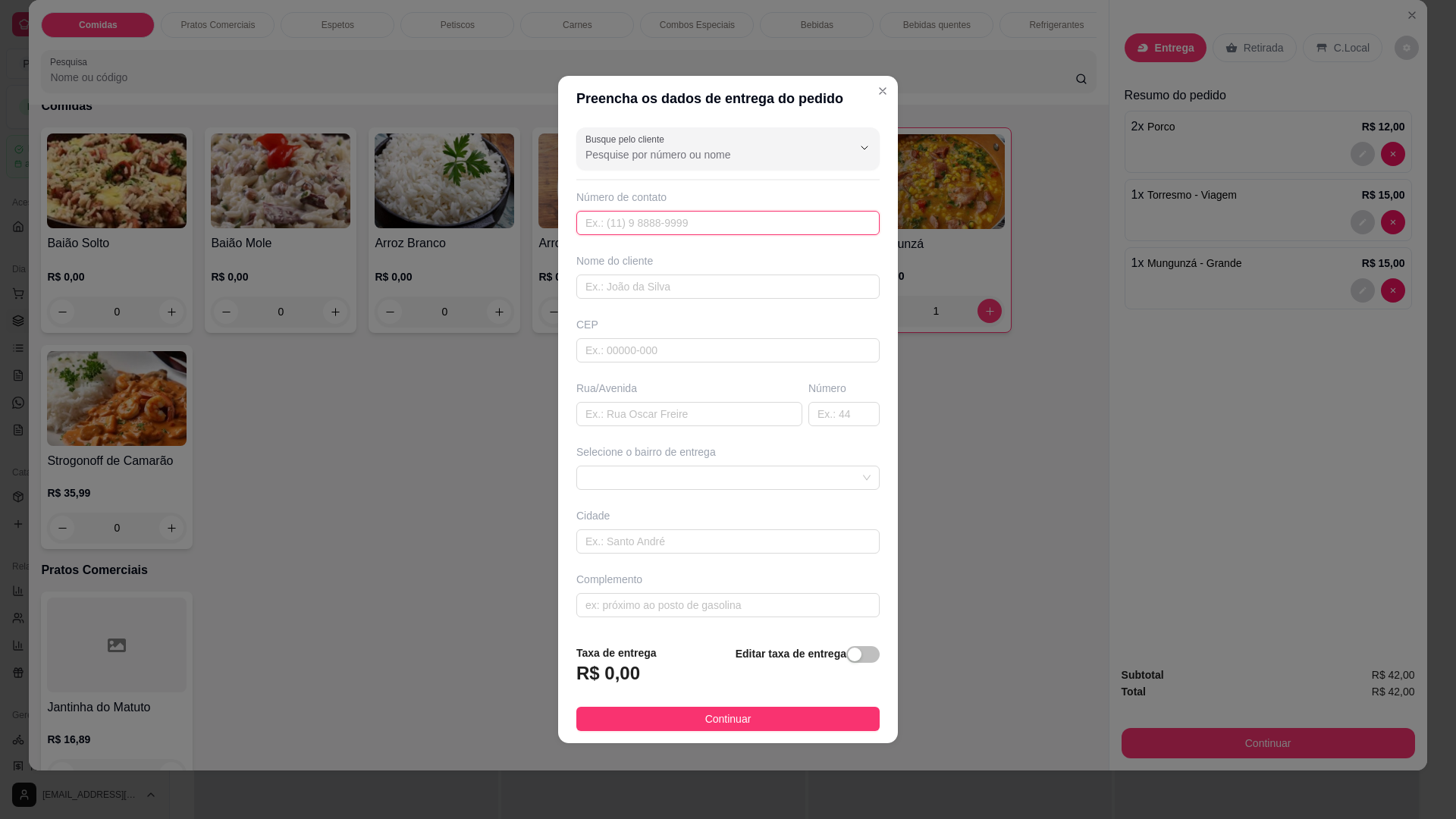
click at [825, 234] on input "text" at bounding box center [728, 222] width 303 height 24
type input "8888"
click at [735, 287] on input "text" at bounding box center [728, 286] width 303 height 24
type input "f"
type input "FLAVINHA"
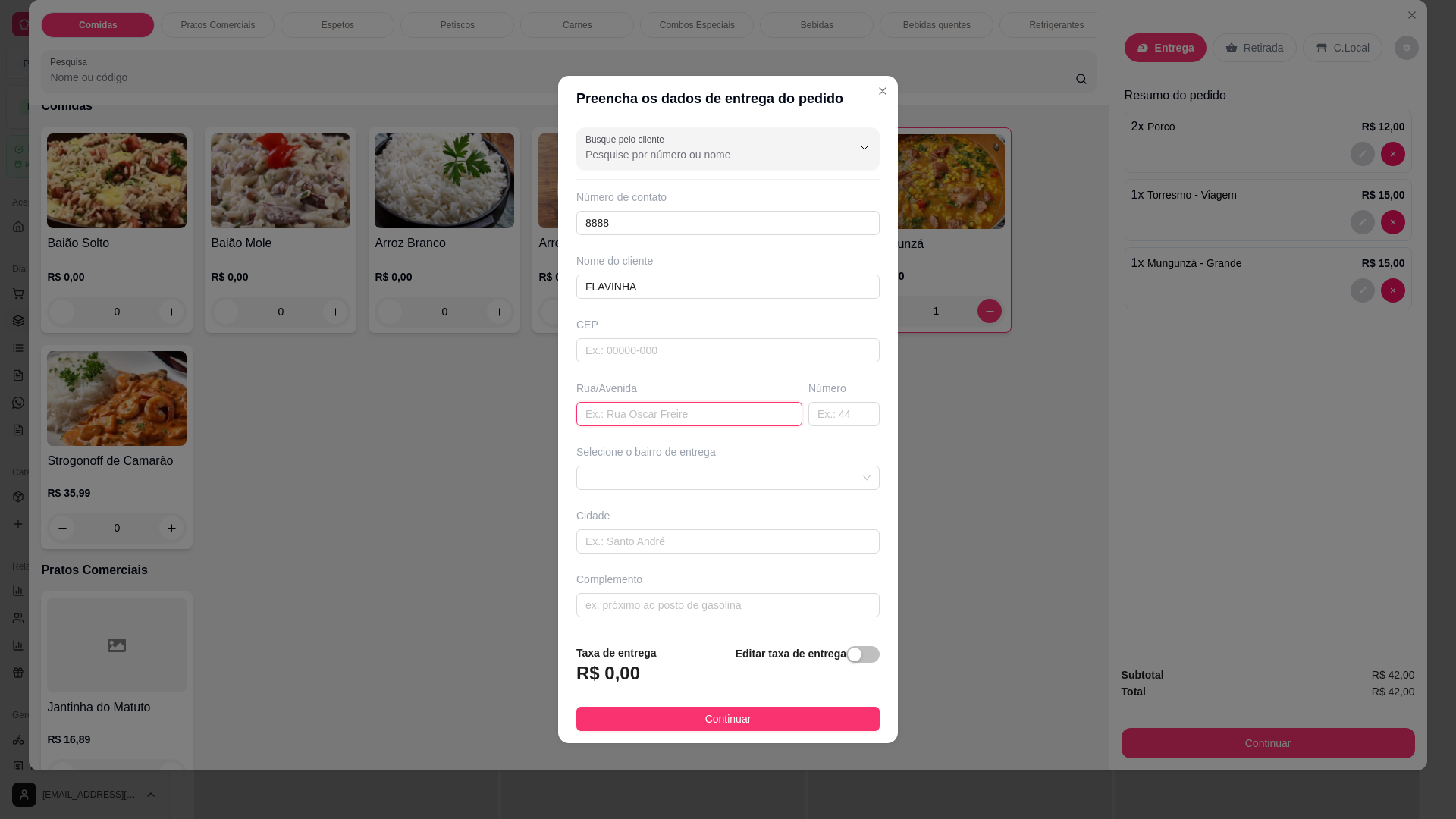
click at [595, 416] on input "text" at bounding box center [689, 413] width 226 height 24
type input "RUA CIRDES BORGES"
click at [813, 395] on div "Número" at bounding box center [843, 388] width 71 height 15
click at [820, 417] on input "text" at bounding box center [843, 413] width 71 height 24
click at [675, 602] on input "text" at bounding box center [728, 604] width 303 height 24
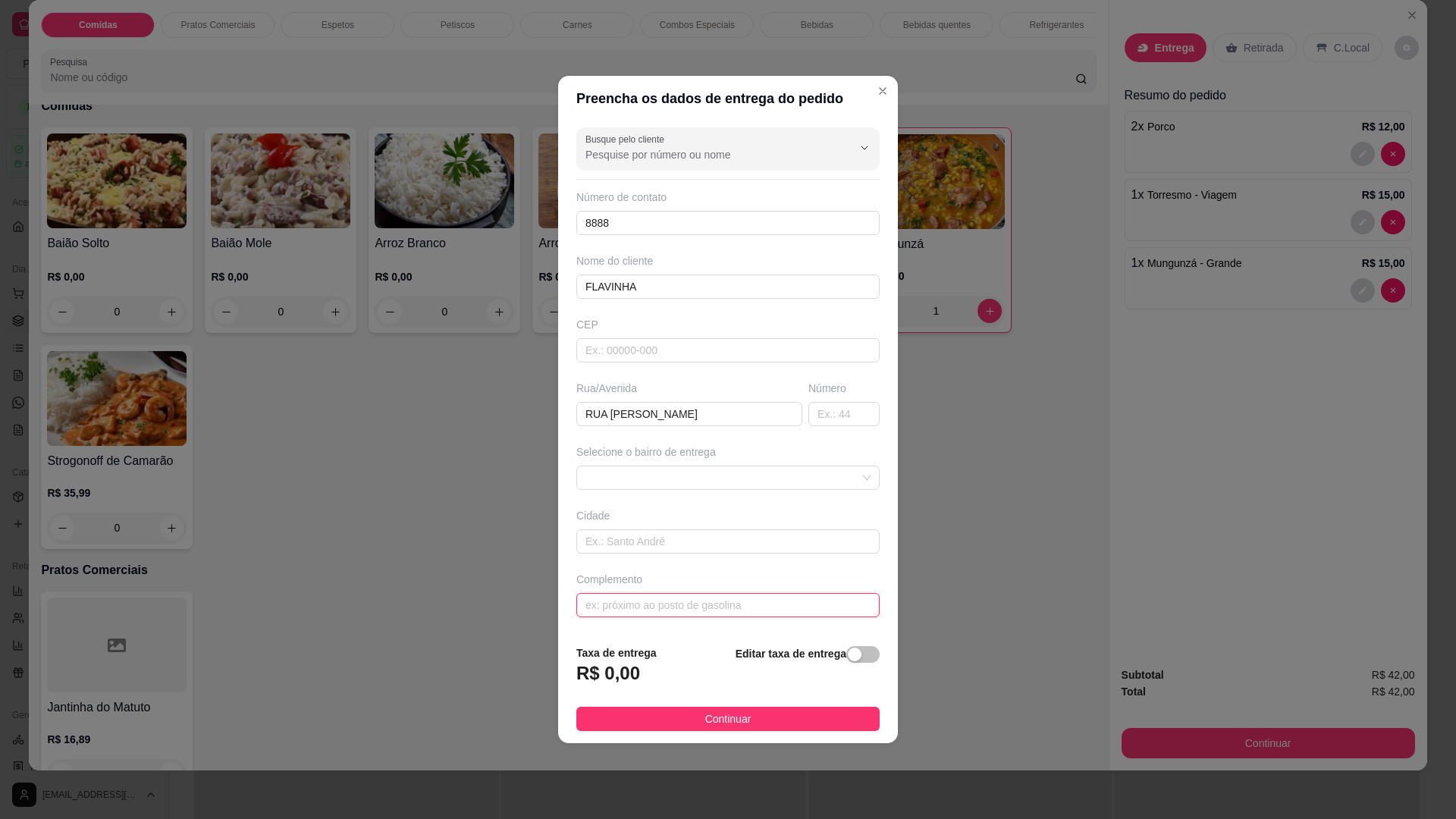
type input "C"
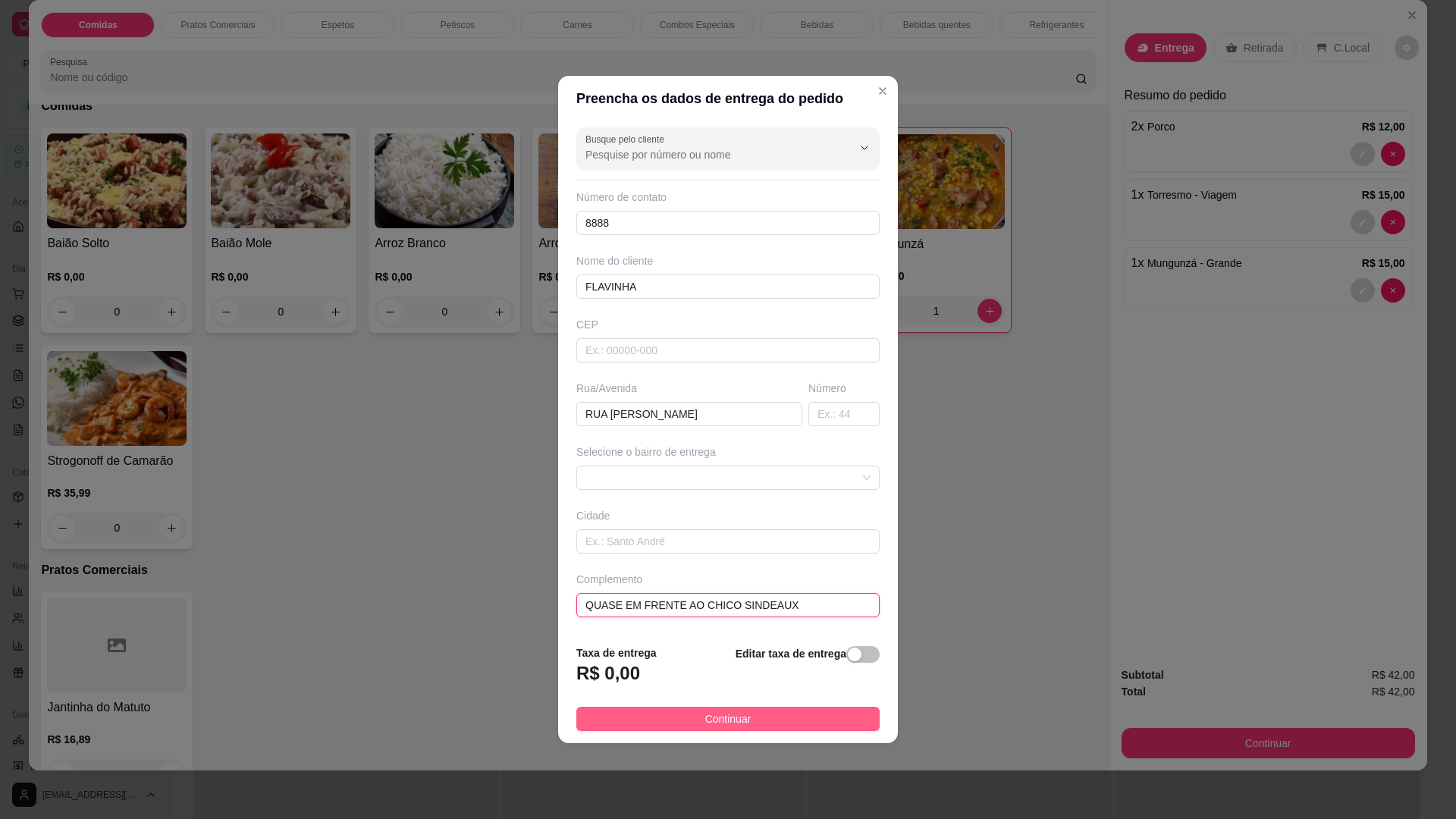
type input "QUASE EM FRENTE AO CHICO SINDEAUX"
click at [688, 717] on button "Continuar" at bounding box center [728, 718] width 303 height 24
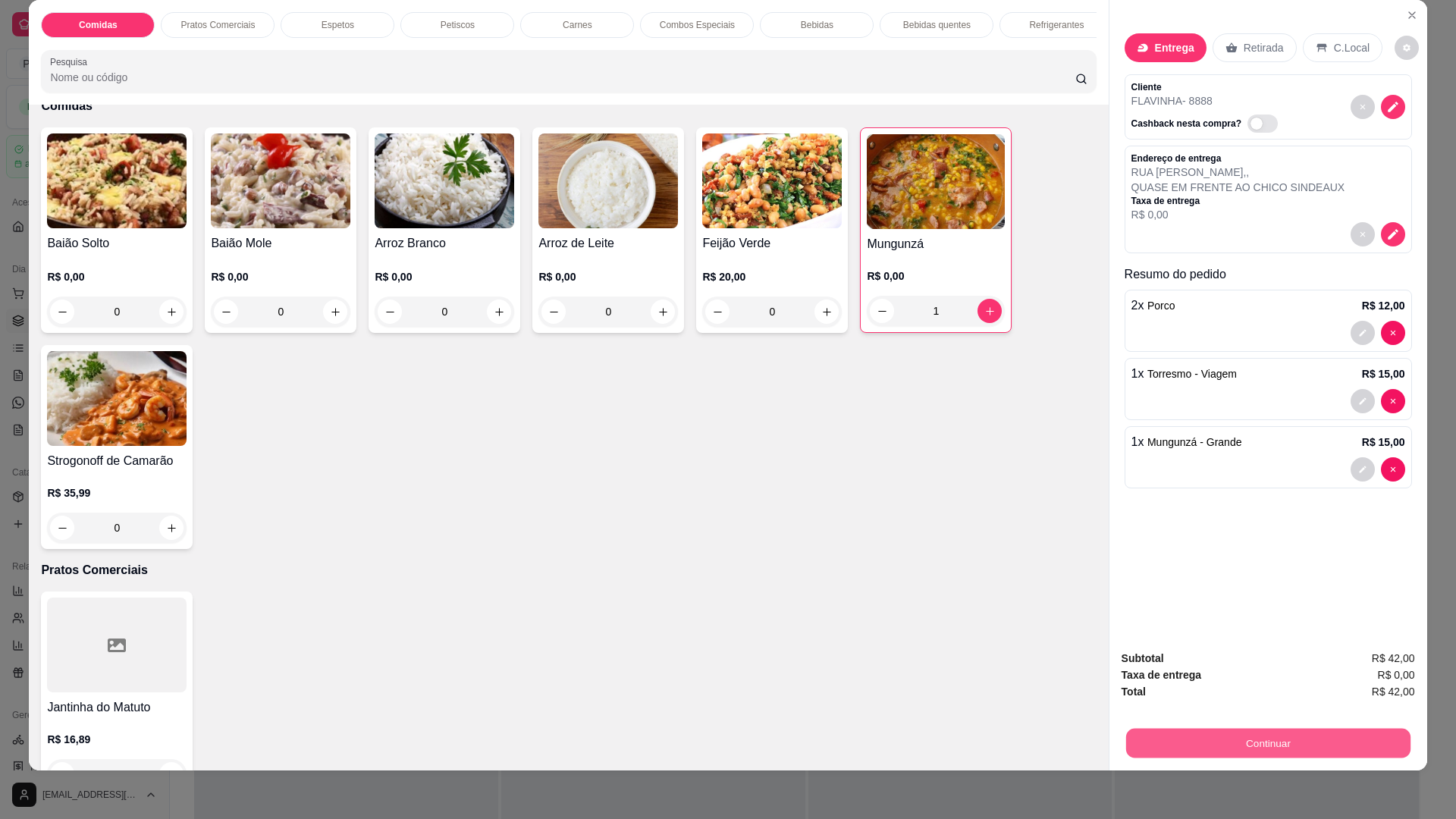
click at [1238, 739] on button "Continuar" at bounding box center [1267, 743] width 285 height 30
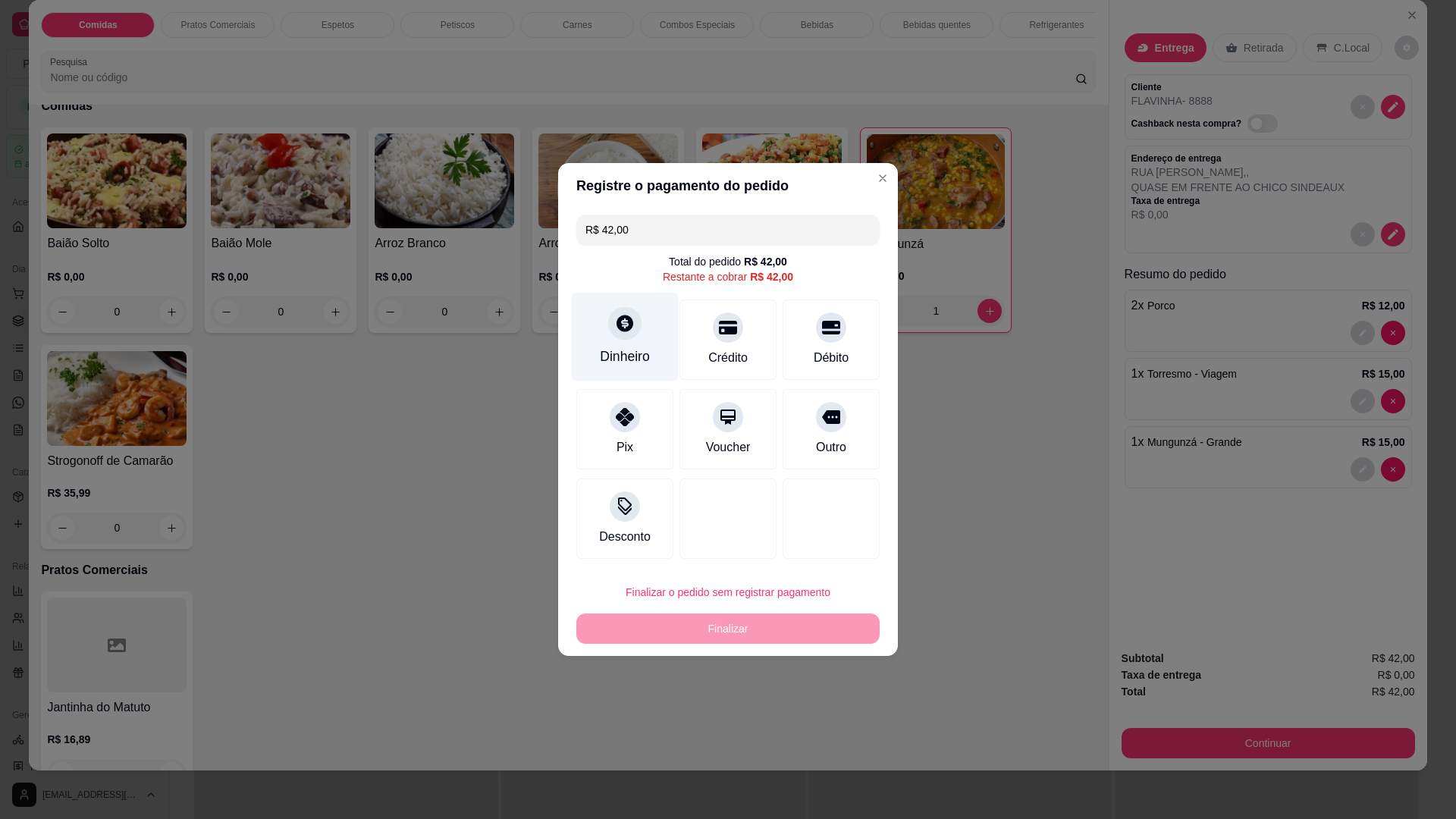
click at [629, 354] on div "Dinheiro" at bounding box center [625, 356] width 50 height 20
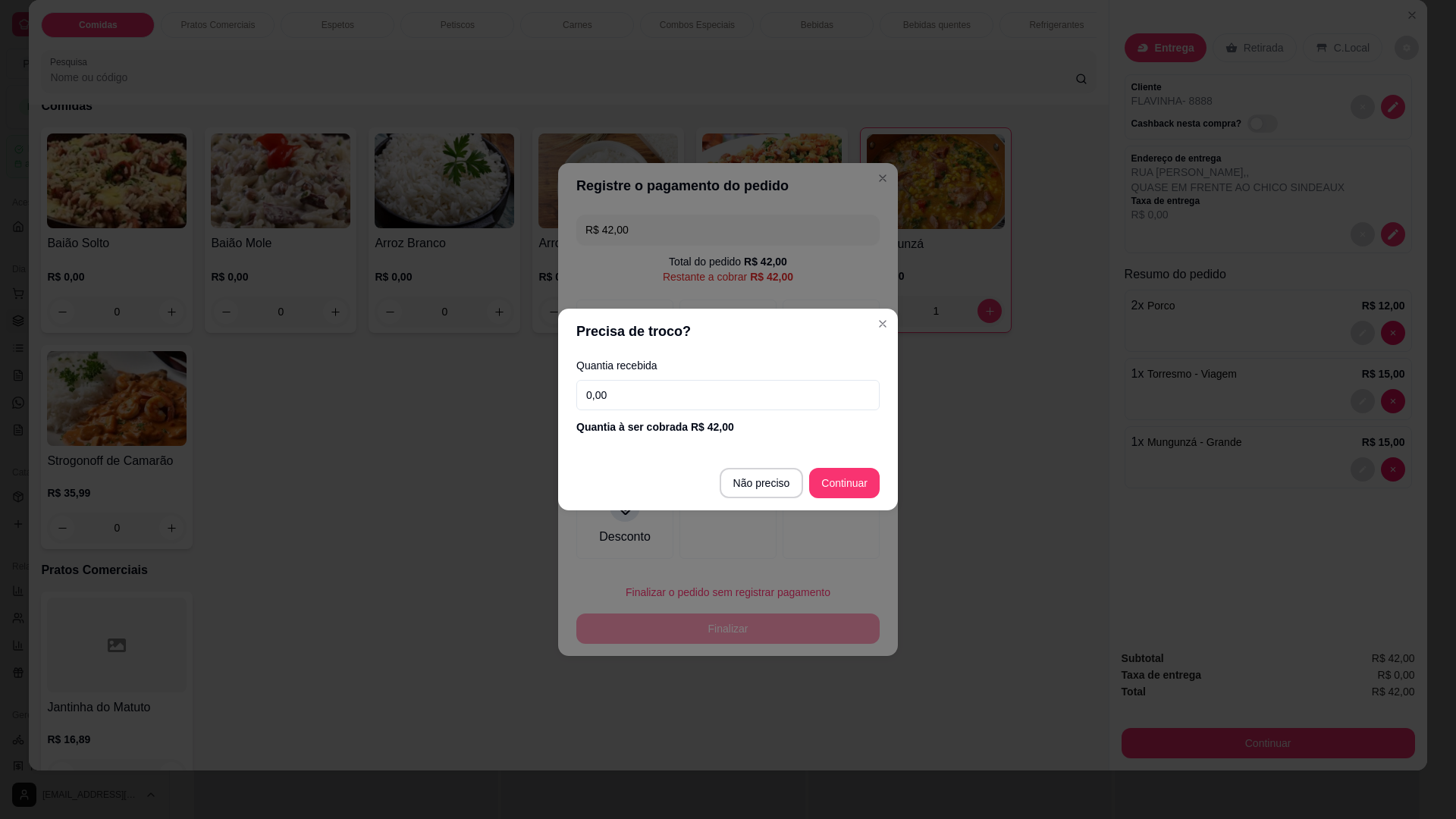
click at [702, 412] on div "Quantia recebida 0,00 Quantia à ser cobrada R$ 42,00" at bounding box center [728, 397] width 340 height 87
click at [703, 406] on input "0,00" at bounding box center [728, 395] width 303 height 30
type input "42,00"
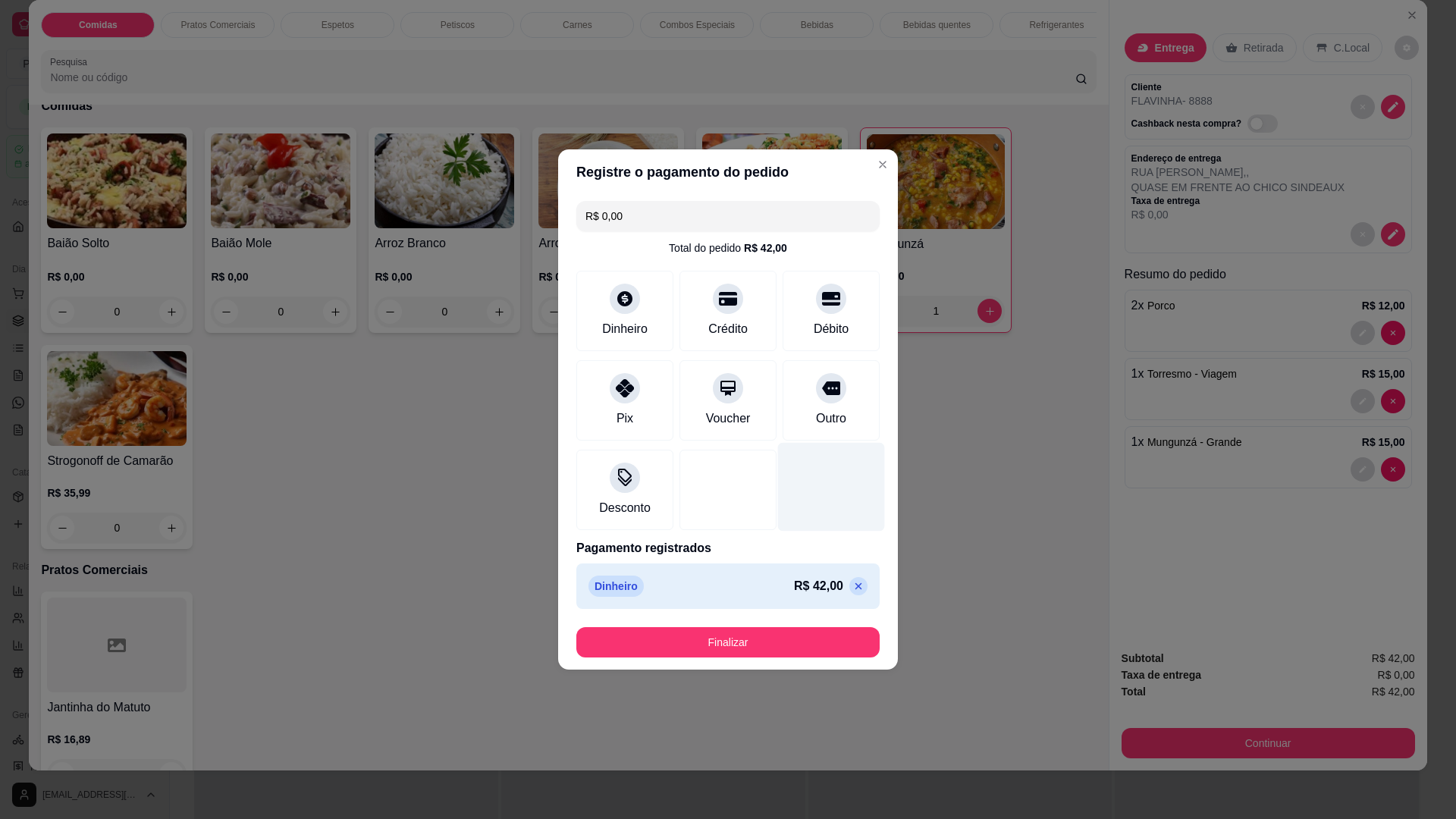
type input "R$ 0,00"
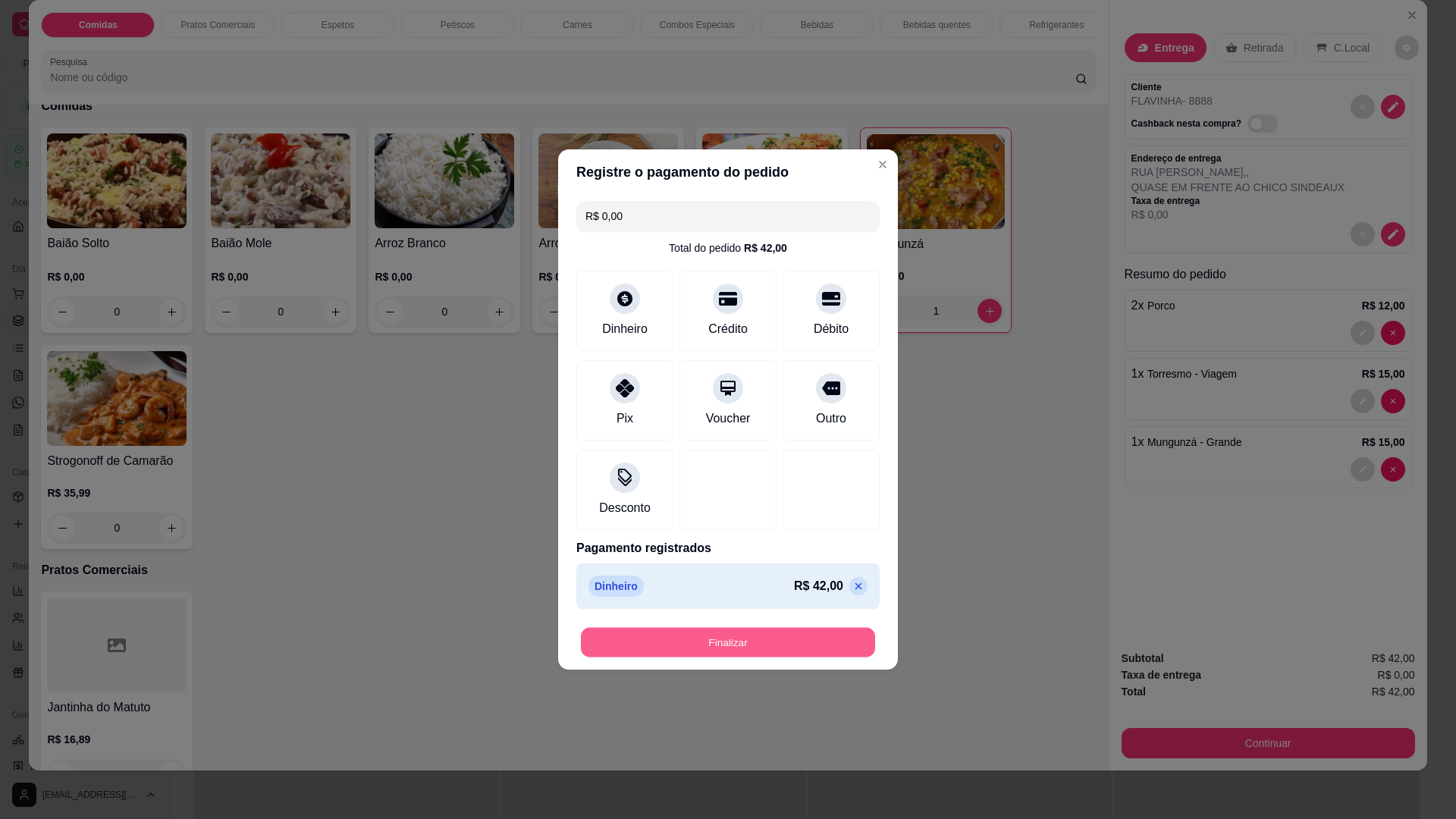
click at [779, 633] on button "Finalizar" at bounding box center [728, 643] width 294 height 30
type input "0"
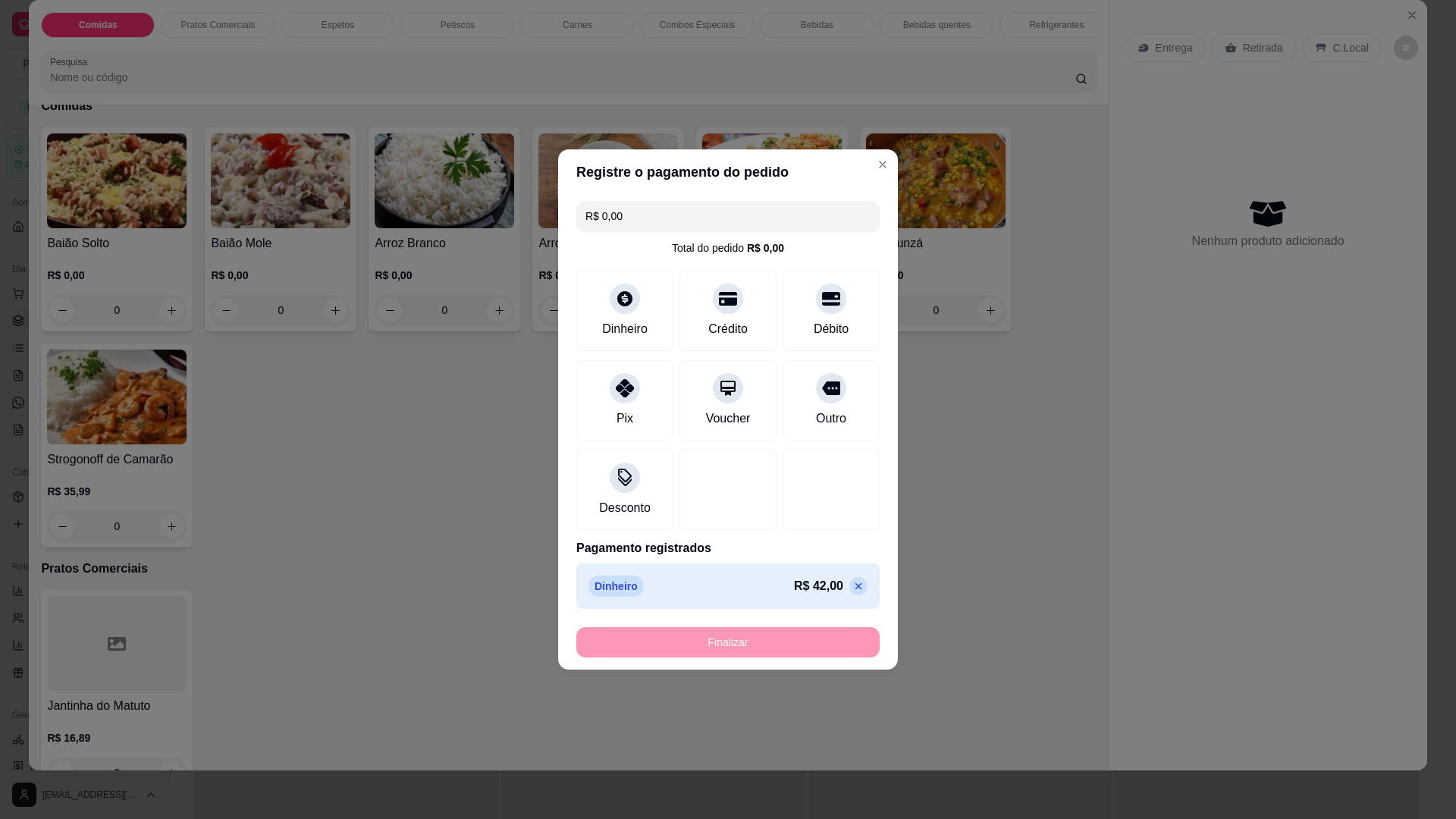
type input "-R$ 42,00"
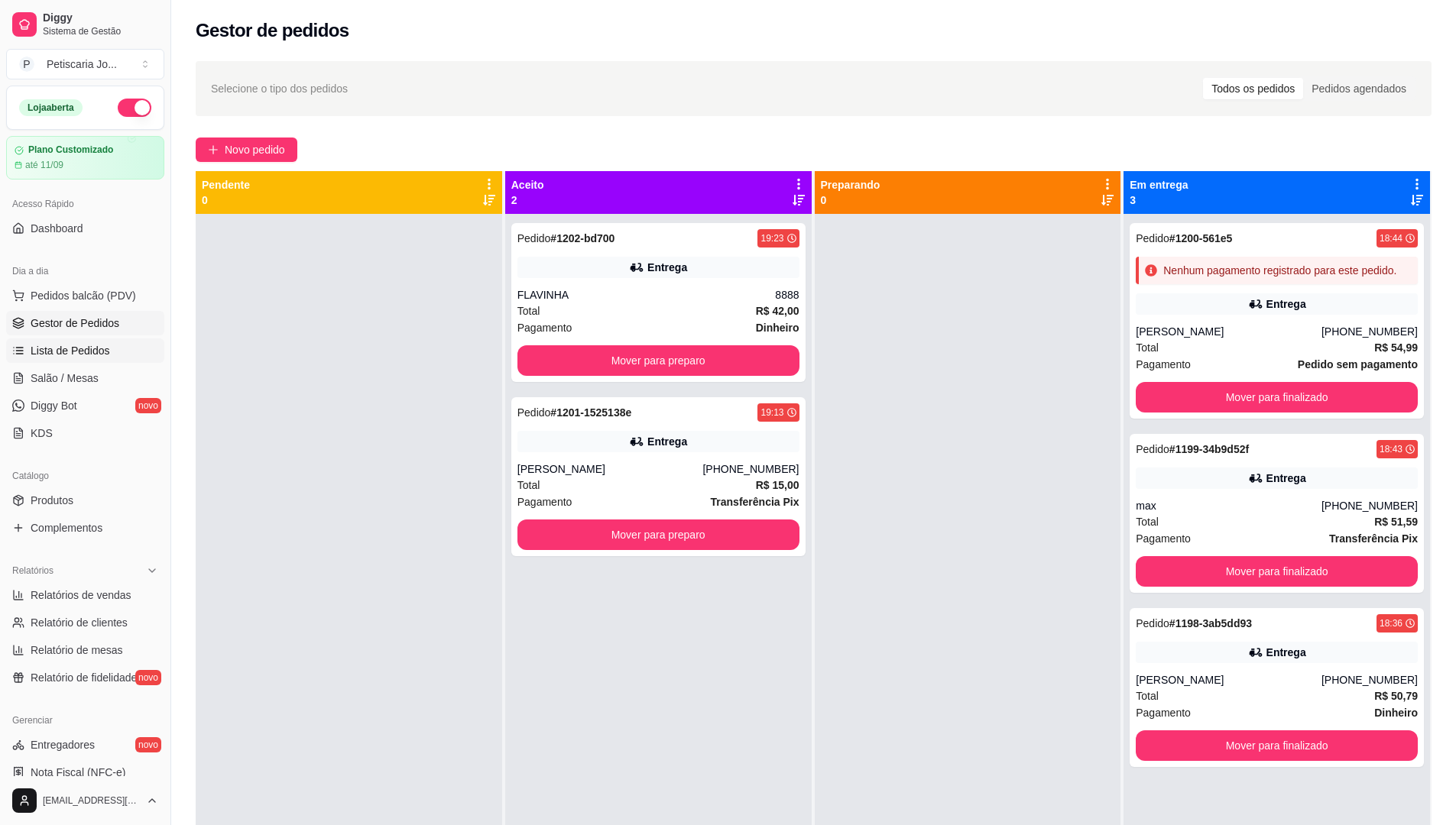
click at [82, 344] on span "Lista de Pedidos" at bounding box center [70, 350] width 79 height 15
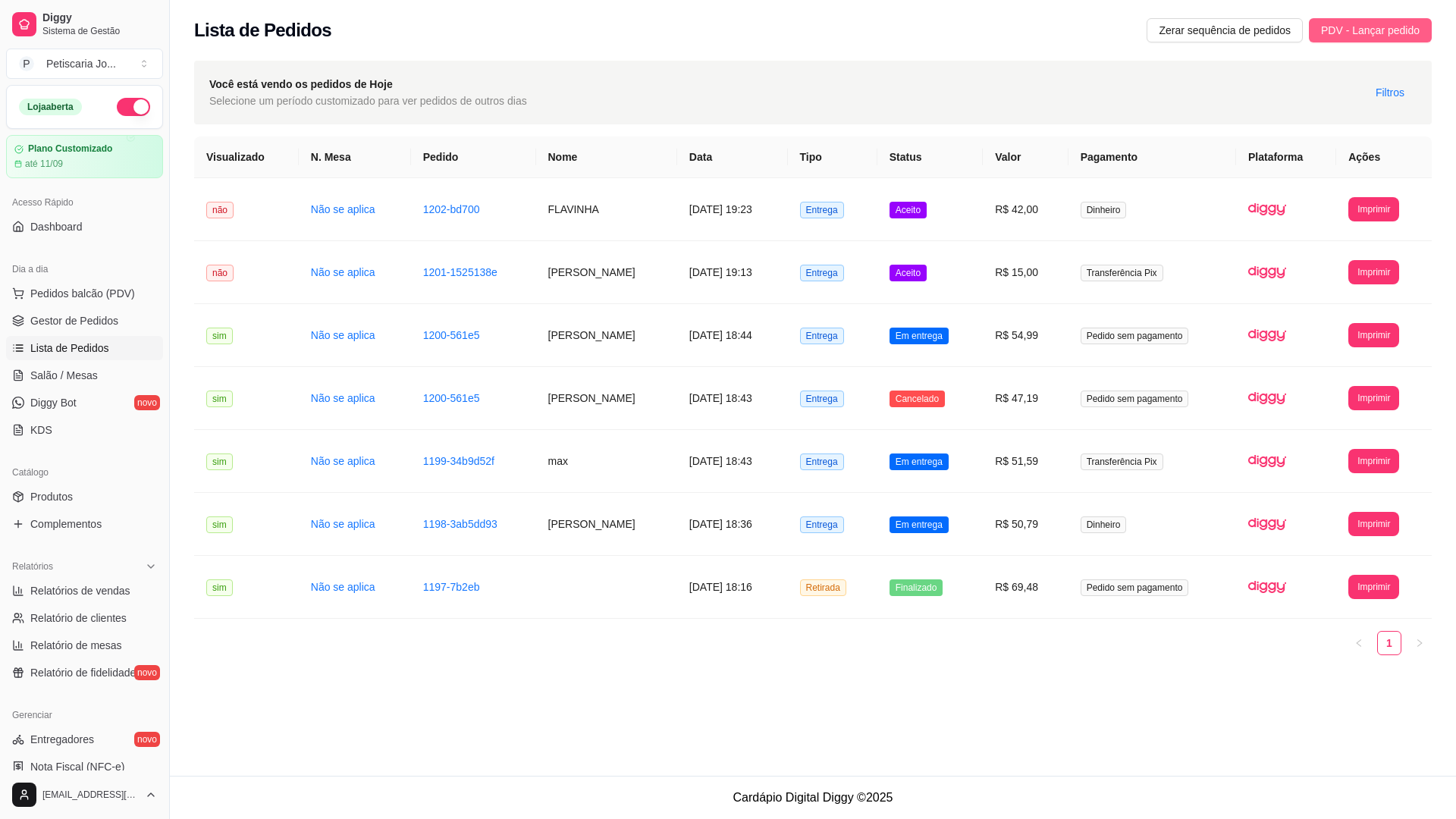
click at [1401, 24] on span "PDV - Lançar pedido" at bounding box center [1370, 30] width 98 height 16
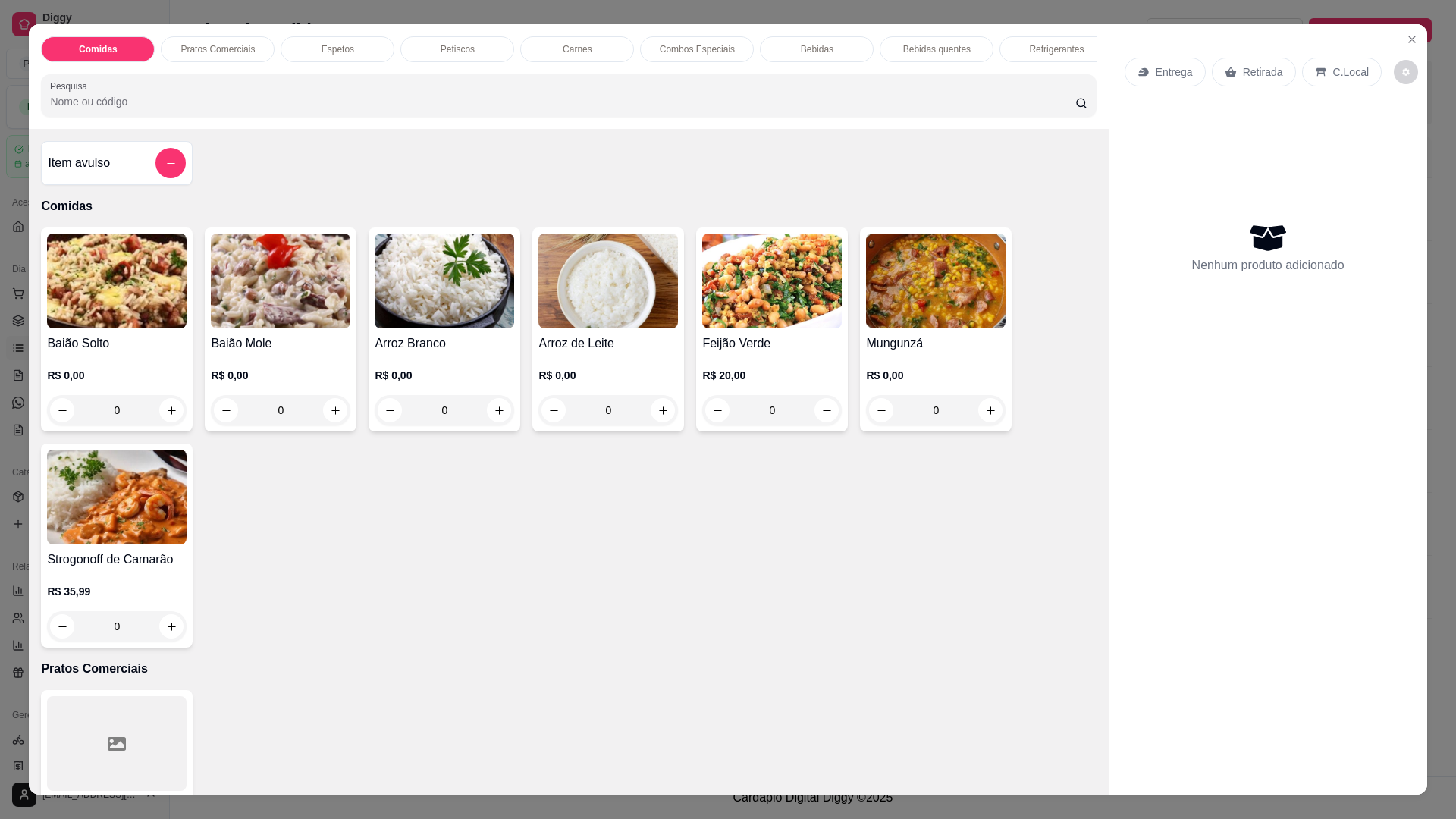
click at [324, 425] on div "0" at bounding box center [280, 410] width 140 height 30
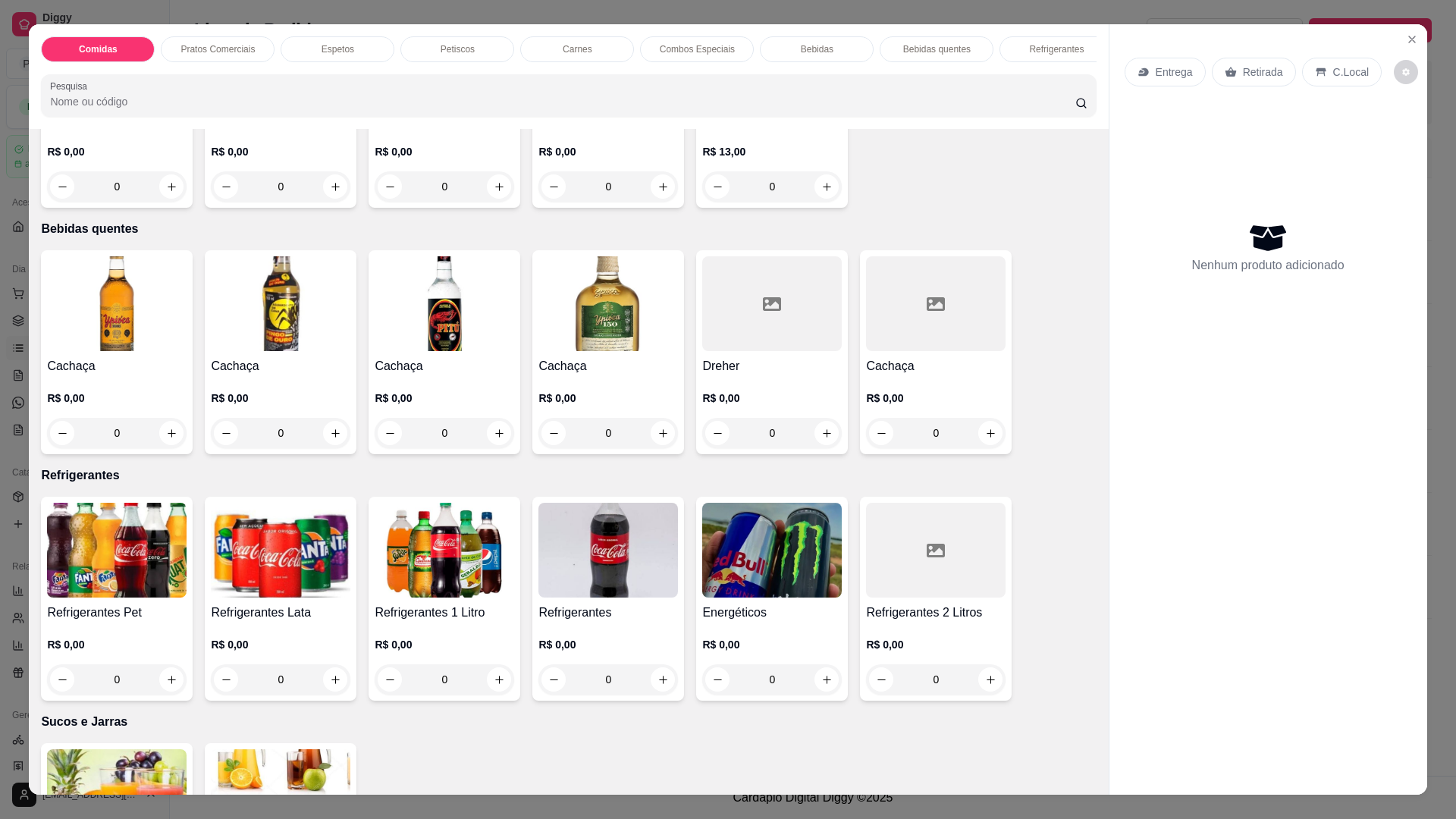
scroll to position [2882, 0]
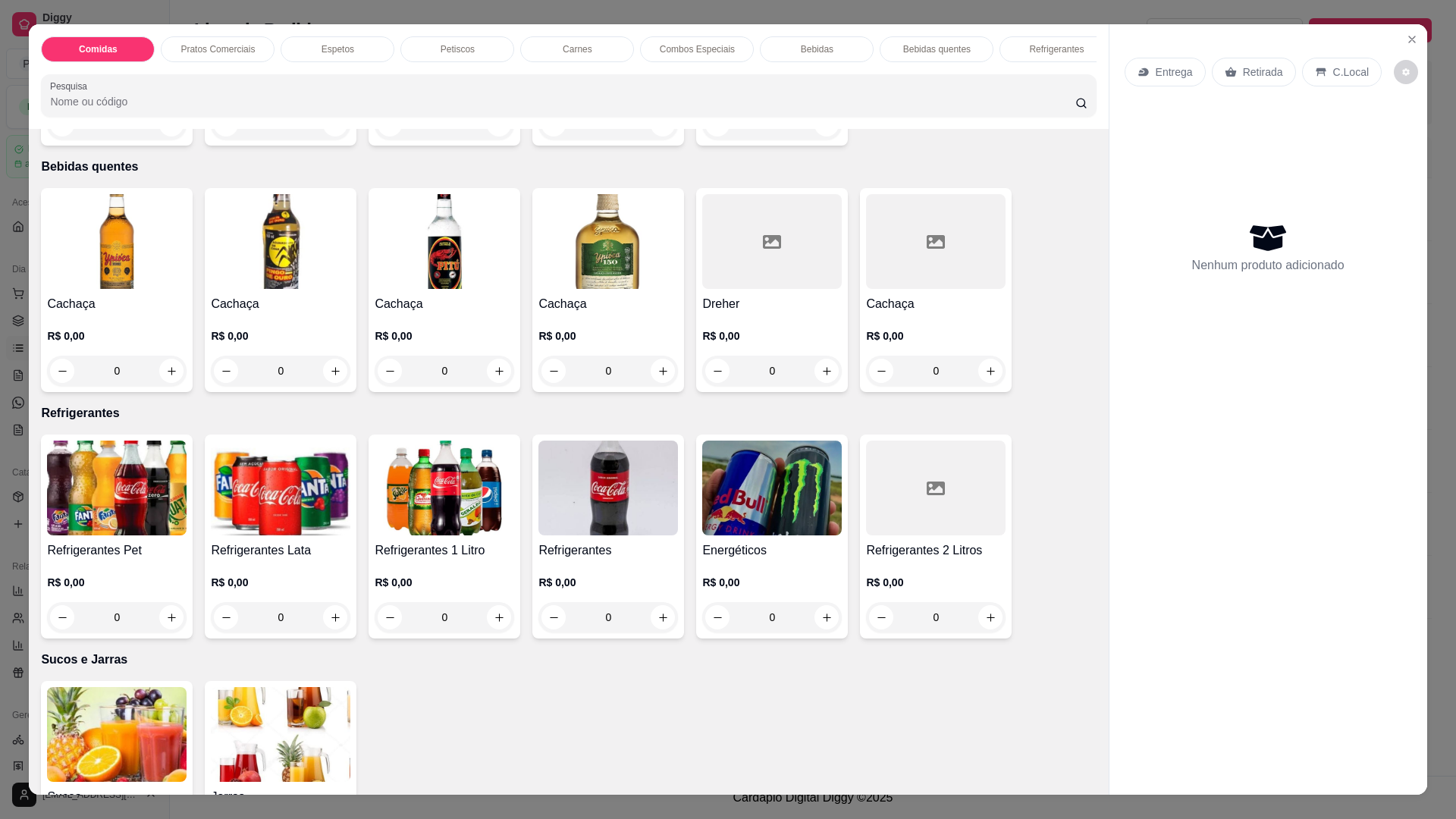
click at [579, 571] on div "R$ 0,00 0" at bounding box center [608, 596] width 140 height 73
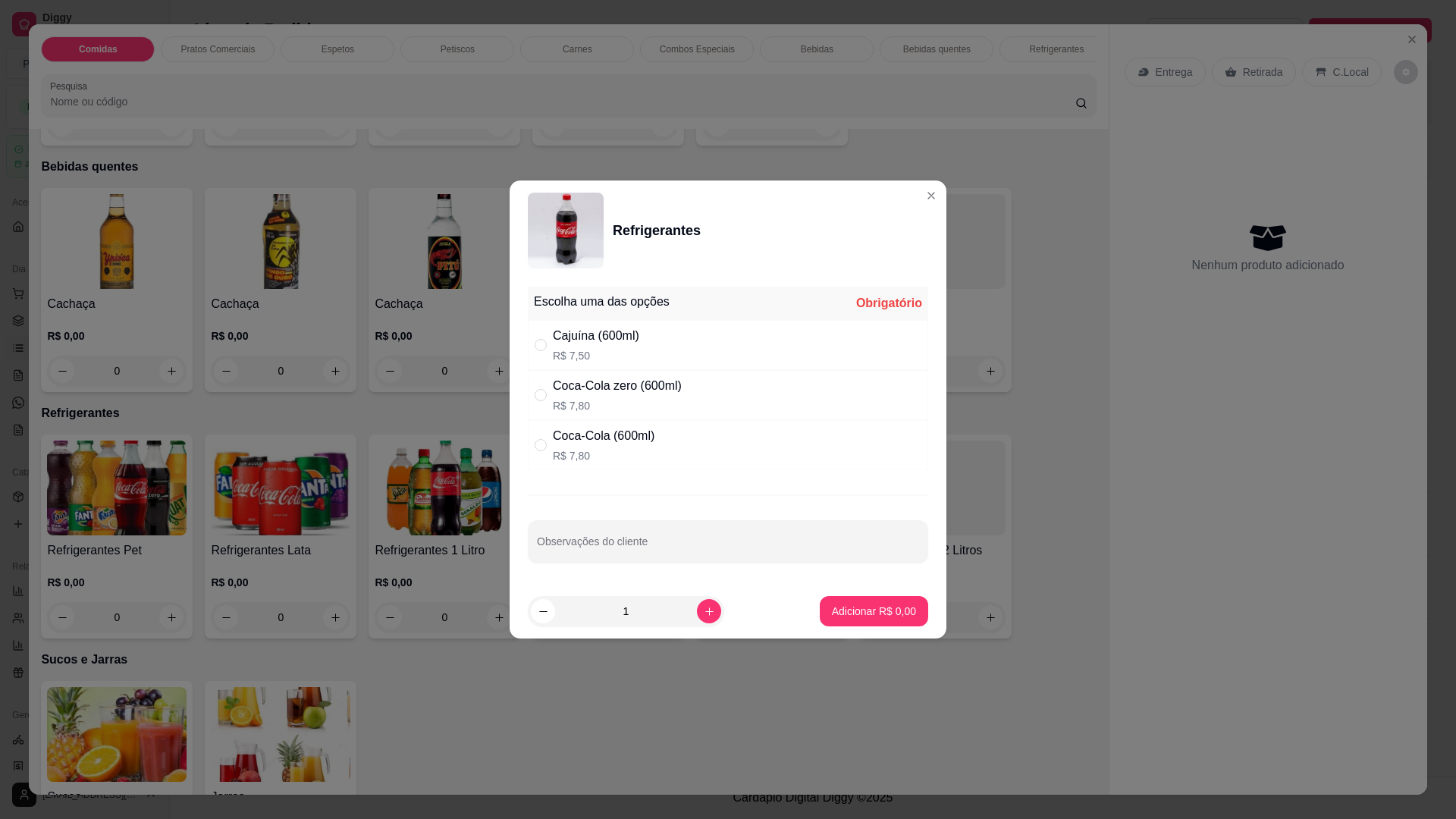
click at [637, 379] on div "Coca-Cola zero (600ml)" at bounding box center [617, 385] width 129 height 18
radio input "true"
click at [885, 614] on p "Adicionar R$ 7,80" at bounding box center [874, 611] width 84 height 15
type input "1"
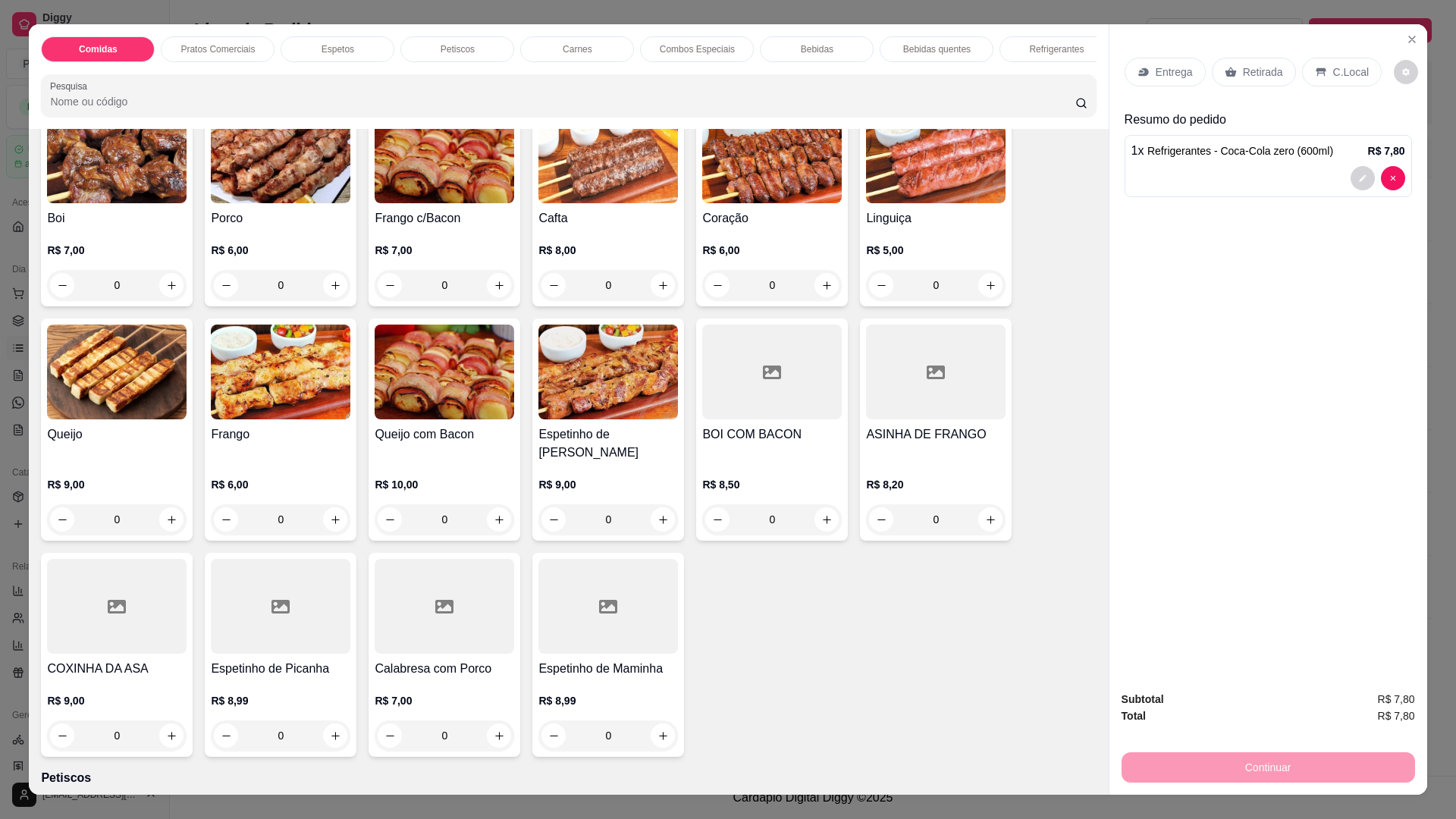
scroll to position [682, 0]
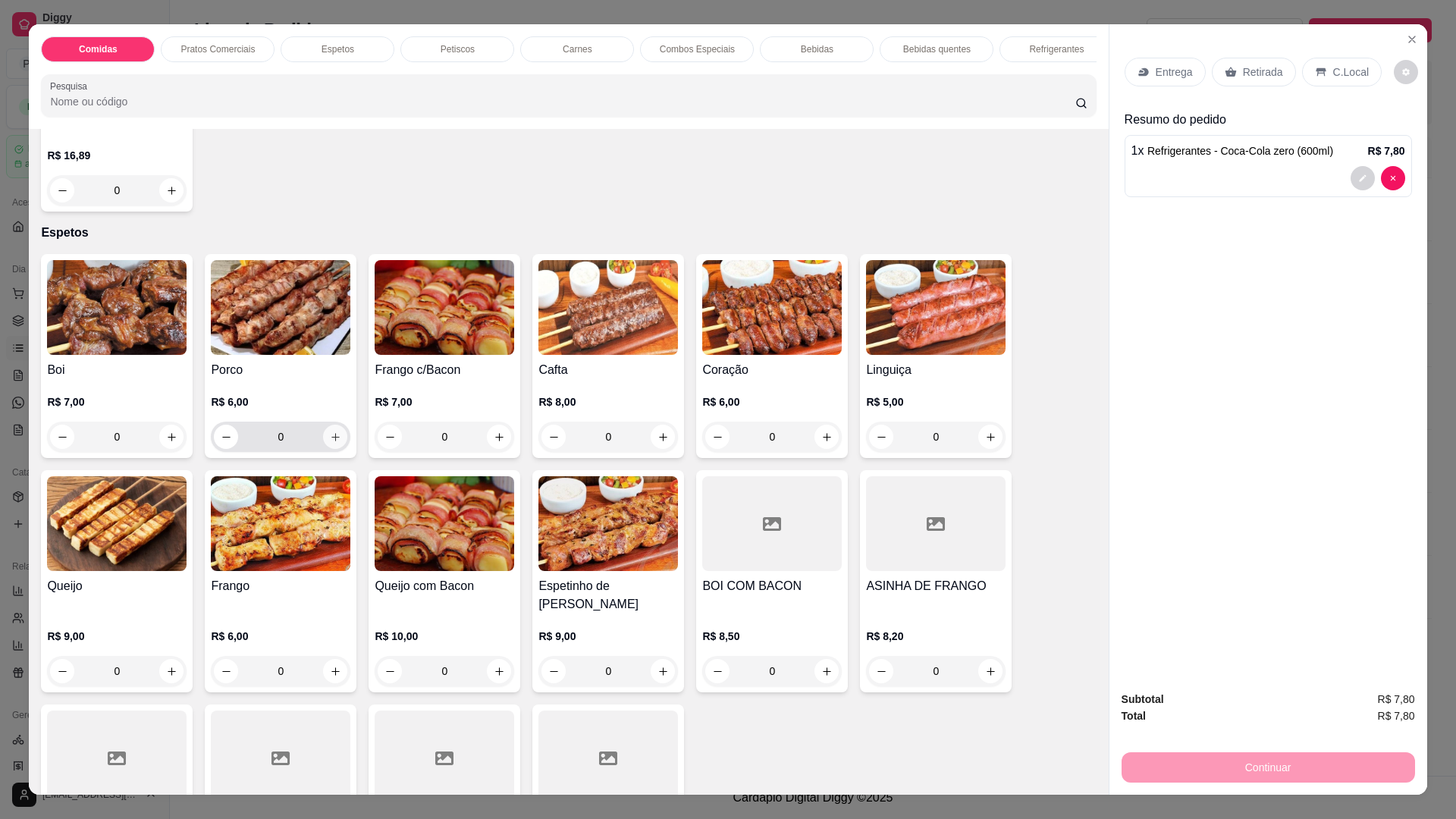
click at [333, 443] on icon "increase-product-quantity" at bounding box center [335, 437] width 12 height 12
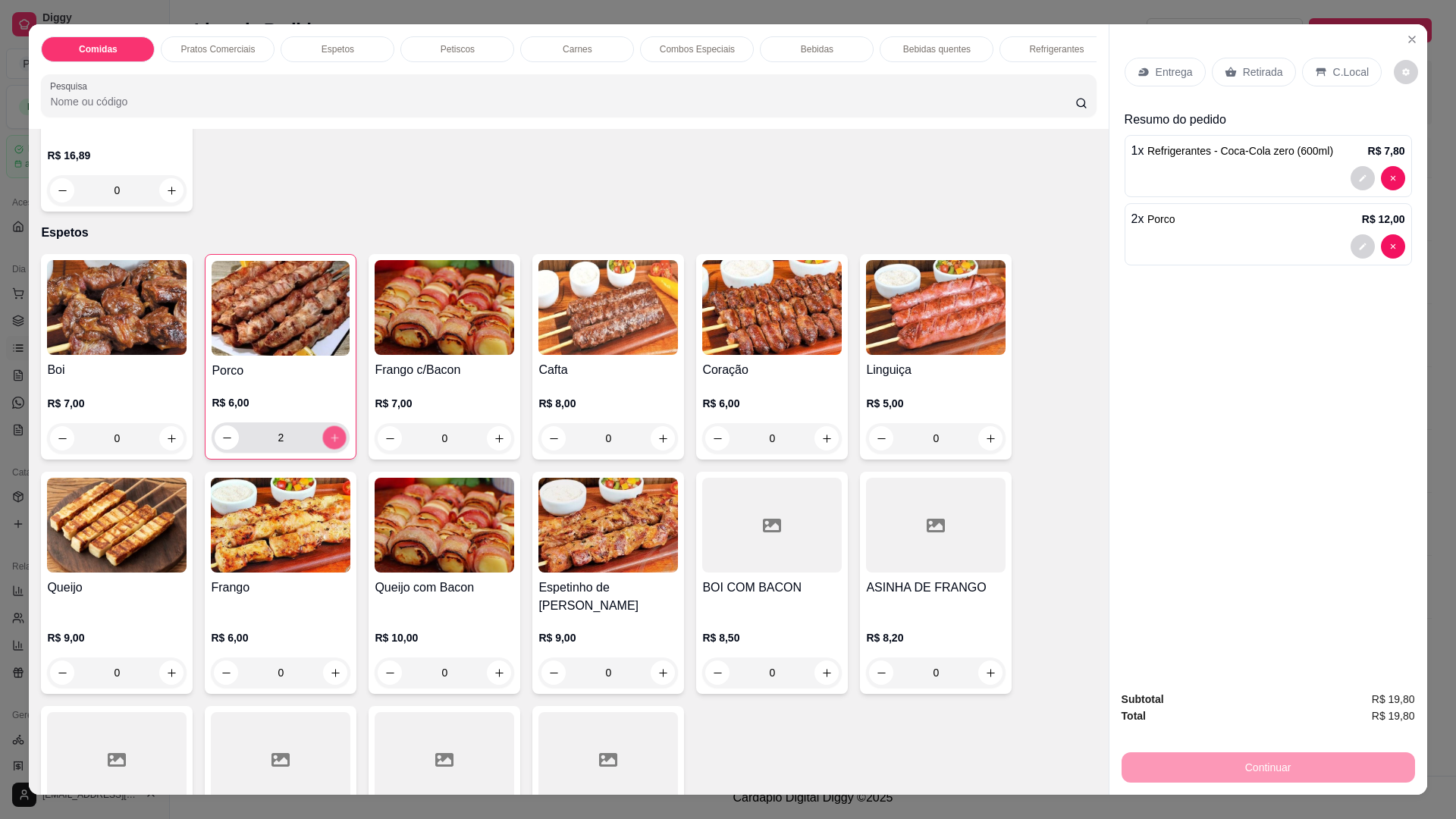
click at [333, 443] on icon "increase-product-quantity" at bounding box center [335, 438] width 12 height 12
type input "4"
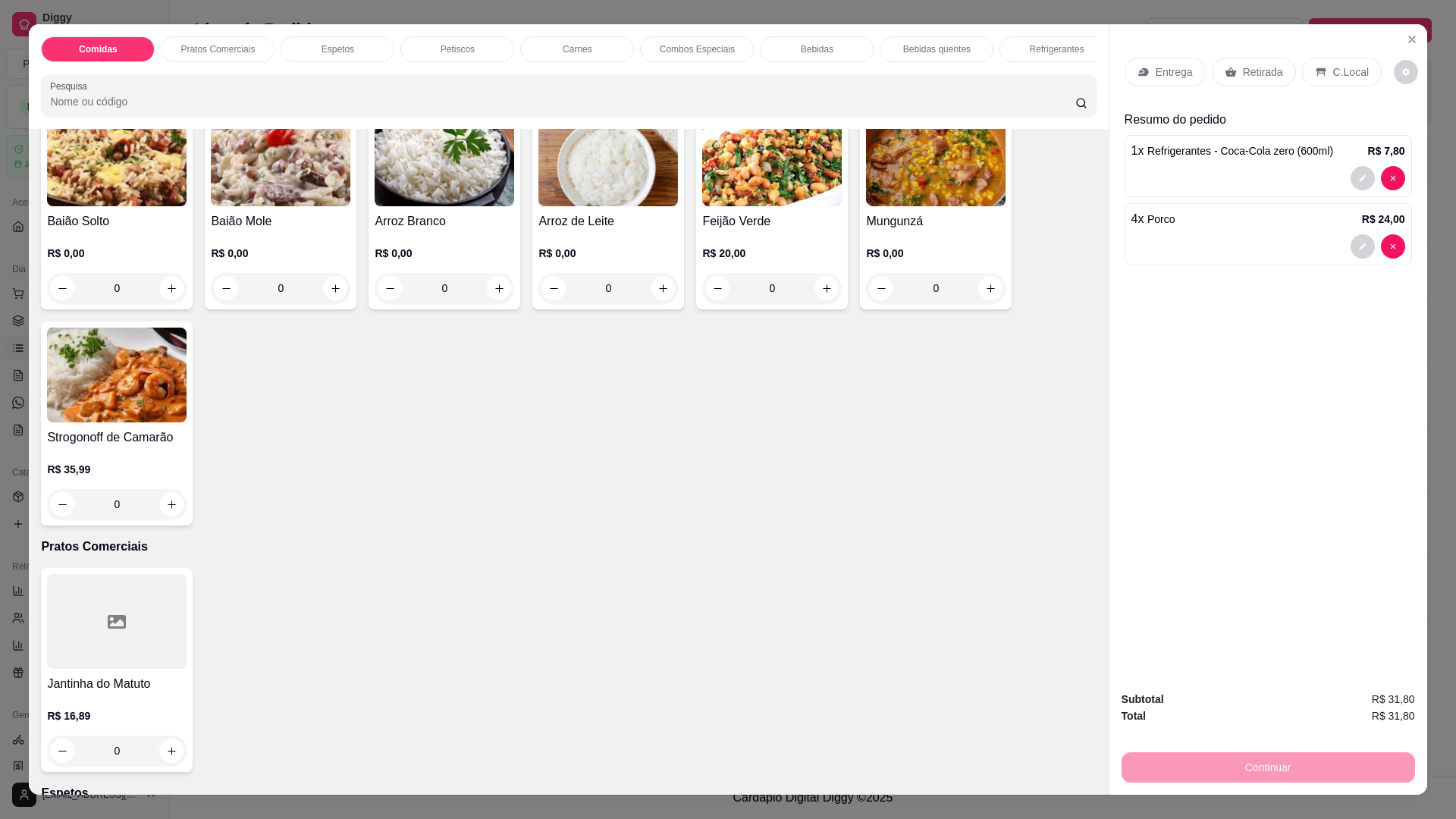
scroll to position [0, 0]
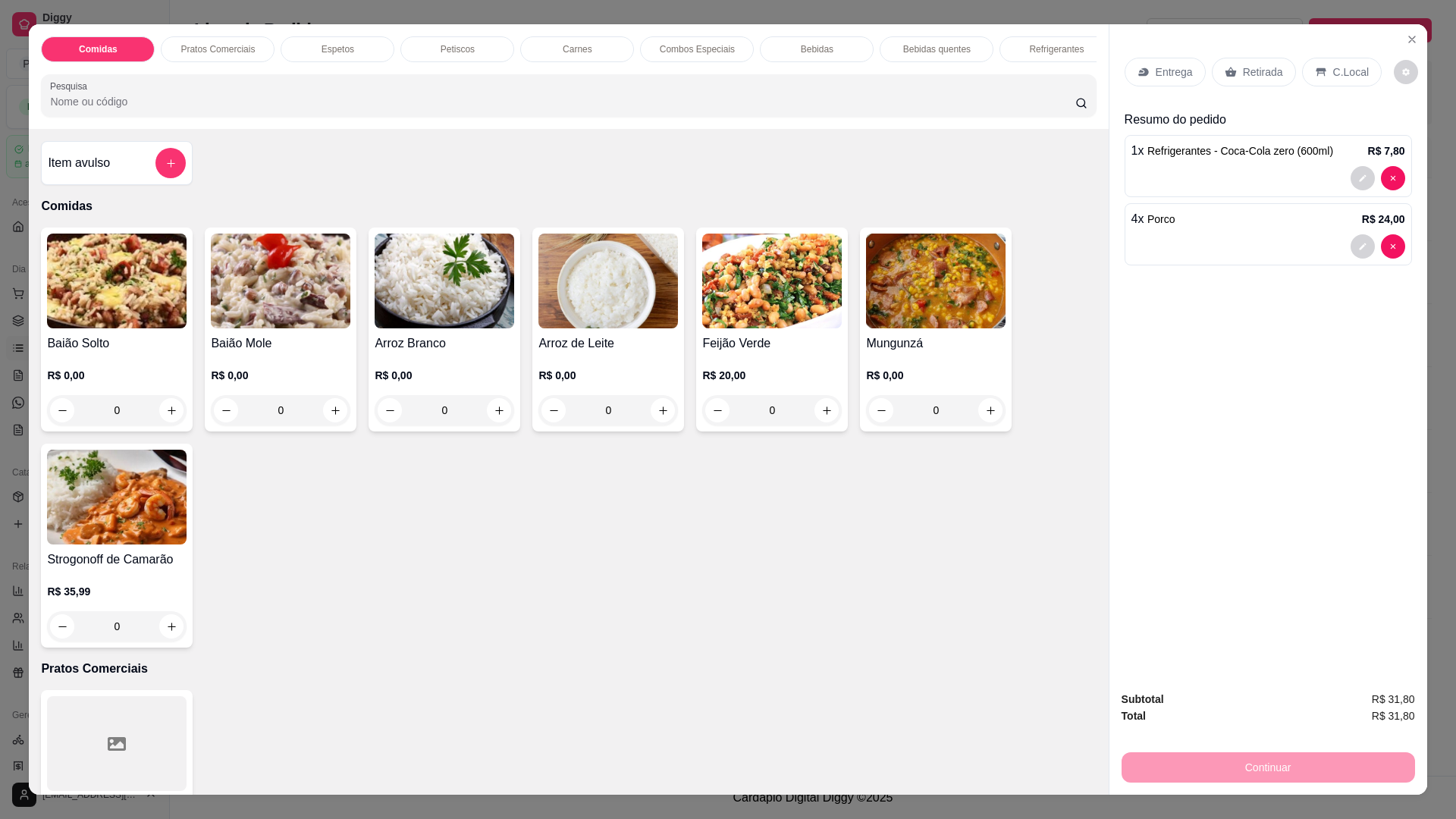
click at [322, 424] on div "0" at bounding box center [280, 410] width 140 height 30
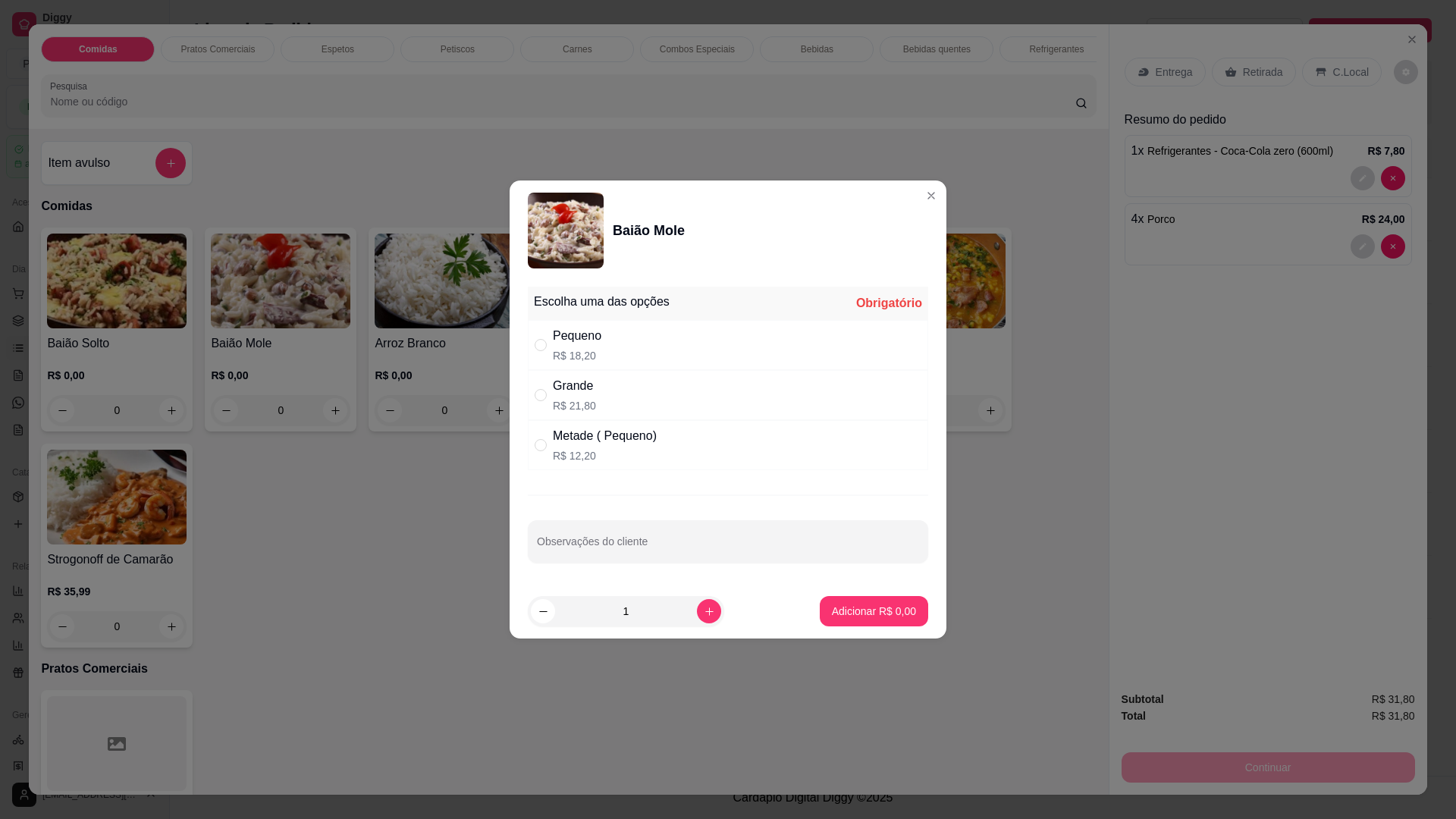
click at [590, 412] on p "R$ 21,80" at bounding box center [574, 405] width 43 height 15
radio input "true"
click at [833, 610] on p "Adicionar R$ 21,80" at bounding box center [871, 611] width 90 height 15
type input "1"
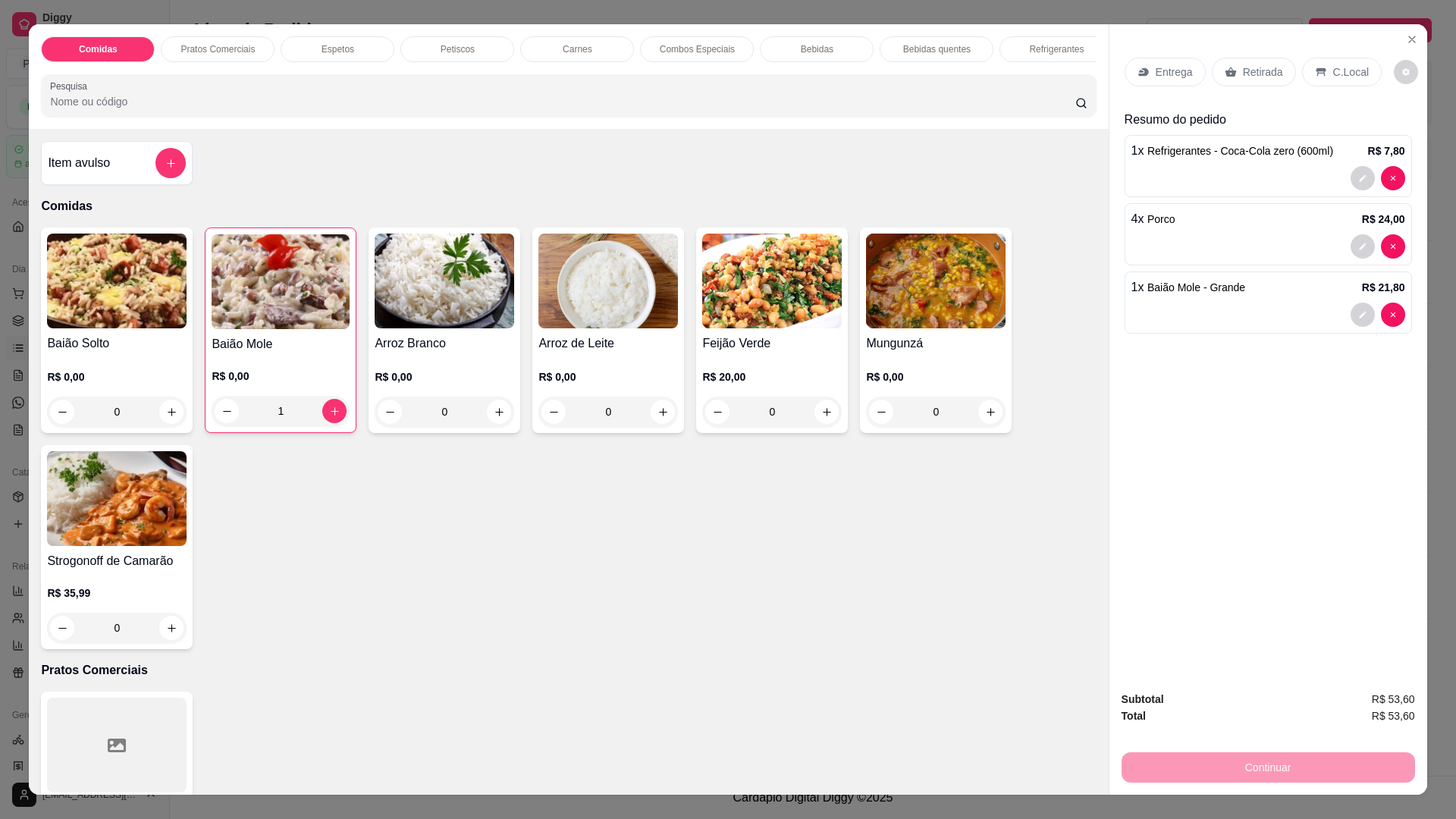
click at [1161, 73] on p "Entrega" at bounding box center [1174, 72] width 37 height 15
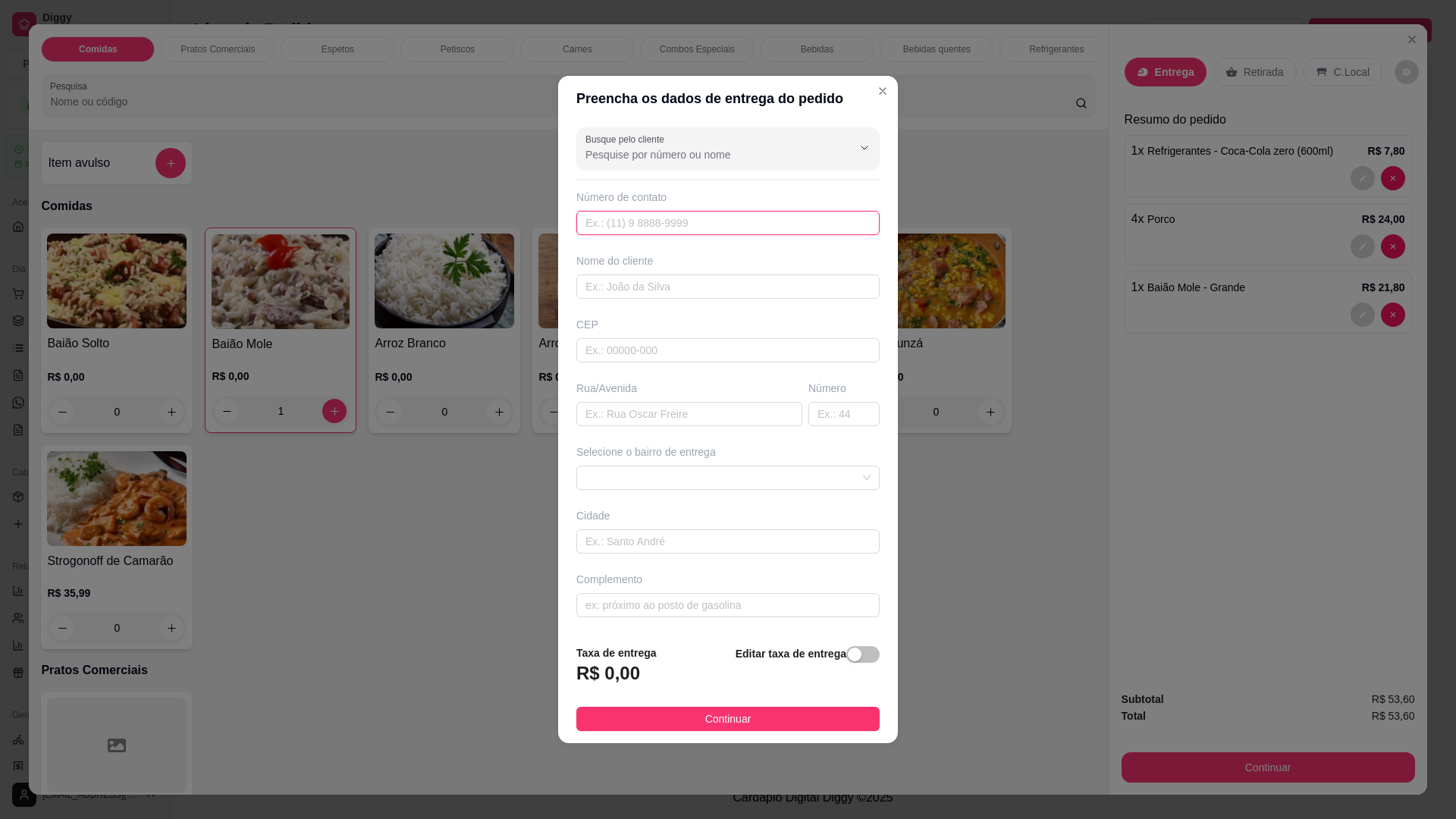
click at [700, 232] on input "text" at bounding box center [728, 222] width 303 height 24
type input "8888"
click at [654, 277] on input "text" at bounding box center [728, 286] width 303 height 24
type input "LEAZA"
click at [620, 421] on input "text" at bounding box center [689, 413] width 226 height 24
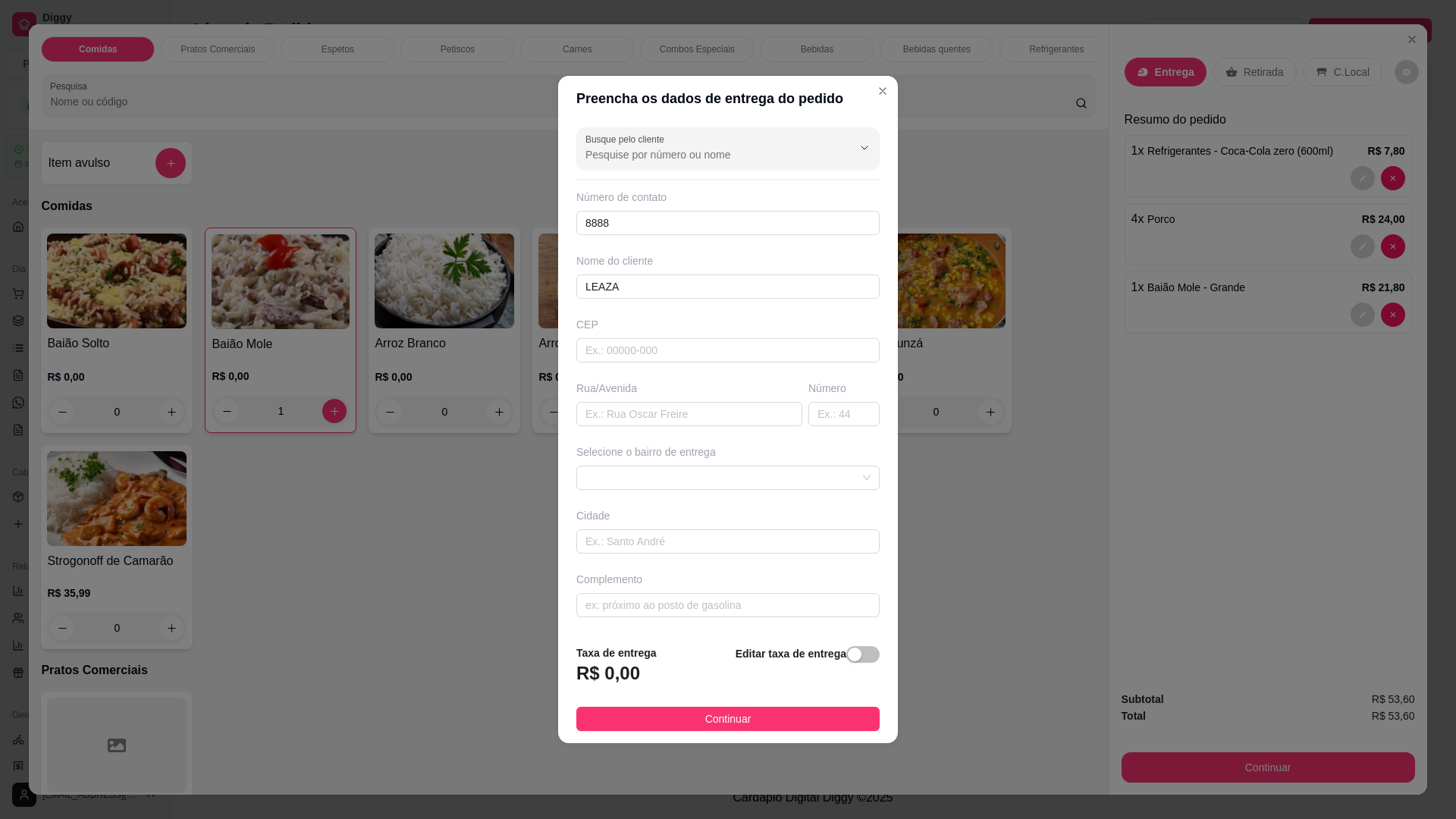
click at [625, 592] on div "Complemento" at bounding box center [728, 594] width 310 height 45
click at [625, 614] on input "text" at bounding box center [728, 604] width 303 height 24
type input "DELEGACIA"
click at [741, 728] on button "Continuar" at bounding box center [728, 718] width 303 height 24
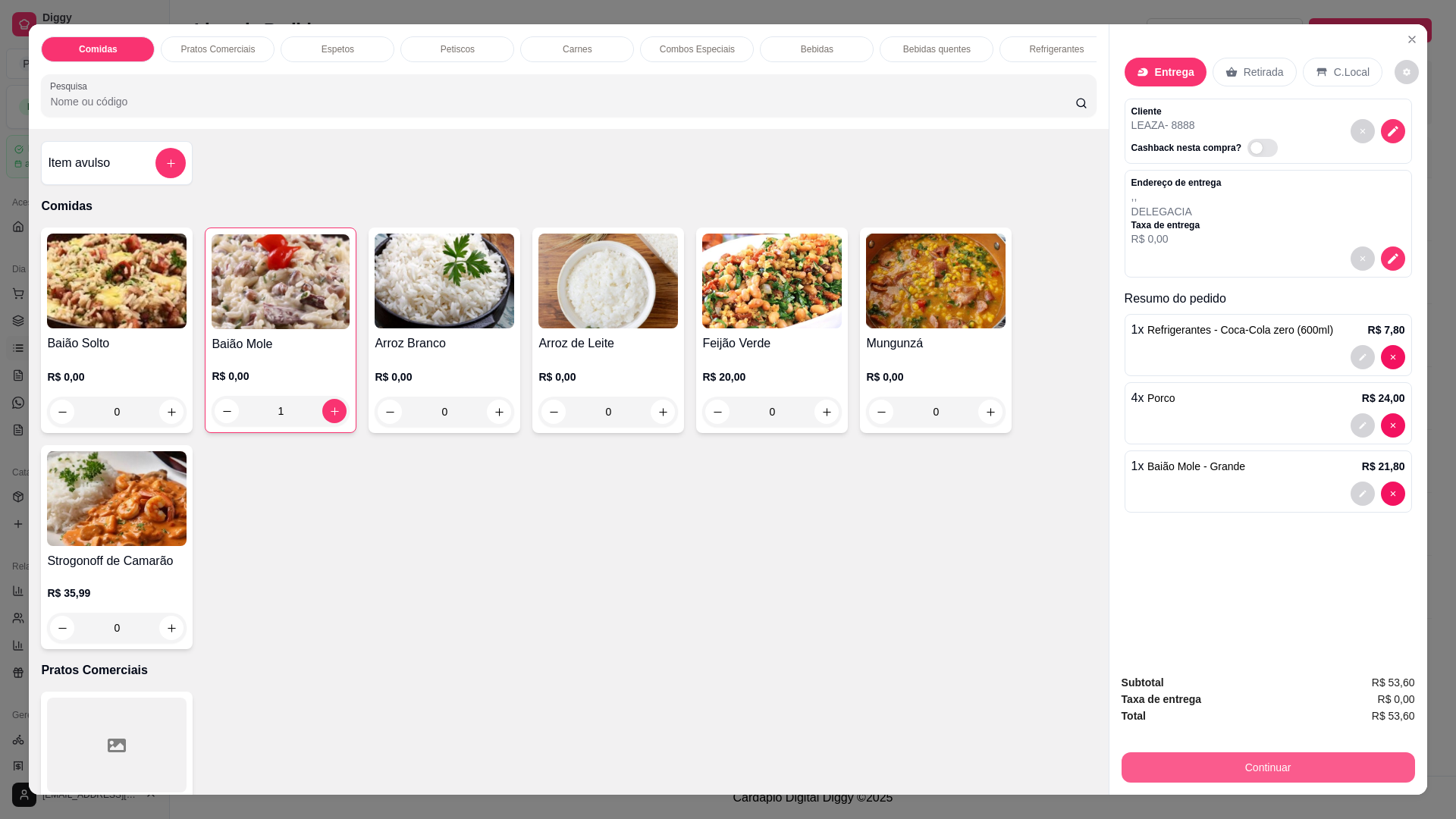
click at [1281, 768] on button "Continuar" at bounding box center [1268, 767] width 293 height 30
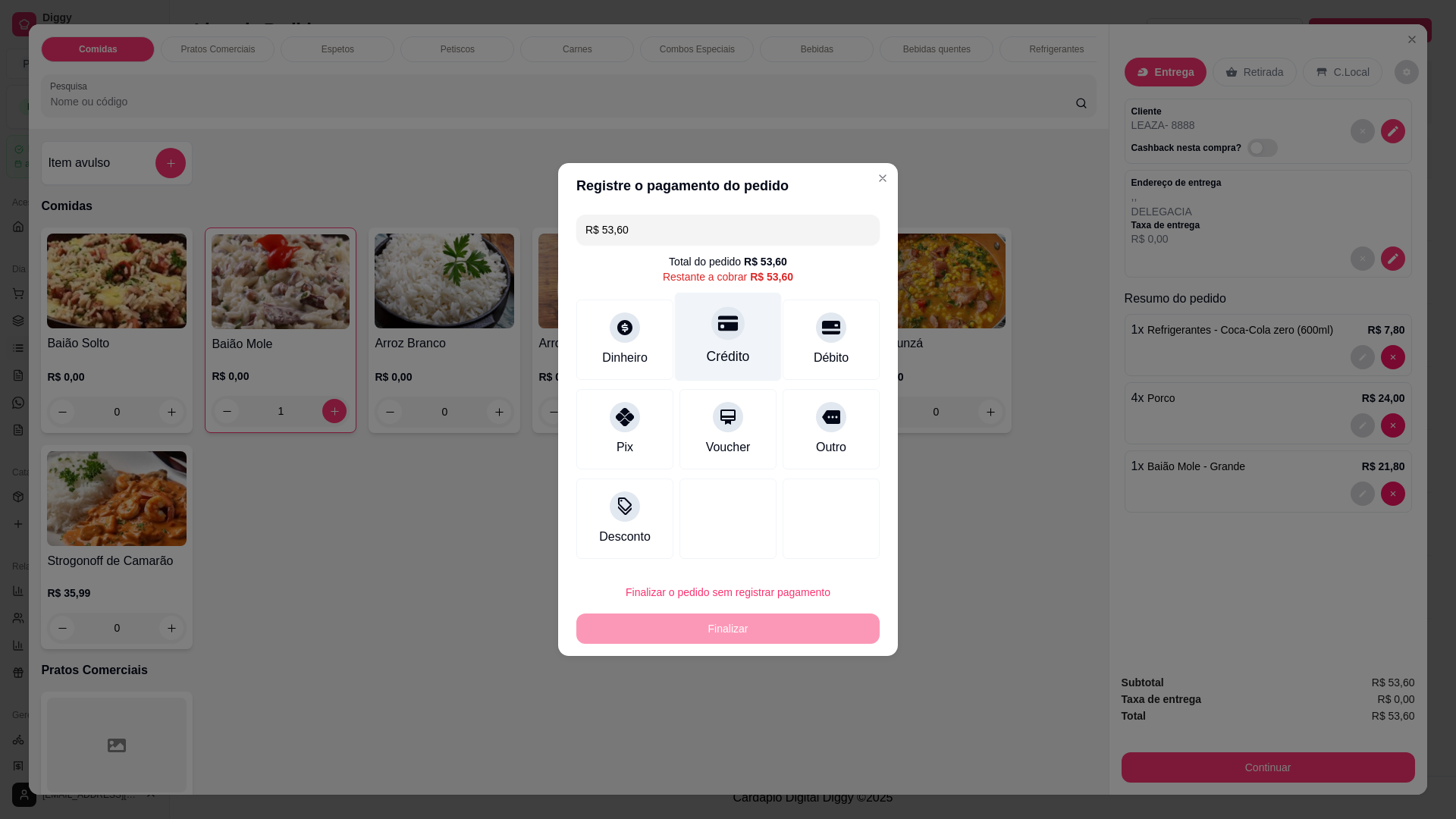
click at [722, 346] on div "Crédito" at bounding box center [728, 356] width 43 height 20
type input "R$ 0,00"
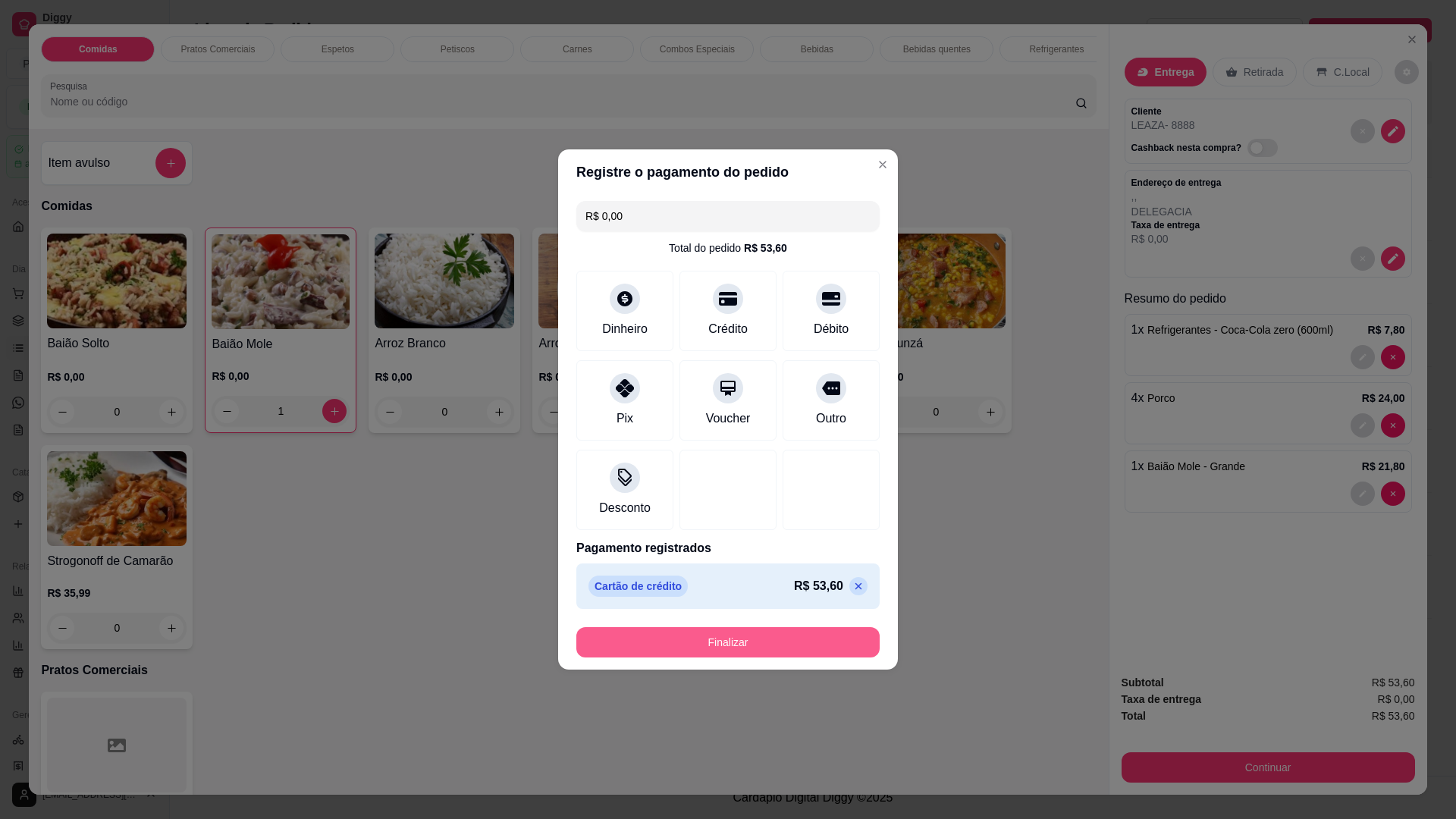
click at [693, 647] on button "Finalizar" at bounding box center [728, 642] width 303 height 30
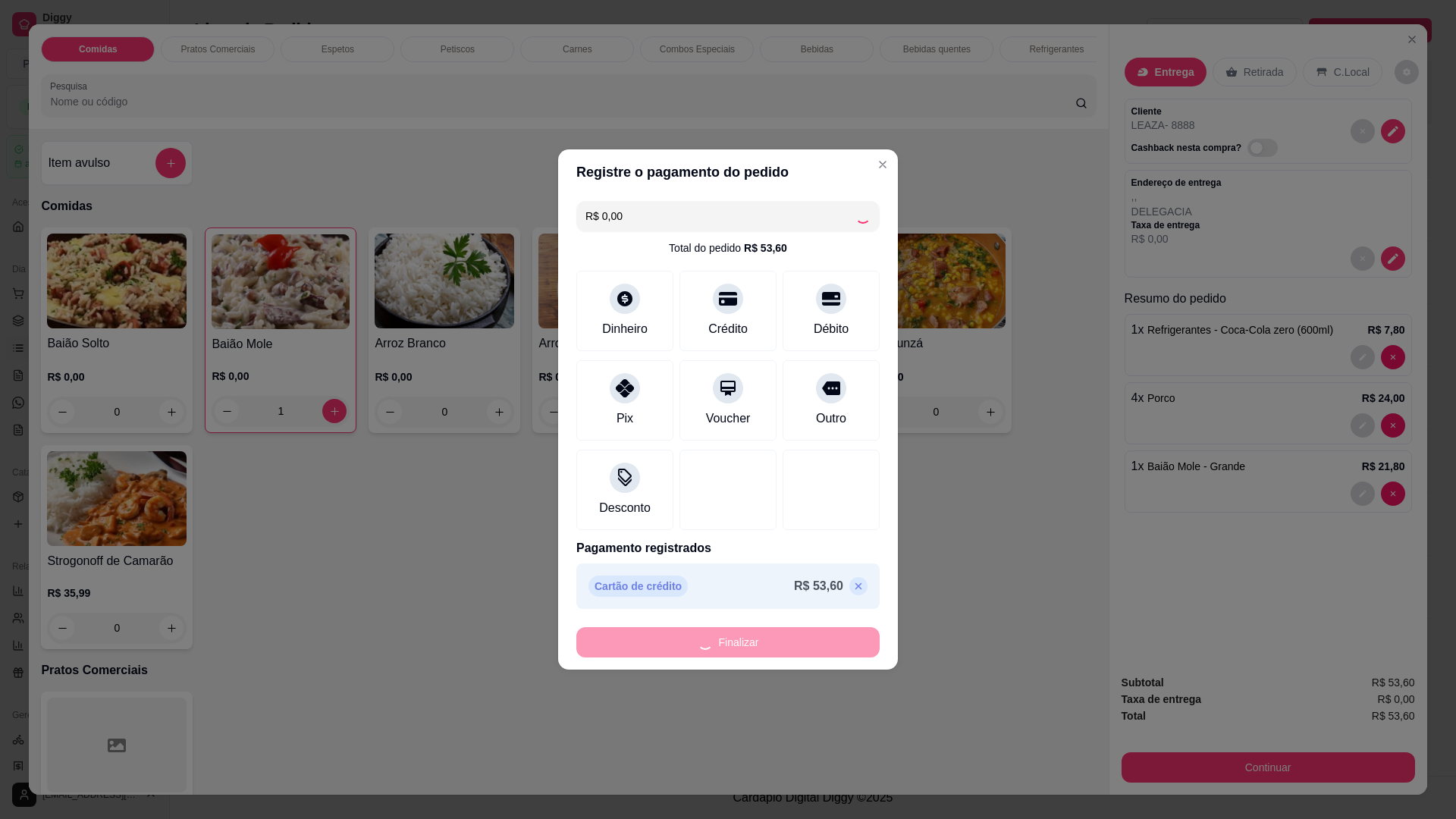
type input "0"
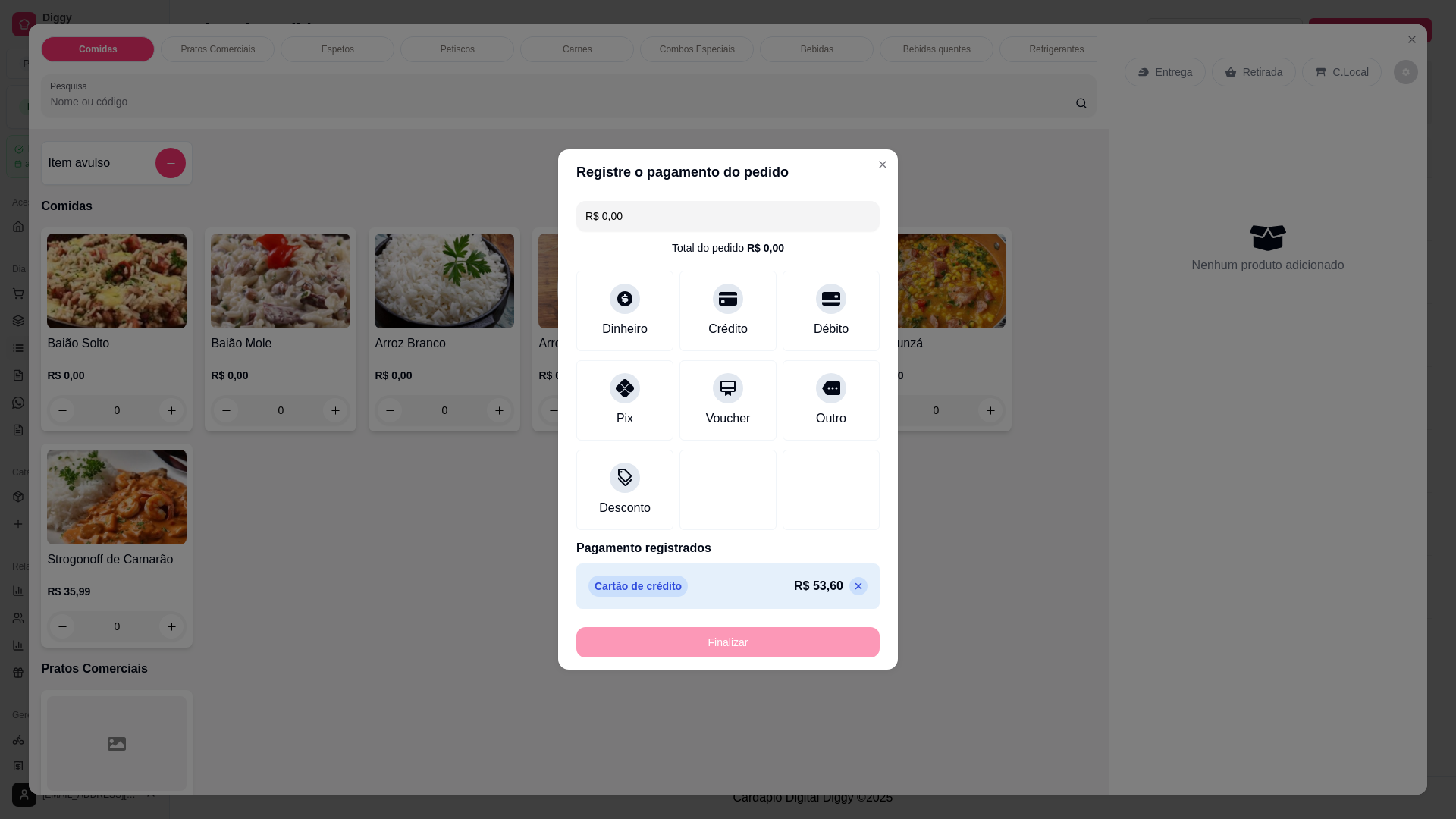
type input "-R$ 53,60"
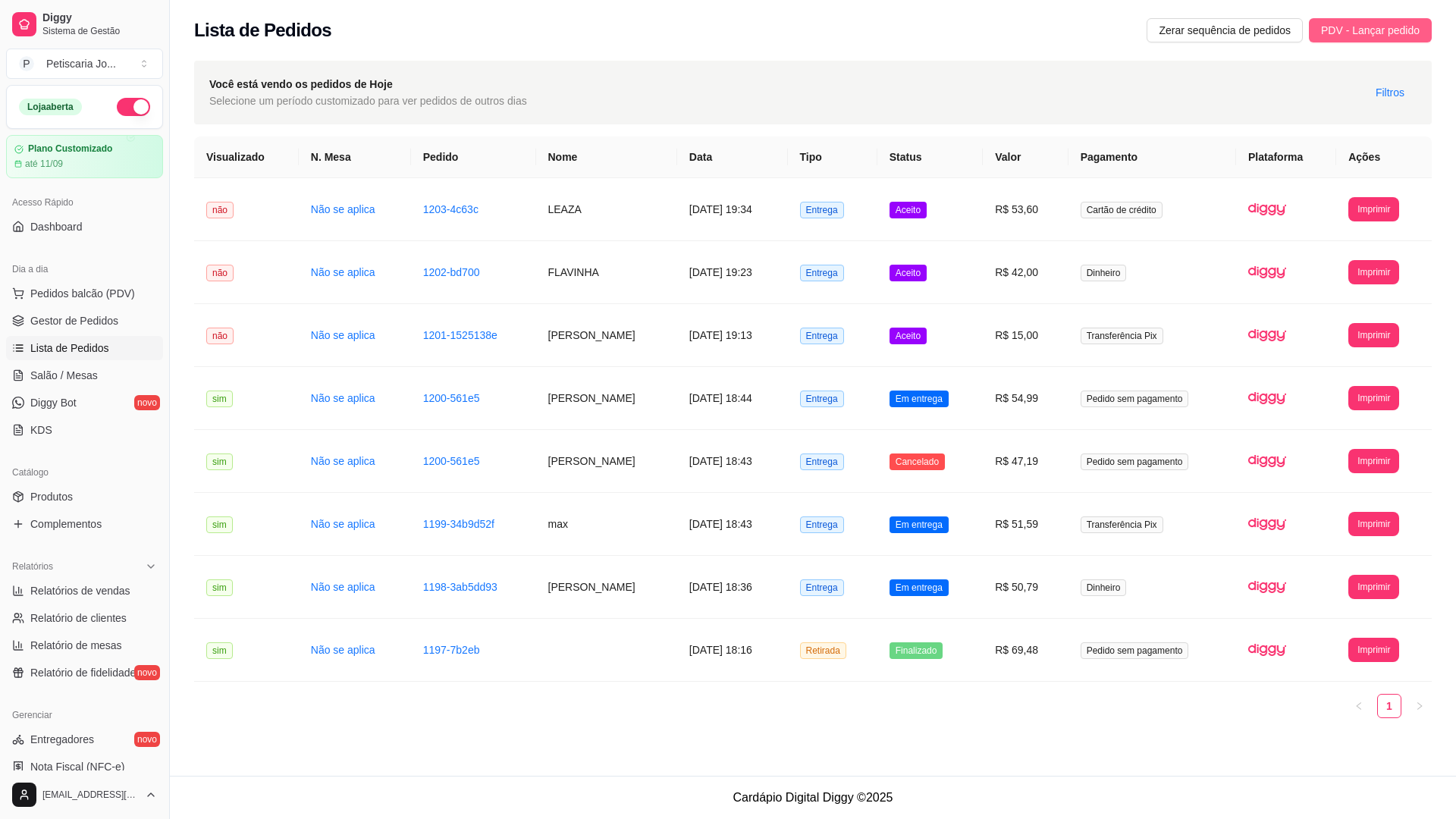
click at [1386, 30] on span "PDV - Lançar pedido" at bounding box center [1370, 30] width 98 height 16
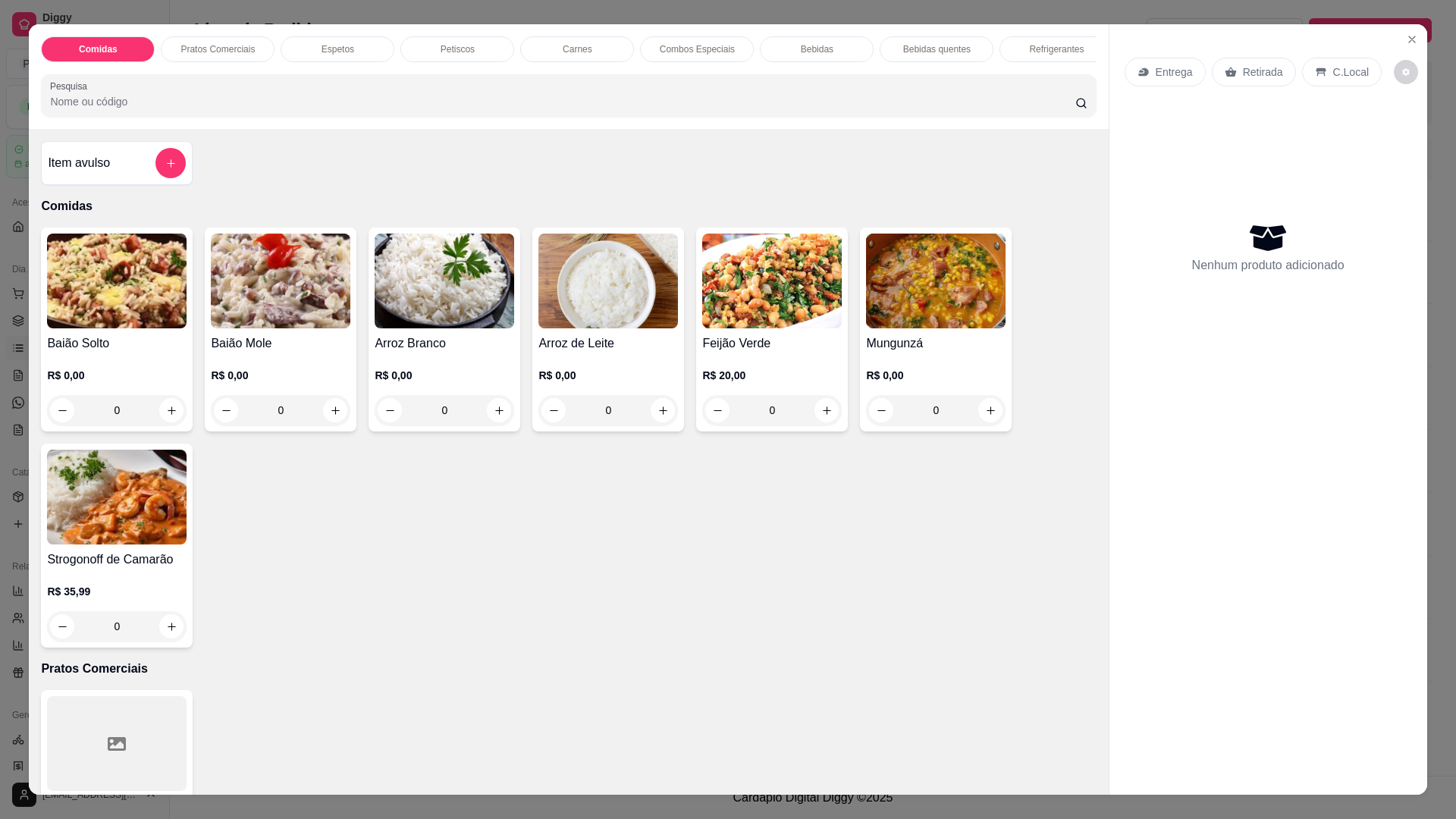
click at [982, 416] on div "0" at bounding box center [935, 410] width 140 height 30
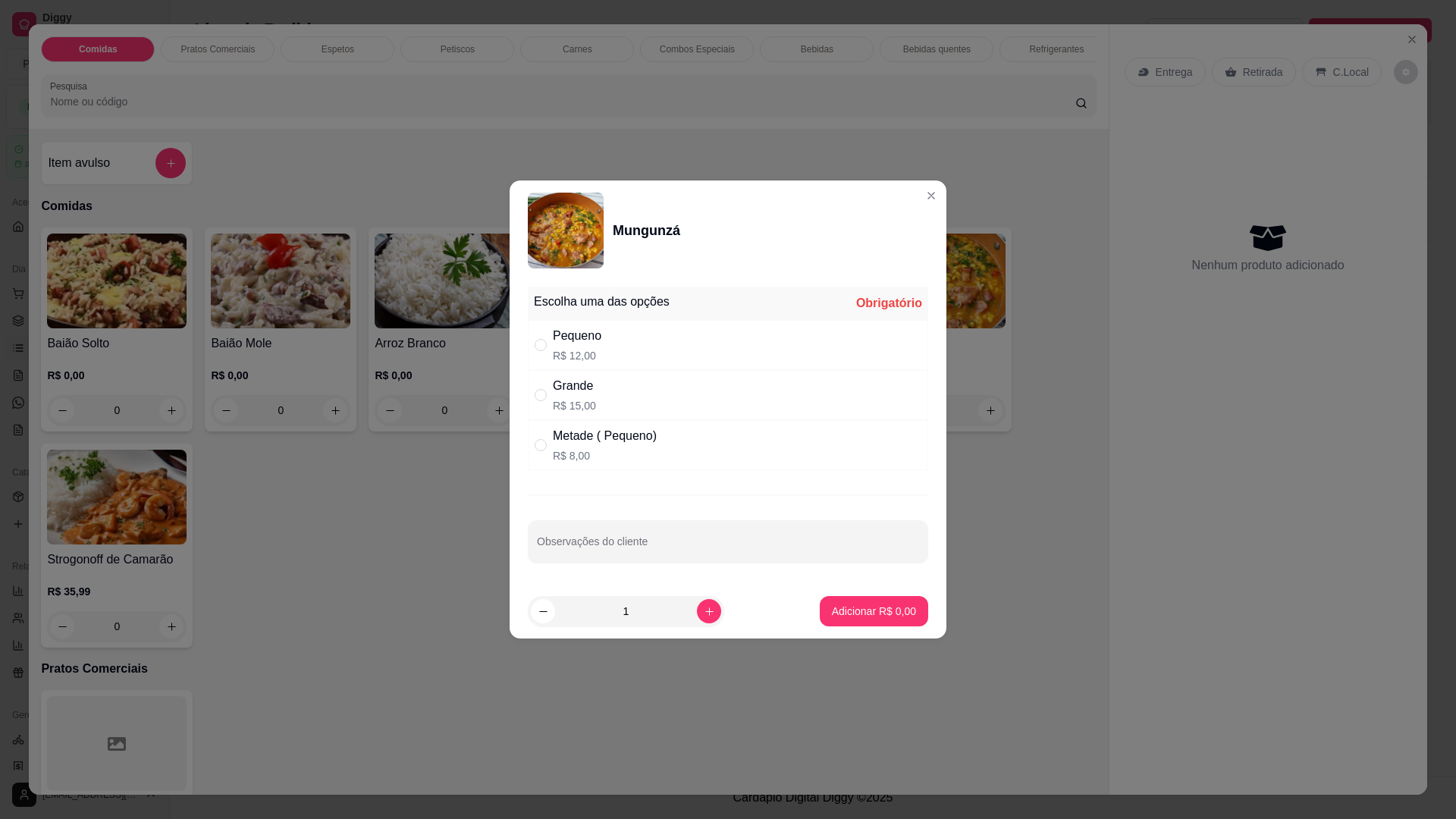
click at [591, 385] on div "Grande" at bounding box center [574, 385] width 43 height 18
radio input "true"
click at [863, 614] on p "Adicionar R$ 15,00" at bounding box center [871, 611] width 88 height 14
type input "1"
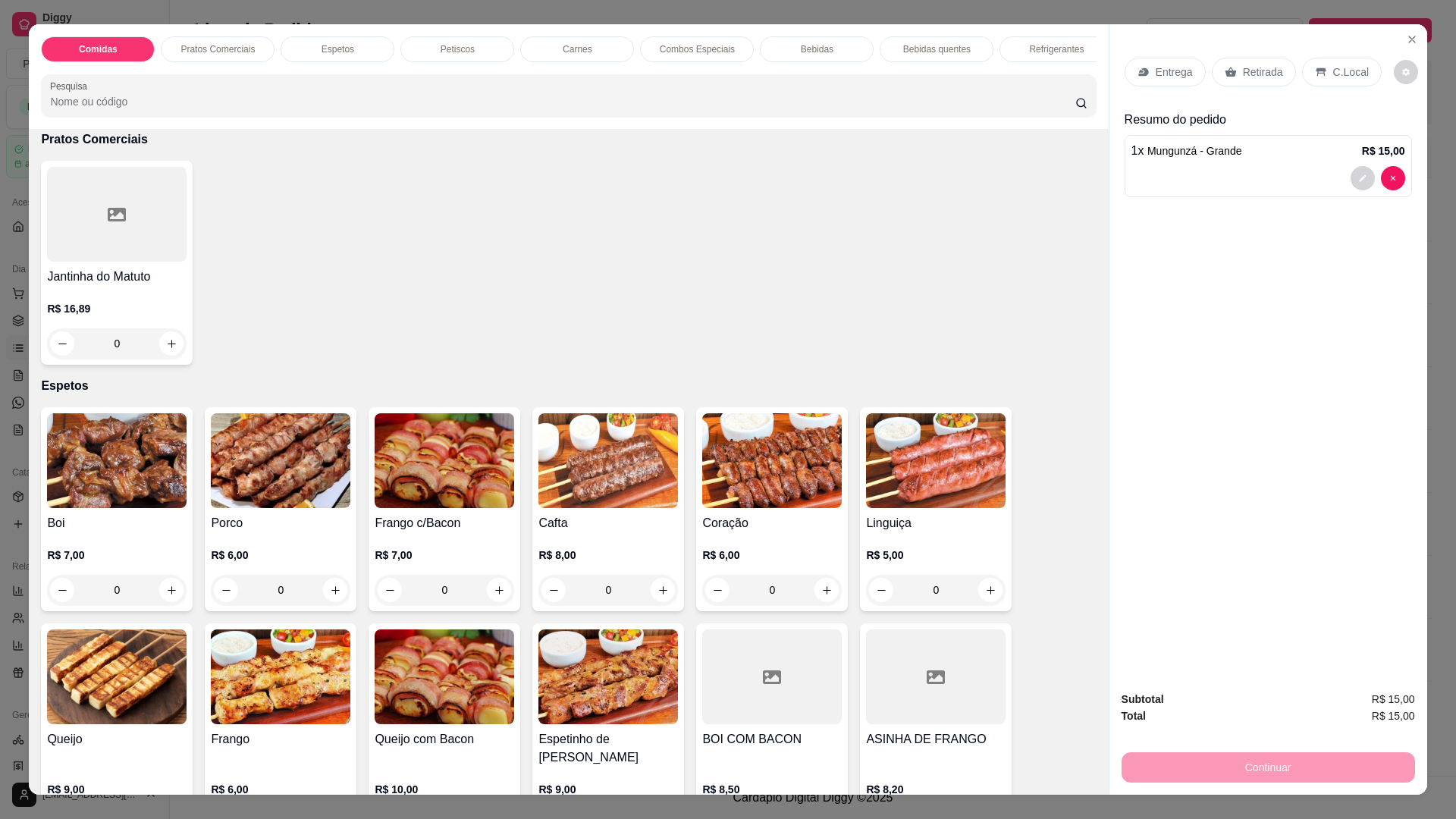
scroll to position [607, 0]
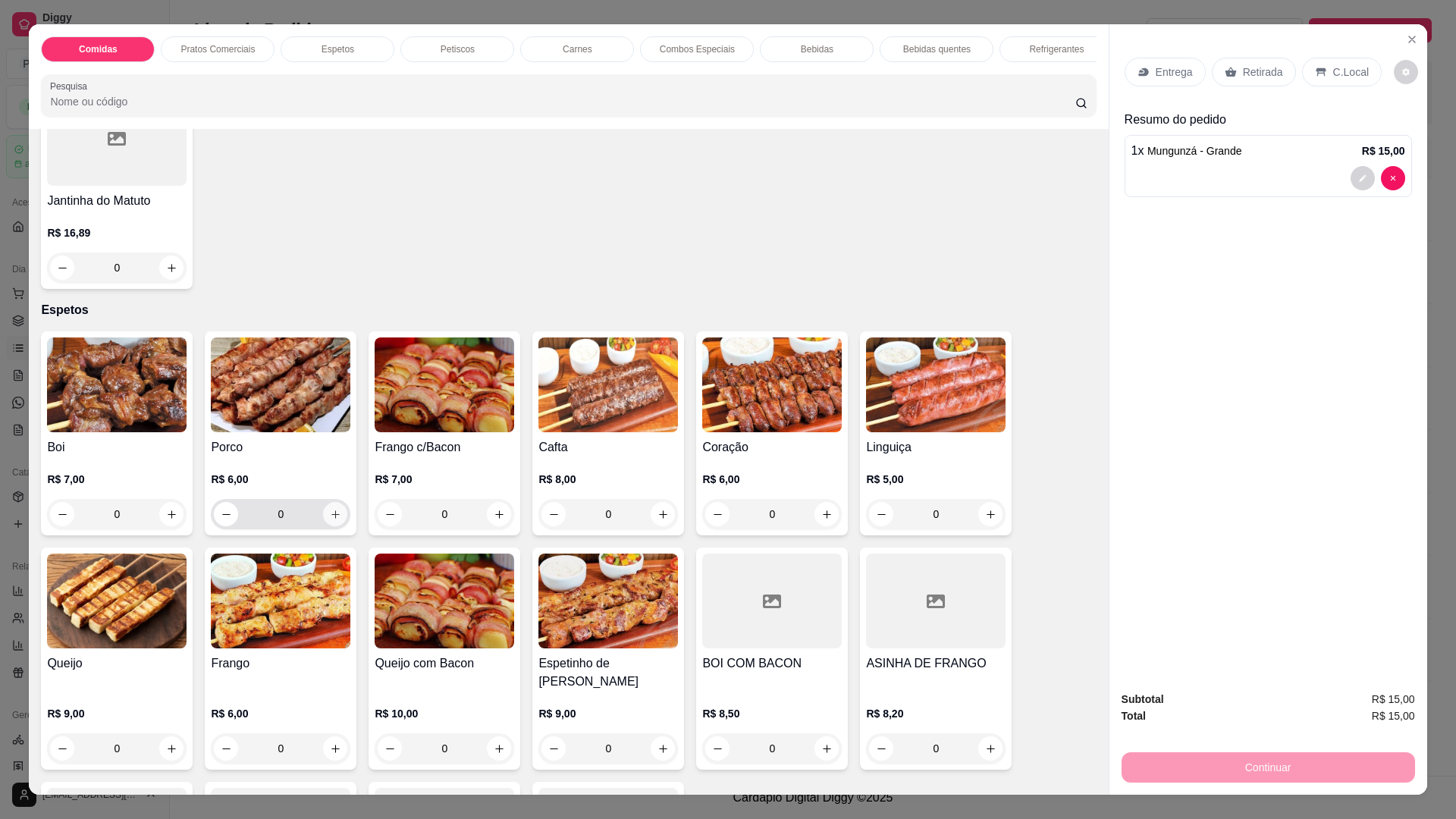
click at [333, 519] on icon "increase-product-quantity" at bounding box center [335, 514] width 9 height 9
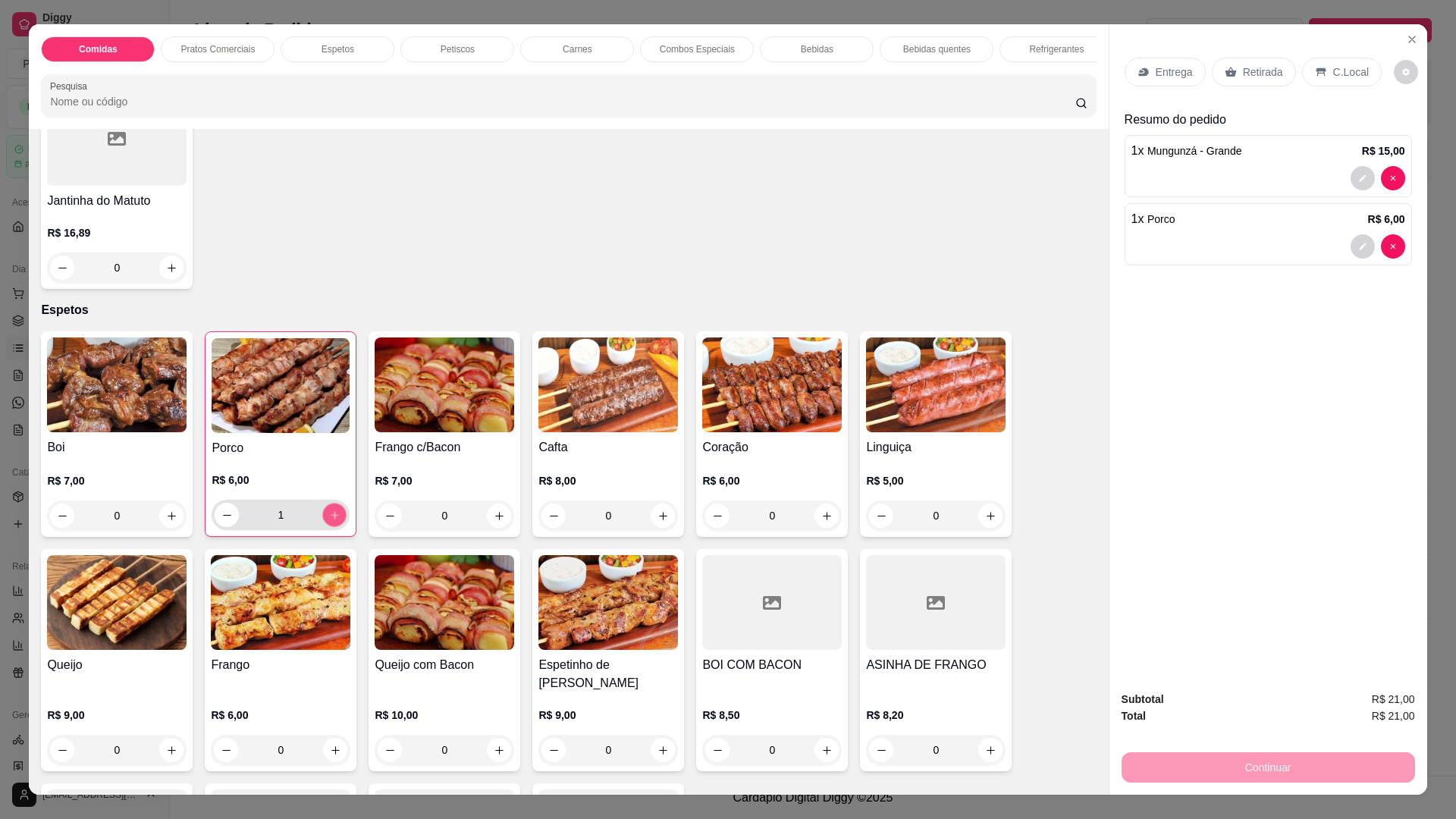
click at [333, 521] on icon "increase-product-quantity" at bounding box center [335, 515] width 12 height 12
type input "2"
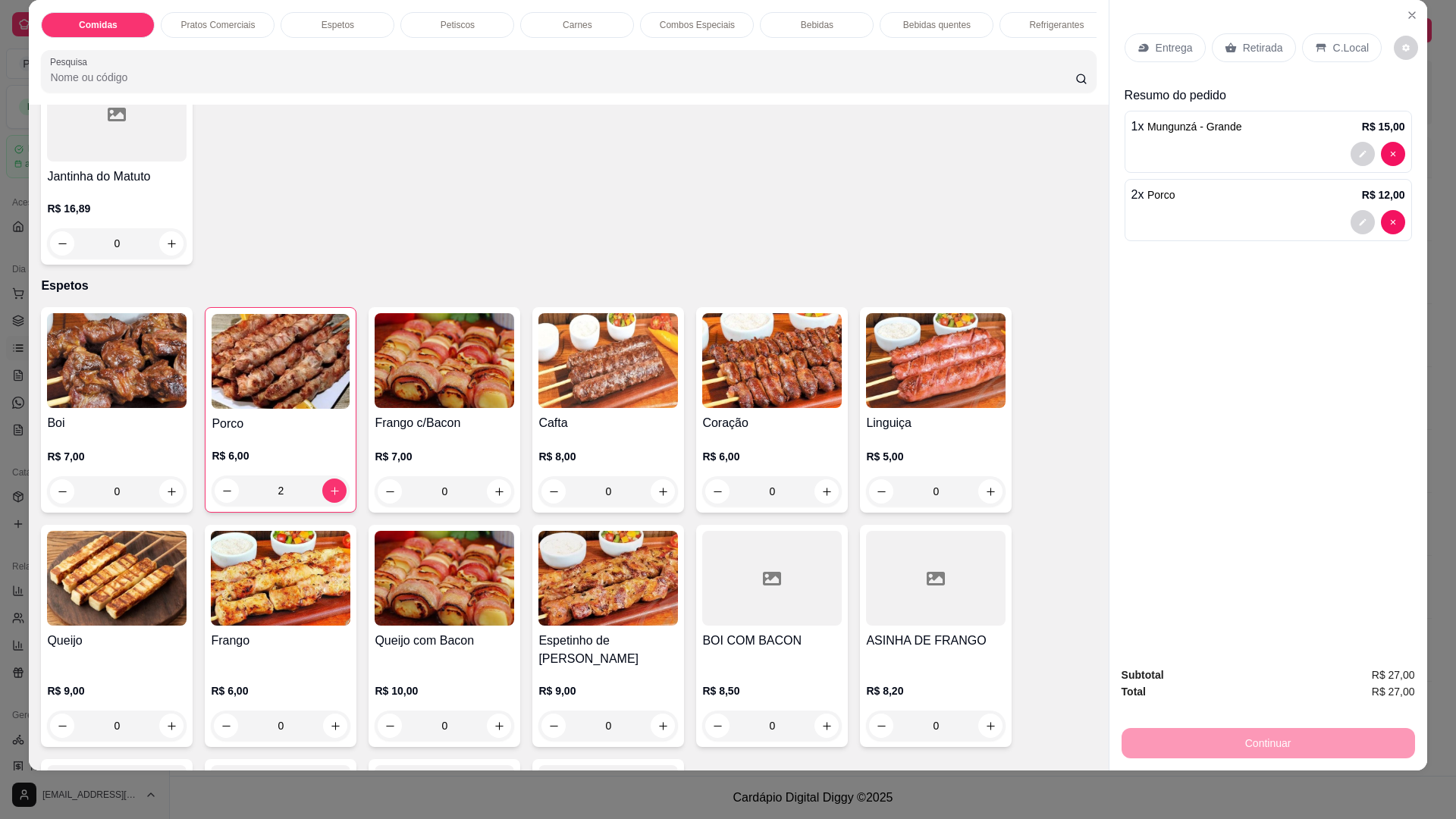
click at [1166, 49] on p "Entrega" at bounding box center [1174, 48] width 37 height 15
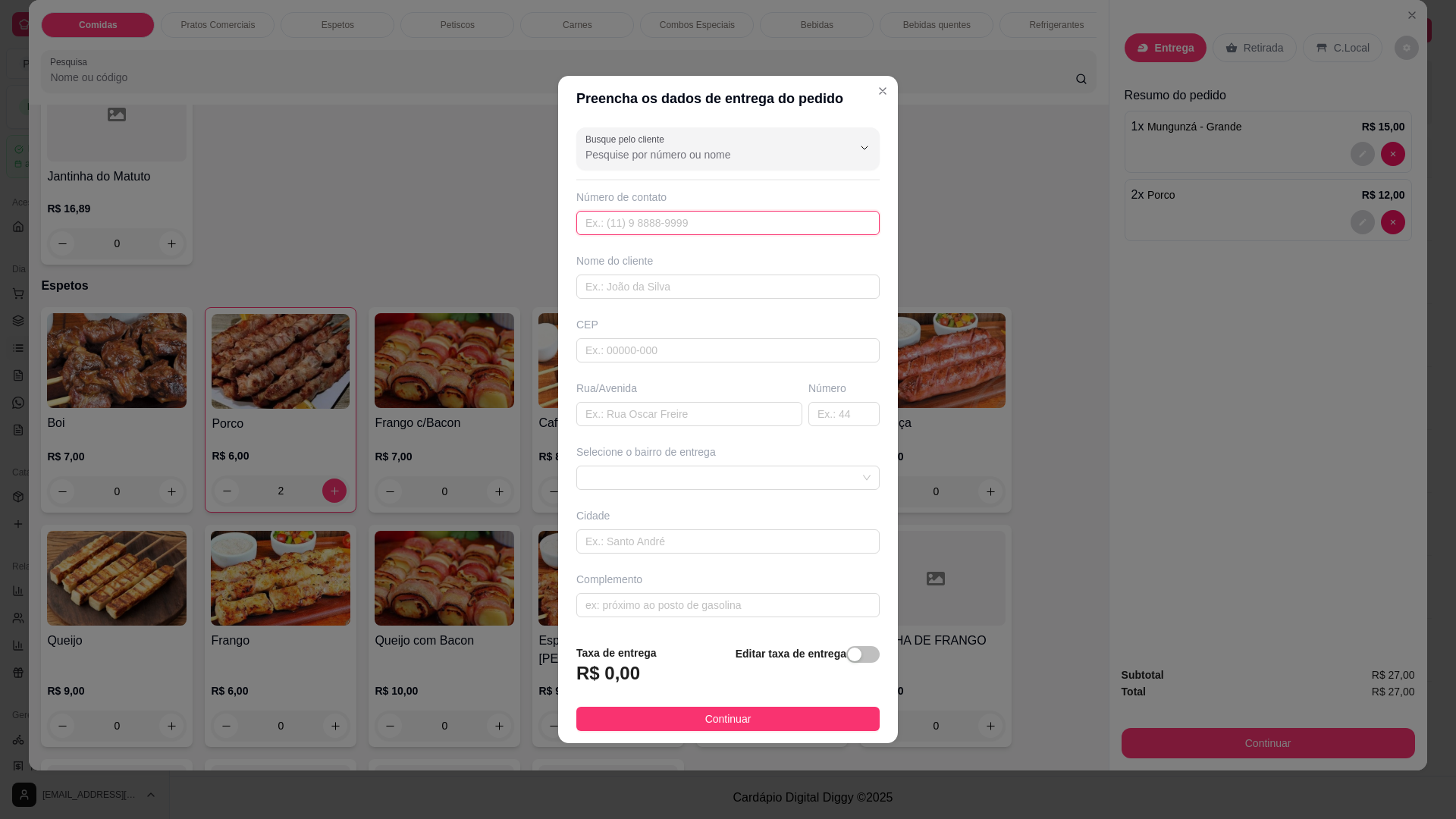
click at [678, 218] on input "text" at bounding box center [728, 222] width 303 height 24
type input "8888"
click at [672, 290] on input "text" at bounding box center [728, 286] width 303 height 24
type input "MILENA"
click at [621, 429] on div "Busque pelo cliente Número de contato 8888 Nome do cliente MILENA CEP Rua/Aveni…" at bounding box center [728, 377] width 340 height 511
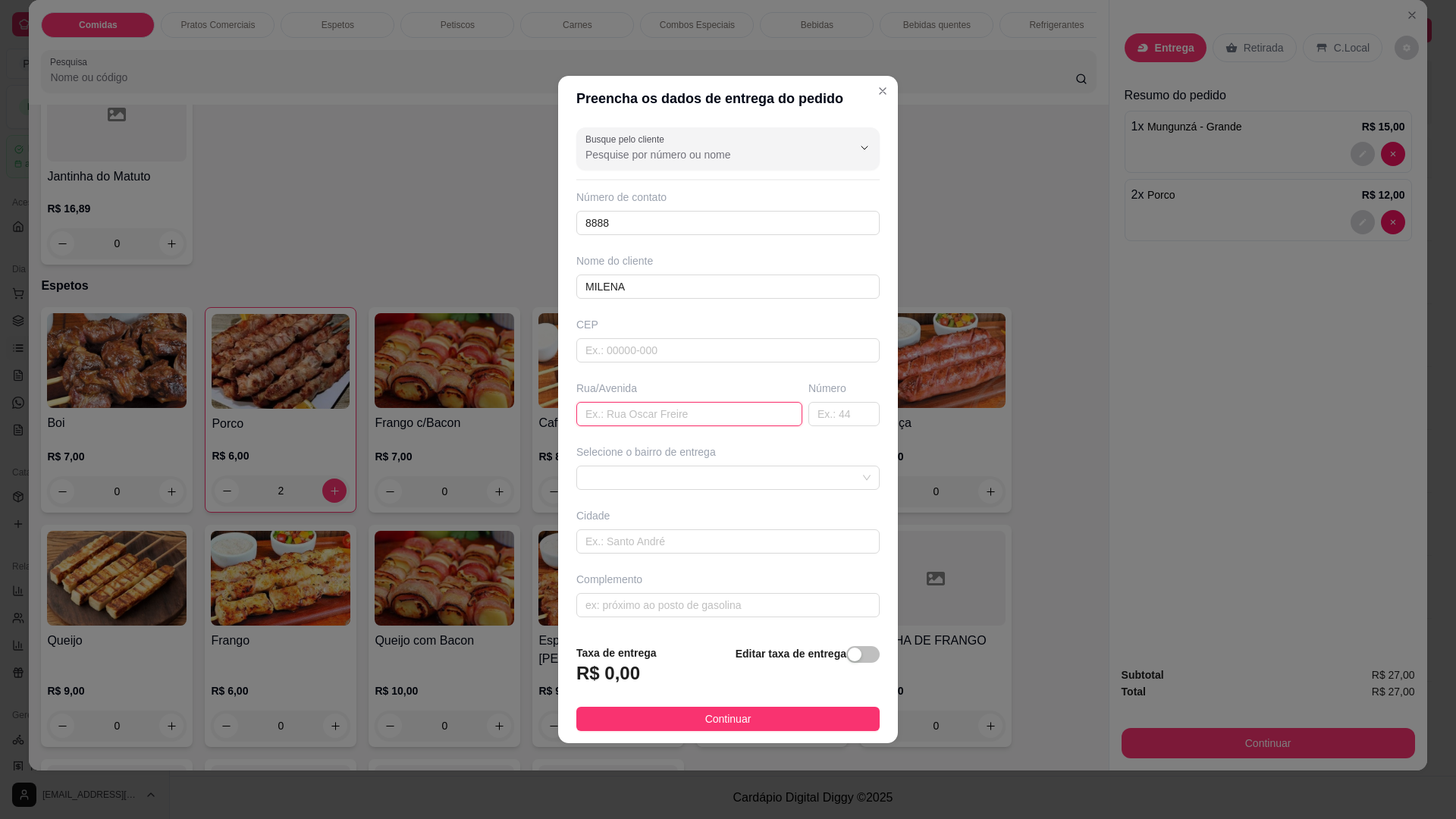
click at [623, 420] on input "text" at bounding box center [689, 413] width 226 height 24
type input "RUA LUIZ JACÓ OLIVEIRA"
click at [830, 421] on input "text" at bounding box center [843, 413] width 71 height 24
type input "317"
click at [696, 712] on button "Continuar" at bounding box center [728, 718] width 303 height 24
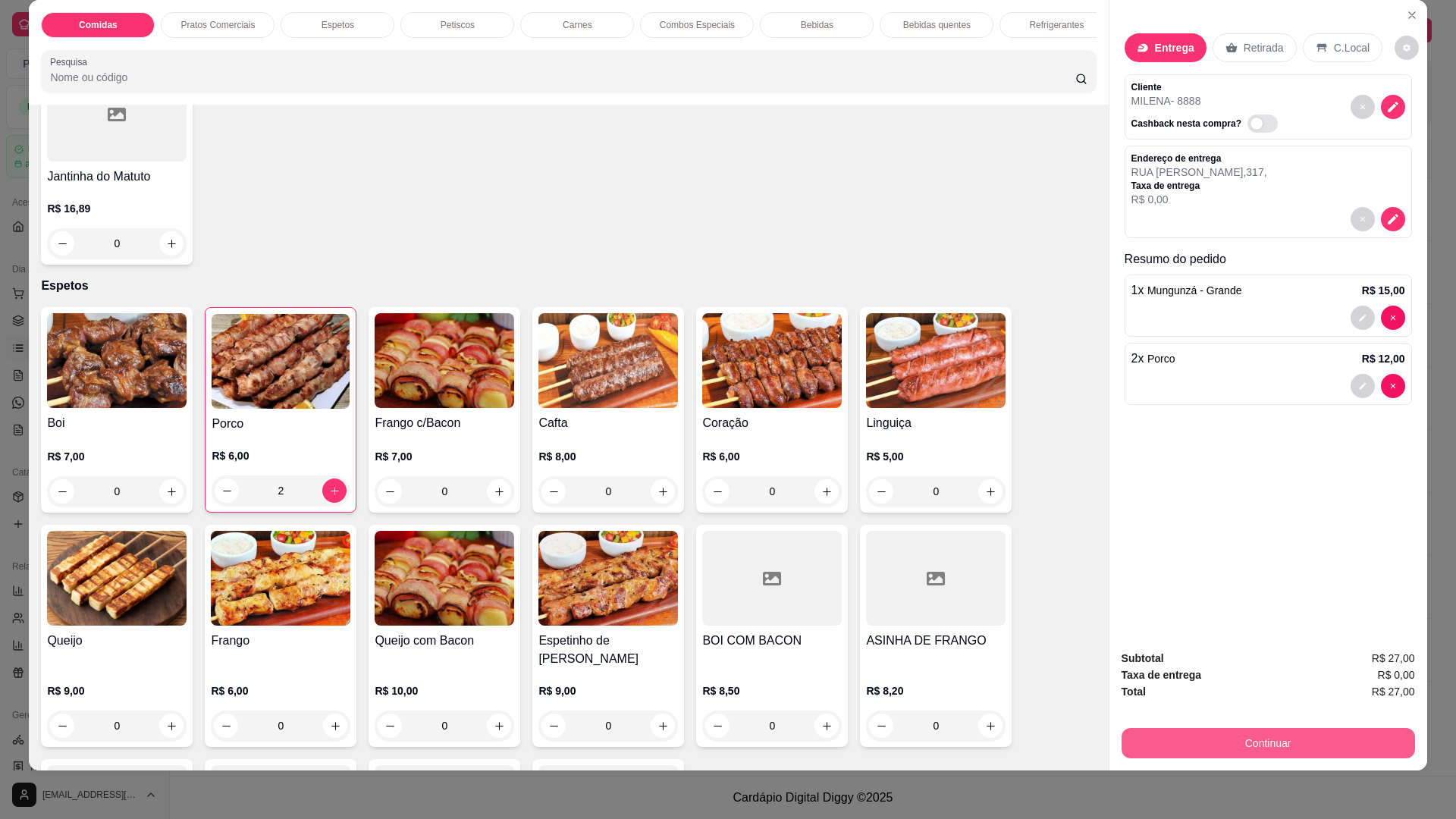
click at [1312, 739] on button "Continuar" at bounding box center [1268, 743] width 293 height 30
type input "0"
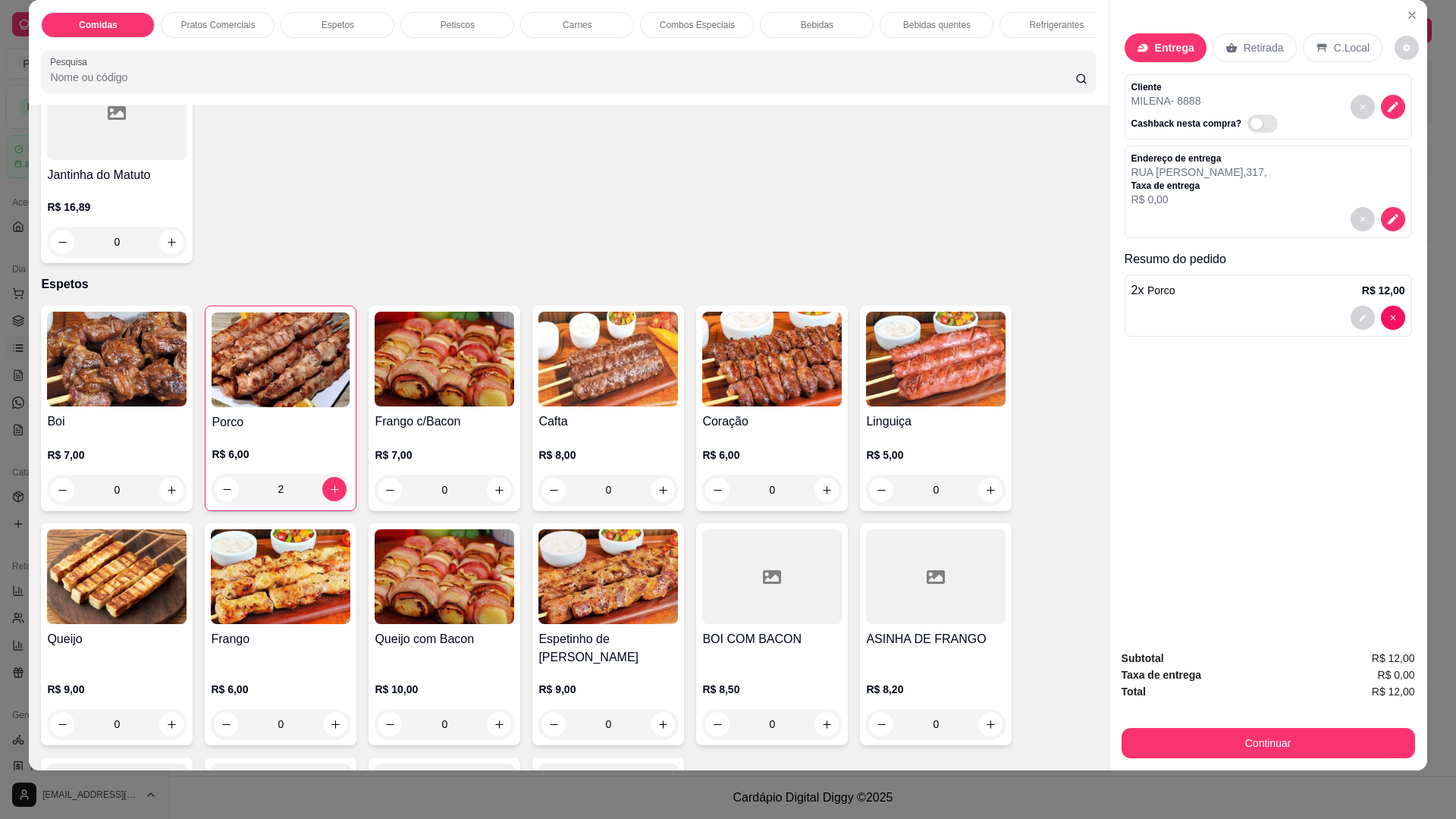
scroll to position [605, 0]
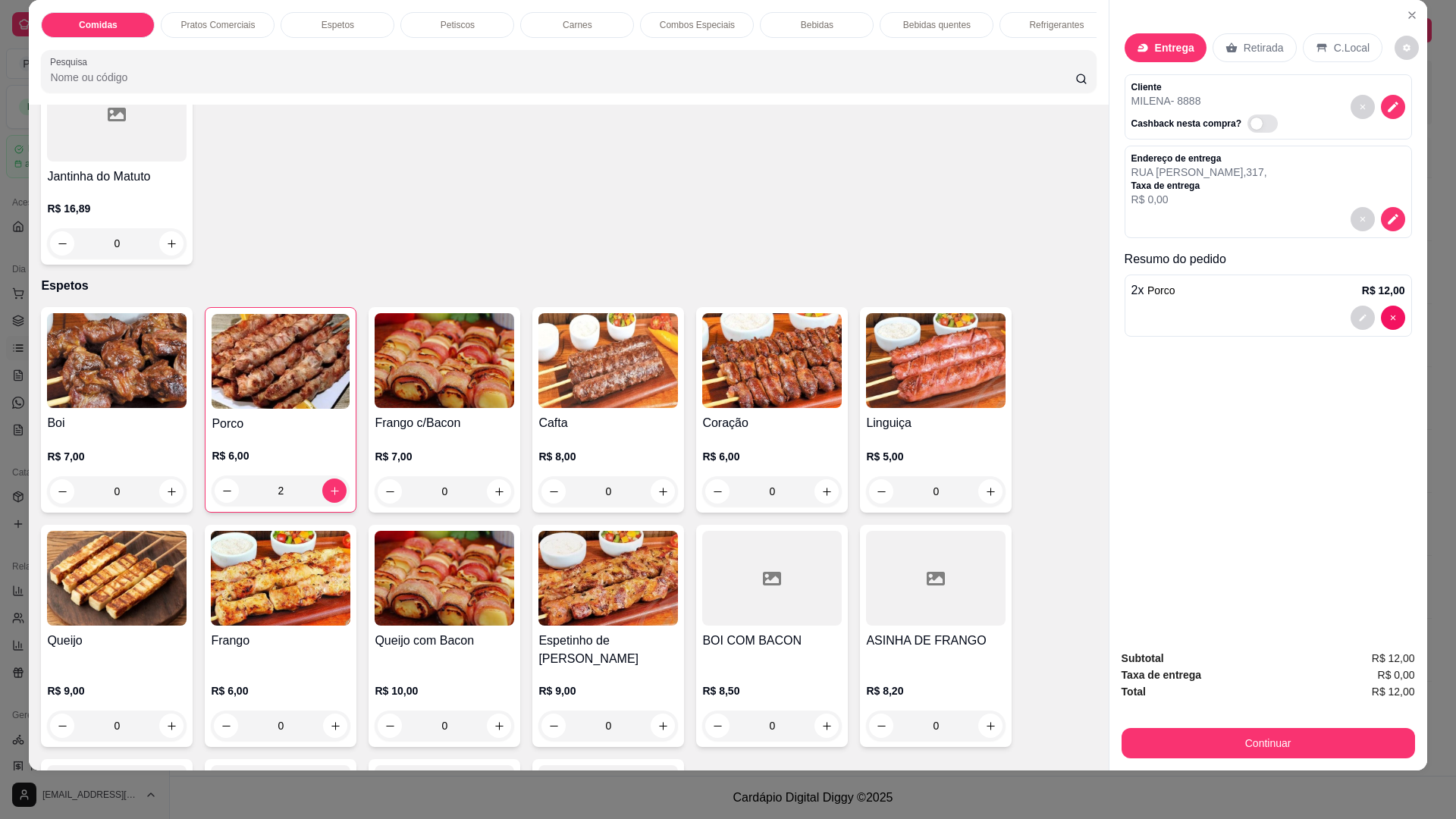
click at [1388, 335] on div "2 x Porco R$ 12,00" at bounding box center [1268, 306] width 287 height 62
type input "0"
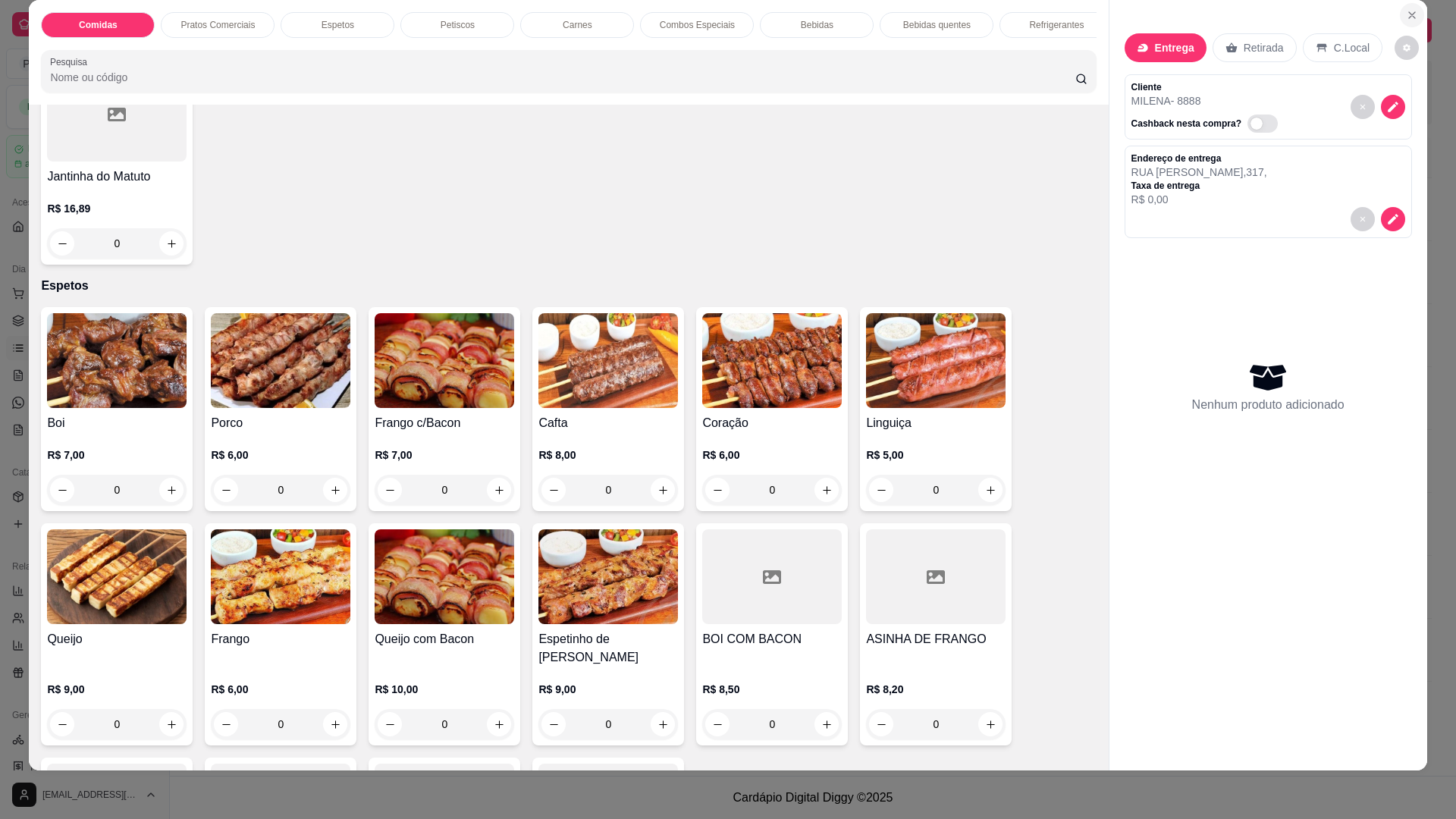
click at [1408, 16] on icon "Close" at bounding box center [1412, 16] width 6 height 6
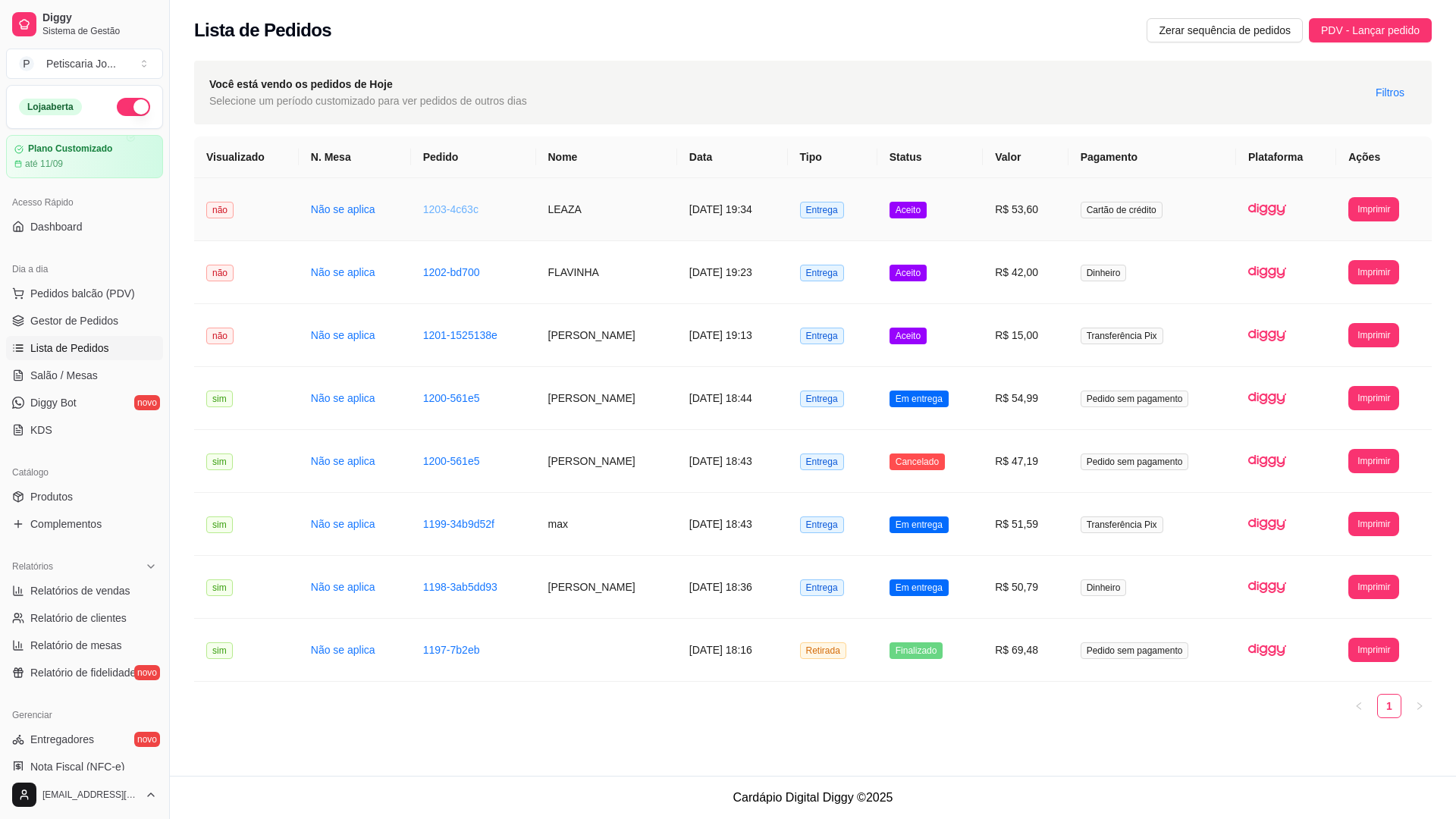
click at [440, 210] on link "1203-4c63c" at bounding box center [451, 210] width 55 height 12
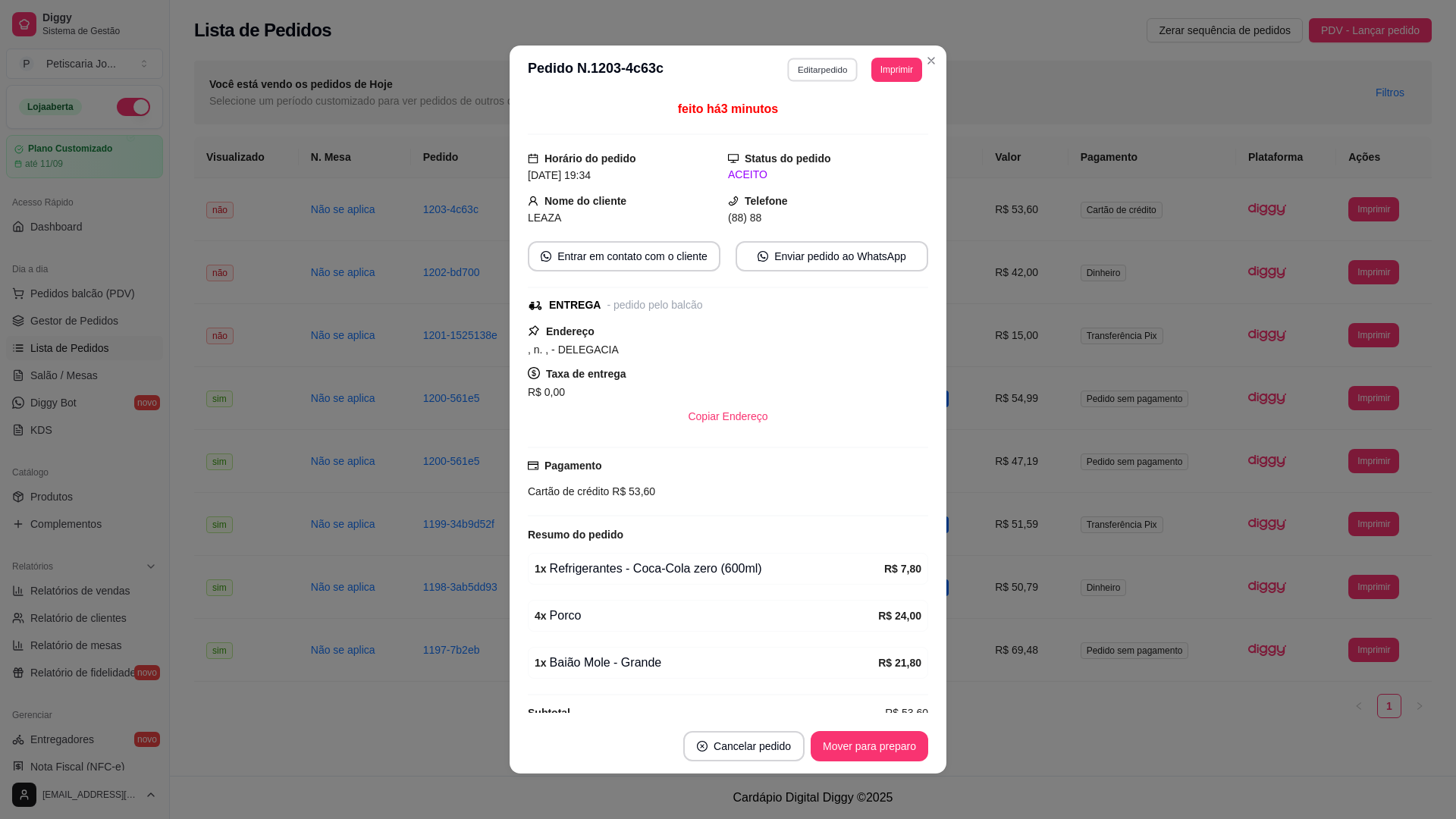
click at [811, 66] on button "Editar pedido" at bounding box center [823, 69] width 70 height 23
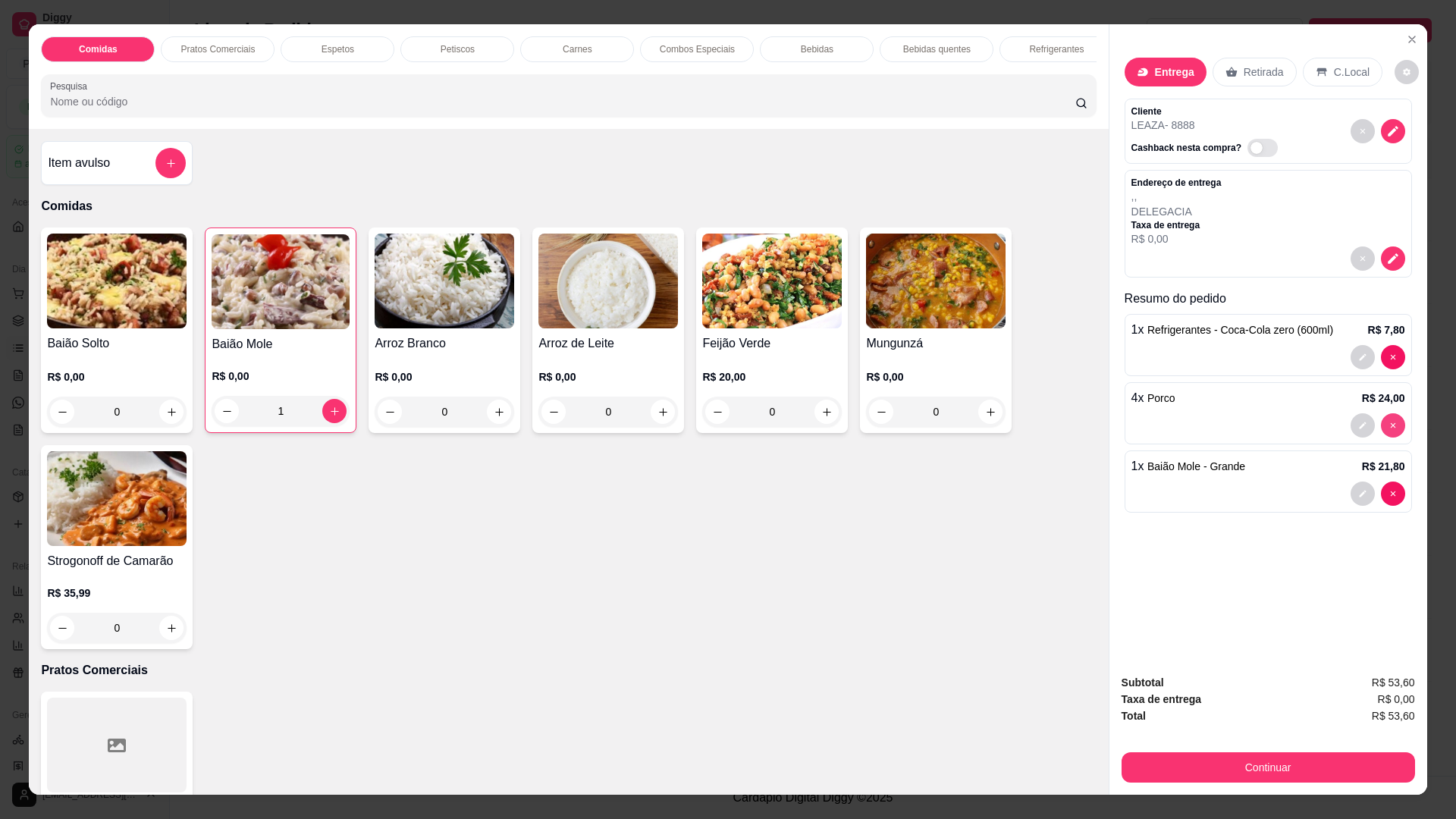
type input "0"
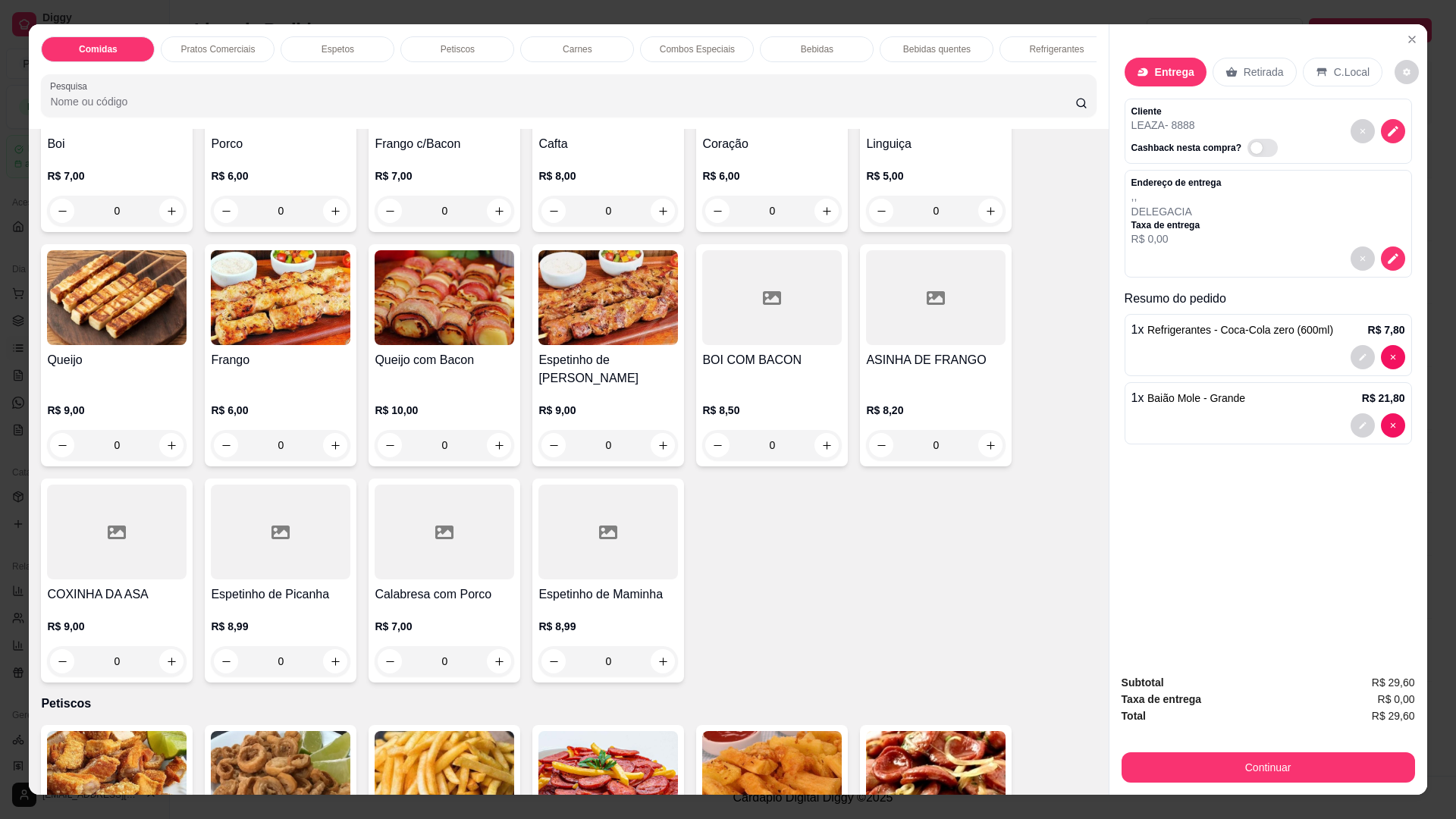
scroll to position [758, 0]
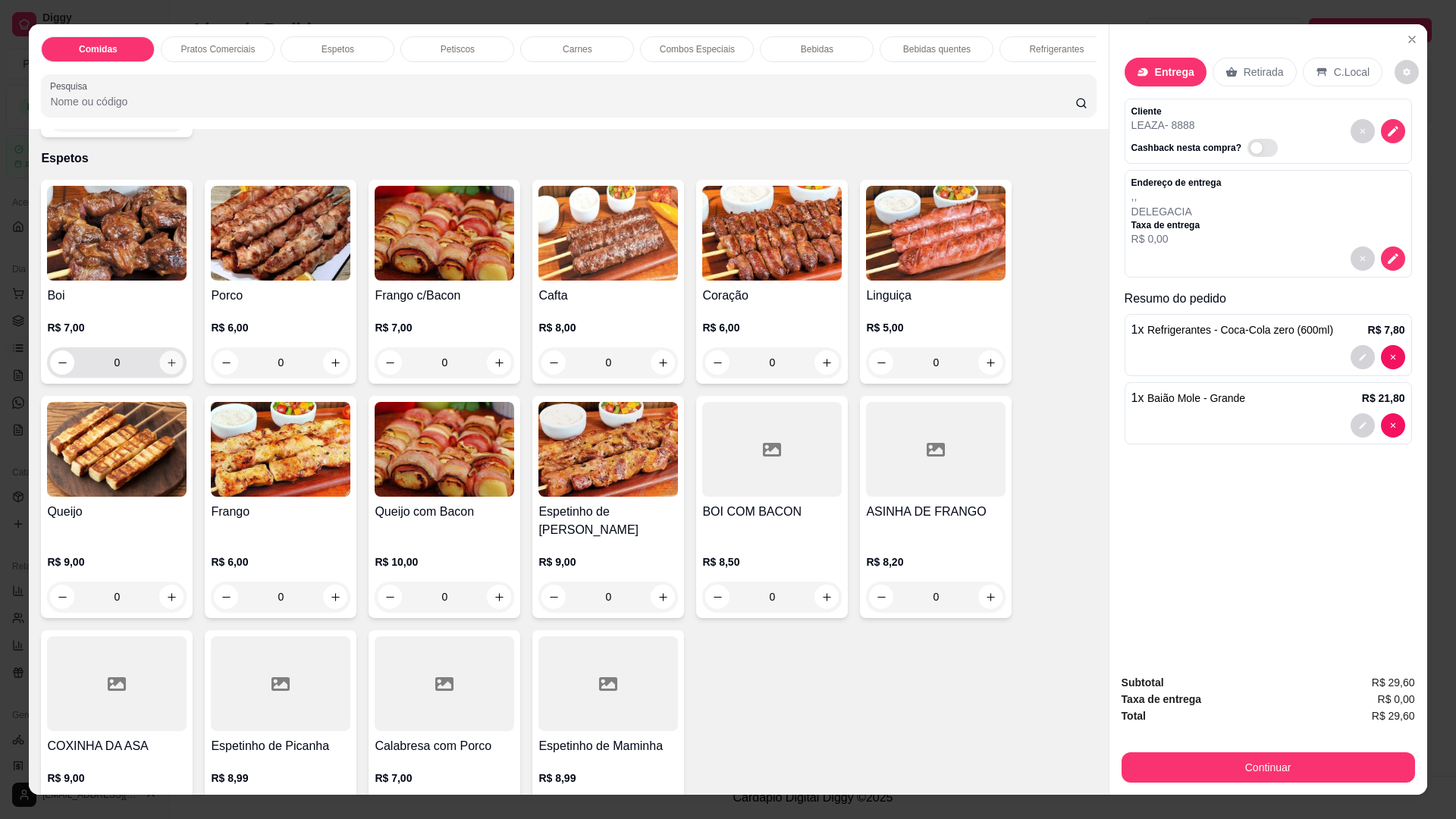
click at [160, 371] on button "increase-product-quantity" at bounding box center [172, 363] width 23 height 23
click at [166, 369] on icon "increase-product-quantity" at bounding box center [172, 363] width 12 height 12
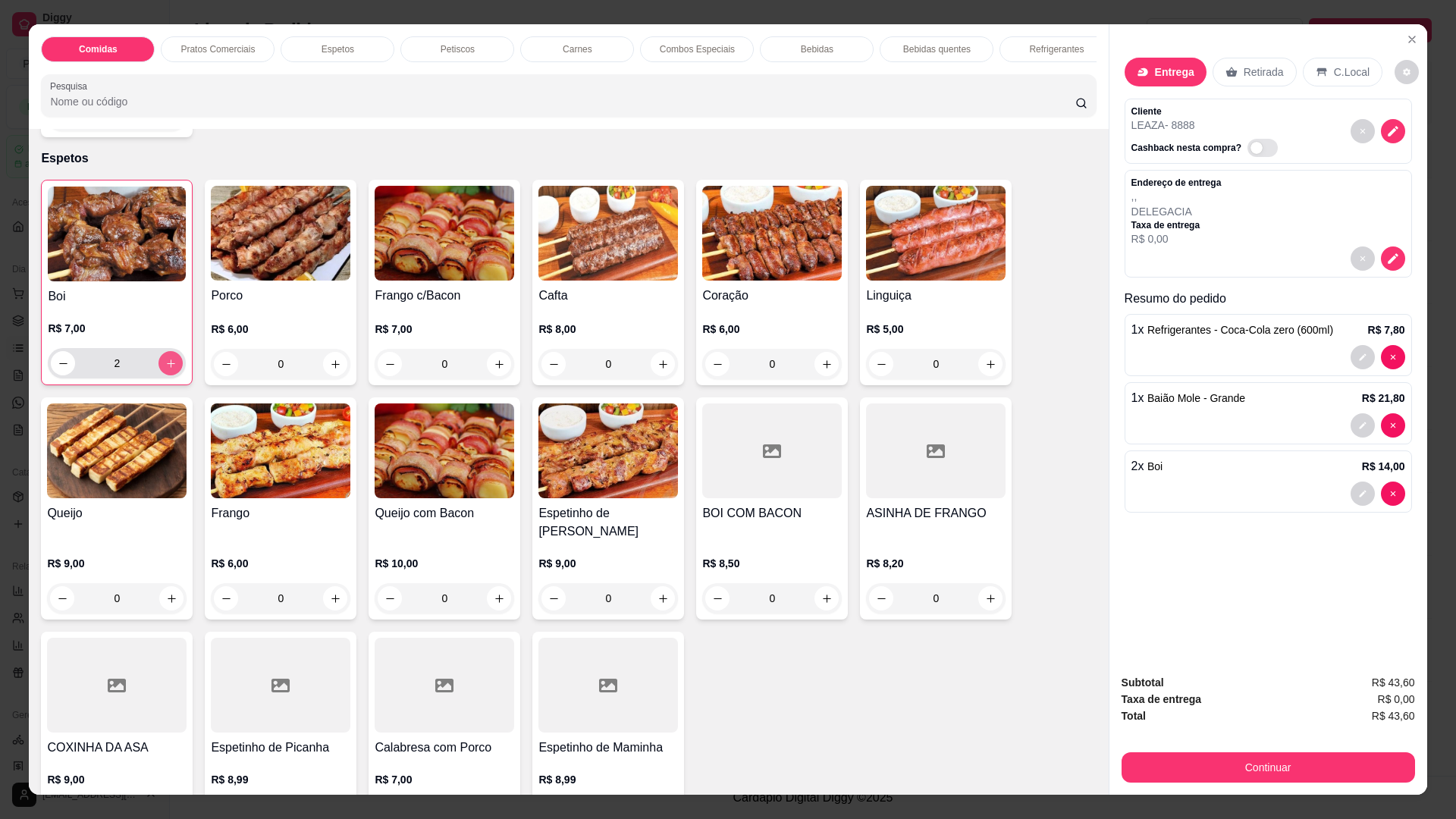
click at [165, 369] on icon "increase-product-quantity" at bounding box center [171, 363] width 12 height 12
type input "4"
click at [1248, 768] on button "Continuar" at bounding box center [1267, 767] width 285 height 30
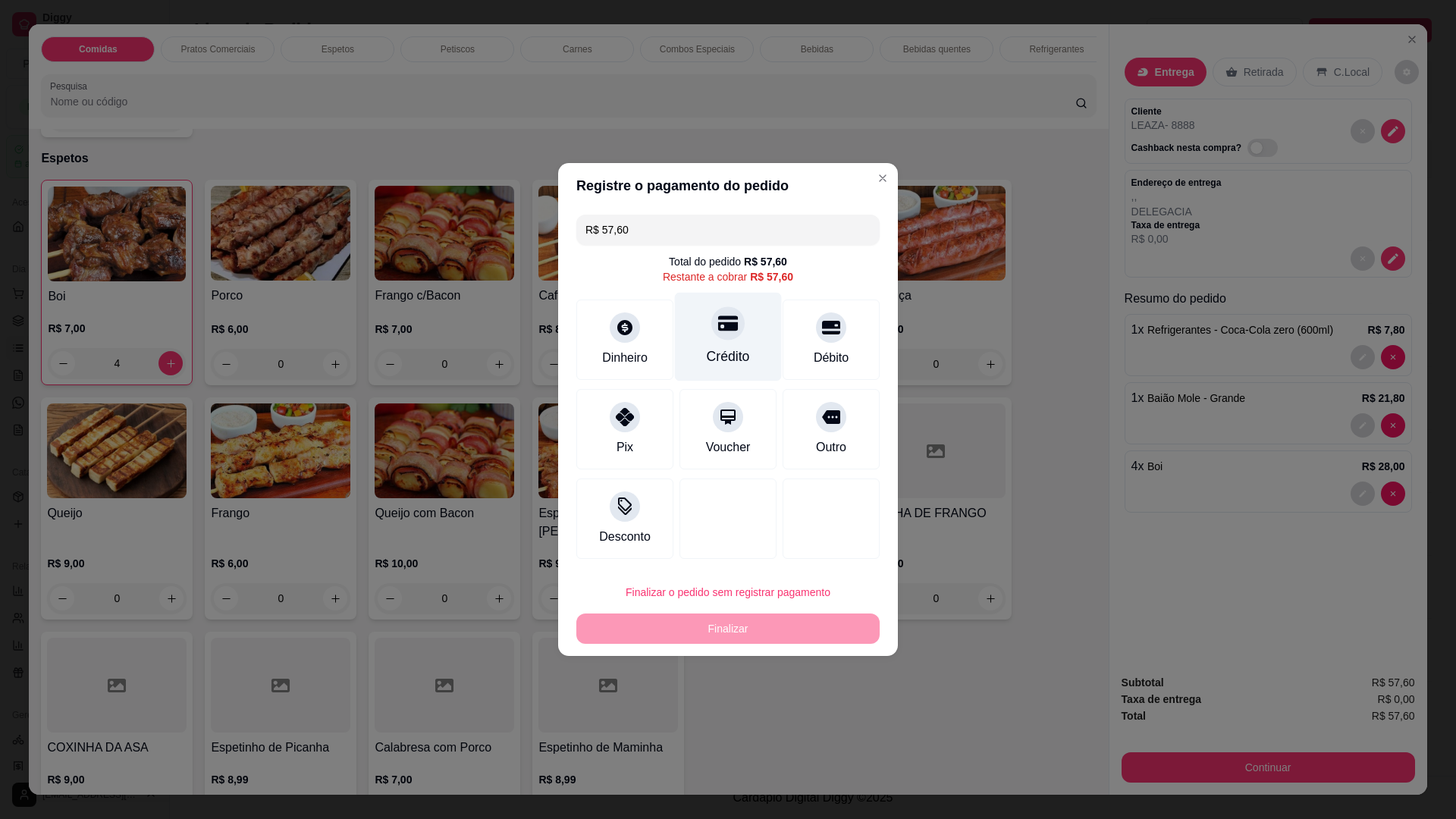
click at [725, 337] on div at bounding box center [728, 323] width 34 height 34
type input "R$ 0,00"
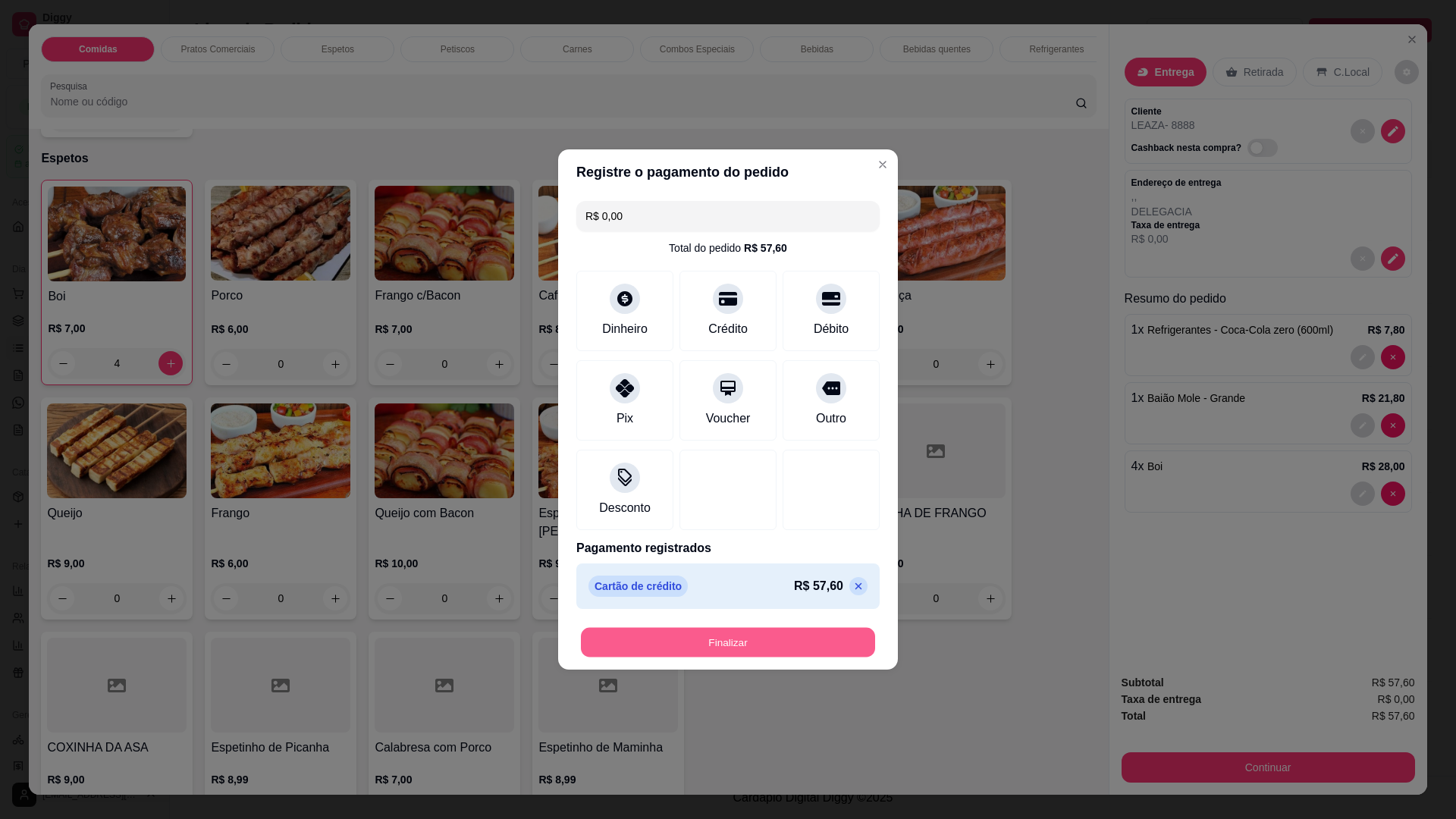
click at [718, 643] on button "Finalizar" at bounding box center [728, 643] width 294 height 30
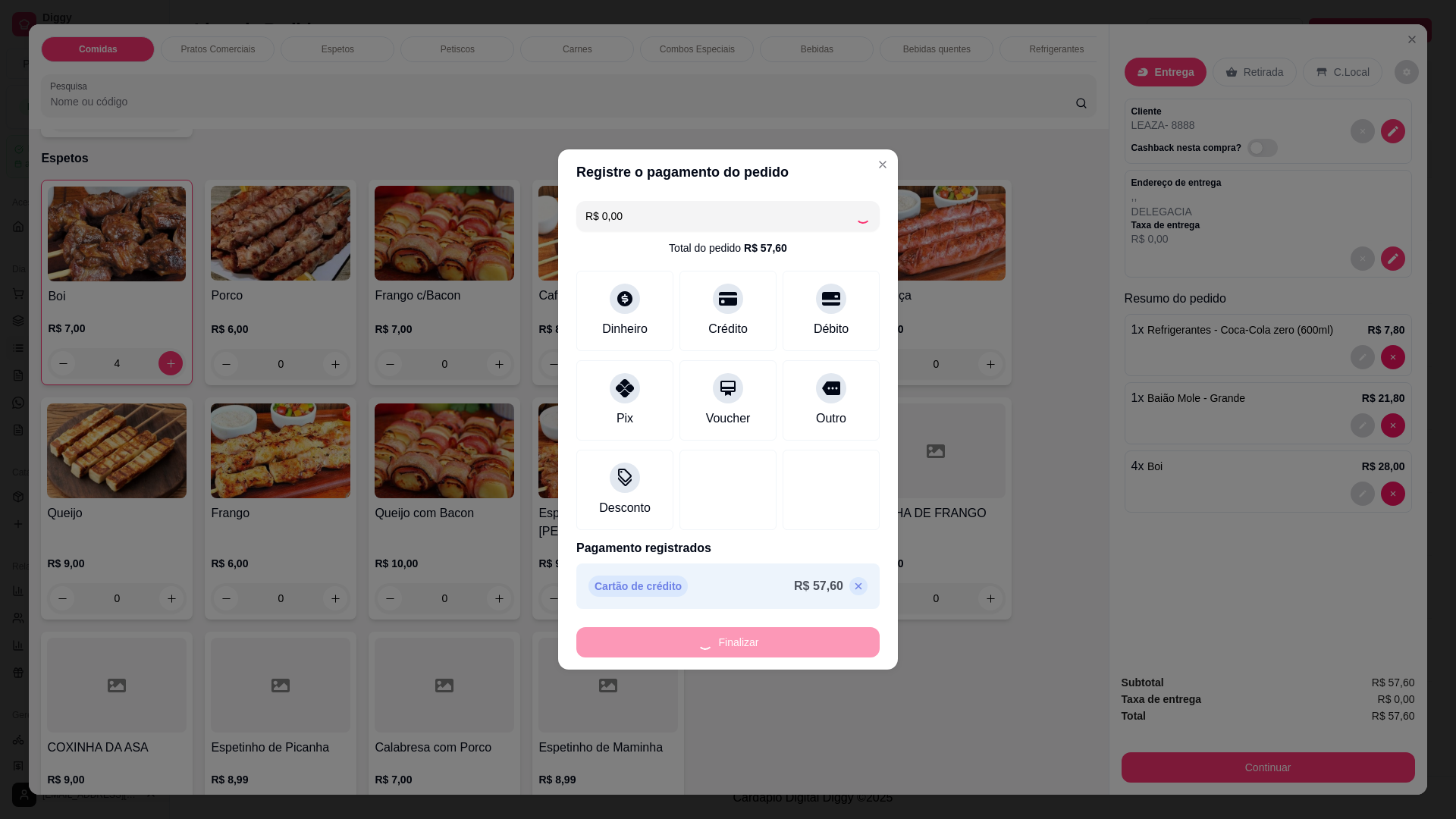
type input "0"
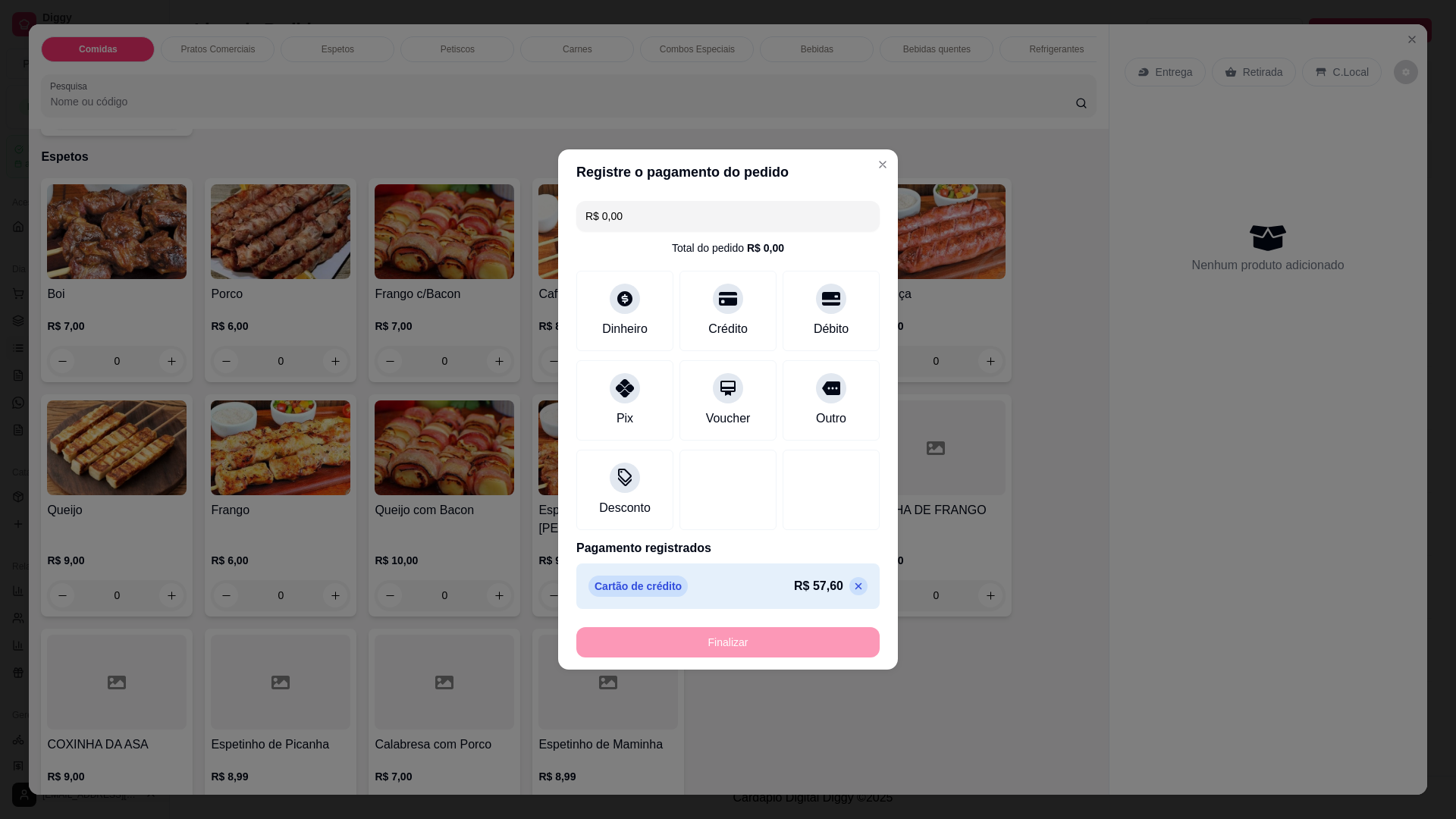
type input "-R$ 57,60"
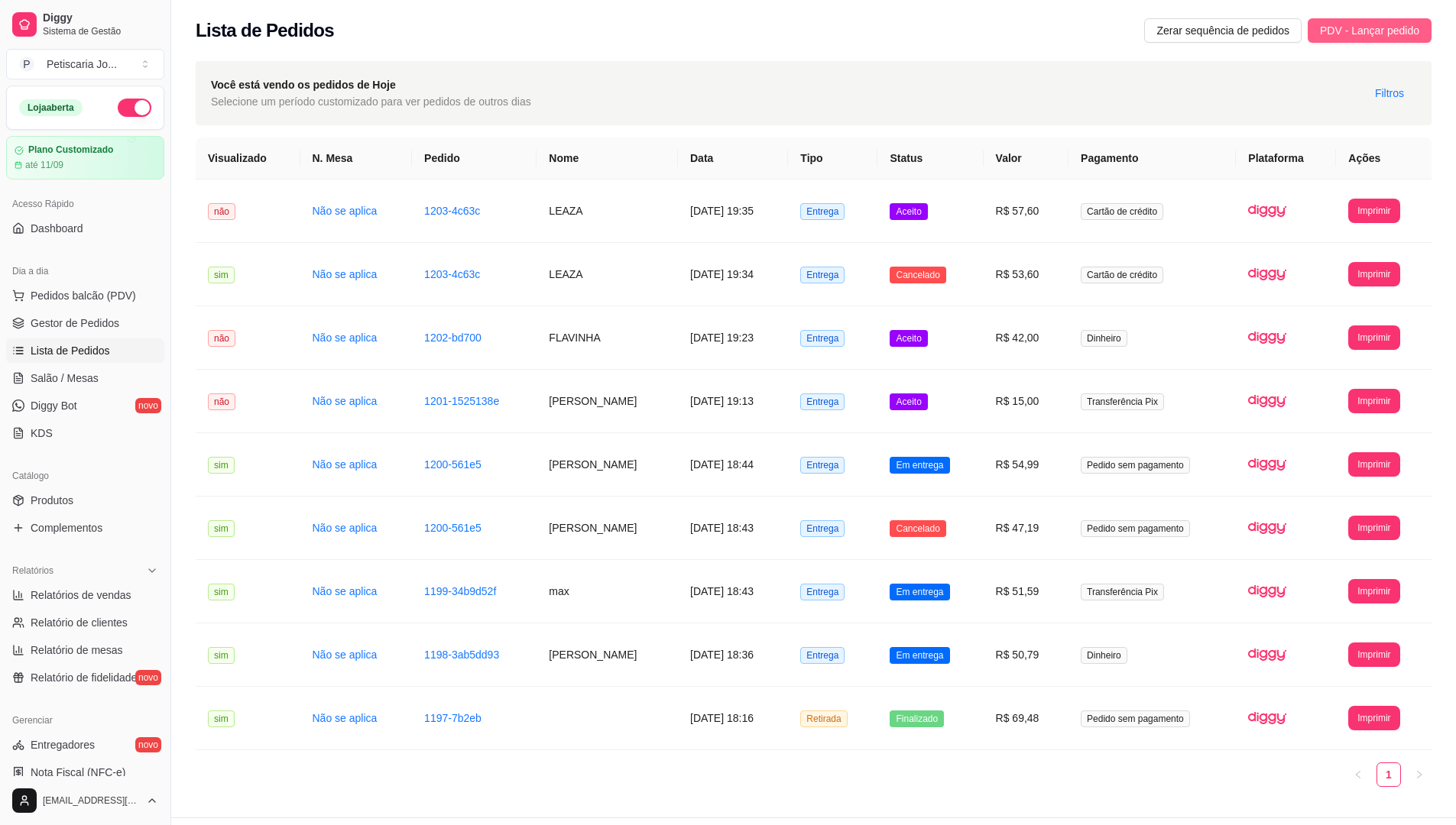
click at [1409, 25] on span "PDV - Lançar pedido" at bounding box center [1370, 30] width 99 height 16
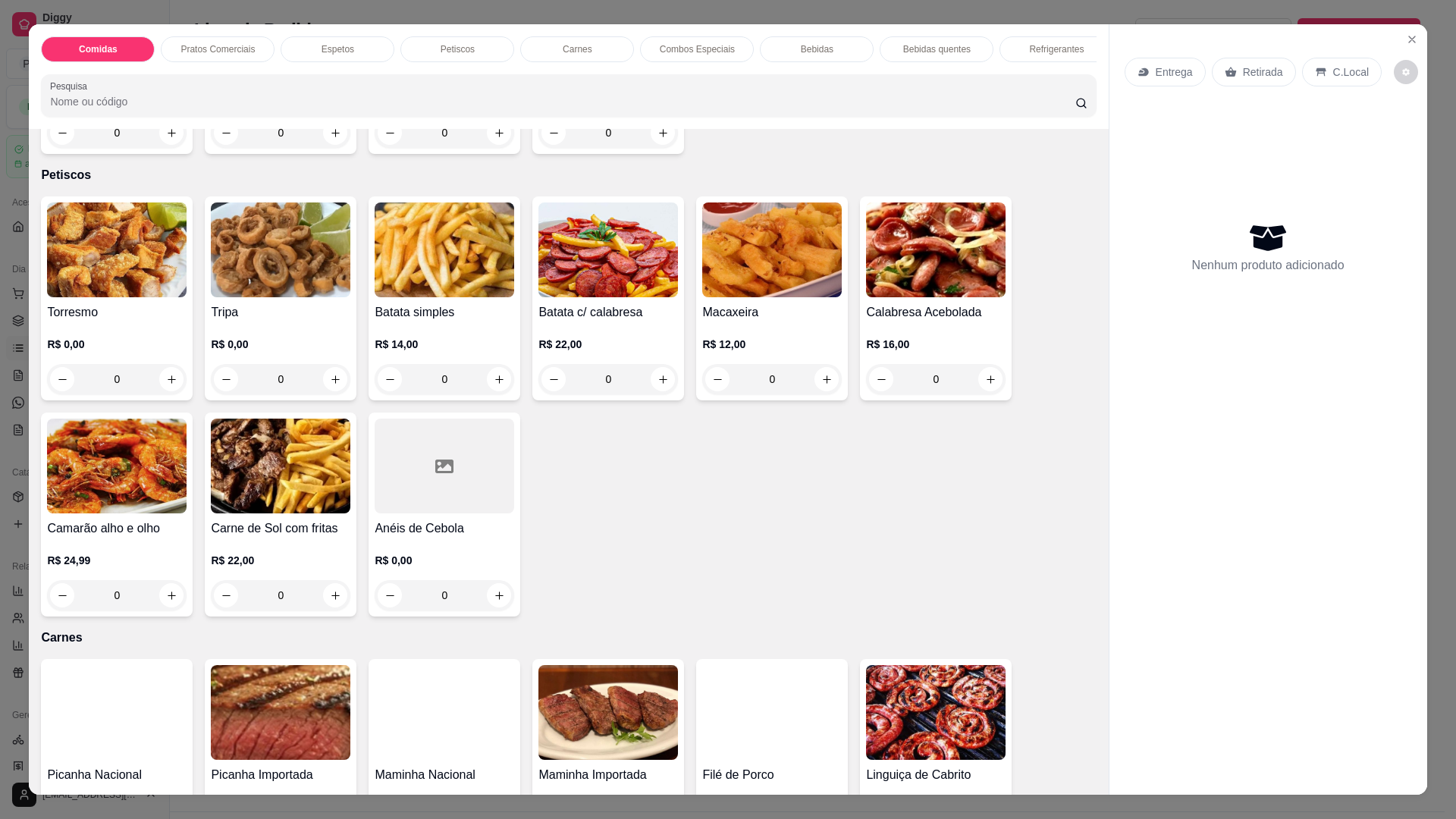
scroll to position [1441, 0]
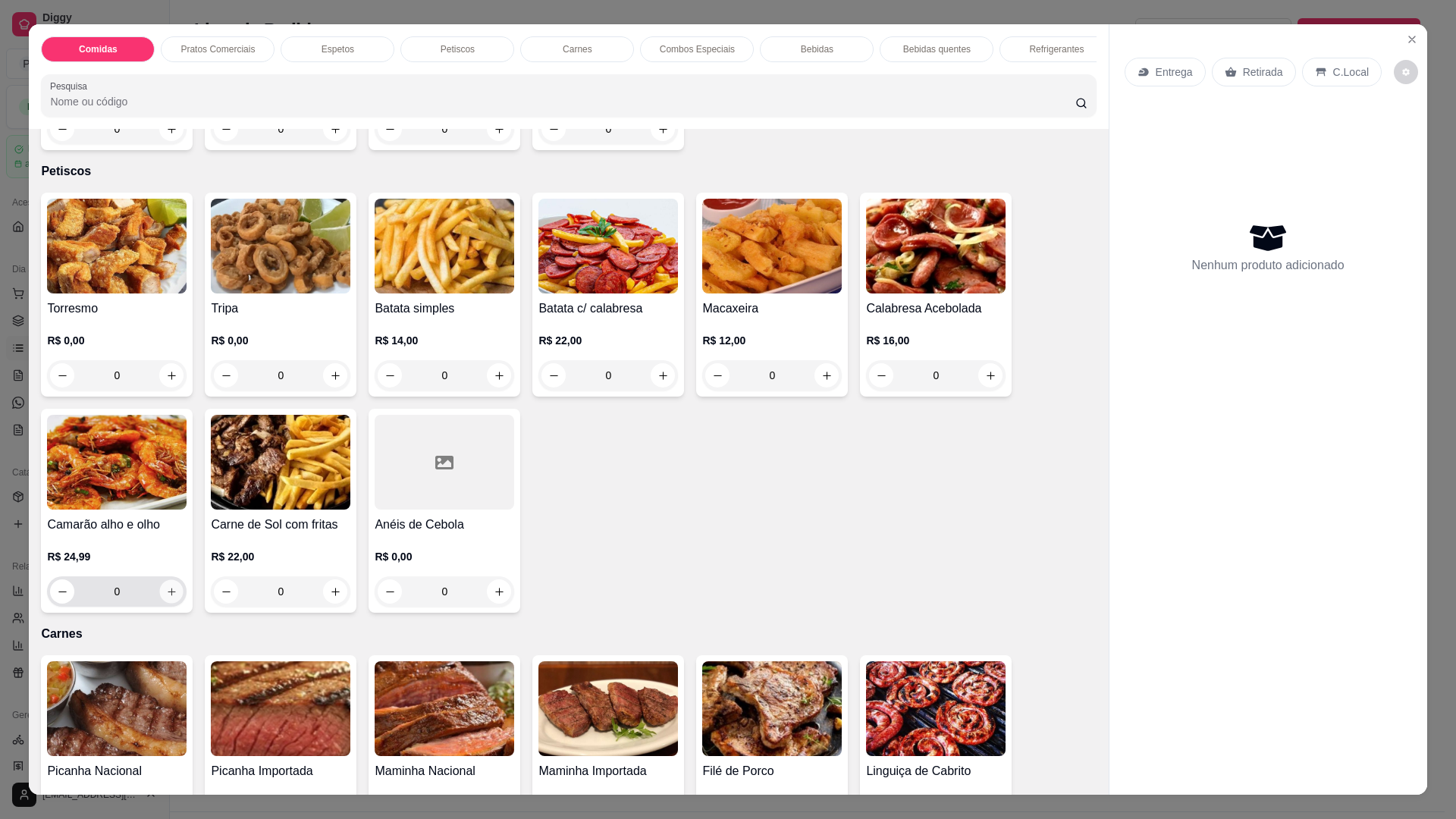
click at [167, 587] on icon "increase-product-quantity" at bounding box center [172, 592] width 12 height 12
type input "1"
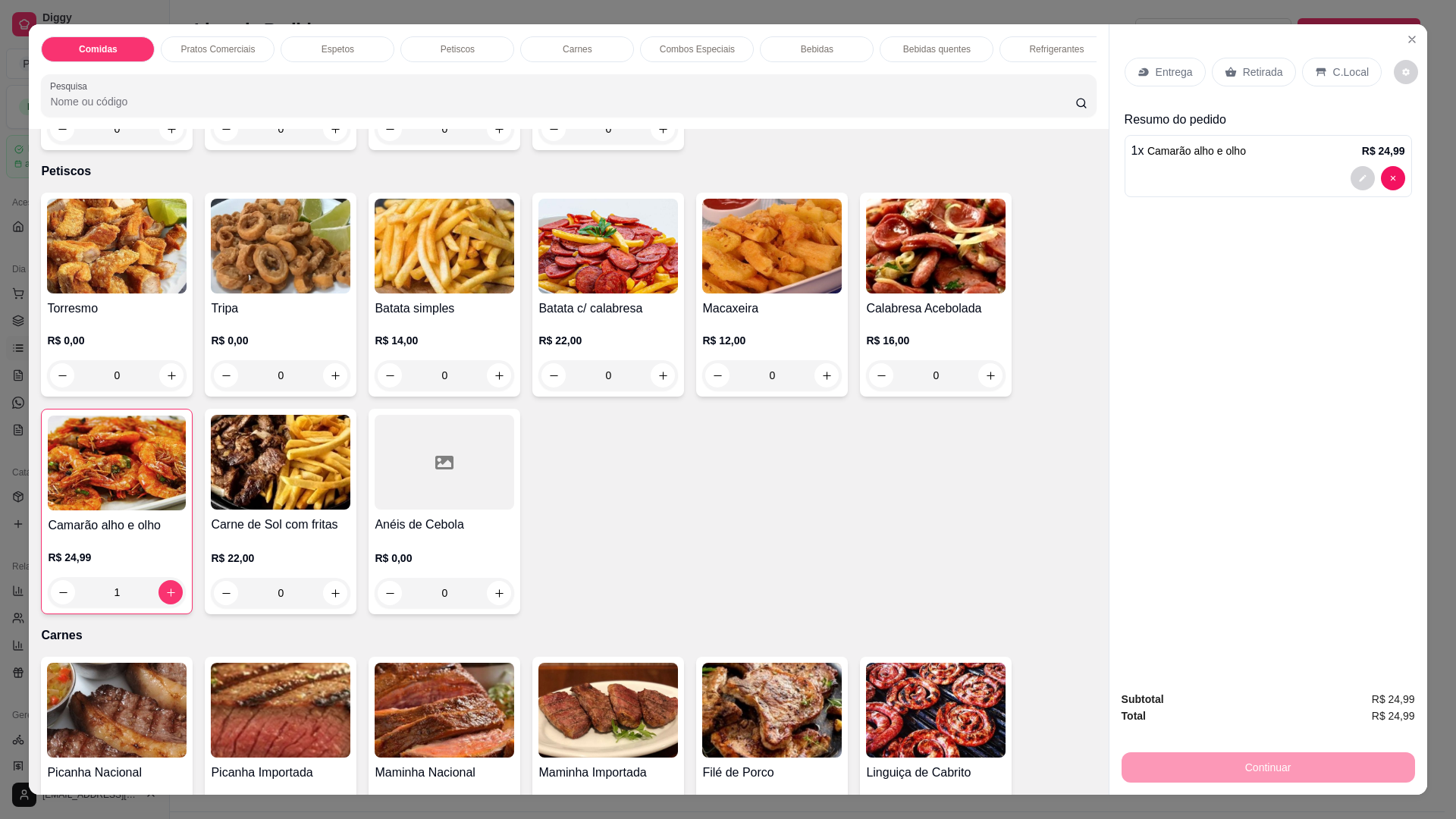
click at [1156, 75] on p "Entrega" at bounding box center [1174, 72] width 37 height 15
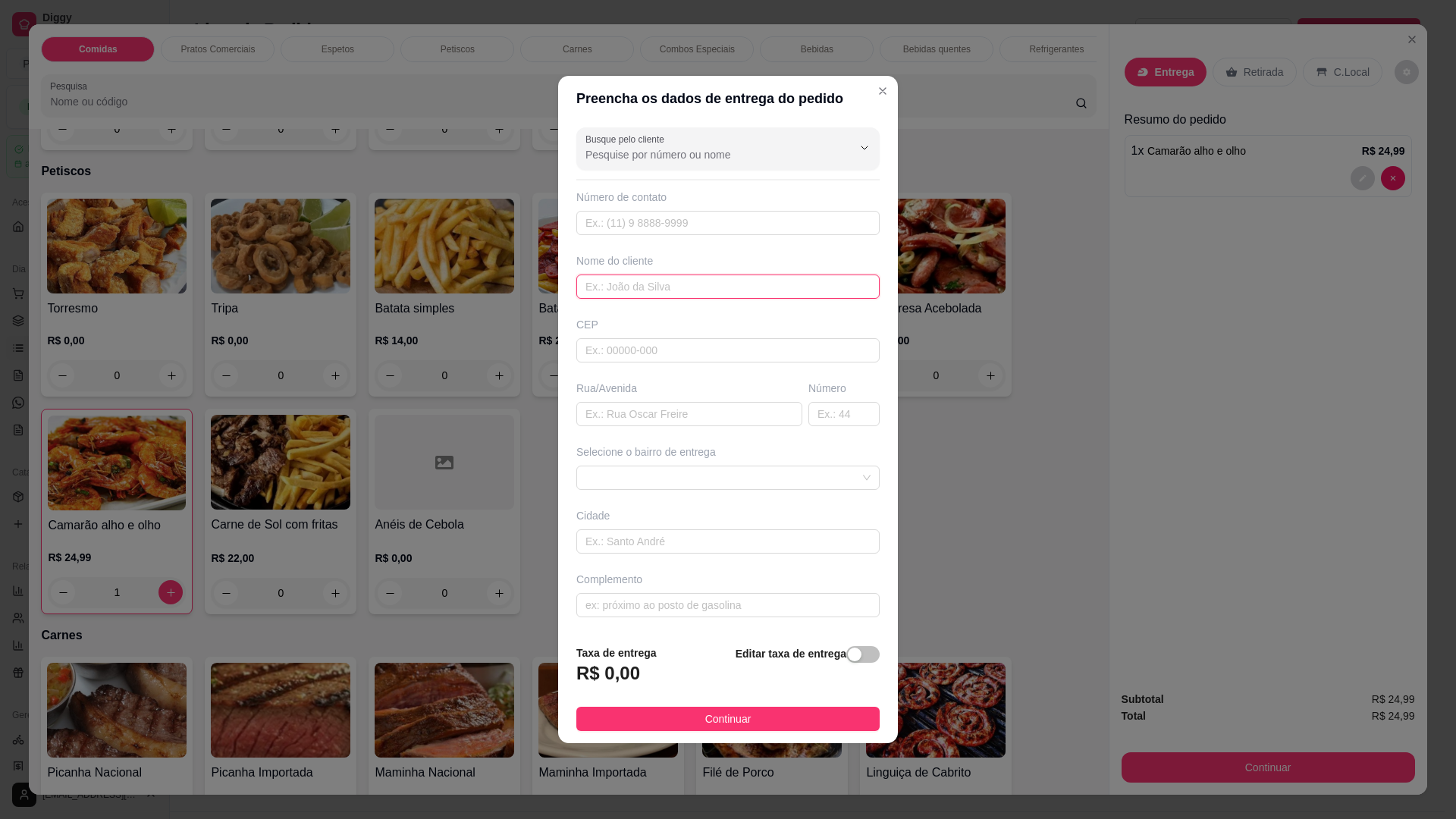
click at [693, 287] on input "text" at bounding box center [728, 286] width 303 height 24
type input "ROBERTINHA"
click at [682, 718] on button "Continuar" at bounding box center [728, 718] width 303 height 24
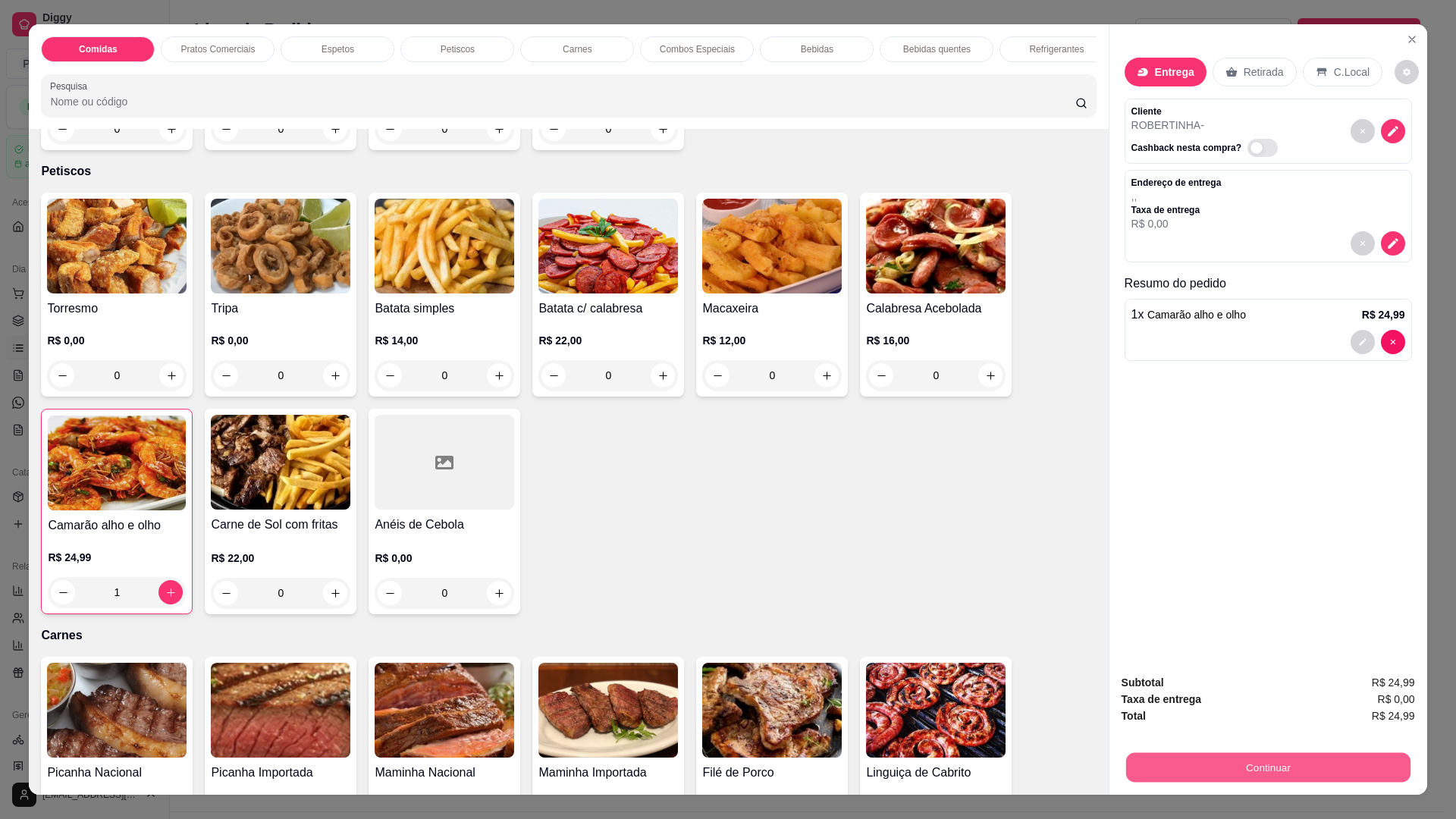
click at [1250, 768] on button "Continuar" at bounding box center [1267, 767] width 285 height 30
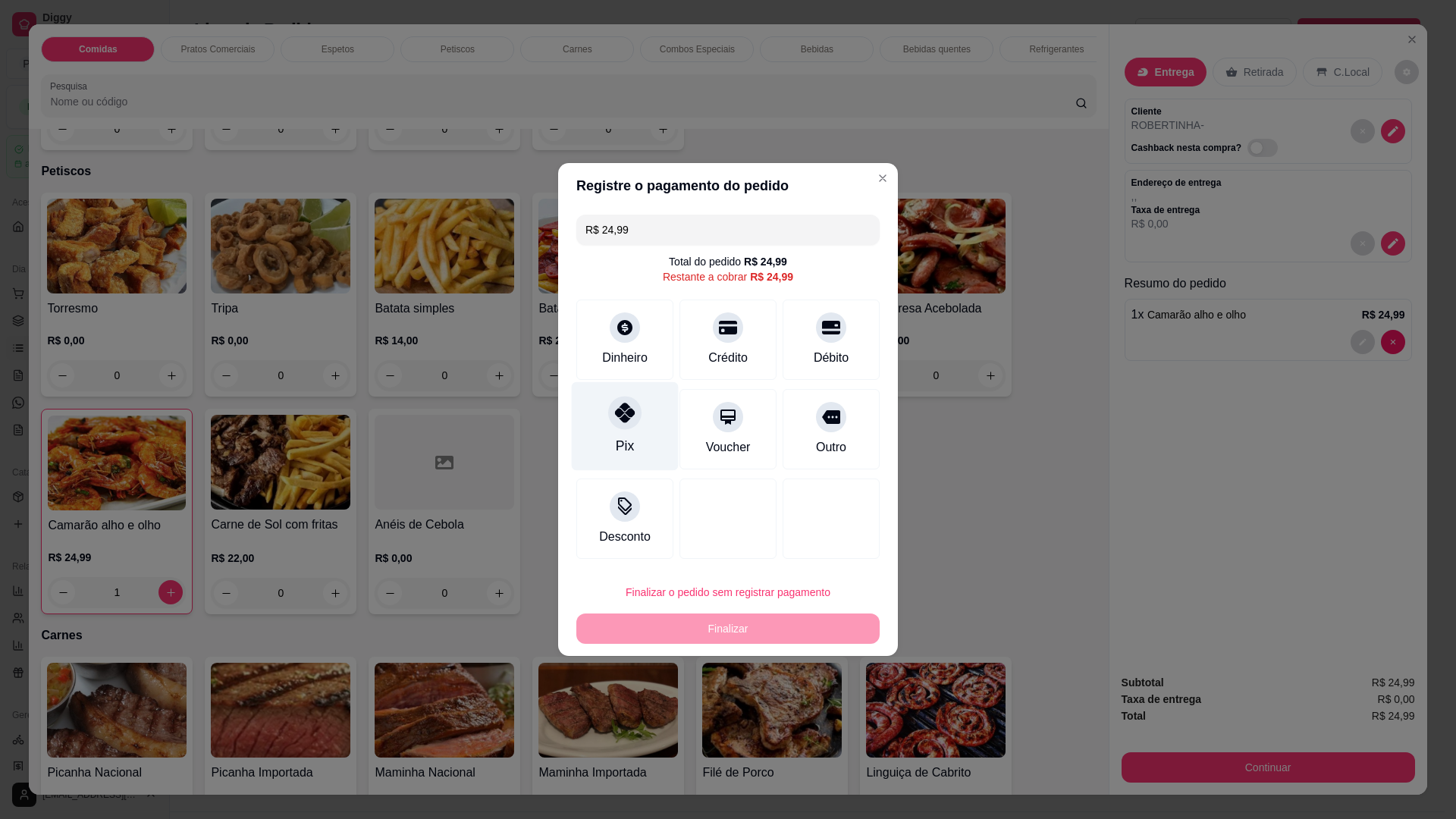
click at [621, 419] on icon at bounding box center [625, 412] width 19 height 20
type input "R$ 0,00"
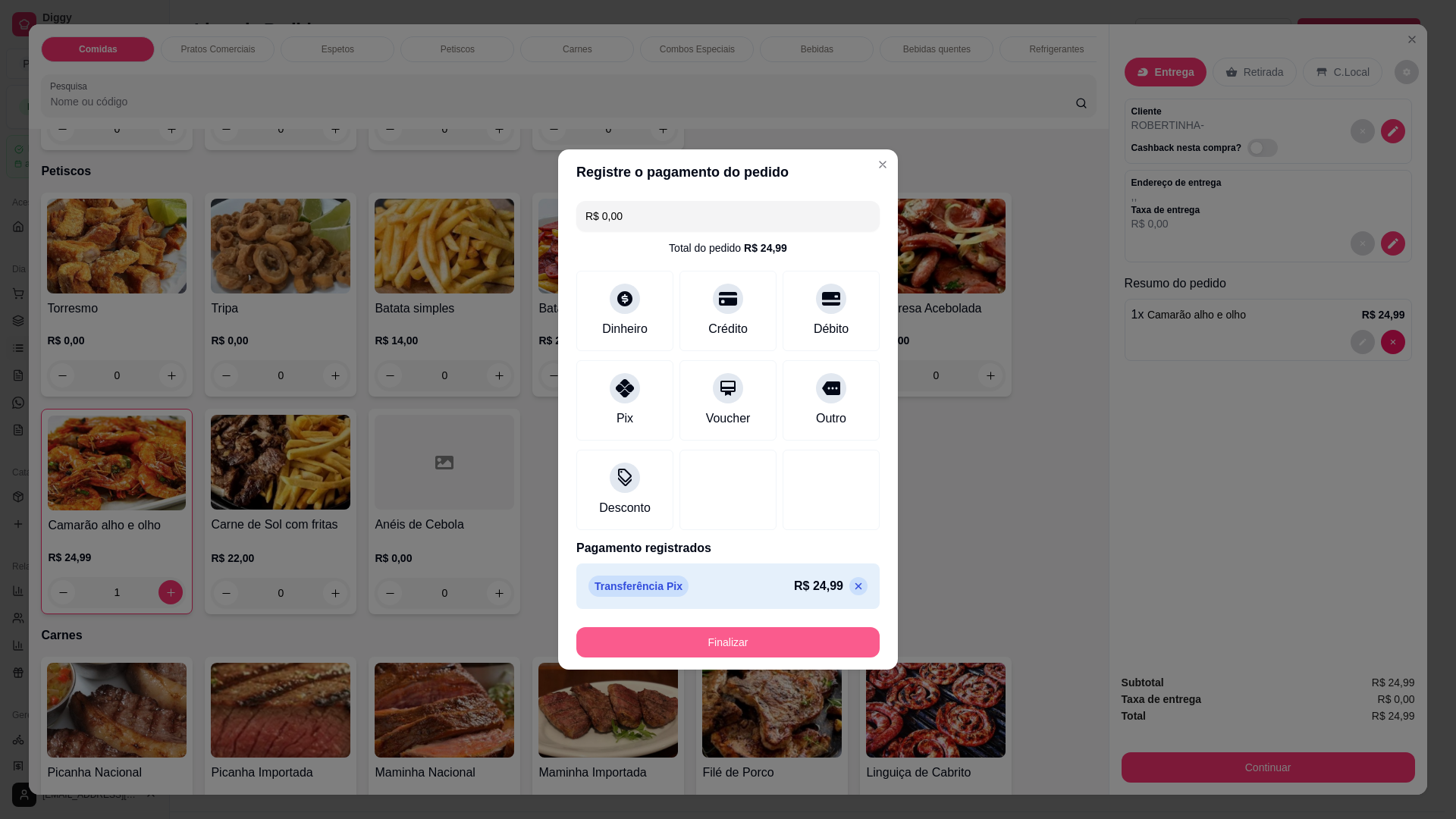
click at [720, 638] on button "Finalizar" at bounding box center [728, 642] width 303 height 30
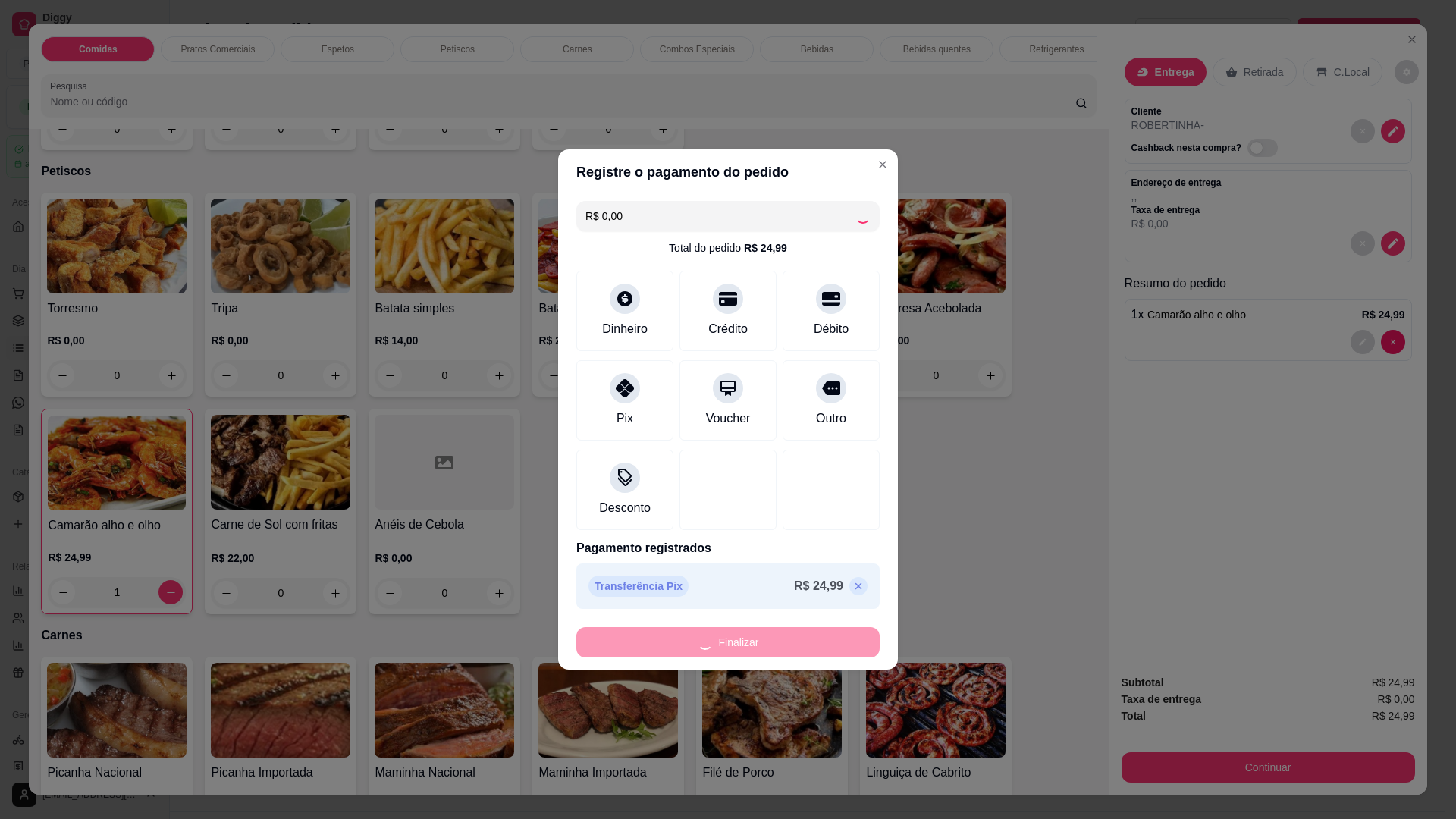
type input "0"
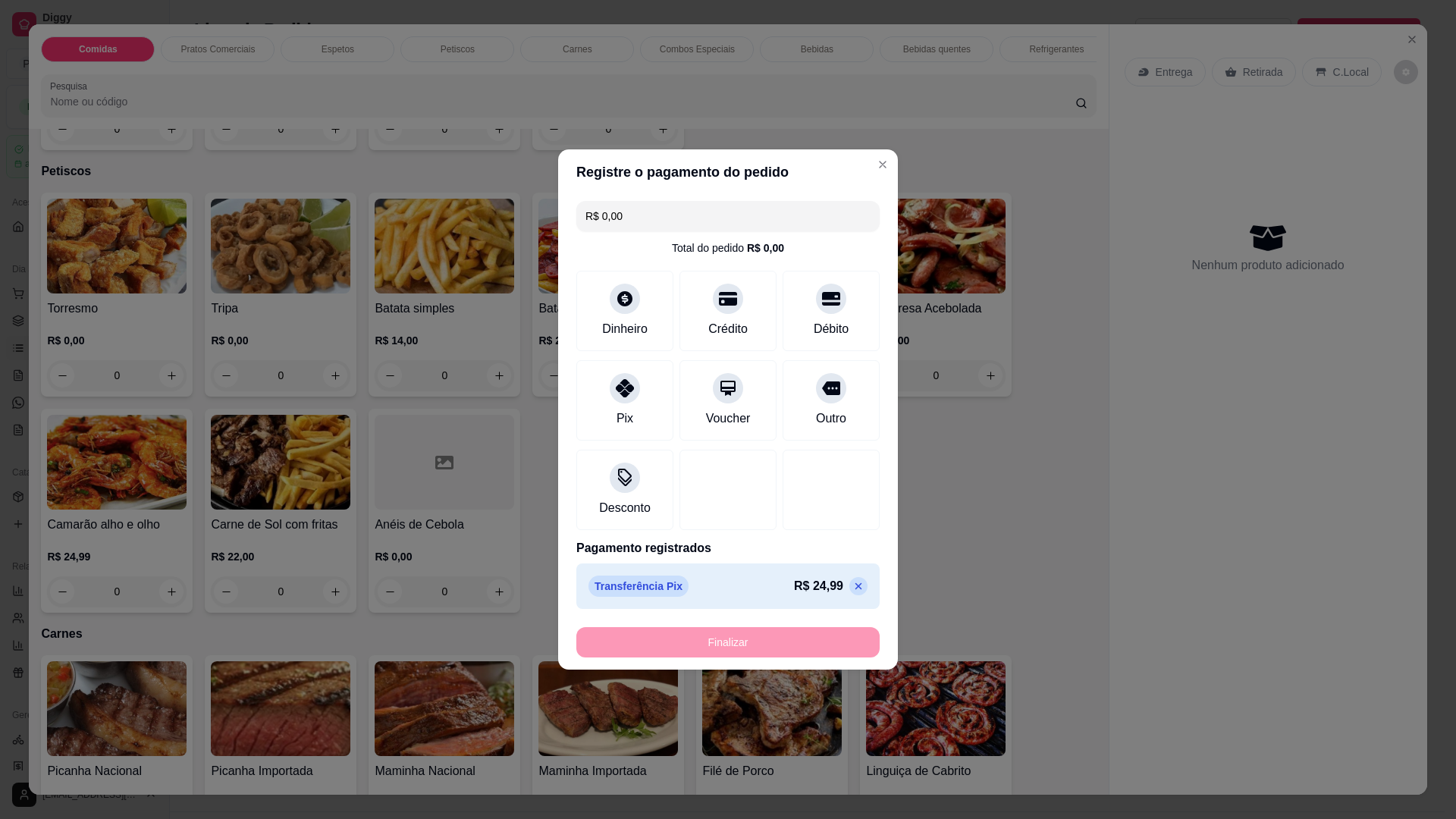
type input "-R$ 24,99"
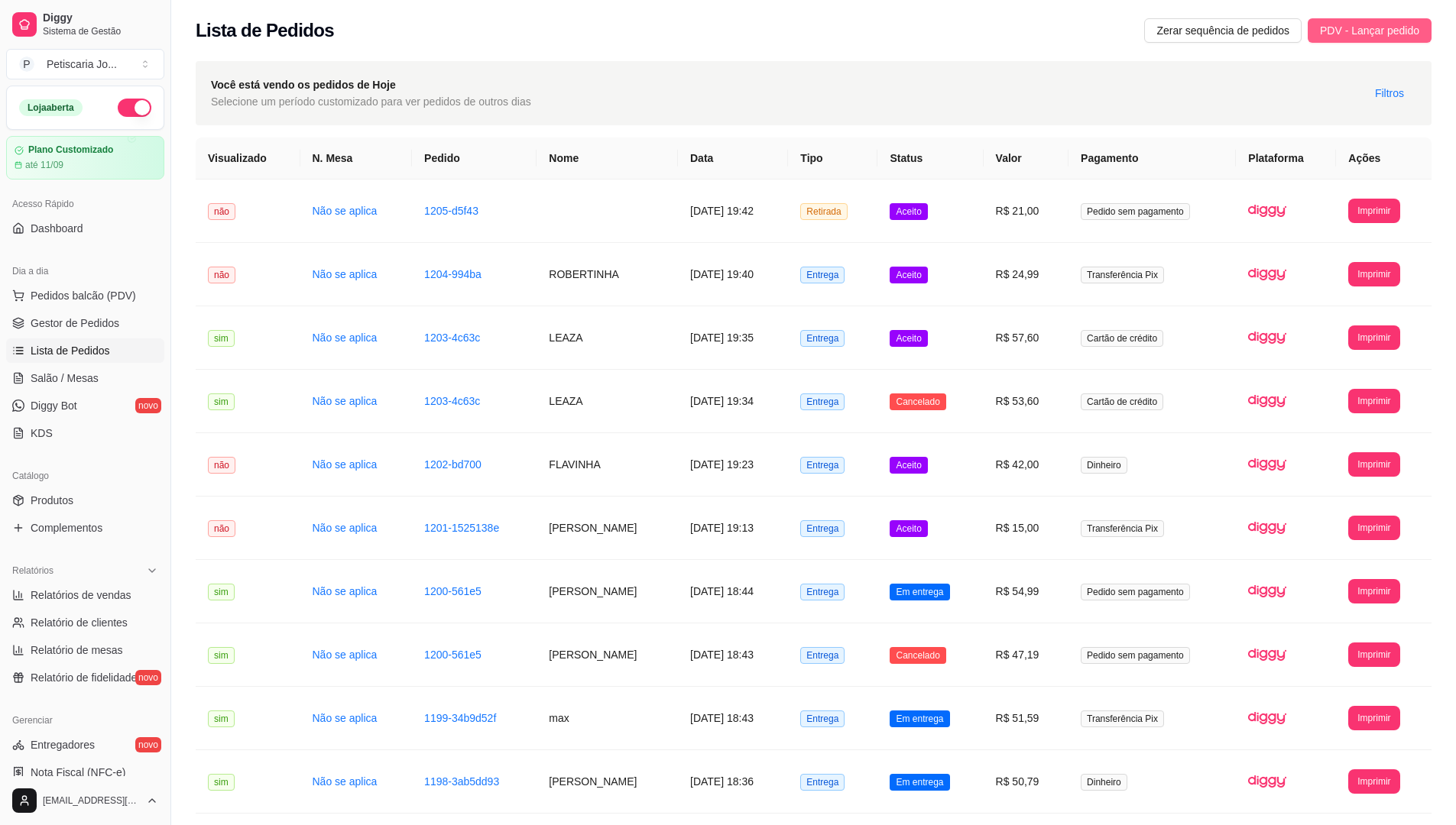
click at [1355, 29] on span "PDV - Lançar pedido" at bounding box center [1370, 30] width 99 height 16
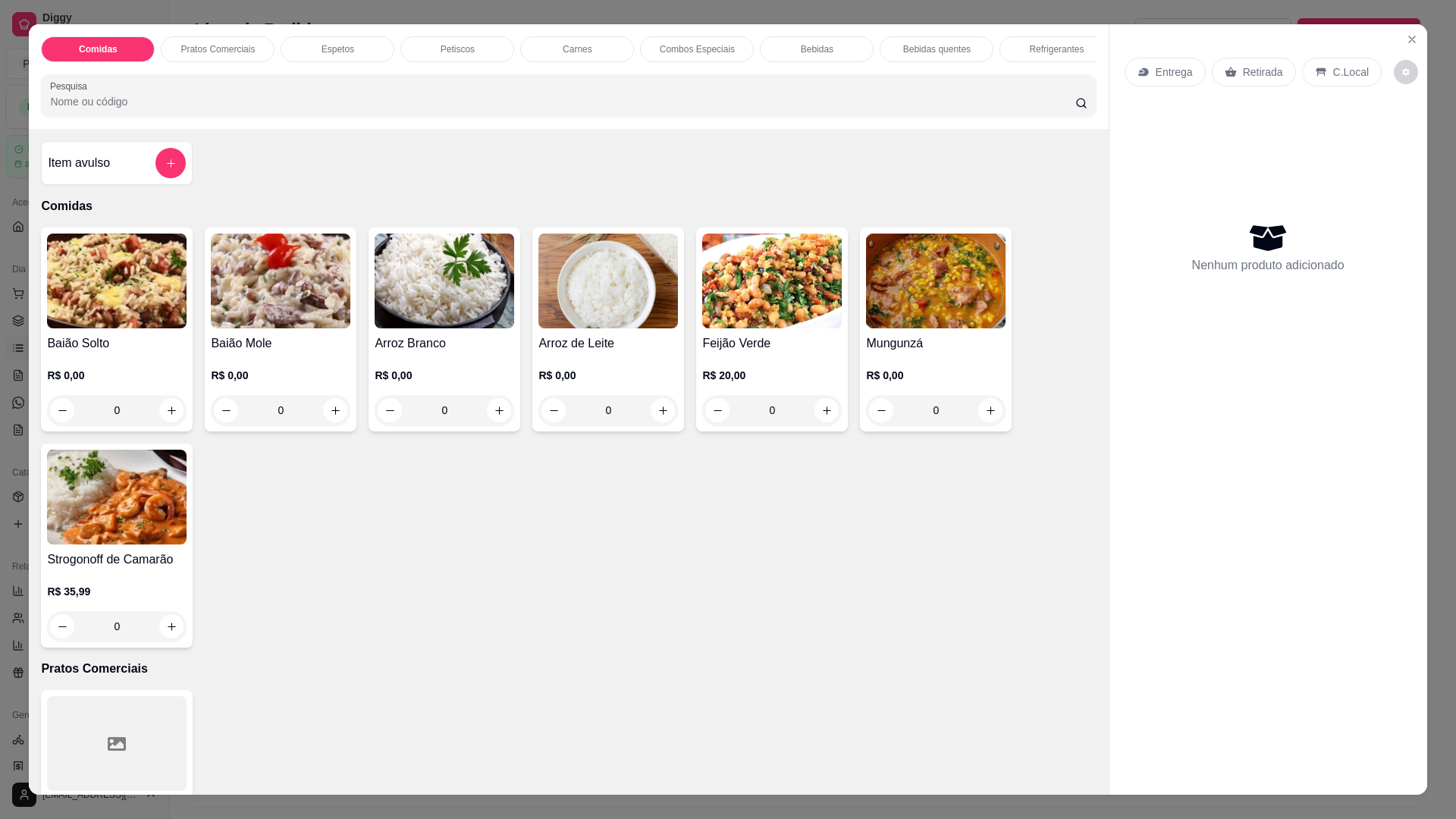
click at [165, 421] on div "0" at bounding box center [116, 410] width 140 height 30
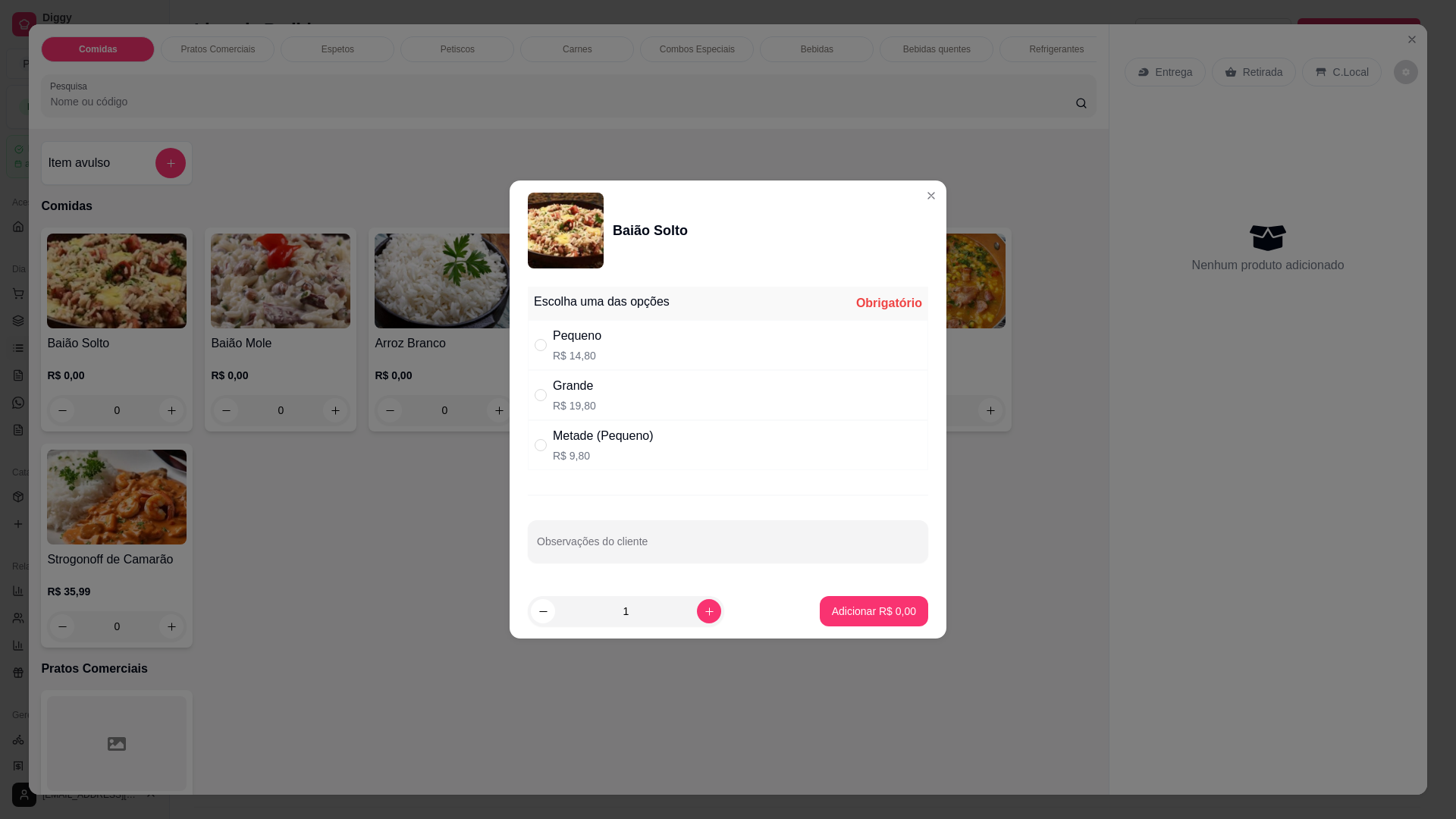
click at [651, 408] on div "Grande R$ 19,80" at bounding box center [728, 395] width 400 height 50
radio input "true"
click at [866, 618] on p "Adicionar R$ 19,80" at bounding box center [871, 611] width 88 height 14
type input "1"
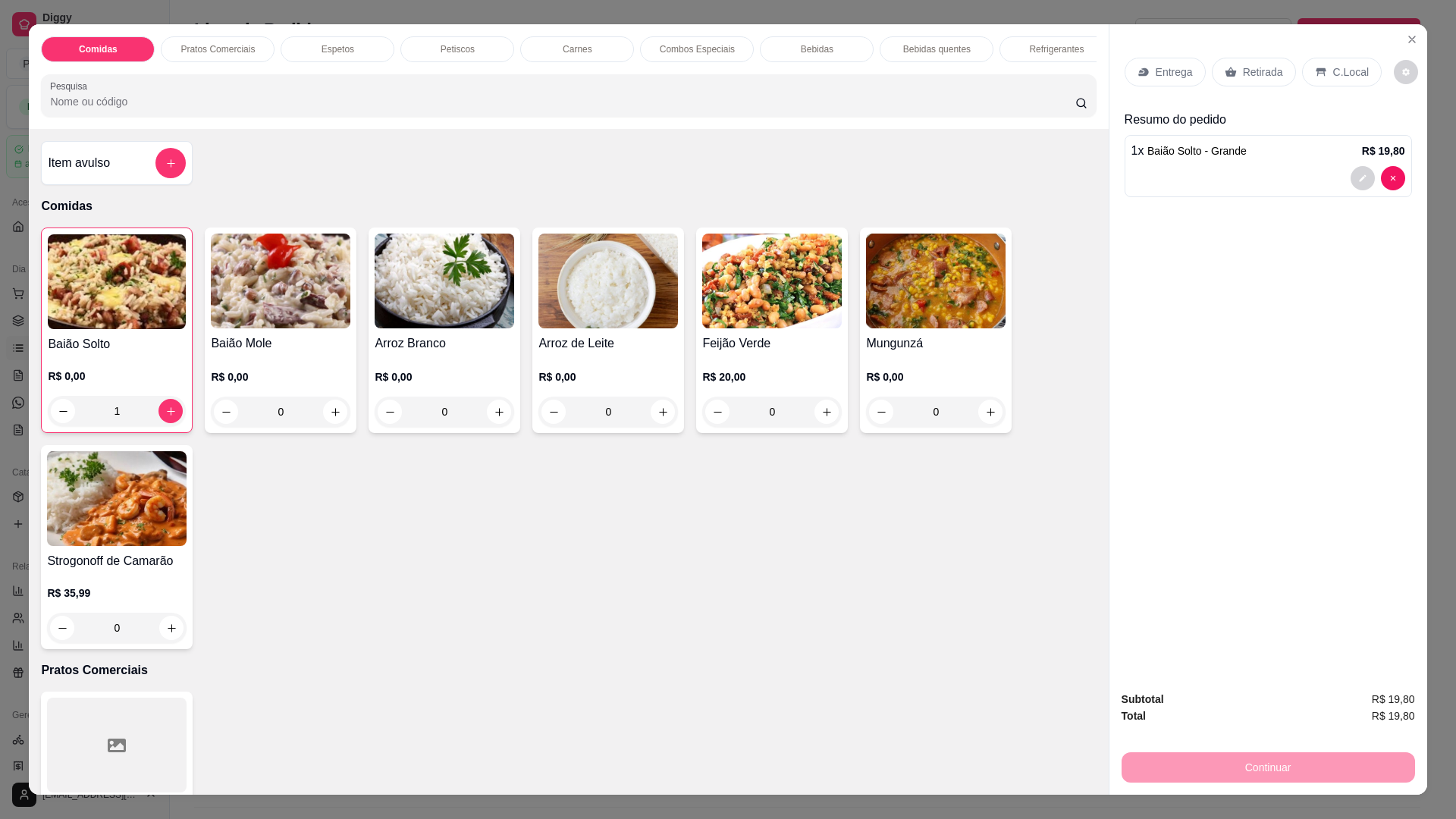
click at [159, 414] on div "1" at bounding box center [116, 411] width 138 height 30
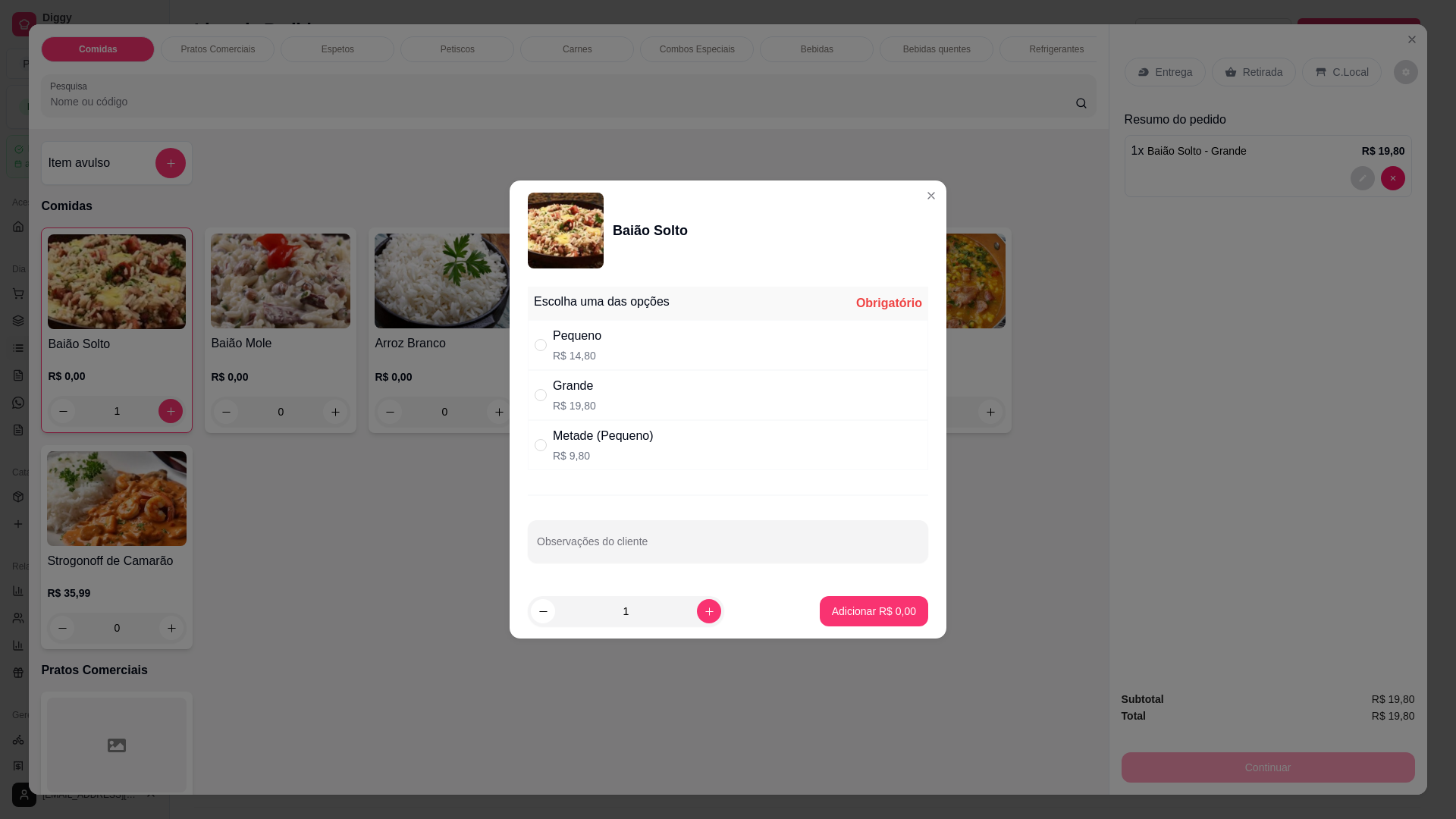
click at [586, 353] on p "R$ 14,80" at bounding box center [577, 355] width 48 height 15
radio input "true"
click at [867, 598] on button "Adicionar R$ 14,80" at bounding box center [870, 612] width 112 height 30
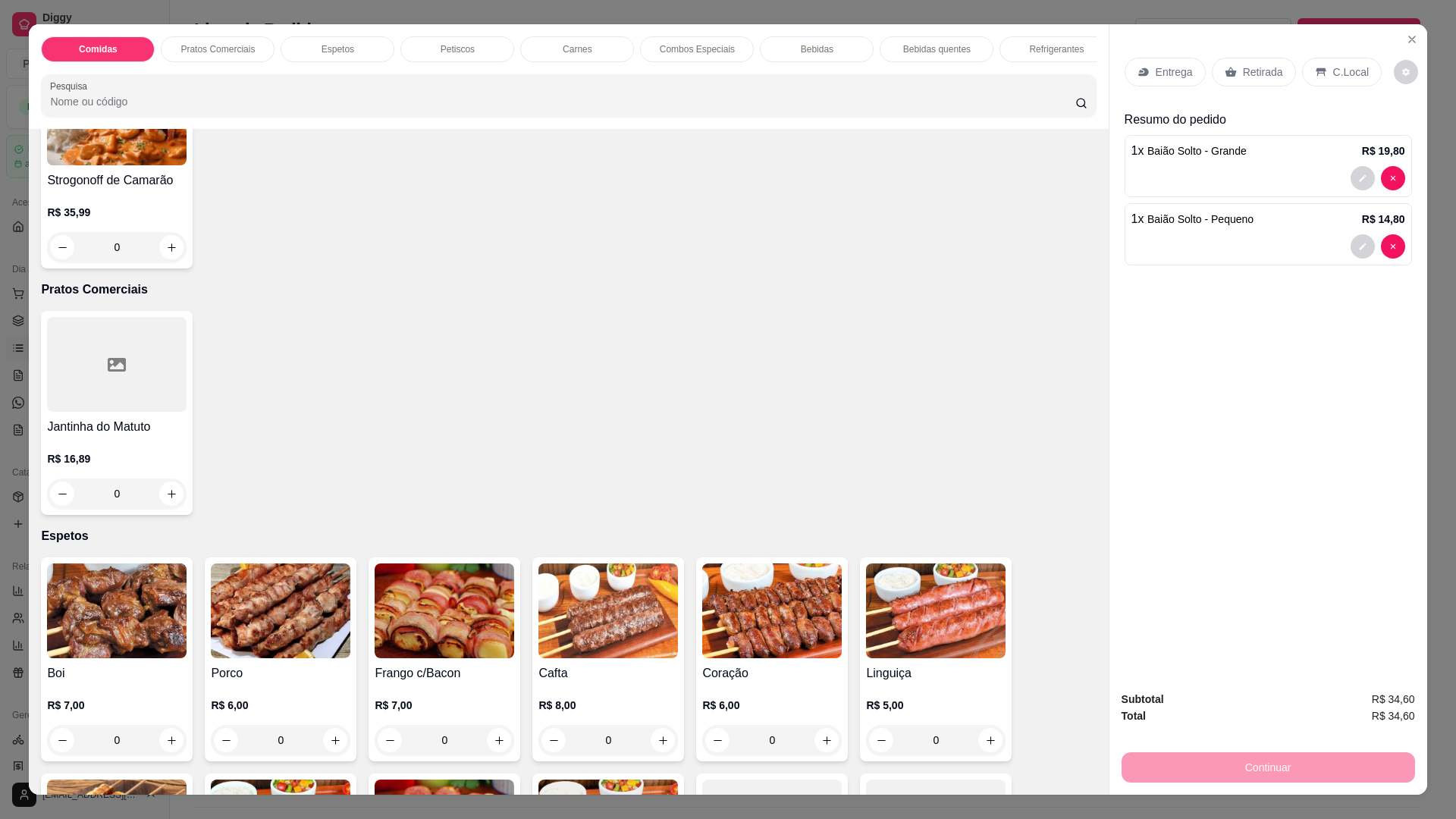
scroll to position [455, 0]
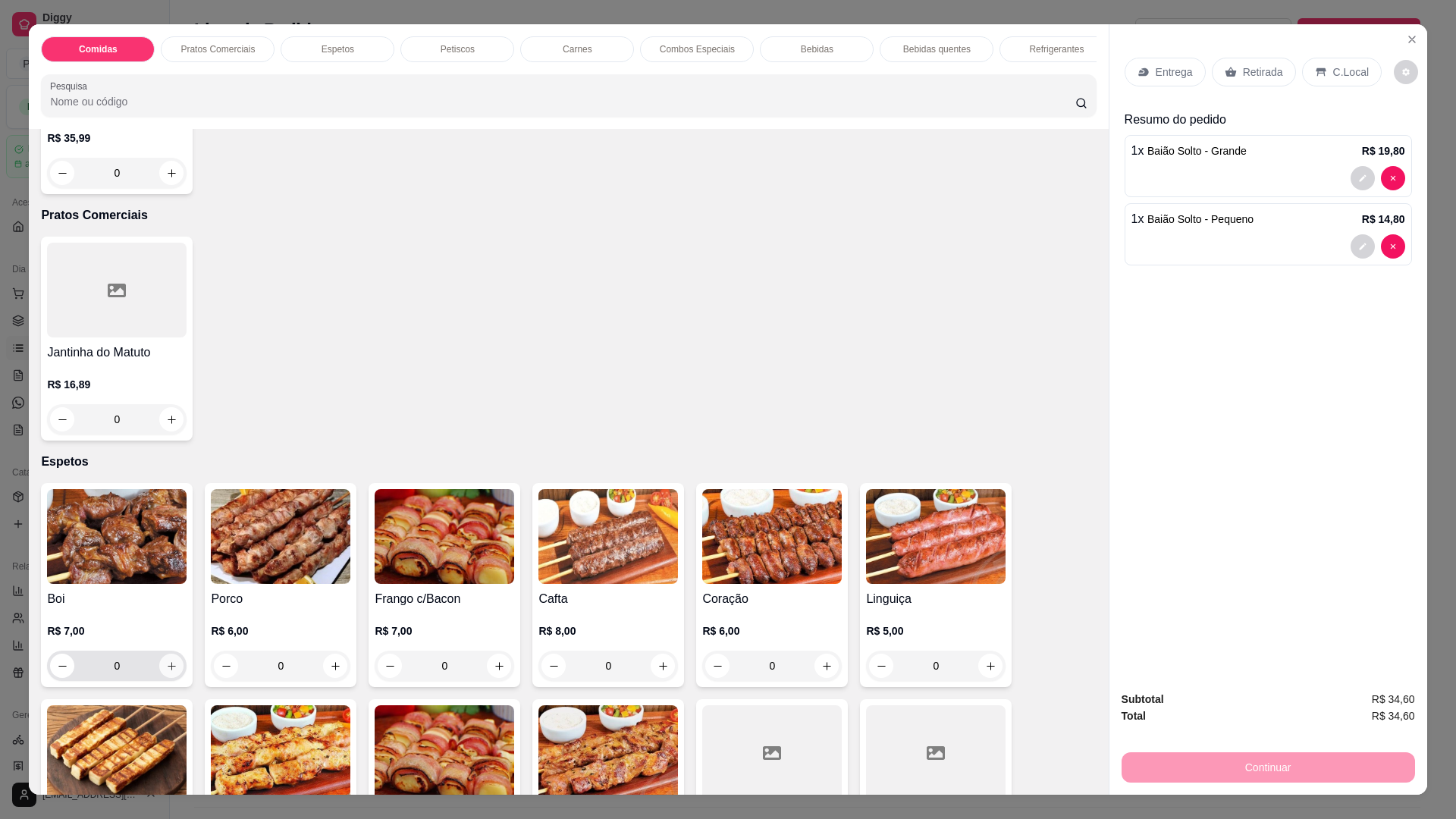
click at [168, 672] on icon "increase-product-quantity" at bounding box center [172, 666] width 12 height 12
click at [168, 670] on icon "increase-product-quantity" at bounding box center [172, 666] width 9 height 9
type input "2"
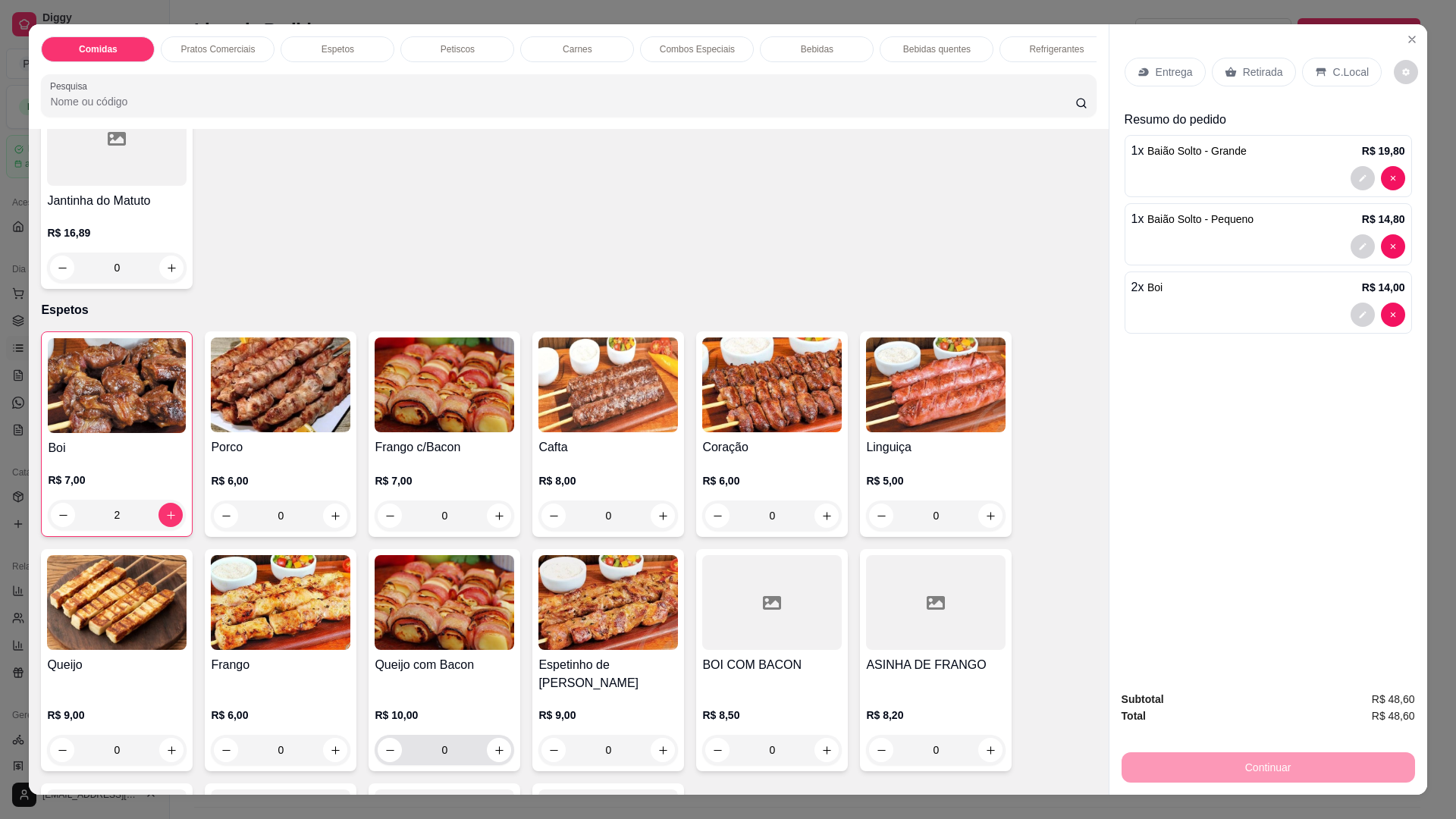
scroll to position [758, 0]
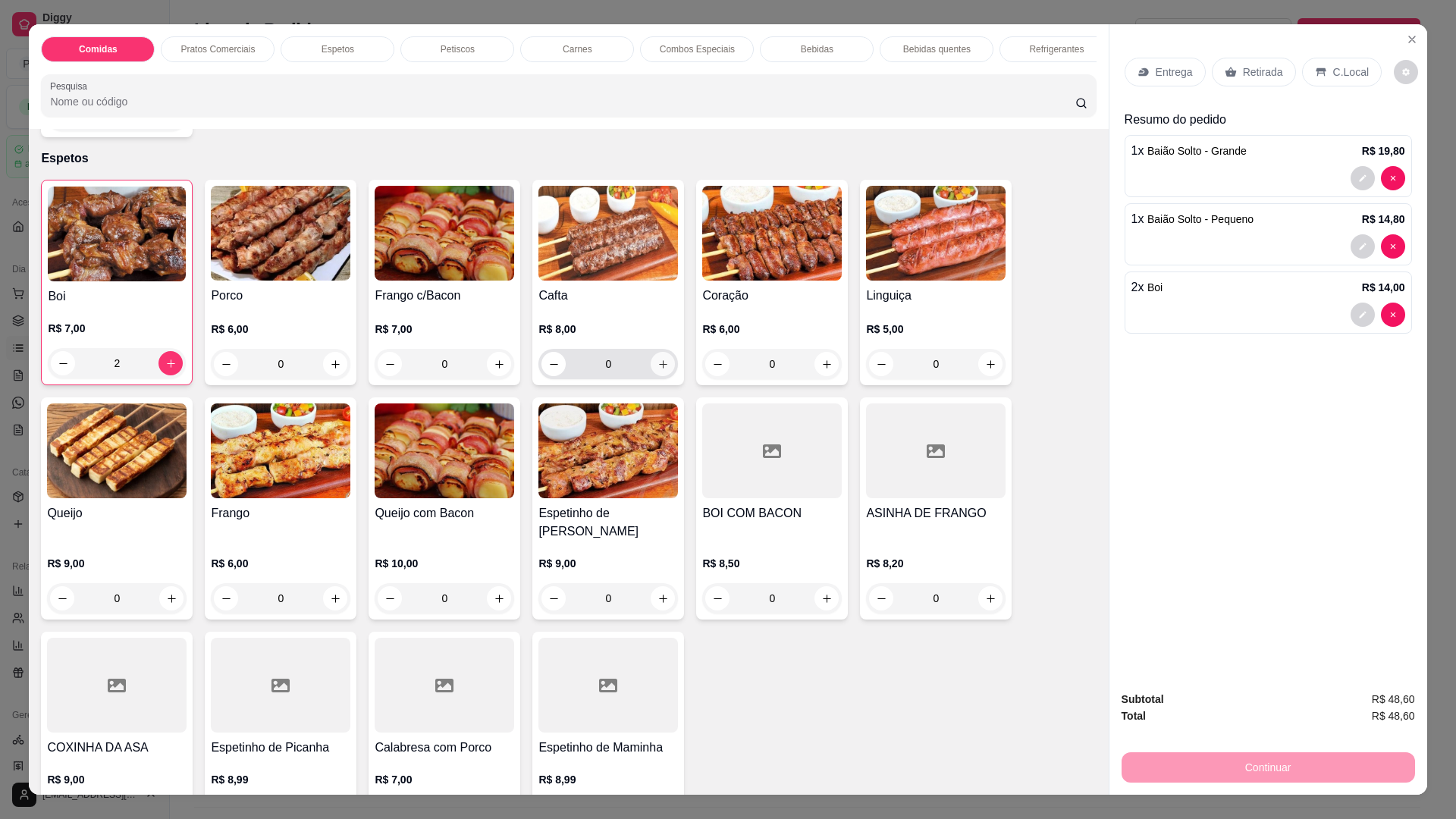
click at [655, 376] on button "increase-product-quantity" at bounding box center [662, 363] width 24 height 24
type input "1"
click at [821, 370] on icon "increase-product-quantity" at bounding box center [827, 364] width 12 height 12
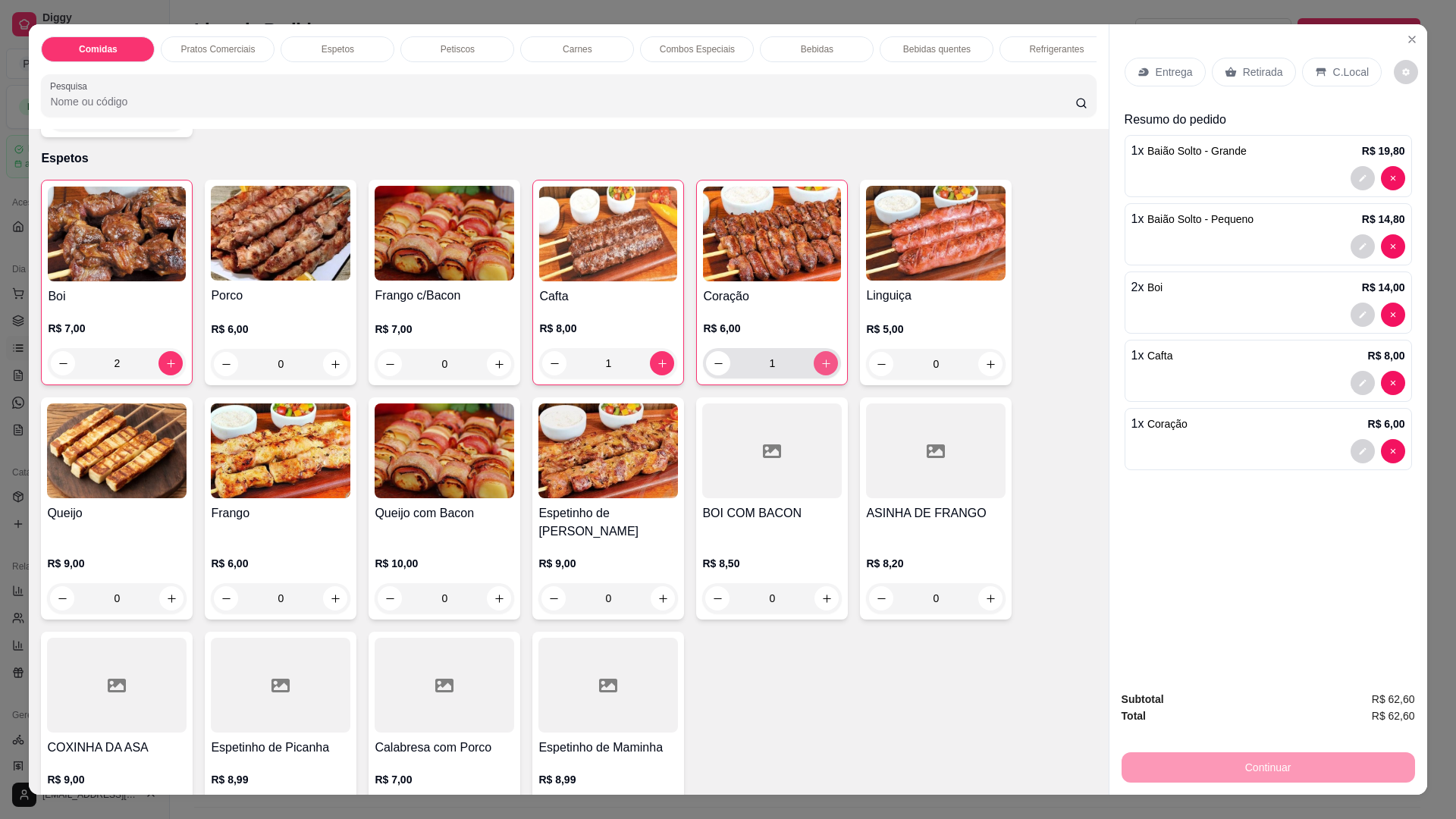
type input "1"
click at [1156, 77] on p "Entrega" at bounding box center [1174, 72] width 37 height 15
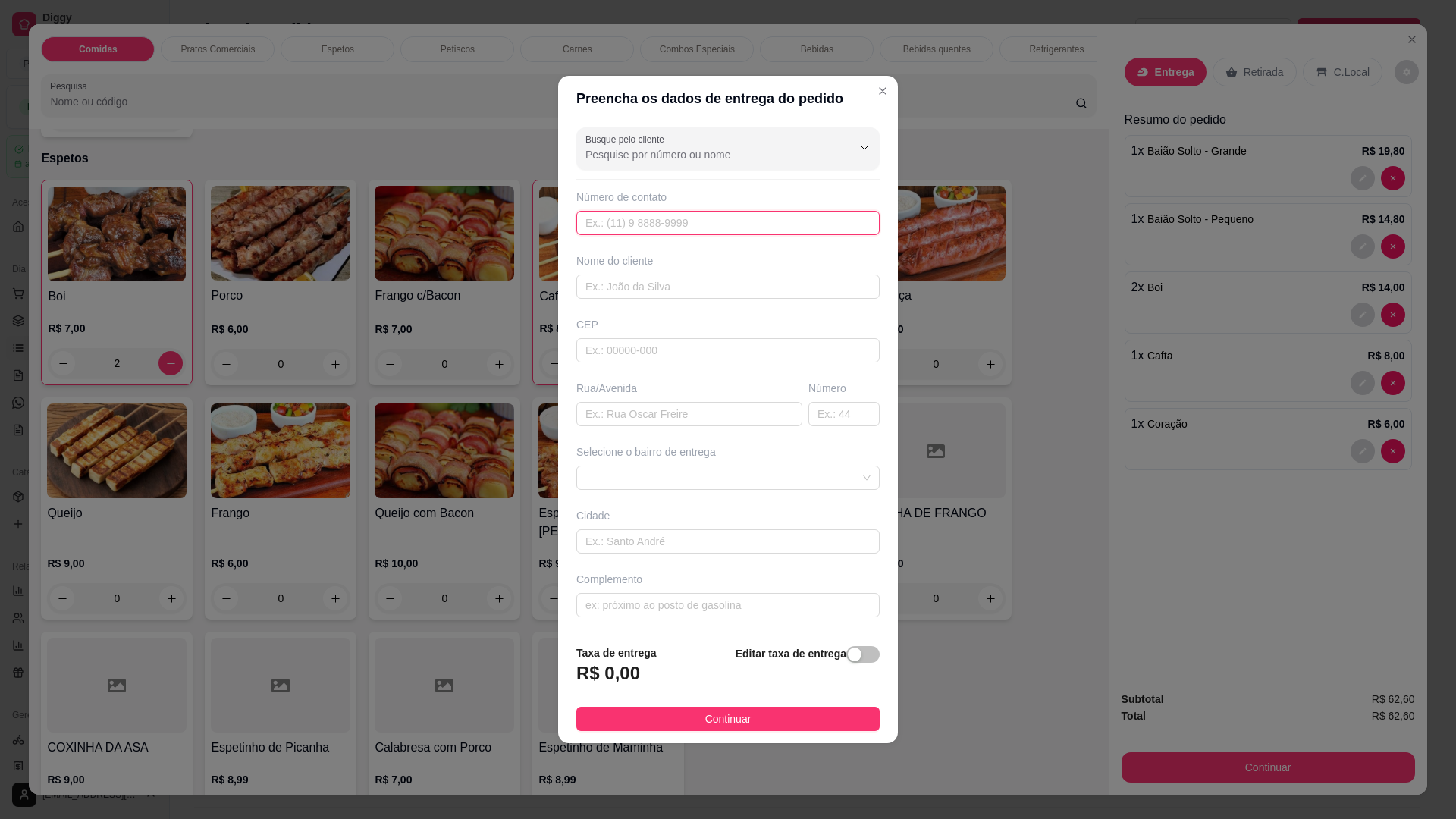
click at [642, 223] on input "text" at bounding box center [728, 222] width 303 height 24
type input "8888"
click at [647, 293] on input "text" at bounding box center [728, 286] width 303 height 24
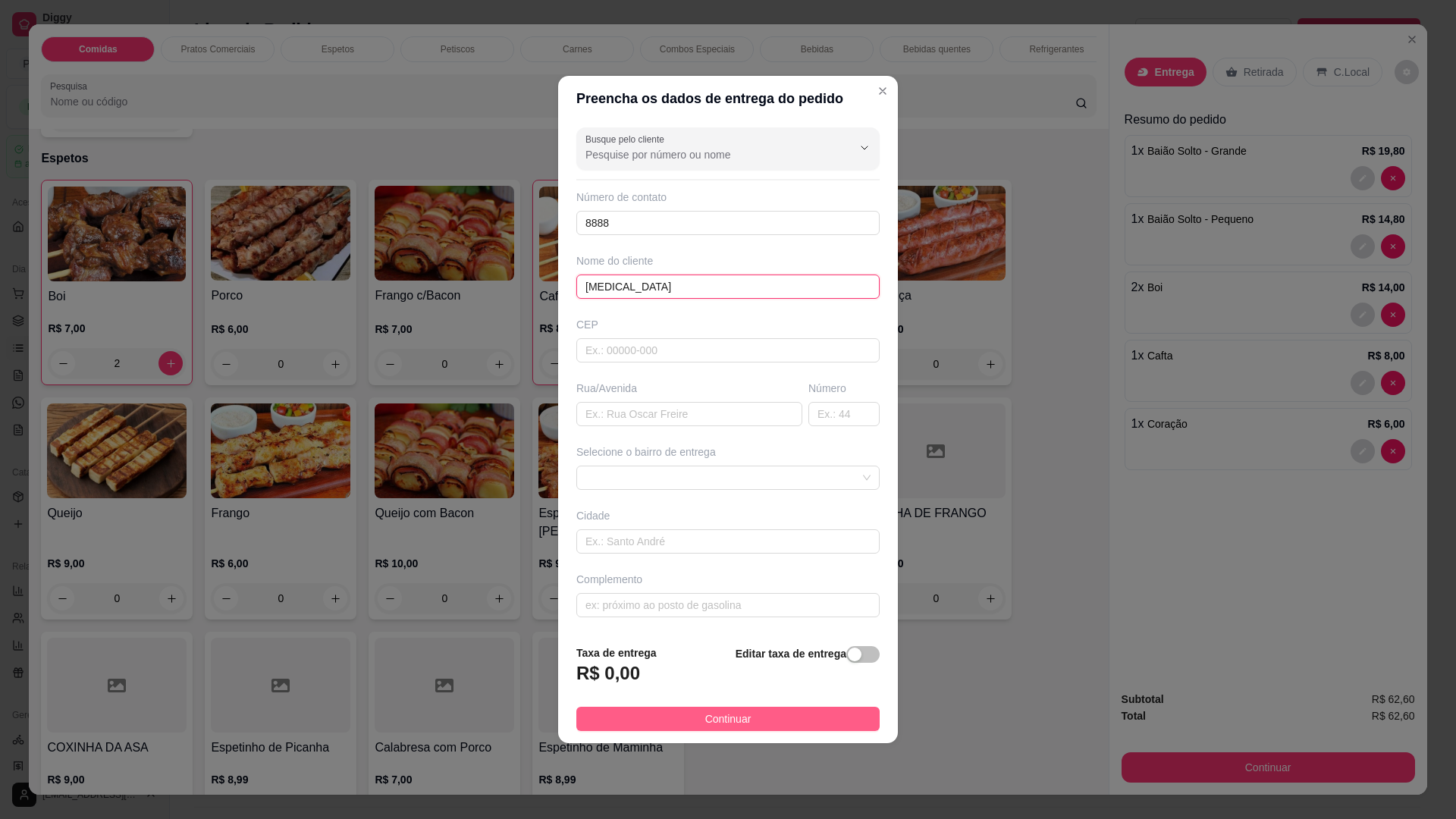
type input "YASMIN"
click at [697, 720] on button "Continuar" at bounding box center [728, 718] width 303 height 24
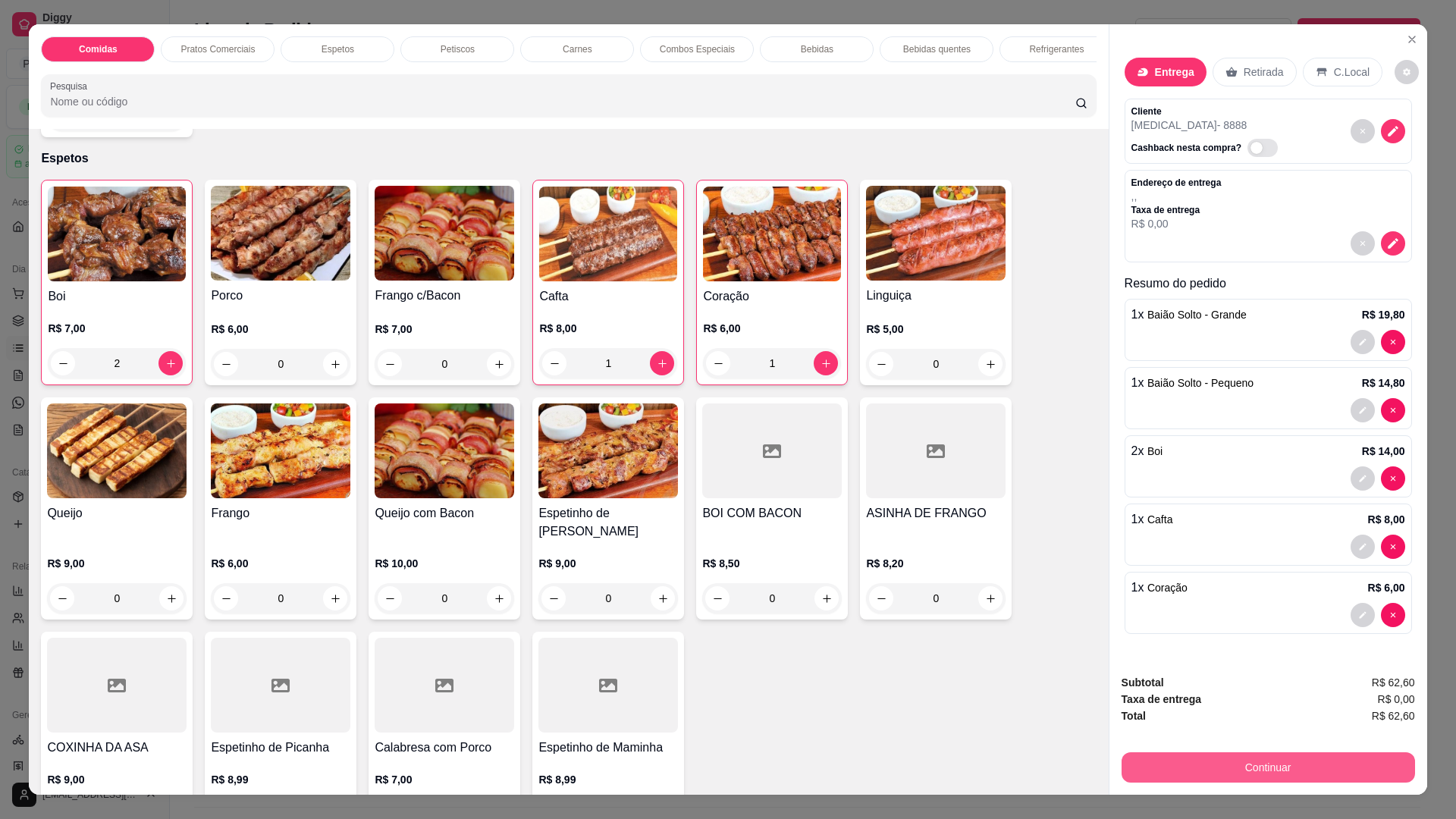
click at [1298, 768] on button "Continuar" at bounding box center [1268, 767] width 293 height 30
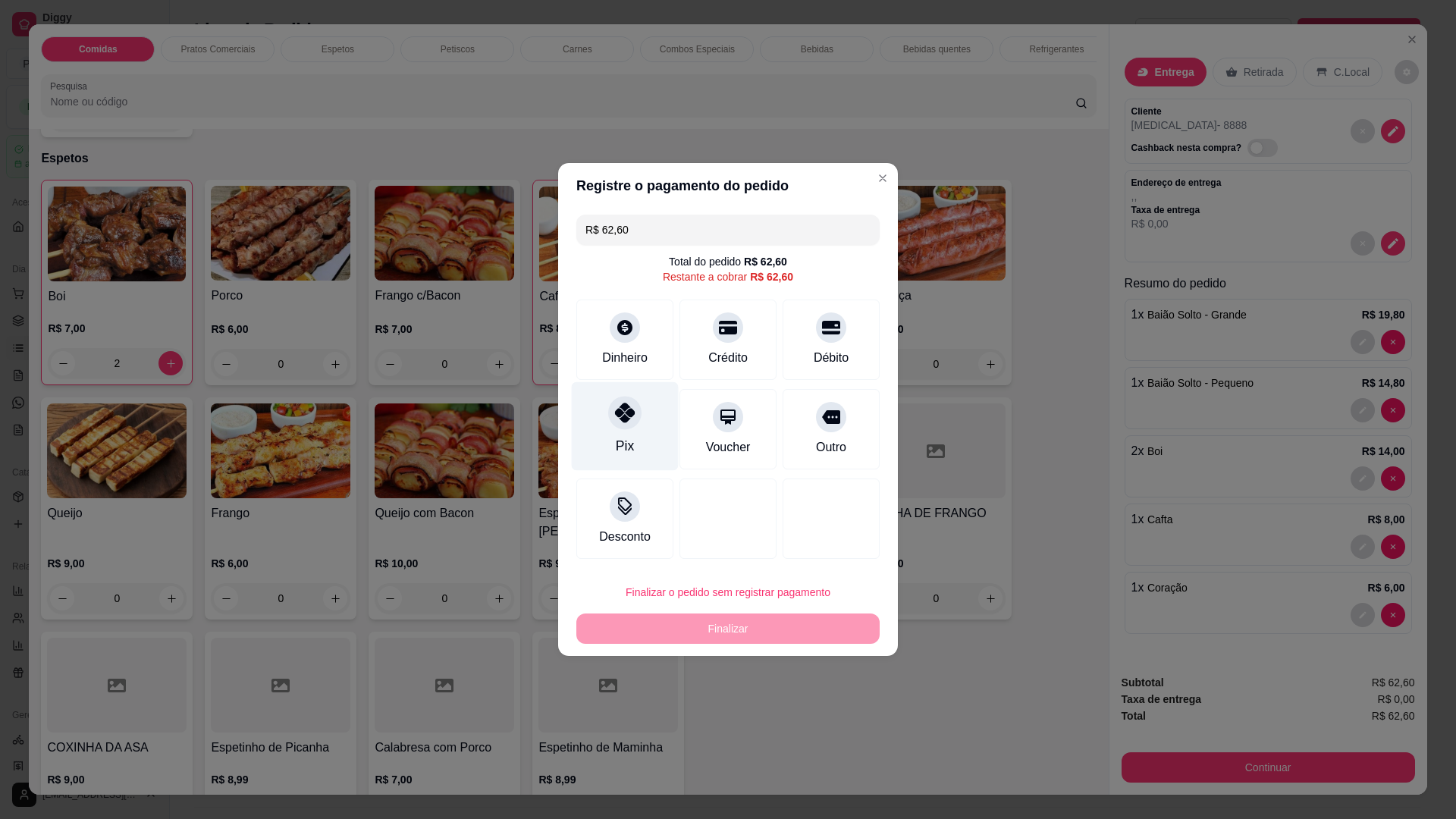
click at [616, 428] on div "Pix" at bounding box center [625, 427] width 107 height 89
type input "R$ 0,00"
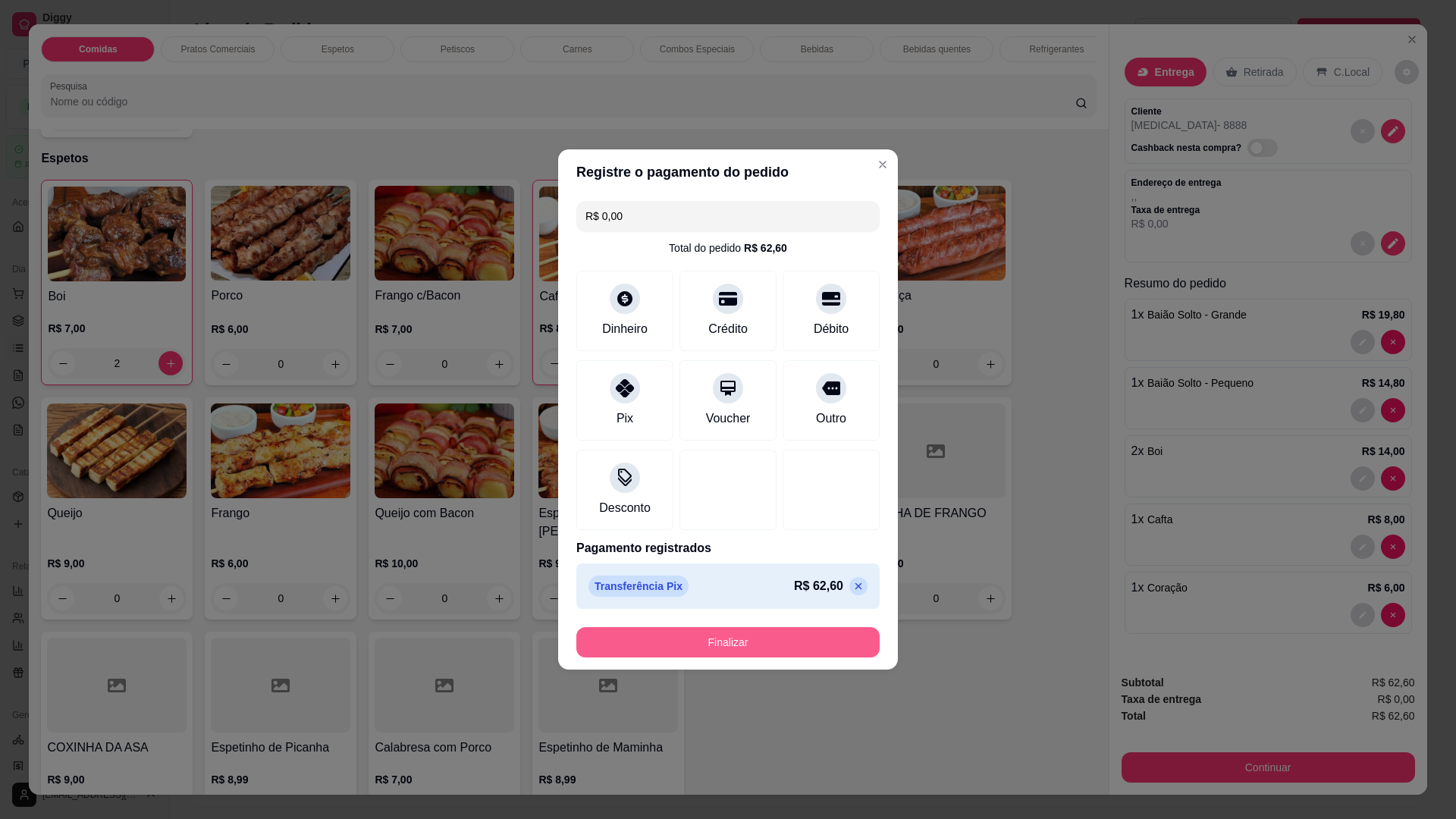
click at [835, 640] on button "Finalizar" at bounding box center [728, 642] width 303 height 30
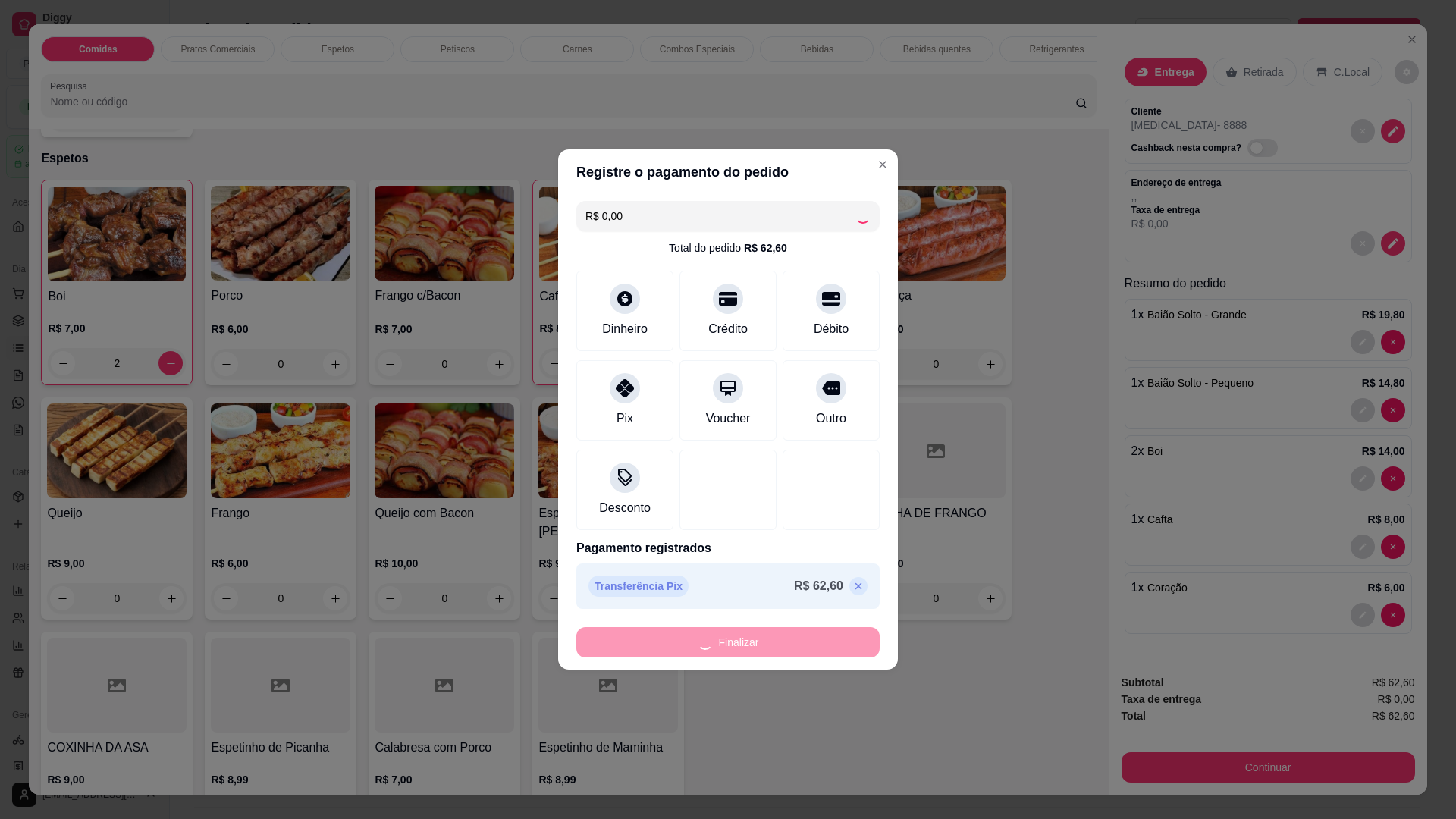
type input "0"
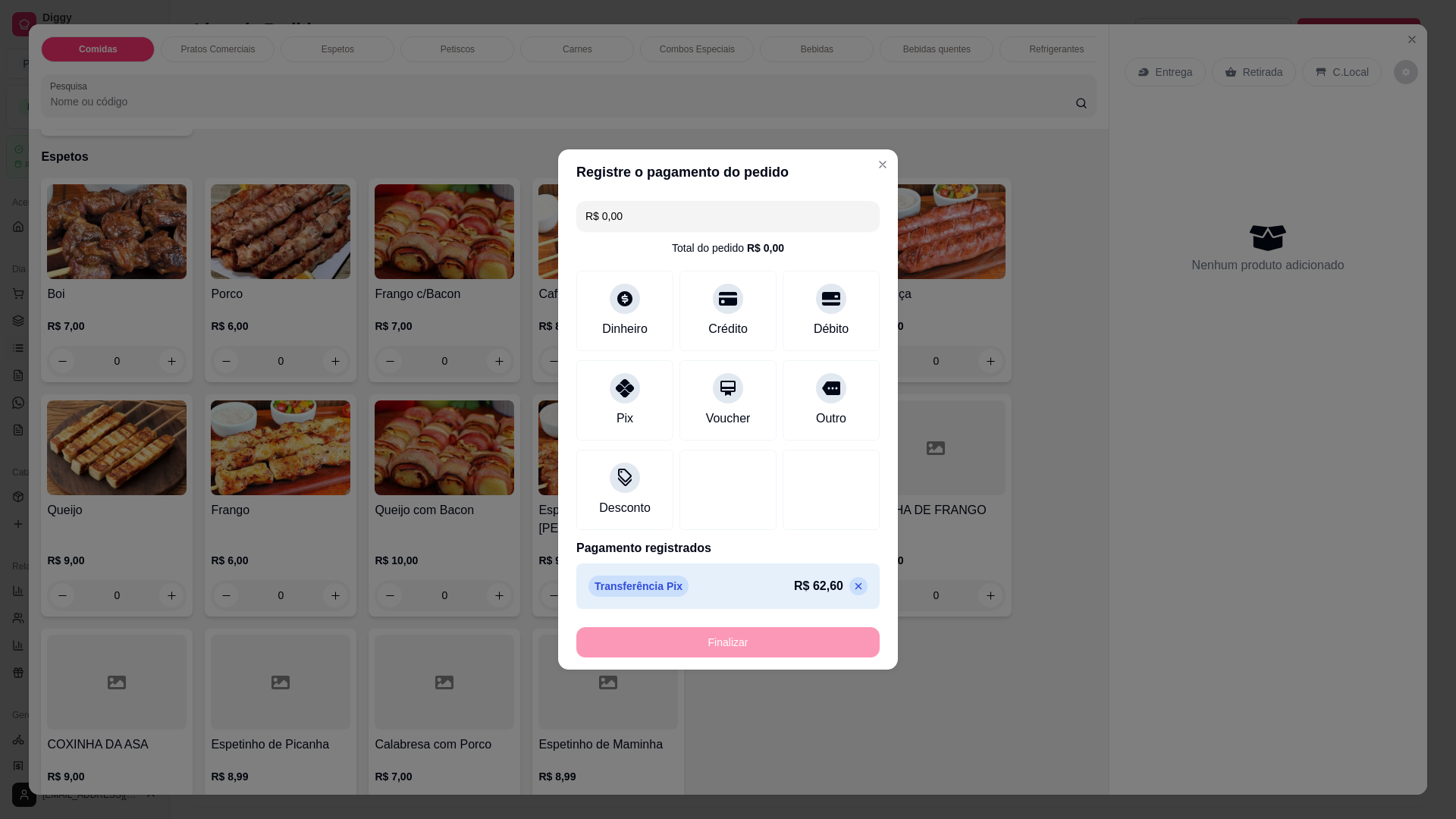
type input "-R$ 62,60"
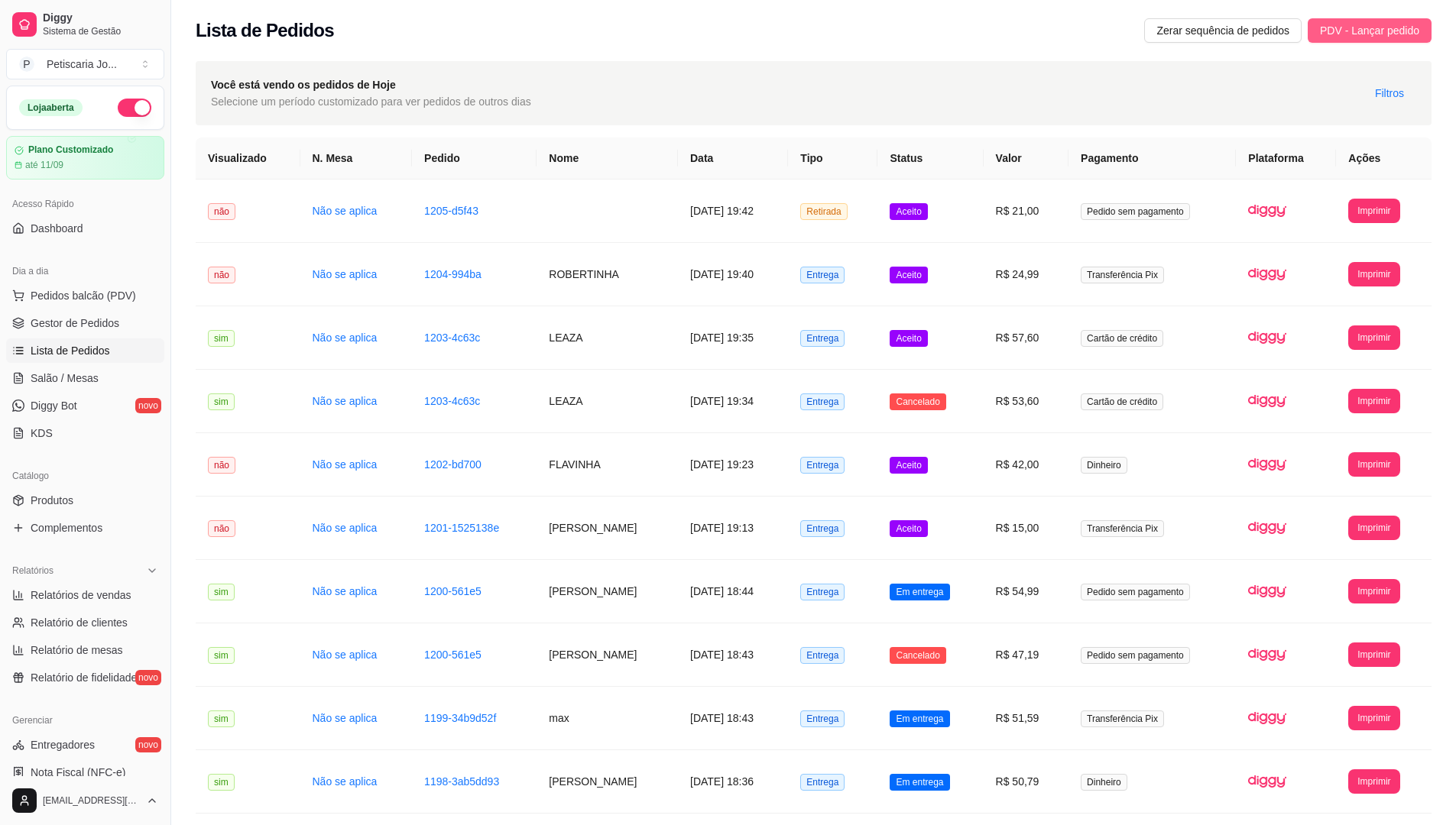
click at [1396, 26] on span "PDV - Lançar pedido" at bounding box center [1370, 30] width 99 height 16
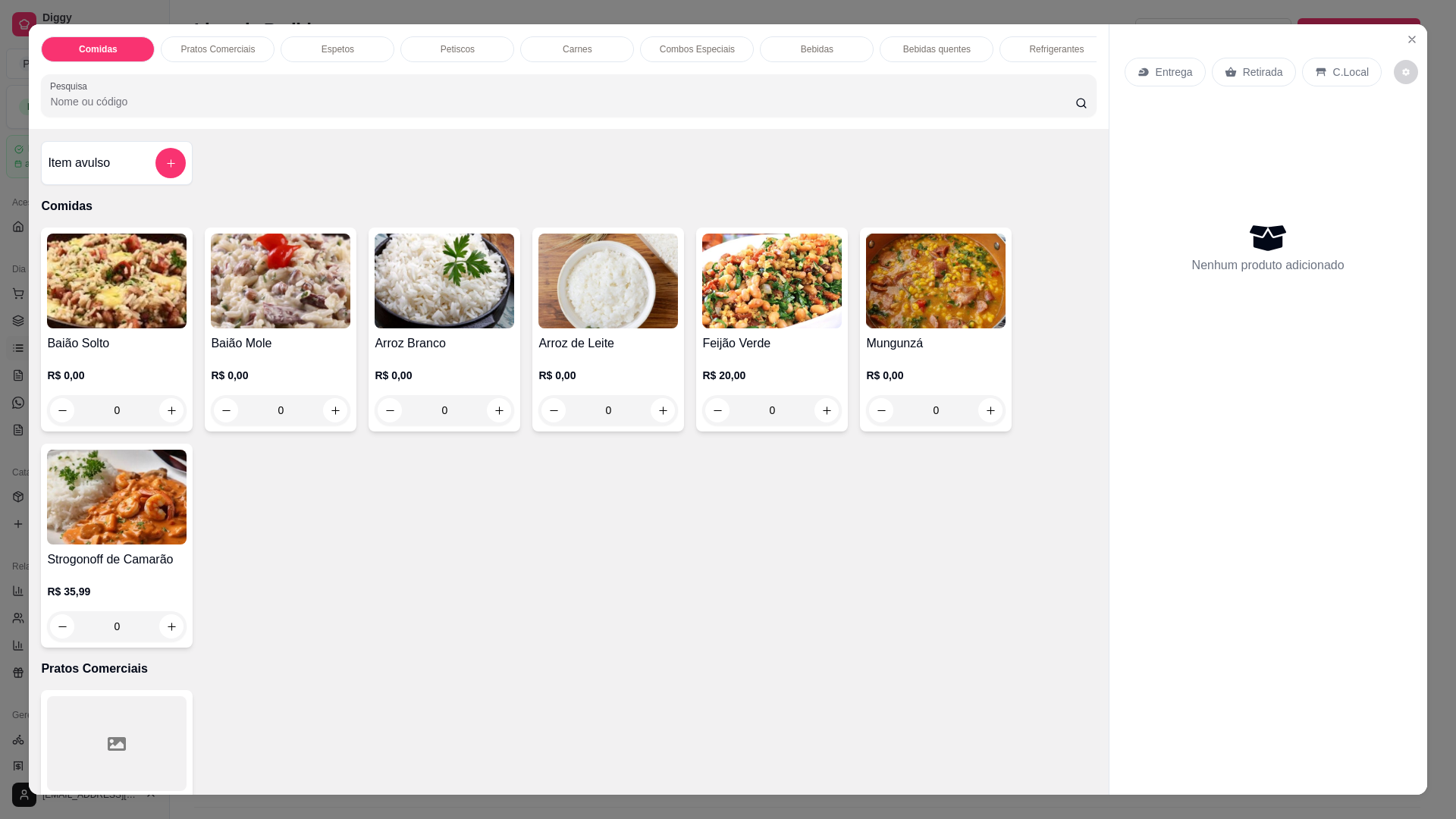
click at [980, 420] on div "0" at bounding box center [935, 410] width 140 height 30
click at [1406, 36] on icon "Close" at bounding box center [1412, 40] width 12 height 12
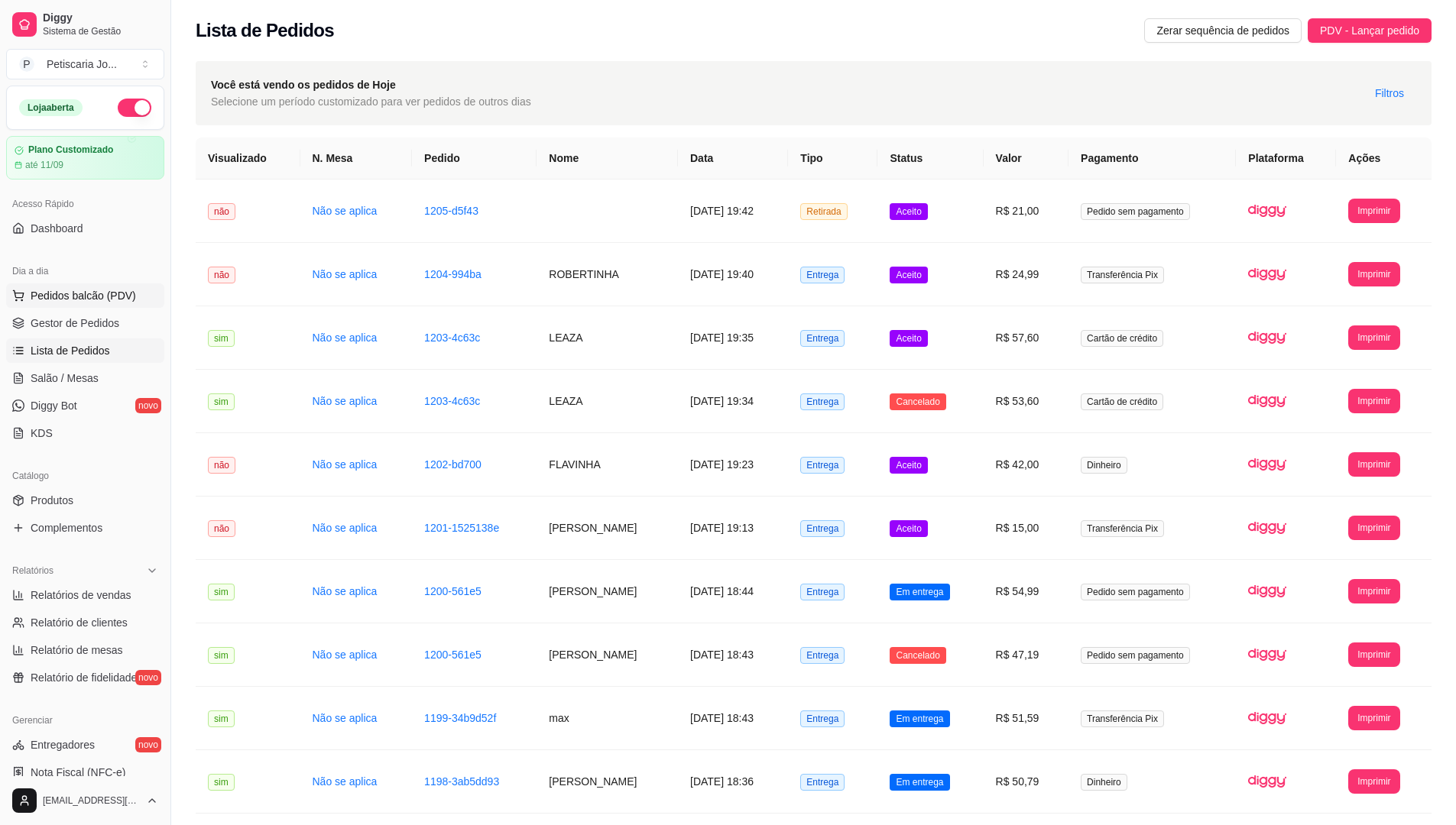
click at [81, 288] on button "Pedidos balcão (PDV)" at bounding box center [85, 295] width 158 height 24
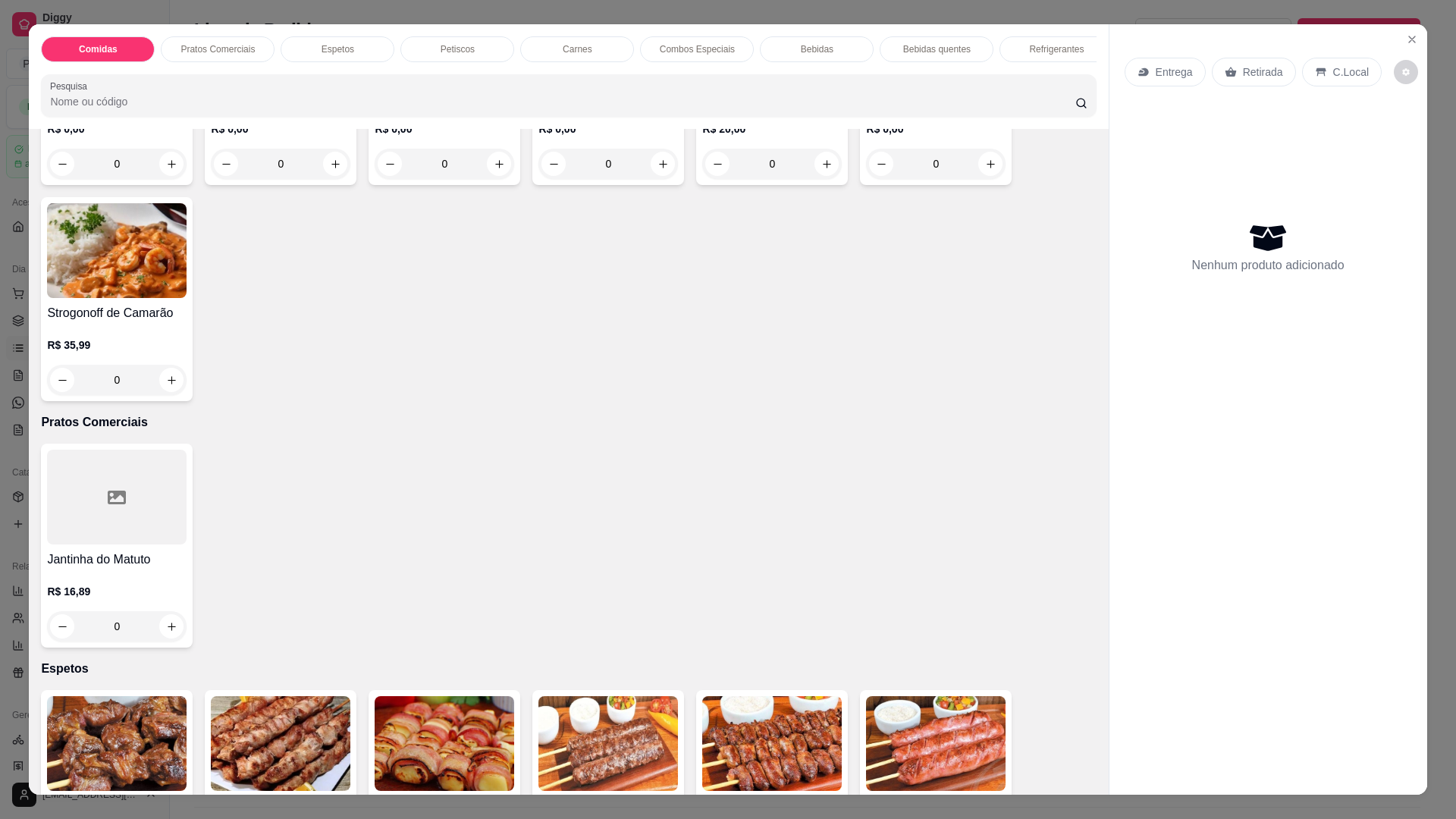
scroll to position [151, 0]
